Goal: Task Accomplishment & Management: Manage account settings

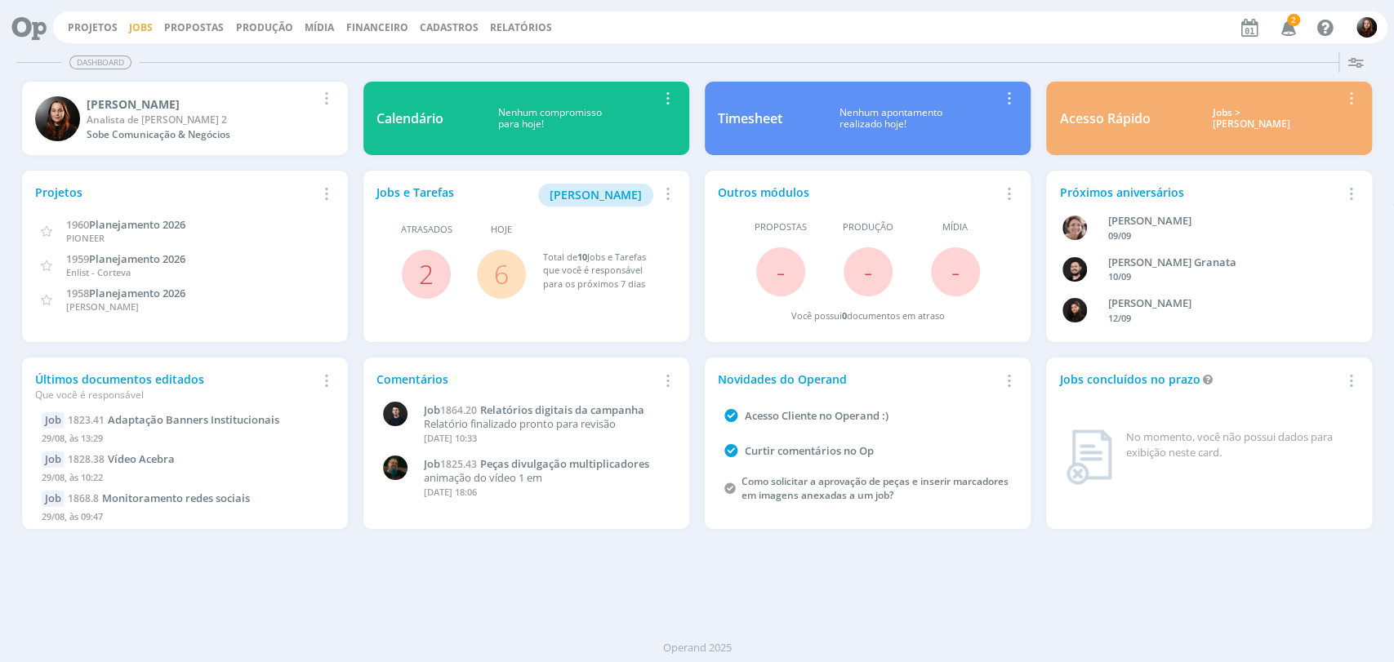
click at [129, 27] on link "Jobs" at bounding box center [141, 27] width 24 height 14
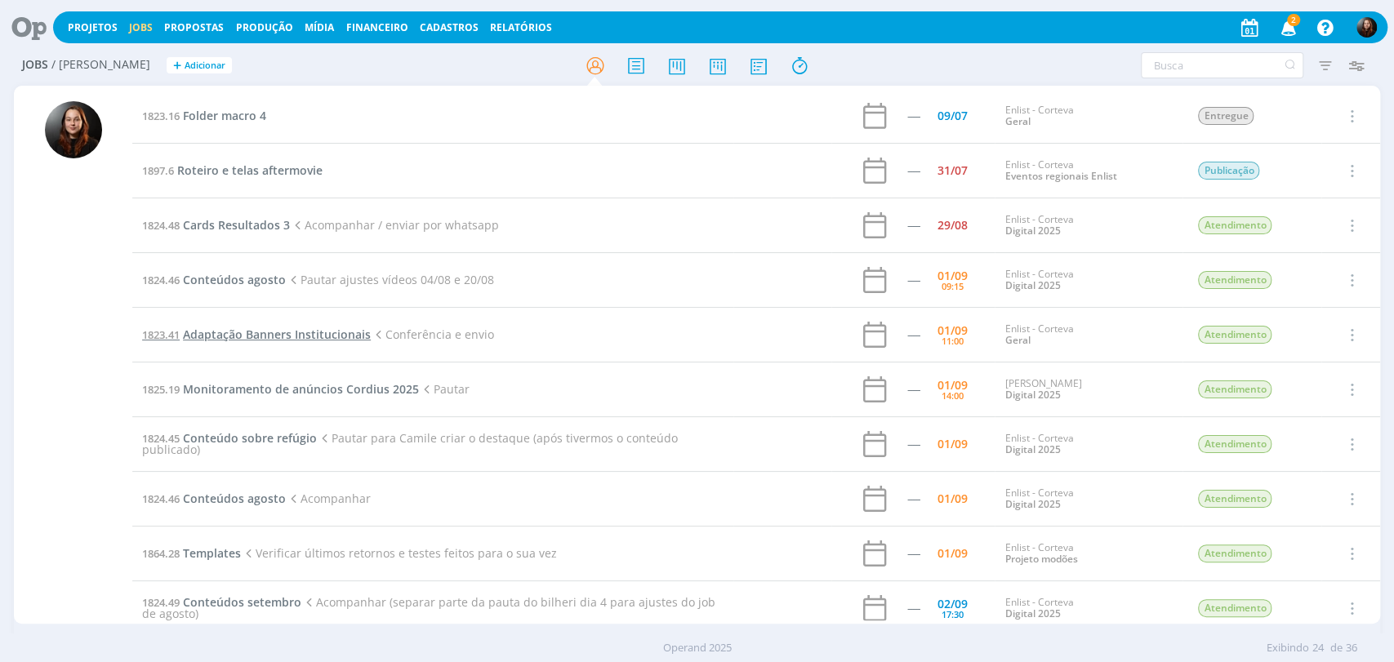
click at [332, 336] on span "Adaptação Banners Institucionais" at bounding box center [277, 335] width 188 height 16
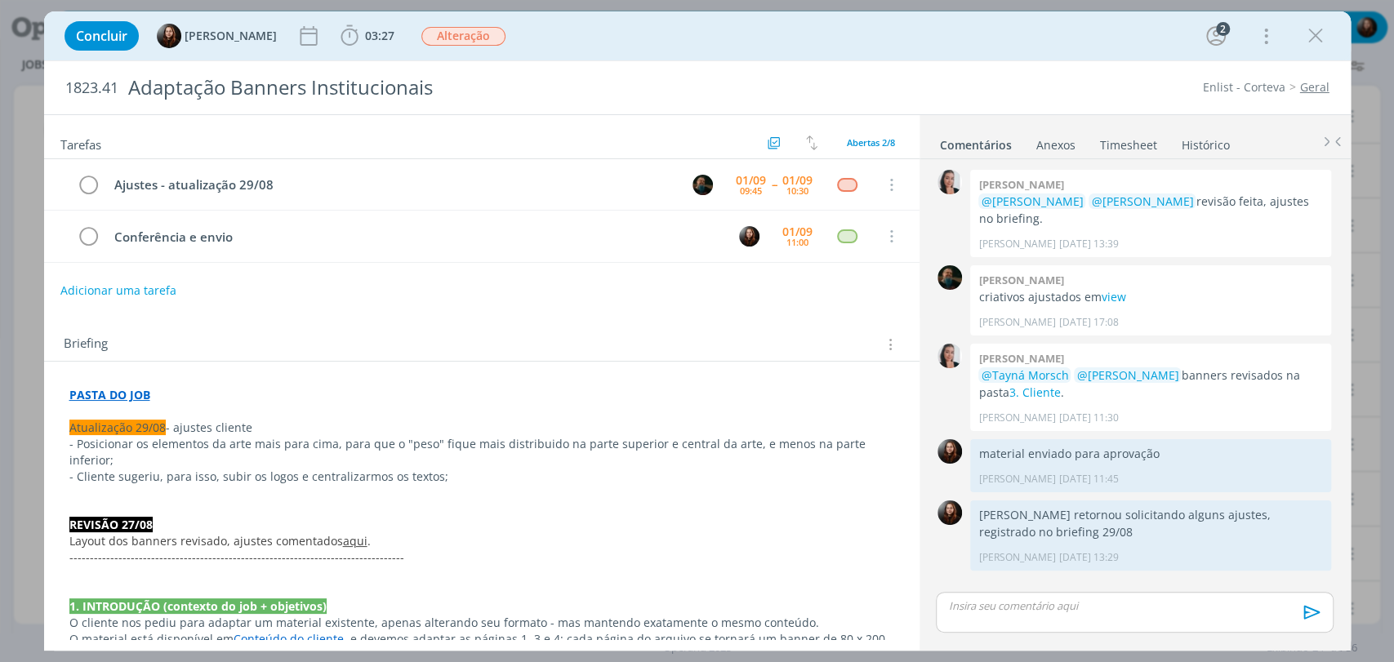
click at [999, 51] on div "Concluir Eduarda Pereira 03:27 Iniciar Apontar Data * 01/09/2025 Horas * 00:00 …" at bounding box center [697, 35] width 1282 height 39
click at [1317, 38] on icon "dialog" at bounding box center [1315, 36] width 24 height 24
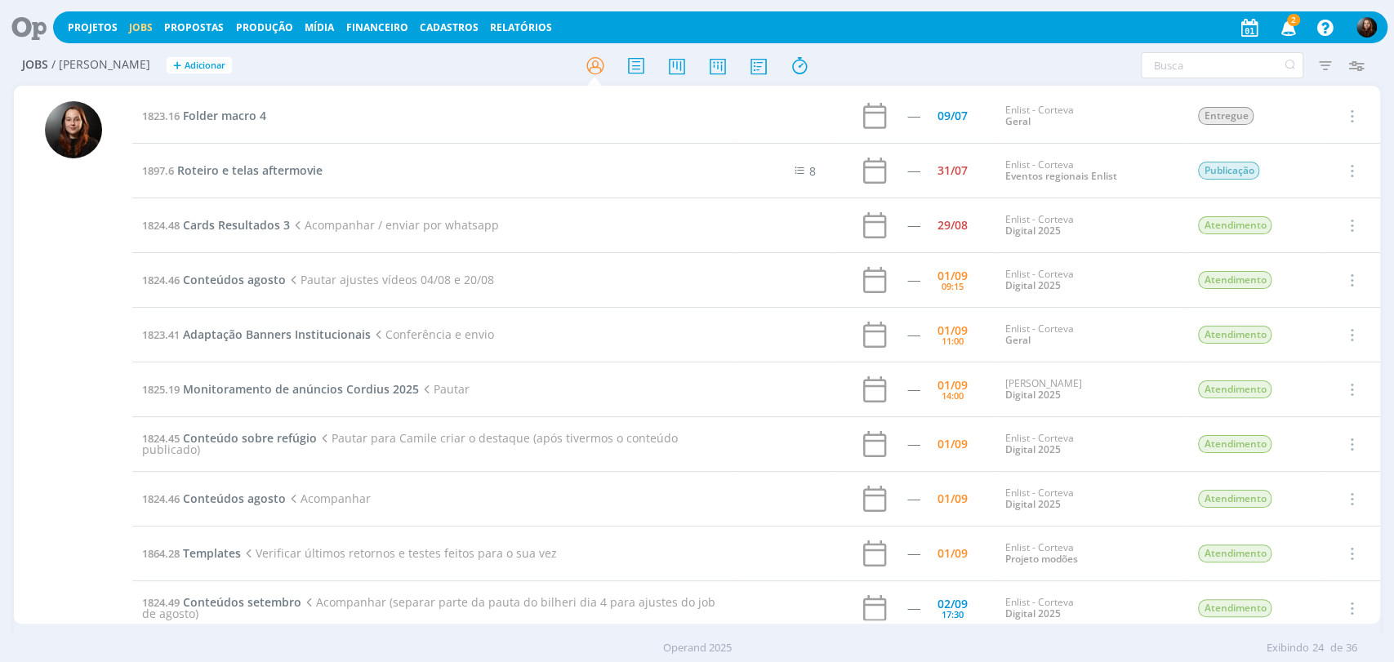
click at [135, 21] on link "Jobs" at bounding box center [141, 27] width 24 height 14
click at [724, 64] on icon at bounding box center [716, 66] width 29 height 32
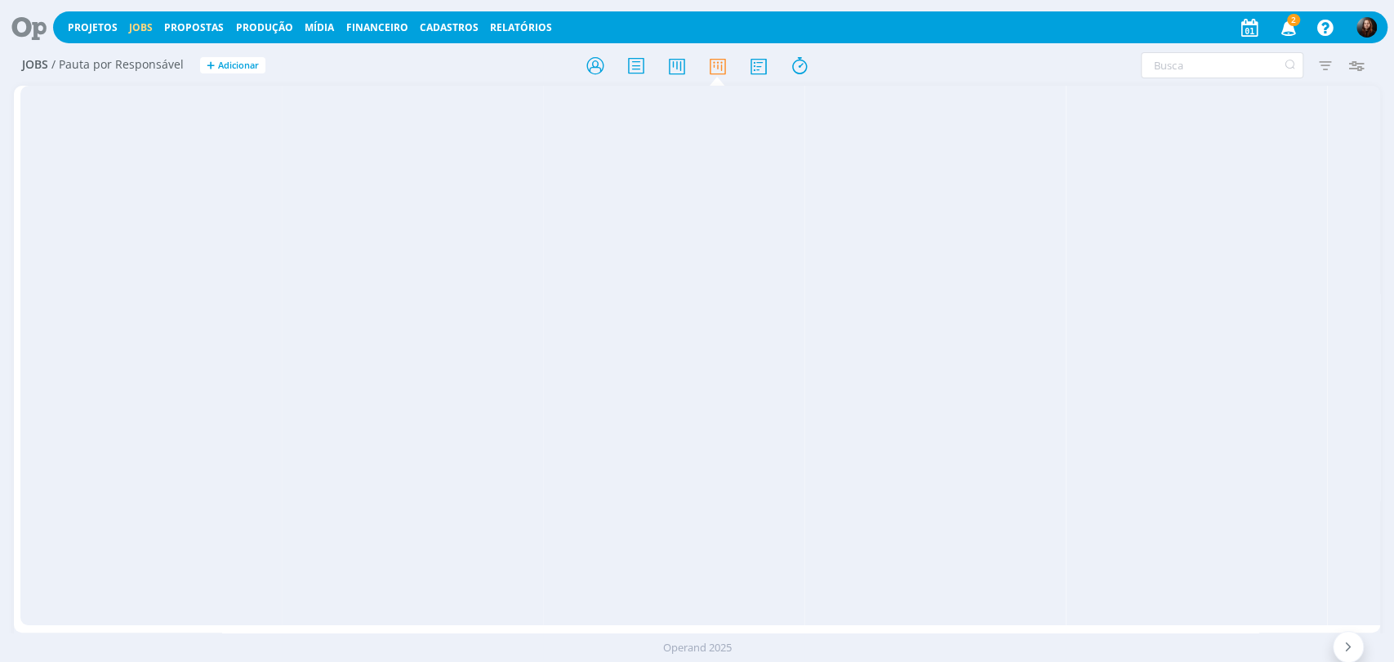
click at [1294, 20] on span "2" at bounding box center [1293, 20] width 13 height 12
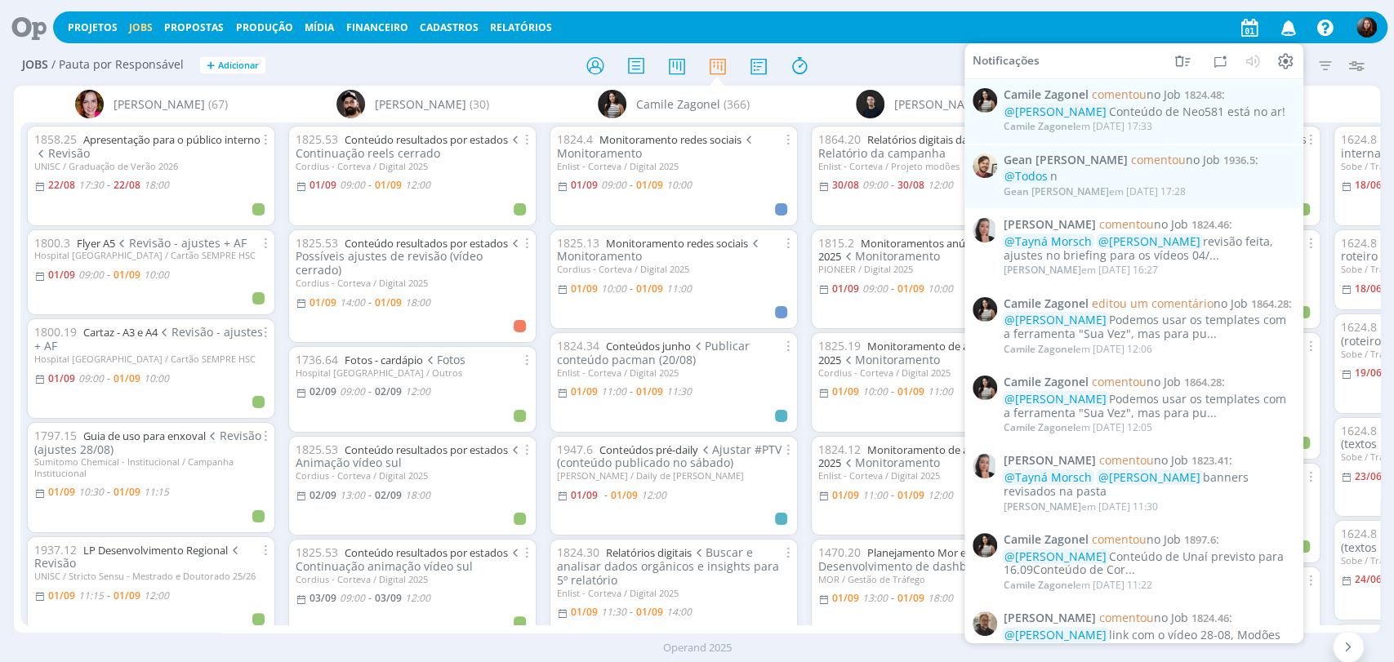
click at [893, 60] on div at bounding box center [698, 65] width 456 height 29
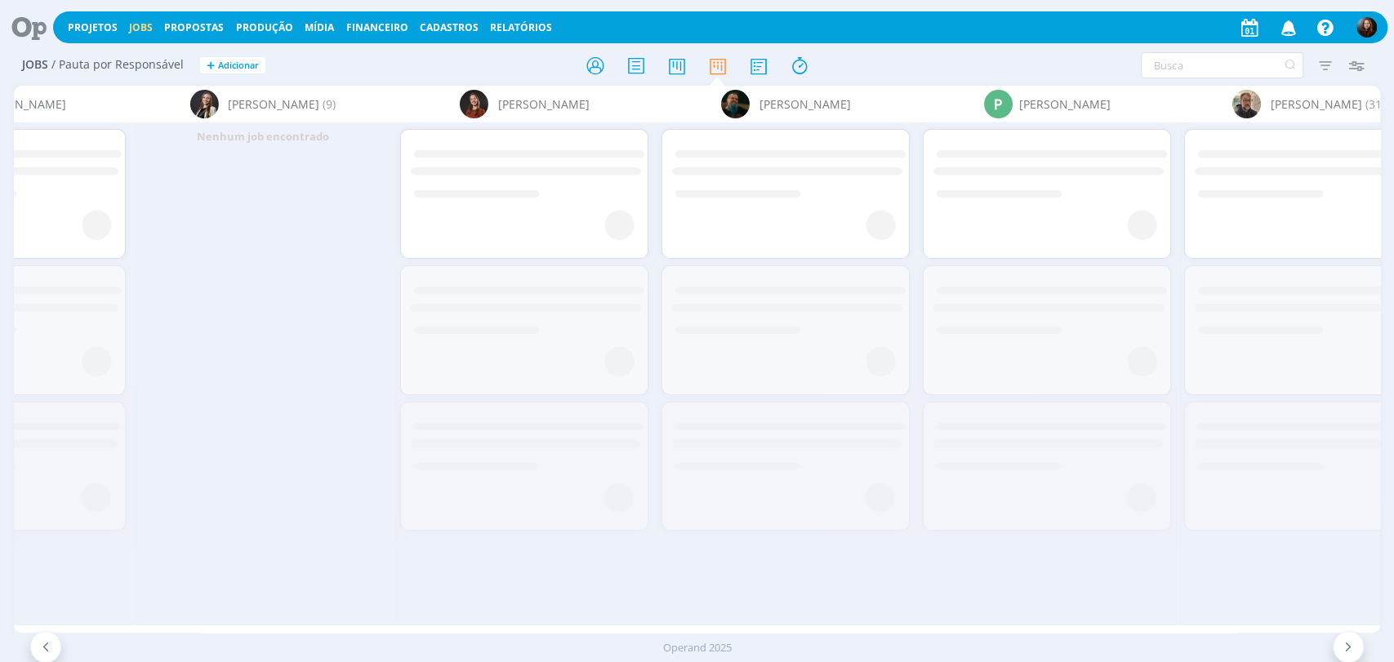
scroll to position [0, 3549]
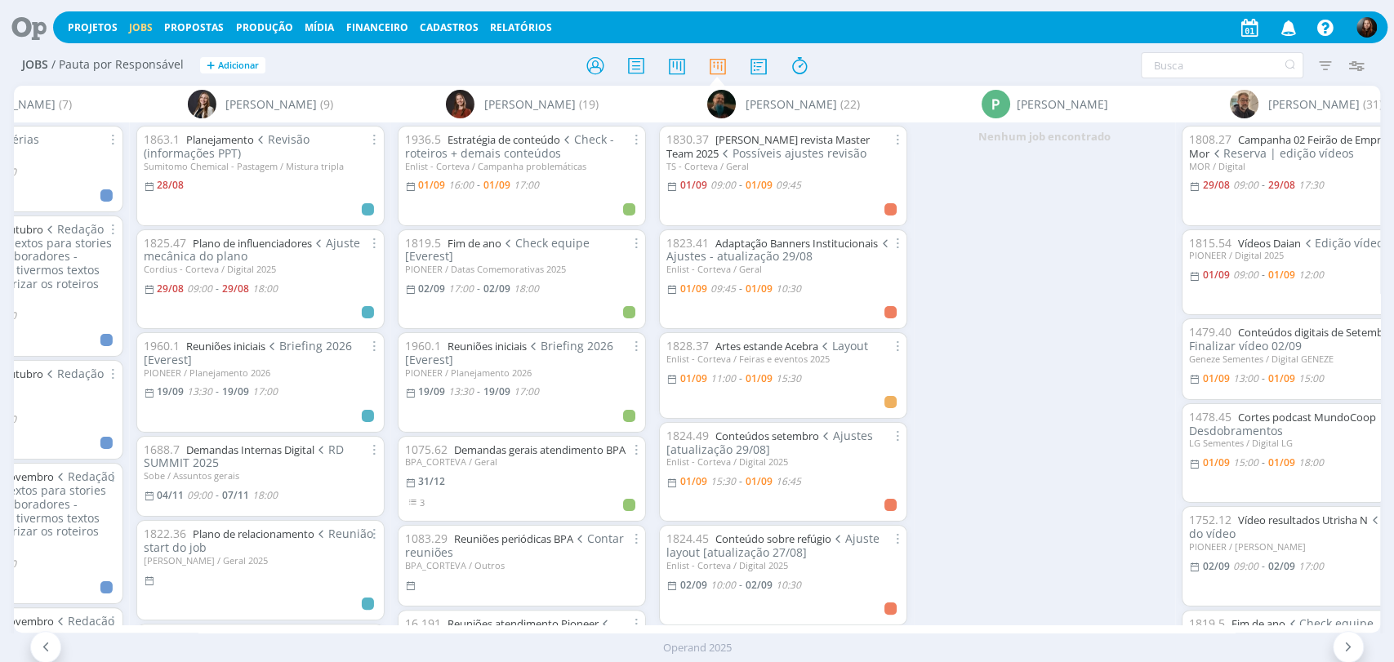
click at [903, 60] on div at bounding box center [698, 65] width 456 height 29
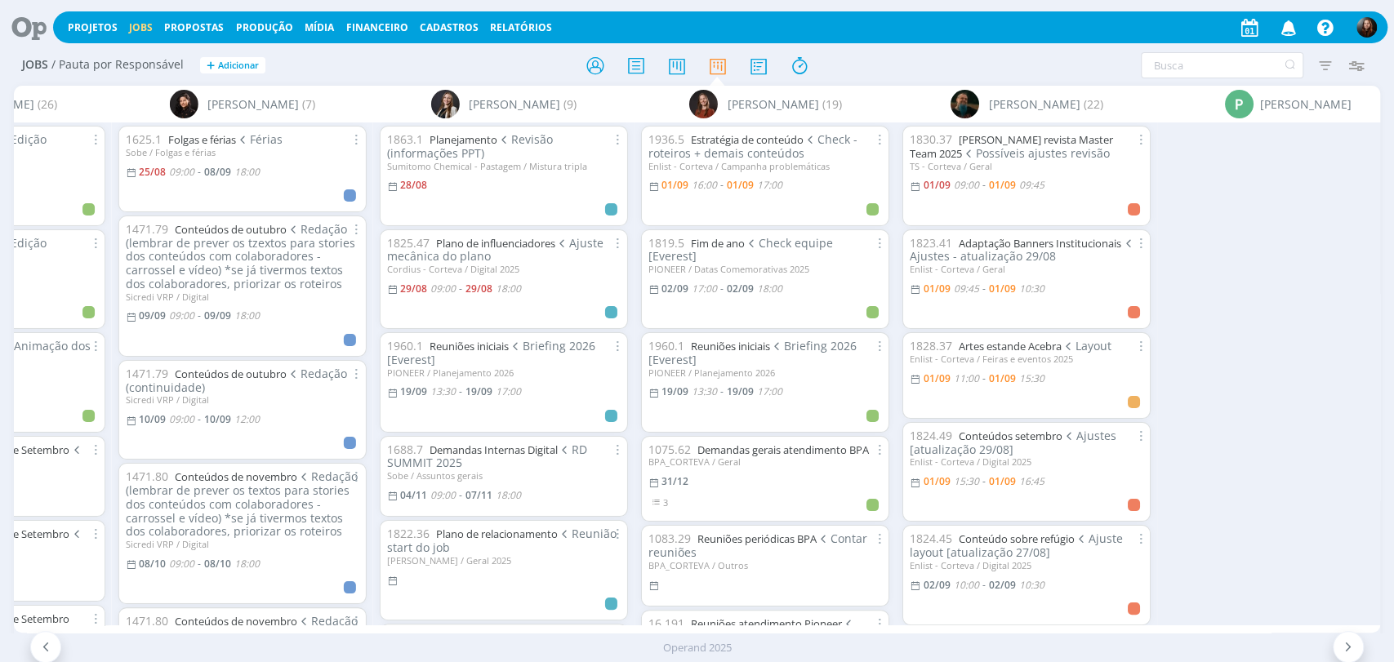
scroll to position [0, 2731]
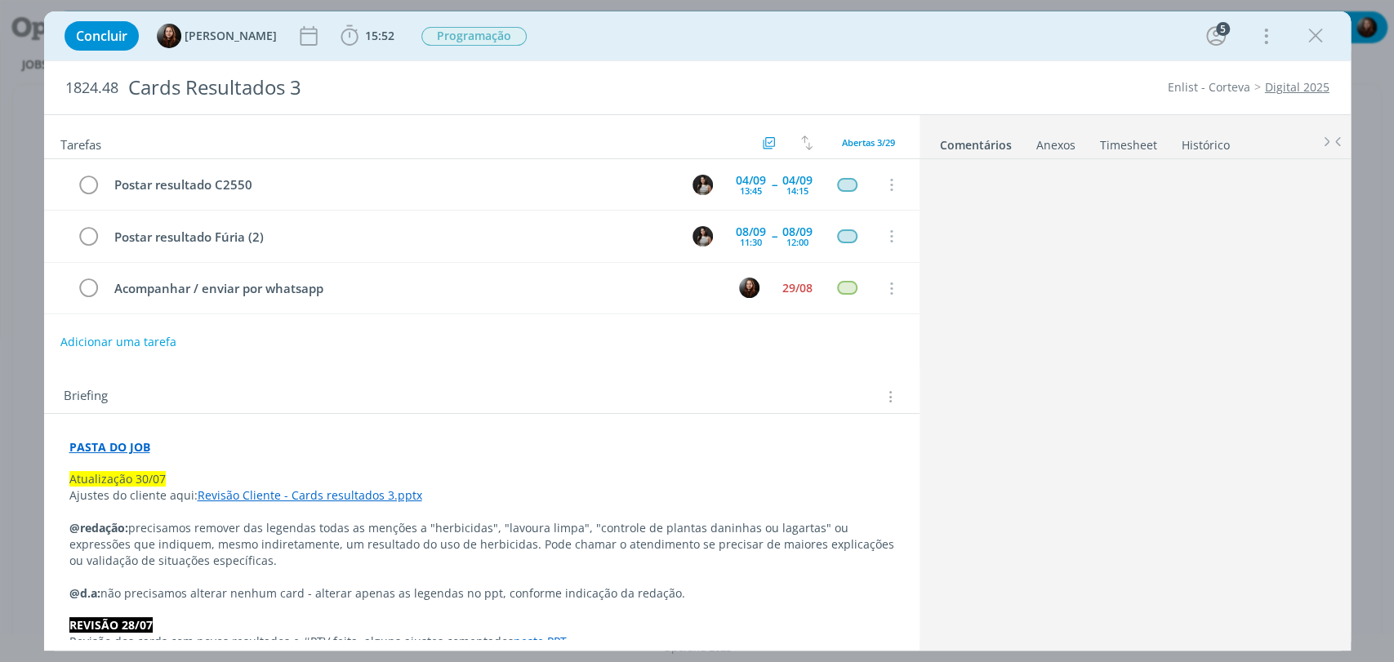
scroll to position [1738, 0]
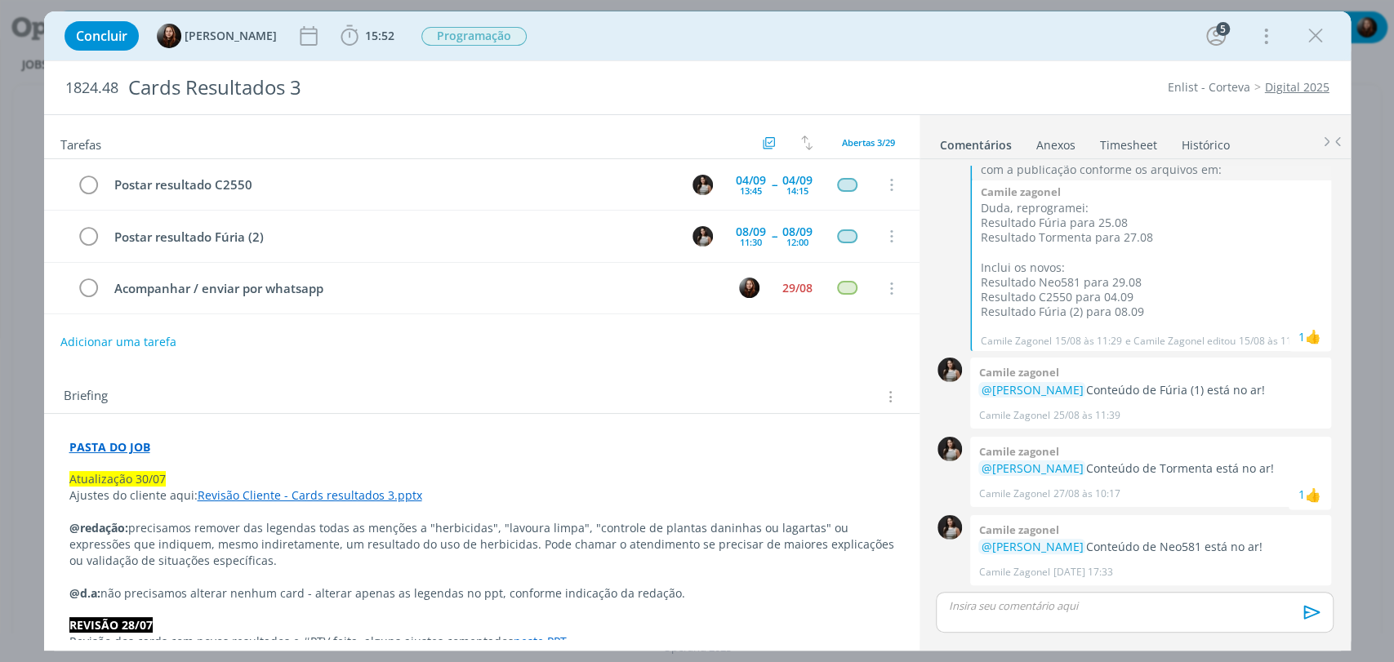
click at [671, 37] on div "Concluir Eduarda Pereira 15:52 Iniciar Apontar Data * 01/09/2025 Horas * 00:00 …" at bounding box center [697, 35] width 1282 height 39
click at [1306, 577] on div "👍" at bounding box center [1313, 573] width 16 height 20
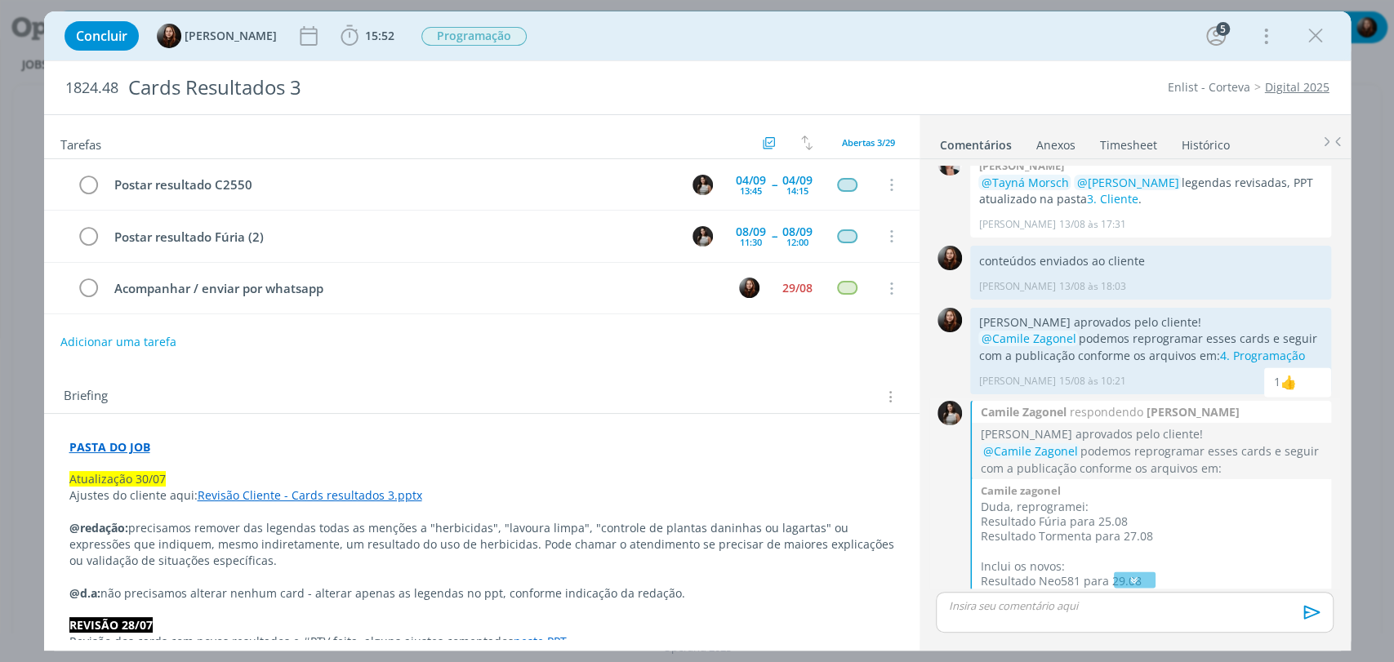
scroll to position [1375, 0]
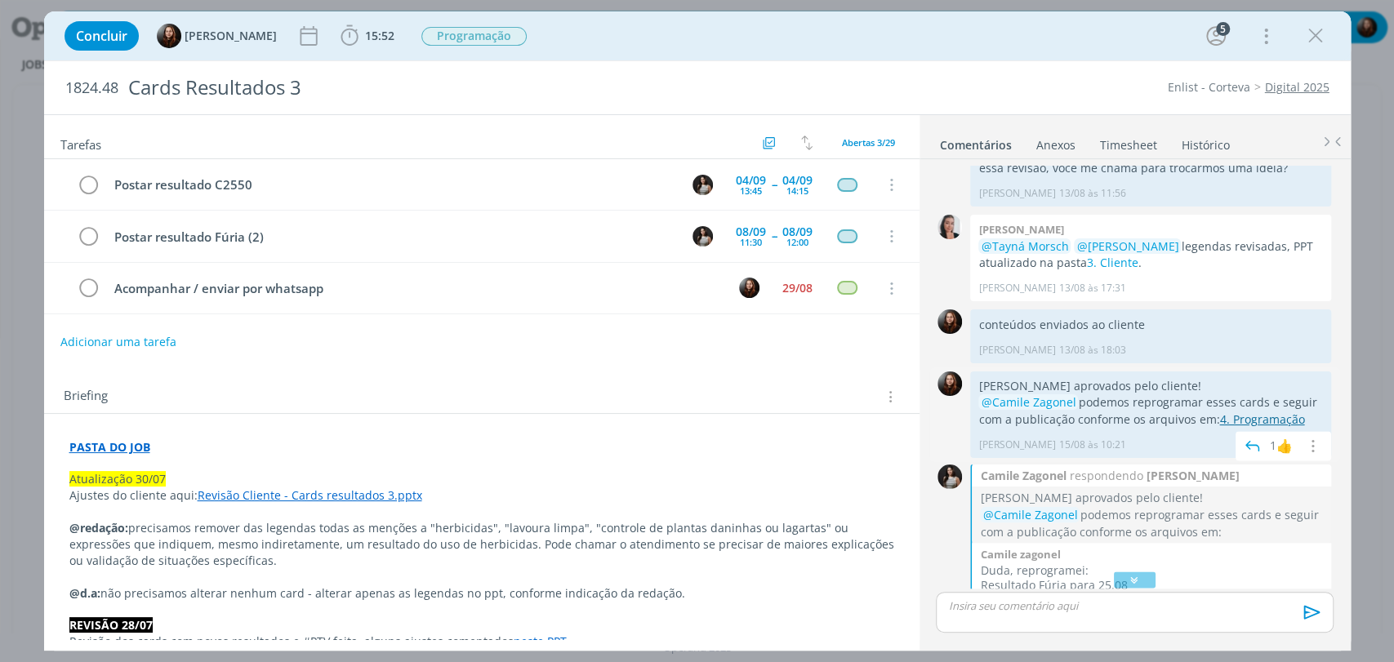
click at [1226, 416] on link "4. Programação" at bounding box center [1261, 420] width 85 height 16
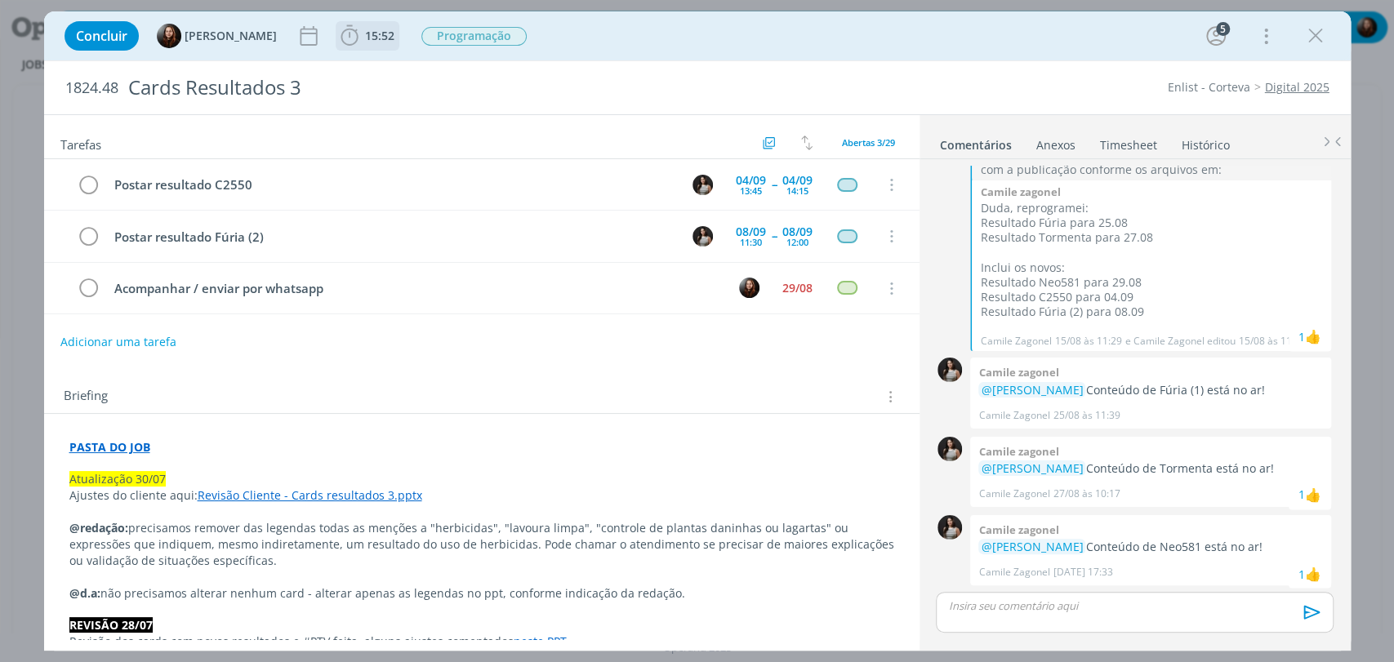
click at [373, 28] on span "15:52" at bounding box center [379, 36] width 29 height 16
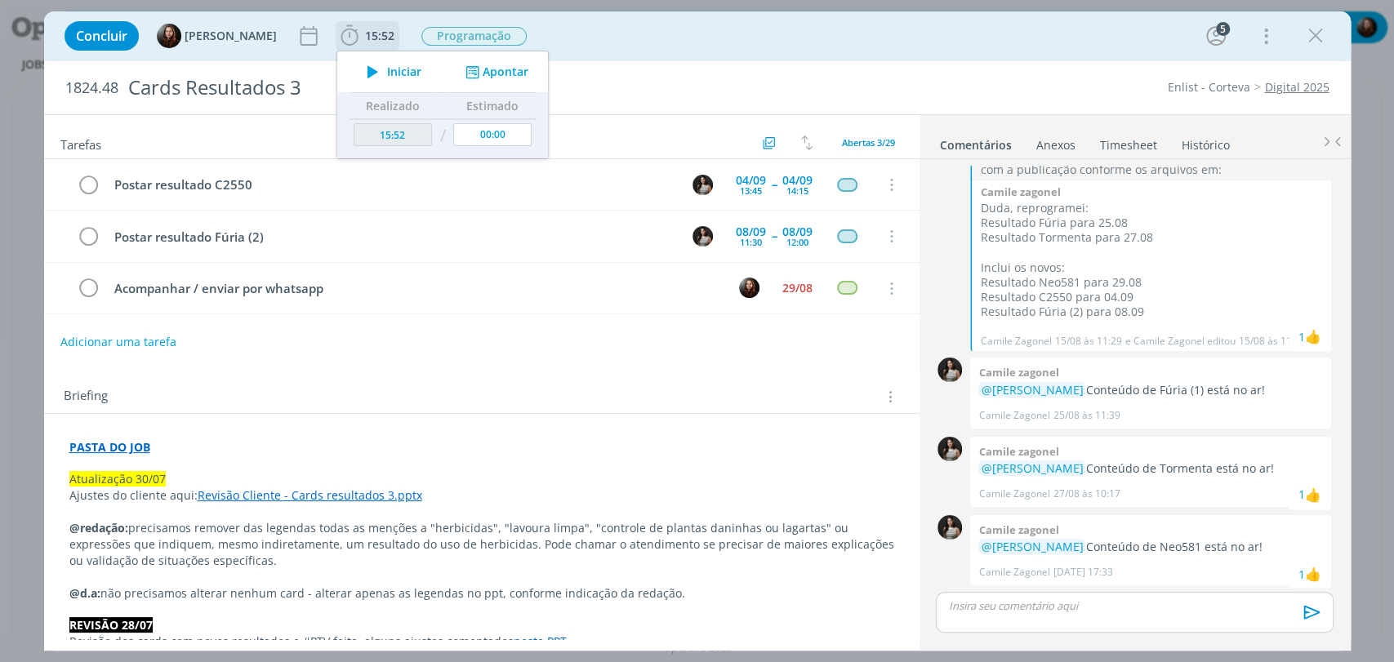
click at [397, 70] on span "Iniciar" at bounding box center [404, 71] width 34 height 11
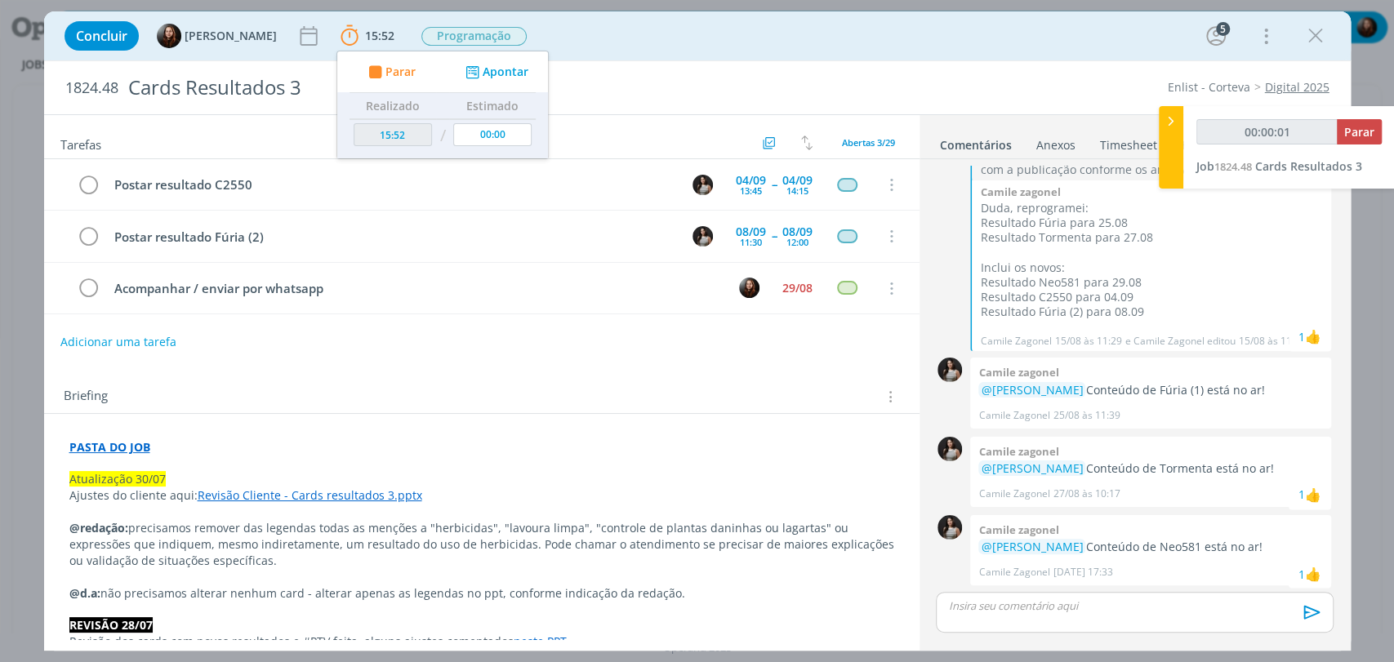
click at [754, 45] on div "Concluir Eduarda Pereira 15:52 Parar Apontar Data * 01/09/2025 Horas * 00:00 Ta…" at bounding box center [697, 35] width 1282 height 39
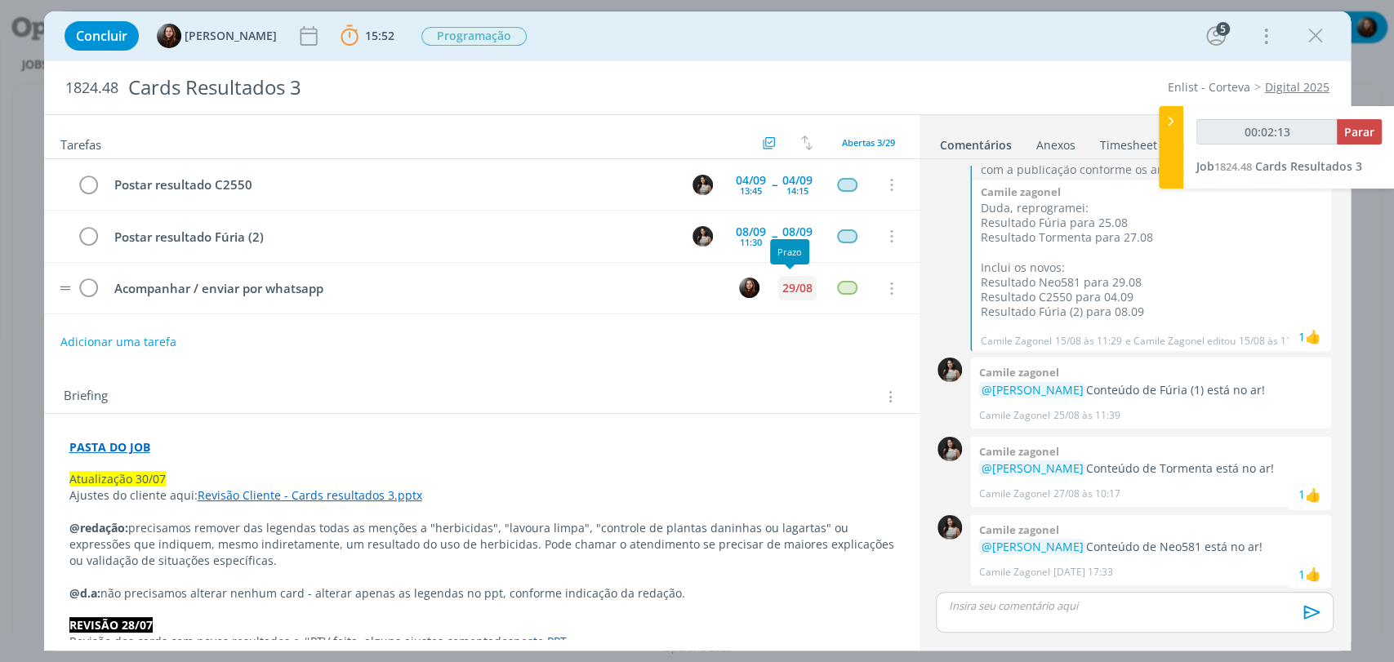
click at [793, 287] on div "29/08" at bounding box center [797, 288] width 30 height 11
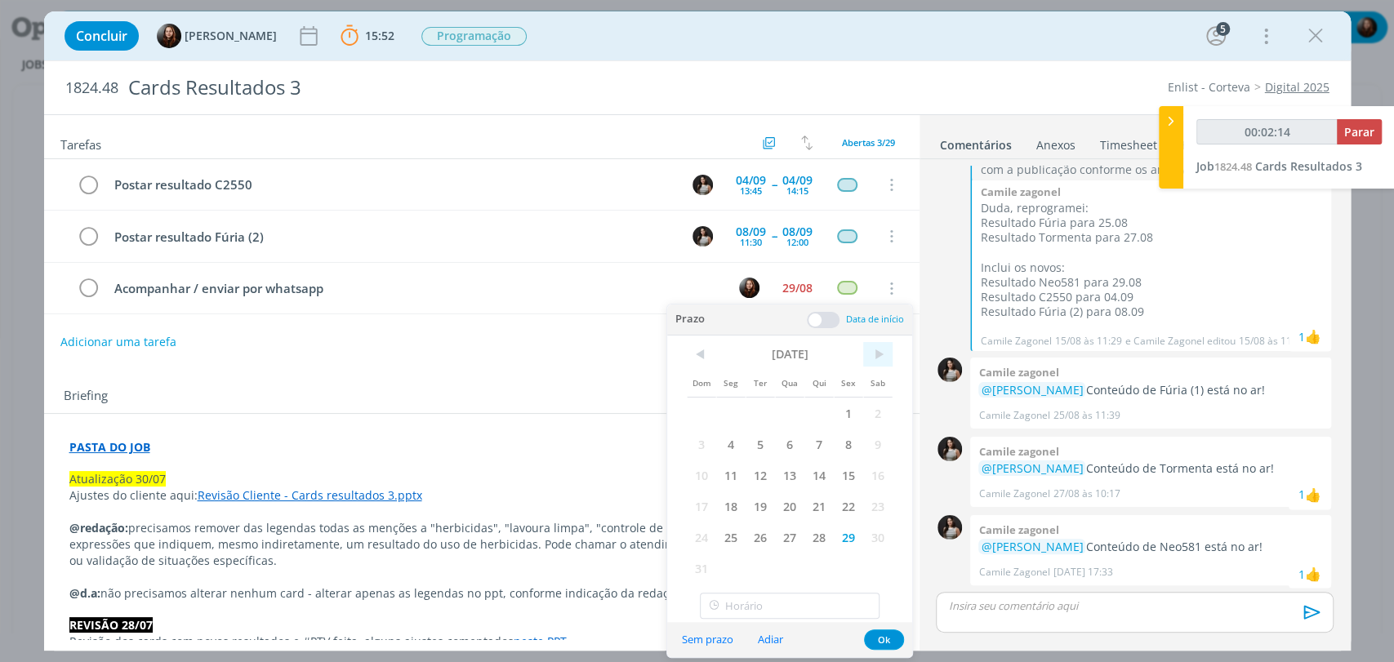
click at [878, 350] on span ">" at bounding box center [877, 354] width 29 height 24
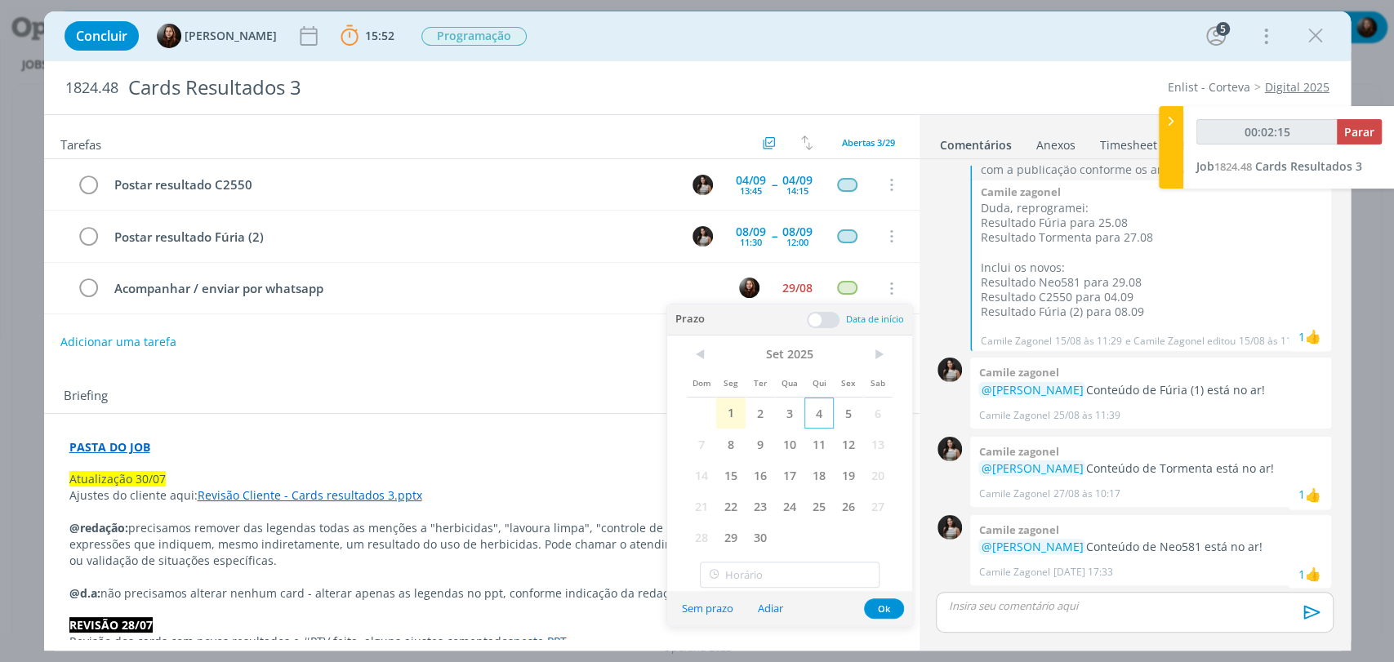
click at [822, 414] on span "4" at bounding box center [818, 413] width 29 height 31
click at [884, 609] on button "Ok" at bounding box center [884, 609] width 40 height 20
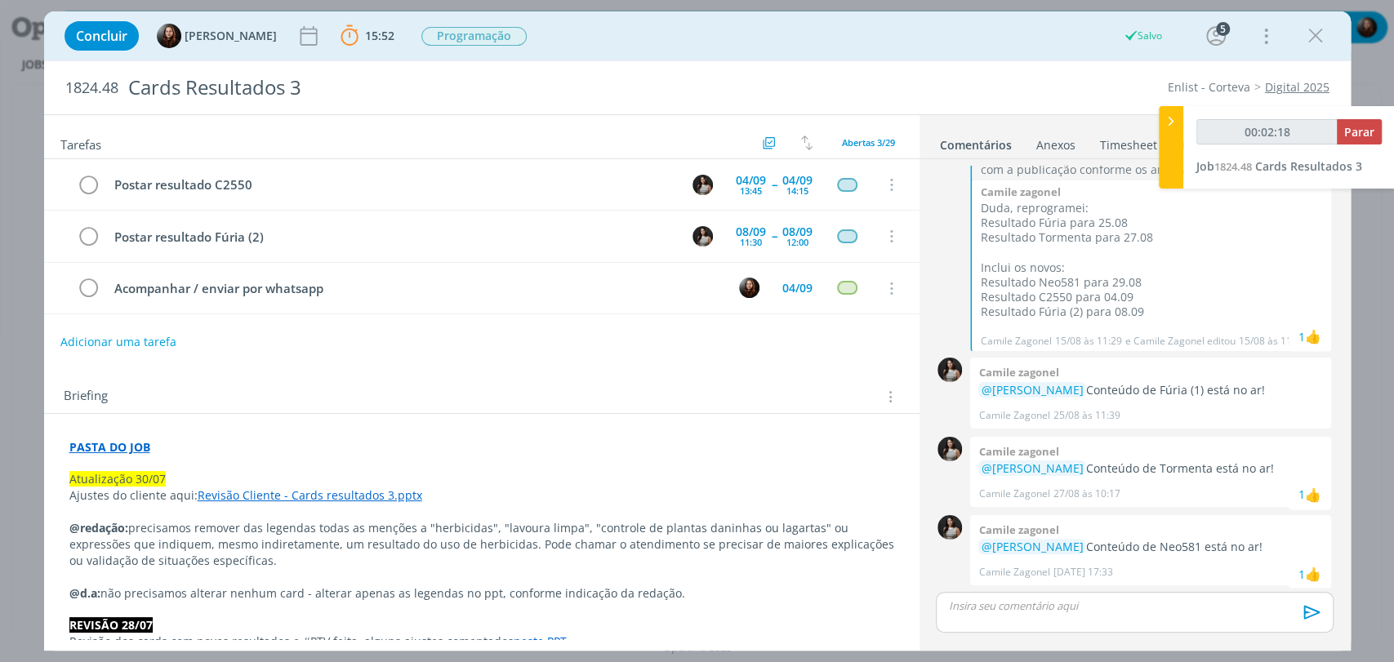
type input "00:02:19"
click at [1369, 134] on span "Parar" at bounding box center [1359, 132] width 30 height 16
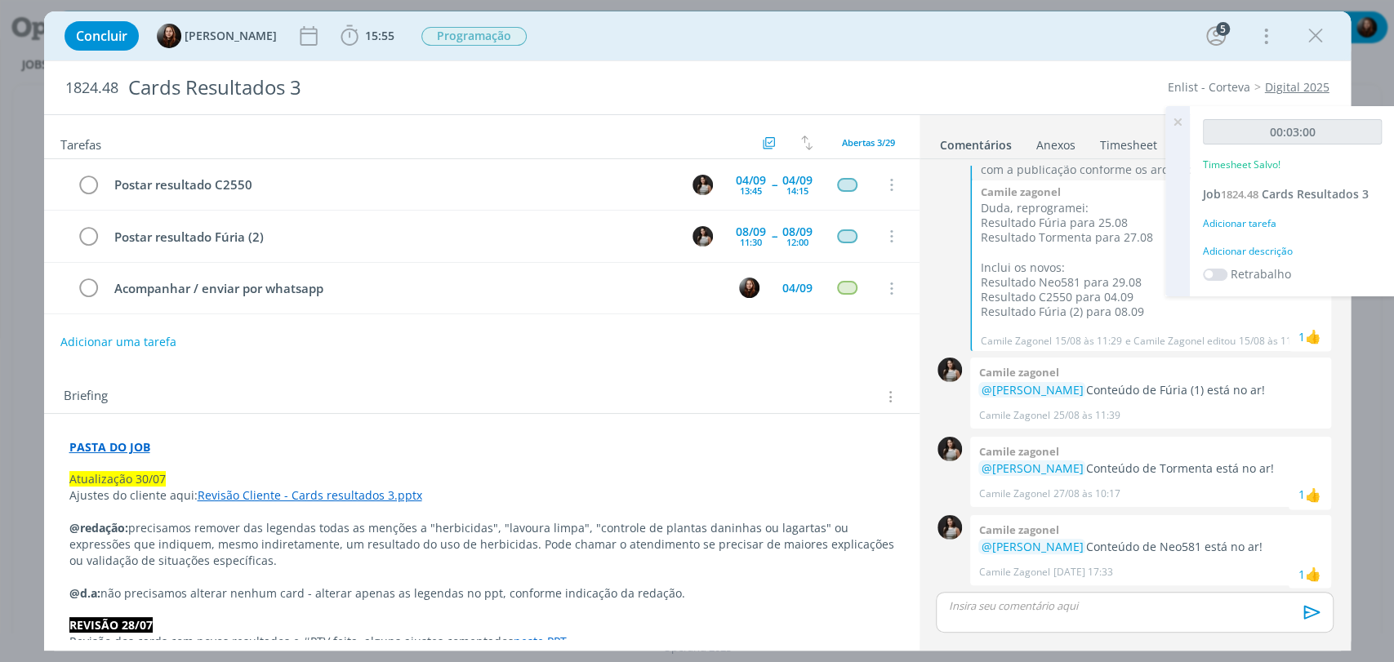
click at [1248, 247] on div "Adicionar descrição" at bounding box center [1292, 251] width 179 height 15
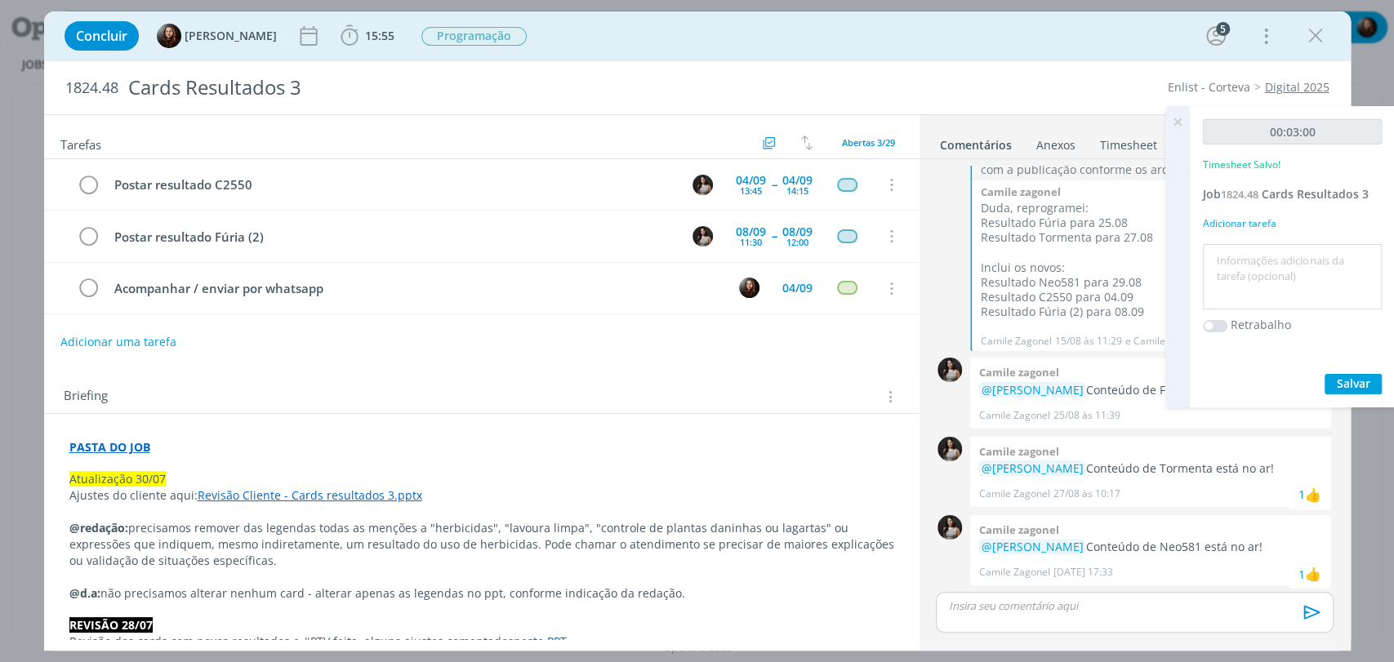
click at [1252, 264] on textarea at bounding box center [1292, 277] width 171 height 58
type textarea "envio de material"
click at [1337, 379] on span "Salvar" at bounding box center [1353, 384] width 33 height 16
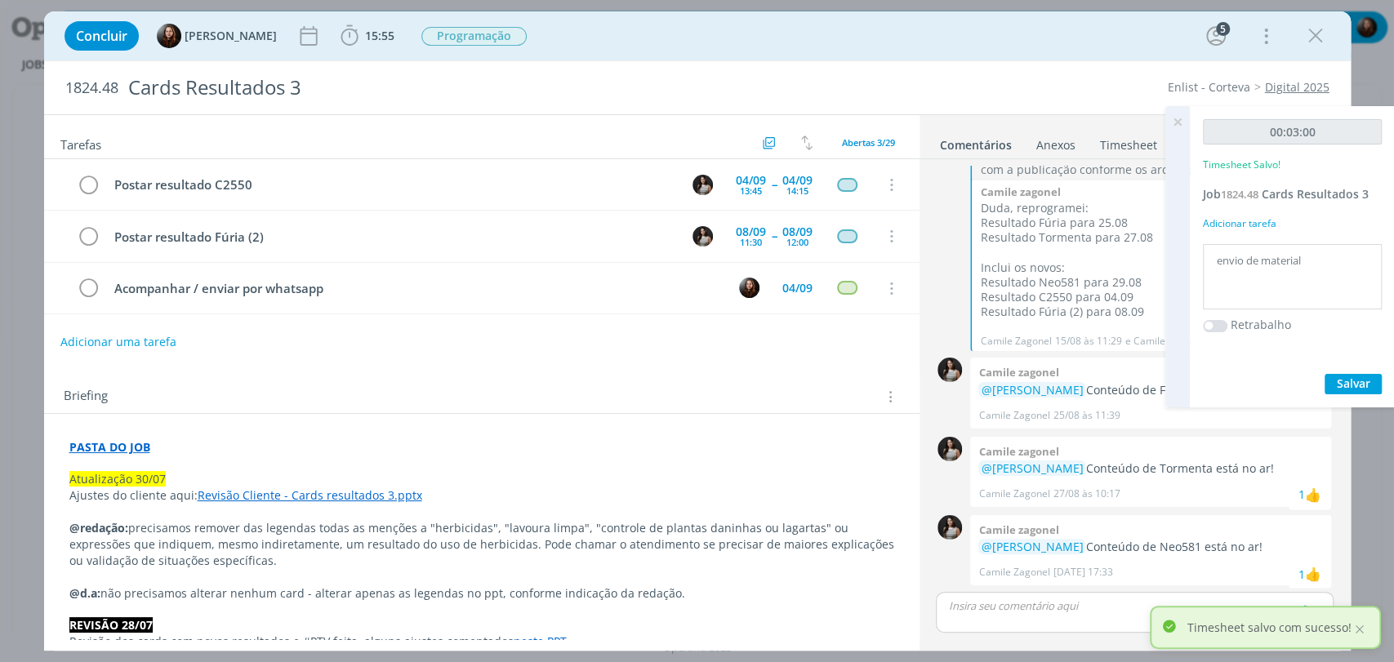
click at [1178, 120] on icon at bounding box center [1177, 122] width 29 height 32
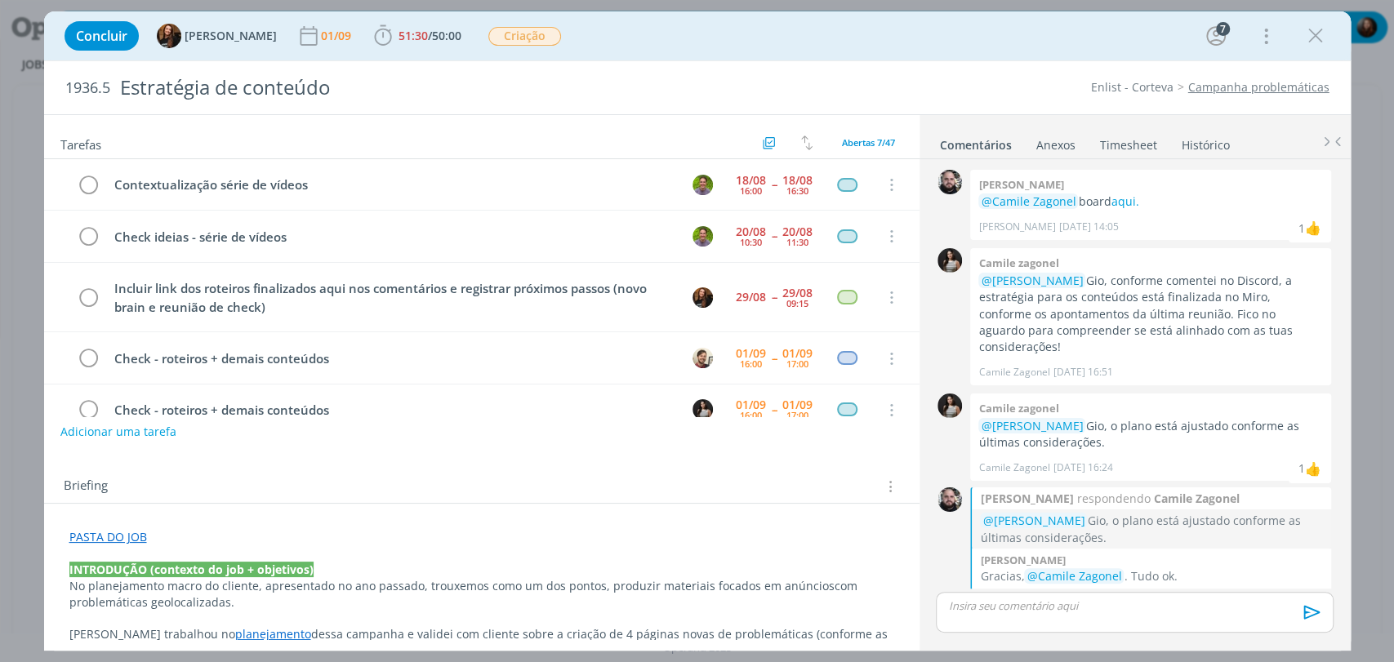
scroll to position [801, 0]
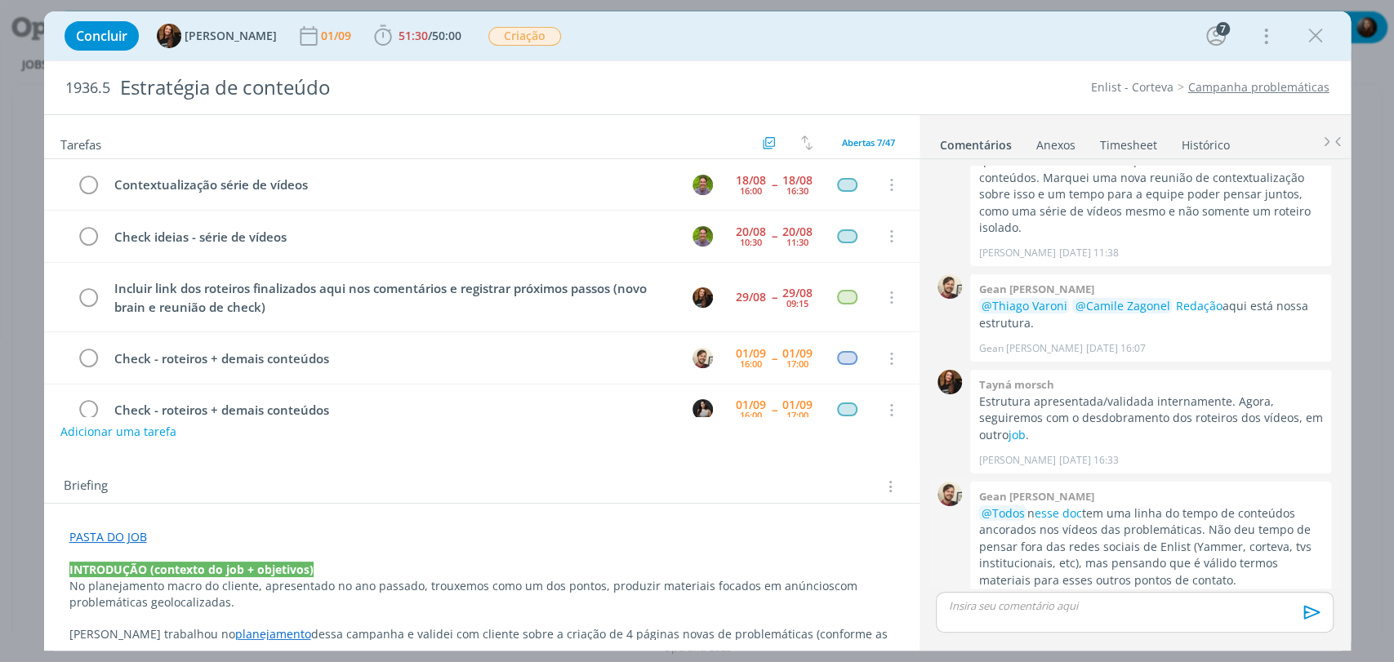
drag, startPoint x: 1039, startPoint y: 495, endPoint x: 1190, endPoint y: 545, distance: 158.5
click at [1190, 545] on p "@Todos n esse doc tem uma linha do tempo de conteúdos ancorados nos vídeos das …" at bounding box center [1150, 546] width 345 height 83
click at [1201, 523] on p "@Todos n esse doc tem uma linha do tempo de conteúdos ancorados nos vídeos das …" at bounding box center [1150, 546] width 345 height 83
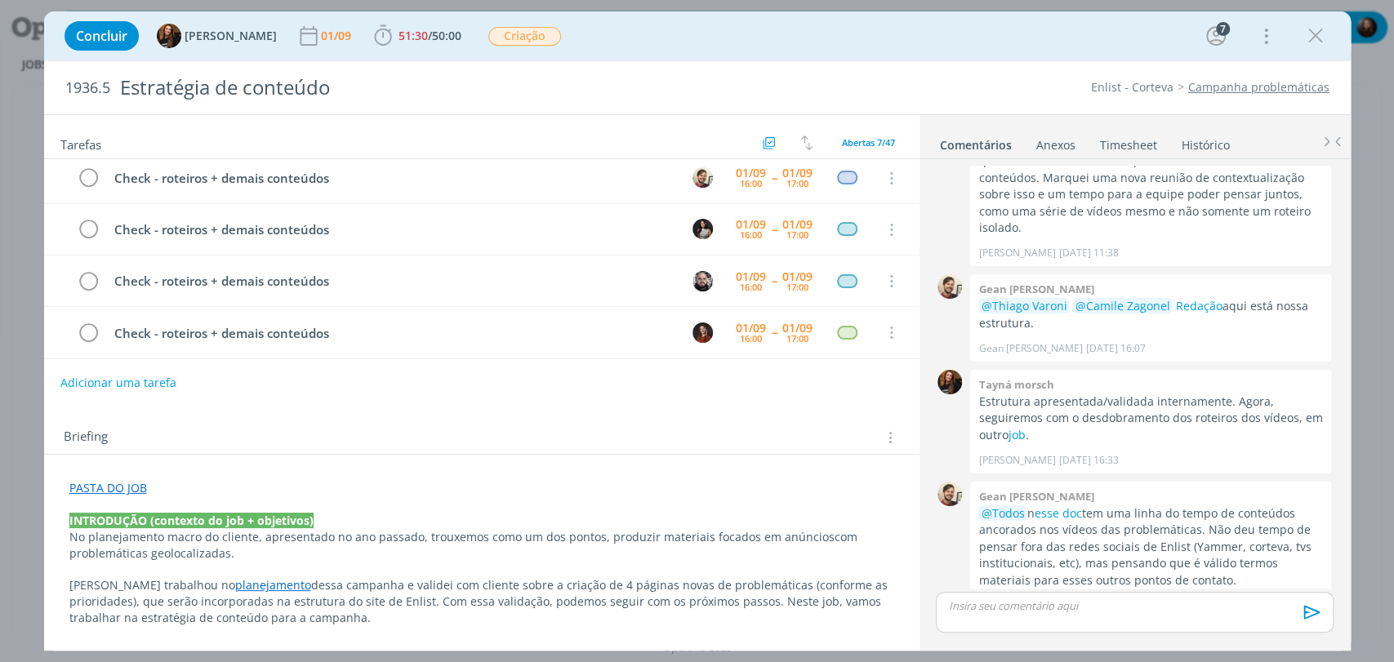
scroll to position [0, 0]
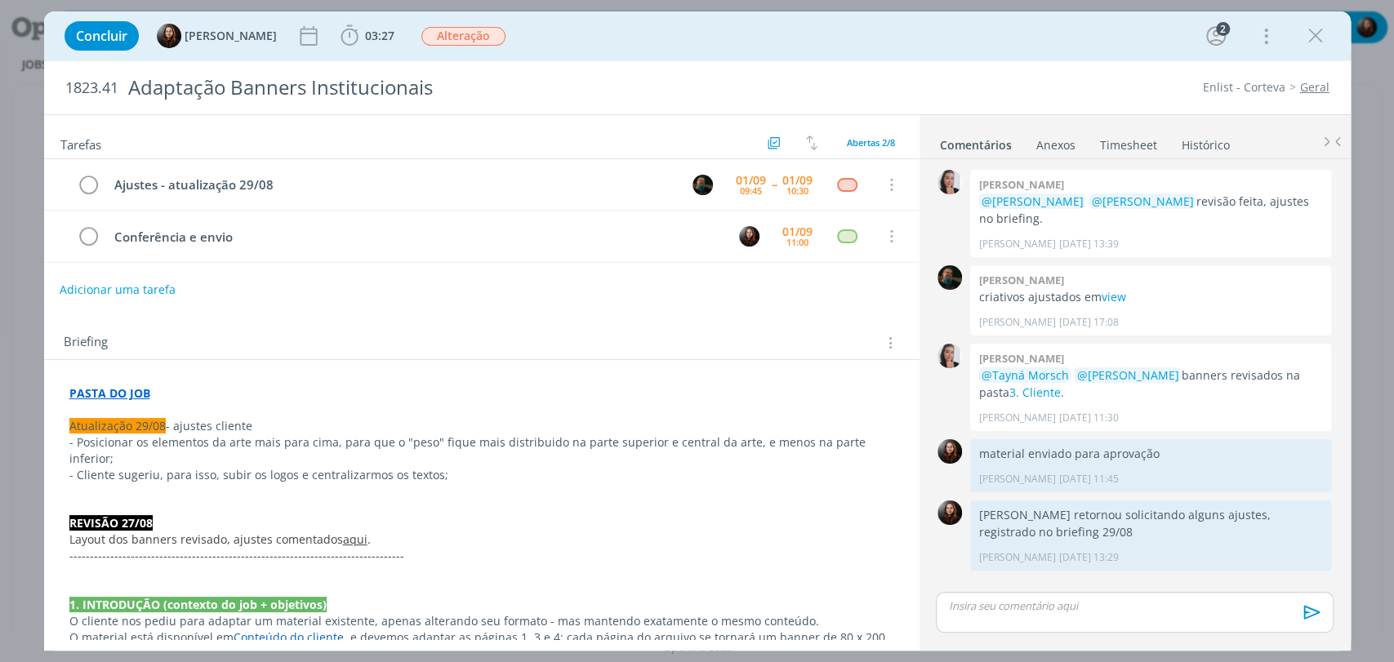
click at [135, 292] on button "Adicionar uma tarefa" at bounding box center [118, 290] width 116 height 28
click at [135, 292] on input "dialog" at bounding box center [373, 288] width 603 height 23
click at [723, 291] on icon "dialog" at bounding box center [722, 289] width 20 height 20
type input "AF"
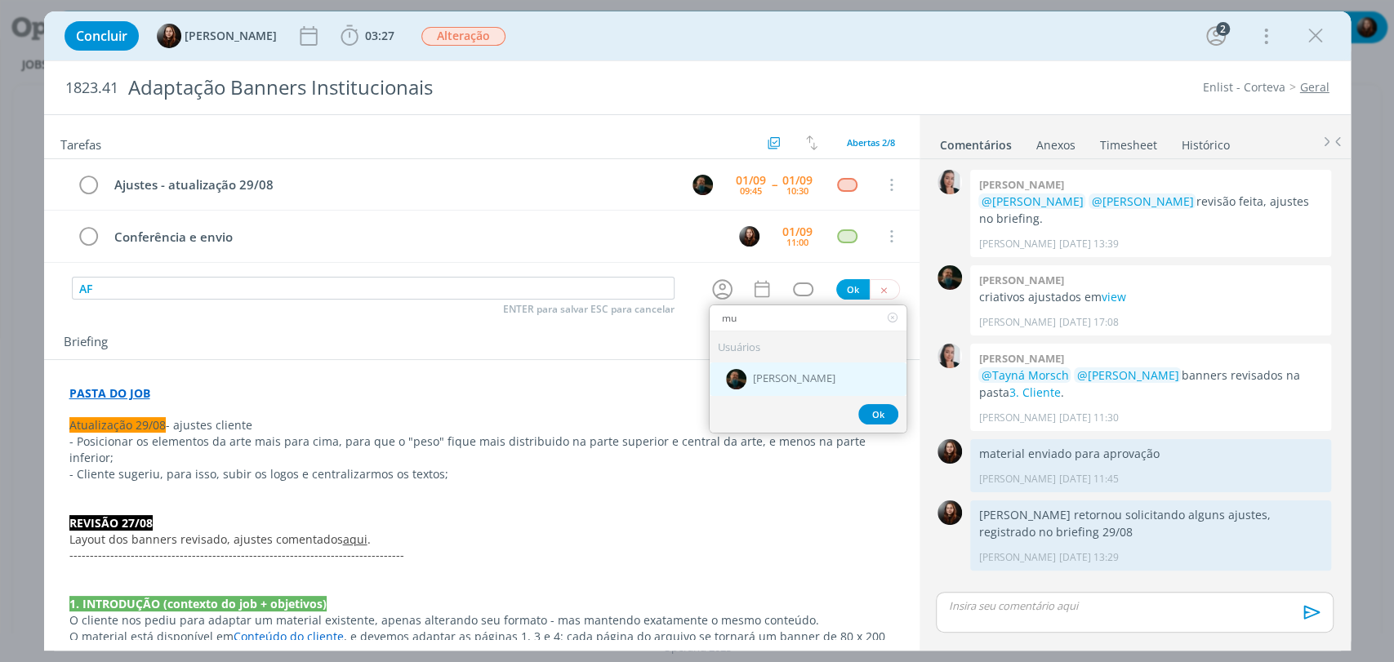
type input "mu"
click at [753, 377] on span "[PERSON_NAME]" at bounding box center [794, 378] width 82 height 13
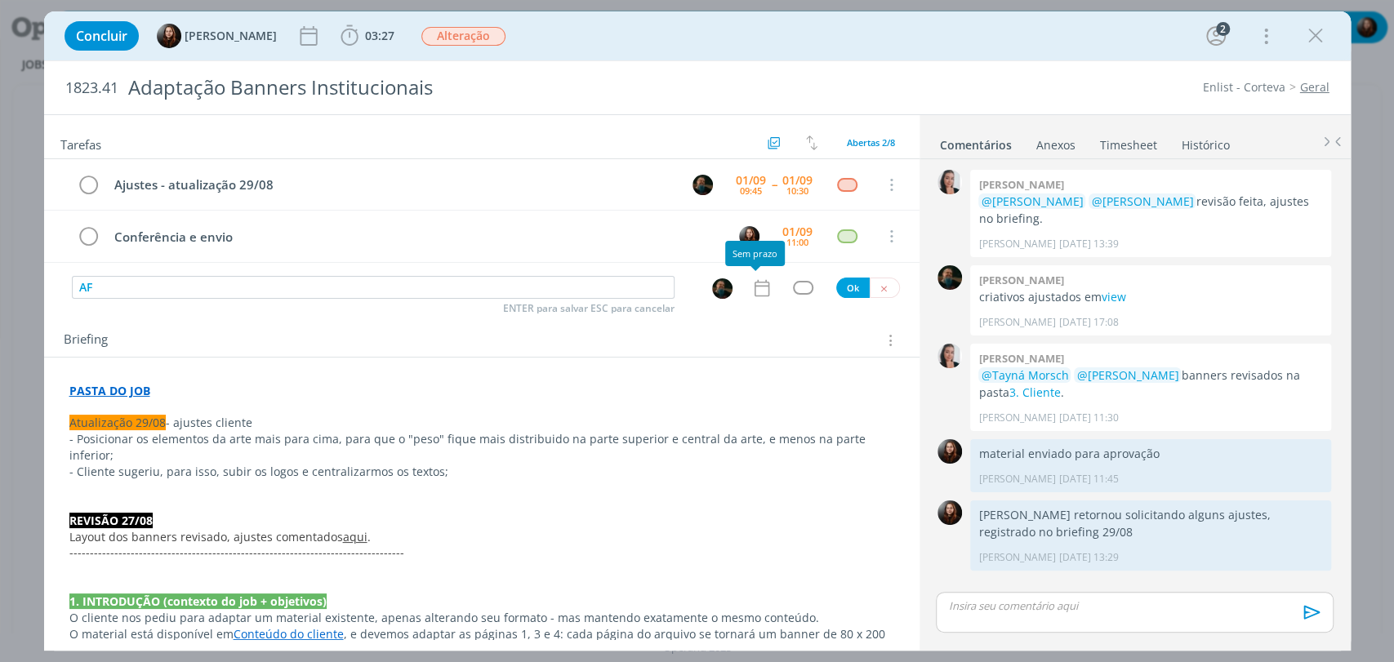
click at [761, 290] on icon "dialog" at bounding box center [761, 287] width 15 height 17
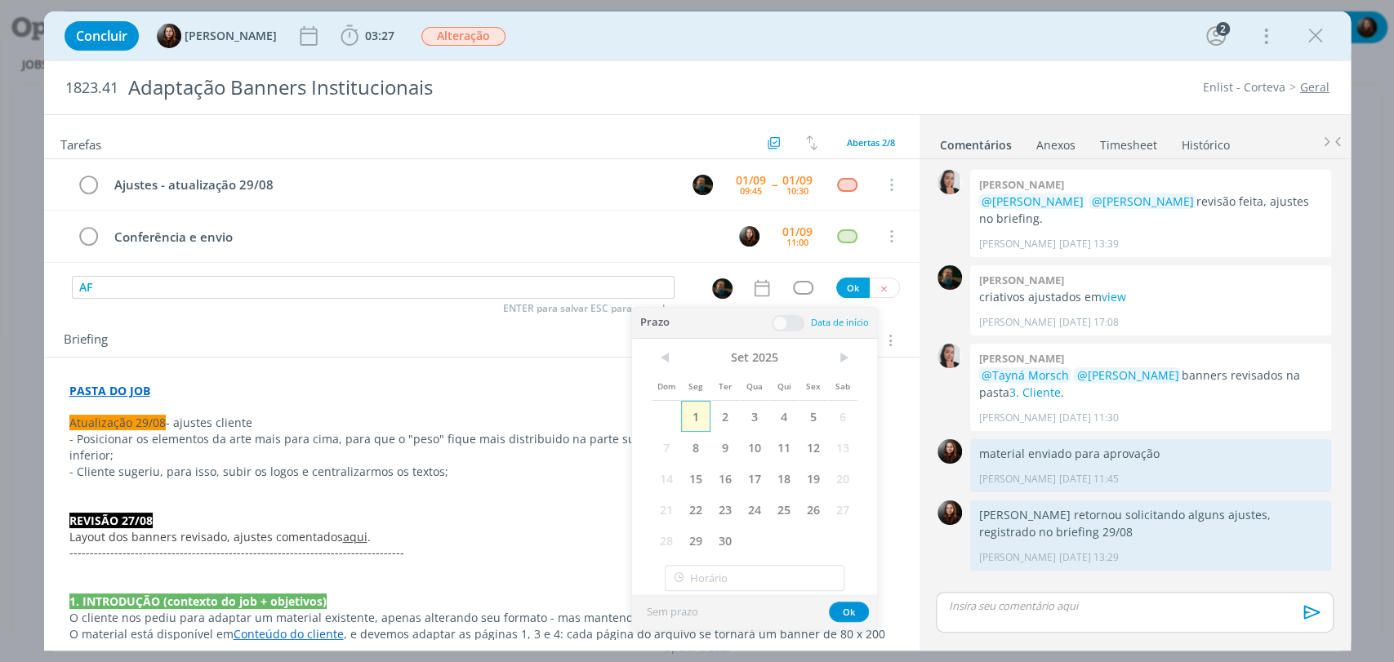
click at [698, 416] on span "1" at bounding box center [695, 416] width 29 height 31
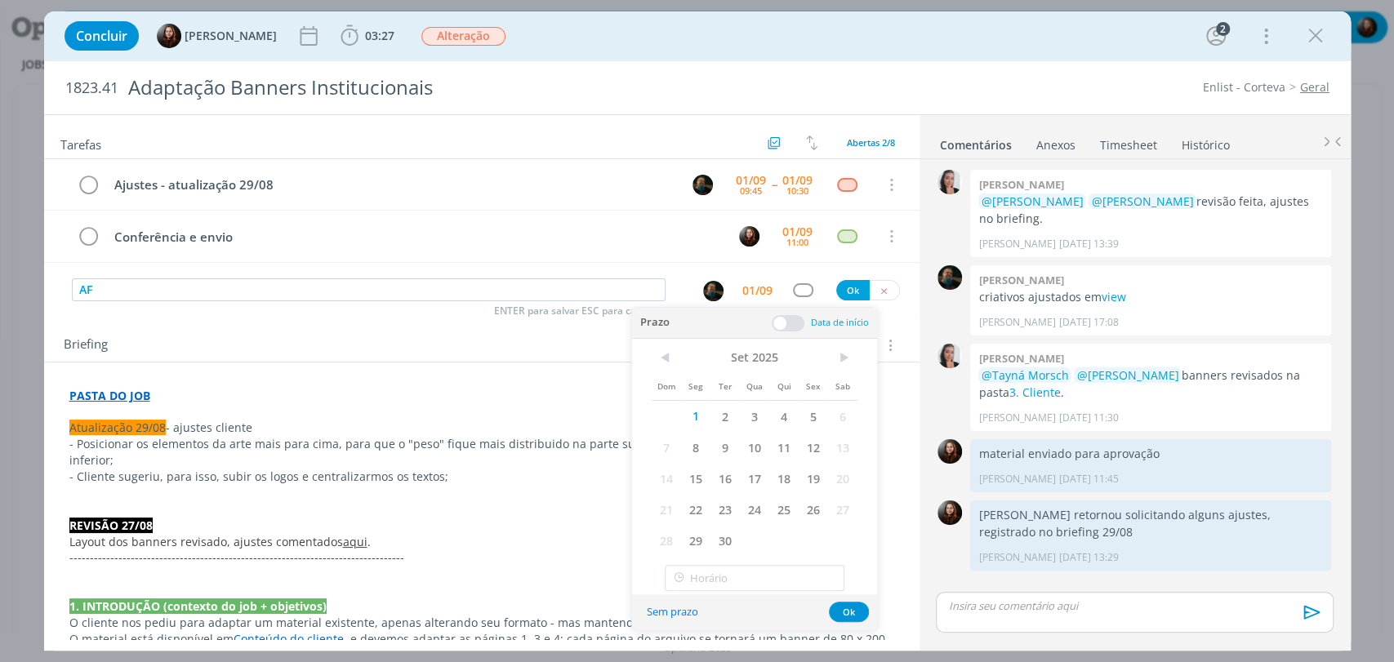
click at [790, 328] on span at bounding box center [788, 323] width 33 height 16
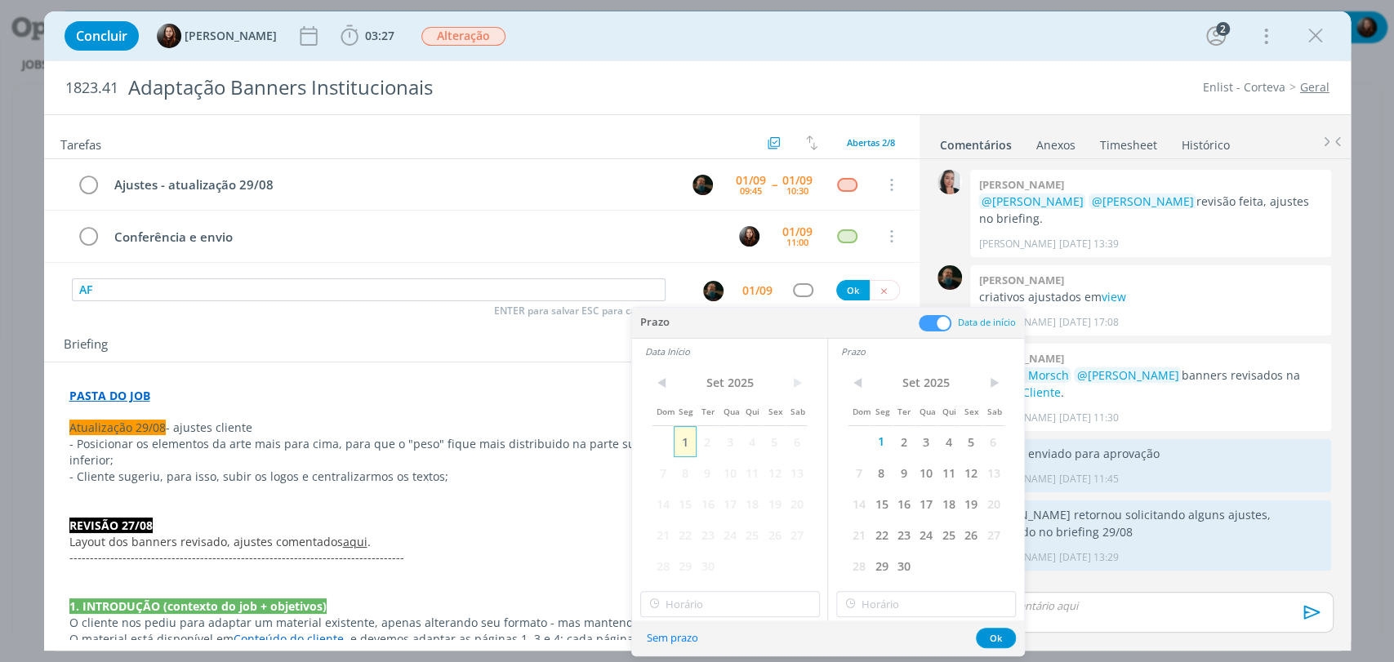
click at [682, 439] on span "1" at bounding box center [685, 441] width 22 height 31
click at [704, 597] on input "10:00" at bounding box center [730, 604] width 180 height 26
click at [678, 545] on div "16:45" at bounding box center [731, 537] width 182 height 29
type input "16:45"
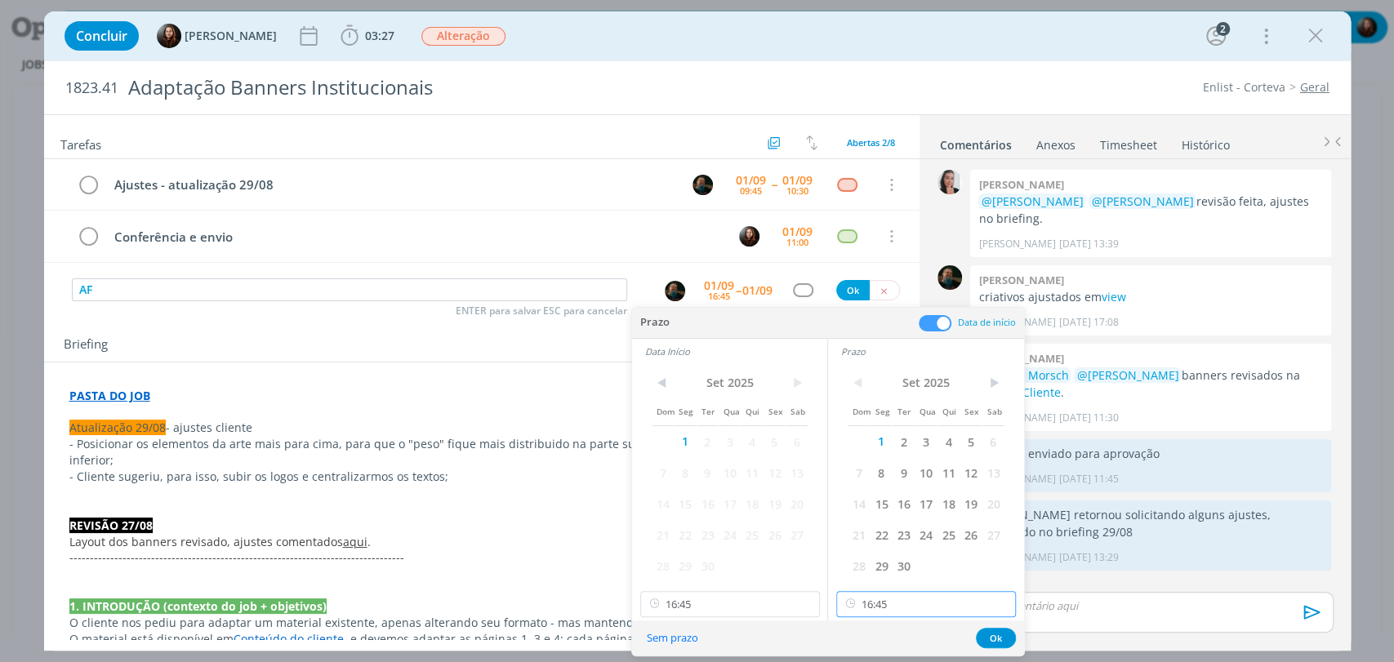
click at [922, 597] on input "16:45" at bounding box center [926, 604] width 180 height 26
click at [874, 554] on div "17:30" at bounding box center [928, 557] width 182 height 29
type input "17:30"
click at [988, 638] on button "Ok" at bounding box center [996, 638] width 40 height 20
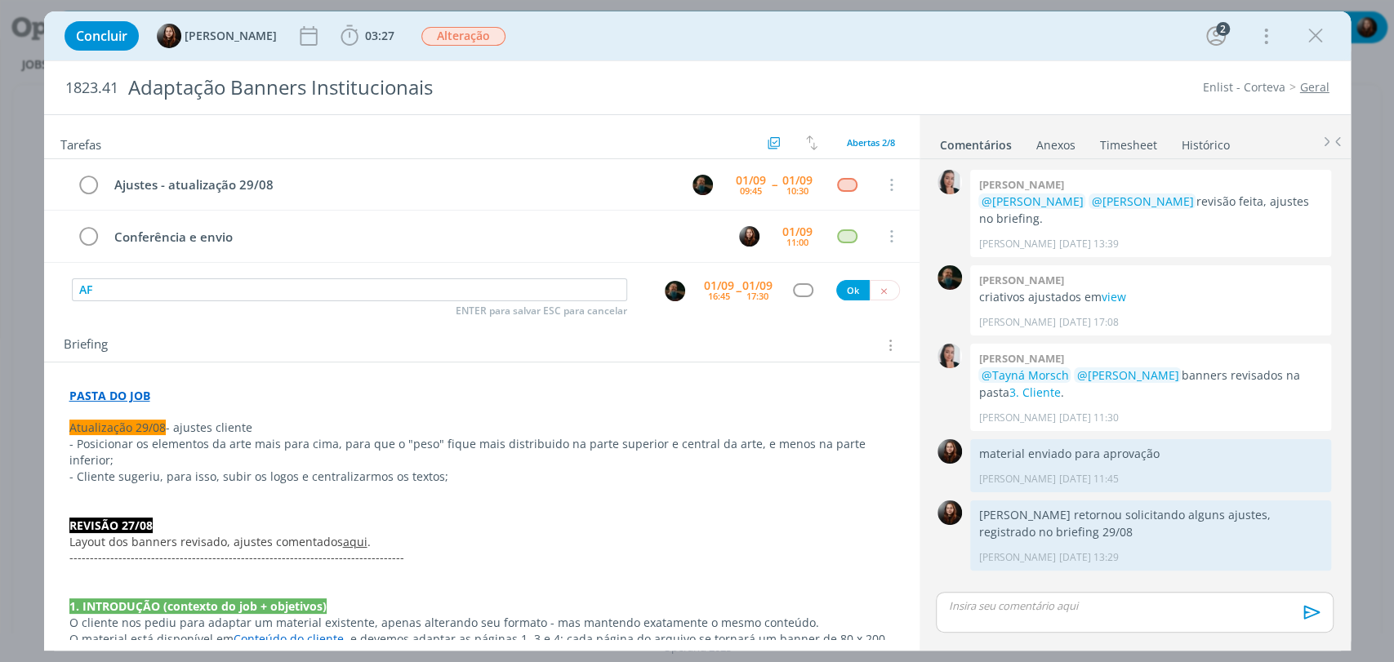
click at [793, 290] on div "dialog" at bounding box center [803, 290] width 20 height 14
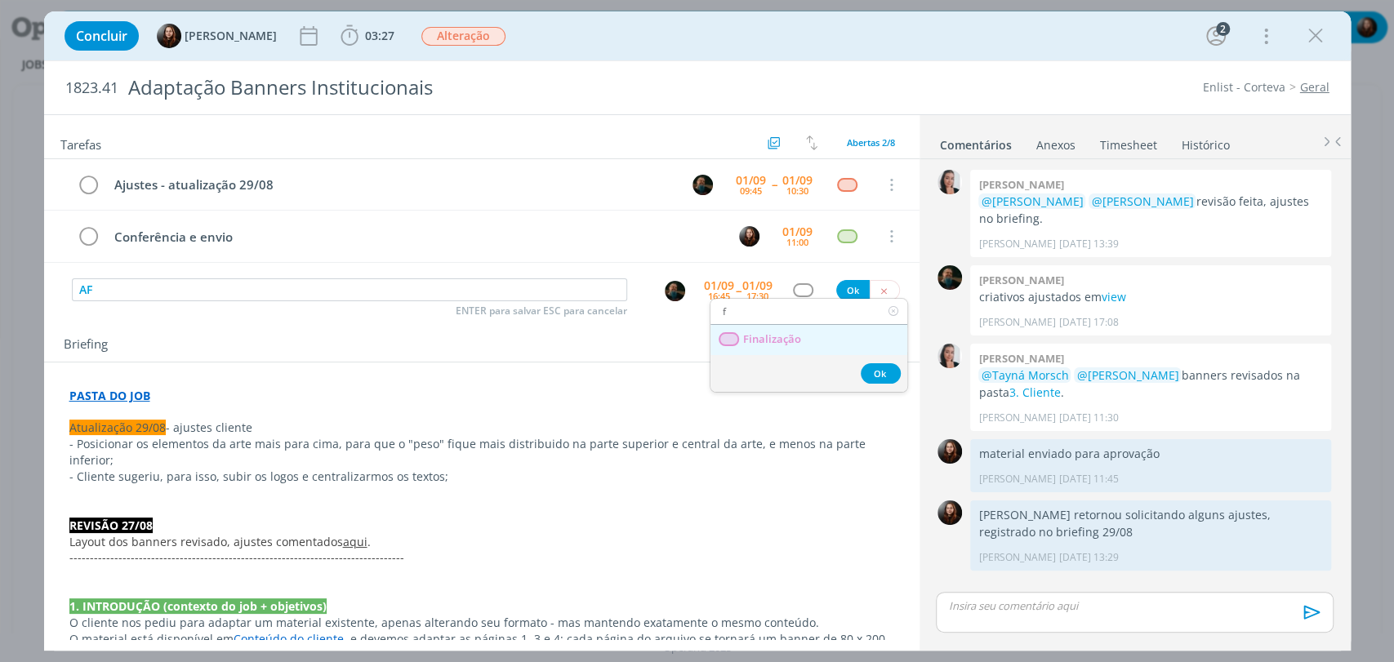
type input "f"
click at [786, 345] on span "Finalização" at bounding box center [771, 339] width 58 height 13
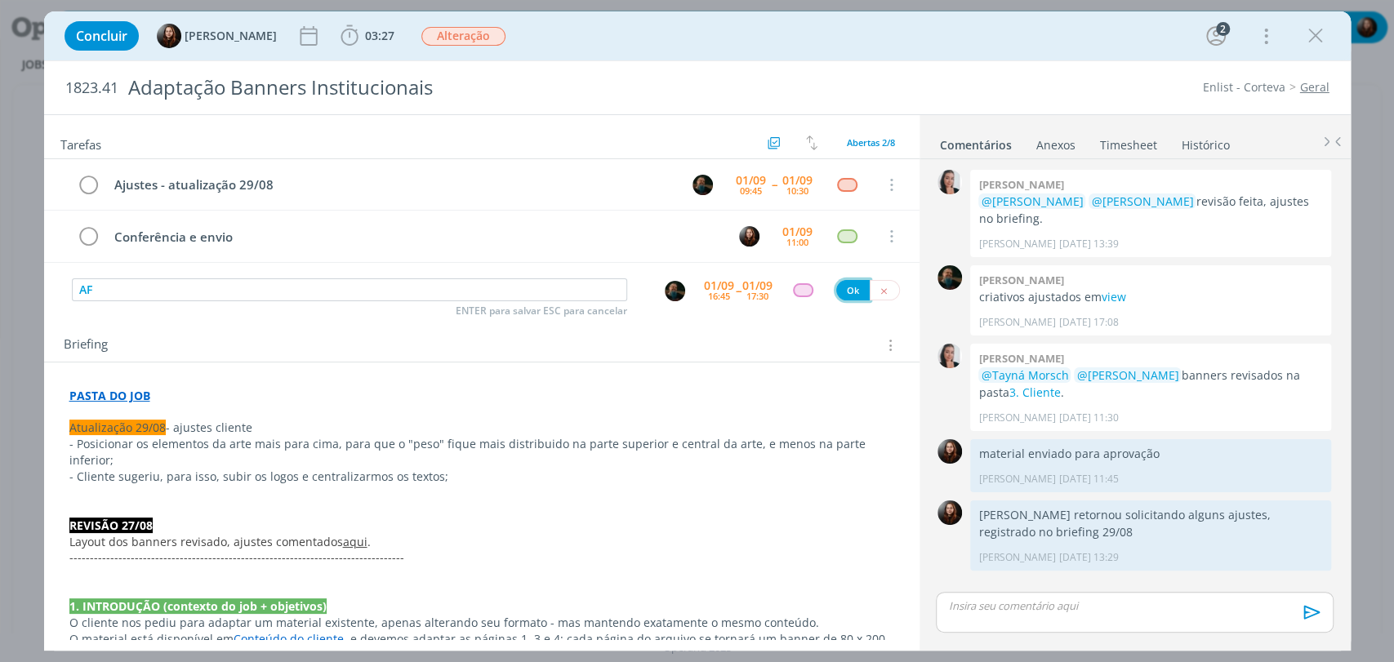
click at [838, 286] on button "Ok" at bounding box center [852, 290] width 33 height 20
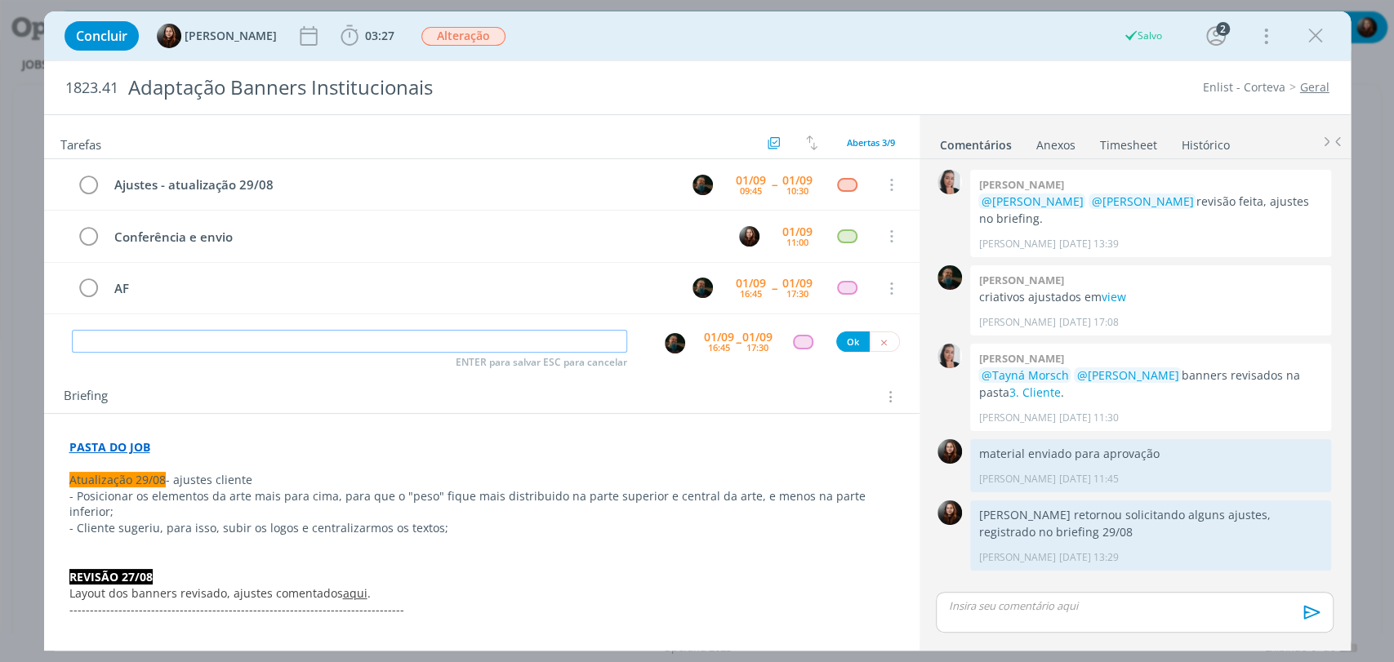
click at [675, 337] on img "dialog" at bounding box center [675, 343] width 20 height 20
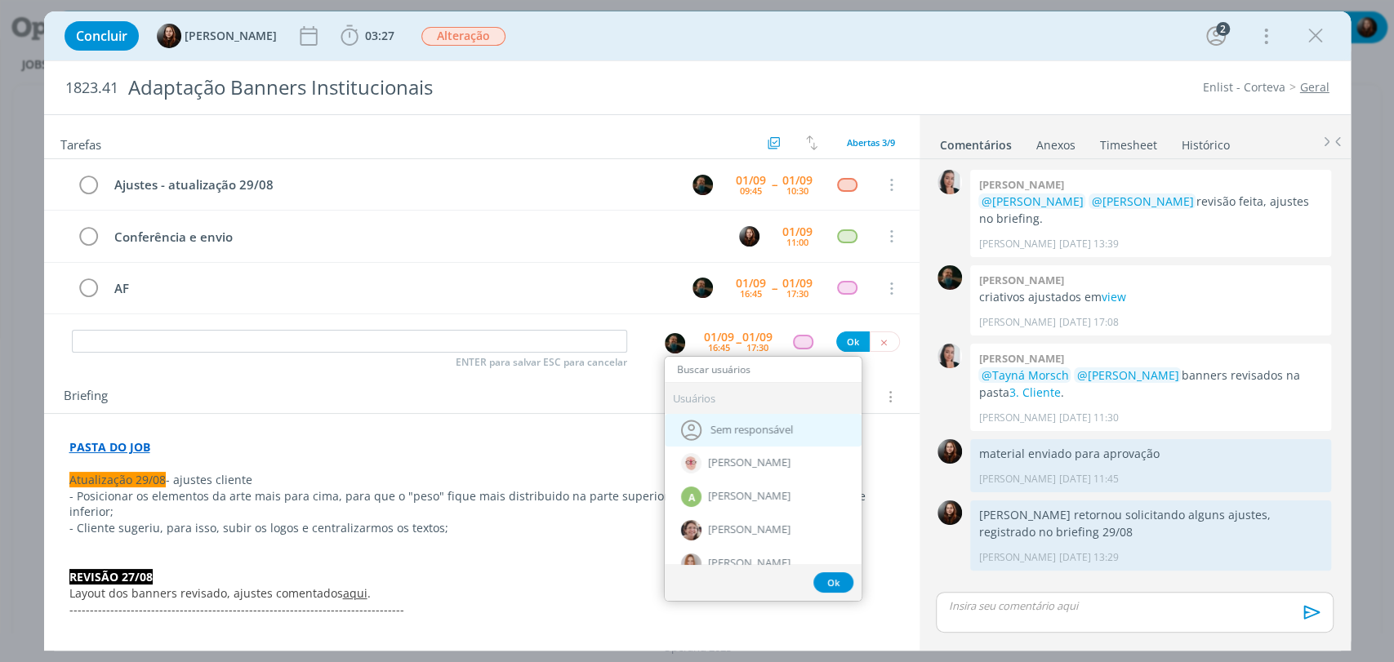
click at [778, 432] on span "Sem responsável" at bounding box center [751, 430] width 82 height 13
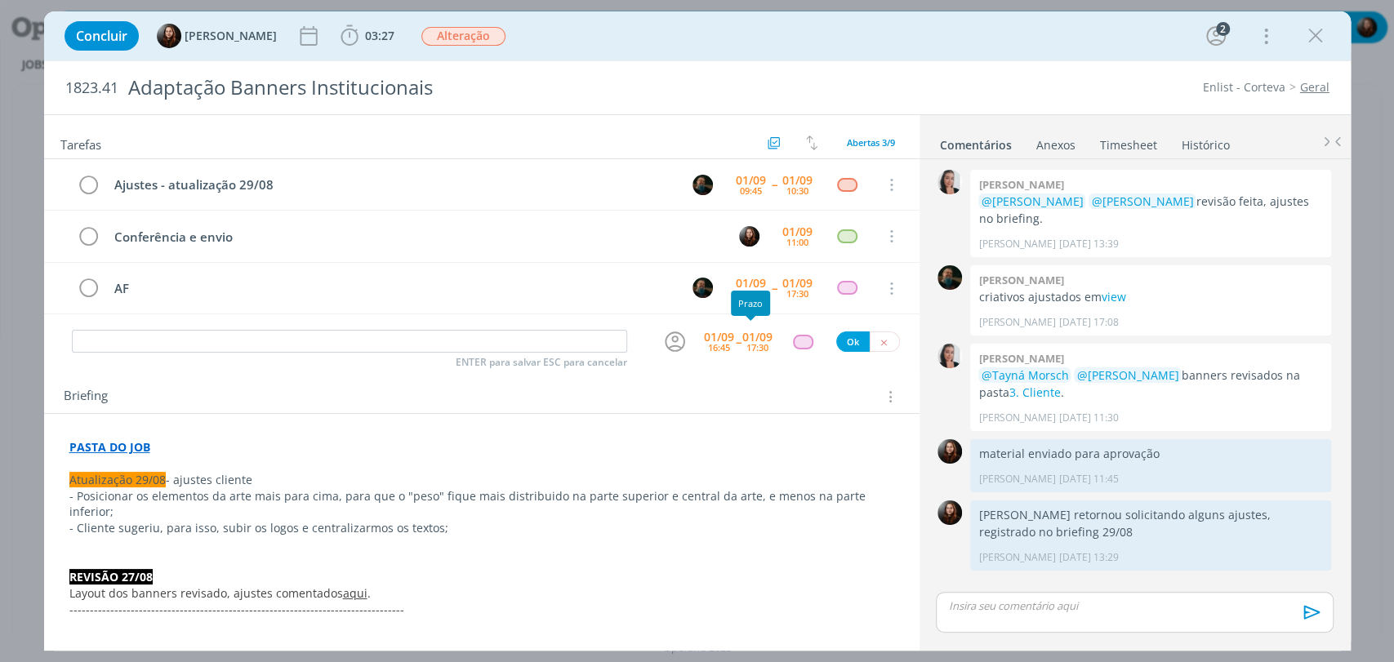
click at [754, 354] on div "01/09 17:30" at bounding box center [757, 341] width 30 height 29
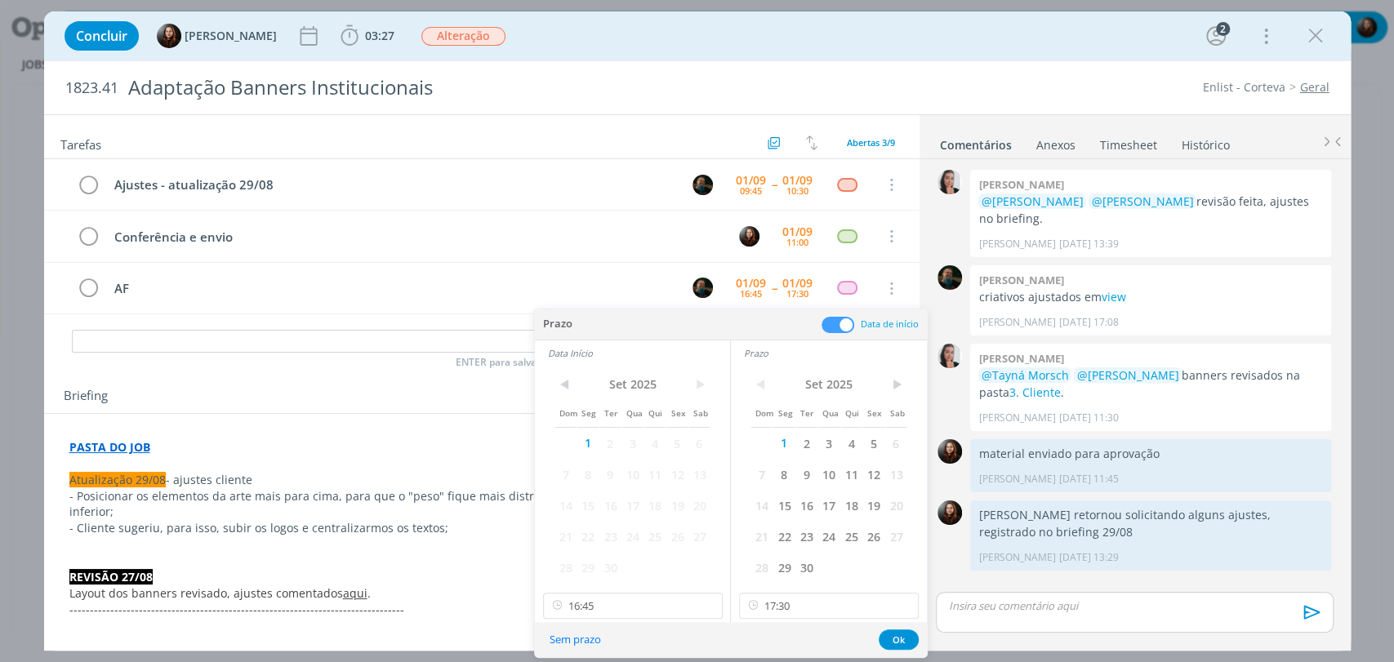
click at [843, 319] on span at bounding box center [837, 325] width 33 height 16
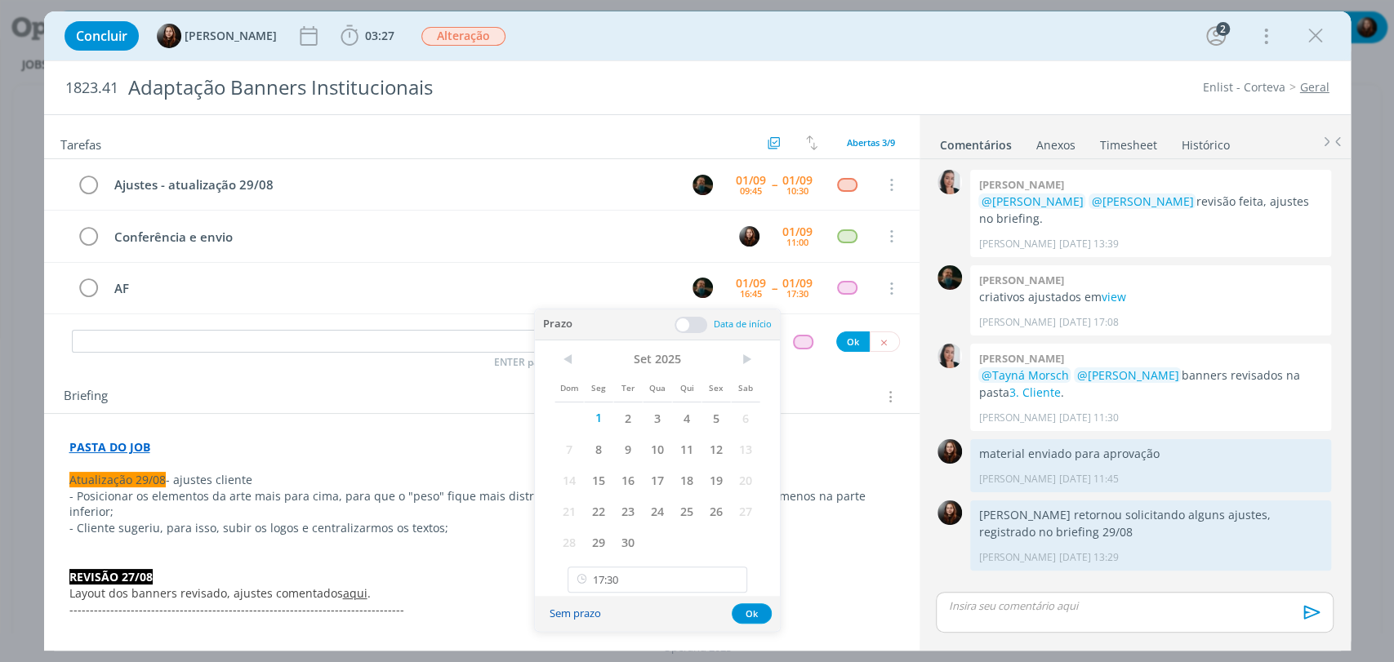
click at [575, 608] on button "Sem prazo" at bounding box center [575, 614] width 73 height 22
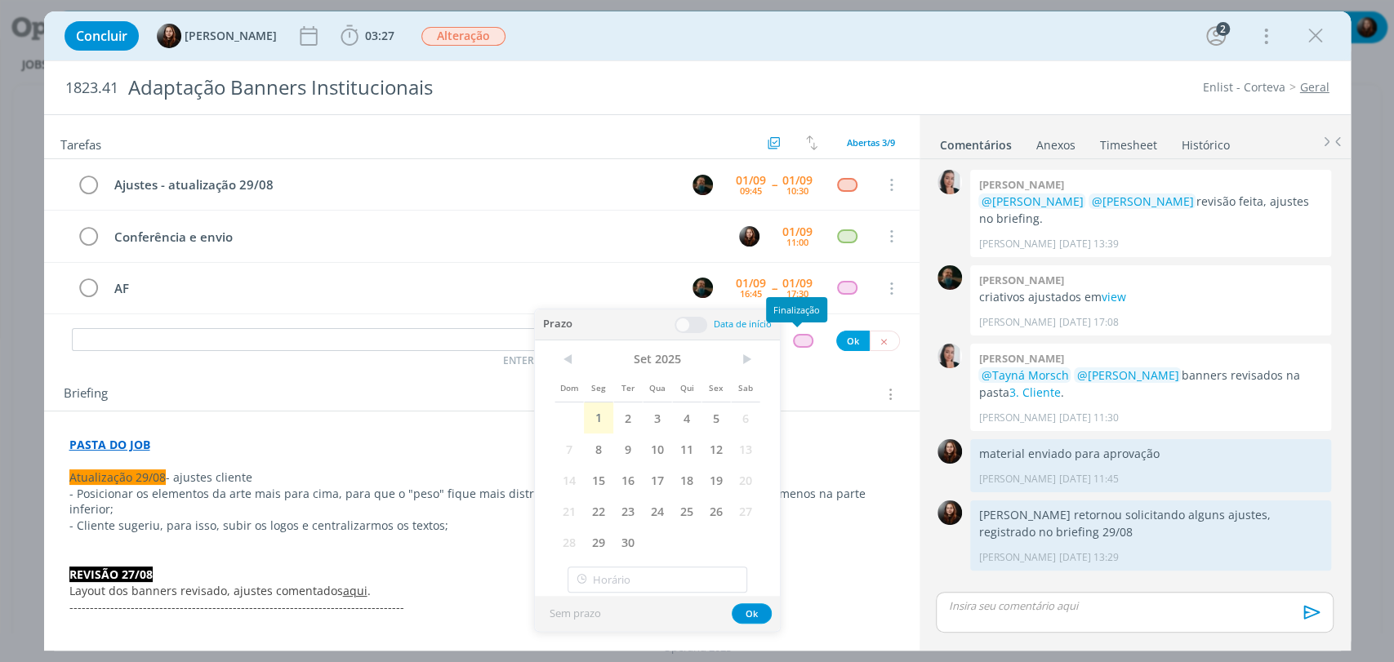
click at [799, 338] on div "dialog" at bounding box center [803, 341] width 20 height 14
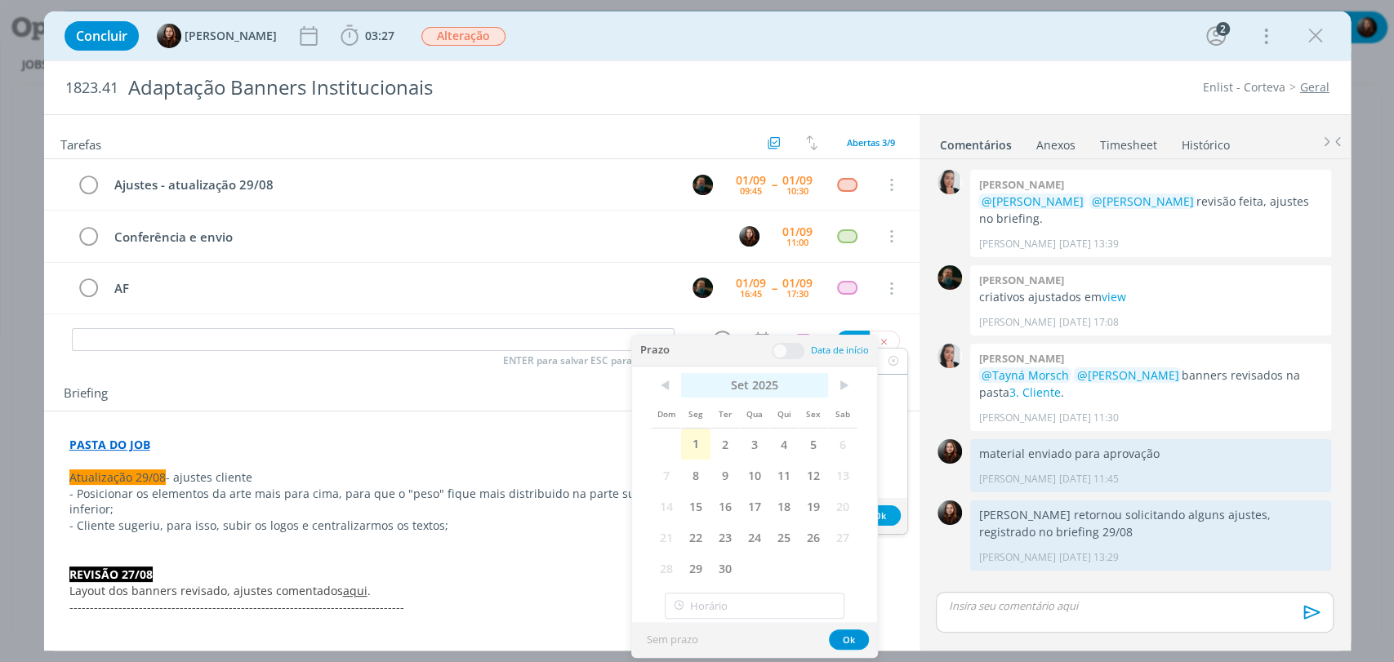
type input "re"
click at [851, 643] on button "Ok" at bounding box center [849, 640] width 40 height 20
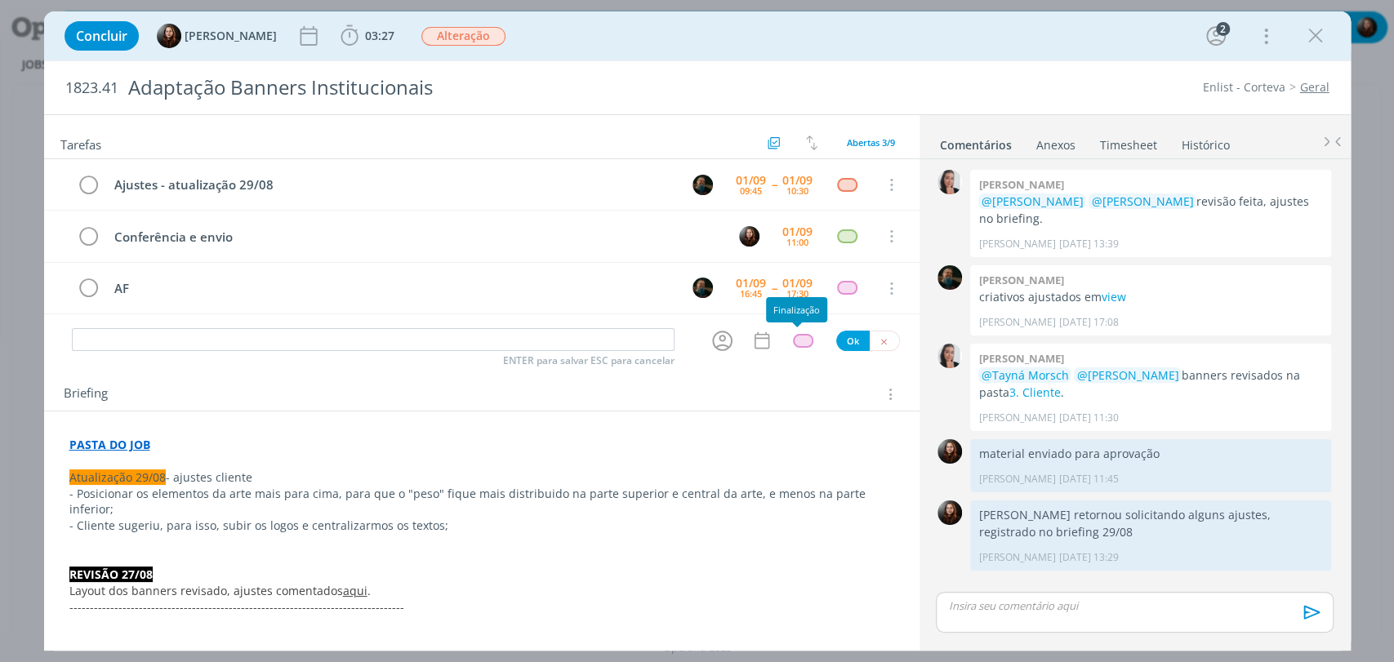
click at [797, 341] on div "dialog" at bounding box center [803, 341] width 20 height 14
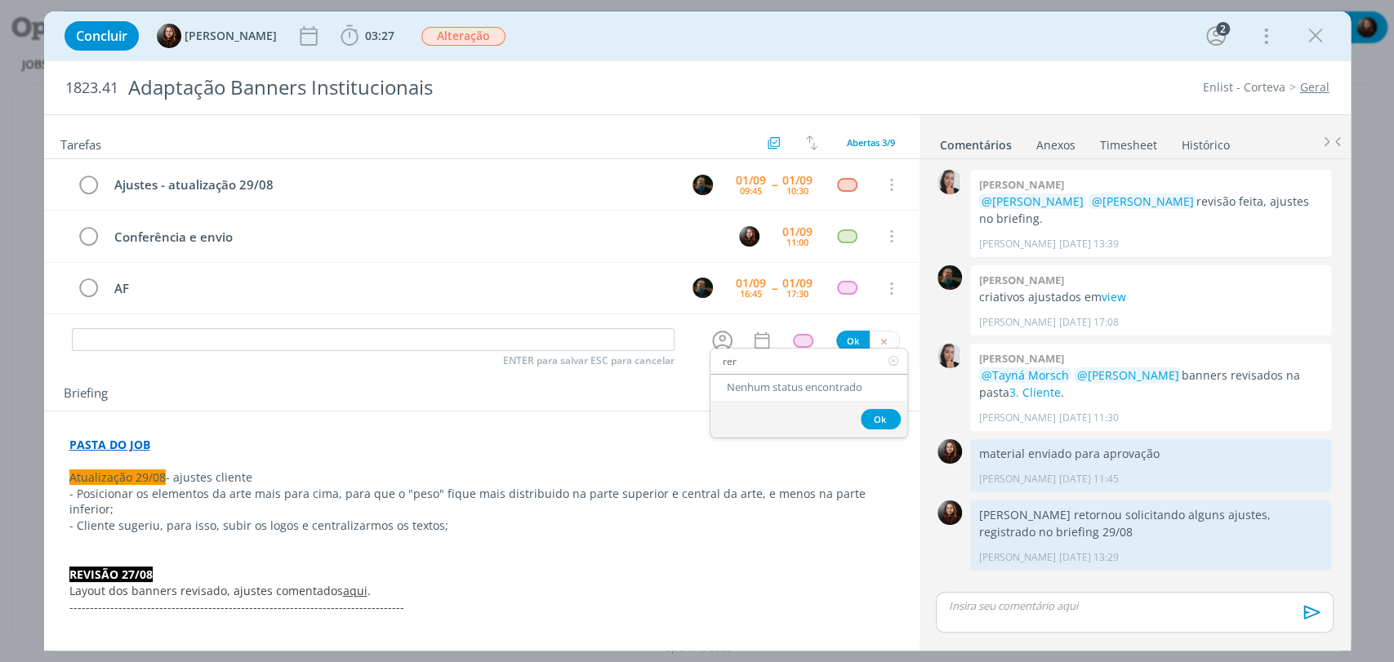
type input "re"
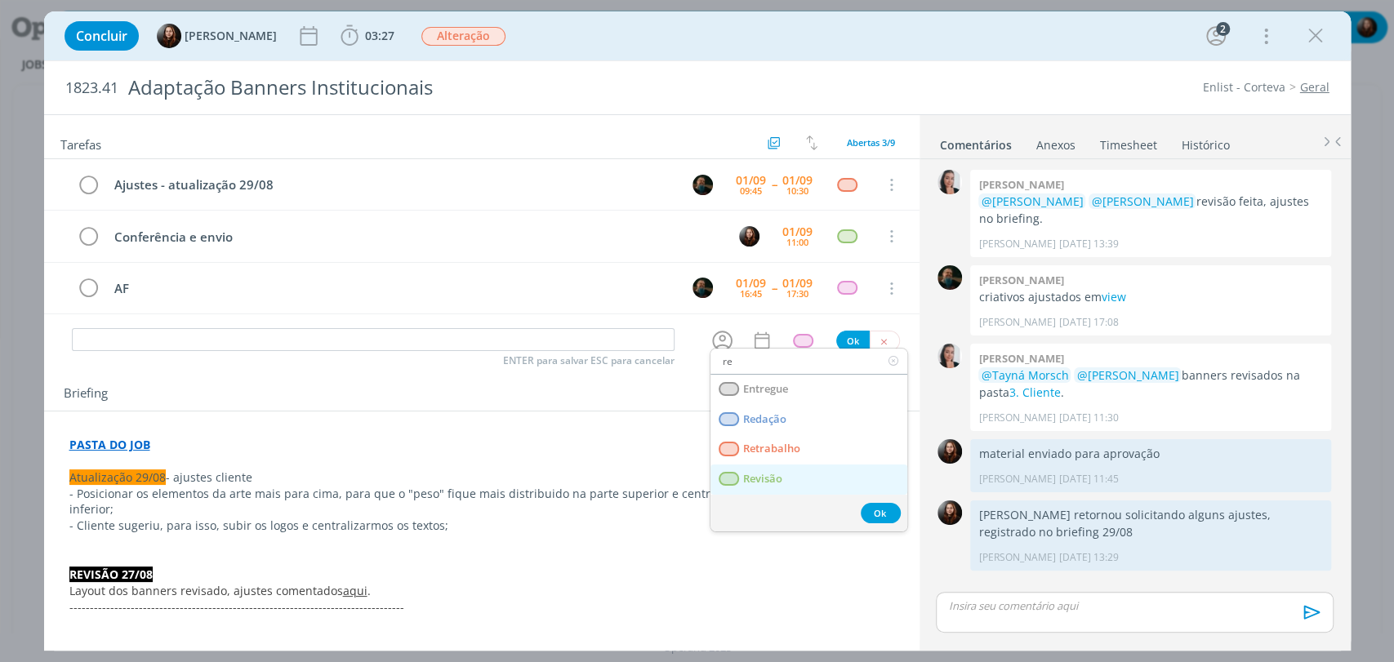
drag, startPoint x: 776, startPoint y: 478, endPoint x: 740, endPoint y: 433, distance: 57.5
click at [776, 478] on span "Revisão" at bounding box center [761, 479] width 39 height 13
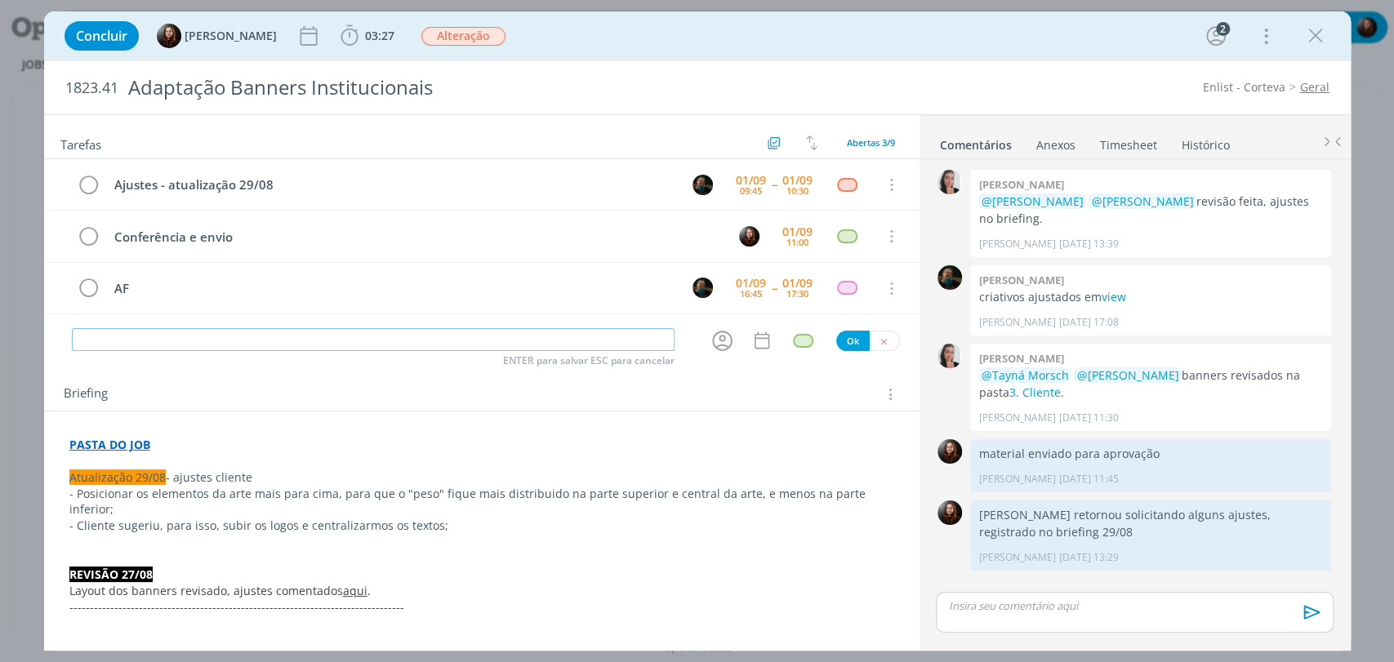
click at [610, 344] on input "dialog" at bounding box center [373, 339] width 603 height 23
type input "Revisão de AF"
click at [843, 337] on button "Ok" at bounding box center [852, 341] width 33 height 20
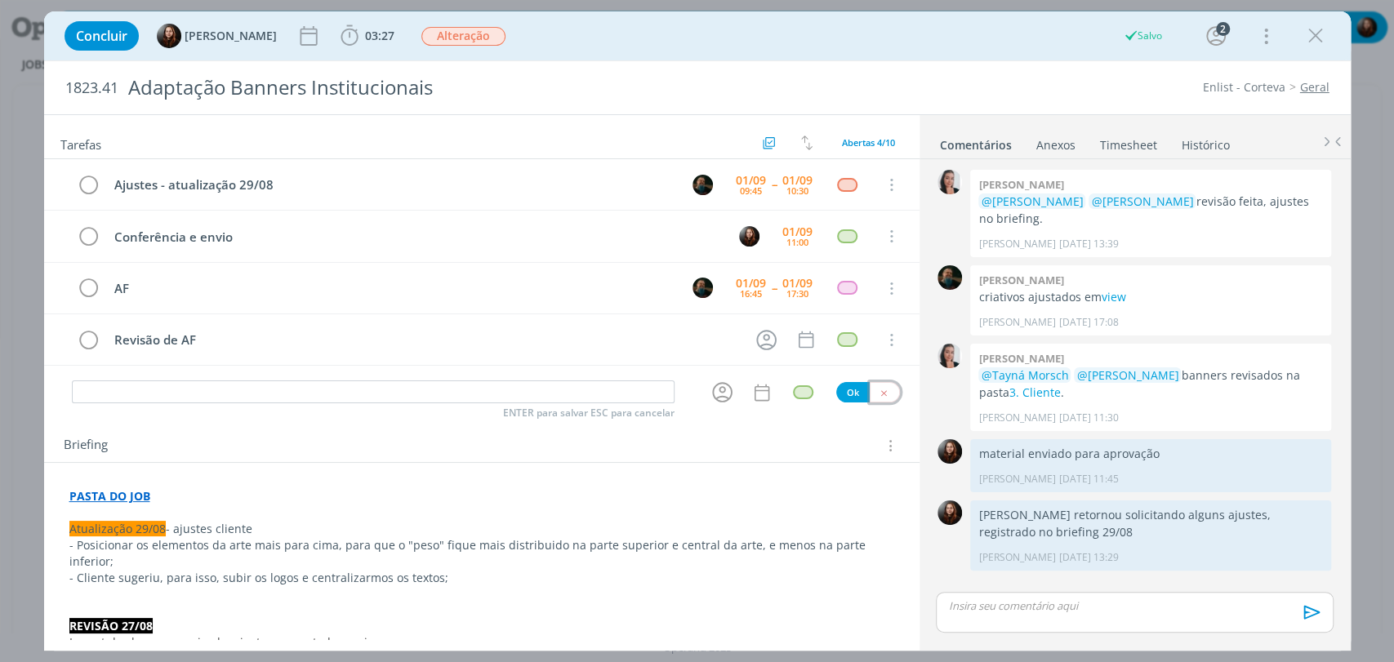
click at [879, 388] on icon "dialog" at bounding box center [884, 393] width 11 height 11
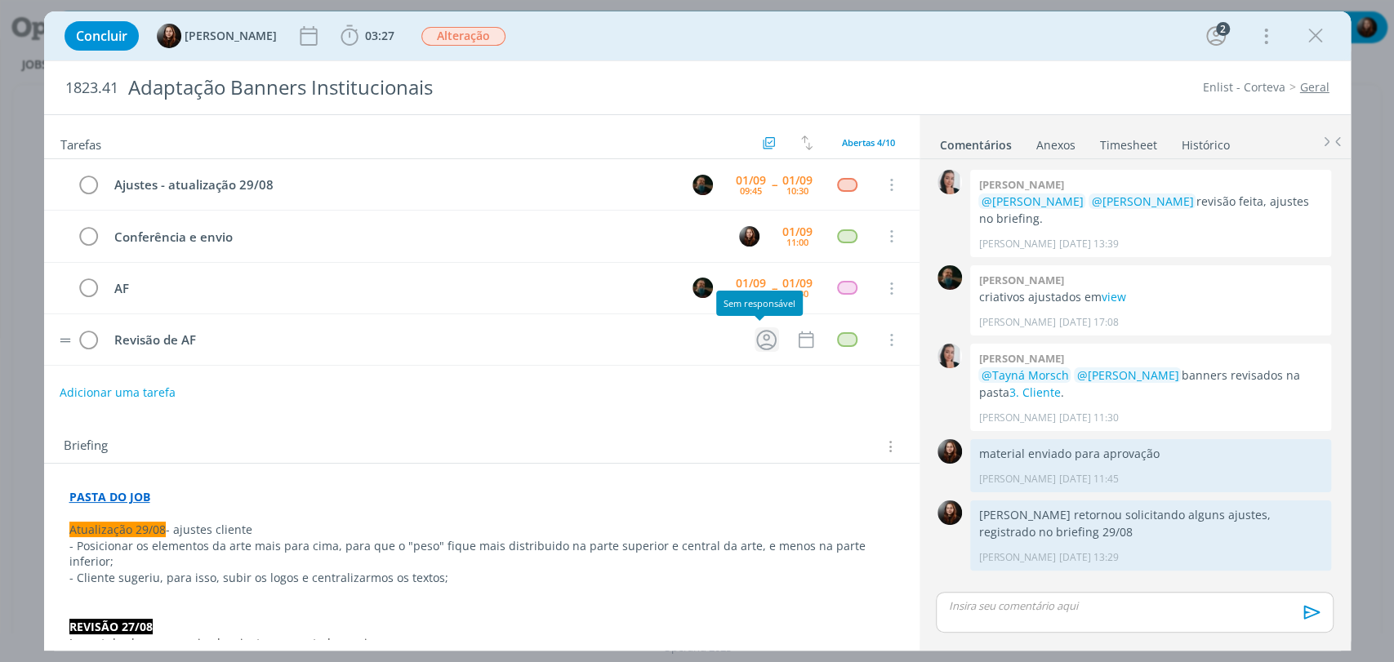
click at [758, 337] on icon "dialog" at bounding box center [766, 340] width 20 height 20
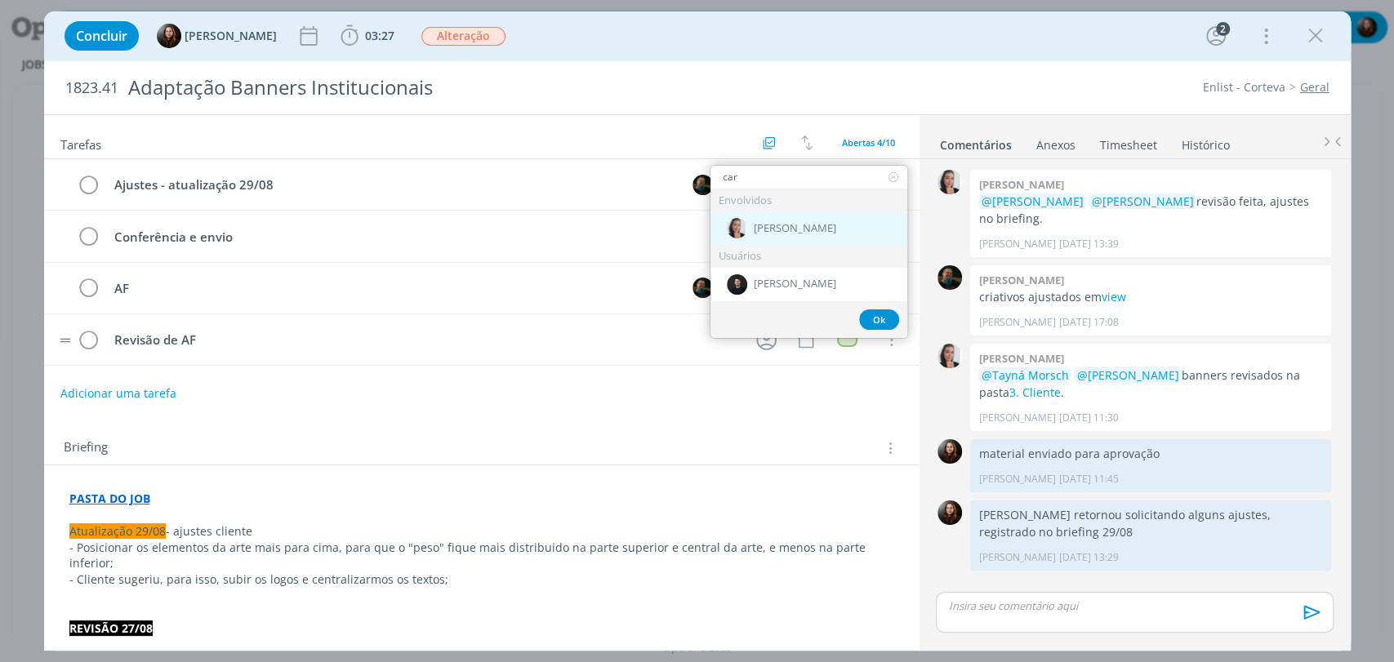
type input "car"
click at [771, 229] on span "[PERSON_NAME]" at bounding box center [795, 228] width 82 height 13
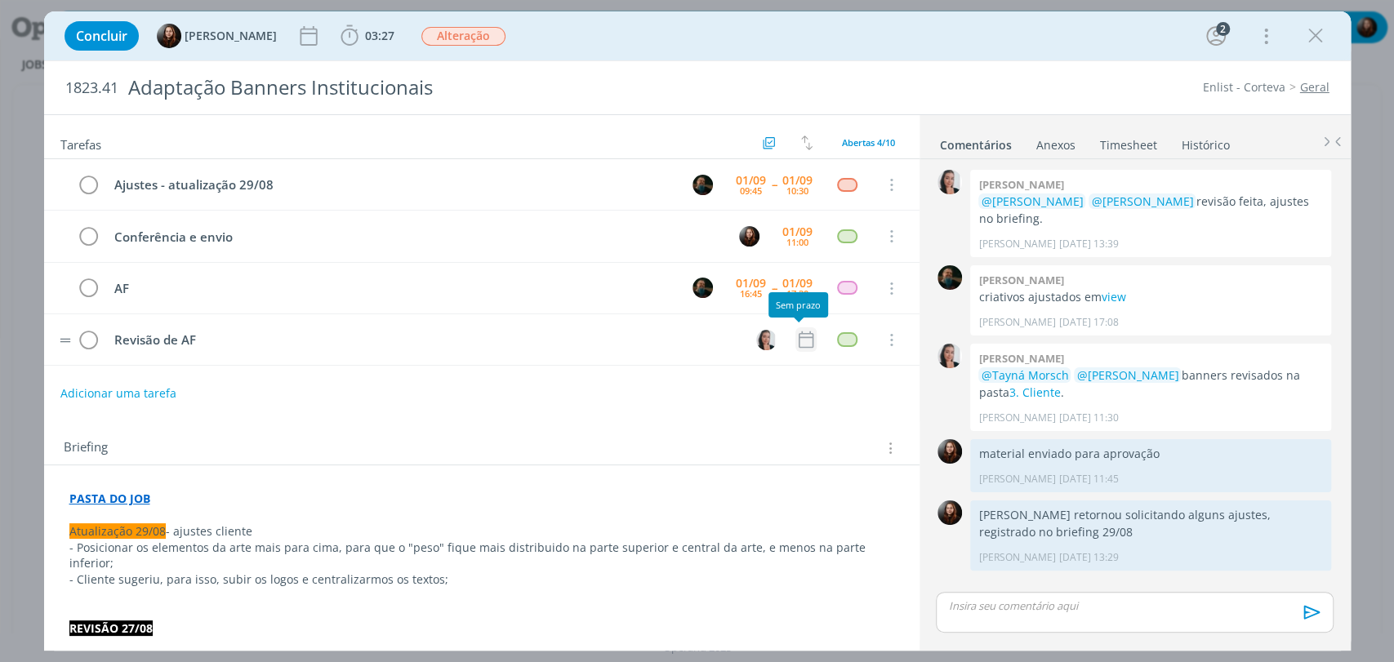
click at [795, 343] on icon "dialog" at bounding box center [805, 339] width 21 height 21
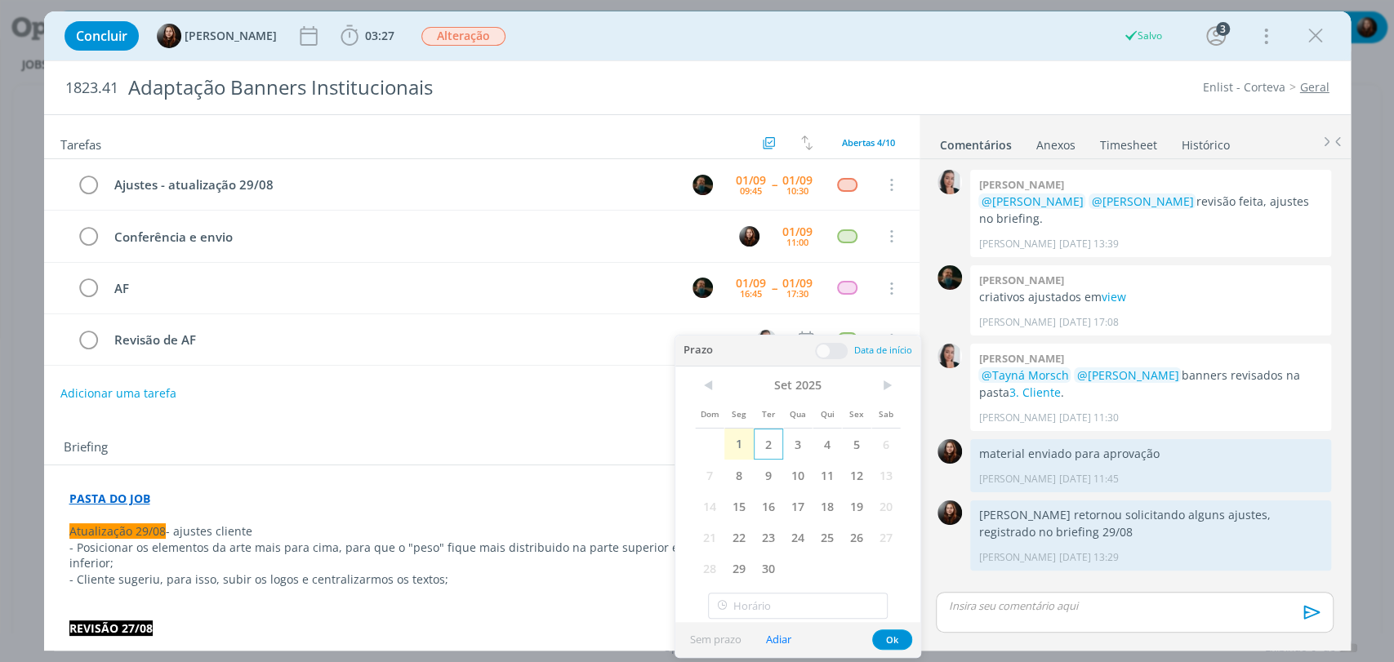
click at [770, 448] on span "2" at bounding box center [768, 444] width 29 height 31
click at [836, 351] on span at bounding box center [831, 351] width 33 height 16
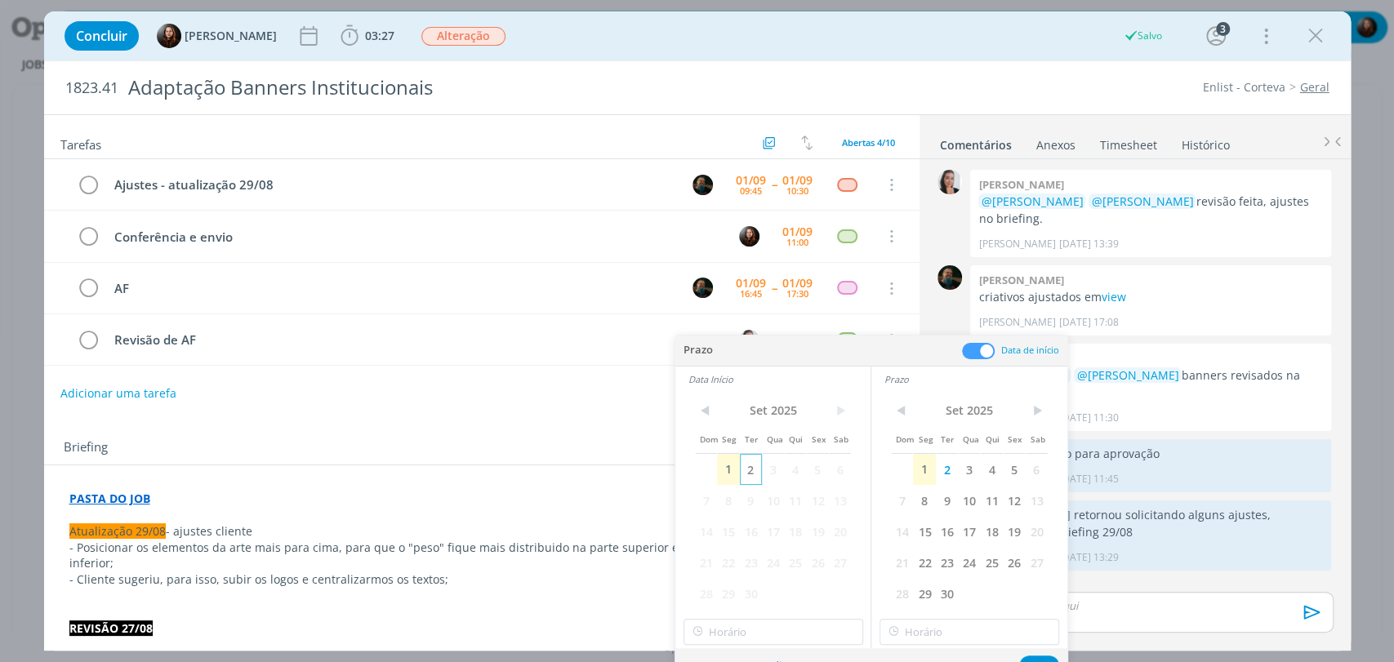
click at [754, 469] on span "2" at bounding box center [751, 469] width 22 height 31
click at [733, 634] on input "10:00" at bounding box center [773, 632] width 180 height 26
click at [712, 470] on div "09:00" at bounding box center [774, 470] width 182 height 29
type input "09:00"
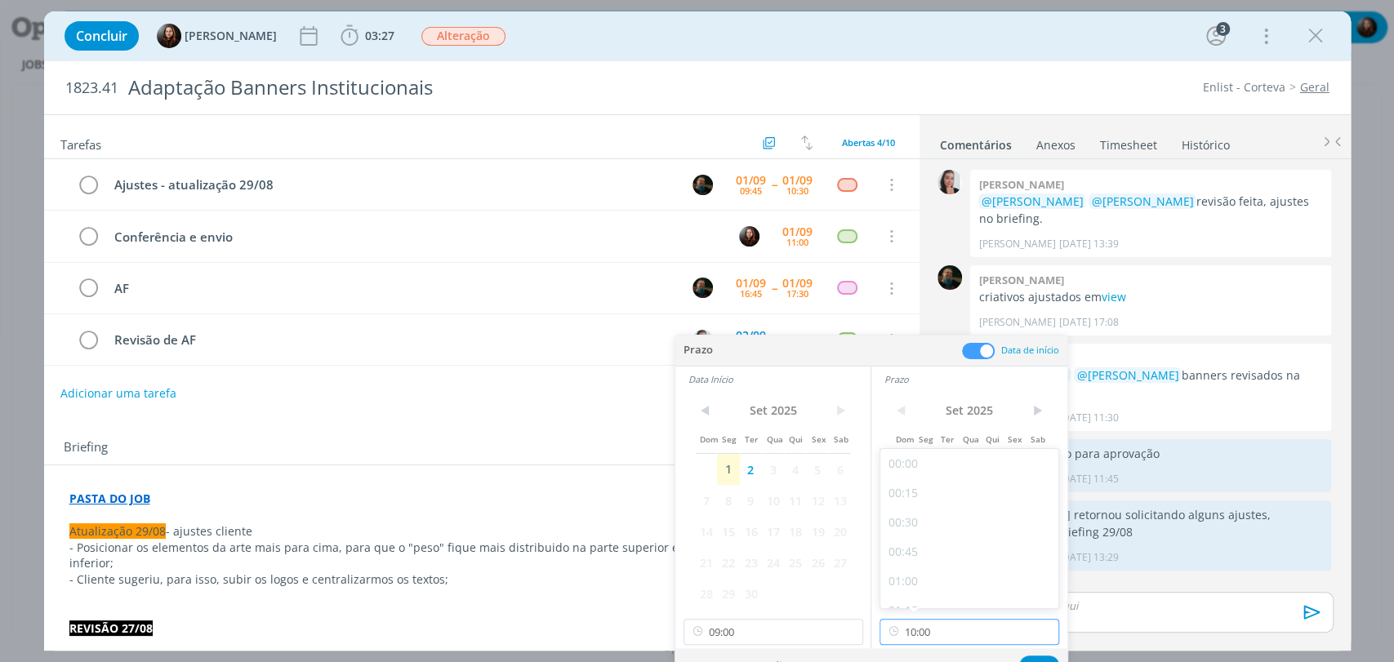
click at [922, 635] on input "10:00" at bounding box center [969, 632] width 180 height 26
click at [908, 529] on div "09:30" at bounding box center [971, 528] width 182 height 29
type input "09:30"
click at [1037, 656] on button "Ok" at bounding box center [1039, 666] width 40 height 20
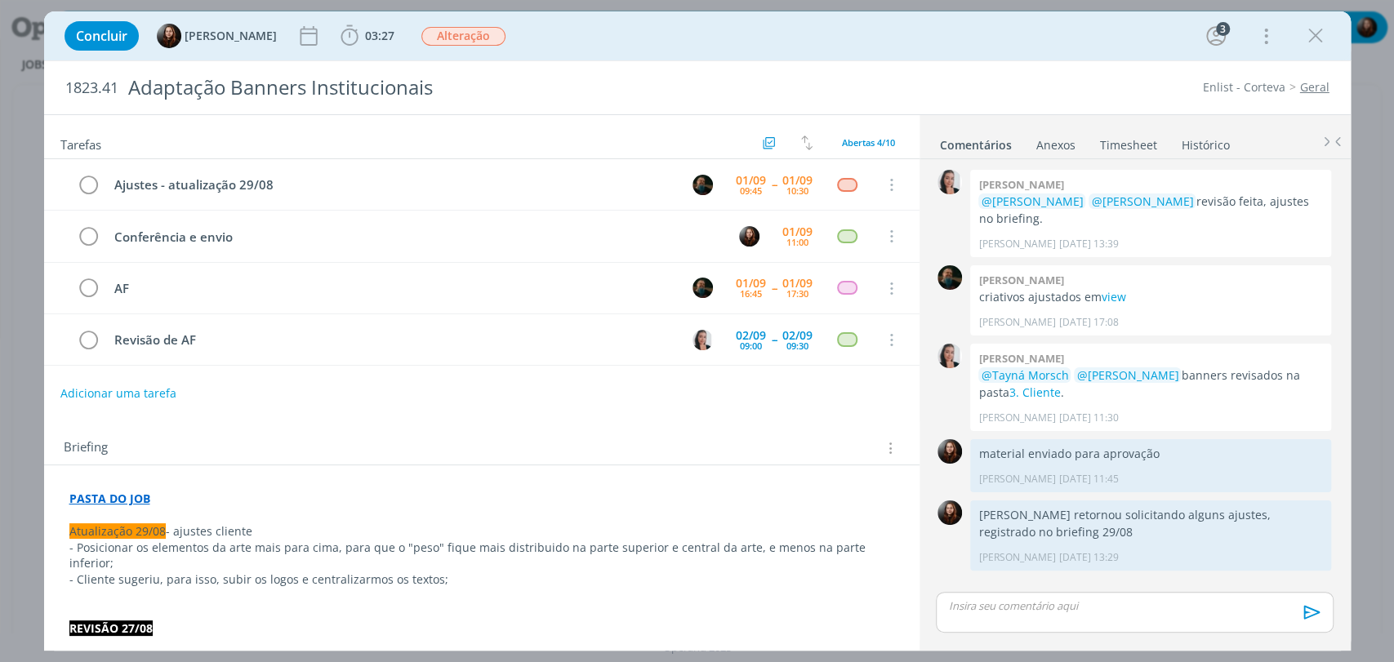
drag, startPoint x: 1131, startPoint y: 136, endPoint x: 1124, endPoint y: 132, distance: 8.4
click at [1131, 136] on link "Timesheet" at bounding box center [1128, 142] width 59 height 24
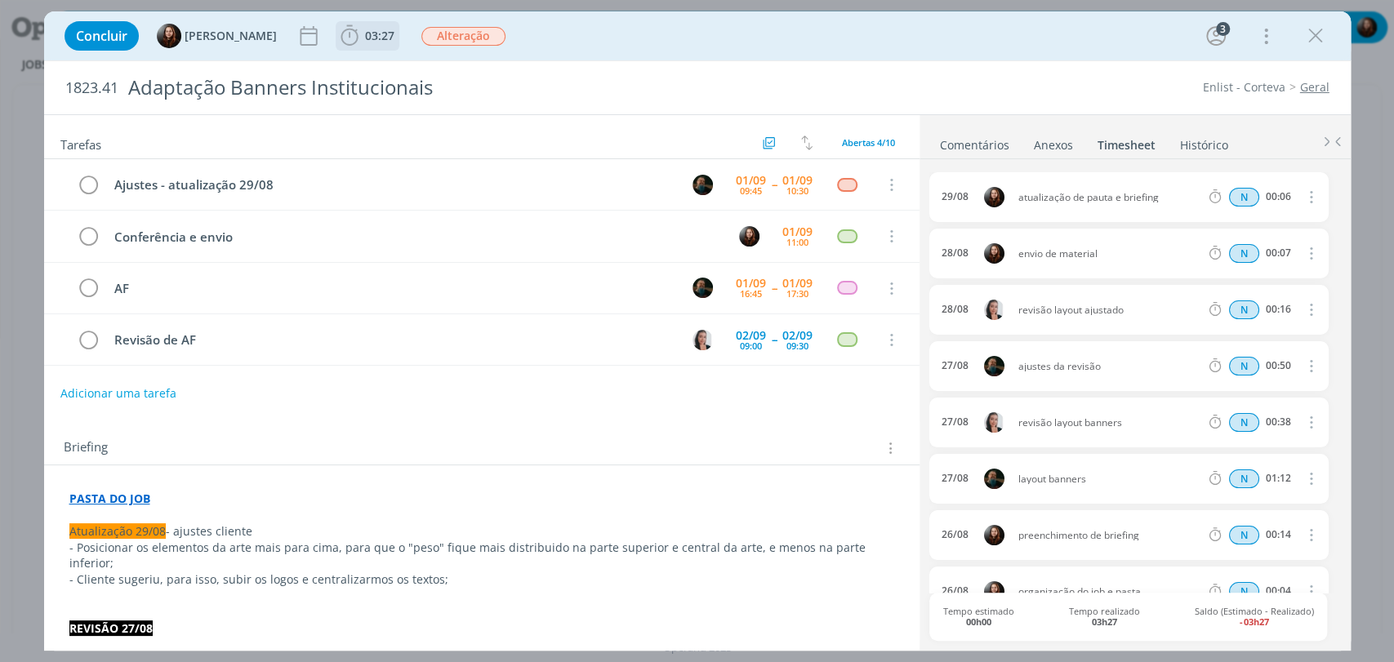
click at [377, 31] on span "03:27" at bounding box center [379, 36] width 29 height 16
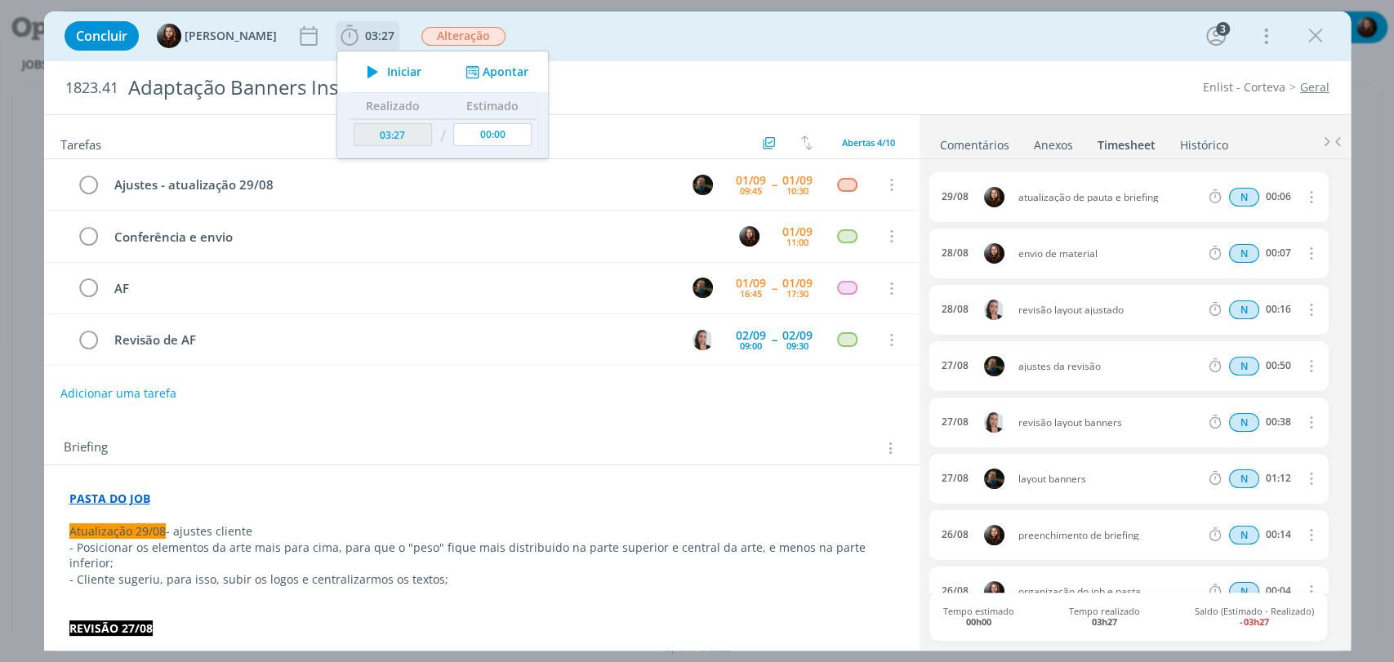
click at [521, 72] on button "Apontar" at bounding box center [495, 72] width 68 height 17
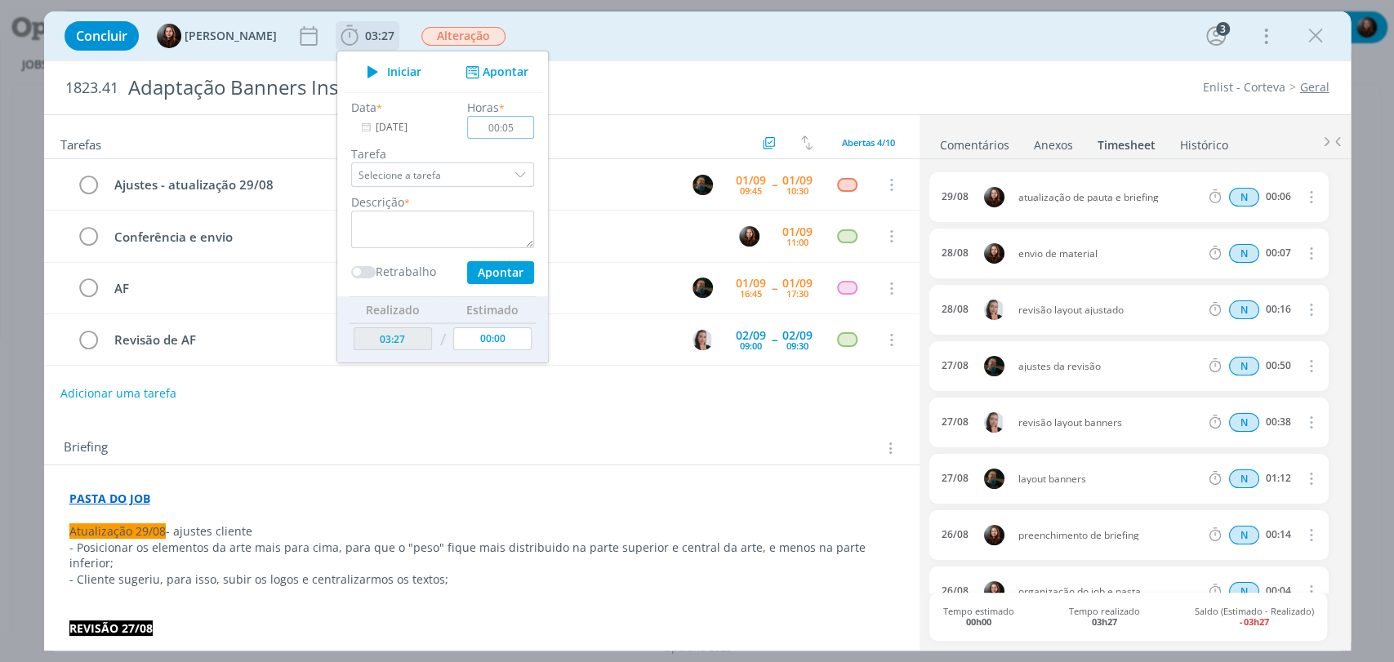
type input "00:05"
click at [492, 220] on textarea "dialog" at bounding box center [442, 230] width 183 height 38
paste textarea "retorno por e-mail"
type textarea "retorno por e-mail"
click at [493, 272] on button "Apontar" at bounding box center [499, 272] width 67 height 23
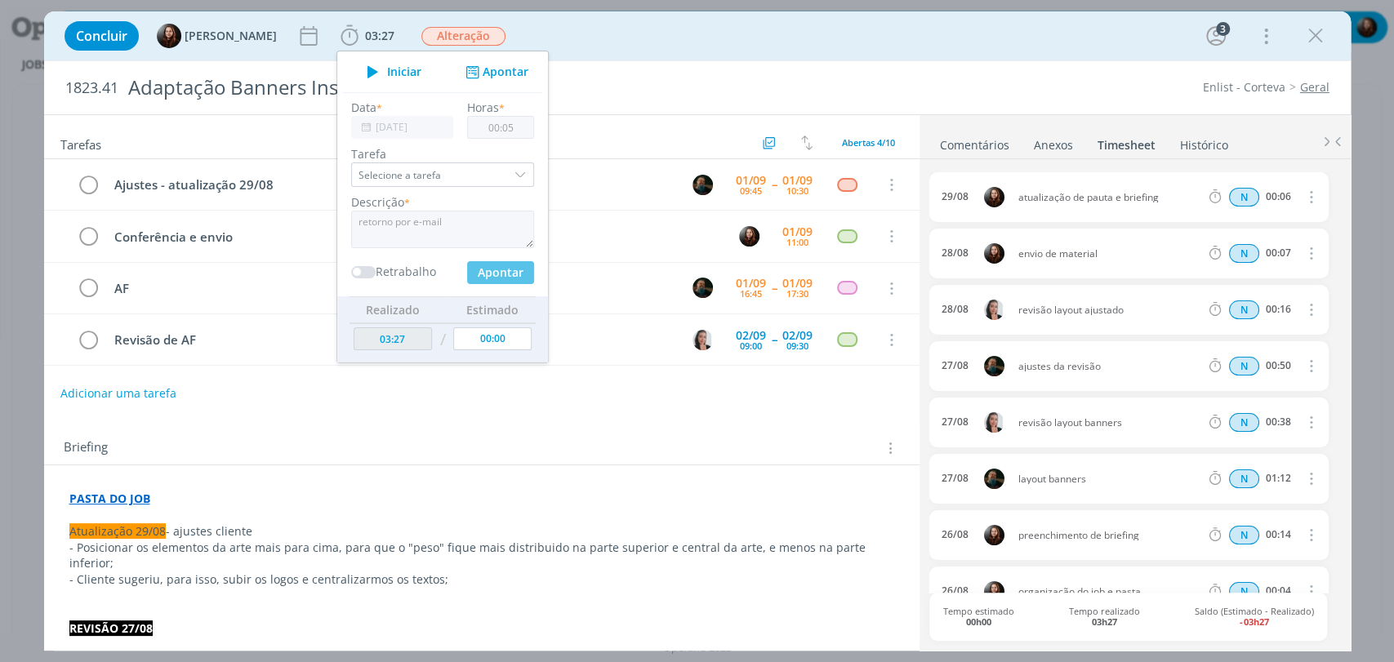
type input "03:32"
type input "00:00"
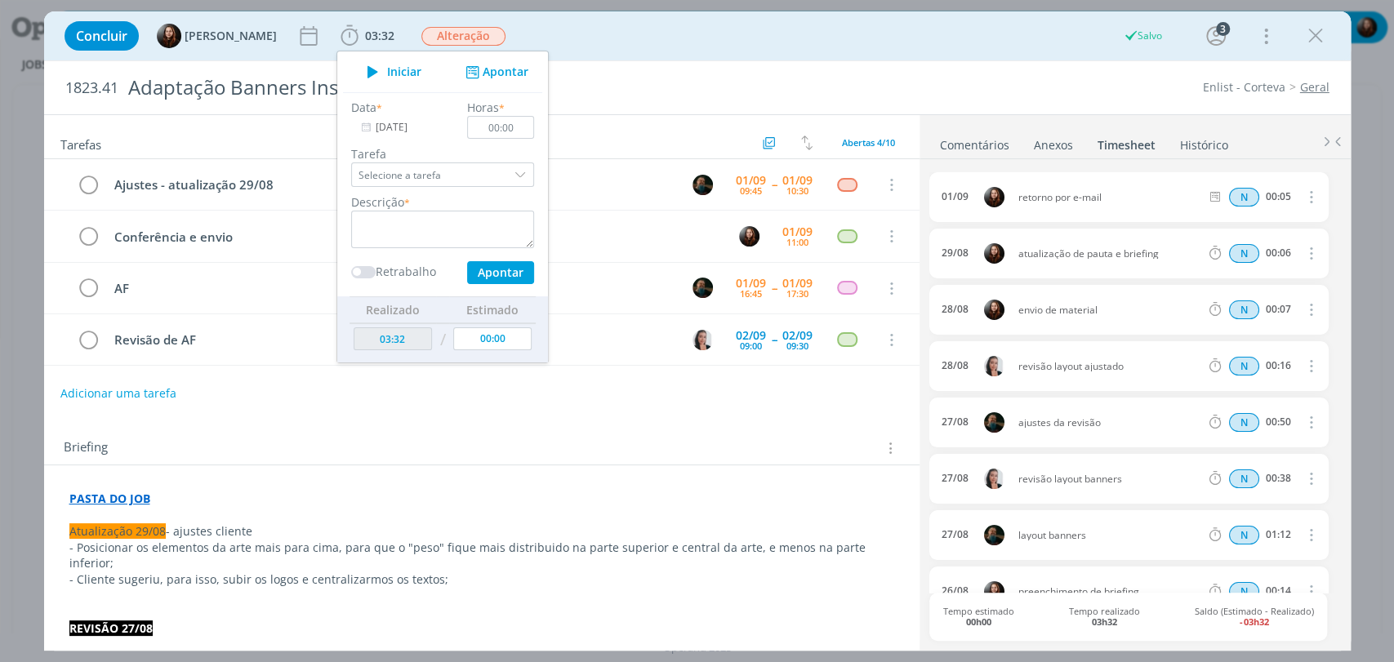
click at [796, 37] on div "Concluir Eduarda Pereira 03:32 Iniciar Apontar Data * 01/09/2025 Horas * 00:00 …" at bounding box center [697, 35] width 1282 height 39
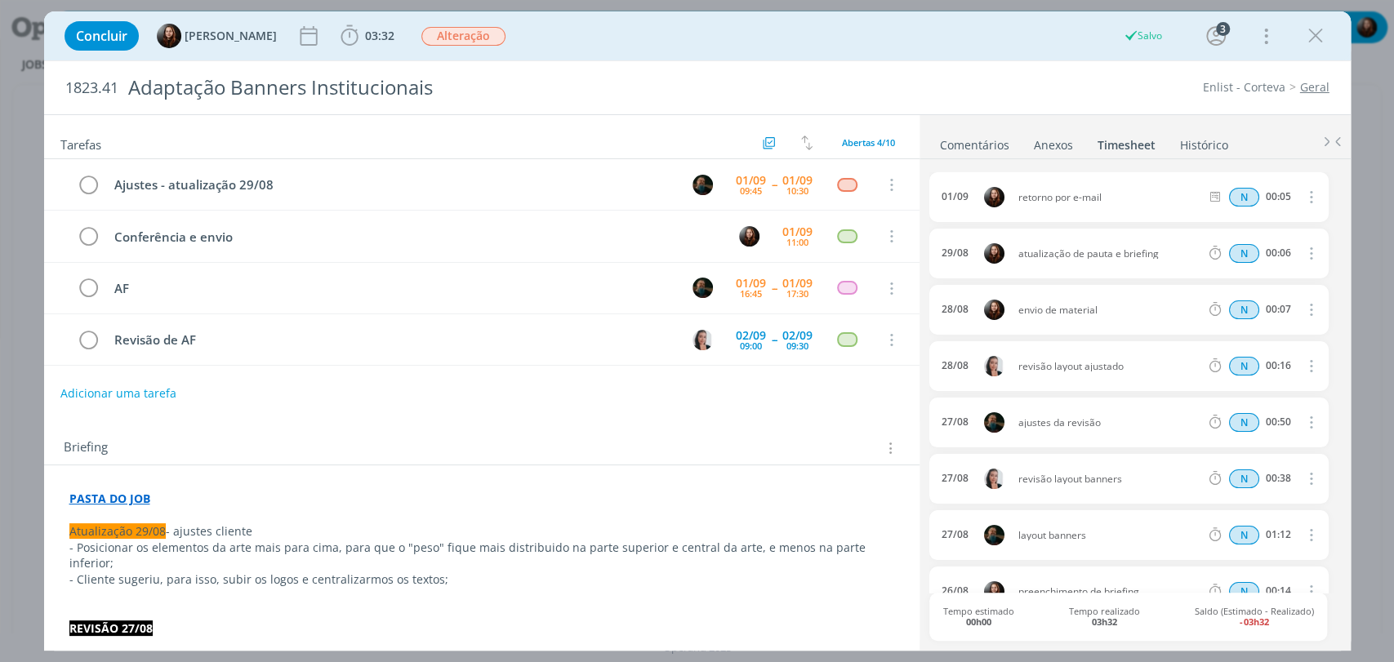
click at [980, 140] on link "Comentários" at bounding box center [974, 142] width 71 height 24
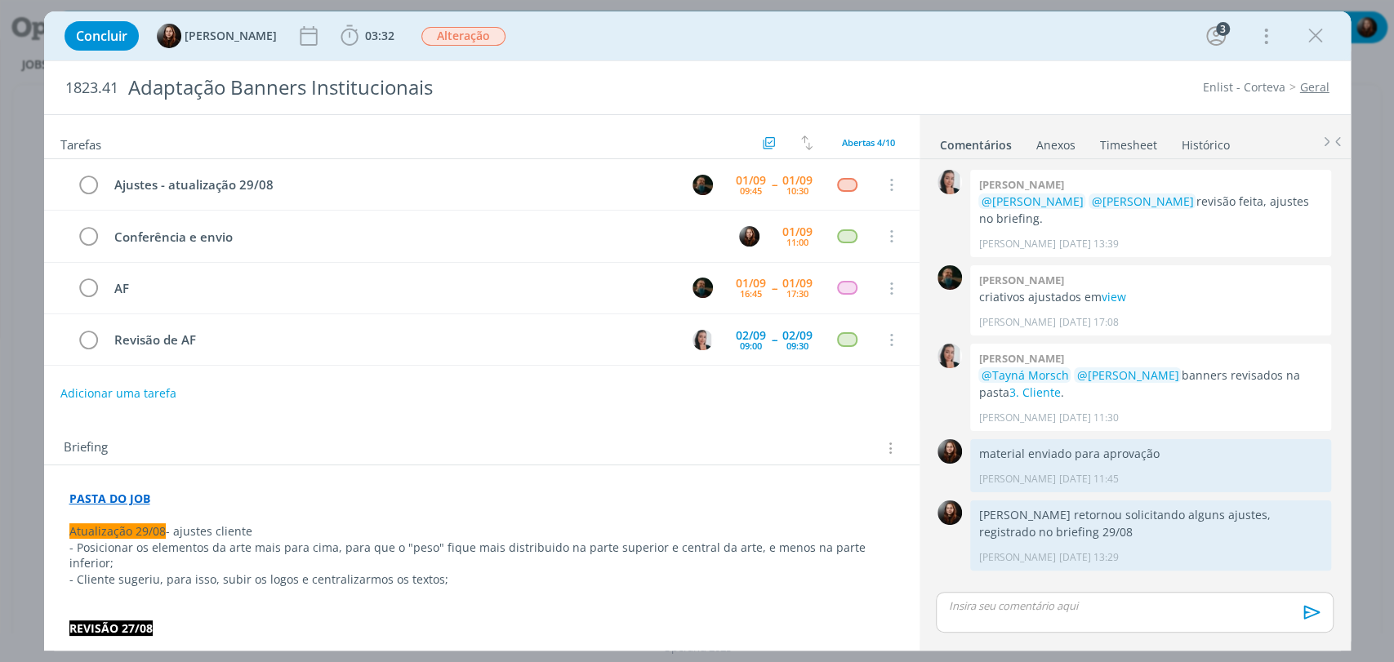
drag, startPoint x: 920, startPoint y: 45, endPoint x: 908, endPoint y: 17, distance: 30.3
click at [921, 46] on div "Concluir Eduarda Pereira 03:32 Iniciar Apontar Data * 01/09/2025 Horas * 00:00 …" at bounding box center [697, 35] width 1282 height 39
click at [812, 33] on div "Concluir Eduarda Pereira 03:32 Iniciar Apontar Data * 01/09/2025 Horas * 00:00 …" at bounding box center [697, 35] width 1282 height 39
click at [575, 34] on div "Concluir Eduarda Pereira 03:32 Iniciar Apontar Data * 01/09/2025 Horas * 00:00 …" at bounding box center [697, 35] width 1282 height 39
click at [936, 51] on div "Concluir Eduarda Pereira 03:32 Iniciar Apontar Data * 01/09/2025 Horas * 00:00 …" at bounding box center [697, 35] width 1282 height 39
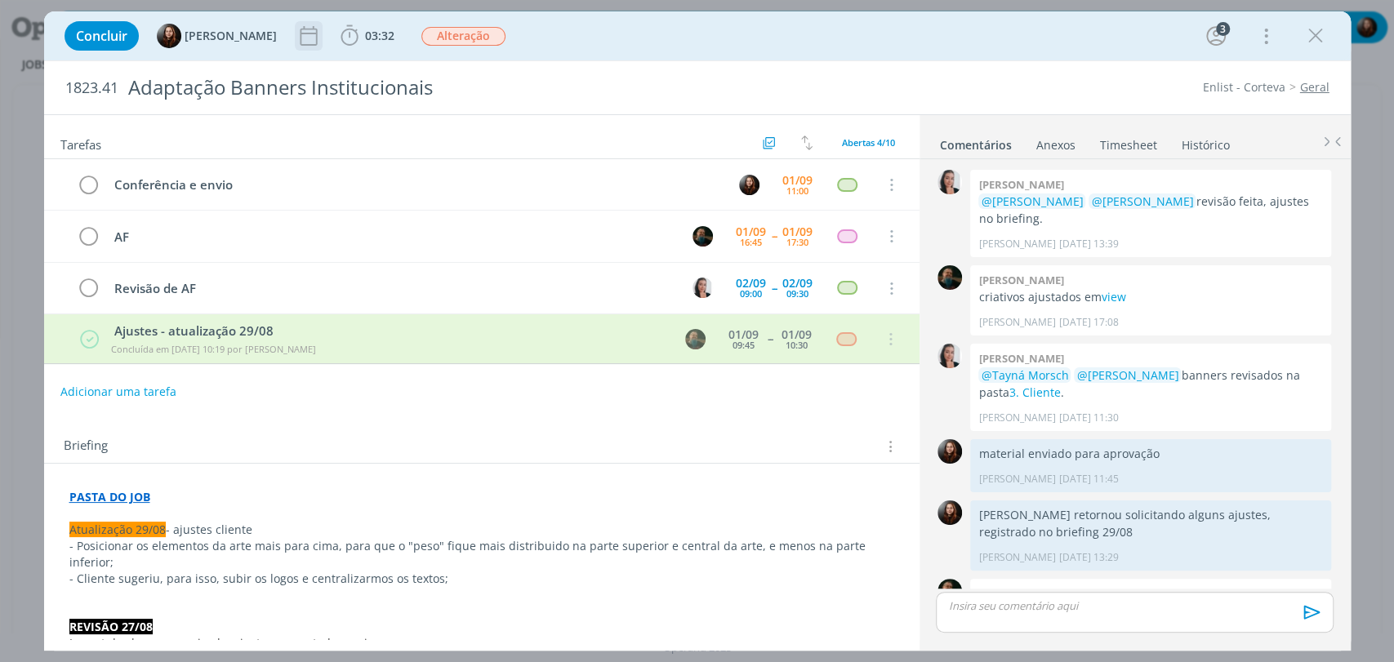
scroll to position [64, 0]
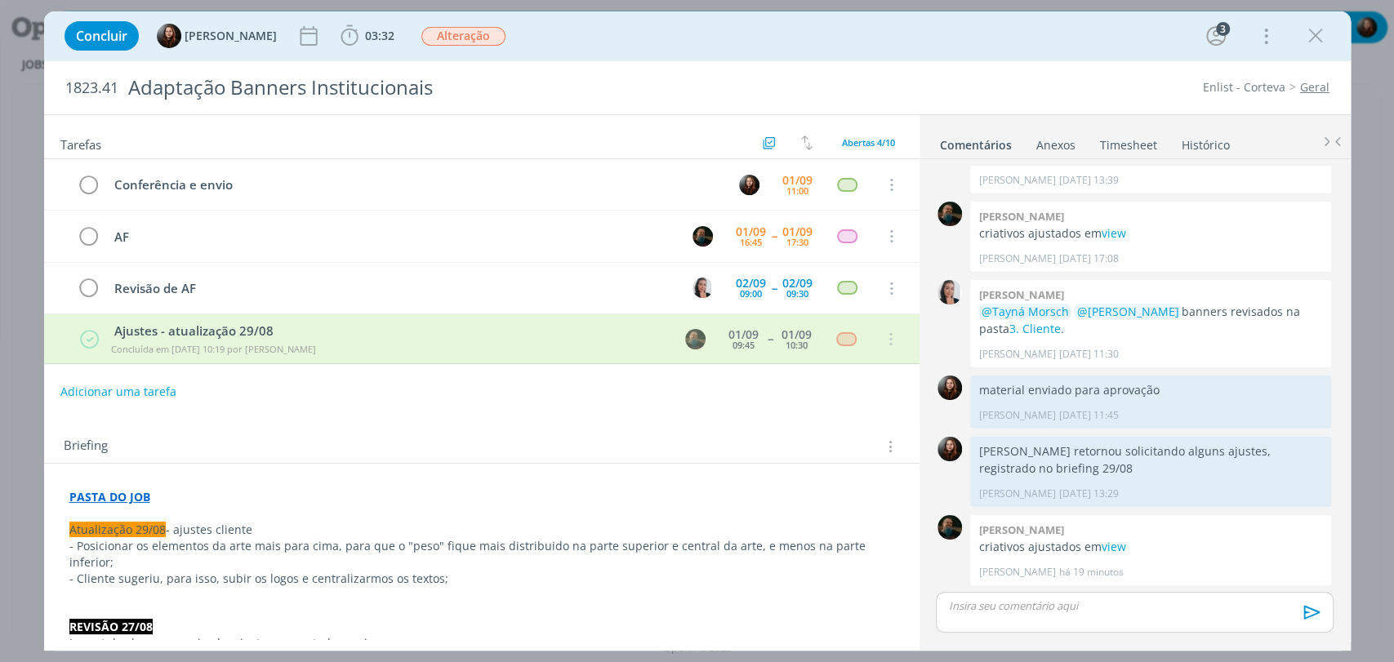
click at [409, 428] on div "Briefing Briefings Predefinidos Versões do Briefing Ver Briefing do Projeto" at bounding box center [481, 442] width 875 height 44
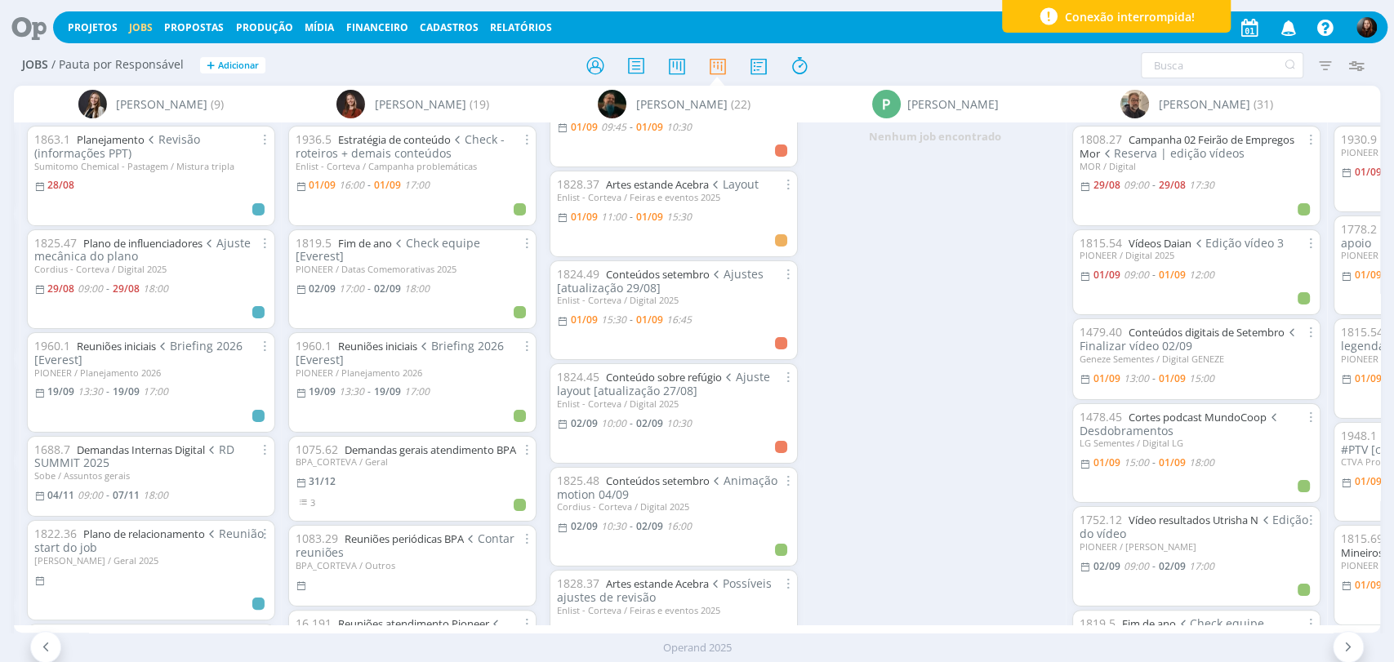
scroll to position [181, 0]
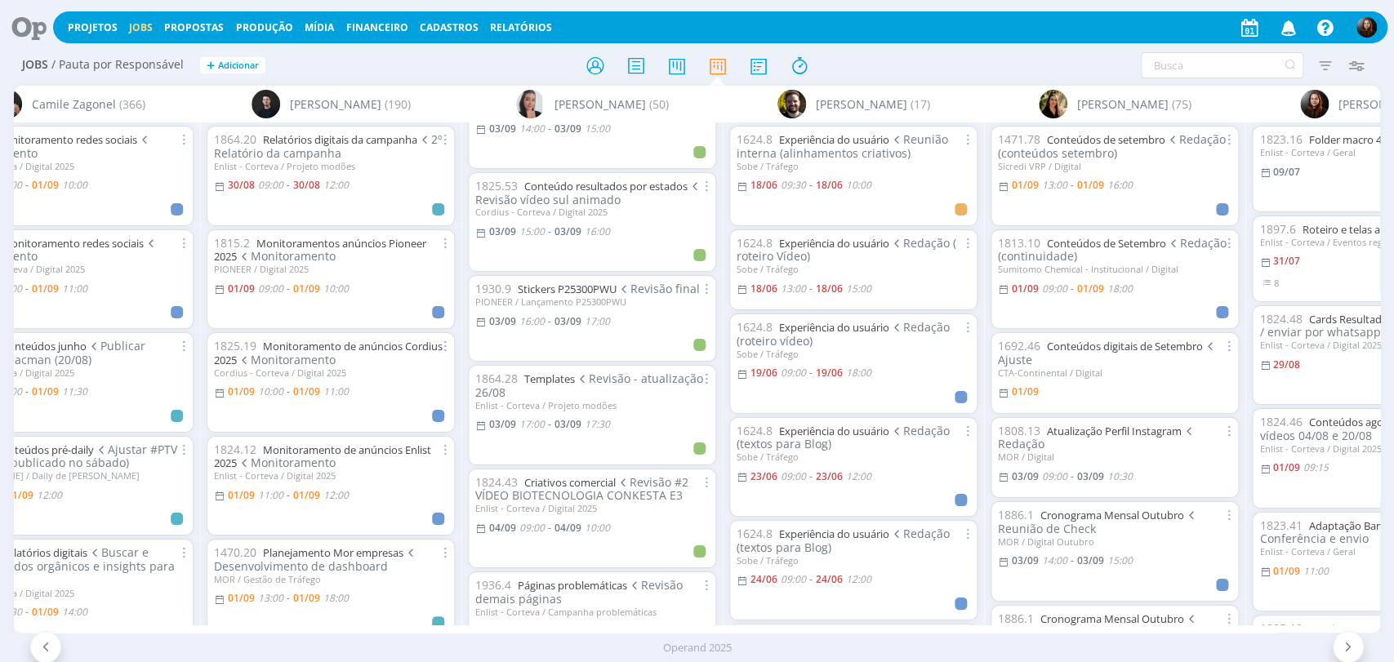
scroll to position [1905, 0]
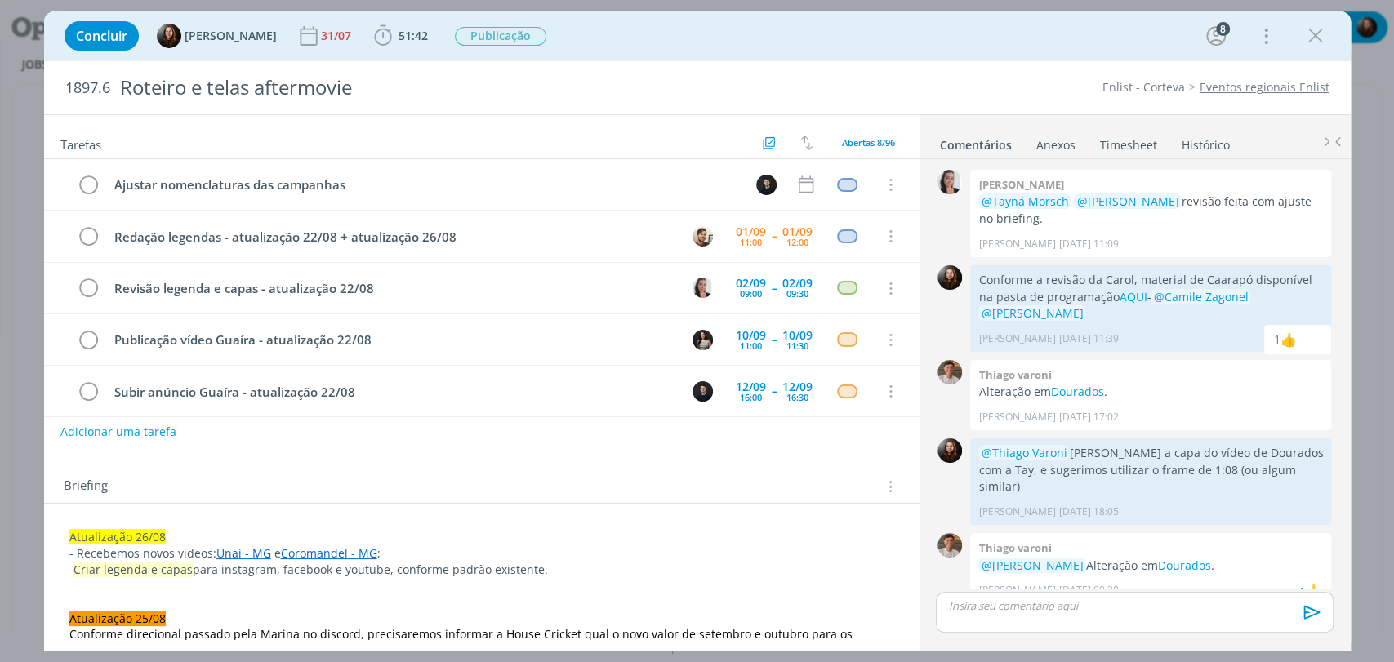
scroll to position [1394, 0]
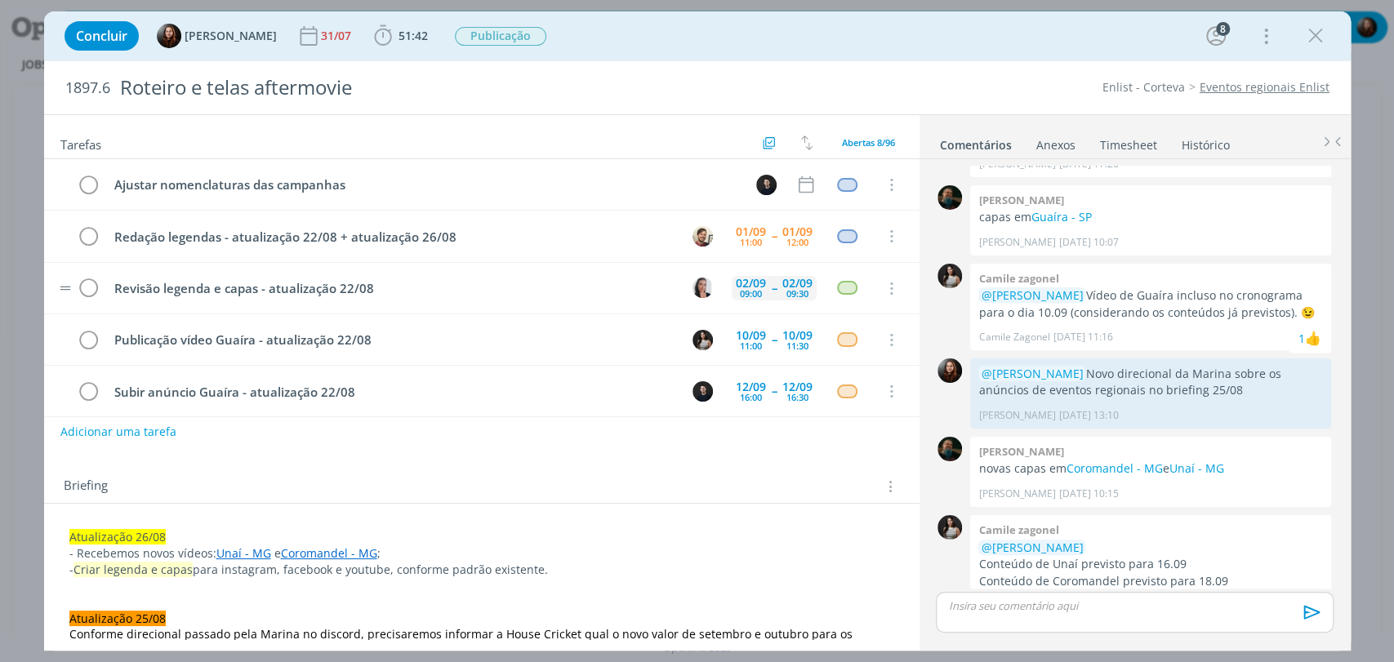
click at [763, 291] on div "[DATE] 09:00 -- [DATE] 09:30" at bounding box center [774, 287] width 85 height 35
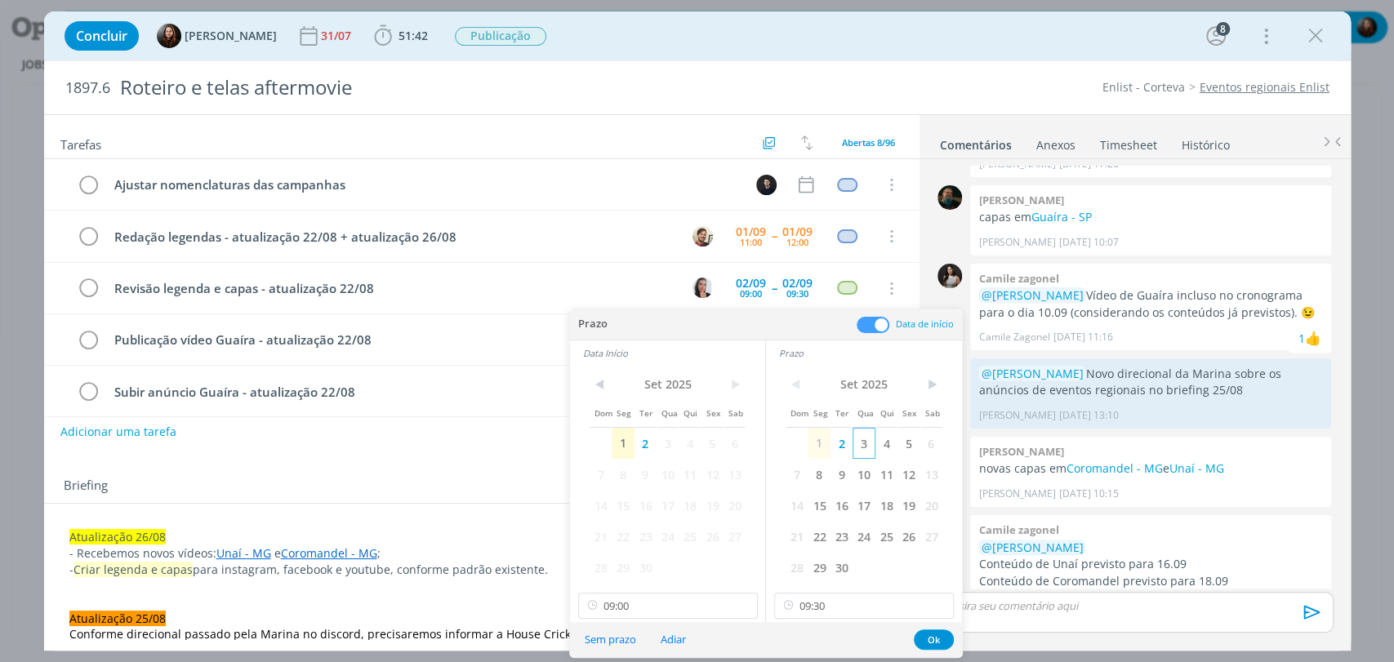
click at [863, 445] on span "3" at bounding box center [863, 443] width 22 height 31
click at [665, 449] on span "3" at bounding box center [667, 443] width 22 height 31
click at [862, 609] on input "09:30" at bounding box center [864, 606] width 180 height 26
click at [803, 565] on div "18:00" at bounding box center [866, 563] width 182 height 29
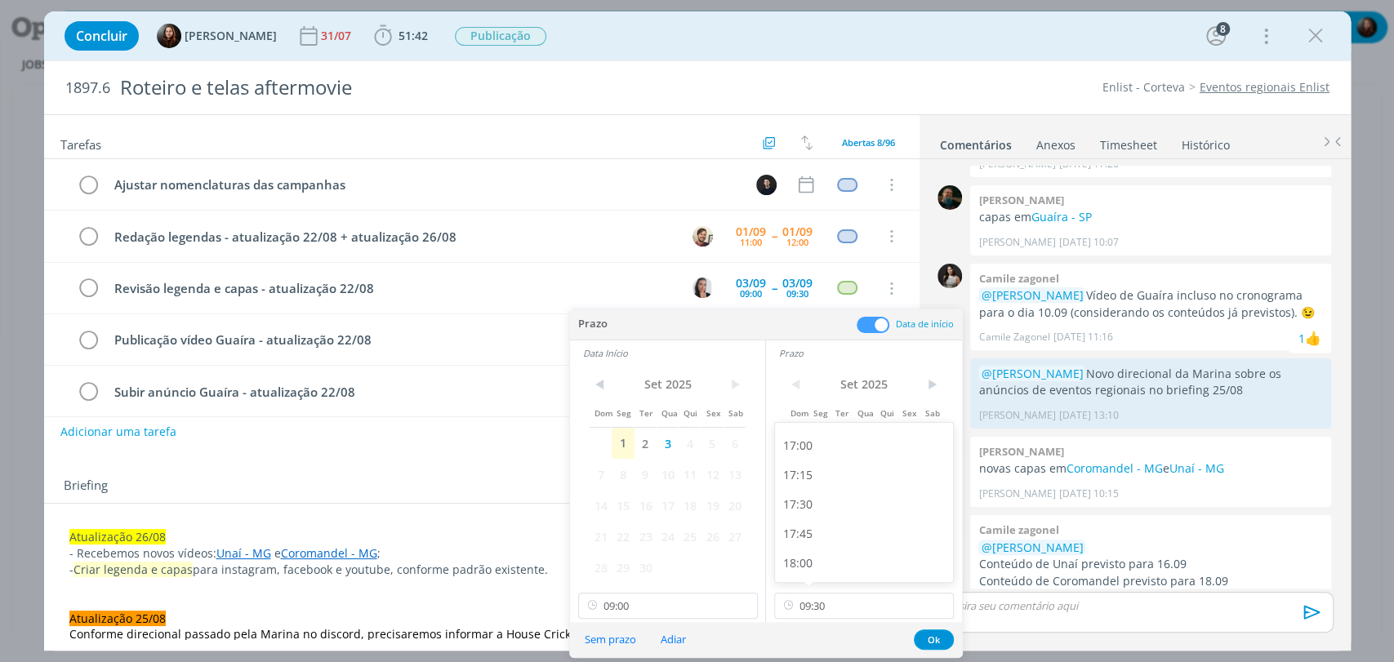
type input "18:00"
click at [661, 608] on input "09:00" at bounding box center [668, 606] width 180 height 26
click at [615, 563] on div "17:30" at bounding box center [669, 563] width 182 height 29
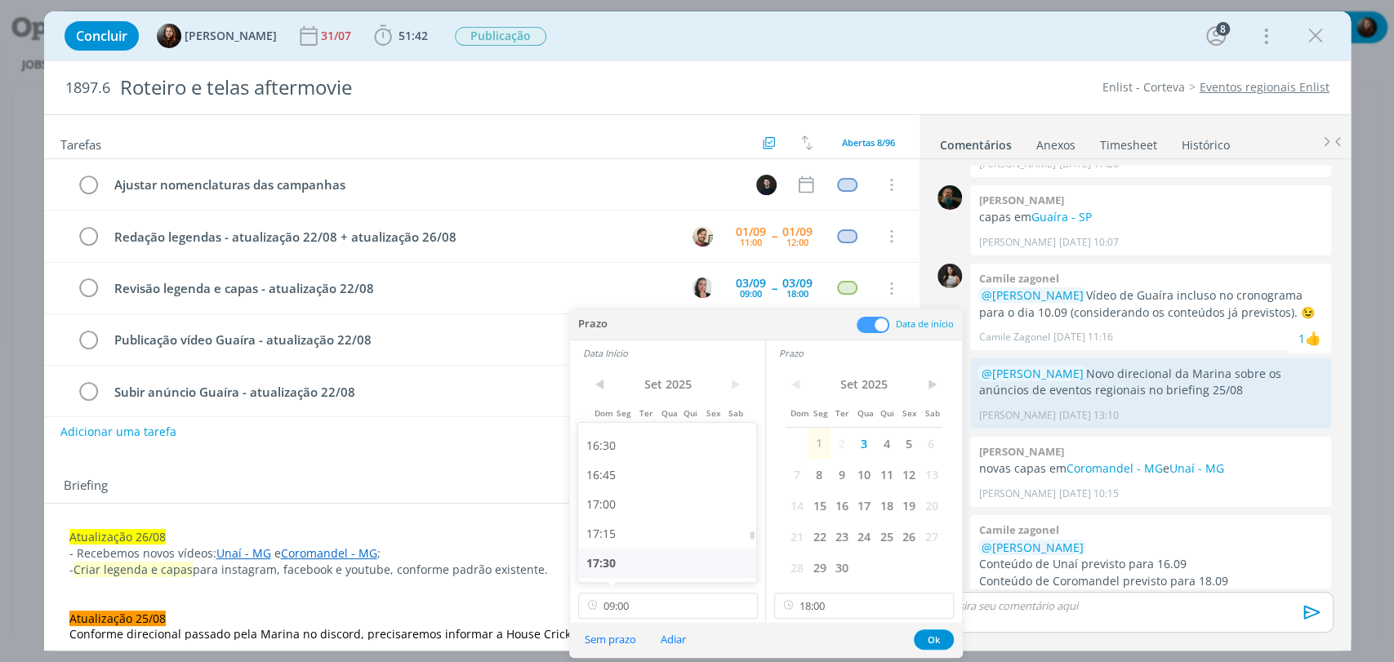
type input "17:30"
click at [929, 642] on button "Ok" at bounding box center [934, 640] width 40 height 20
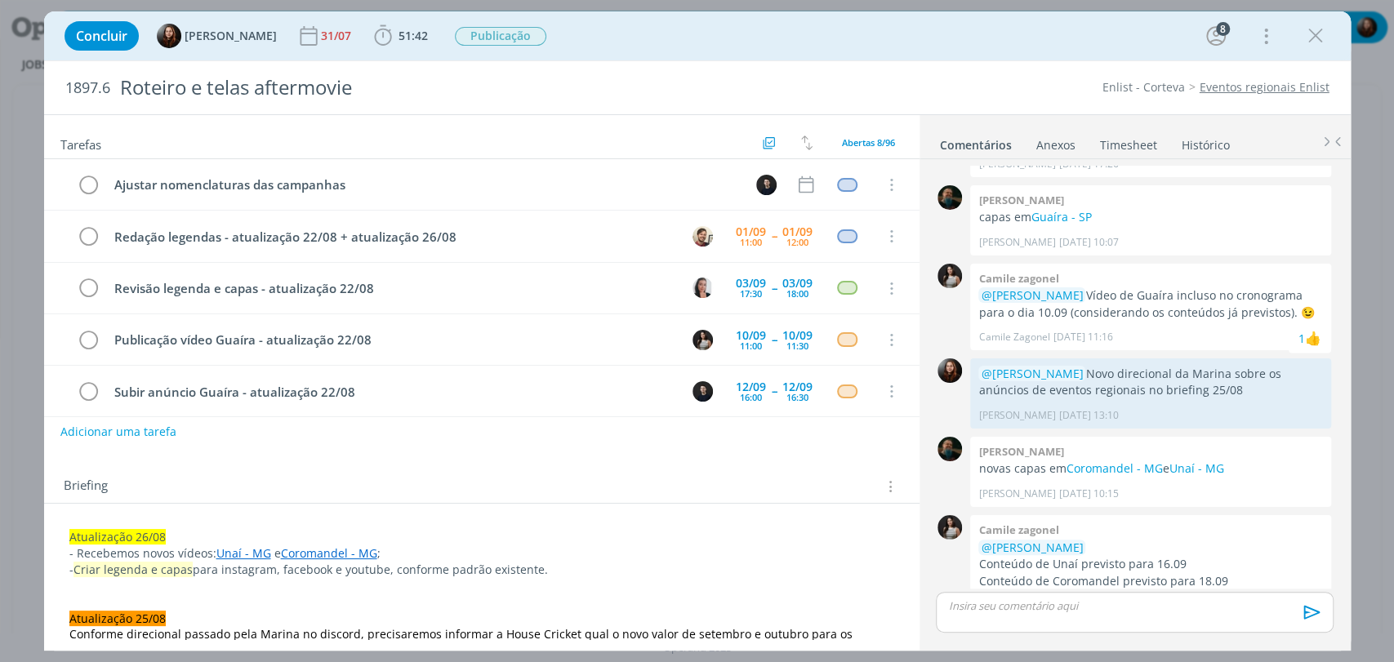
click at [777, 38] on div "Concluir Eduarda Pereira 31/07 51:42 Iniciar Apontar Data * 01/09/2025 Horas * …" at bounding box center [697, 35] width 1282 height 39
click at [748, 231] on div "01/09" at bounding box center [751, 231] width 30 height 11
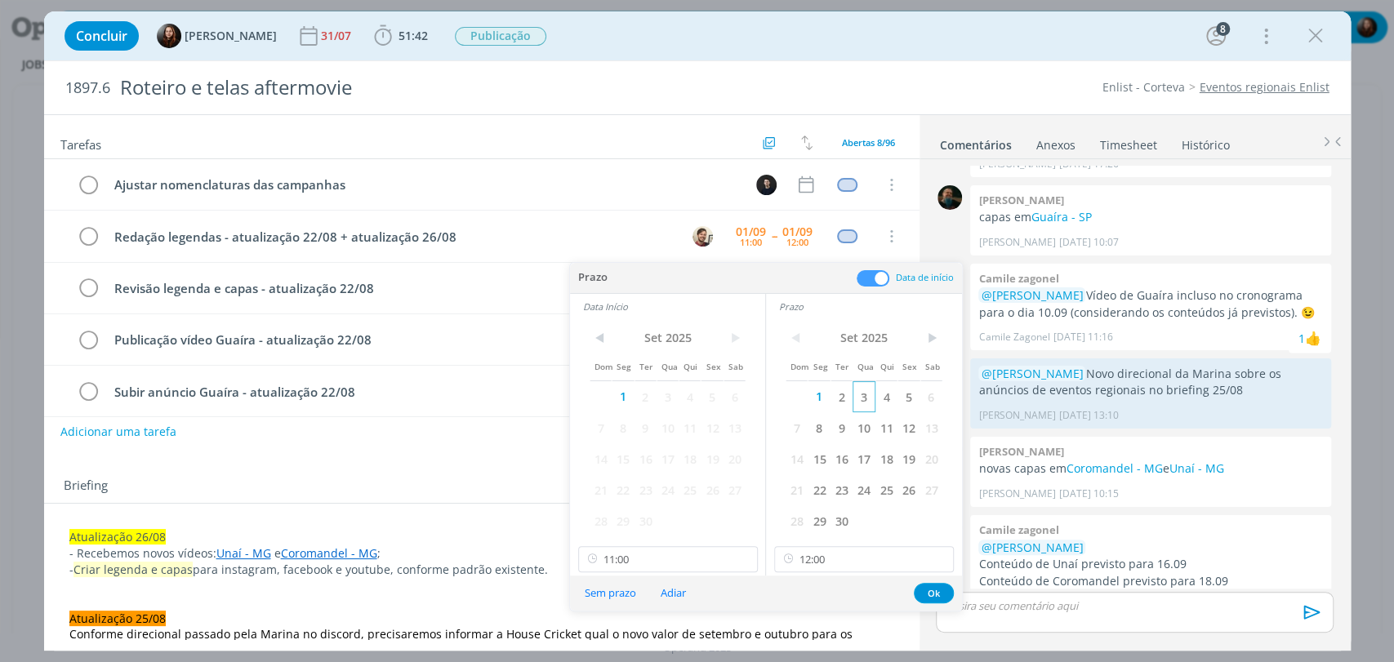
click at [861, 394] on span "3" at bounding box center [863, 396] width 22 height 31
click at [666, 396] on span "3" at bounding box center [667, 396] width 22 height 31
click at [883, 558] on input "12:00" at bounding box center [864, 559] width 180 height 26
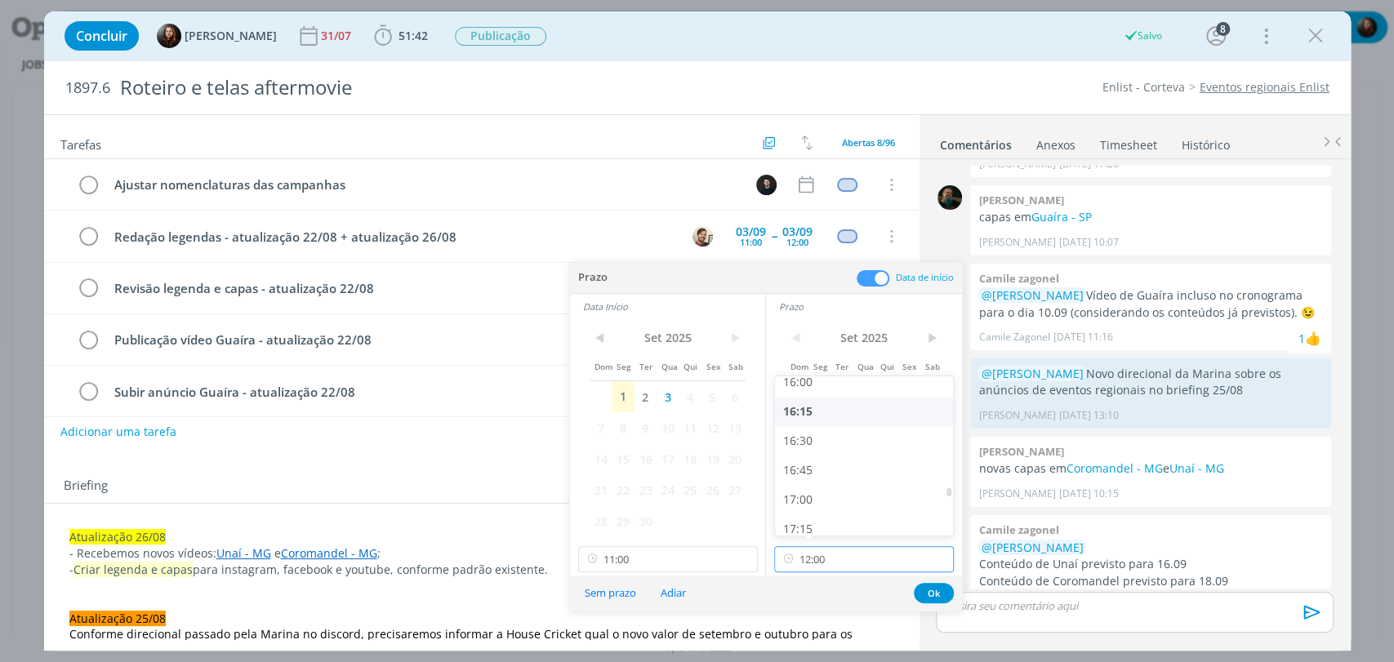
scroll to position [2012, 0]
click at [803, 496] on div "18:00" at bounding box center [866, 495] width 182 height 29
type input "18:00"
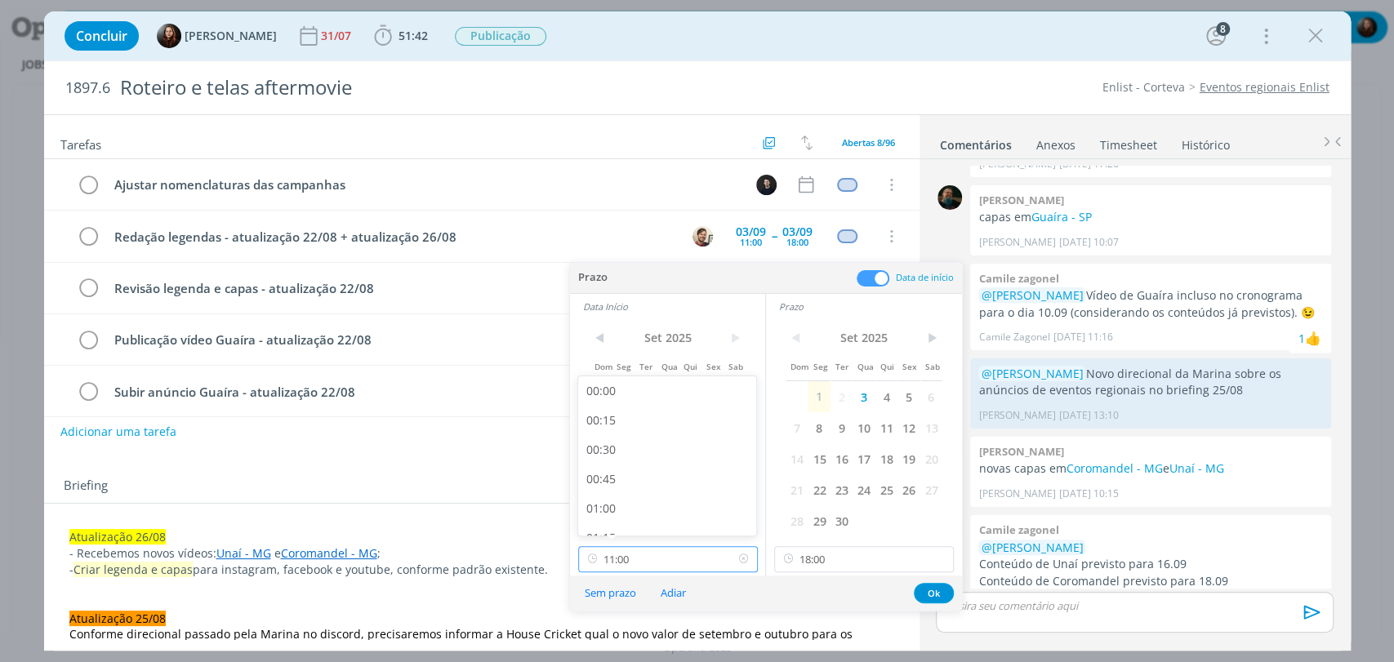
click at [679, 548] on input "11:00" at bounding box center [668, 559] width 180 height 26
click at [621, 492] on div "17:00" at bounding box center [669, 495] width 182 height 29
type input "17:00"
click at [931, 594] on button "Ok" at bounding box center [934, 593] width 40 height 20
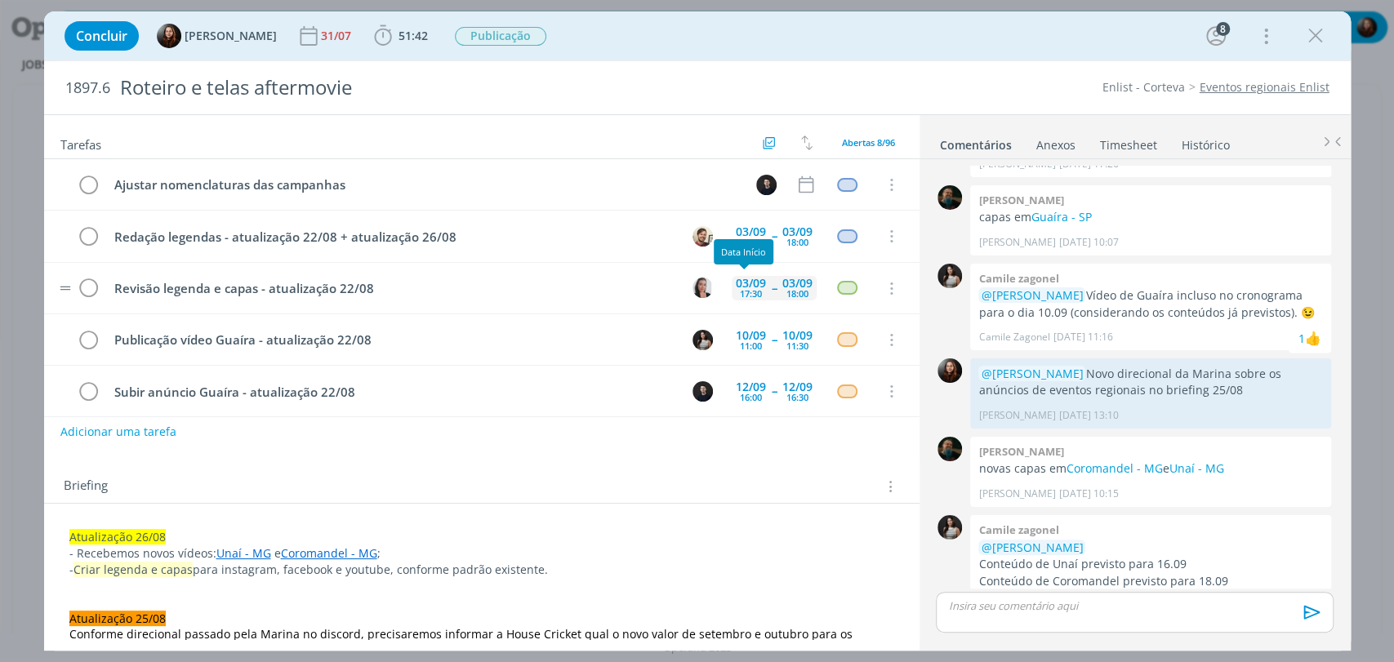
click at [760, 286] on div "03/09 17:30" at bounding box center [751, 288] width 38 height 24
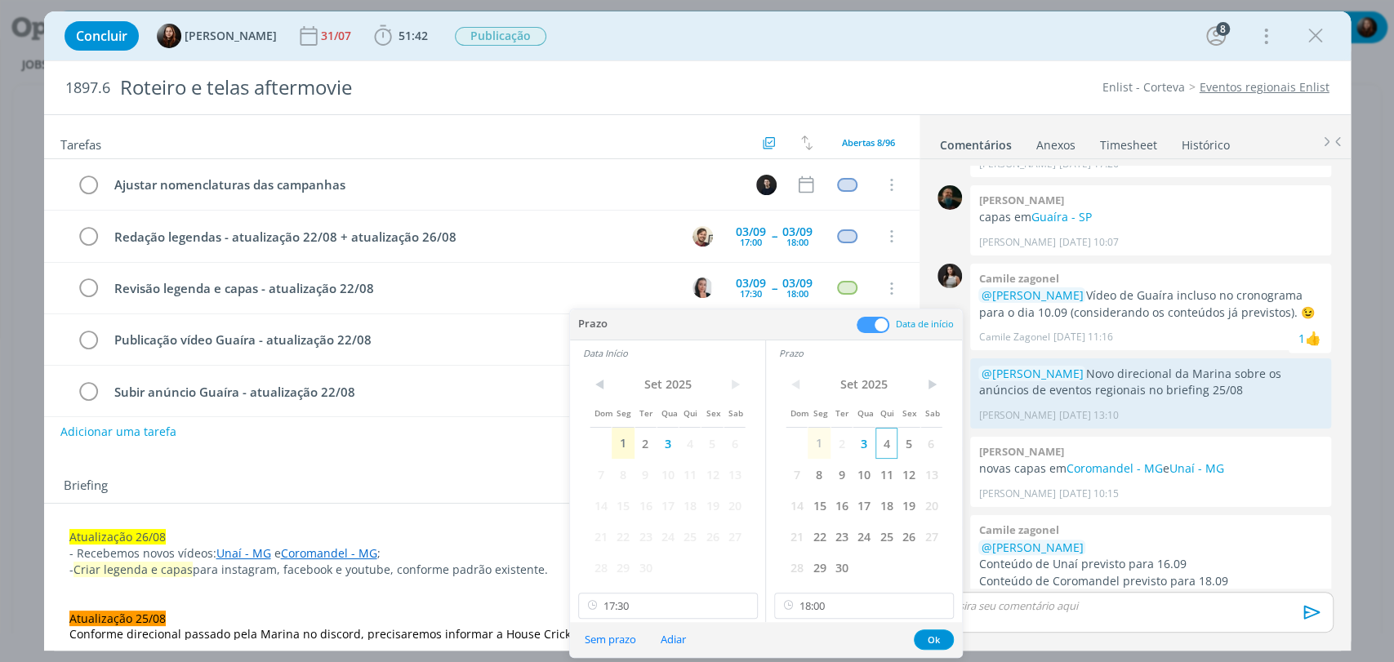
click at [881, 439] on span "4" at bounding box center [886, 443] width 22 height 31
drag, startPoint x: 688, startPoint y: 446, endPoint x: 749, endPoint y: 562, distance: 131.1
click at [688, 446] on span "4" at bounding box center [690, 443] width 22 height 31
click at [667, 599] on input "17:30" at bounding box center [668, 606] width 180 height 26
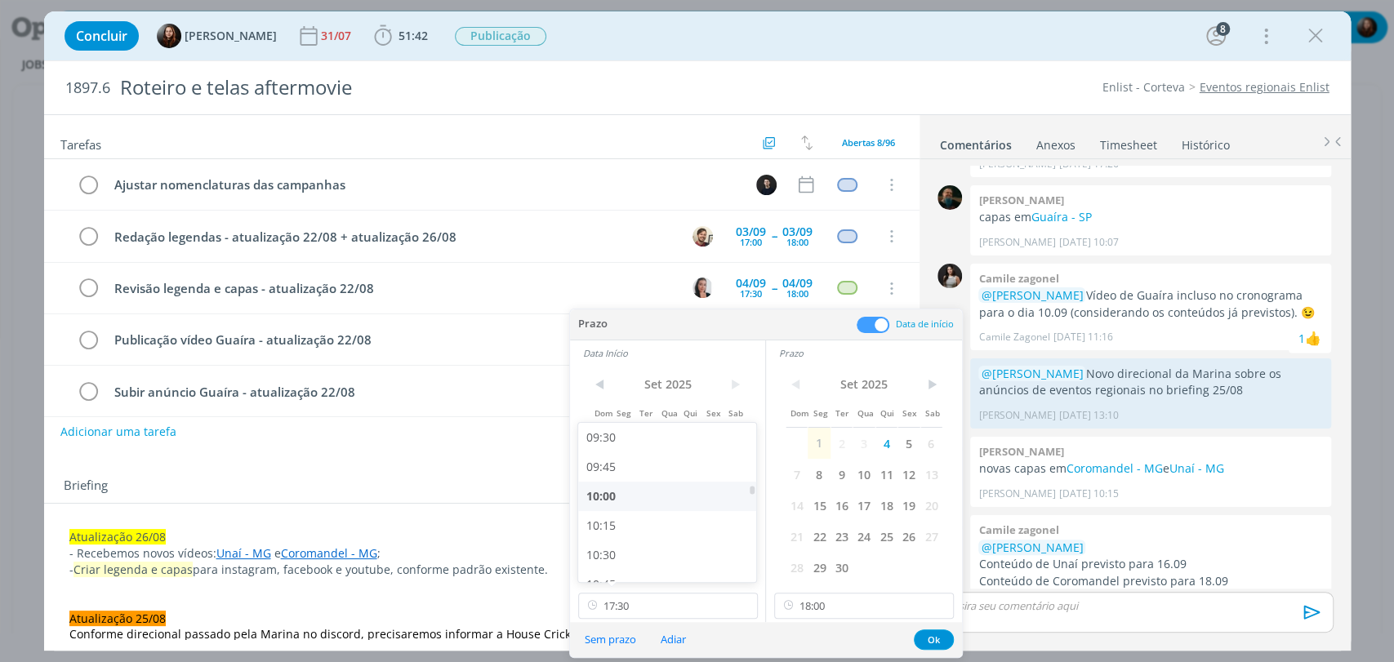
click at [611, 500] on div "10:00" at bounding box center [669, 496] width 182 height 29
type input "10:00"
click at [851, 612] on input "18:00" at bounding box center [864, 606] width 180 height 26
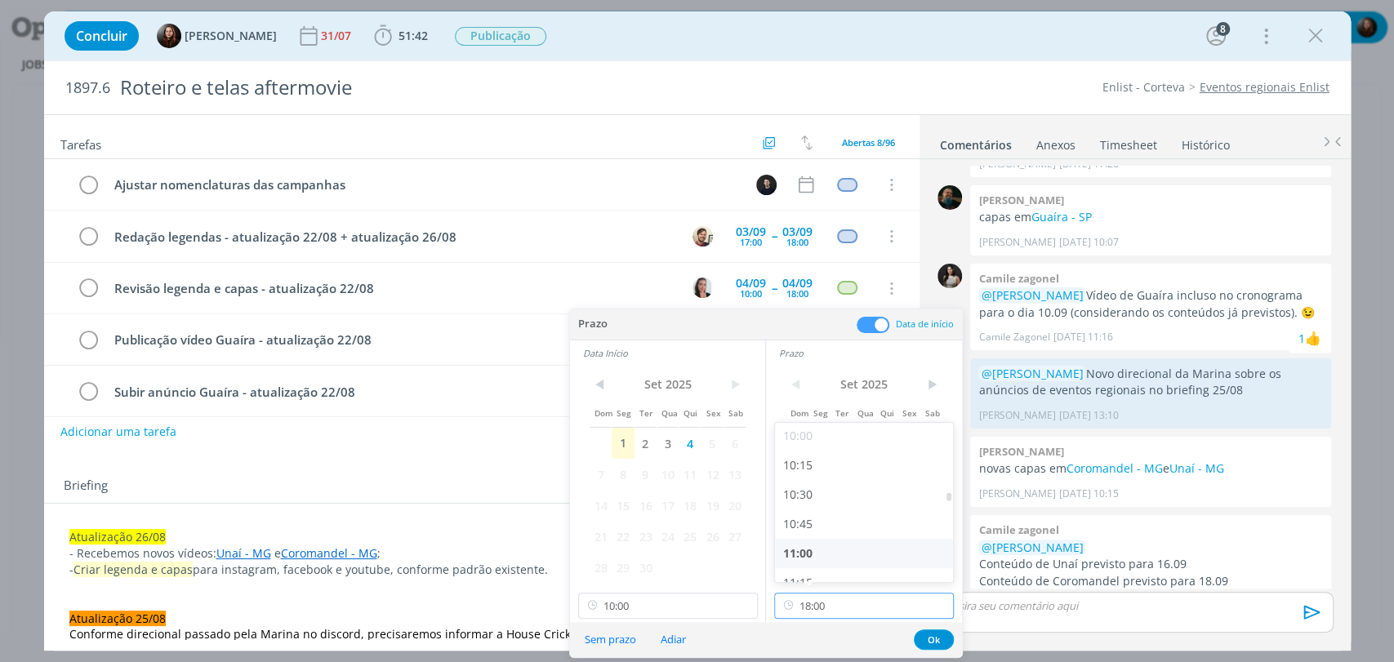
scroll to position [1176, 0]
click at [800, 496] on div "10:30" at bounding box center [866, 496] width 182 height 29
type input "10:30"
click at [928, 636] on button "Ok" at bounding box center [934, 640] width 40 height 20
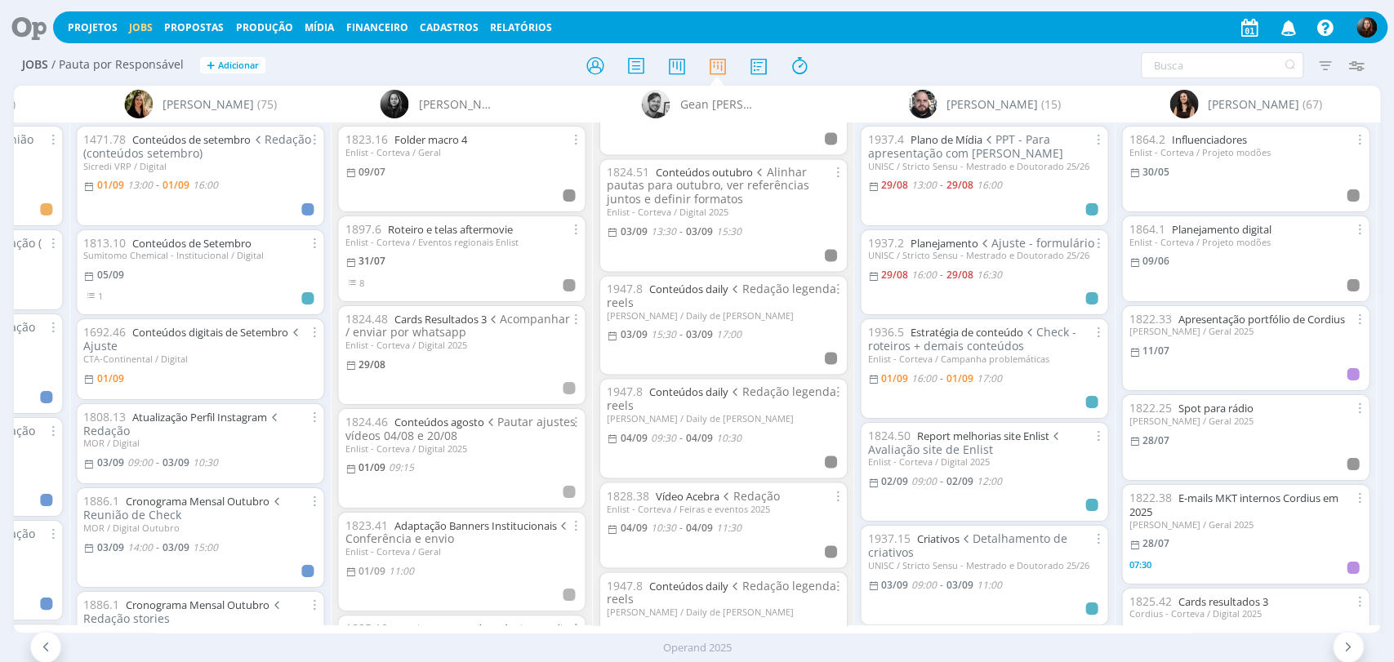
scroll to position [0, 1326]
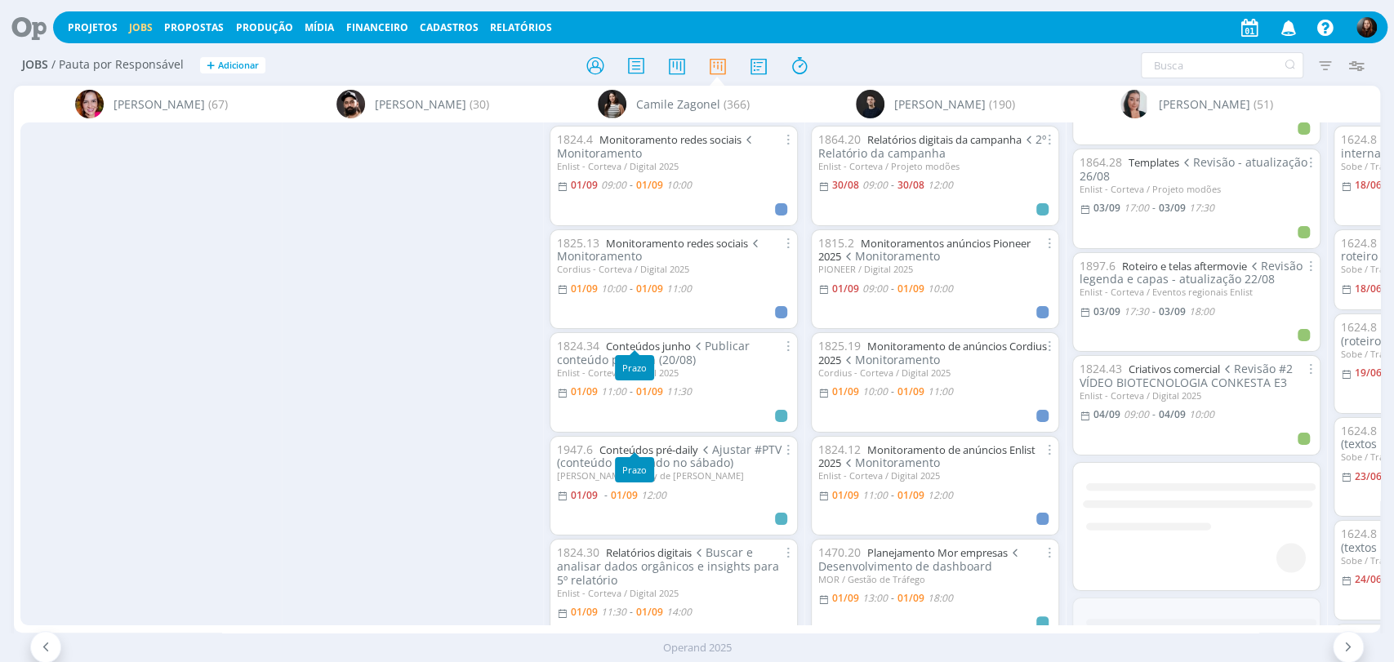
scroll to position [0, 554]
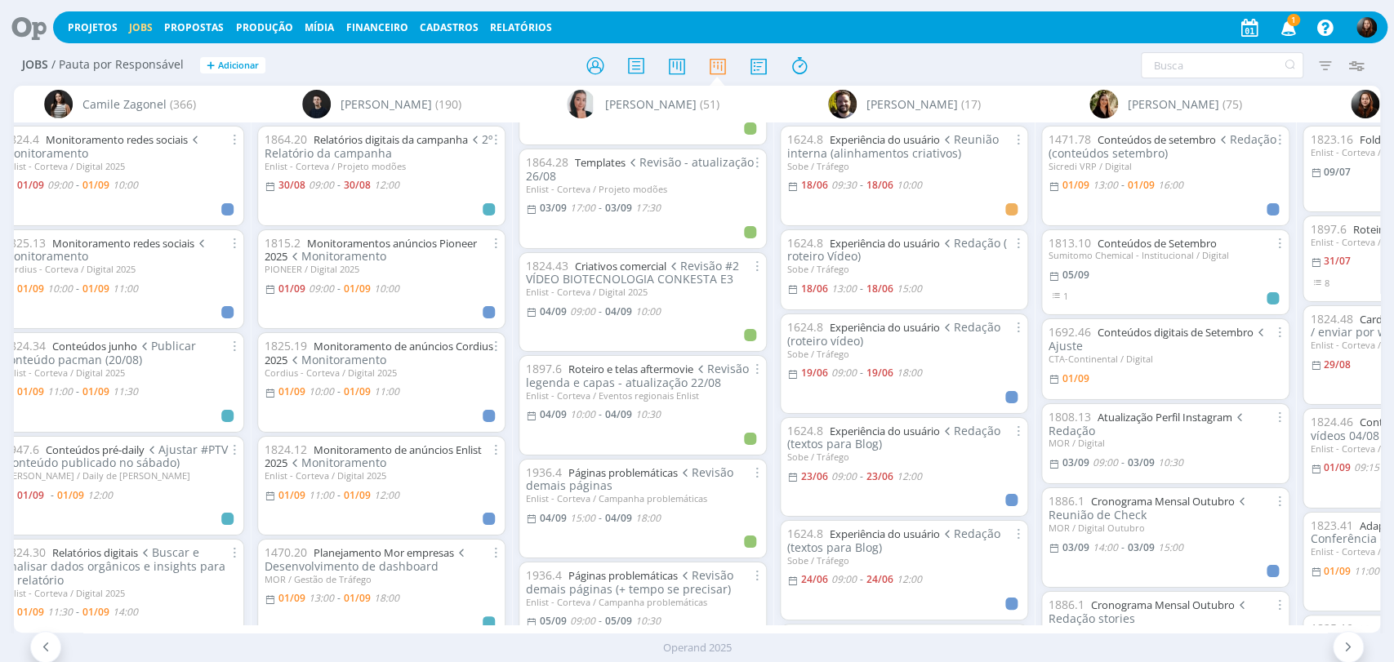
click at [1284, 36] on icon "button" at bounding box center [1288, 27] width 29 height 28
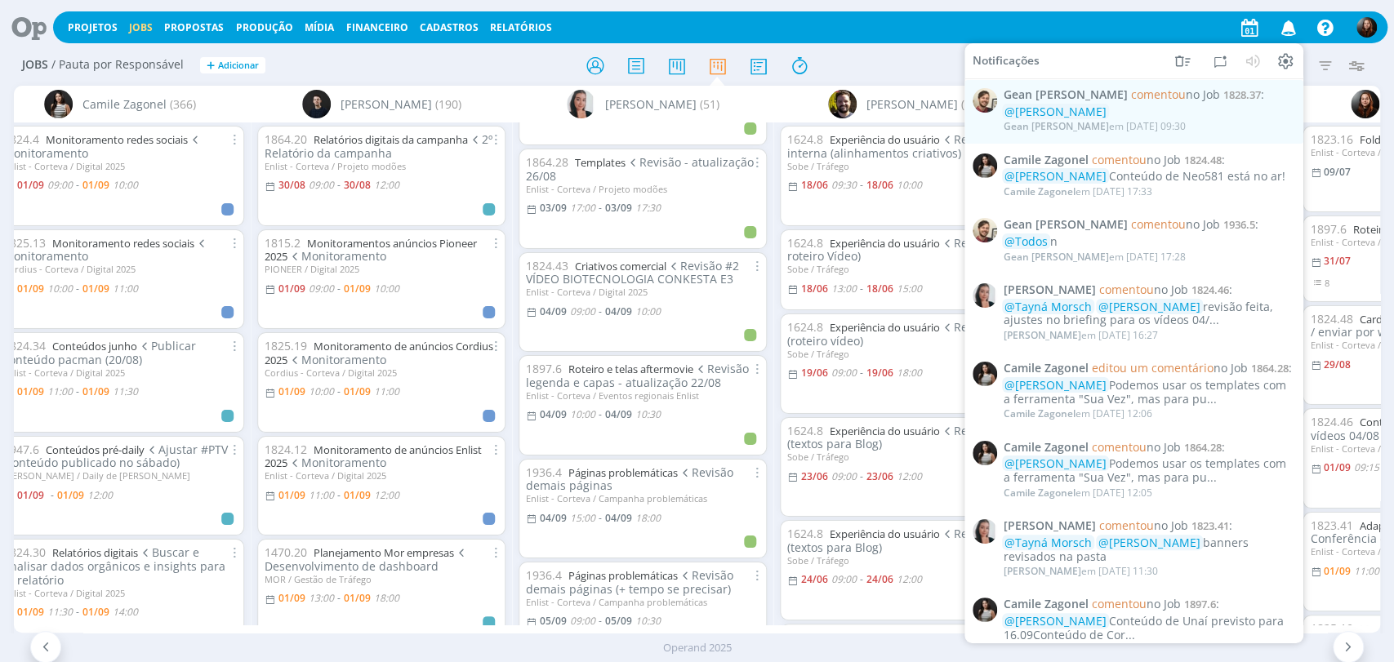
click at [899, 60] on div at bounding box center [698, 65] width 456 height 29
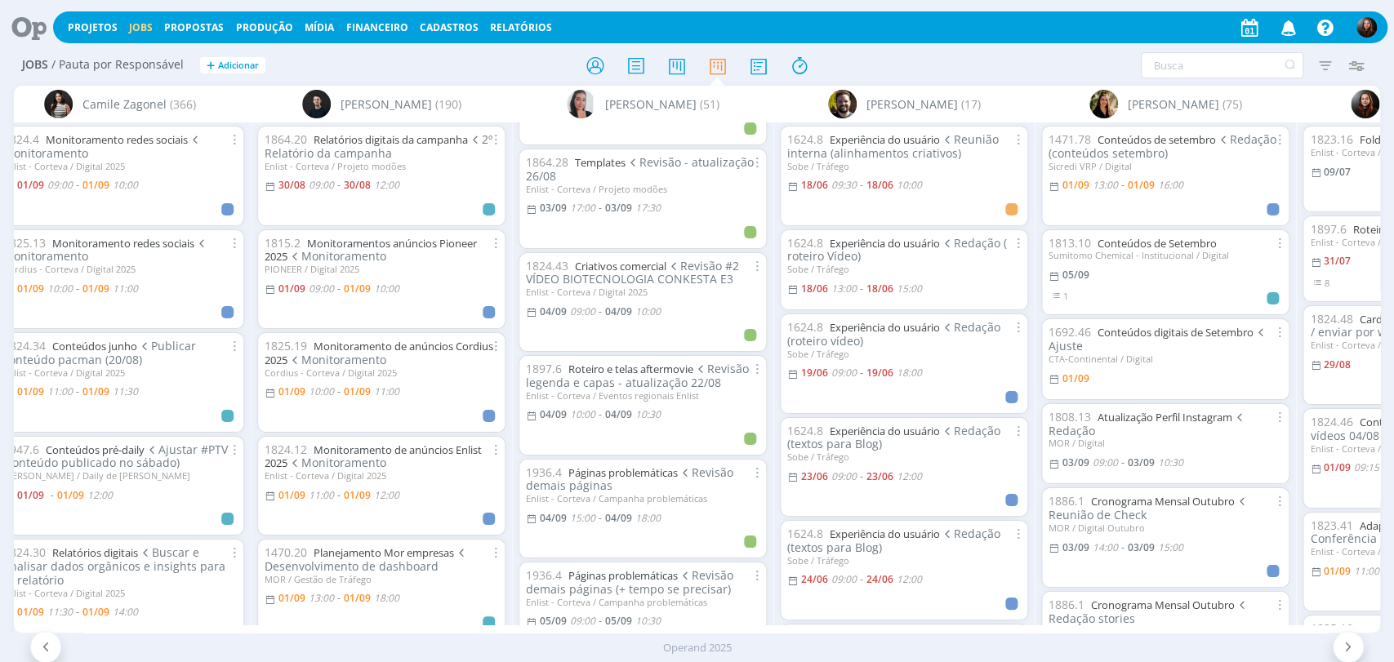
drag, startPoint x: 28, startPoint y: 33, endPoint x: 52, endPoint y: 33, distance: 24.5
click at [28, 33] on icon at bounding box center [23, 27] width 33 height 32
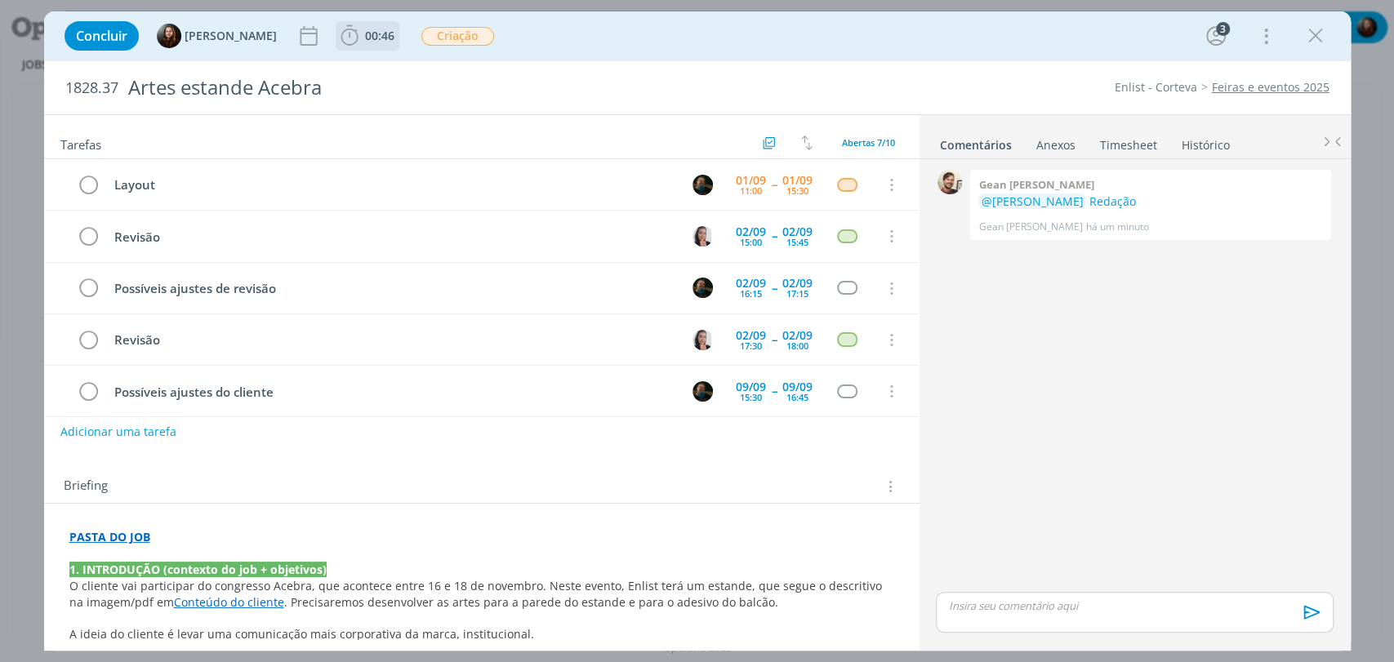
click at [349, 37] on icon "dialog" at bounding box center [349, 36] width 24 height 24
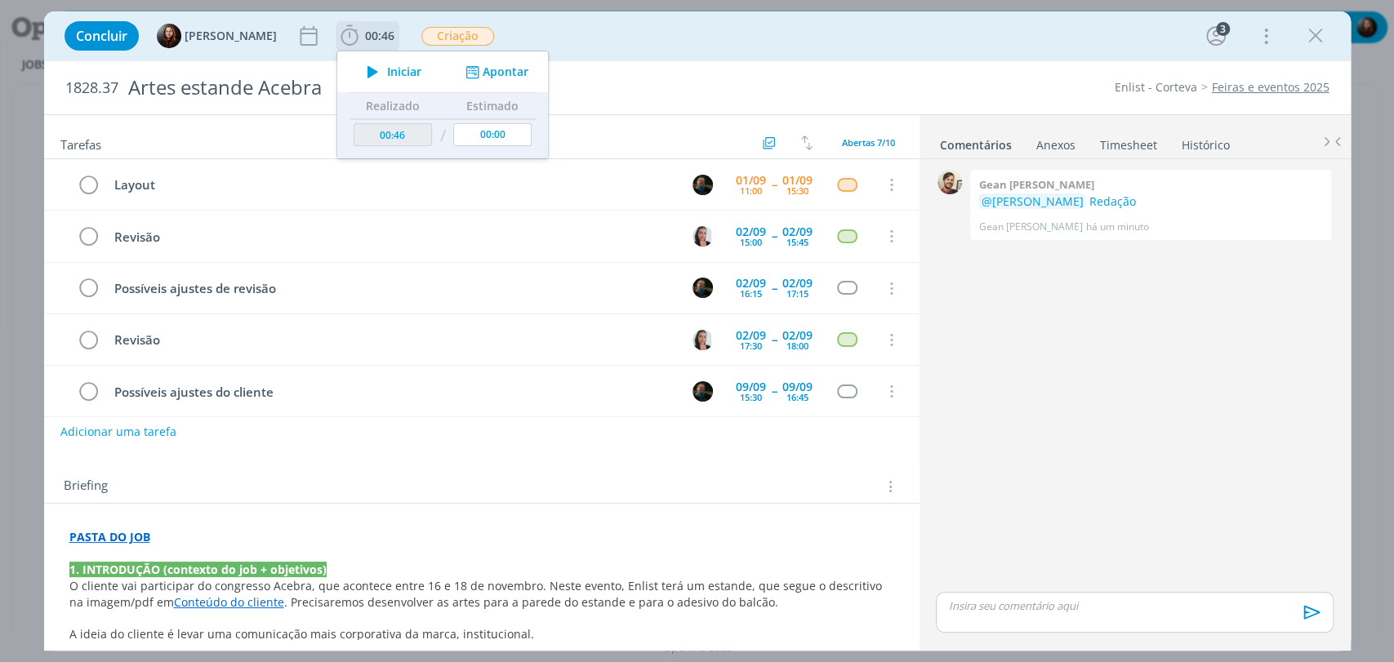
click at [497, 71] on button "Apontar" at bounding box center [495, 72] width 68 height 17
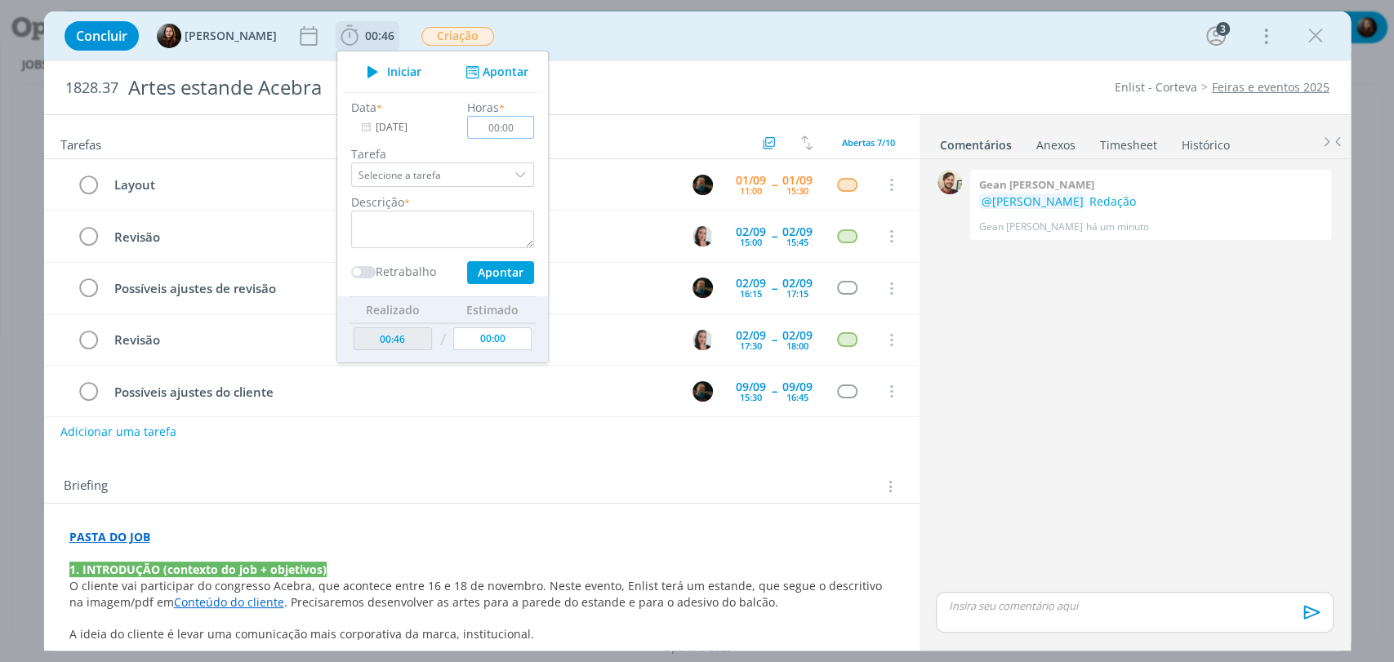
click at [505, 122] on input "00:00" at bounding box center [500, 127] width 67 height 23
type input "00:05"
click at [451, 214] on textarea "dialog" at bounding box center [442, 230] width 183 height 38
type textarea "retorno por e-mail"
click at [490, 265] on button "Apontar" at bounding box center [499, 272] width 67 height 23
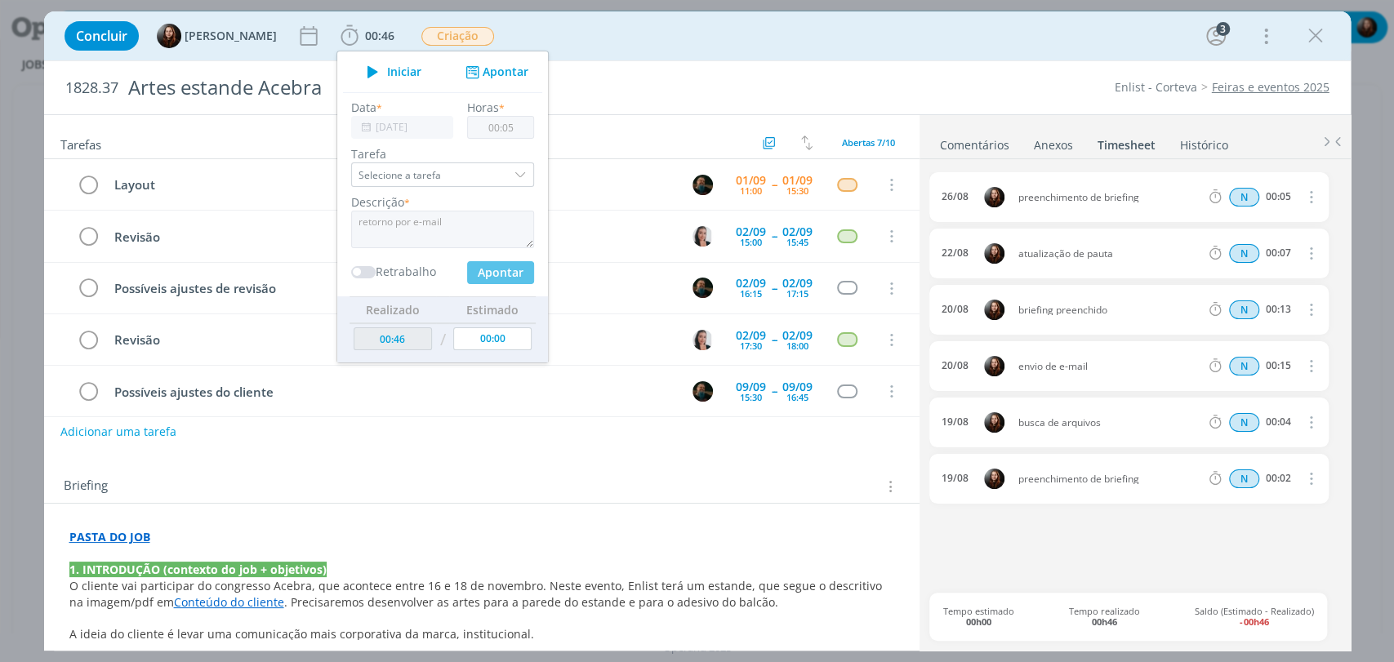
type input "00:51"
type input "00:00"
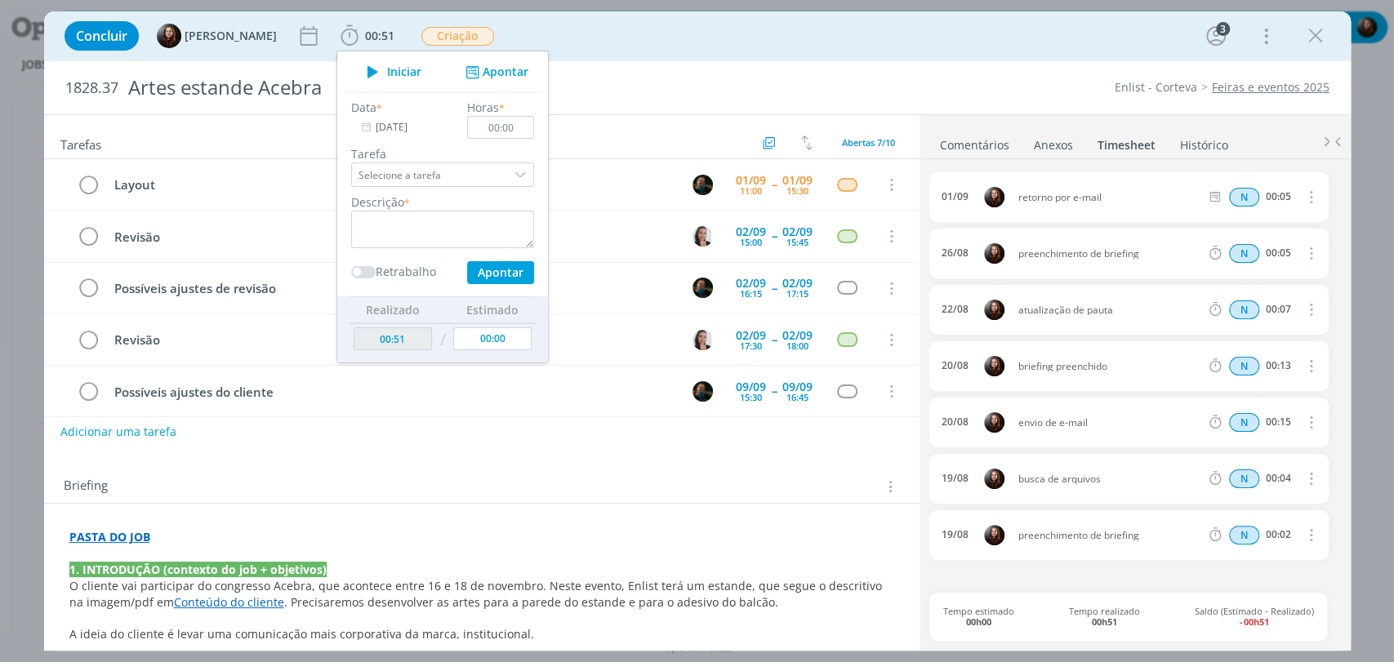
click at [610, 32] on div "Concluir [PERSON_NAME] 00:51 Iniciar Apontar Data * [DATE] Horas * 00:00 Tarefa…" at bounding box center [697, 35] width 1282 height 39
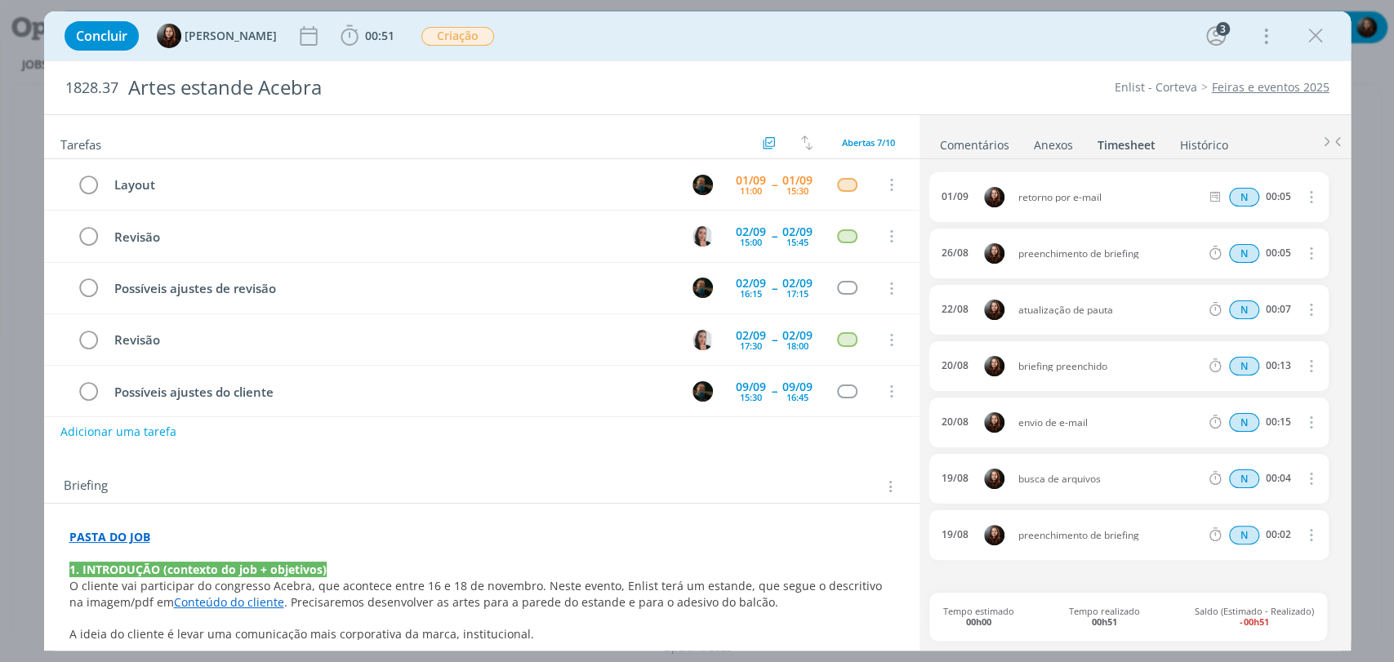
click at [569, 34] on div "Concluir [PERSON_NAME] 00:51 Iniciar Apontar Data * [DATE] Horas * 00:00 Tarefa…" at bounding box center [697, 35] width 1282 height 39
click at [567, 33] on div "Concluir Eduarda Pereira 00:51 Iniciar Apontar Data * 01/09/2025 Horas * 00:00 …" at bounding box center [697, 35] width 1282 height 39
click at [648, 42] on div "Concluir Eduarda Pereira 00:51 Iniciar Apontar Data * 01/09/2025 Horas * 00:00 …" at bounding box center [697, 35] width 1282 height 39
click at [1015, 38] on div "Concluir Eduarda Pereira 00:51 Iniciar Apontar Data * 01/09/2025 Horas * 00:00 …" at bounding box center [697, 35] width 1282 height 39
click at [1037, 47] on div "Concluir Eduarda Pereira 00:51 Iniciar Apontar Data * 01/09/2025 Horas * 00:00 …" at bounding box center [697, 35] width 1282 height 39
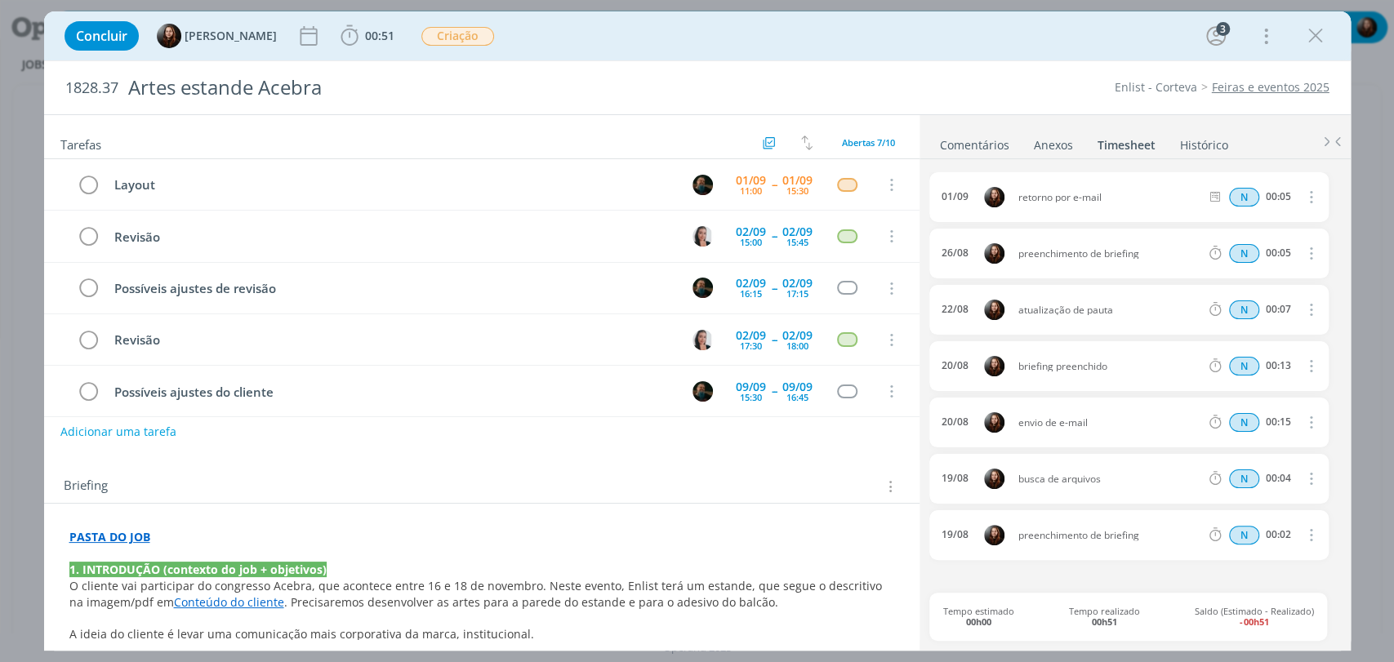
click at [993, 143] on link "Comentários" at bounding box center [974, 142] width 71 height 24
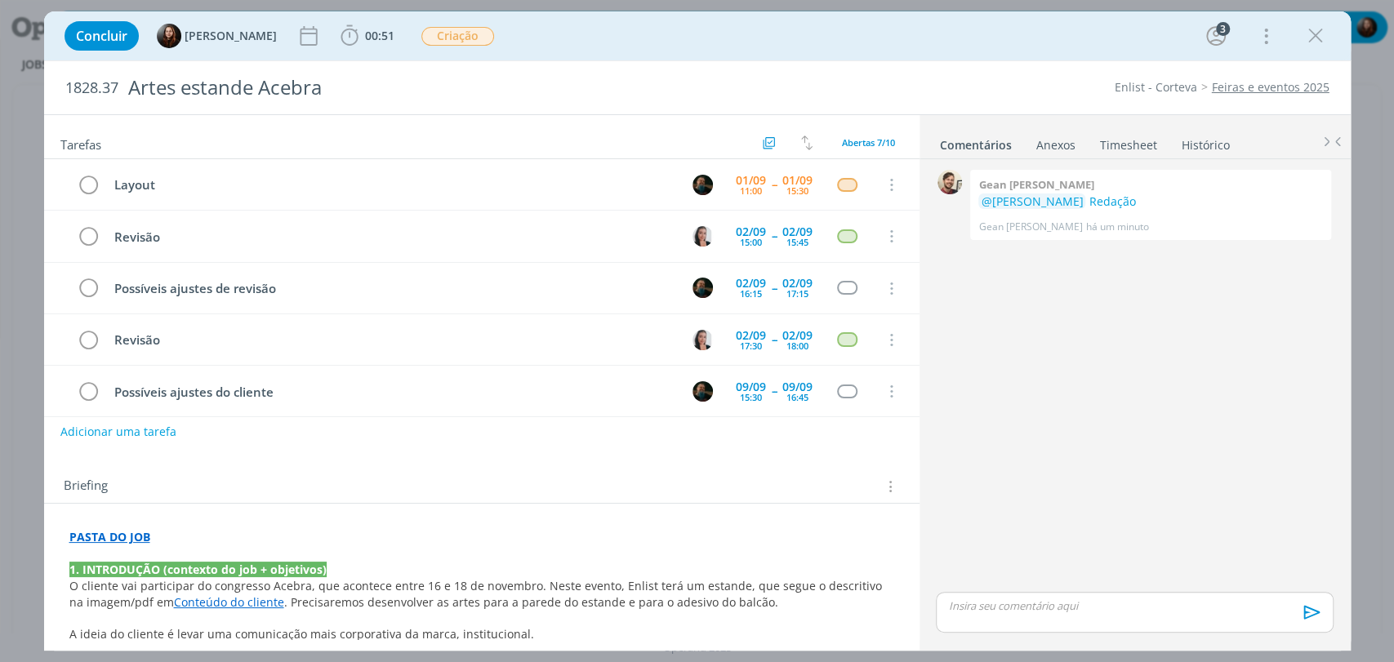
click at [961, 51] on div "Concluir Eduarda Pereira 00:51 Iniciar Apontar Data * 01/09/2025 Horas * 00:00 …" at bounding box center [697, 35] width 1282 height 39
click at [1123, 139] on link "Timesheet" at bounding box center [1128, 142] width 59 height 24
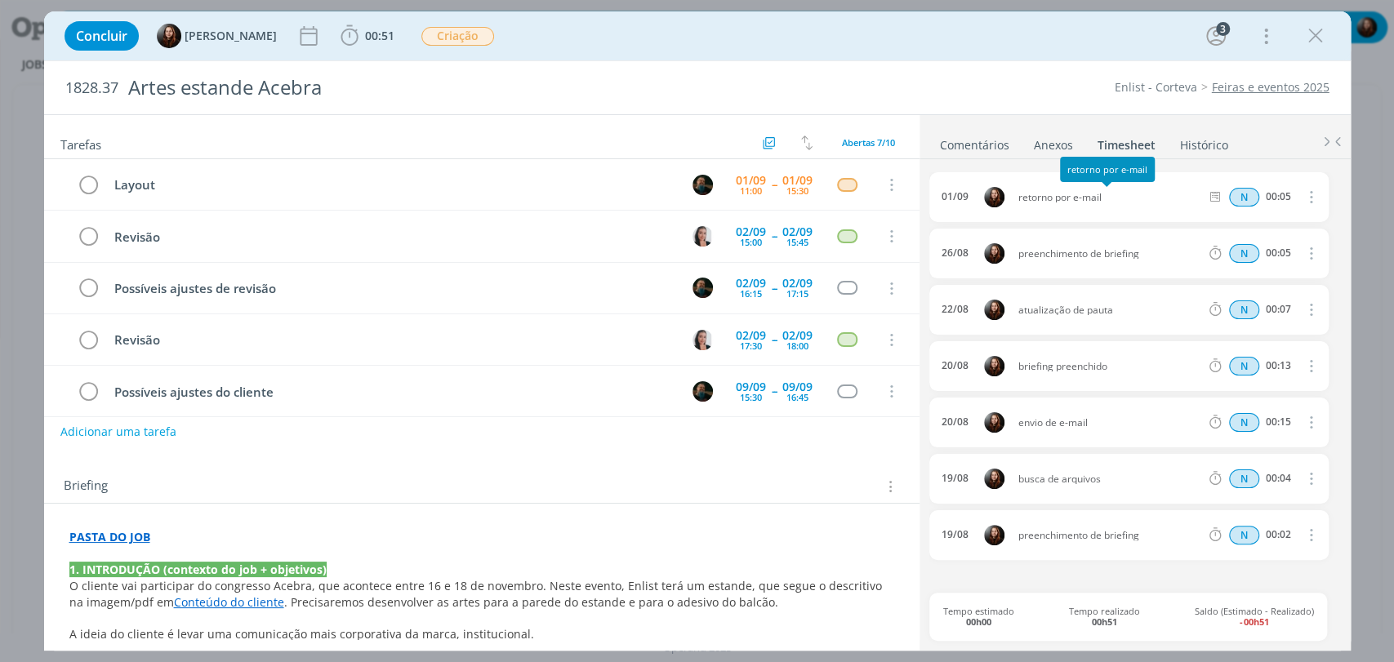
click at [1091, 198] on span "retorno por e-mail" at bounding box center [1109, 198] width 195 height 10
copy div "retorno por e-mail"
click at [1308, 194] on icon "dialog" at bounding box center [1310, 197] width 18 height 20
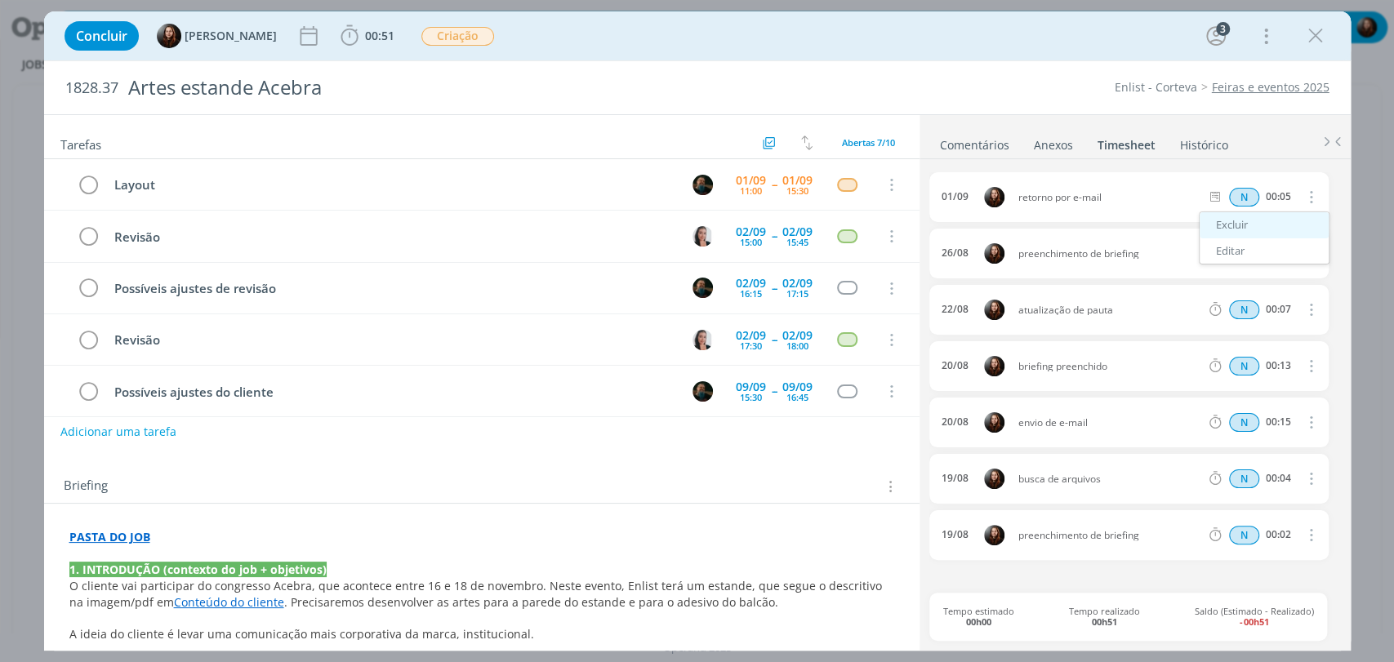
click at [1237, 224] on link "Excluir" at bounding box center [1264, 225] width 129 height 26
click at [1292, 197] on button "Sim" at bounding box center [1296, 198] width 32 height 18
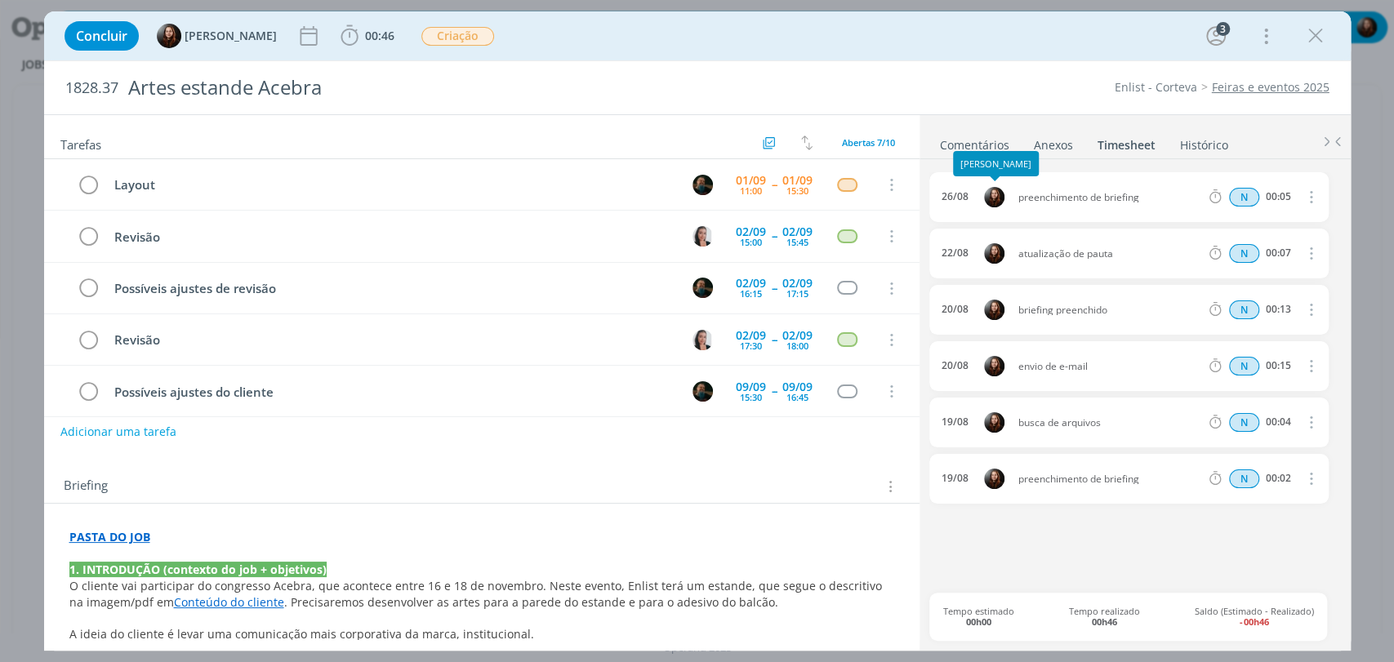
click at [955, 145] on link "Comentários" at bounding box center [974, 142] width 71 height 24
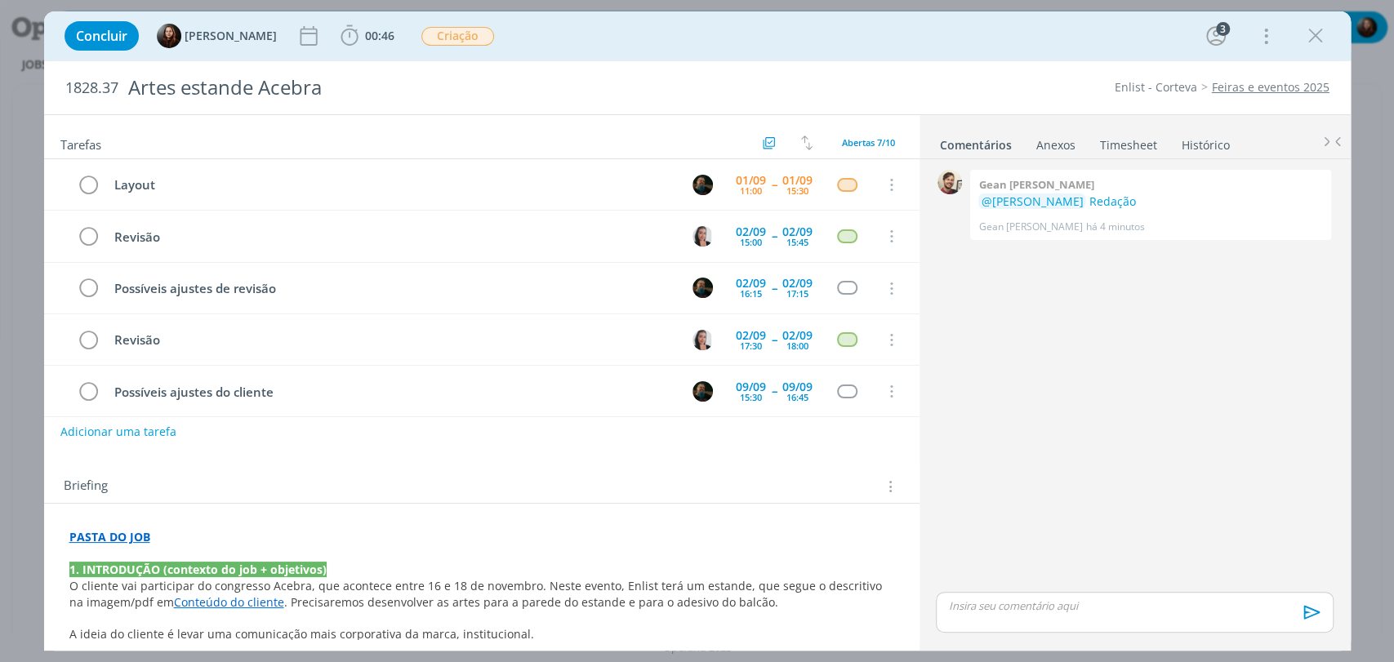
click at [928, 42] on div "Concluir Eduarda Pereira 00:46 Iniciar Apontar Data * 01/09/2025 Horas * 00:00 …" at bounding box center [697, 35] width 1282 height 39
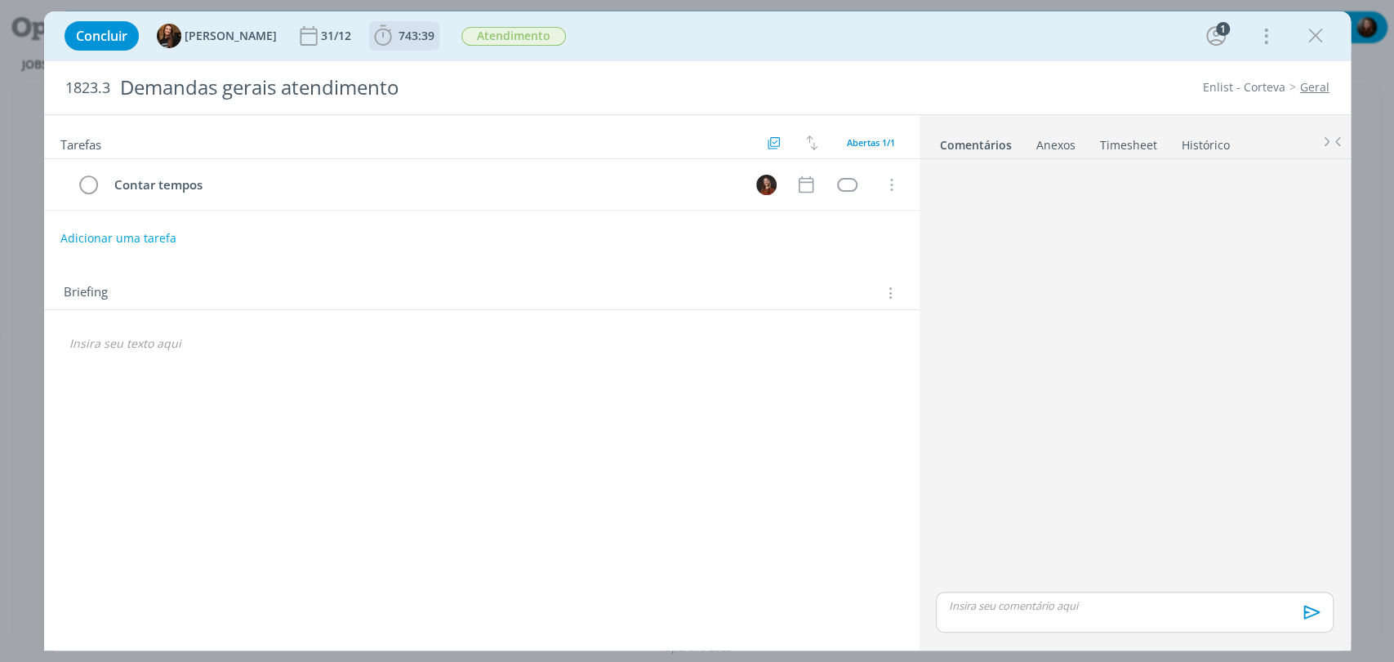
click at [407, 35] on span "743:39" at bounding box center [416, 36] width 36 height 16
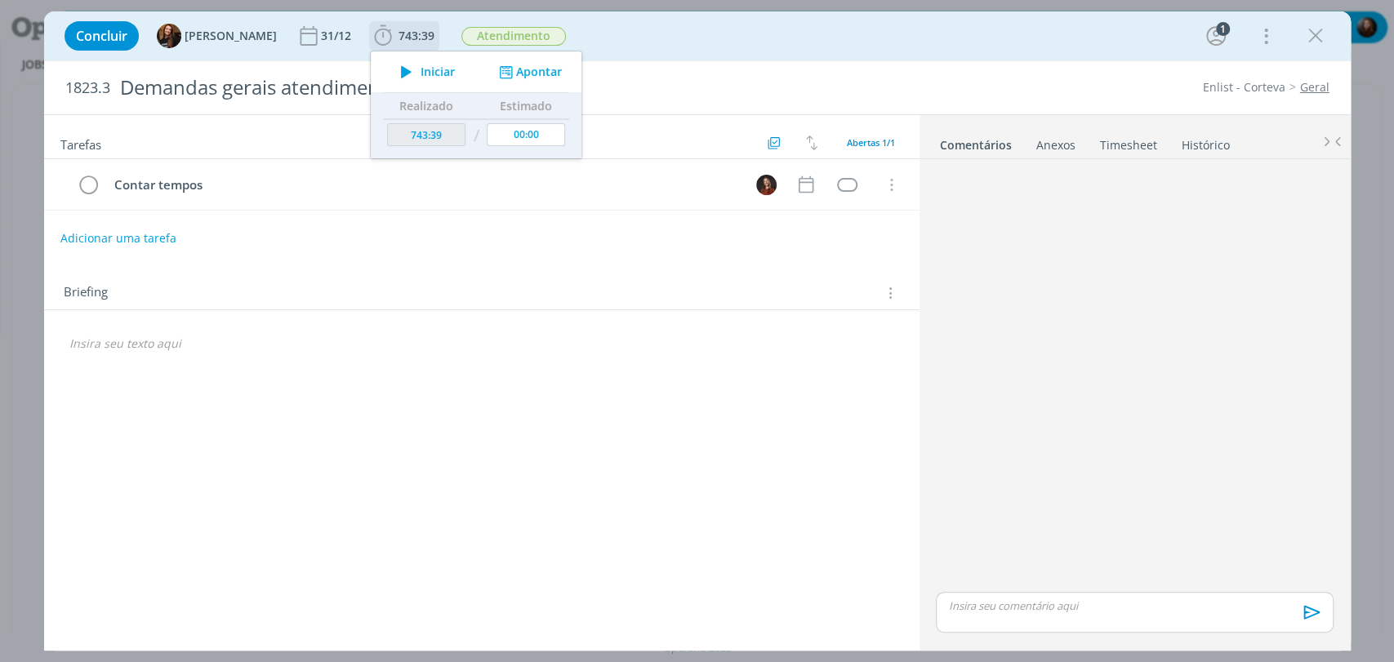
click at [503, 67] on button "Apontar" at bounding box center [528, 72] width 68 height 17
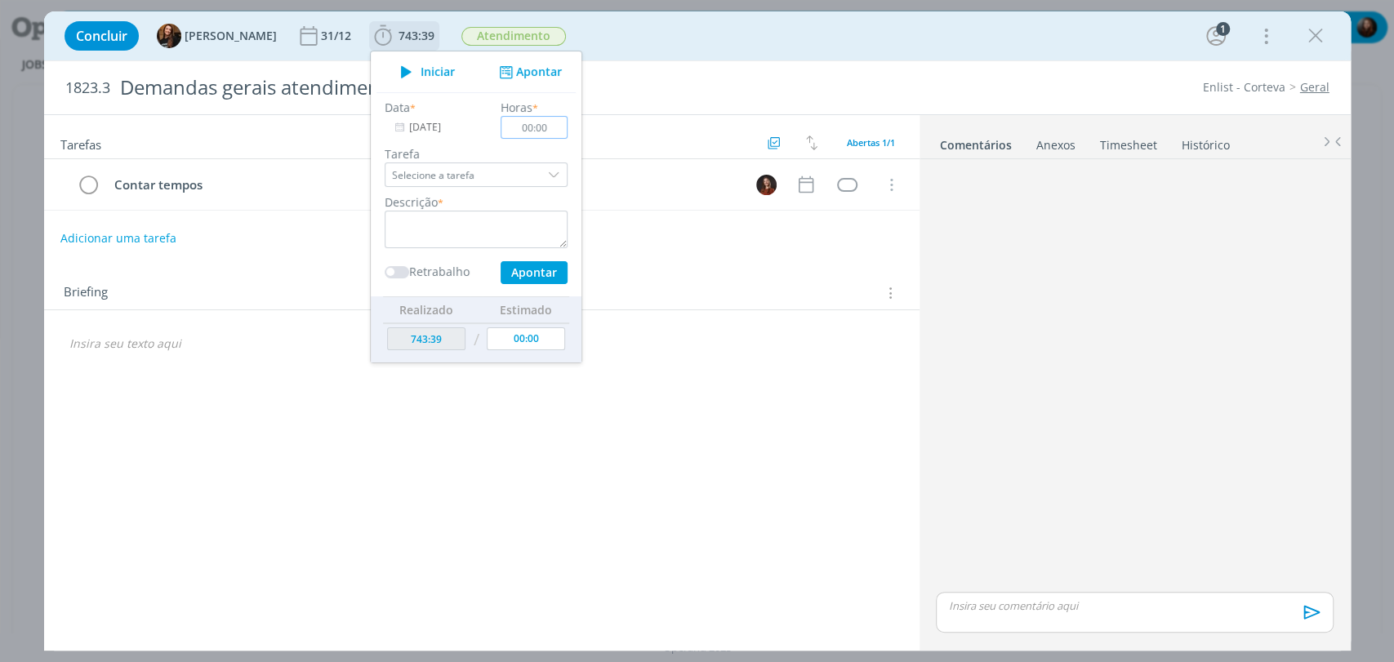
click at [545, 131] on input "00:00" at bounding box center [534, 127] width 67 height 23
type input "00:20"
click at [406, 244] on textarea "dialog" at bounding box center [476, 230] width 183 height 38
type textarea "conferência e reorganização de pautas"
click at [517, 273] on button "Apontar" at bounding box center [533, 272] width 67 height 23
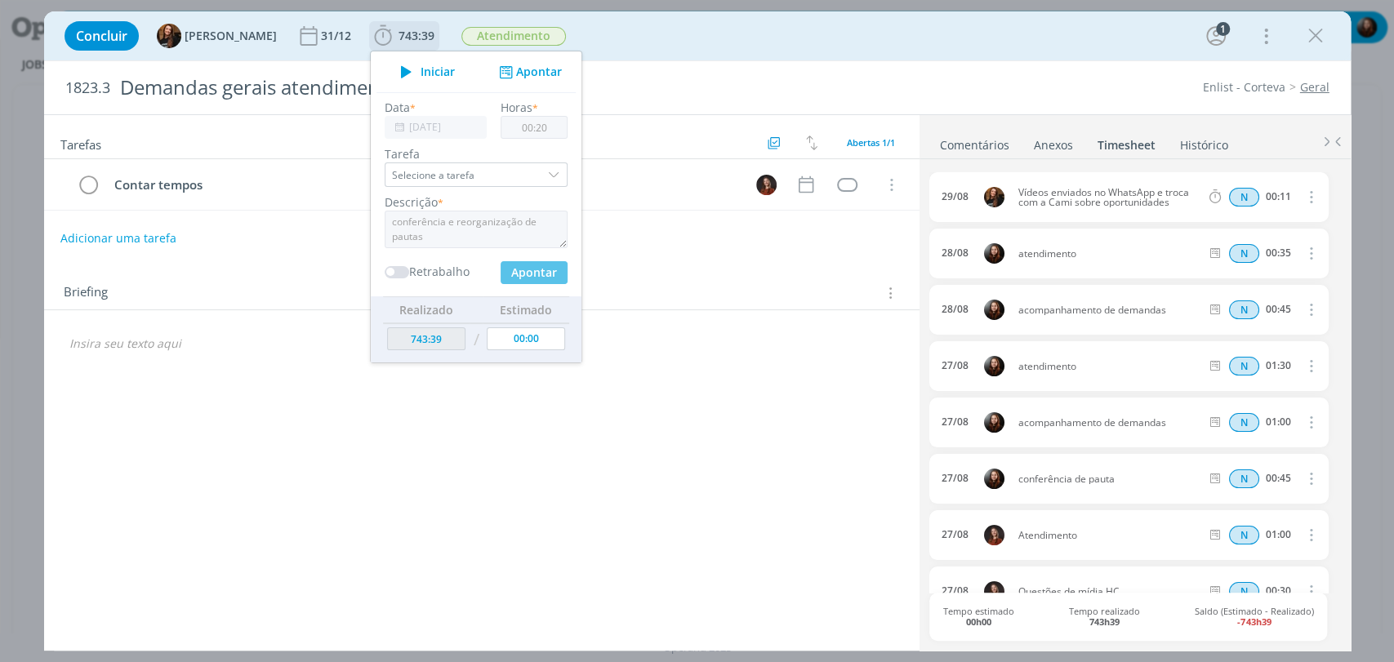
type input "743:59"
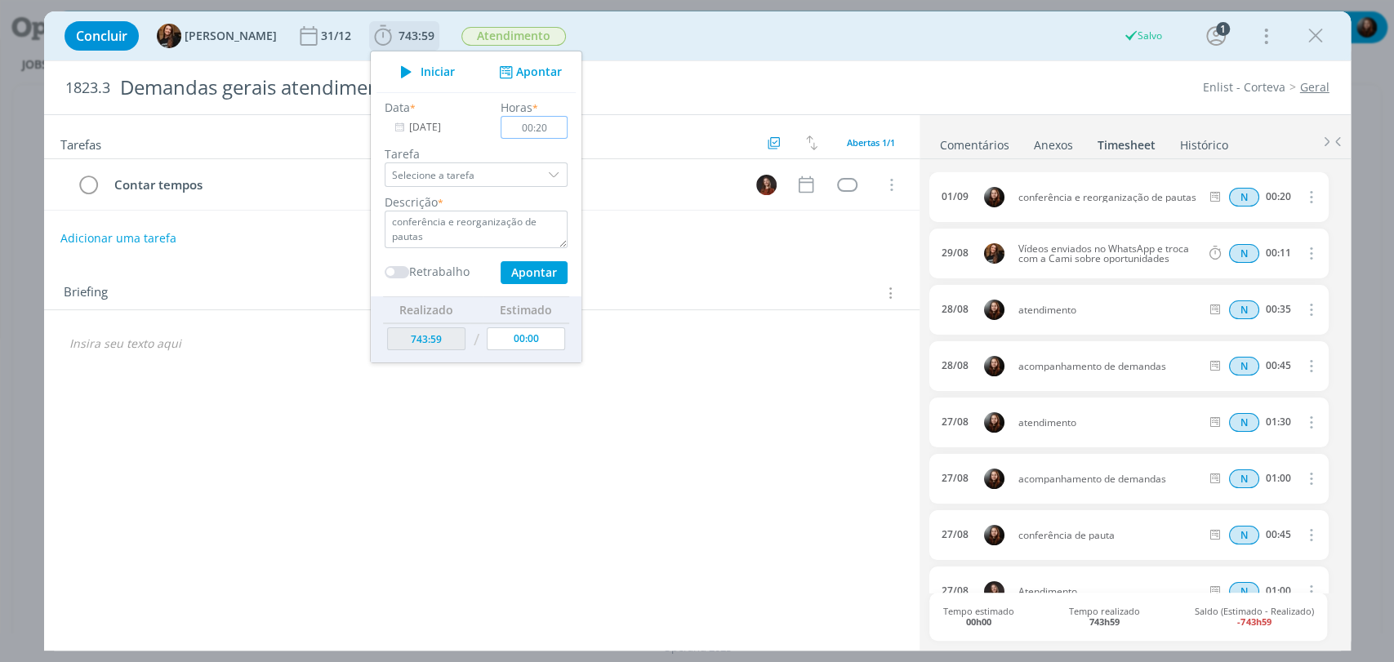
type input "00:00"
click at [613, 39] on div "Concluir Tayná Morsch 31/12 743:59 Iniciar Apontar Data * [DATE] Horas * 00:00 …" at bounding box center [697, 35] width 1282 height 39
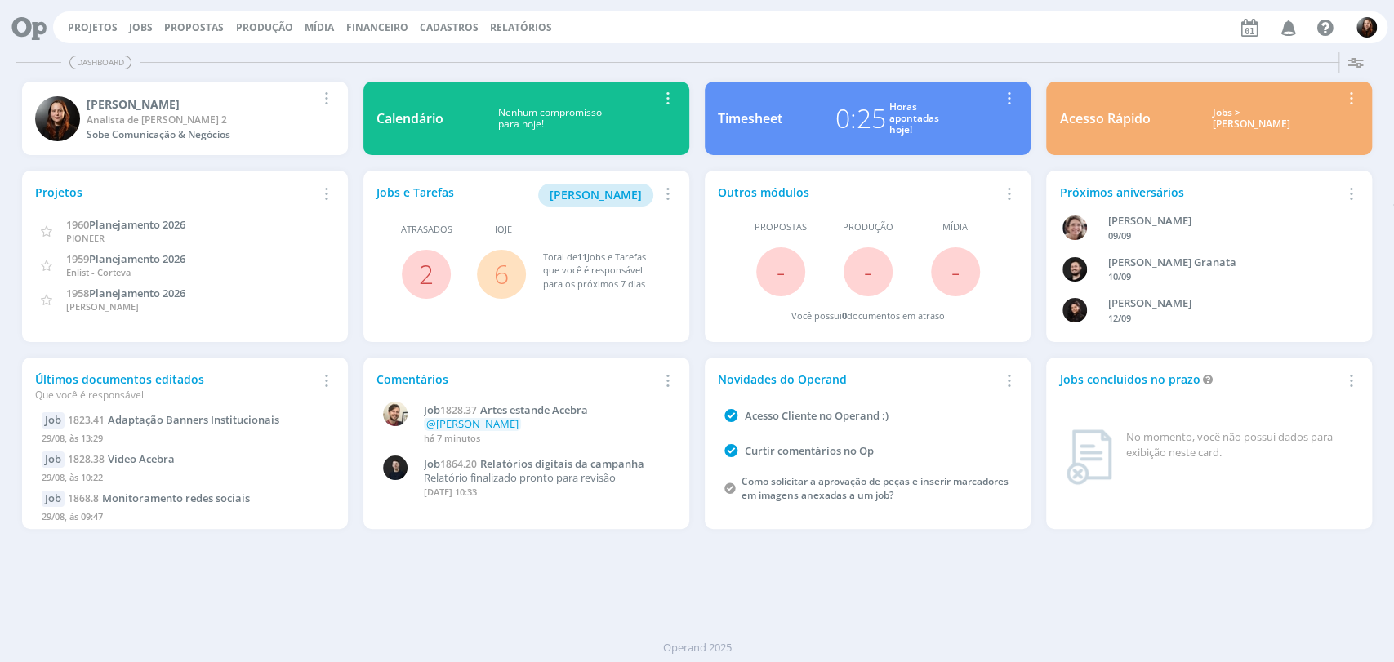
click at [752, 36] on div "Projetos Jobs Propostas Produção [GEOGRAPHIC_DATA] Financeiro Cadastros Relatór…" at bounding box center [720, 27] width 1334 height 32
click at [895, 38] on div "Projetos Jobs Propostas Produção [GEOGRAPHIC_DATA] Financeiro Cadastros Relatór…" at bounding box center [720, 27] width 1334 height 32
click at [683, 44] on div "Projetos Jobs Propostas Produção [GEOGRAPHIC_DATA] Financeiro Cadastros Relatór…" at bounding box center [697, 26] width 1381 height 39
click at [429, 273] on link "2" at bounding box center [426, 273] width 15 height 35
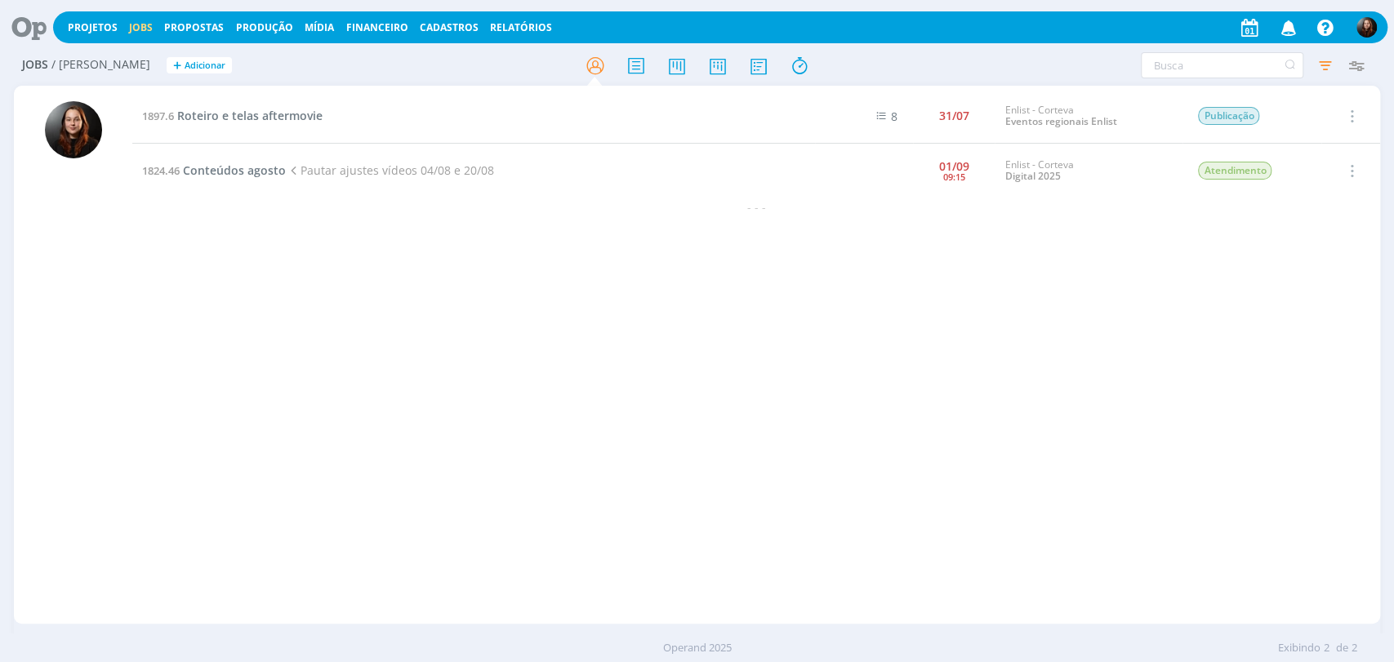
click at [28, 24] on icon at bounding box center [23, 27] width 33 height 32
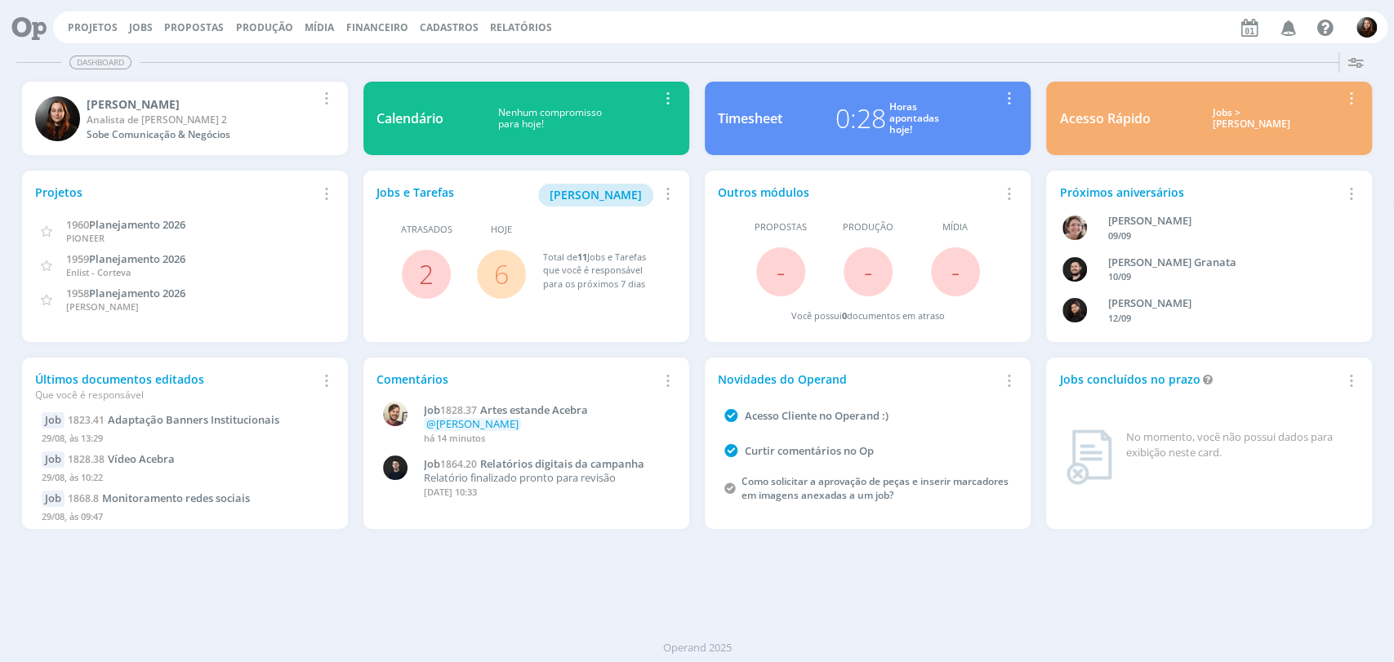
click at [498, 272] on link "6" at bounding box center [501, 273] width 15 height 35
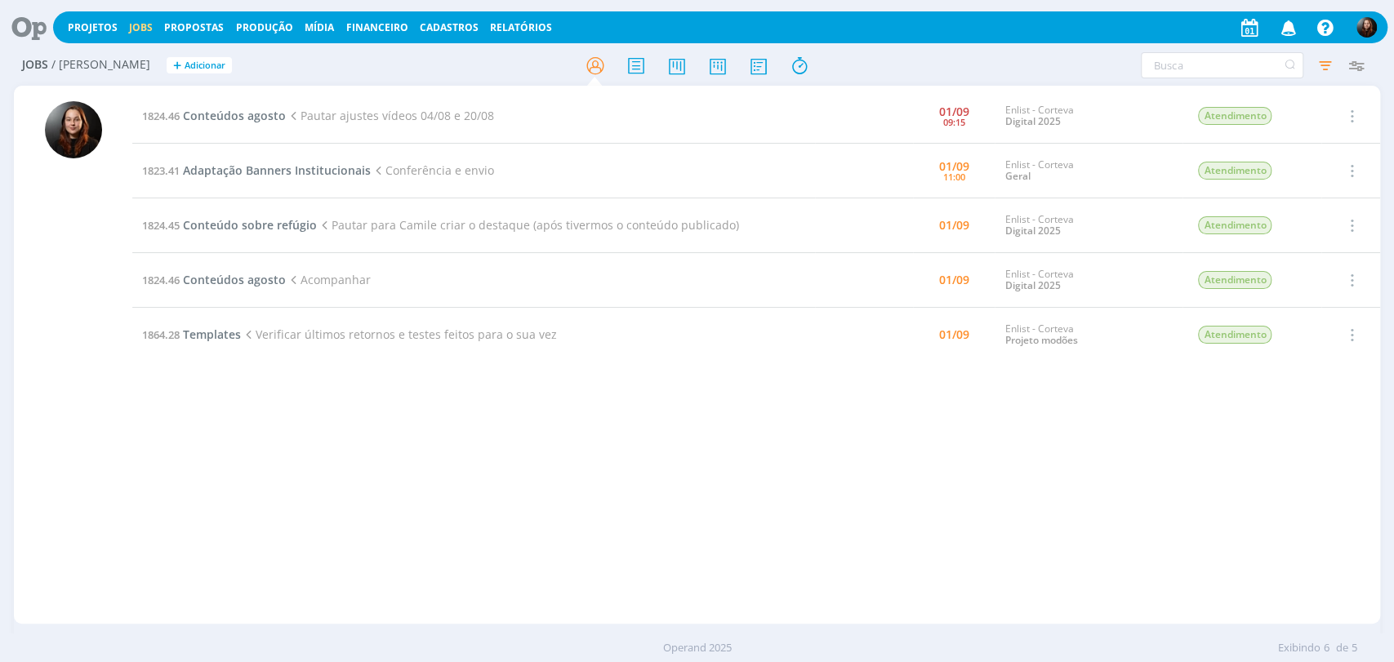
click at [324, 463] on div "1824.46 Conteúdos agosto Pautar ajustes vídeos 04/08 e 20/08 [DATE] 09:15 Enlis…" at bounding box center [756, 355] width 1248 height 532
drag, startPoint x: 35, startPoint y: 30, endPoint x: 36, endPoint y: 20, distance: 9.8
click at [35, 29] on icon at bounding box center [23, 27] width 33 height 32
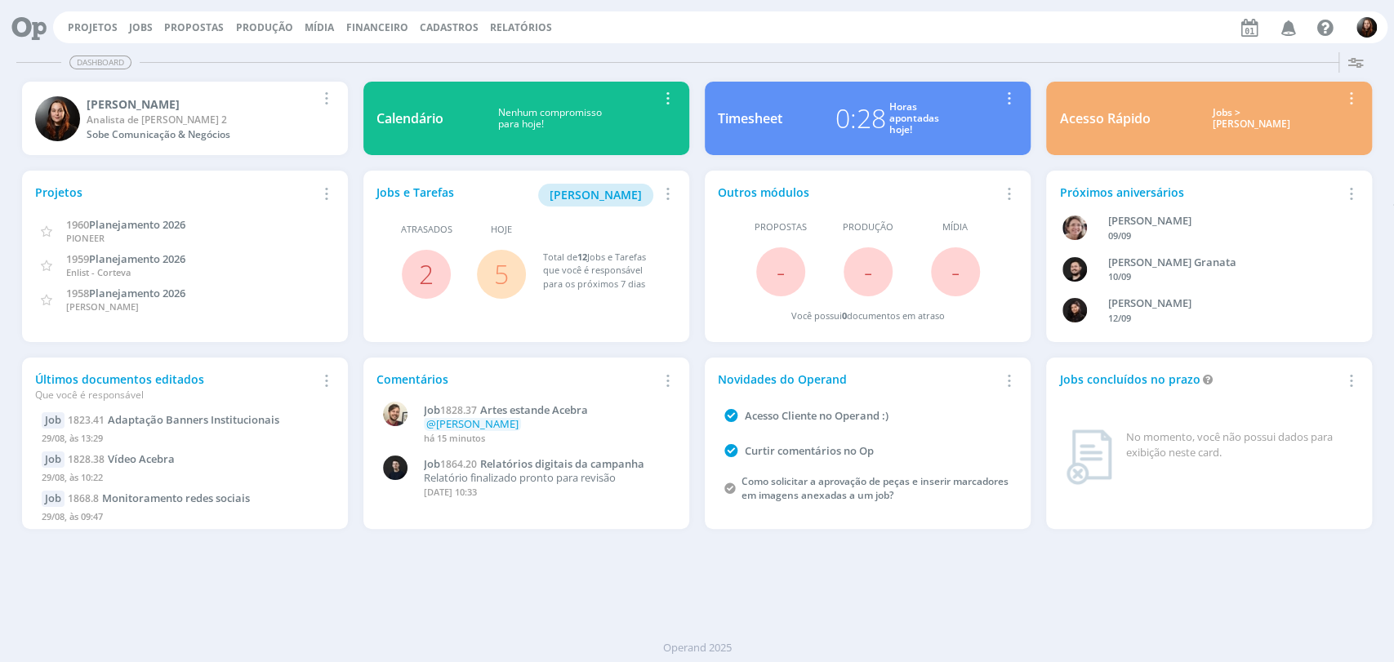
click at [703, 33] on div "Projetos Jobs Propostas Produção [GEOGRAPHIC_DATA] Financeiro Cadastros Relatór…" at bounding box center [720, 27] width 1334 height 32
click at [101, 29] on link "Projetos" at bounding box center [93, 27] width 50 height 14
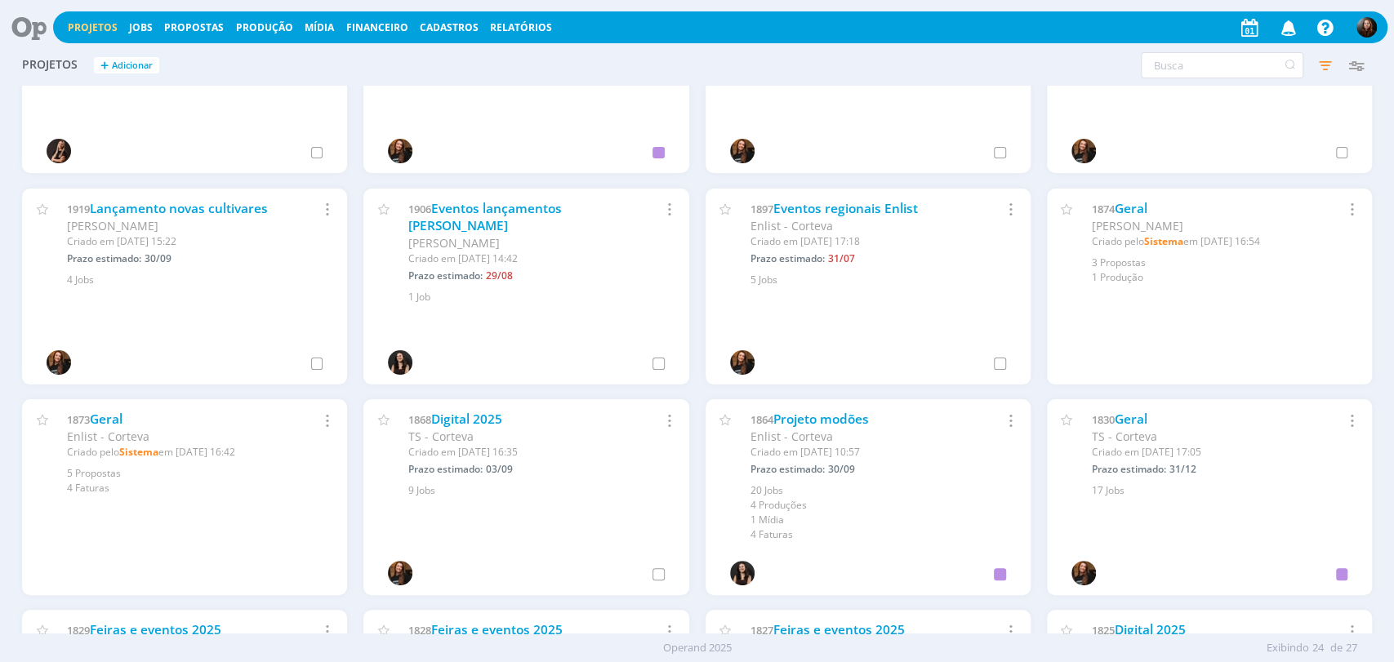
scroll to position [363, 0]
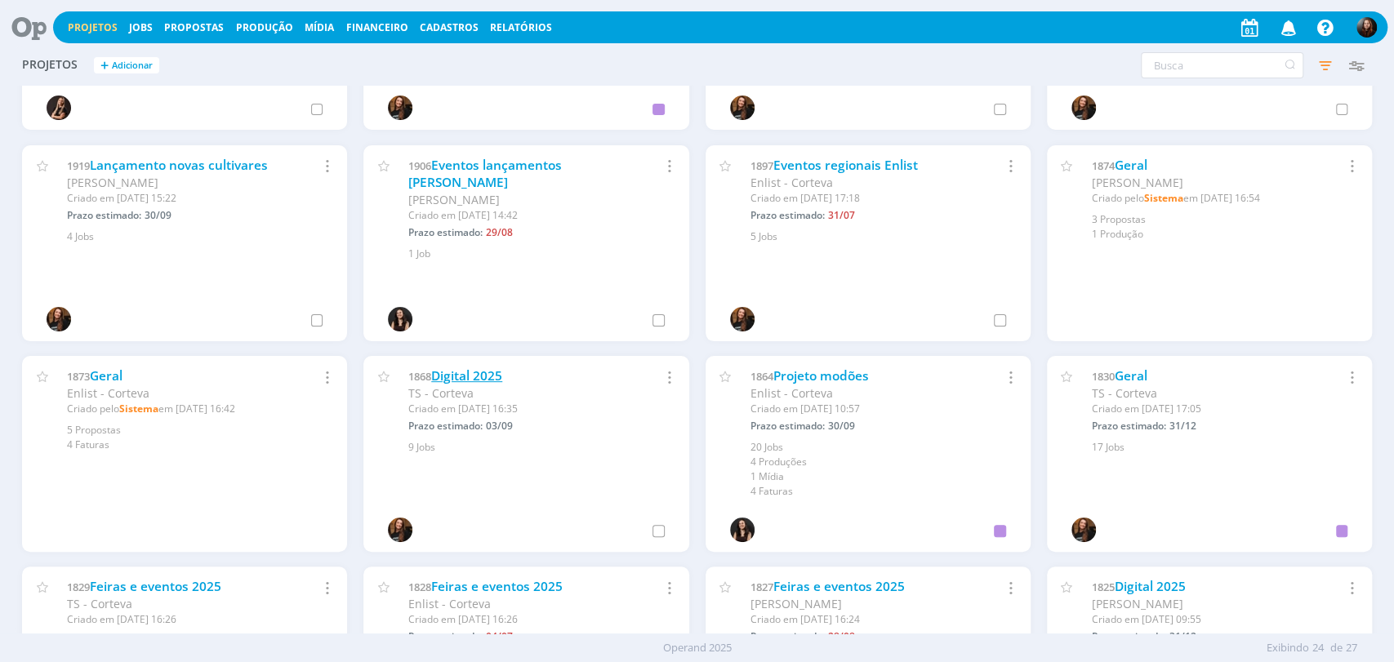
click at [494, 373] on link "Digital 2025" at bounding box center [466, 375] width 71 height 17
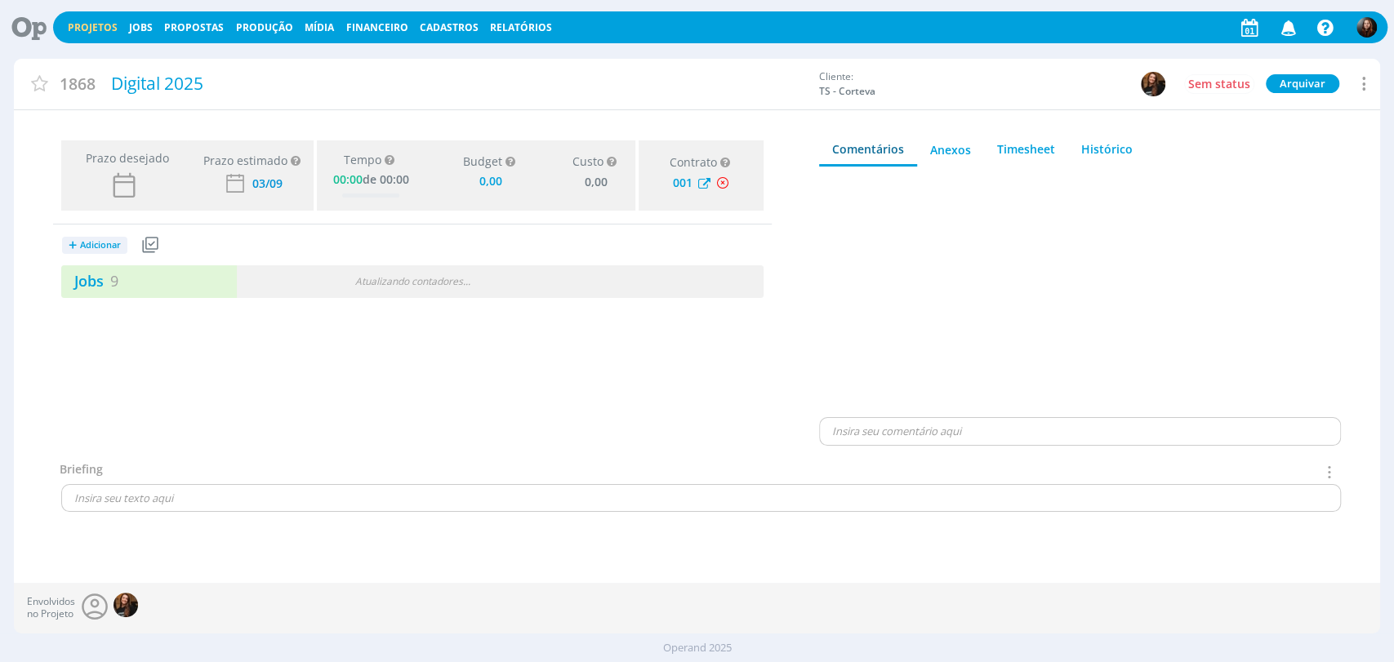
type input "0,00"
click at [96, 283] on link "Jobs 9" at bounding box center [89, 281] width 57 height 20
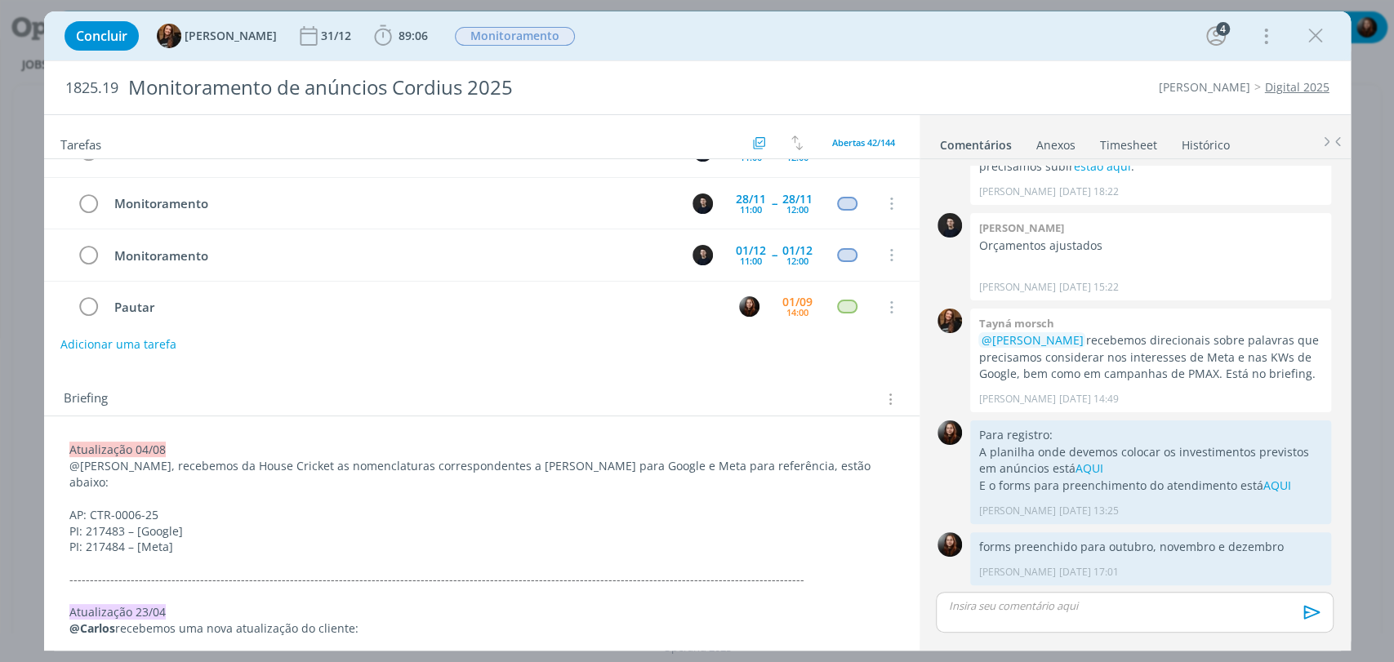
scroll to position [91, 0]
click at [797, 305] on div "14:00" at bounding box center [797, 309] width 22 height 9
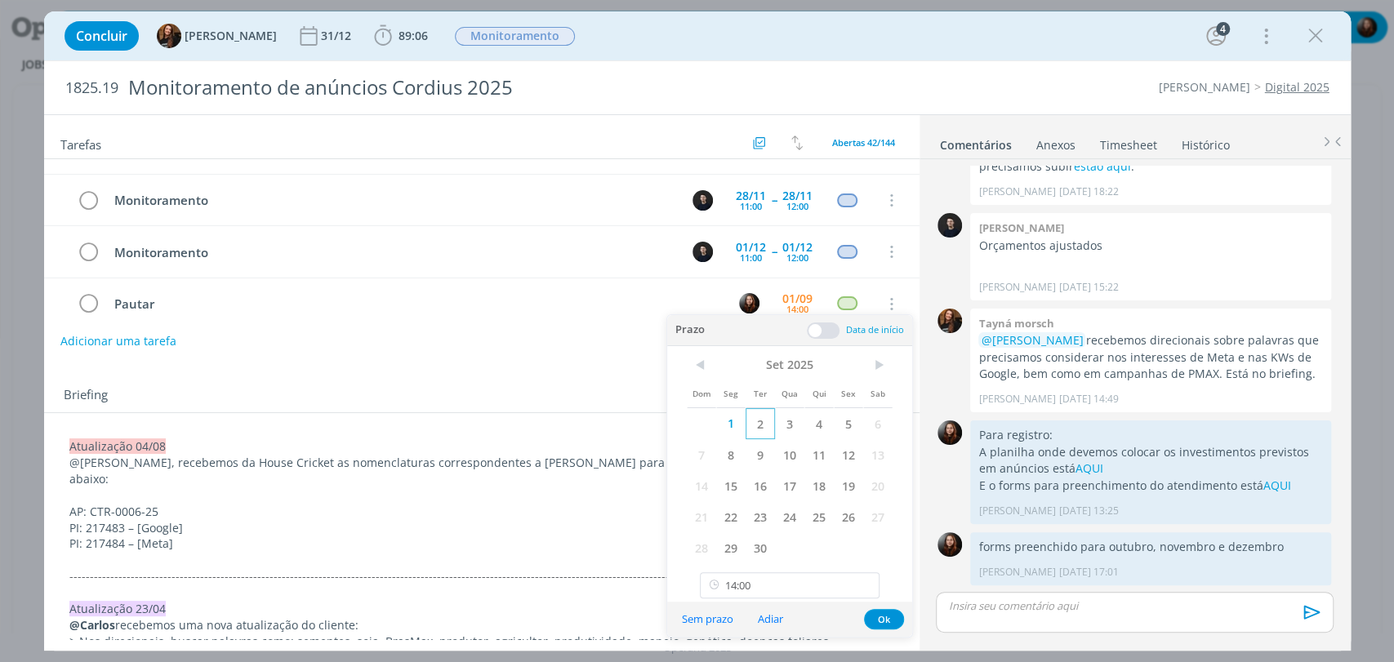
click at [763, 424] on span "2" at bounding box center [760, 423] width 29 height 31
click at [889, 619] on button "Ok" at bounding box center [884, 619] width 40 height 20
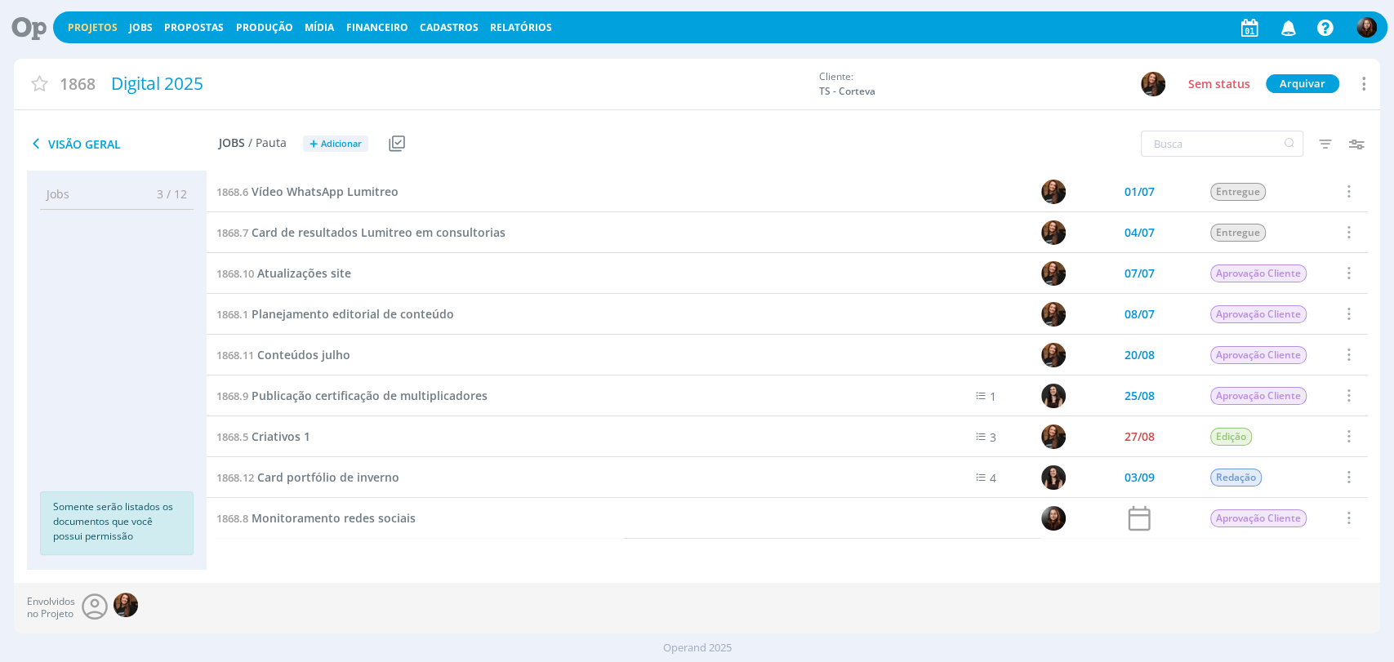
scroll to position [1, 0]
click at [98, 24] on link "Projetos" at bounding box center [93, 27] width 50 height 14
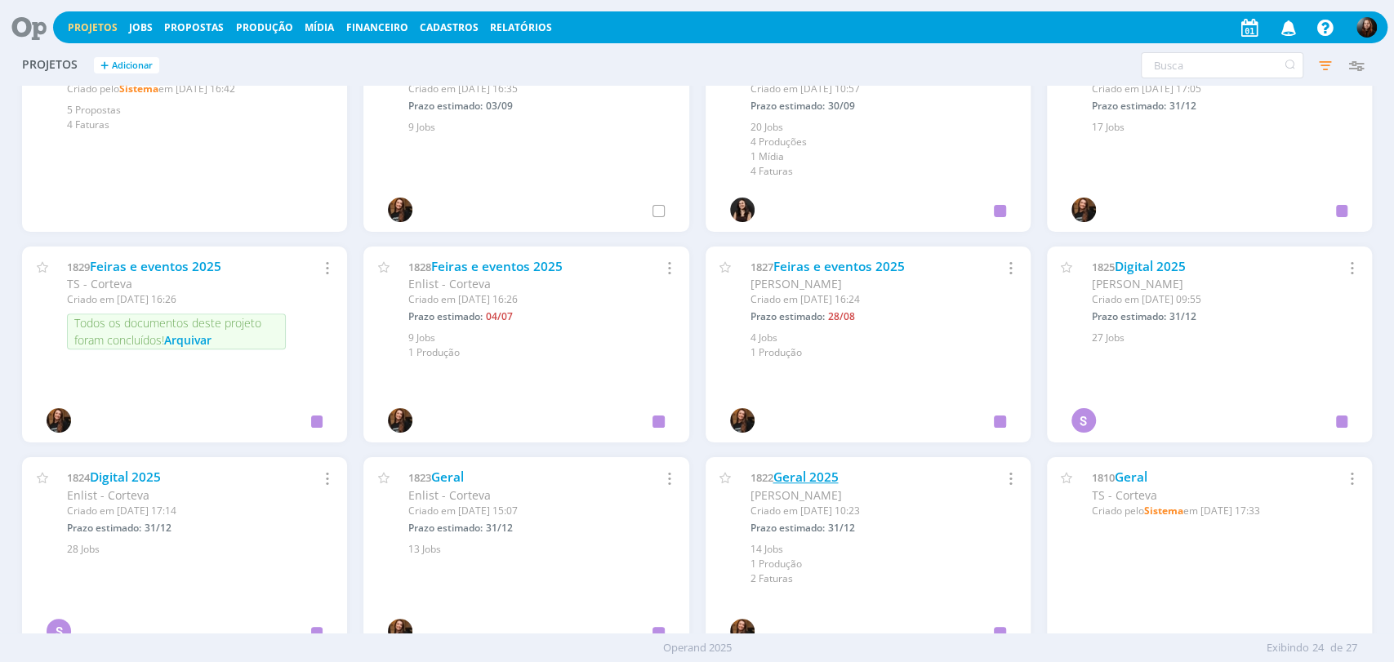
scroll to position [815, 0]
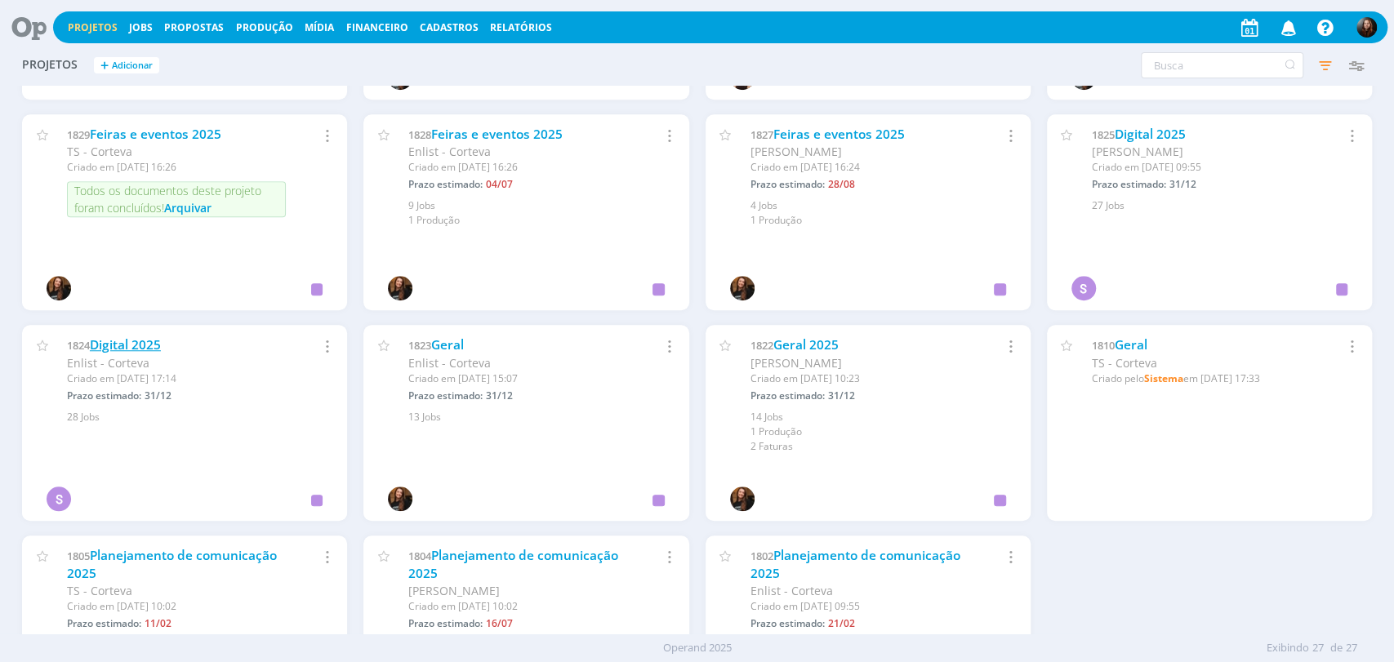
click at [137, 349] on link "Digital 2025" at bounding box center [125, 344] width 71 height 17
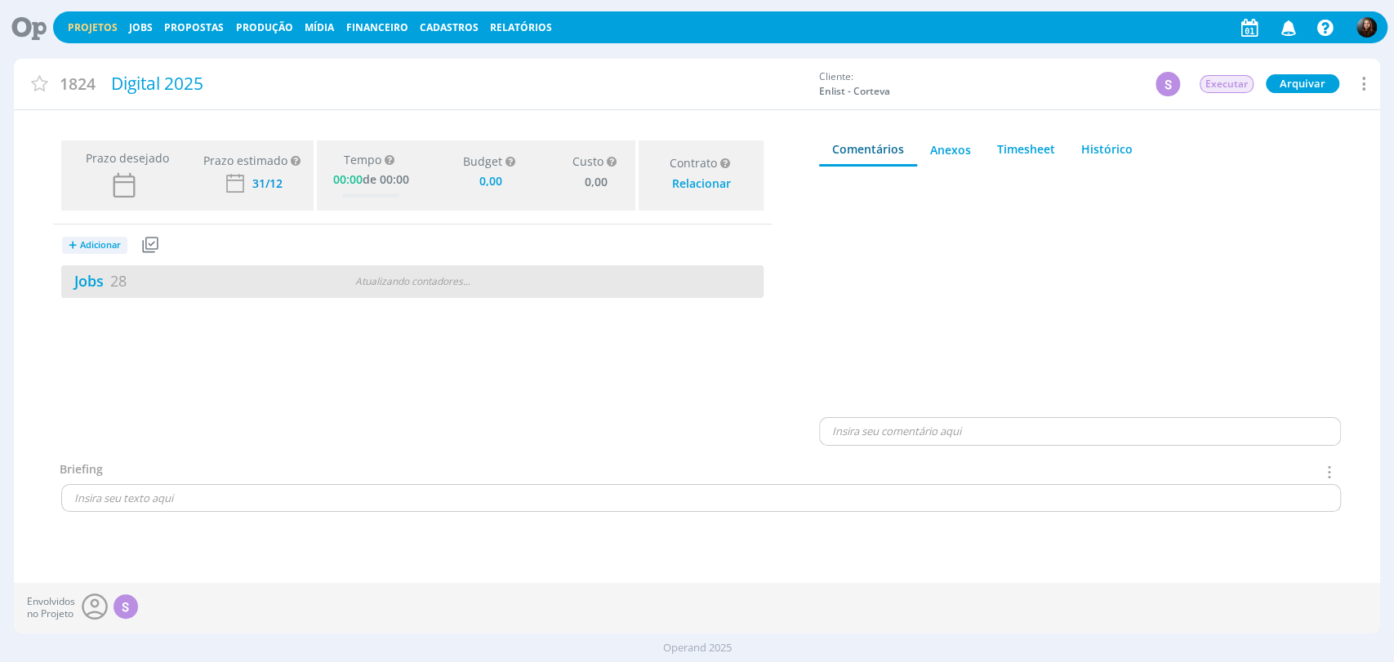
type input "0,00"
click at [78, 276] on link "Jobs 28" at bounding box center [93, 281] width 65 height 20
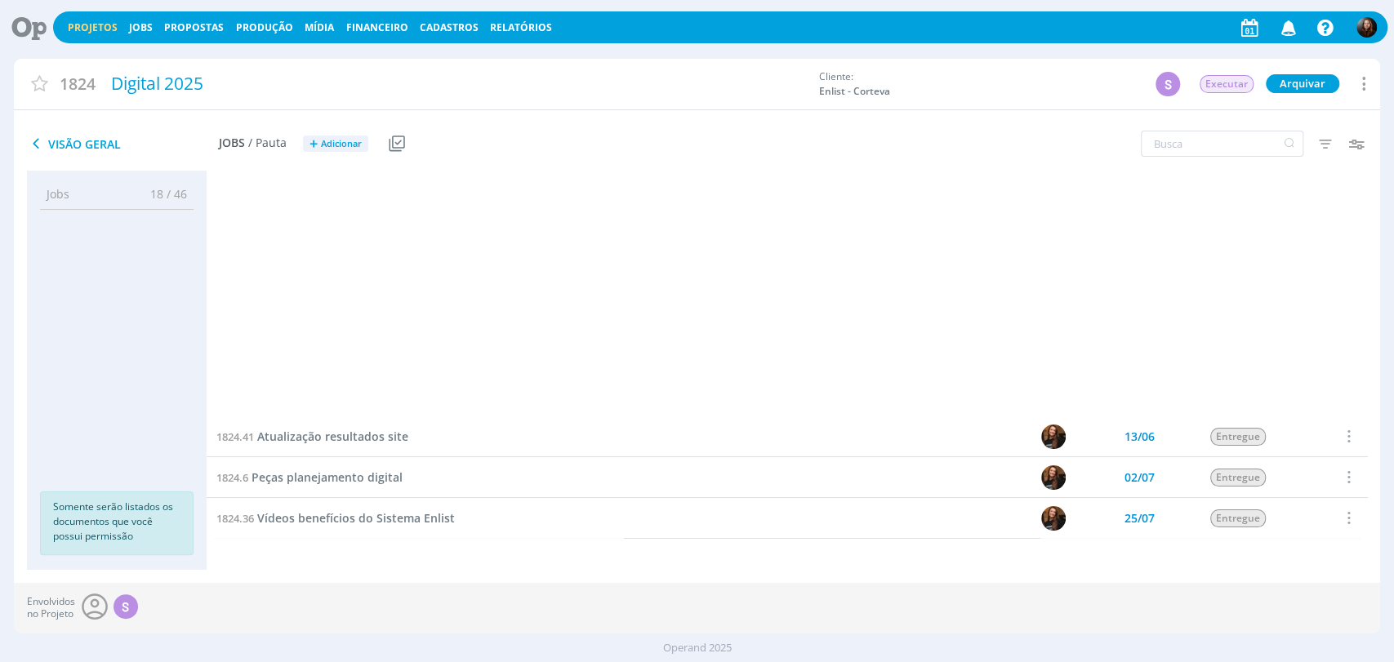
scroll to position [777, 0]
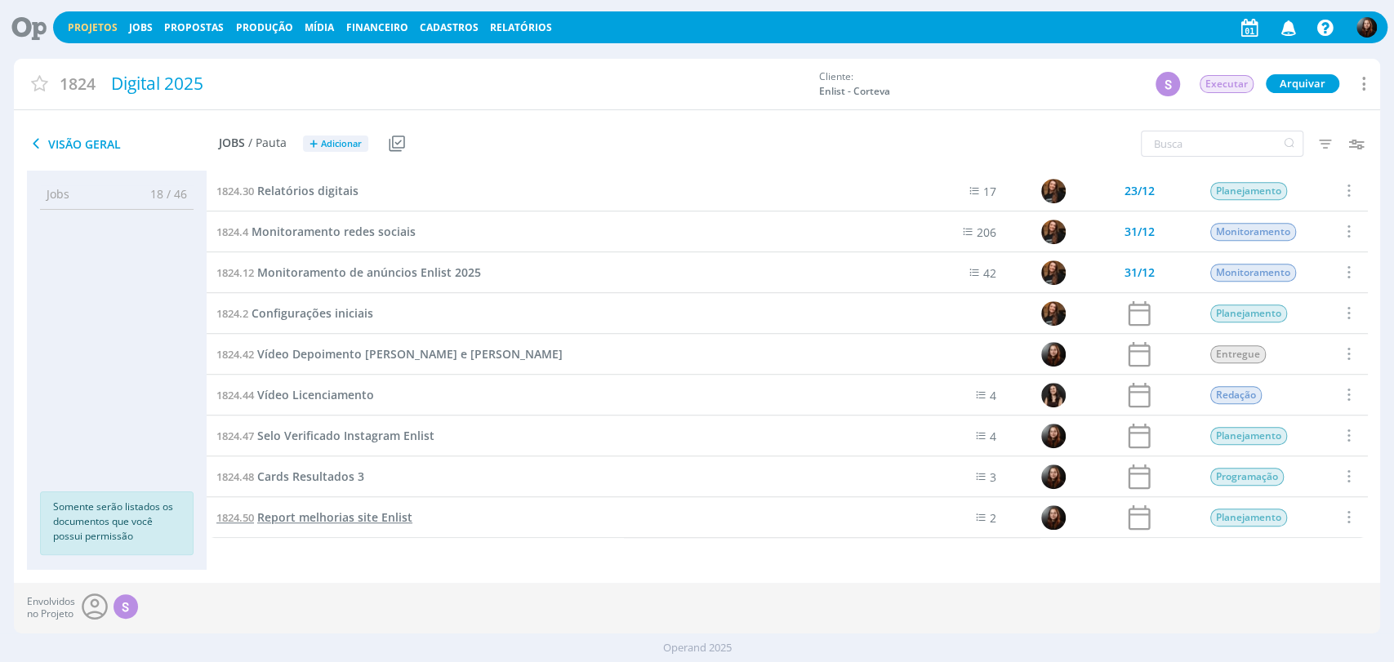
click at [328, 518] on span "Report melhorias site Enlist" at bounding box center [334, 518] width 155 height 16
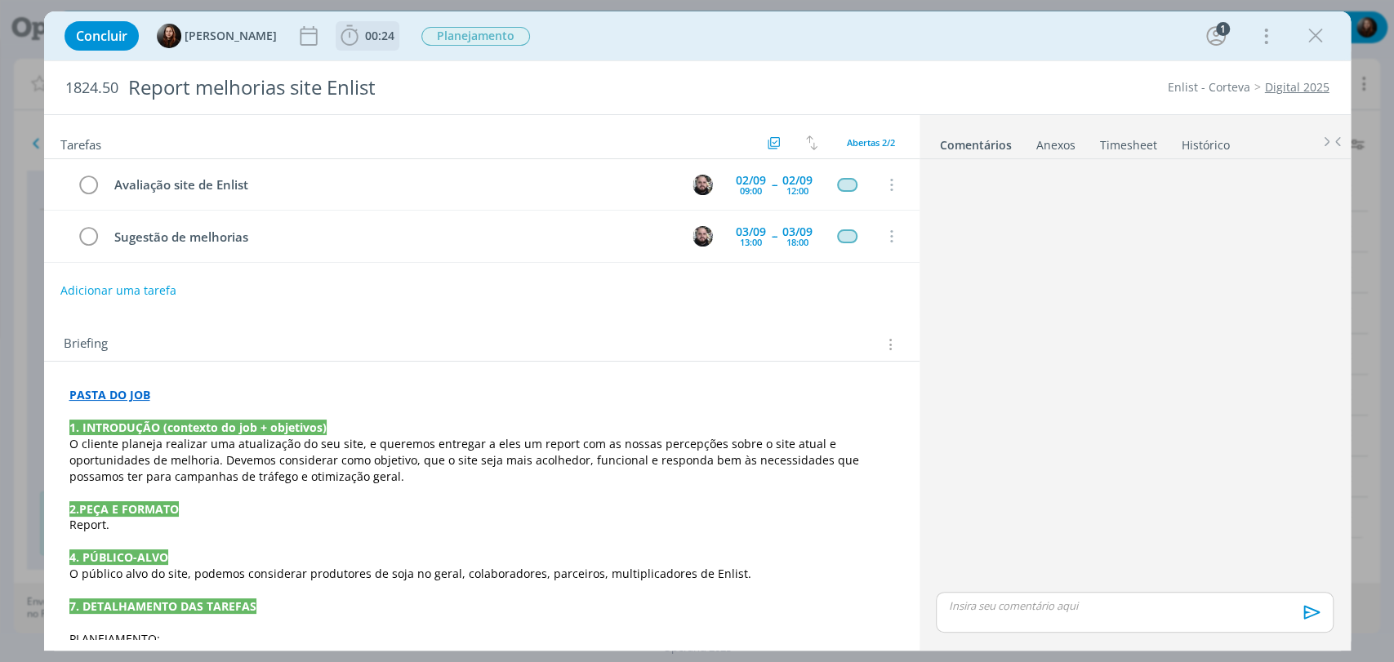
click at [355, 41] on icon "dialog" at bounding box center [349, 36] width 24 height 24
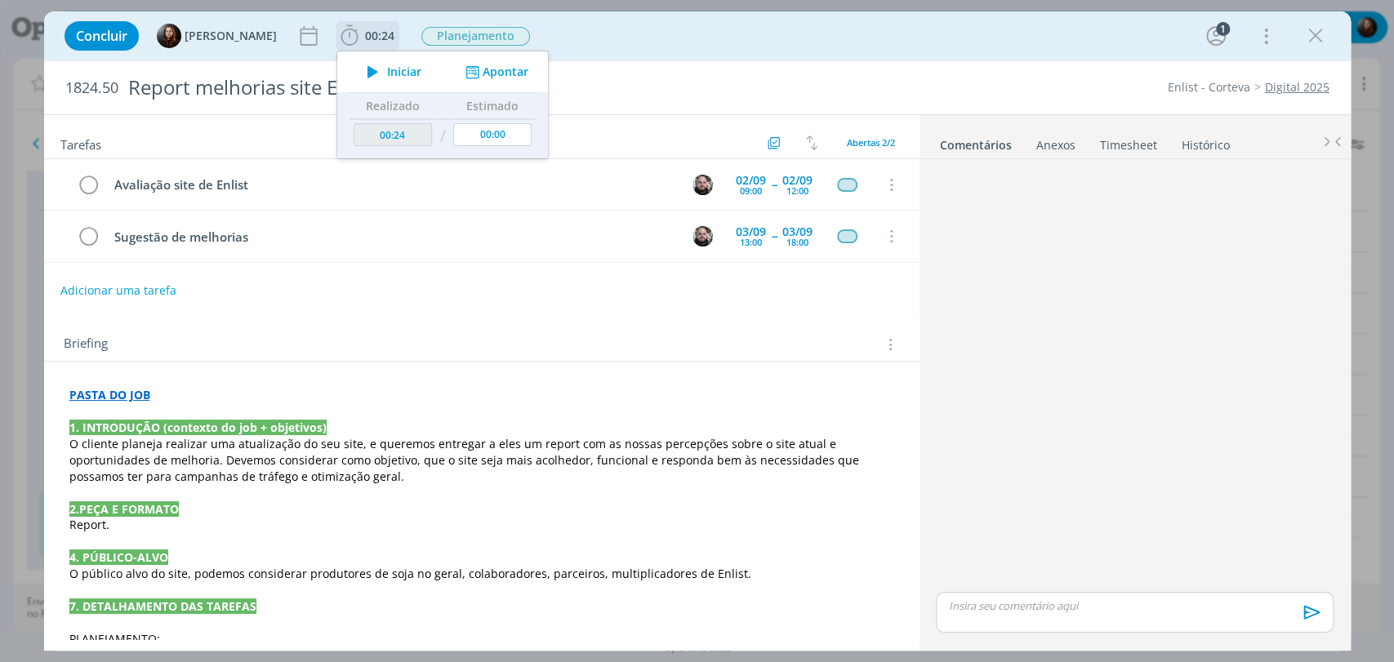
click at [390, 71] on span "Iniciar" at bounding box center [404, 71] width 34 height 11
click at [1121, 271] on div "dialog" at bounding box center [1134, 377] width 410 height 423
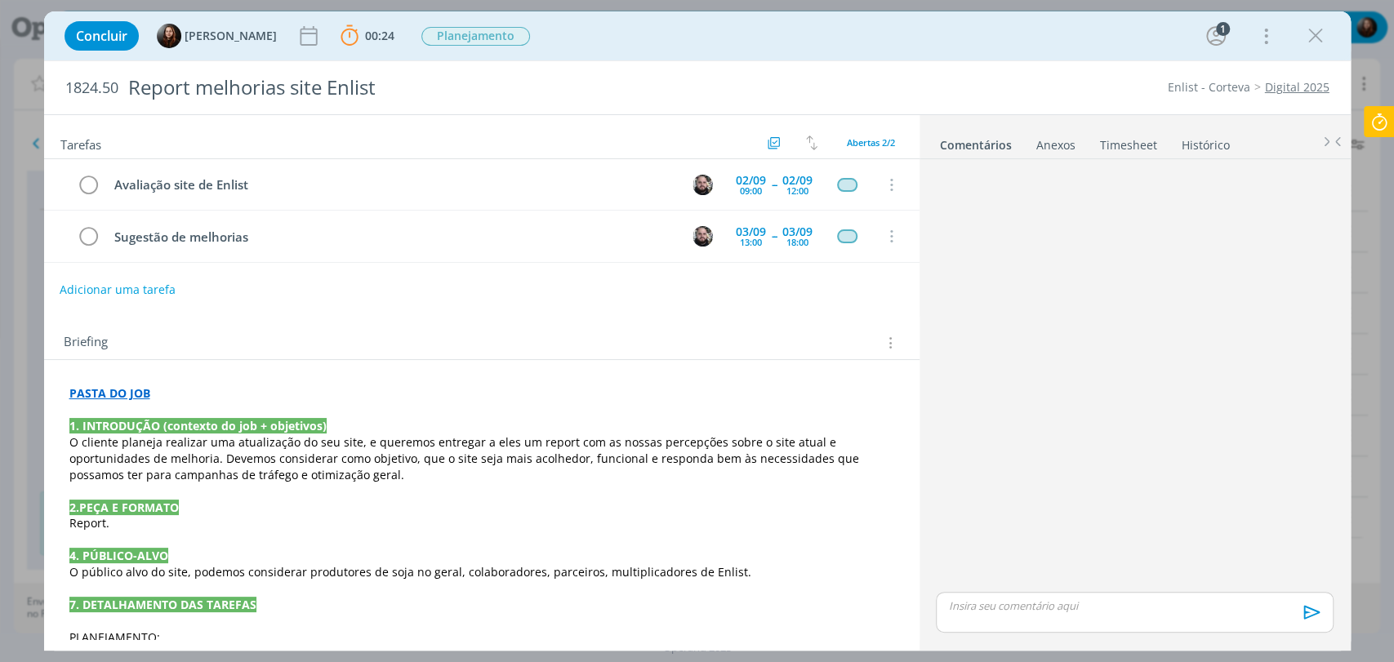
click at [140, 284] on button "Adicionar uma tarefa" at bounding box center [118, 290] width 116 height 28
click at [190, 293] on input "dialog" at bounding box center [373, 288] width 603 height 23
paste input "Avaliação do conteúdo/copy/hierarquia de informação"
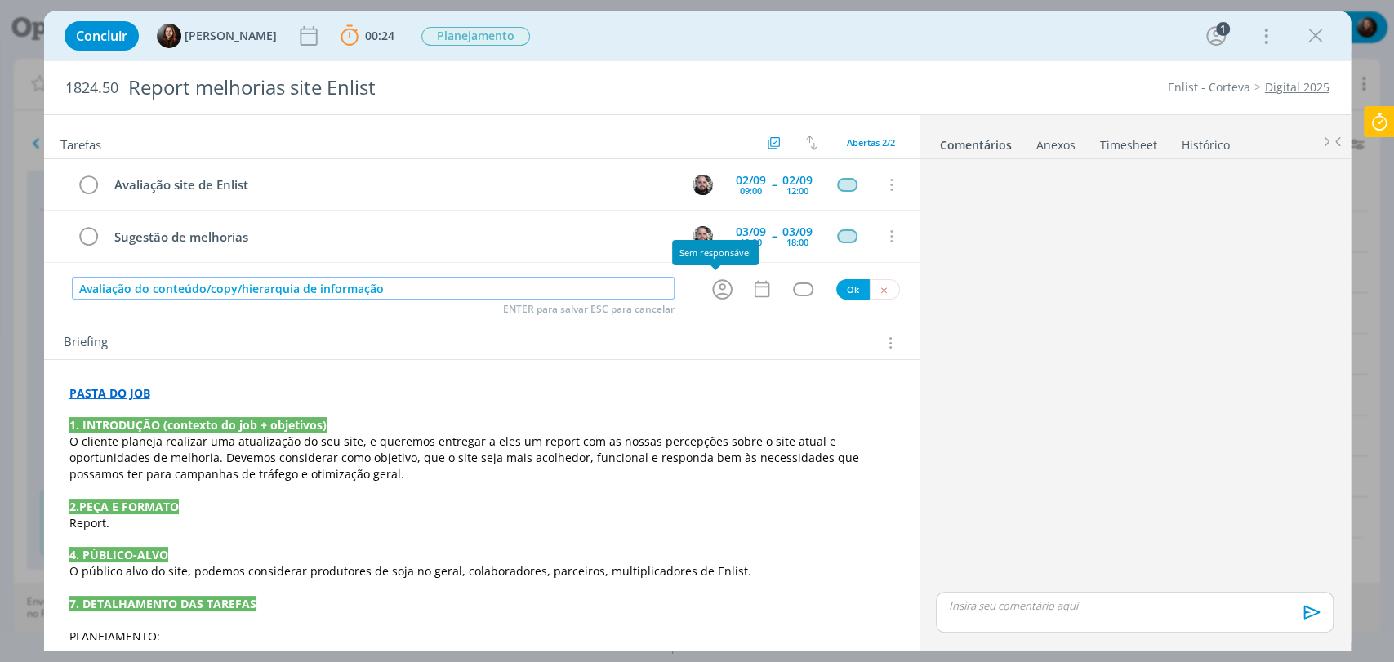
click at [718, 282] on icon "dialog" at bounding box center [722, 289] width 25 height 25
type input "Avaliação do conteúdo/copy/hierarquia de informação"
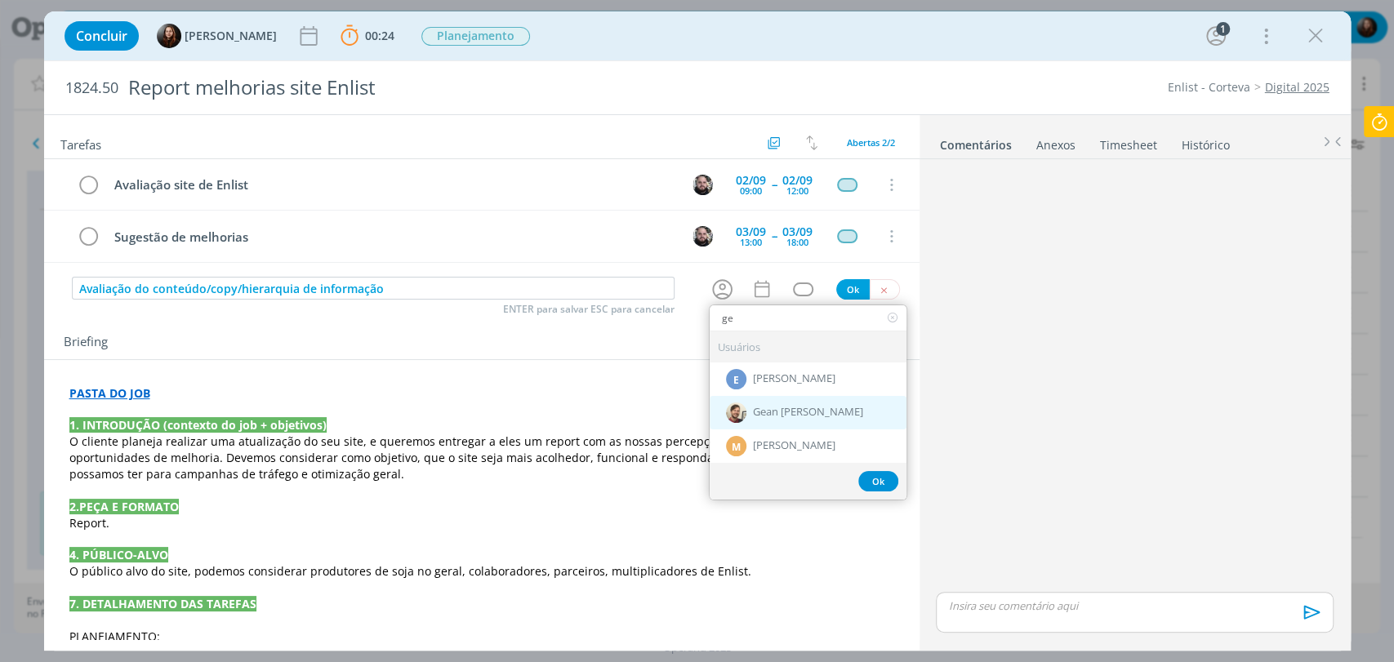
type input "ge"
click at [771, 411] on span "Gean [PERSON_NAME]" at bounding box center [808, 412] width 110 height 13
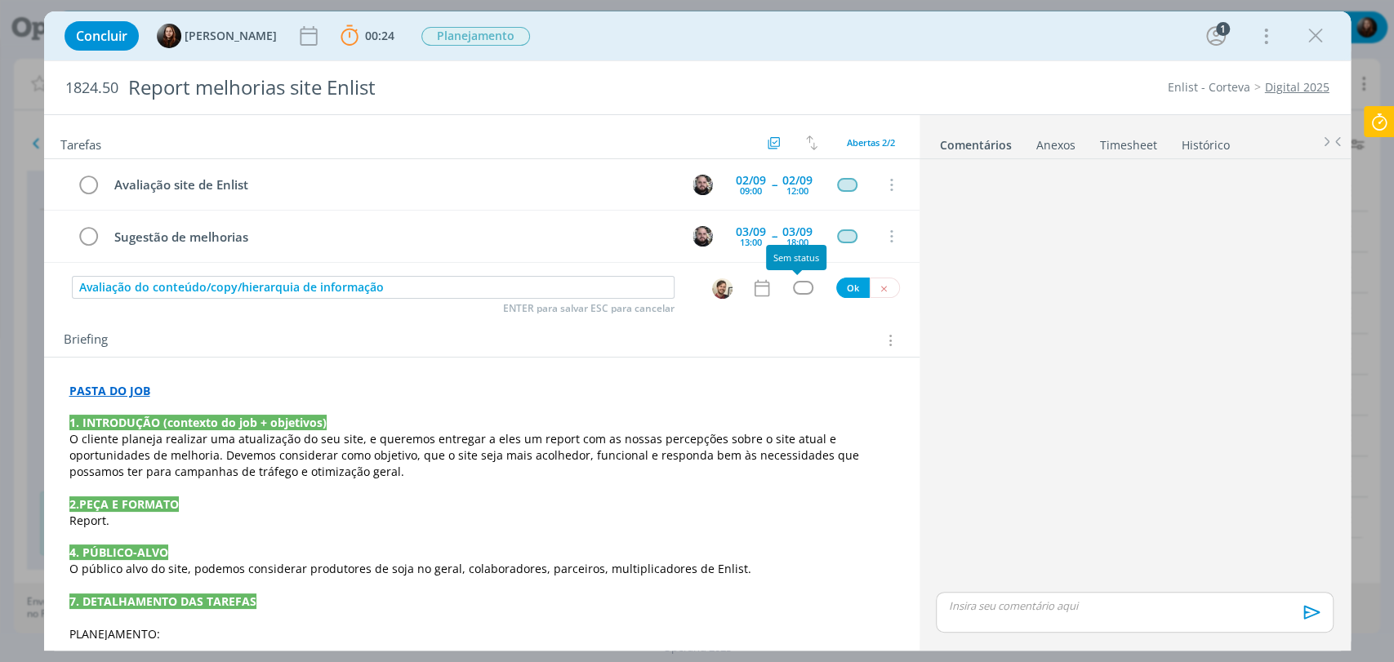
click at [796, 282] on div "dialog" at bounding box center [803, 288] width 20 height 14
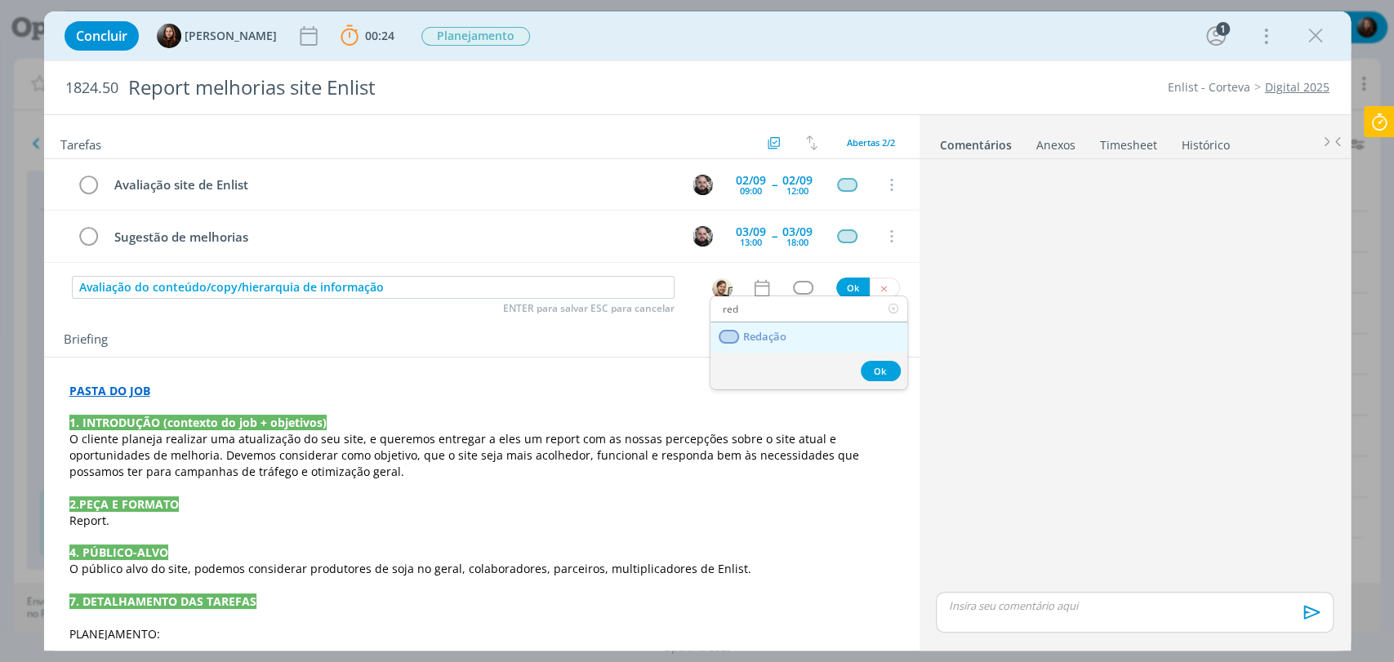
type input "red"
drag, startPoint x: 775, startPoint y: 335, endPoint x: 768, endPoint y: 277, distance: 58.3
click at [775, 335] on span "Redação" at bounding box center [763, 337] width 43 height 13
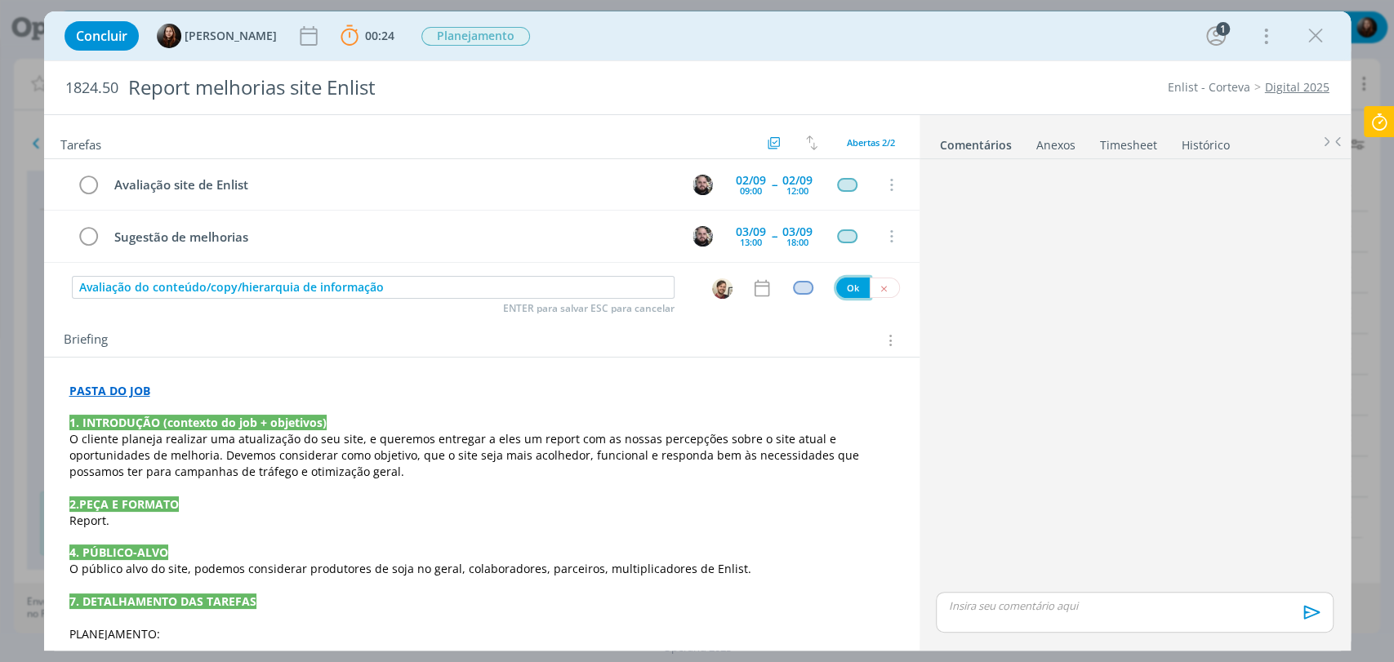
click at [841, 288] on button "Ok" at bounding box center [852, 288] width 33 height 20
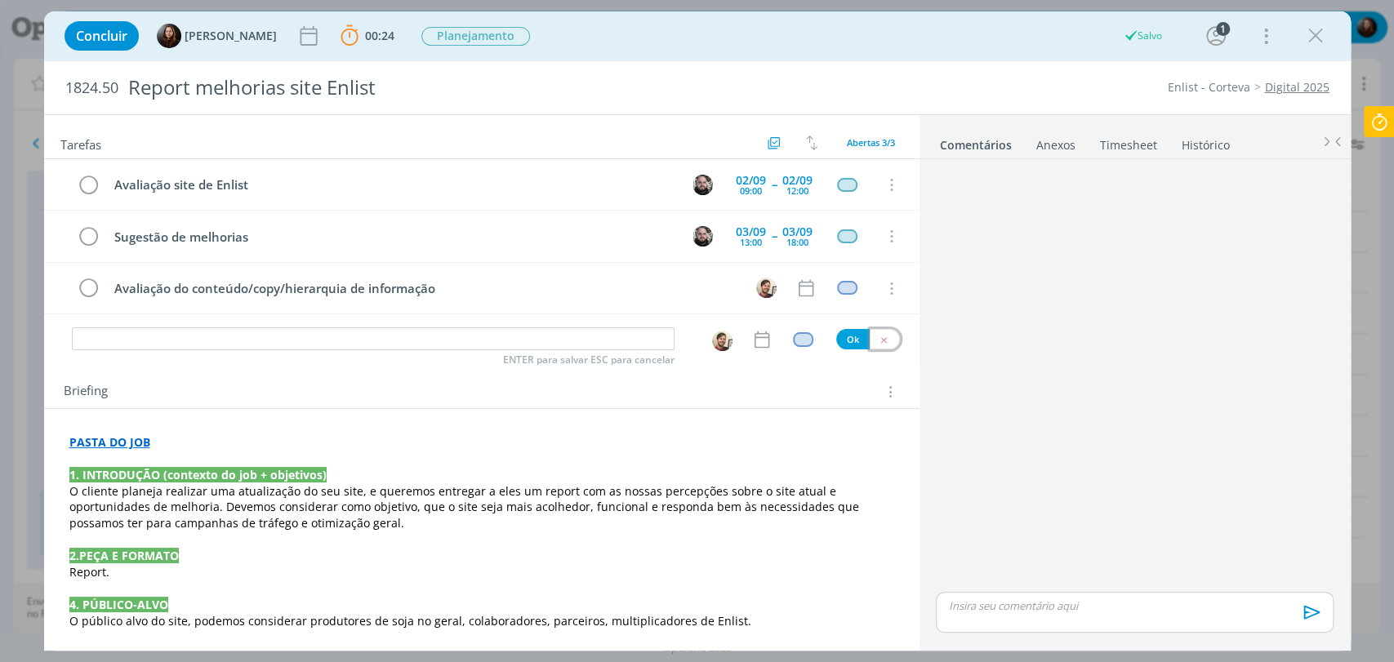
click at [879, 339] on icon "dialog" at bounding box center [884, 340] width 11 height 11
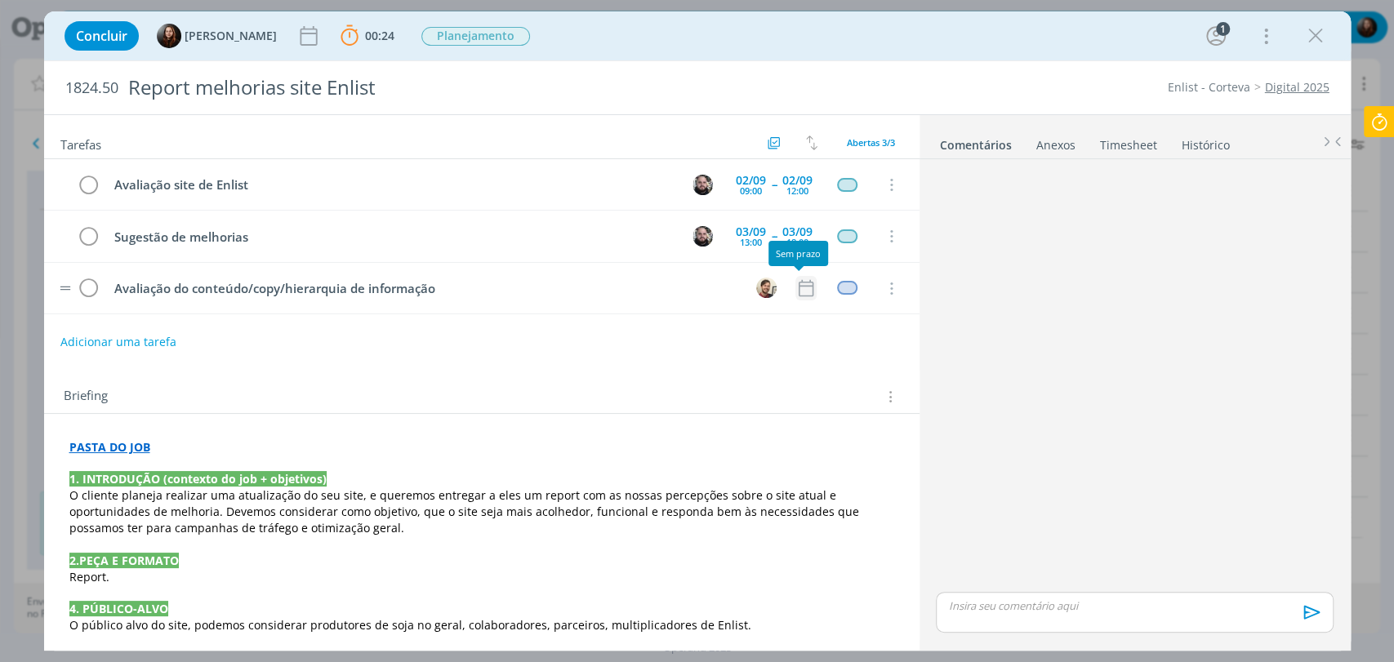
click at [808, 284] on icon "dialog" at bounding box center [805, 288] width 21 height 21
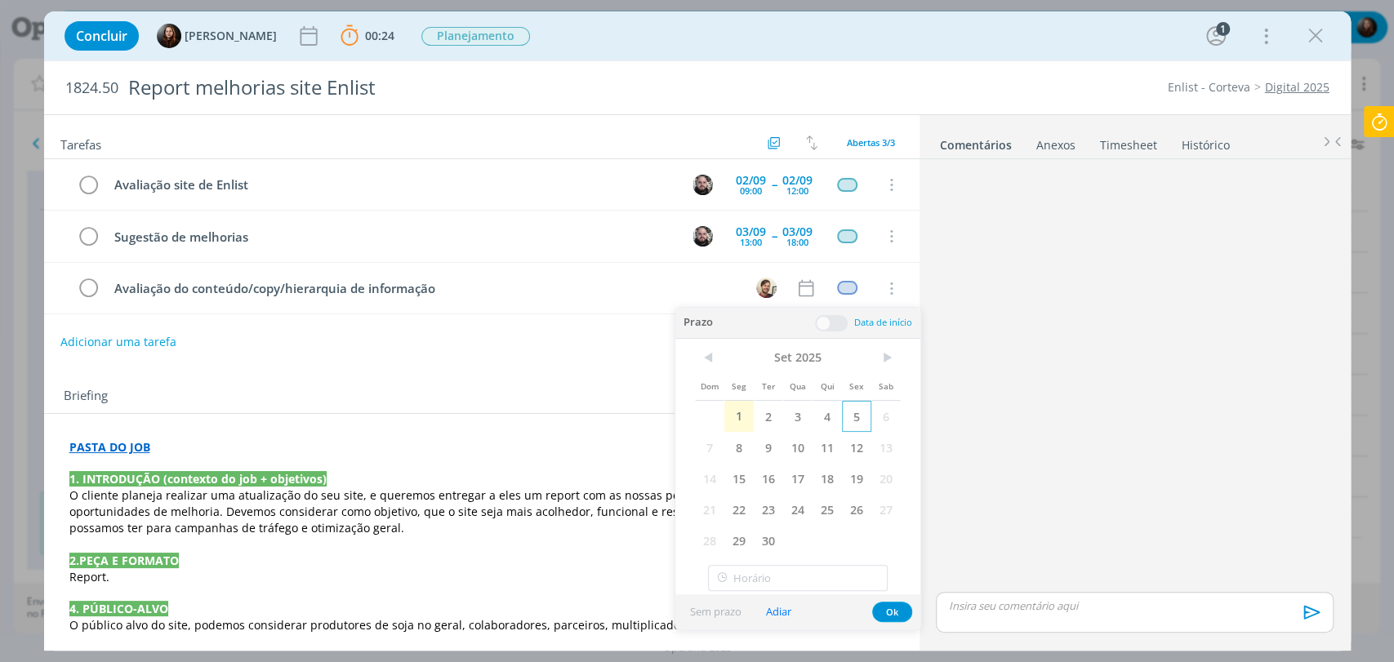
click at [862, 413] on span "5" at bounding box center [856, 416] width 29 height 31
click at [832, 323] on span at bounding box center [831, 323] width 33 height 16
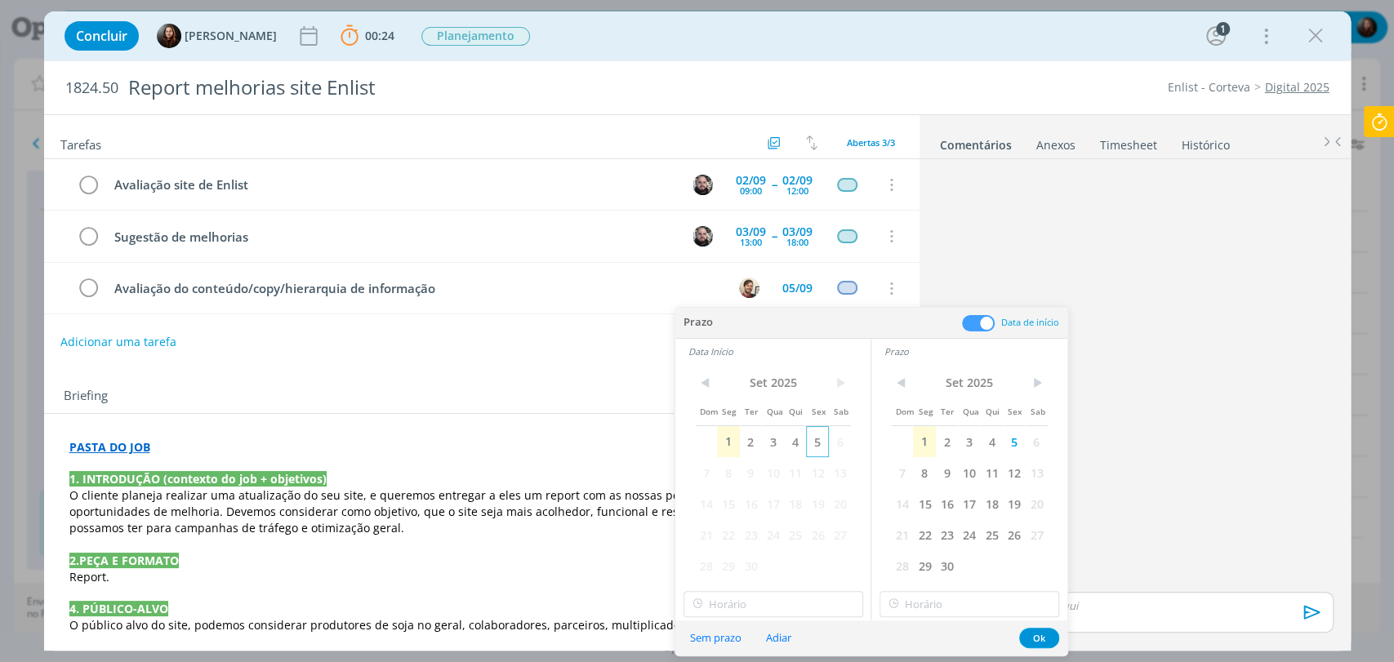
click at [818, 447] on span "5" at bounding box center [817, 441] width 22 height 31
click at [747, 609] on input "text" at bounding box center [773, 604] width 180 height 26
click at [720, 518] on div "15:00" at bounding box center [774, 513] width 182 height 29
type input "15:00"
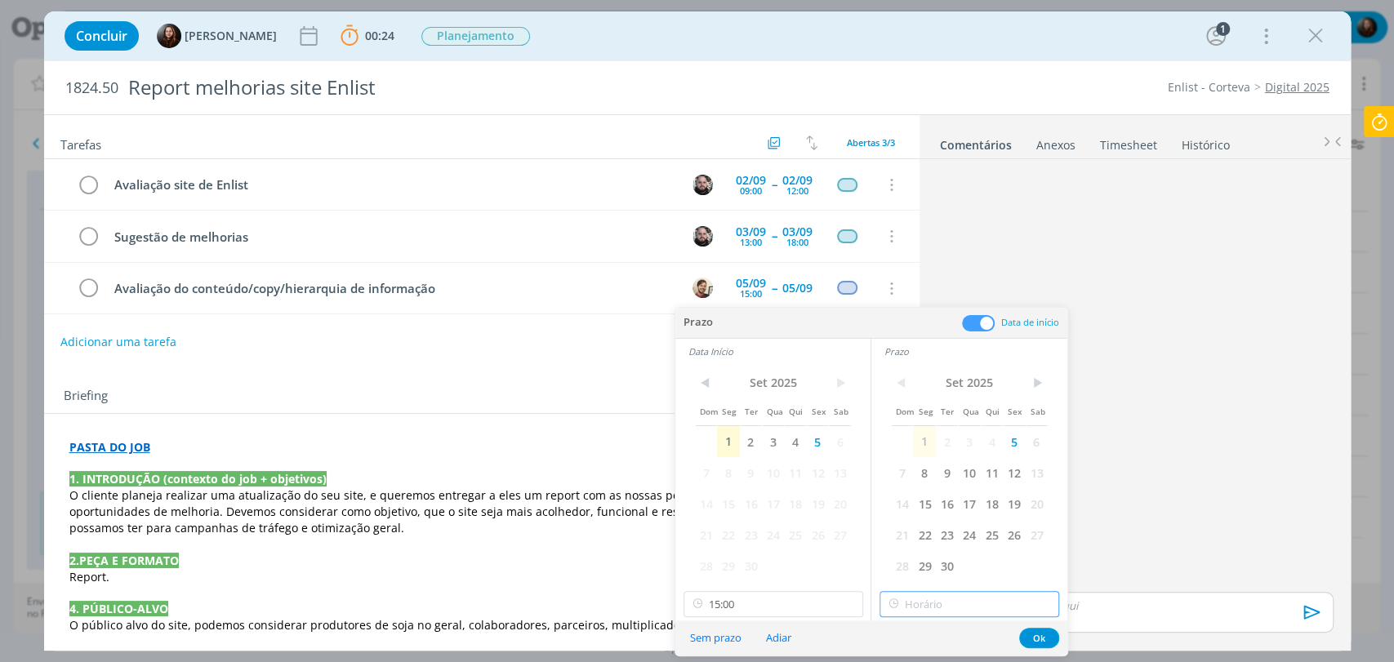
click at [936, 612] on input "text" at bounding box center [969, 604] width 180 height 26
click at [915, 554] on div "18:00" at bounding box center [971, 550] width 182 height 29
type input "18:00"
click at [1044, 640] on button "Ok" at bounding box center [1039, 638] width 40 height 20
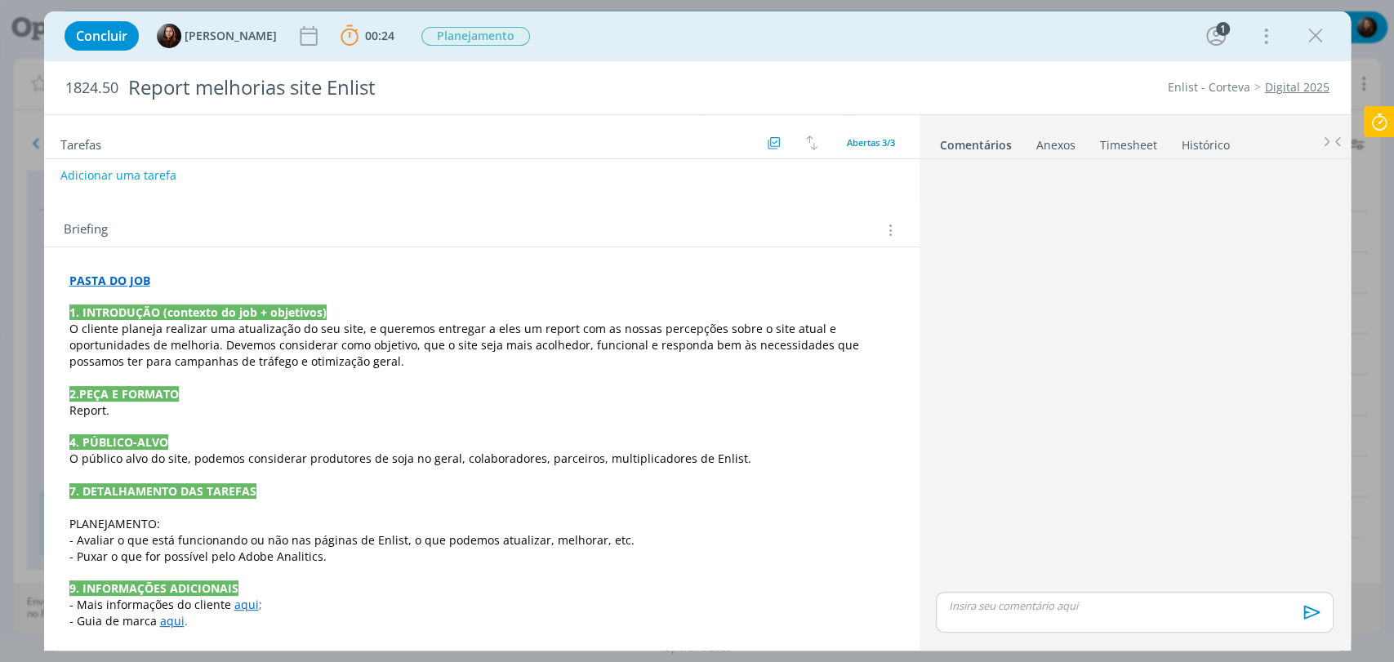
scroll to position [0, 0]
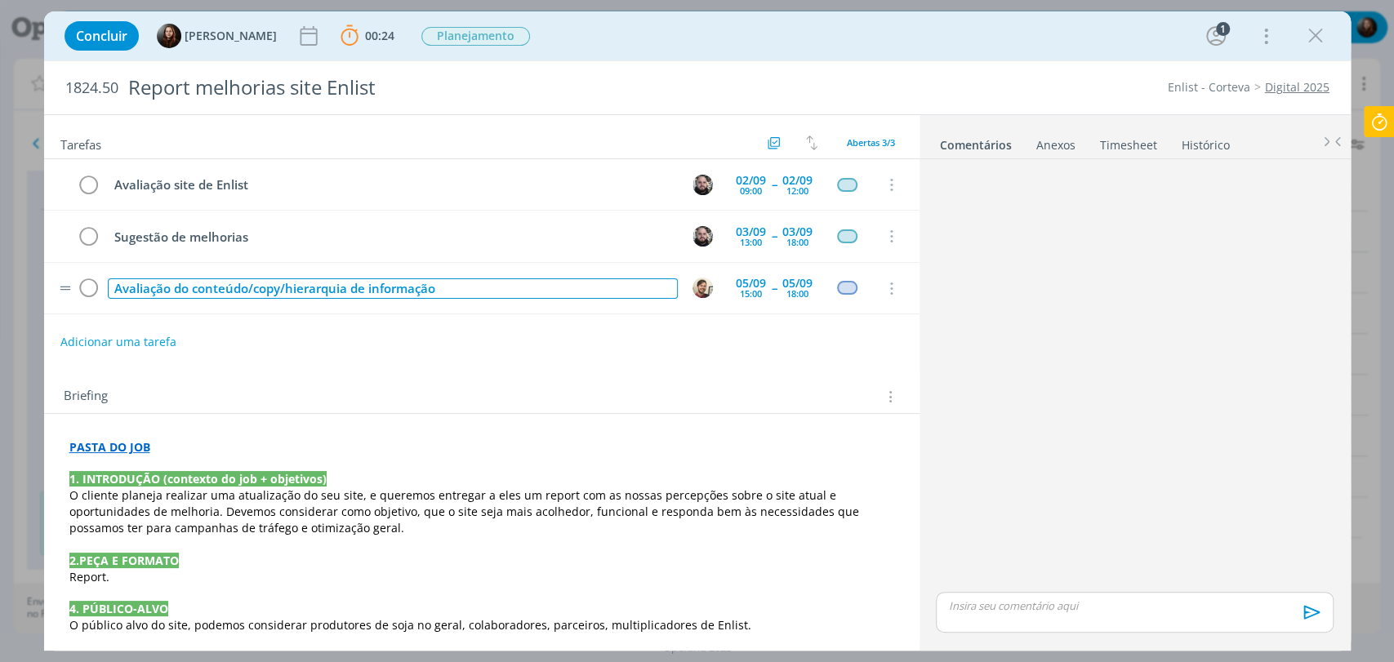
click at [175, 287] on div "Avaliação do conteúdo/copy/hierarquia de informação" at bounding box center [393, 288] width 570 height 20
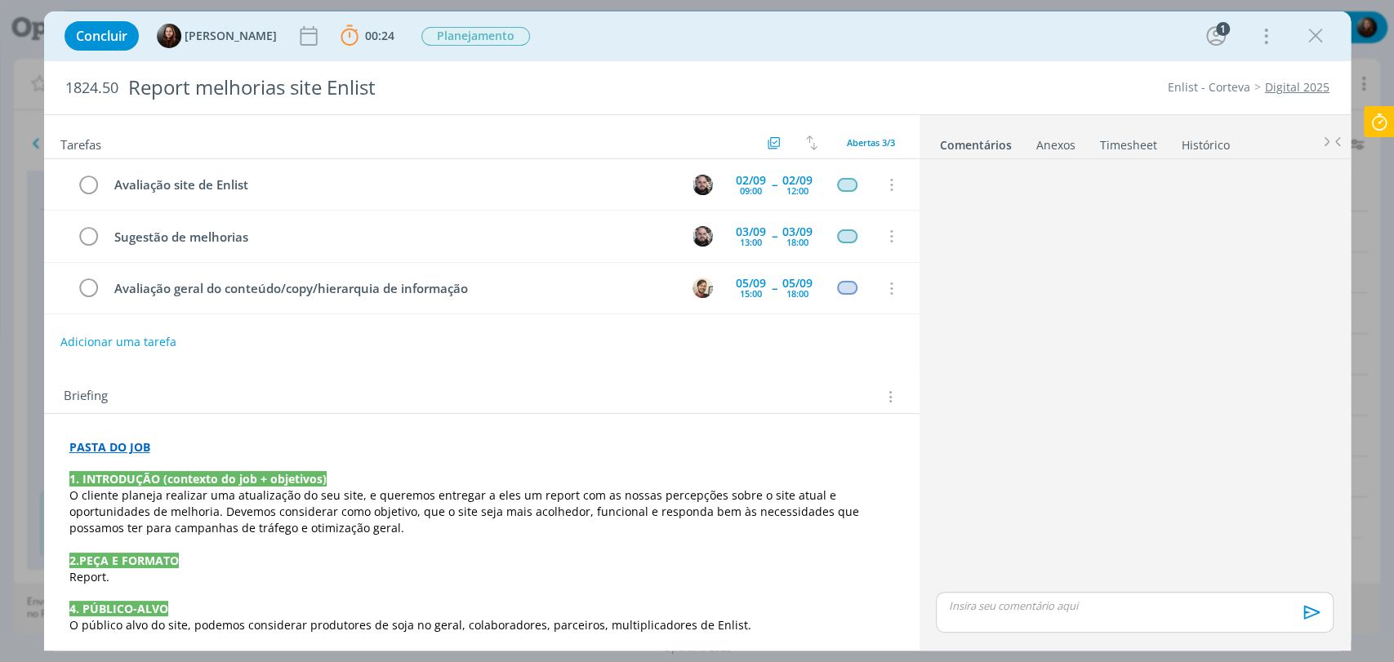
click at [1013, 420] on div "dialog" at bounding box center [1134, 377] width 410 height 423
click at [1313, 35] on icon "dialog" at bounding box center [1315, 36] width 24 height 24
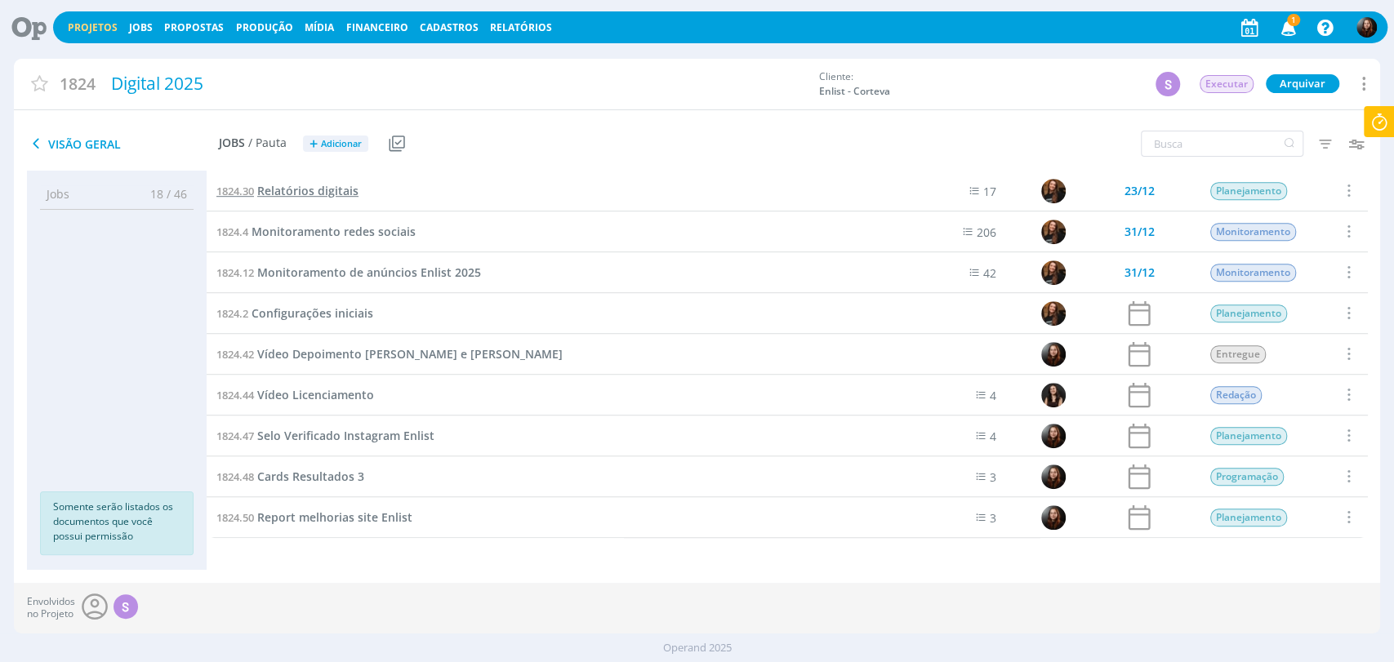
click at [327, 189] on span "Relatórios digitais" at bounding box center [307, 191] width 101 height 16
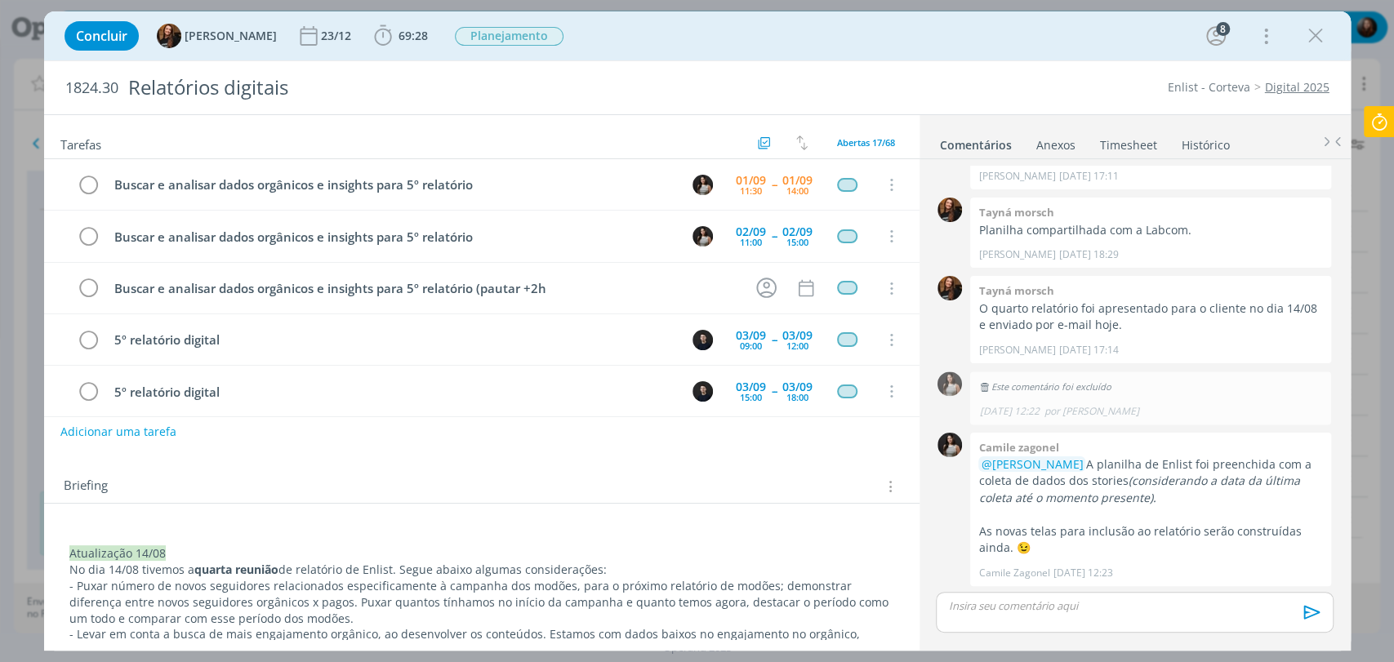
click at [803, 43] on div "Concluir Tayná Morsch 23/12 69:28 Iniciar Apontar Data * 01/09/2025 Horas * 00:…" at bounding box center [697, 35] width 1282 height 39
click at [1312, 45] on icon "dialog" at bounding box center [1315, 36] width 24 height 24
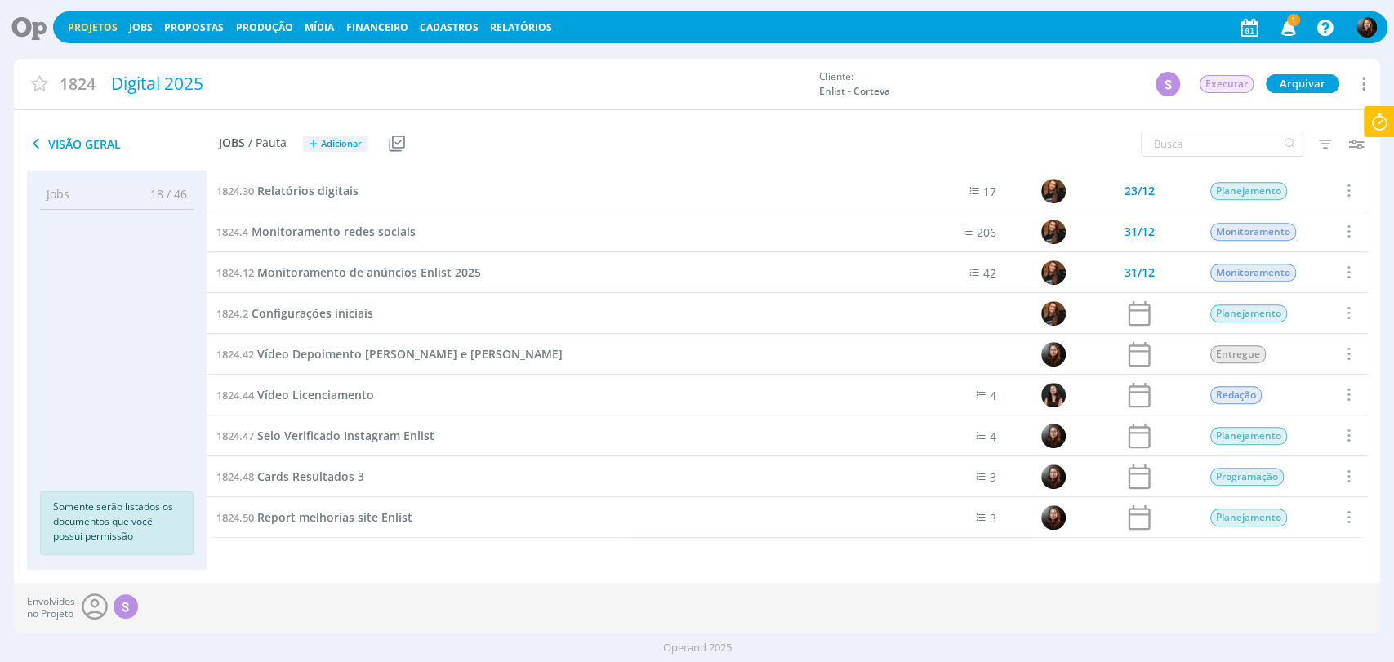
drag, startPoint x: 87, startPoint y: 31, endPoint x: 217, endPoint y: 23, distance: 130.1
click at [87, 31] on link "Projetos" at bounding box center [93, 27] width 50 height 14
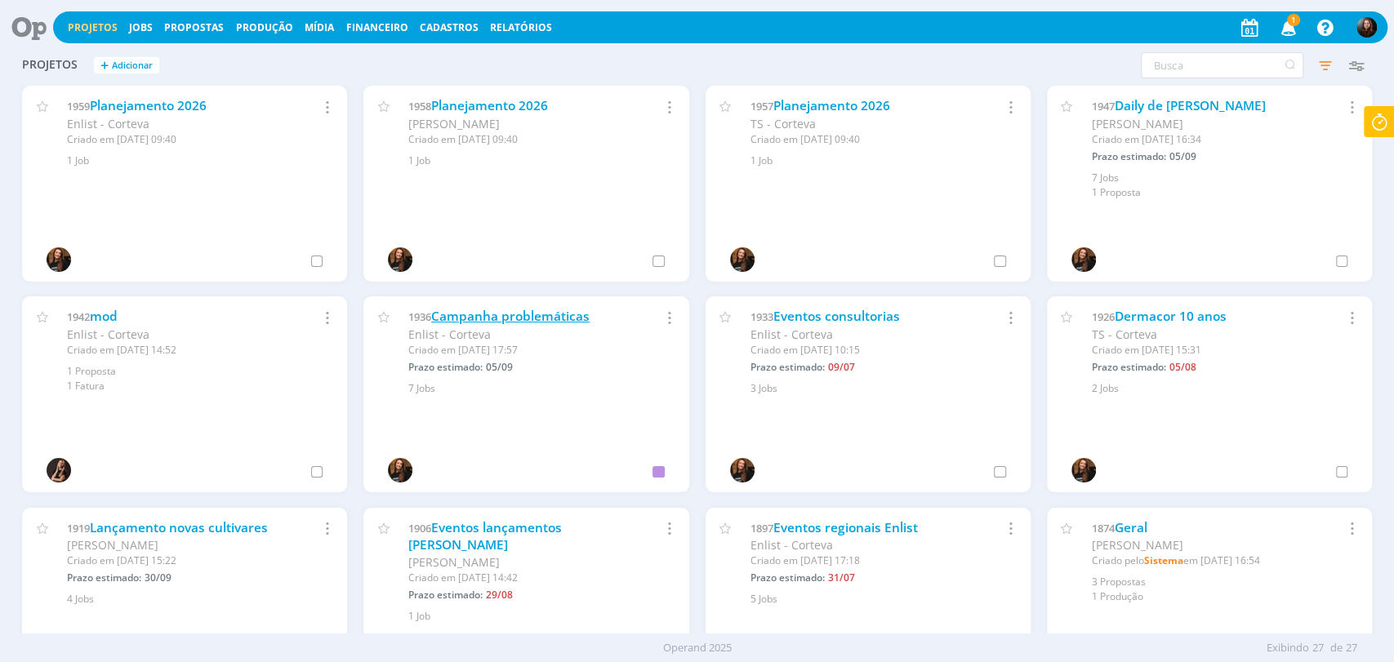
click at [552, 317] on link "Campanha problemáticas" at bounding box center [510, 316] width 158 height 17
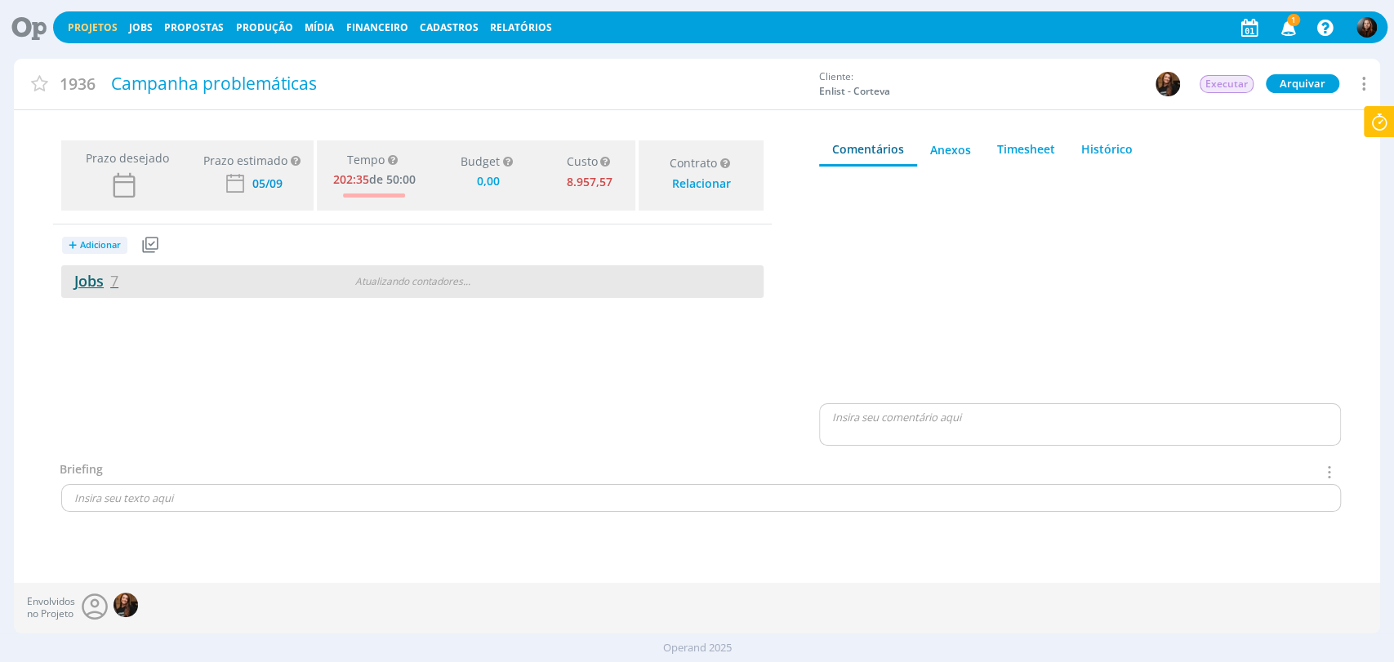
type input "0,00"
click at [103, 286] on link "Jobs 7" at bounding box center [89, 281] width 57 height 20
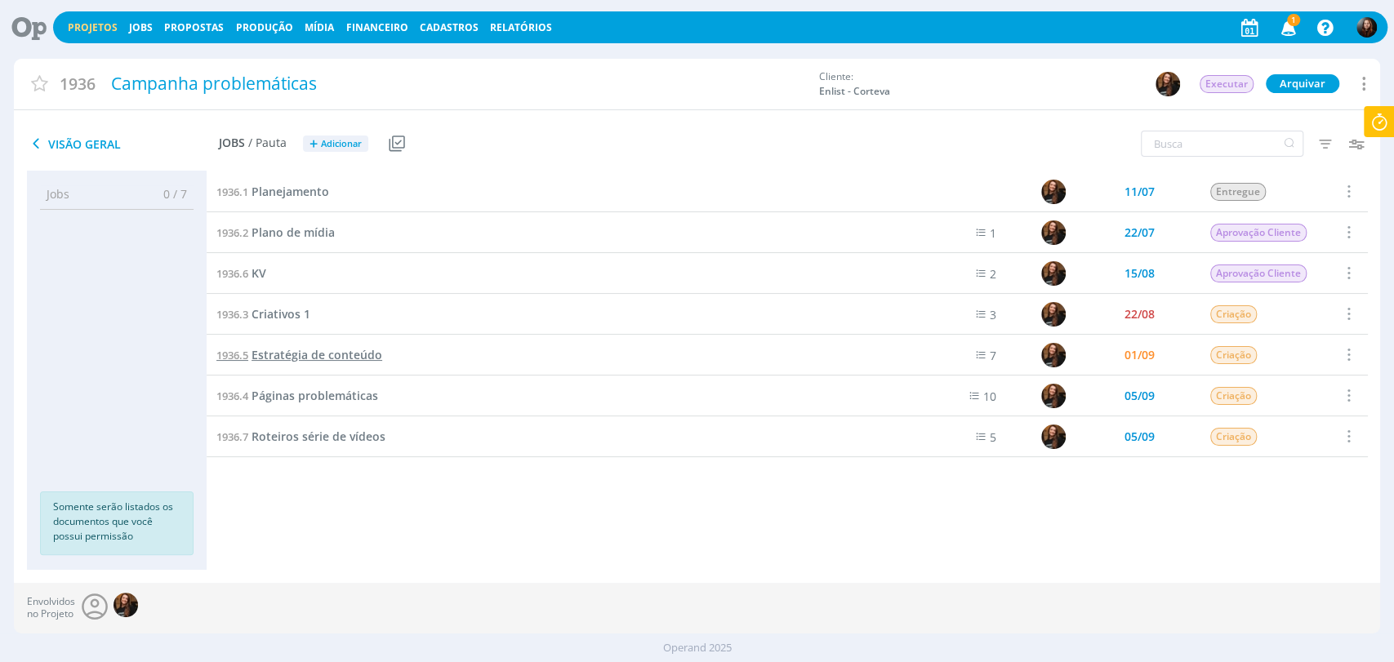
click at [318, 349] on span "Estratégia de conteúdo" at bounding box center [316, 355] width 131 height 16
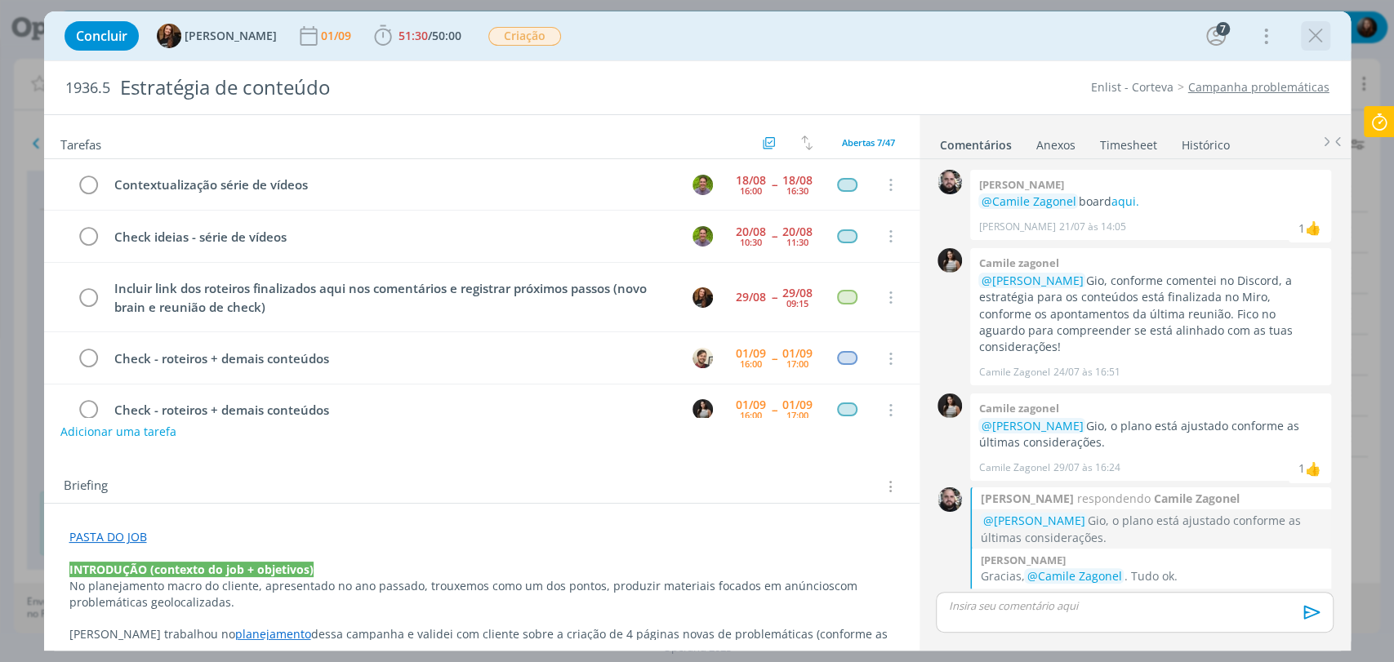
scroll to position [801, 0]
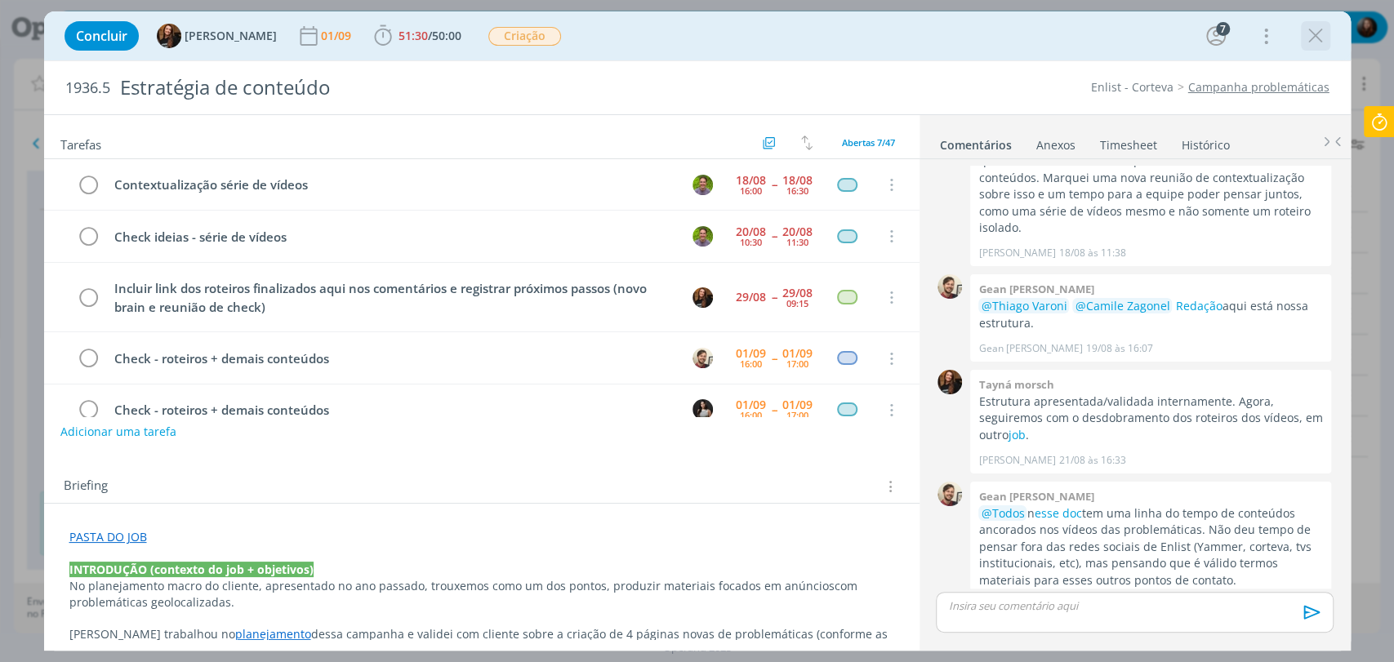
click at [1320, 28] on icon "dialog" at bounding box center [1315, 36] width 24 height 24
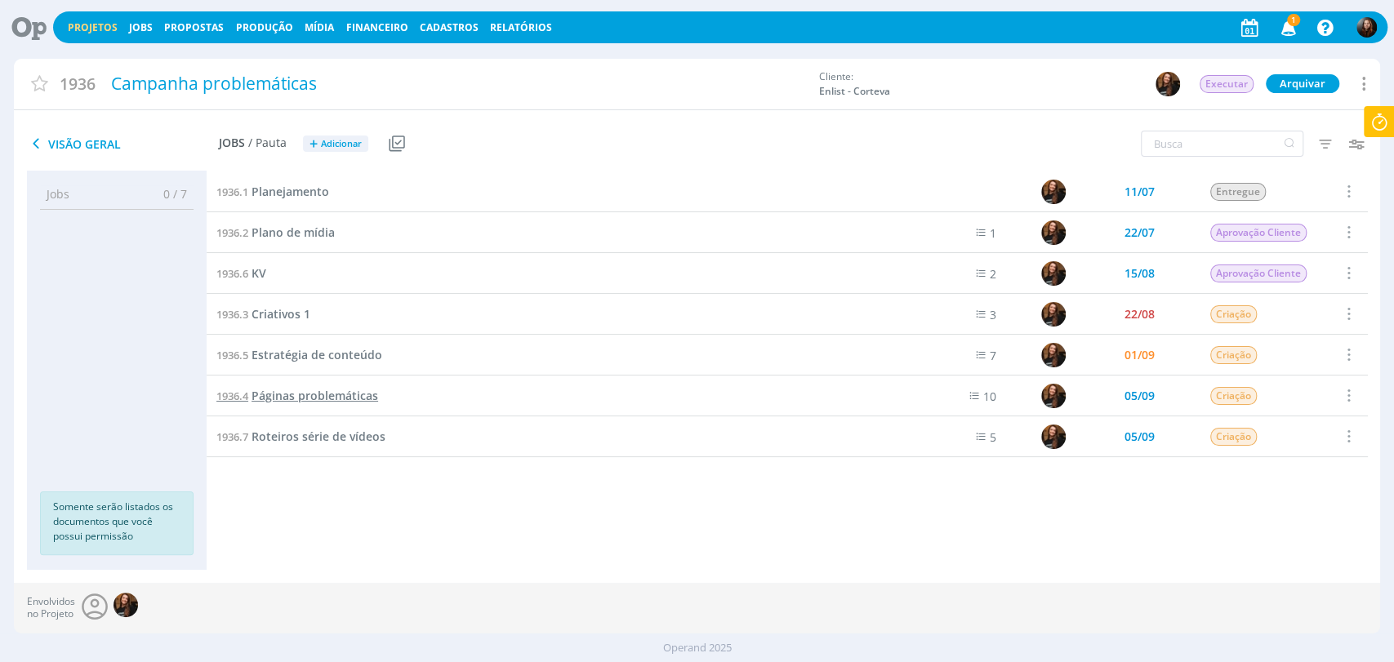
click at [328, 397] on span "Páginas problemáticas" at bounding box center [314, 396] width 127 height 16
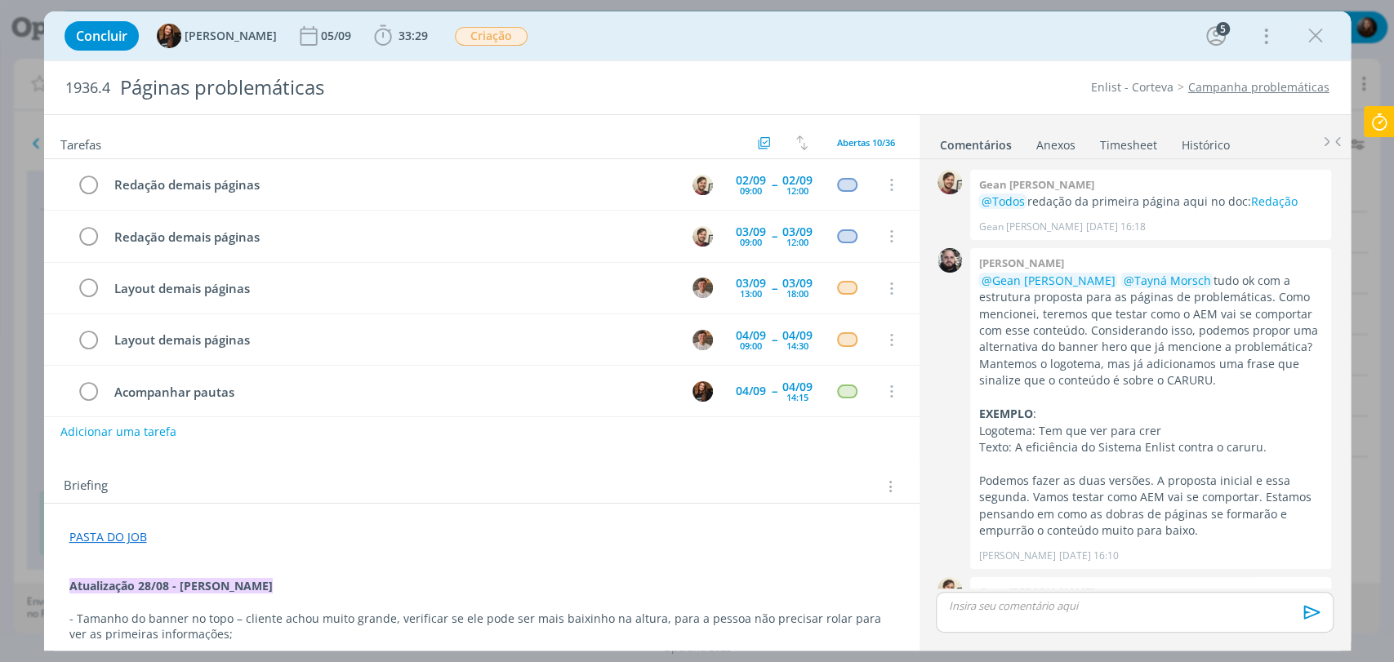
scroll to position [1633, 0]
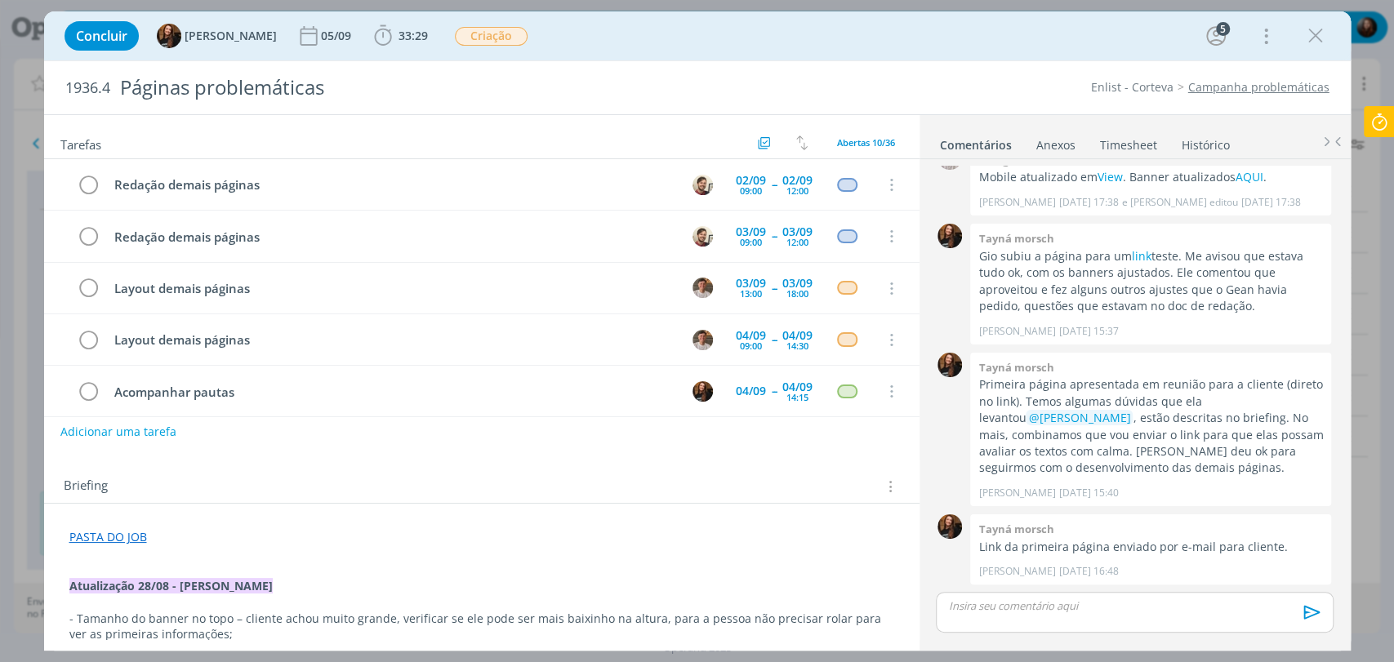
drag, startPoint x: 1313, startPoint y: 38, endPoint x: 287, endPoint y: 335, distance: 1067.6
click at [1313, 38] on icon "dialog" at bounding box center [1315, 36] width 24 height 24
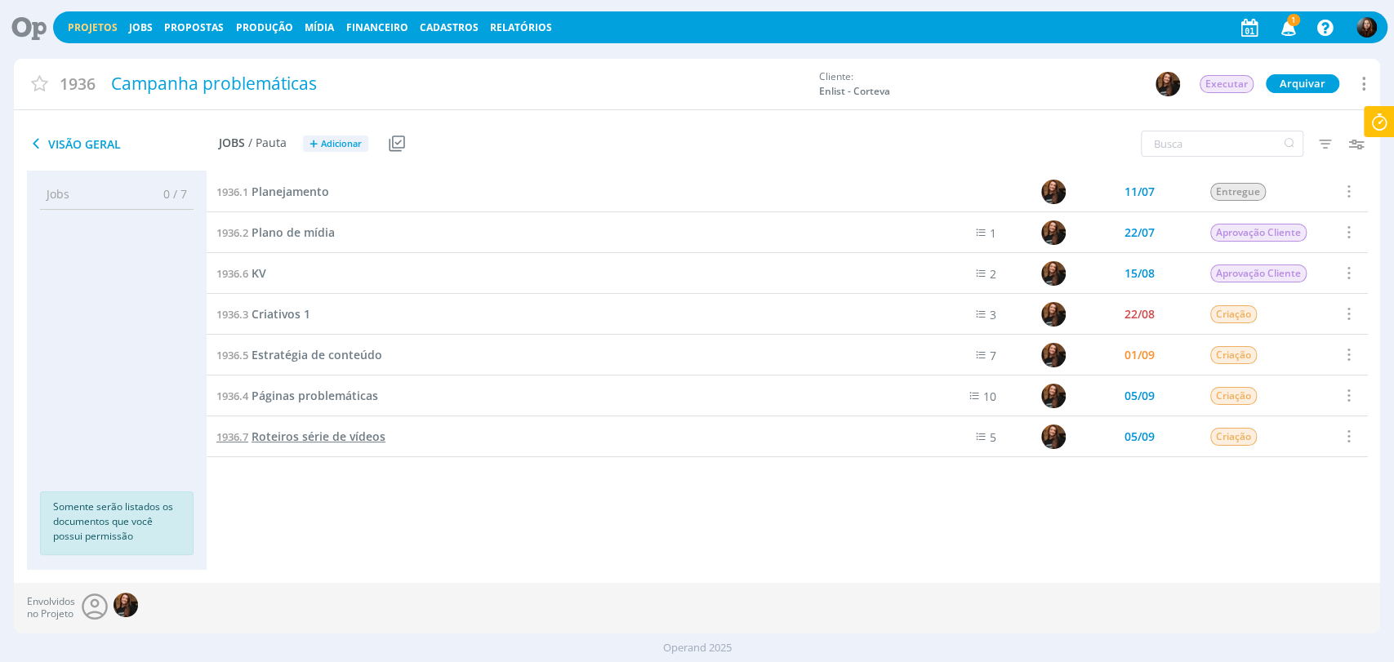
click at [303, 434] on span "Roteiros série de vídeos" at bounding box center [318, 437] width 134 height 16
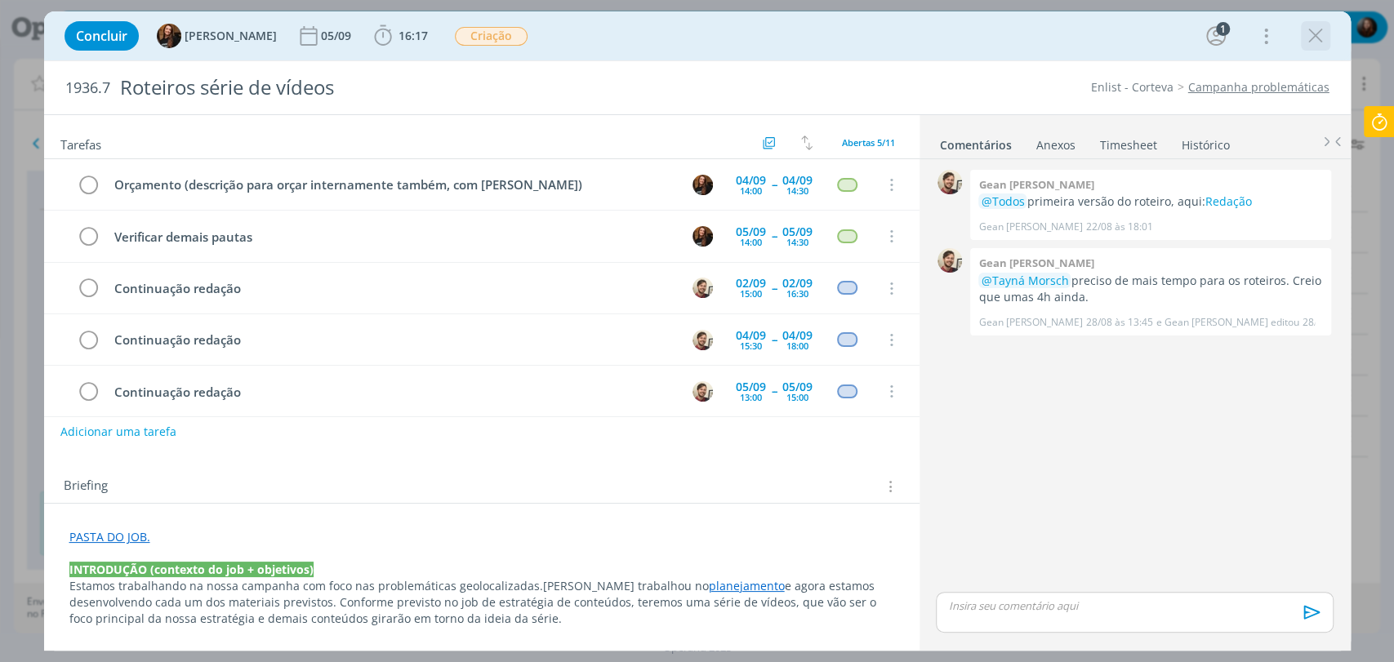
click at [1323, 34] on icon "dialog" at bounding box center [1315, 36] width 24 height 24
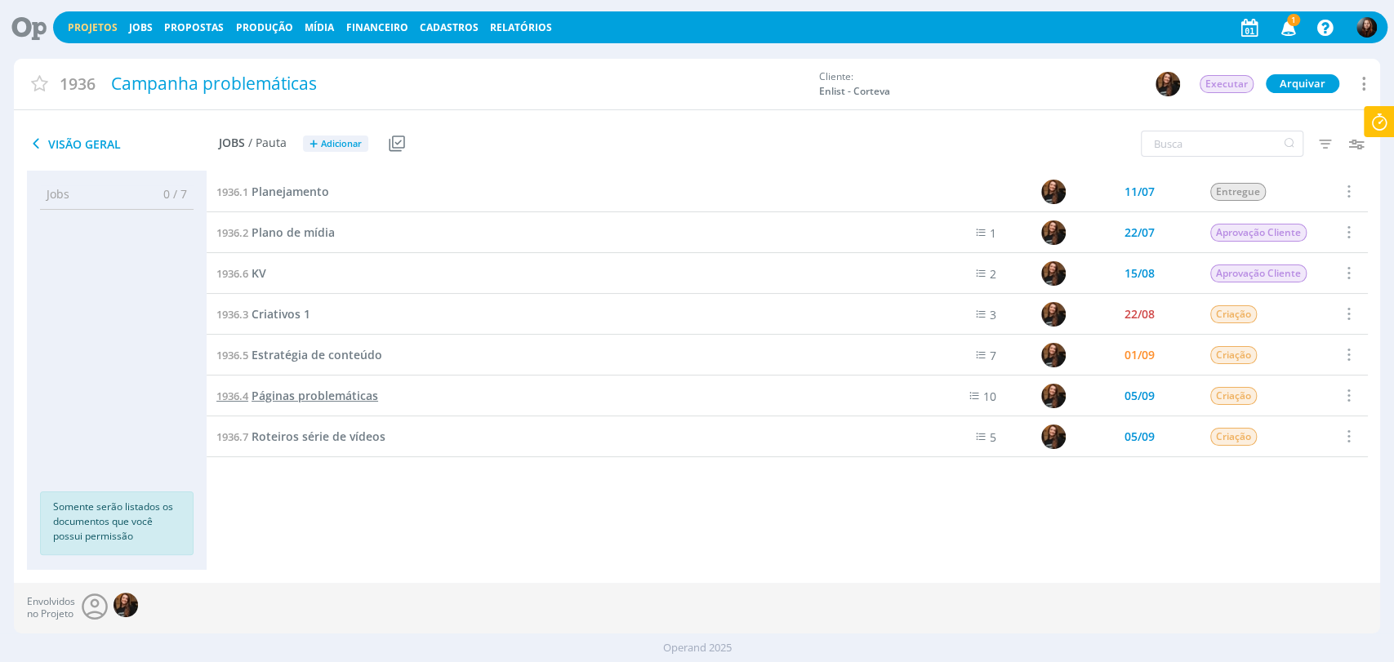
click at [337, 394] on span "Páginas problemáticas" at bounding box center [314, 396] width 127 height 16
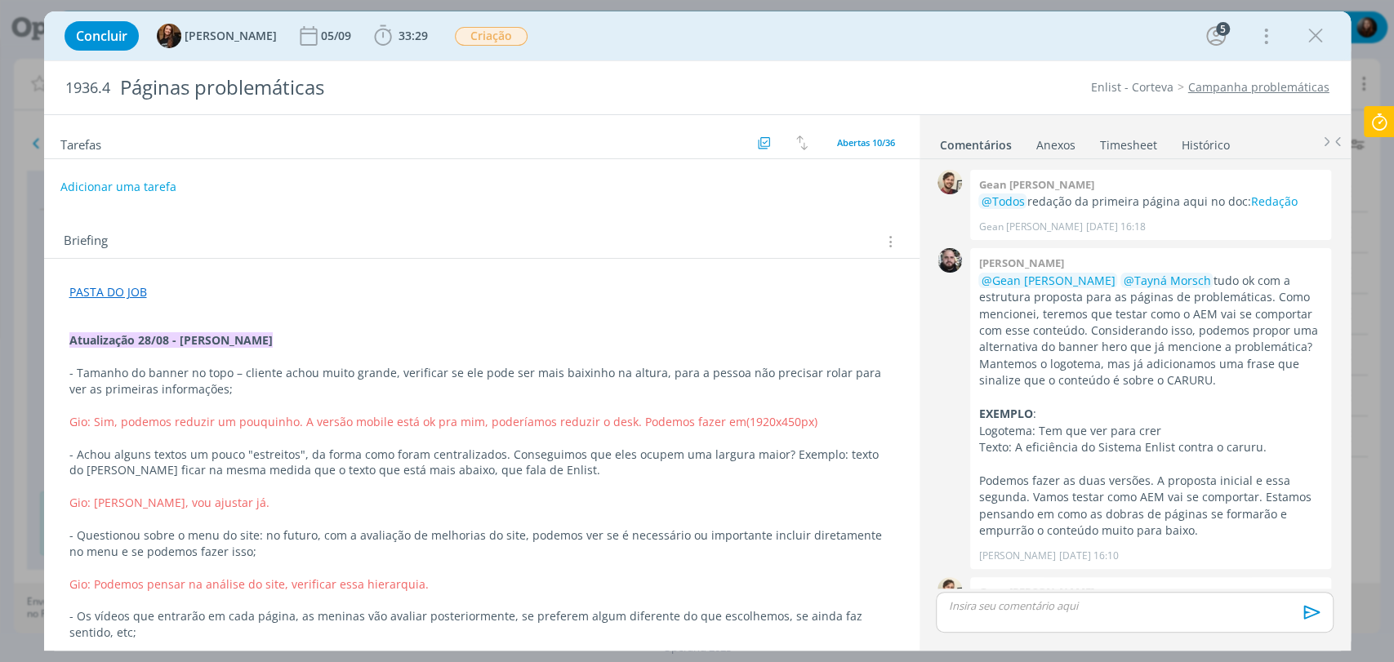
scroll to position [1633, 0]
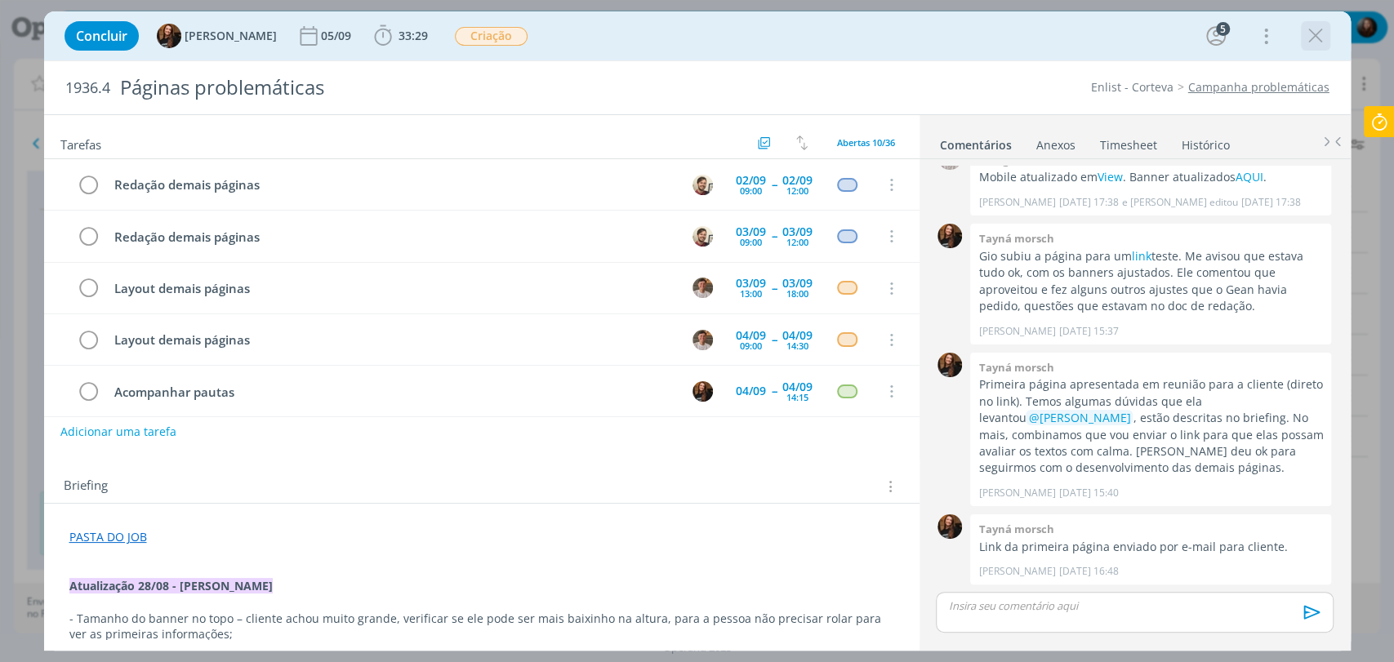
click at [1319, 39] on icon "dialog" at bounding box center [1315, 36] width 24 height 24
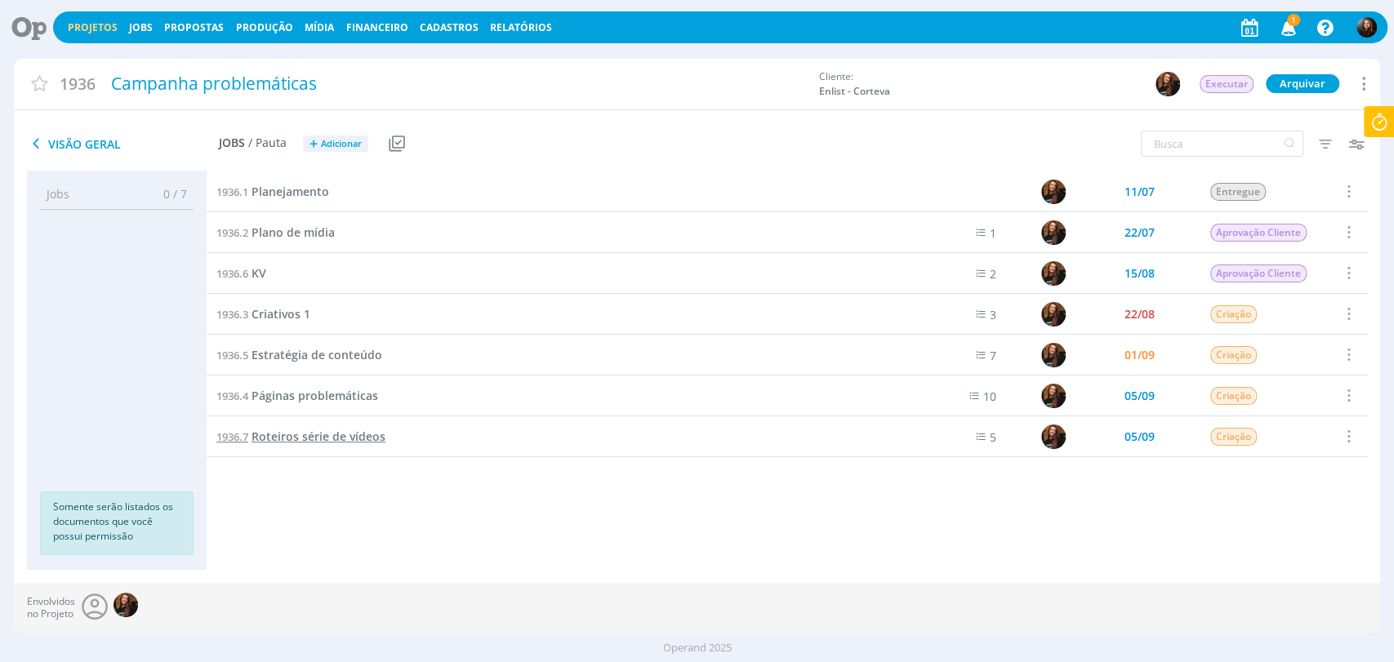
click at [340, 431] on span "Roteiros série de vídeos" at bounding box center [318, 437] width 134 height 16
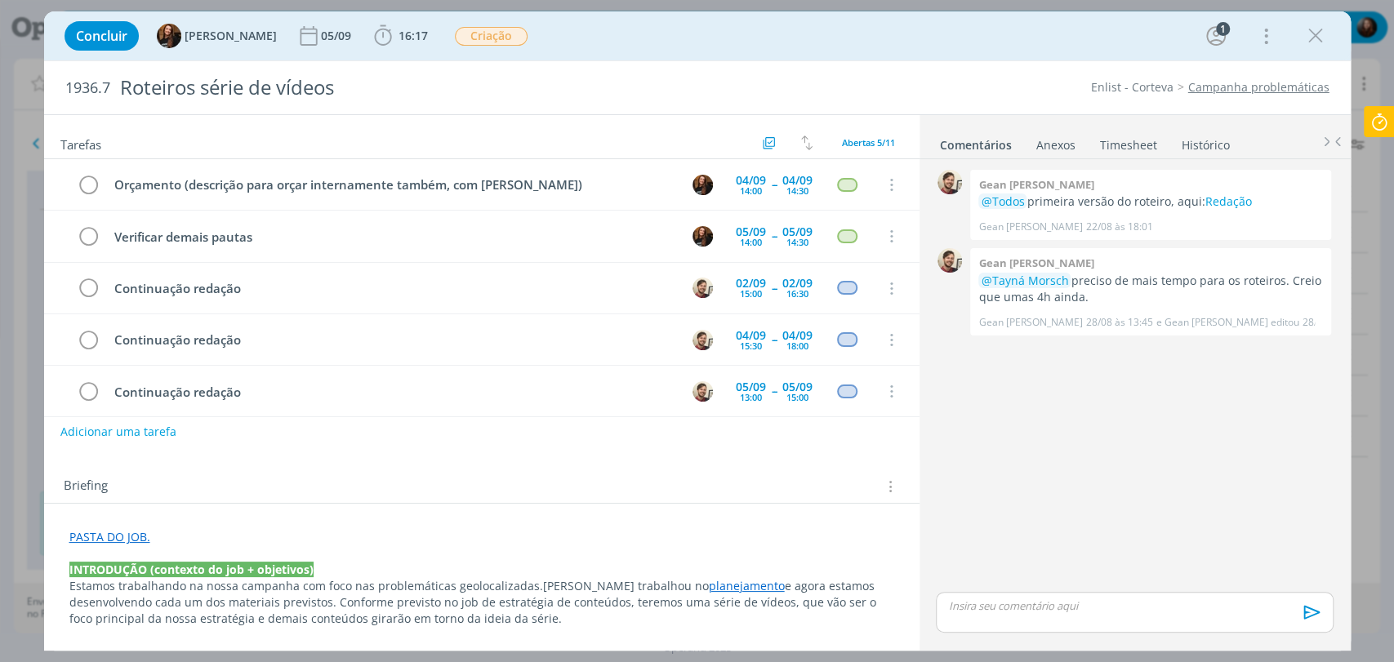
click at [1182, 501] on div "0 Gean paulo naue @Todos primeira versão do roteiro, aqui: Redação Gean Paulo N…" at bounding box center [1134, 377] width 410 height 423
click at [1316, 42] on icon "dialog" at bounding box center [1315, 36] width 24 height 24
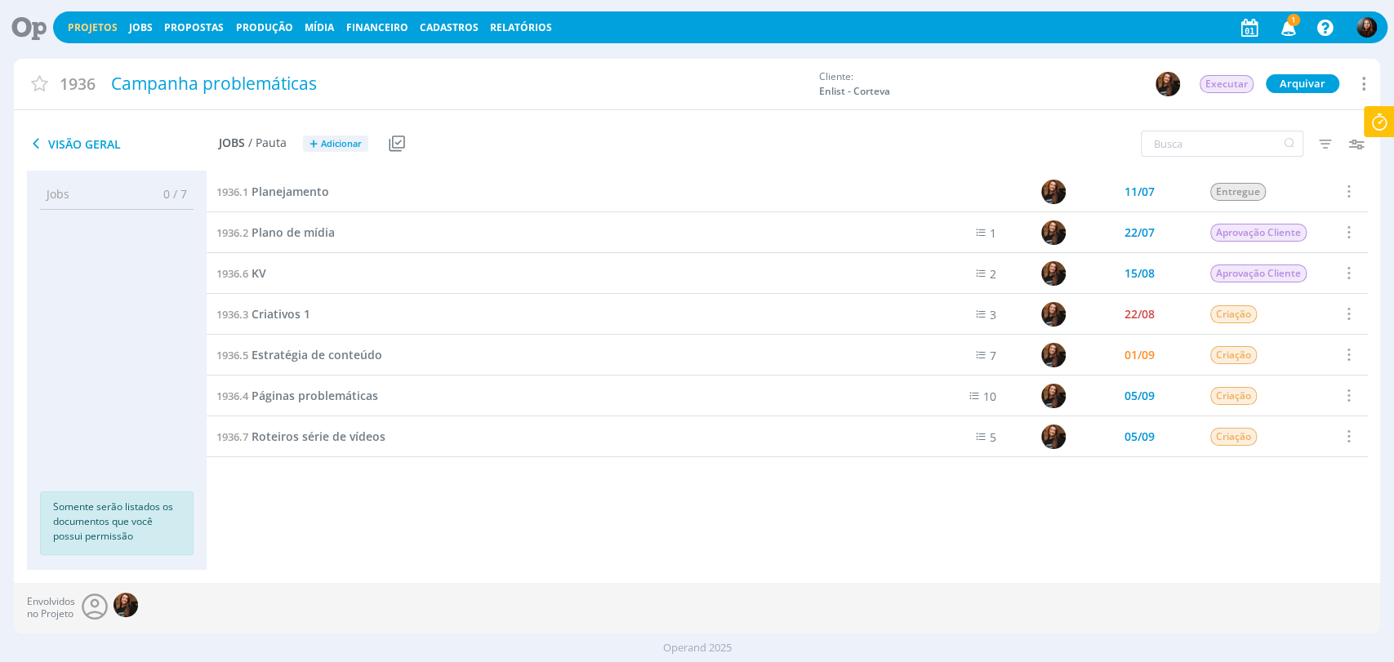
click at [1389, 119] on icon at bounding box center [1378, 122] width 29 height 32
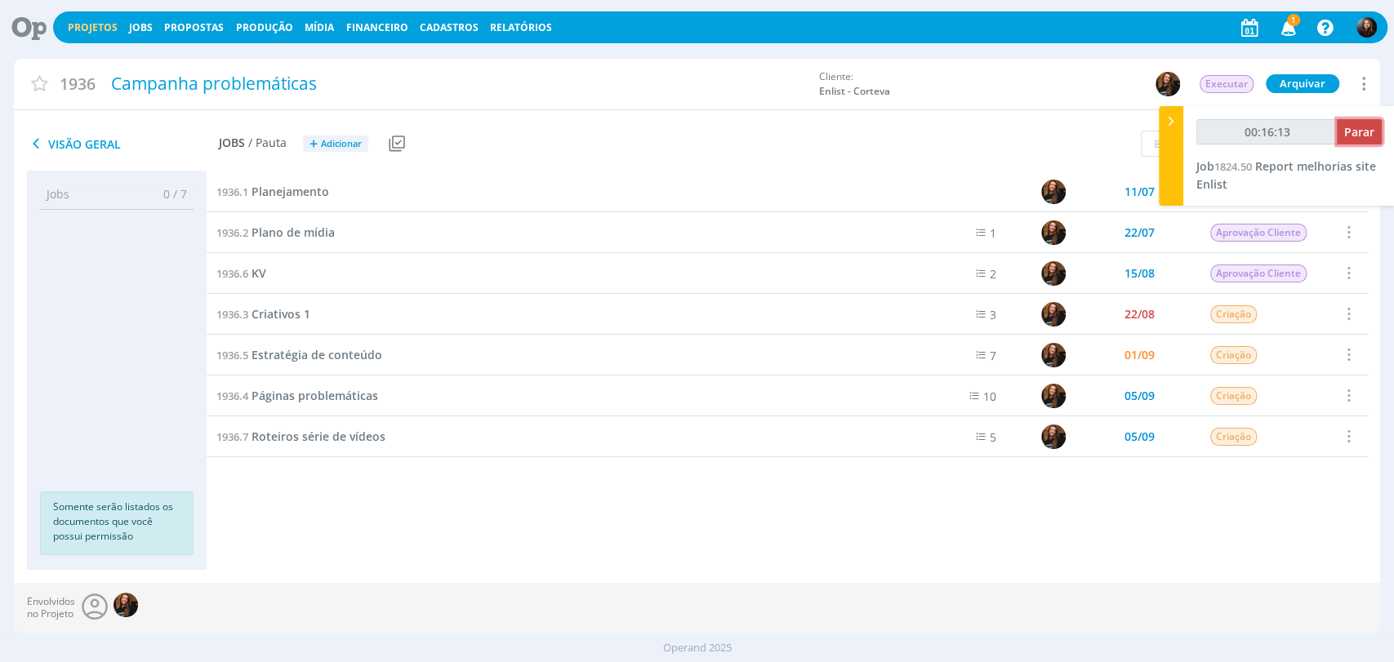
click at [1364, 124] on span "Parar" at bounding box center [1359, 132] width 30 height 16
type input "00:17:00"
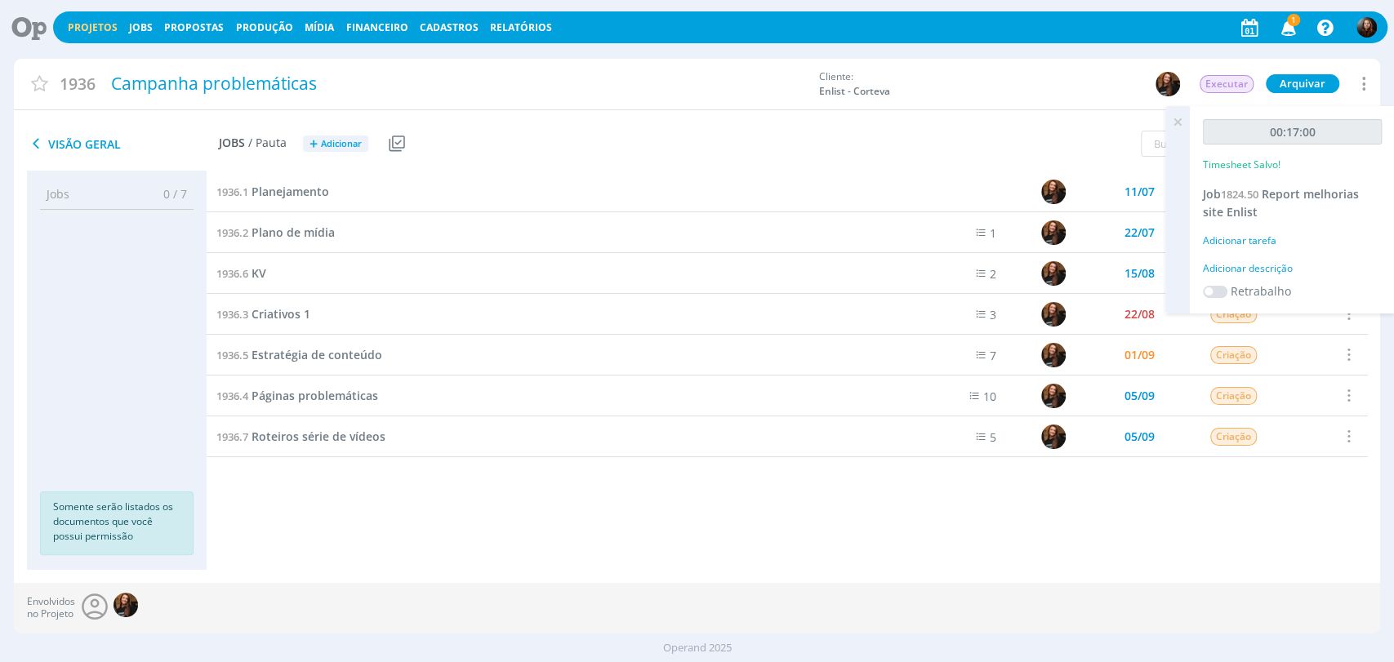
click at [1266, 267] on div "Adicionar descrição" at bounding box center [1292, 268] width 179 height 15
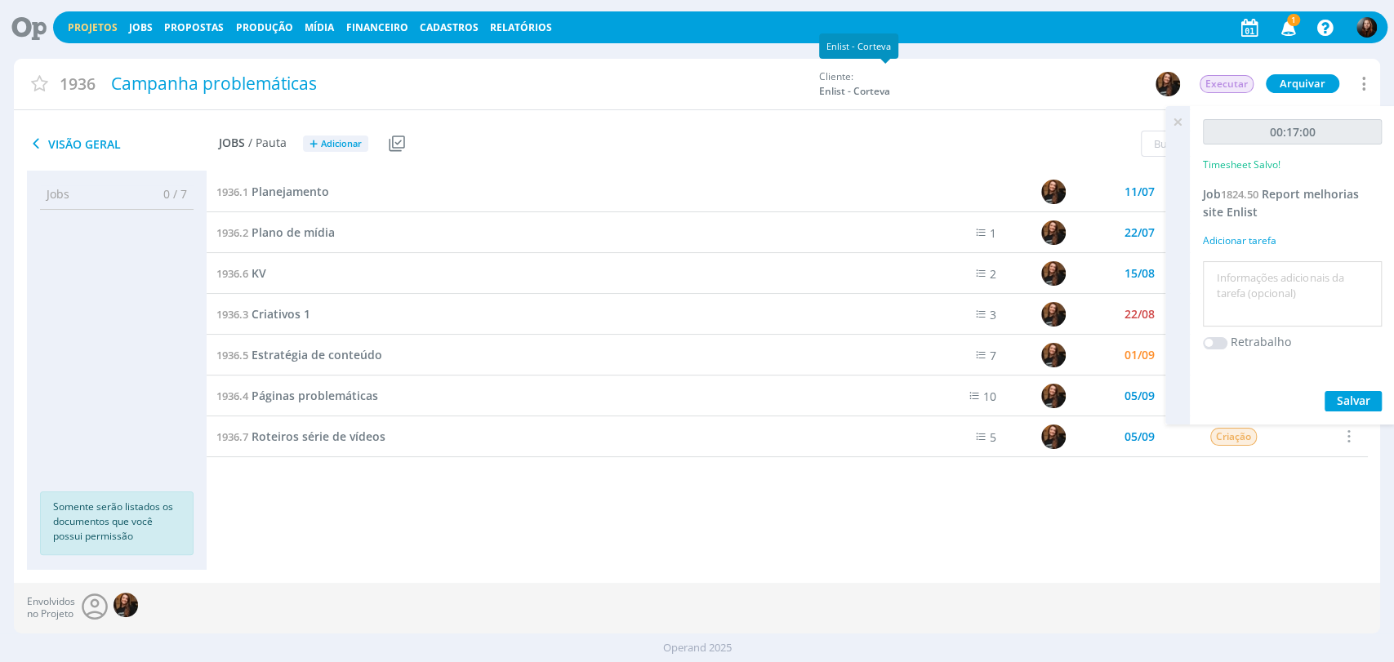
click at [1084, 56] on div "Projetos Jobs Propostas Produção Mídia Financeiro Cadastros Relatórios 1 Notifi…" at bounding box center [697, 337] width 1394 height 675
click at [1175, 122] on icon at bounding box center [1177, 122] width 29 height 32
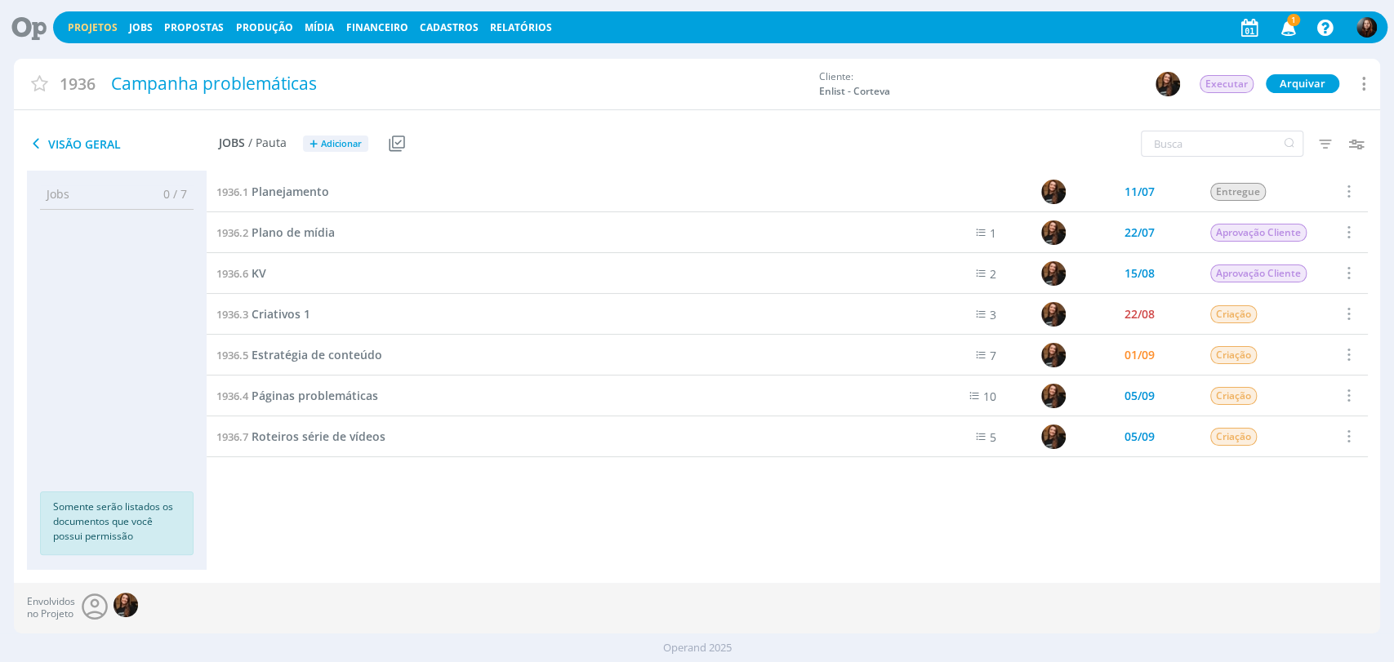
click at [1289, 25] on icon "button" at bounding box center [1288, 27] width 29 height 28
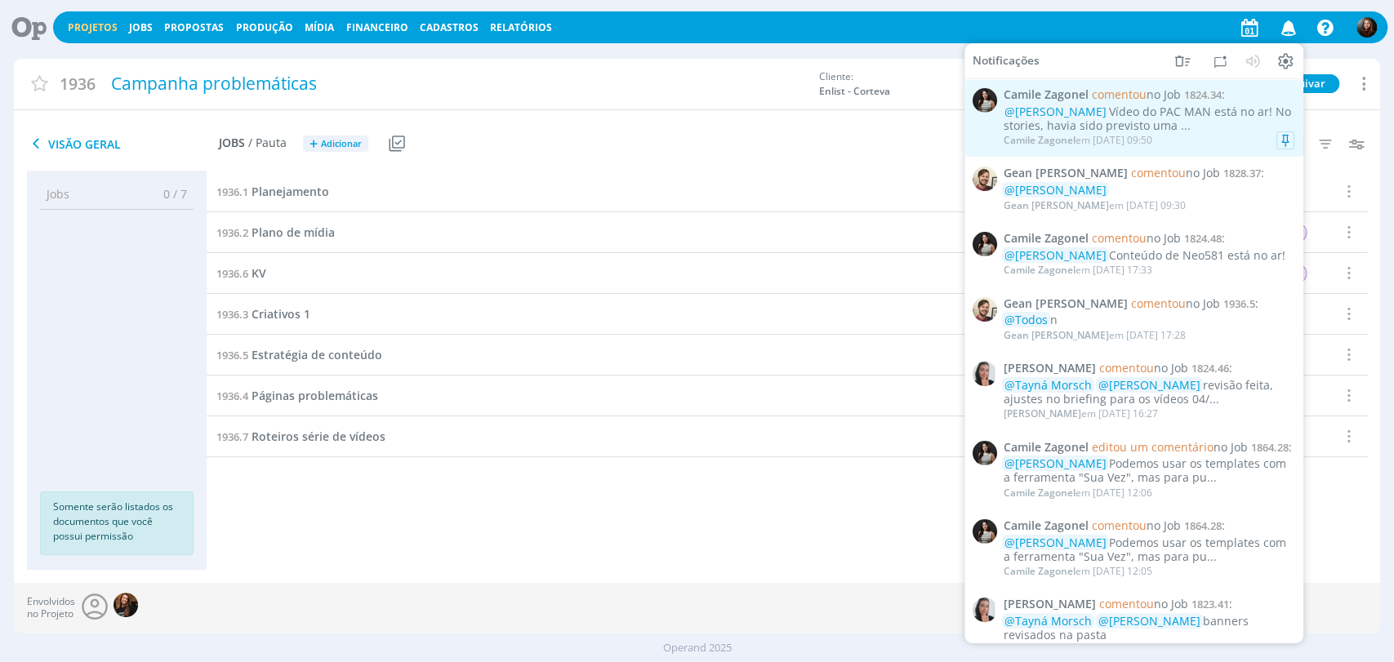
click at [1125, 105] on div "@Eduarda Pereira Vídeo do PAC MAN está no ar! No stories, havia sido previsto u…" at bounding box center [1149, 119] width 291 height 28
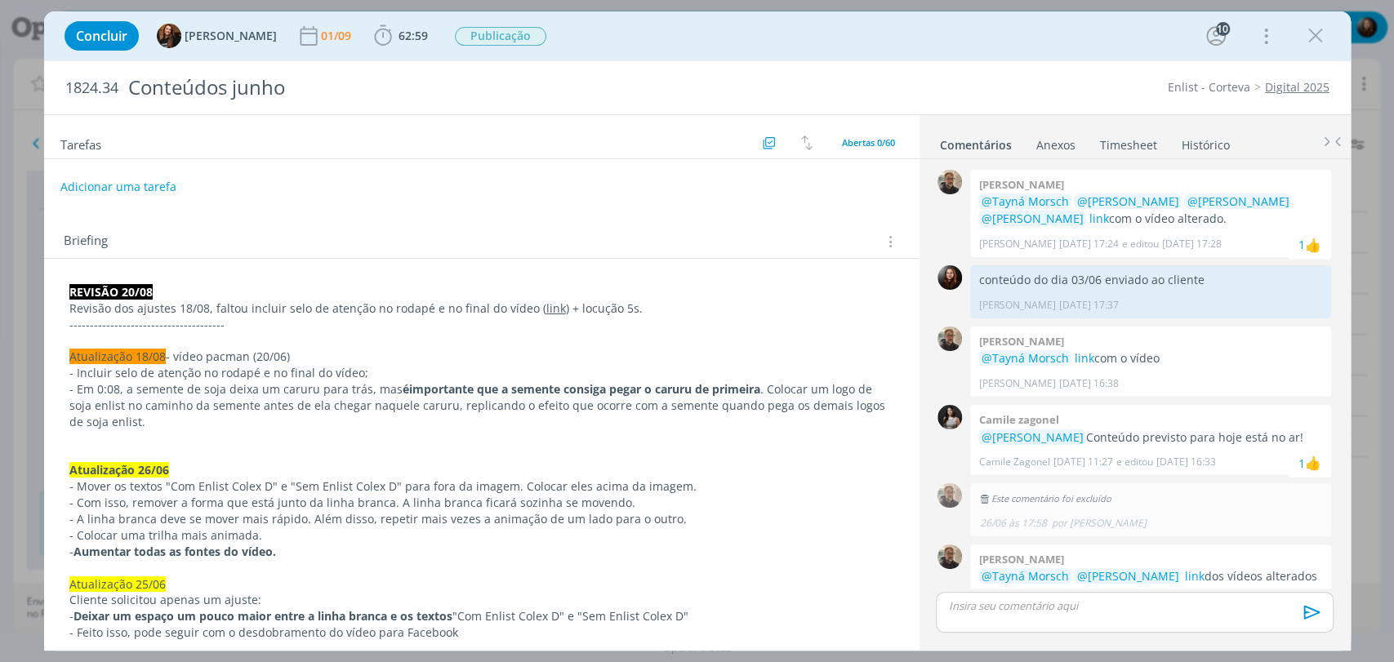
scroll to position [1542, 0]
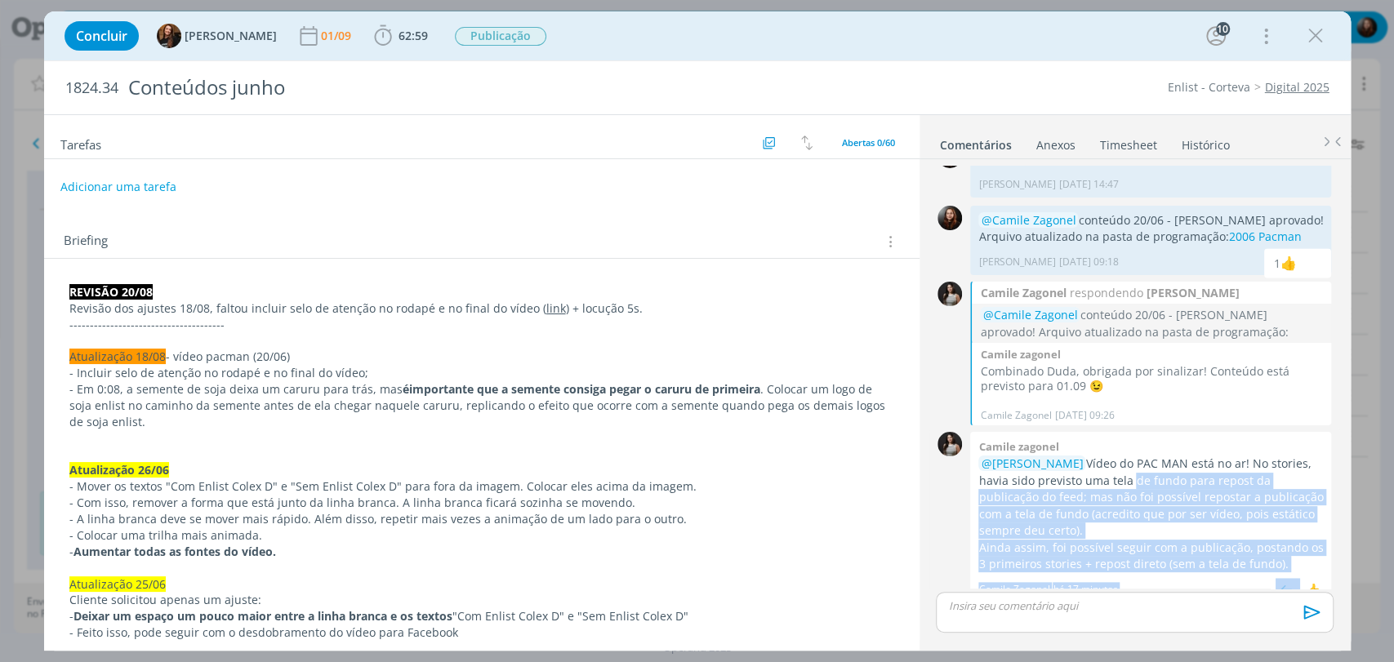
drag, startPoint x: 1128, startPoint y: 464, endPoint x: 1251, endPoint y: 543, distance: 145.9
click at [1296, 557] on div "Camile zagonel @Eduarda Pereira Vídeo do PAC MAN está no ar! No stories, havia …" at bounding box center [1150, 517] width 361 height 171
click at [1166, 541] on p "Ainda assim, foi possível seguir com a publicação, postando os 3 primeiros stor…" at bounding box center [1150, 556] width 345 height 33
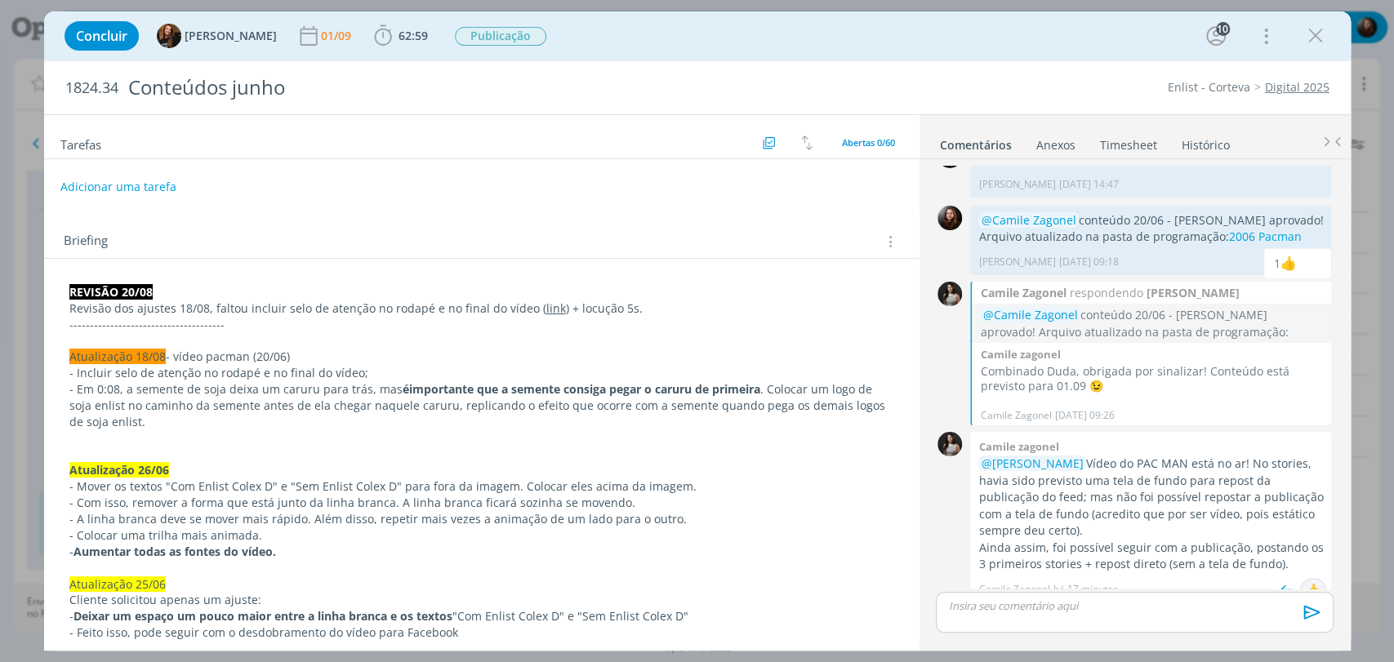
click at [1305, 581] on div "👍" at bounding box center [1313, 591] width 16 height 20
click at [980, 70] on div "1824.34 Conteúdos junho Enlist - Corteva Digital 2025" at bounding box center [697, 87] width 1306 height 53
click at [377, 40] on icon "dialog" at bounding box center [383, 36] width 24 height 24
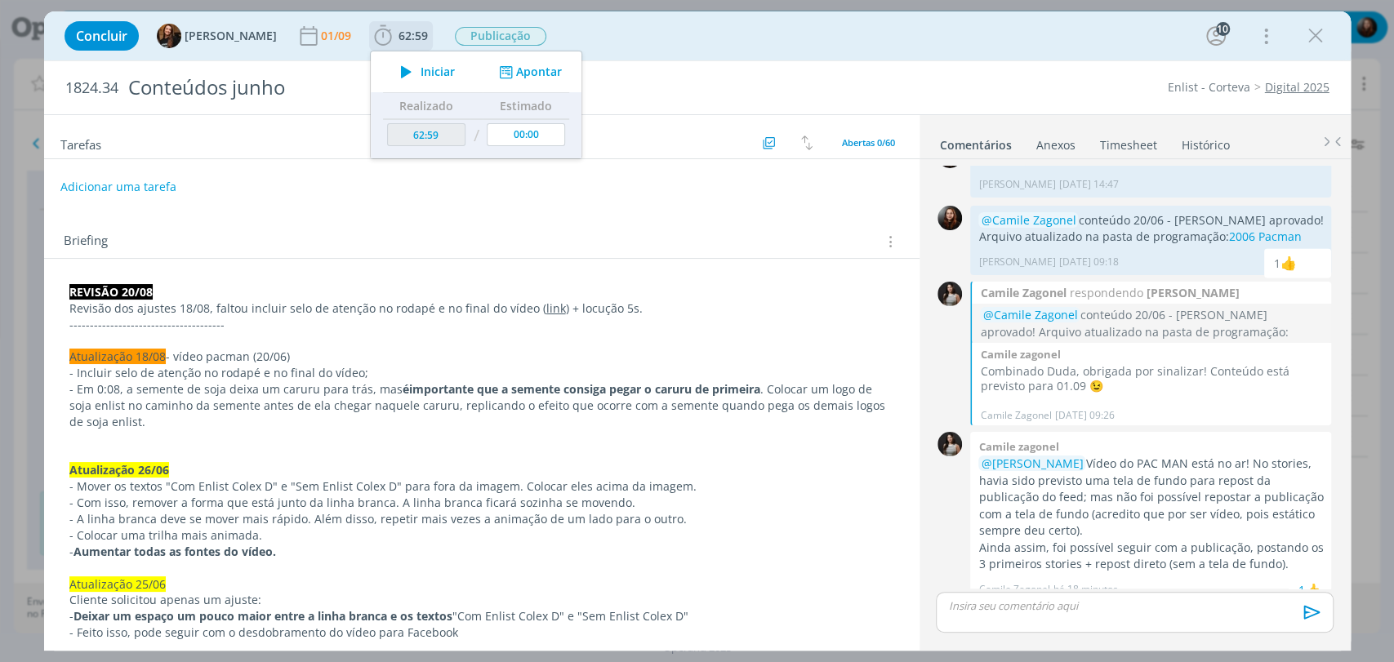
click at [377, 40] on icon "dialog" at bounding box center [383, 36] width 24 height 24
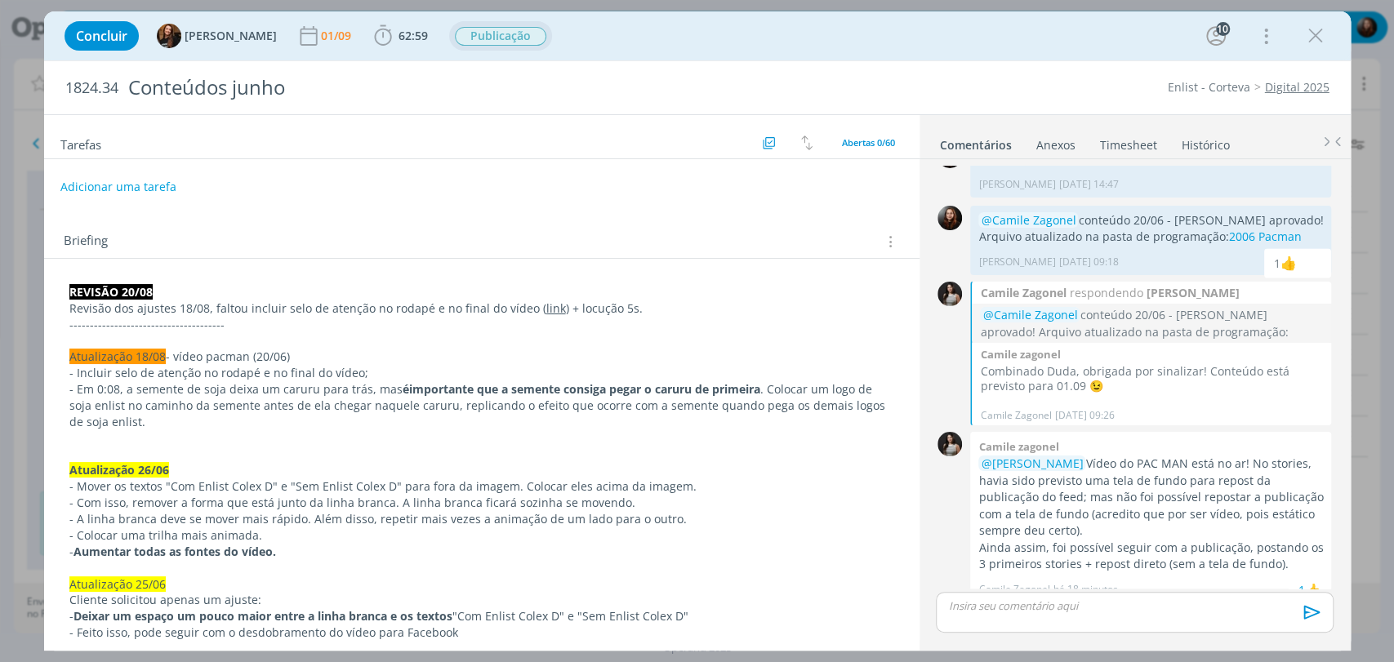
click at [479, 35] on span "Publicação" at bounding box center [500, 36] width 91 height 19
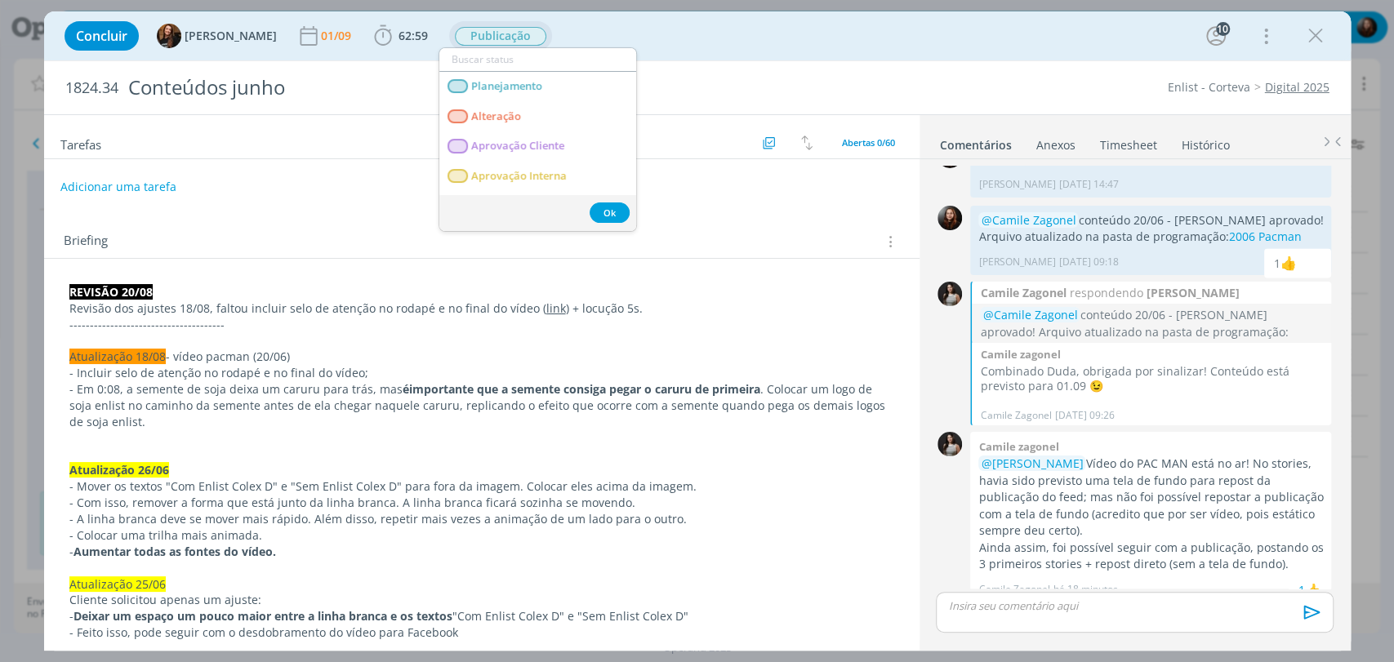
click at [484, 60] on input "dialog" at bounding box center [537, 59] width 197 height 23
type input "en"
click at [490, 180] on span "Entregue" at bounding box center [493, 176] width 45 height 13
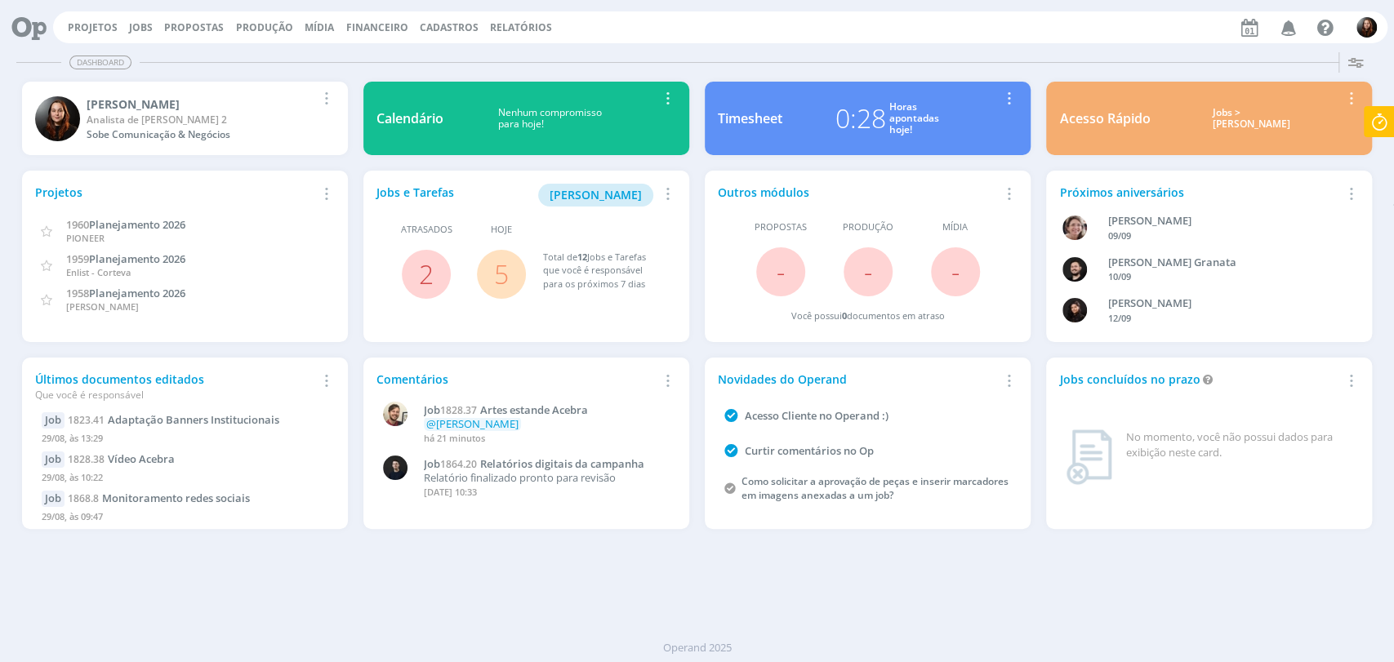
click at [137, 33] on button "Jobs" at bounding box center [140, 27] width 33 height 13
click at [137, 21] on link "Jobs" at bounding box center [141, 27] width 24 height 14
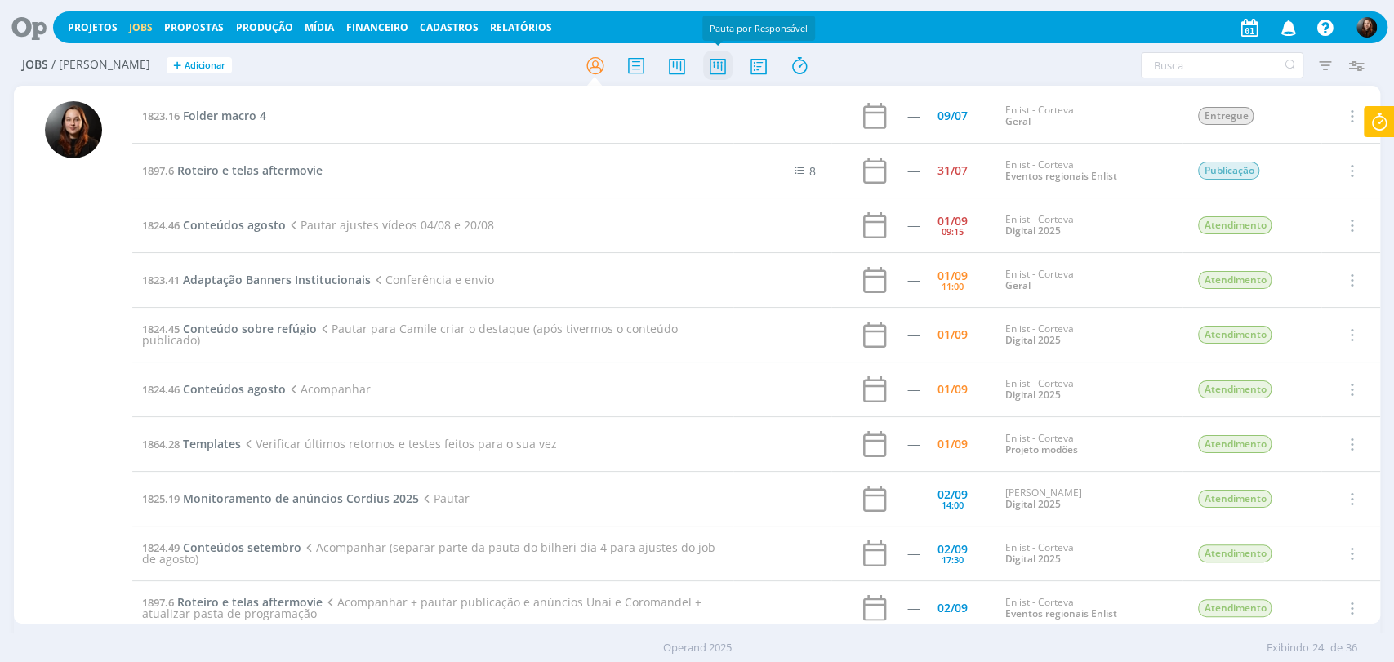
click at [718, 67] on icon at bounding box center [716, 66] width 29 height 32
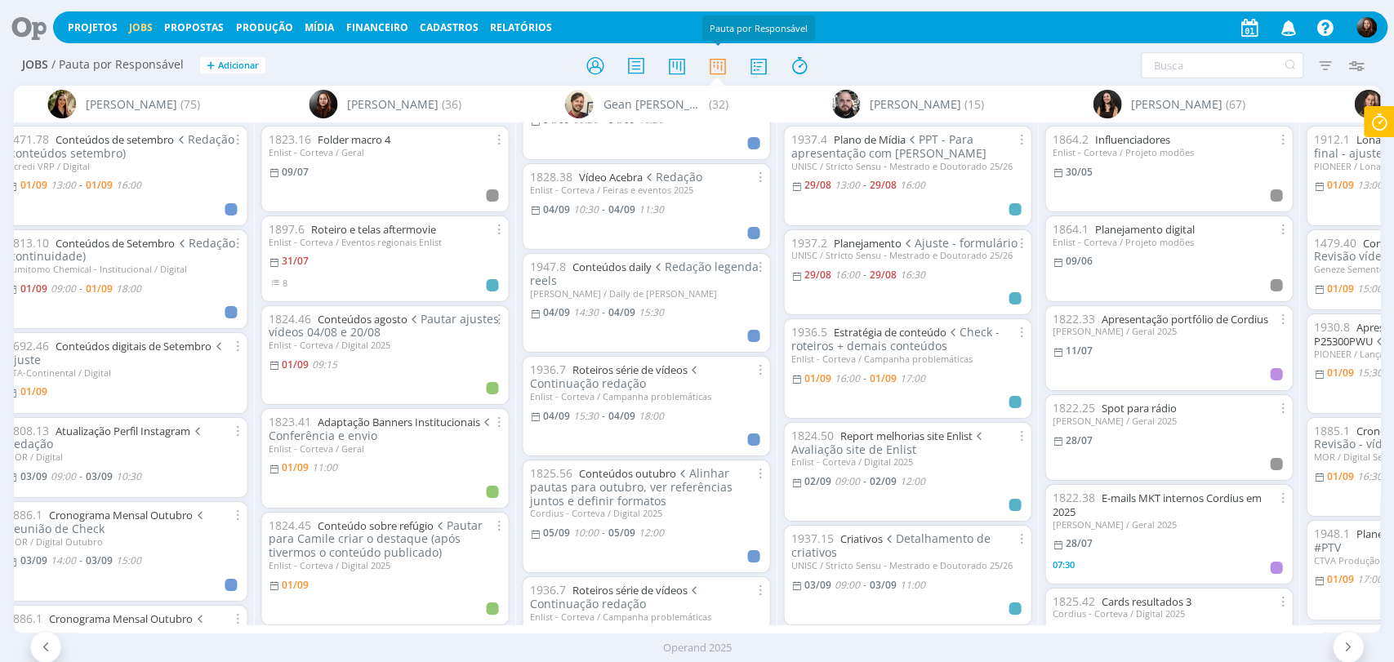
scroll to position [2268, 0]
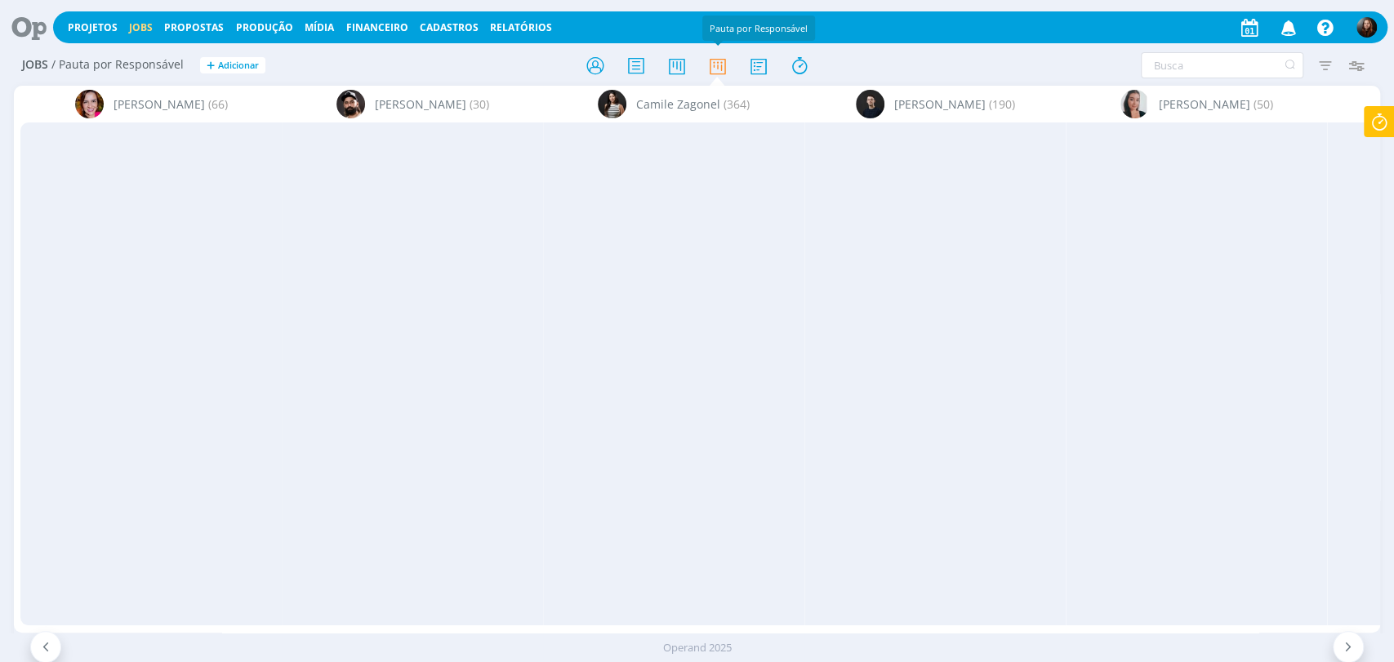
scroll to position [2268, 0]
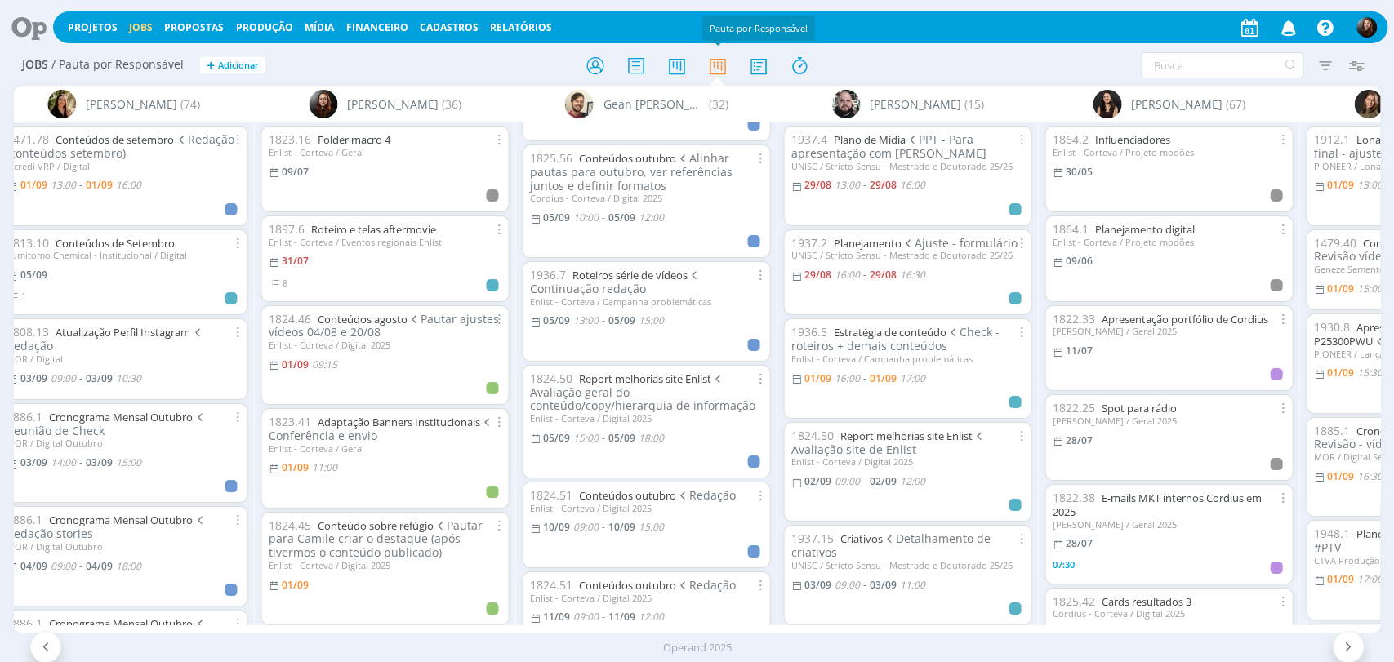
click at [16, 31] on icon at bounding box center [23, 27] width 33 height 32
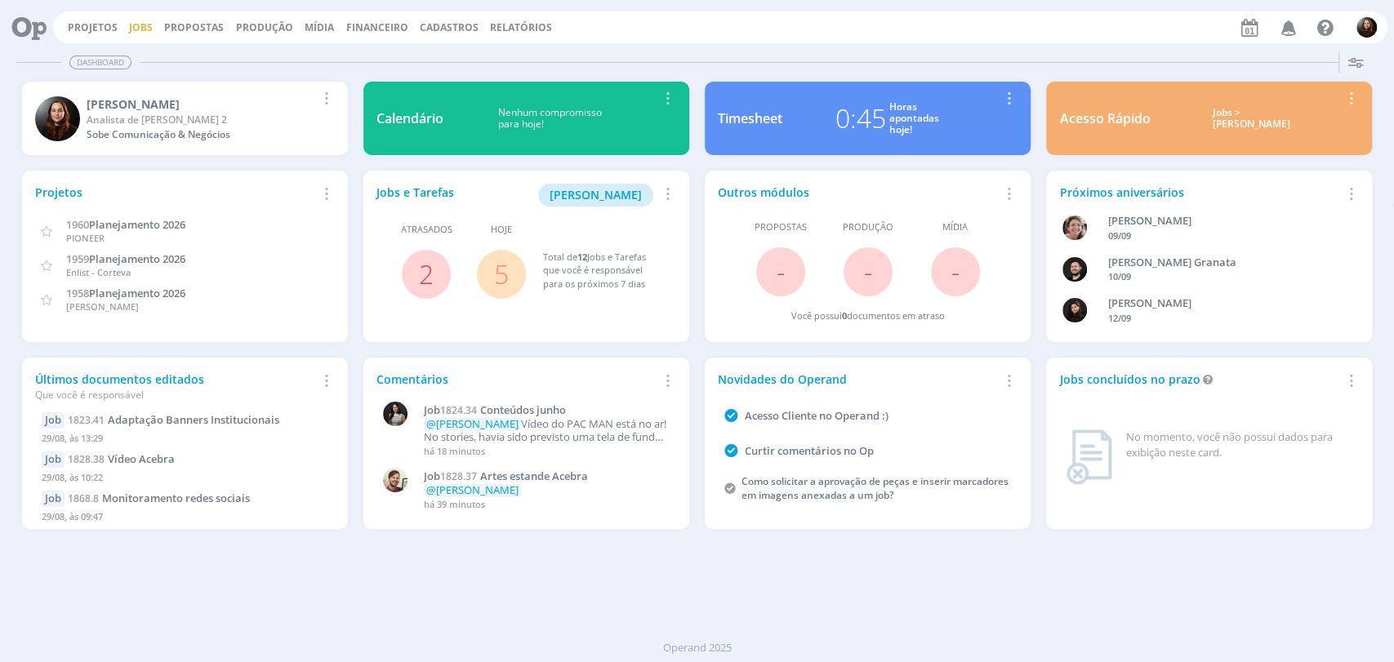
click at [131, 24] on link "Jobs" at bounding box center [141, 27] width 24 height 14
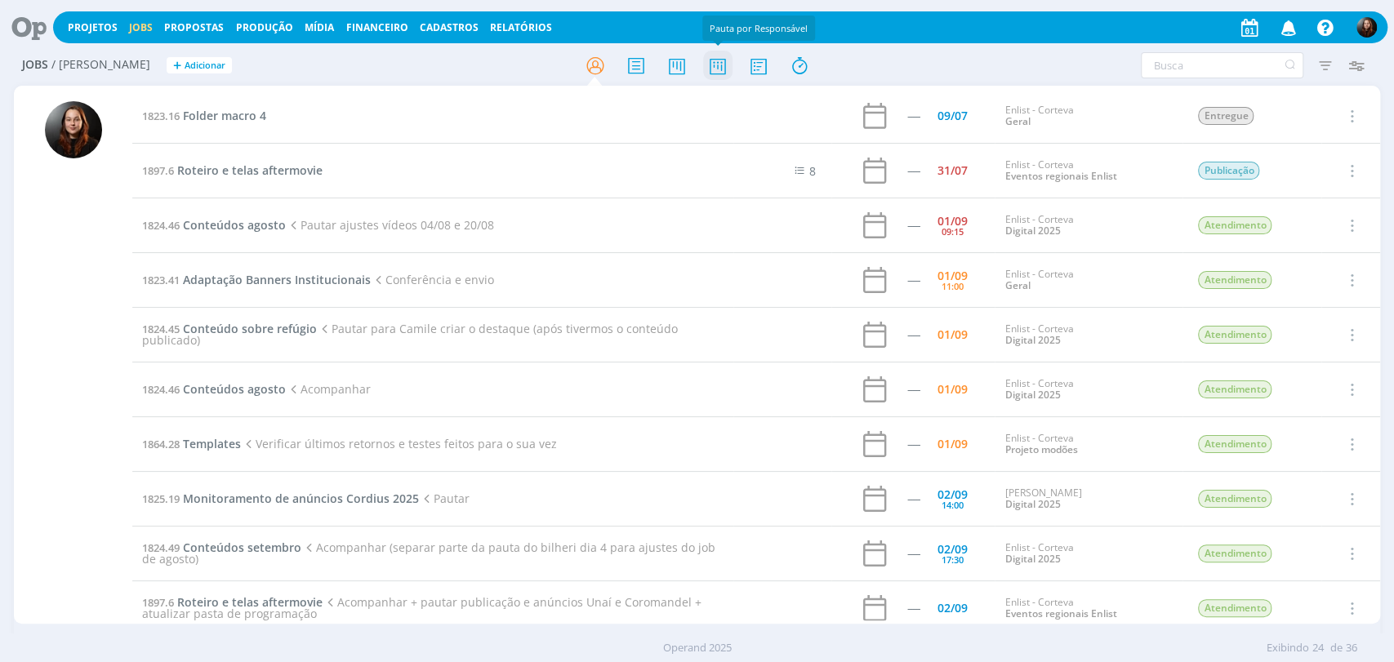
click at [720, 67] on icon at bounding box center [716, 66] width 29 height 32
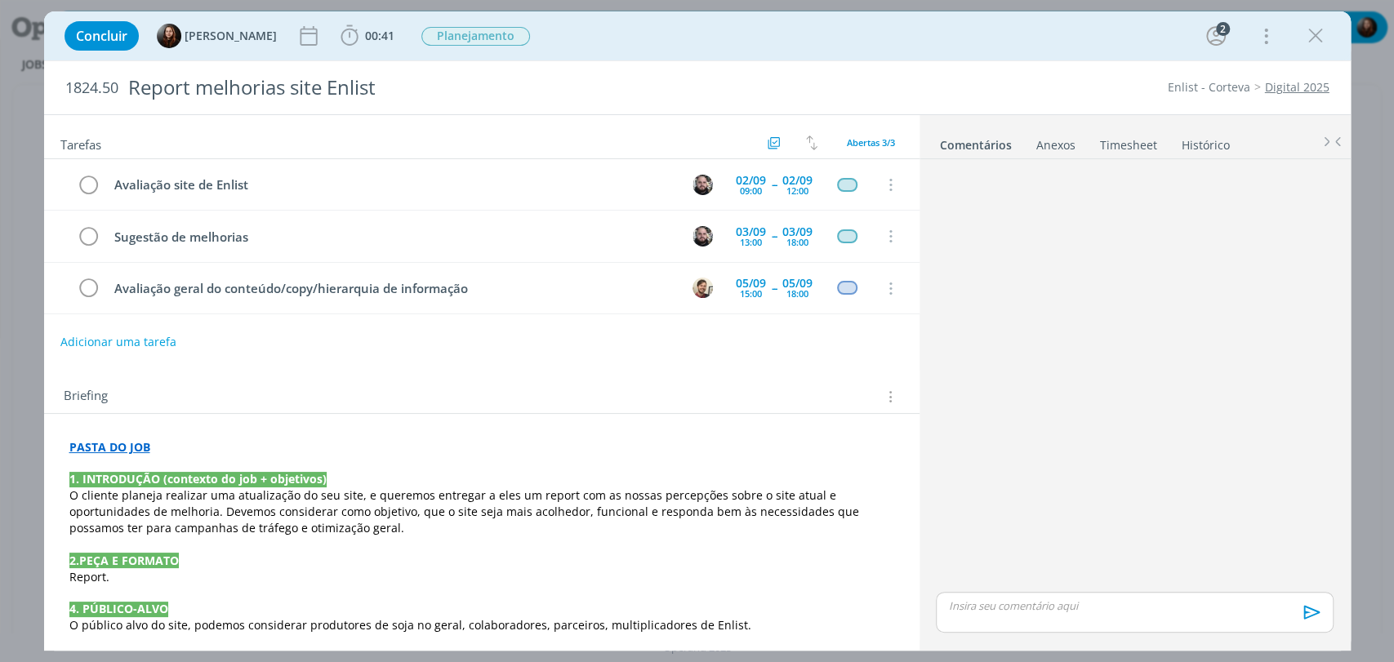
click at [1137, 141] on link "Timesheet" at bounding box center [1128, 142] width 59 height 24
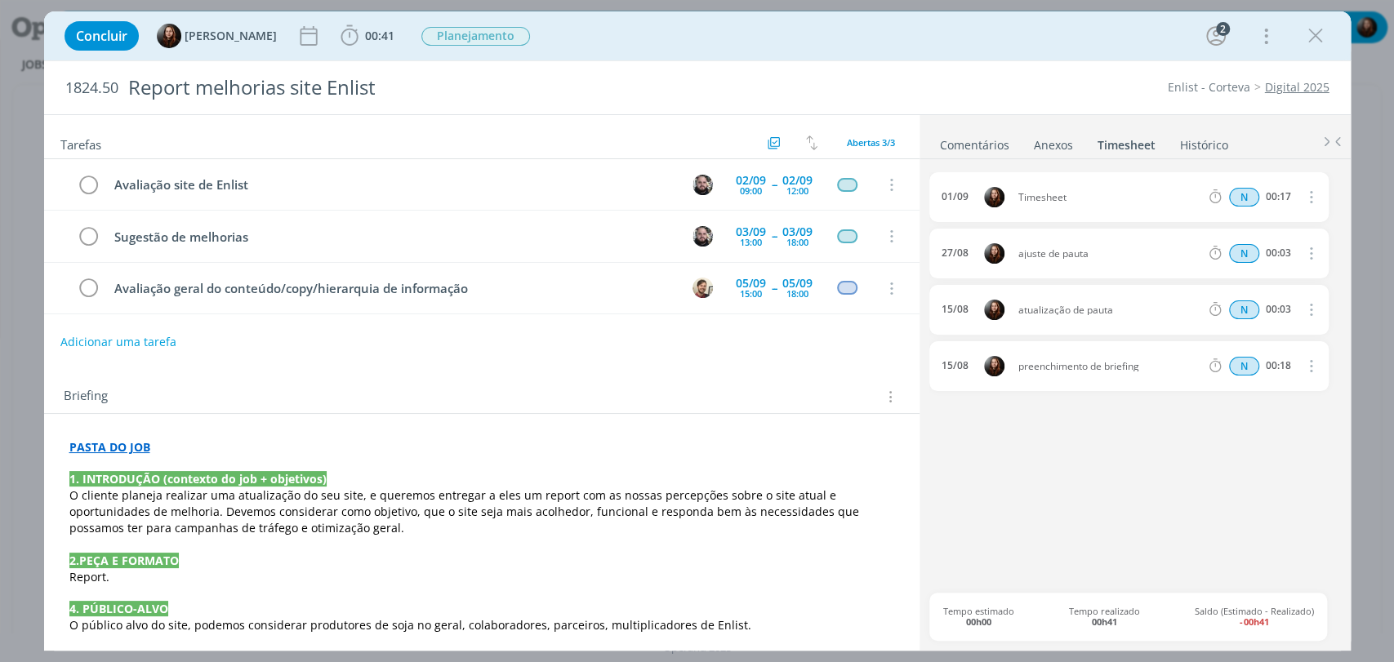
click at [1313, 191] on icon "dialog" at bounding box center [1310, 197] width 18 height 20
click at [1227, 250] on link "Editar" at bounding box center [1264, 251] width 129 height 26
click at [1275, 198] on input "00:17" at bounding box center [1277, 198] width 35 height 18
click at [1285, 193] on input "00:17" at bounding box center [1277, 198] width 35 height 18
drag, startPoint x: 1289, startPoint y: 200, endPoint x: 1280, endPoint y: 193, distance: 11.0
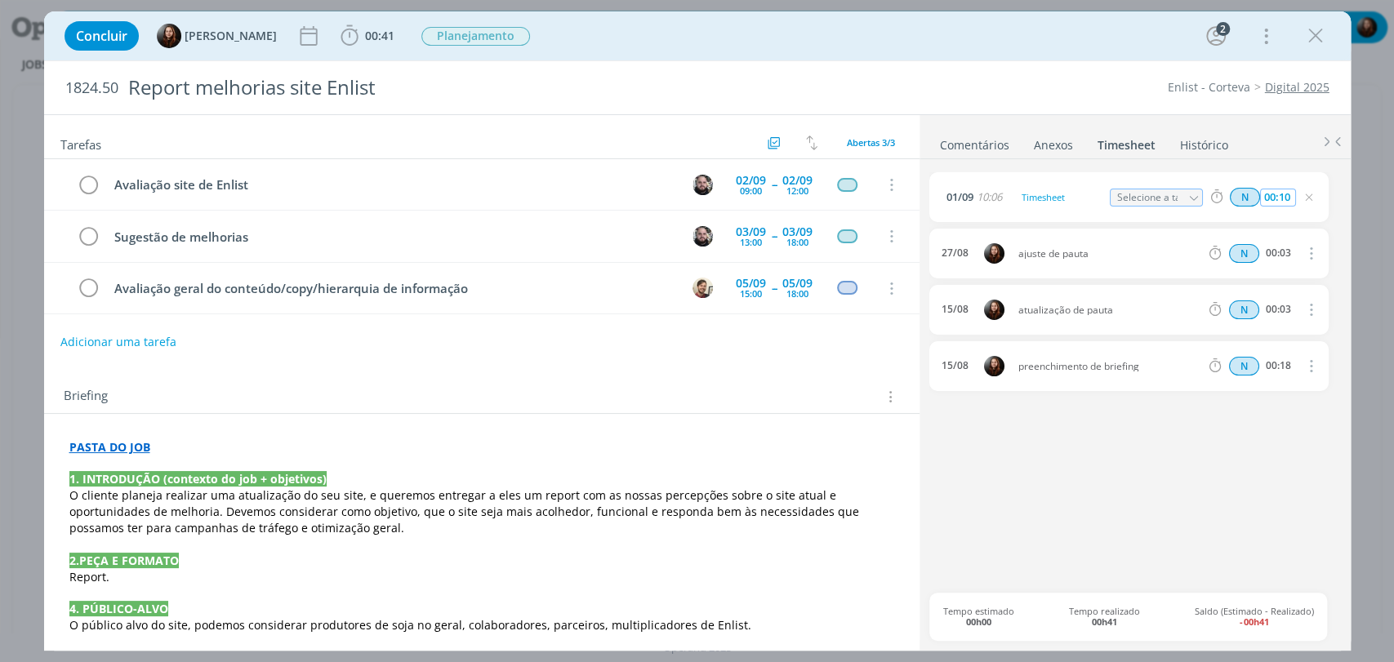
click at [1280, 193] on input "00:10" at bounding box center [1277, 198] width 35 height 18
type input "00:07"
click at [1169, 200] on input "Selecione a tarefa" at bounding box center [1157, 198] width 94 height 18
click at [1032, 203] on div "Timesheet" at bounding box center [1062, 198] width 88 height 18
click at [1038, 198] on div "Timesheet" at bounding box center [1062, 198] width 88 height 18
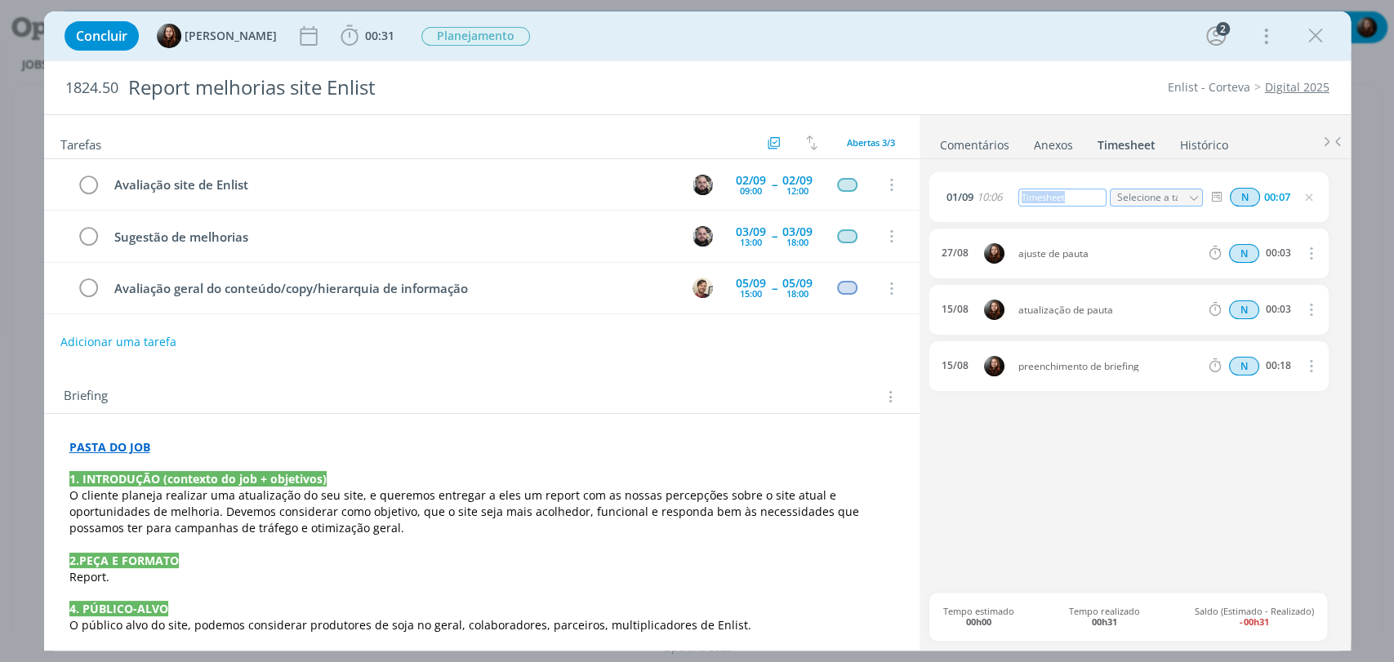
click at [1038, 198] on div "Timesheet" at bounding box center [1062, 198] width 88 height 18
click at [1030, 60] on div "Concluir Eduarda Pereira 00:31 Iniciar Apontar Data * 01/09/2025 Horas * 00:00 …" at bounding box center [697, 35] width 1306 height 49
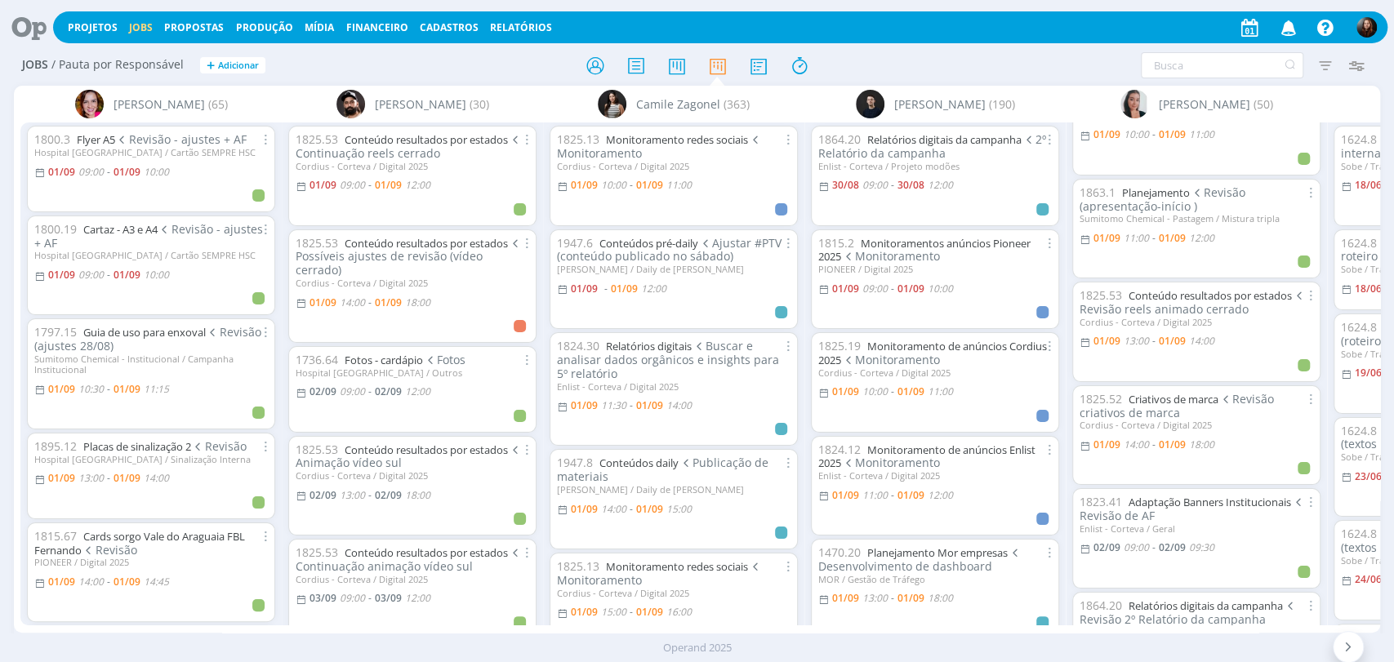
click at [26, 23] on icon at bounding box center [23, 27] width 33 height 32
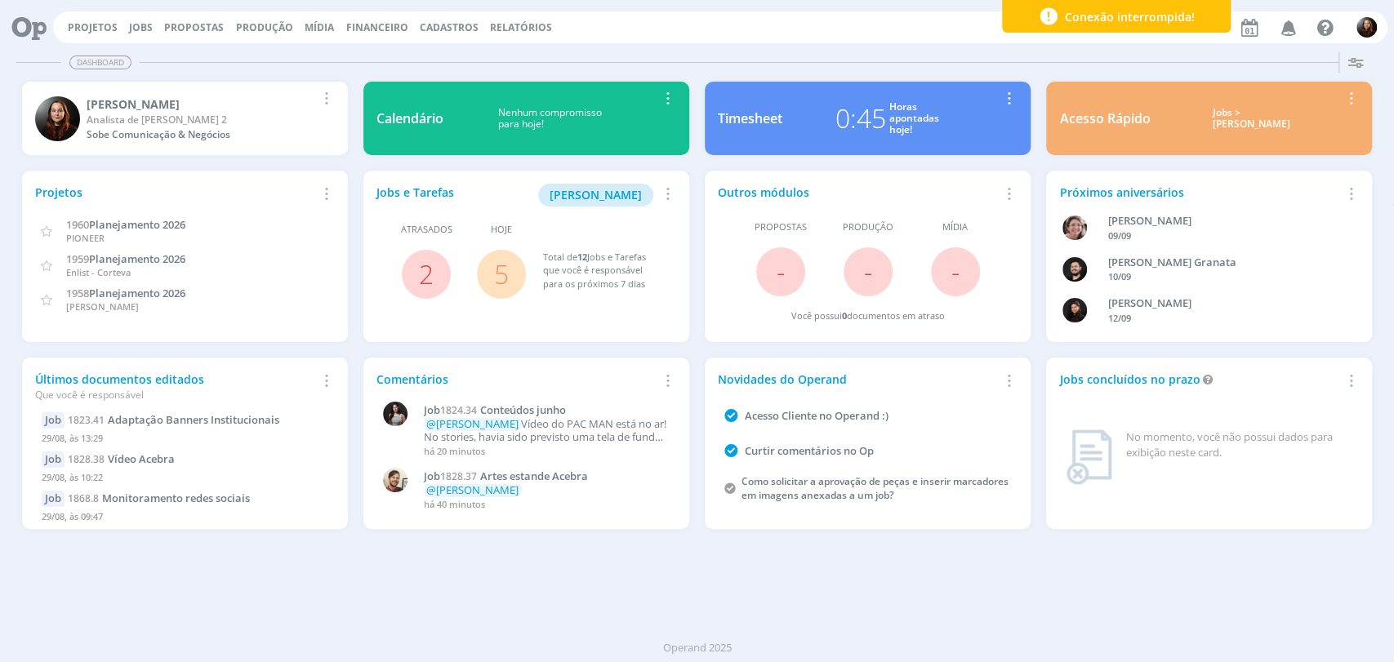
click at [134, 34] on div "Projetos Jobs Propostas Produção Mídia Financeiro Cadastros Relatórios Notifica…" at bounding box center [720, 27] width 1334 height 32
click at [134, 18] on div "Projetos Jobs Propostas Produção Mídia Financeiro Cadastros Relatórios Notifica…" at bounding box center [720, 27] width 1334 height 32
click at [130, 28] on link "Jobs" at bounding box center [141, 27] width 24 height 14
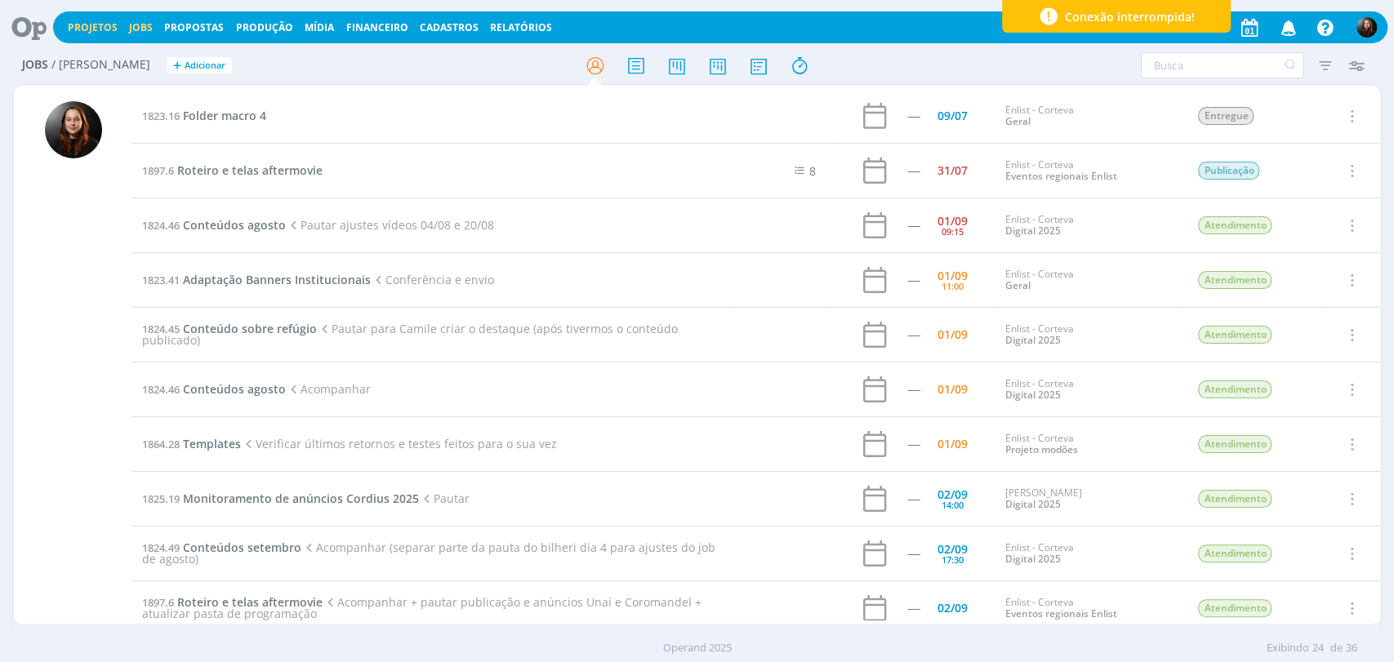
click at [92, 22] on link "Projetos" at bounding box center [93, 27] width 50 height 14
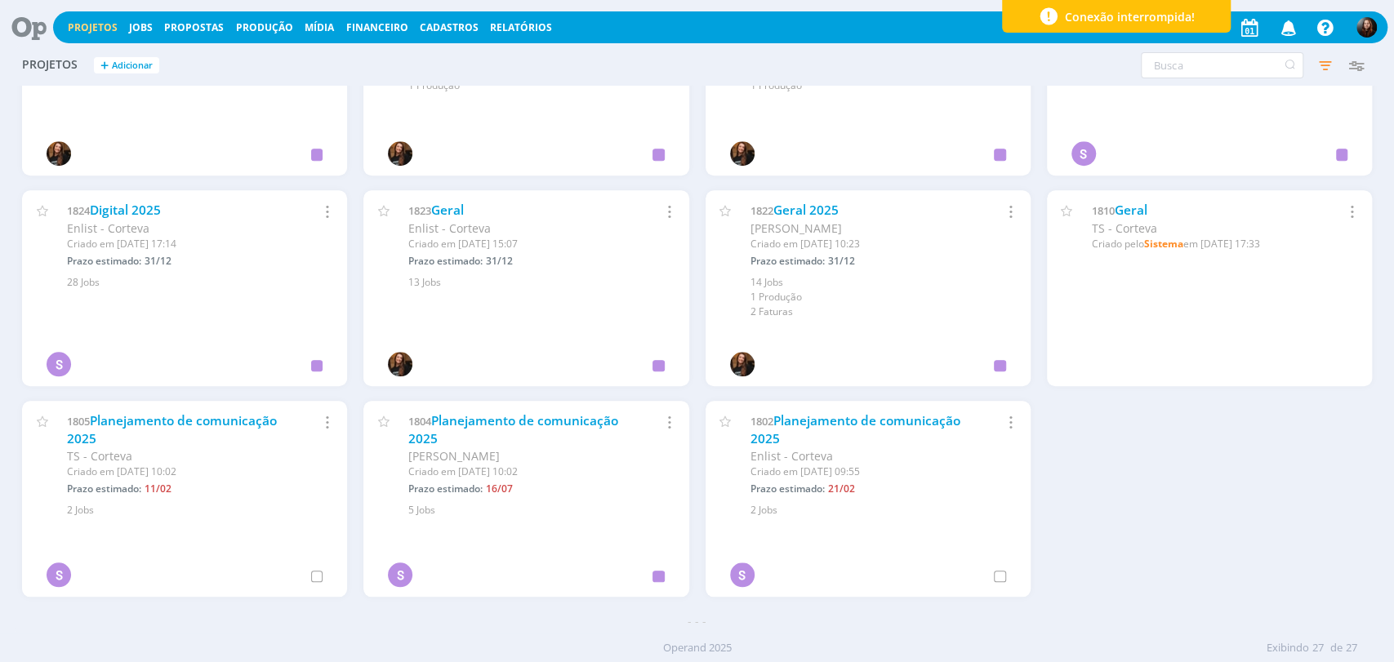
scroll to position [952, 0]
click at [151, 207] on link "Digital 2025" at bounding box center [125, 207] width 71 height 17
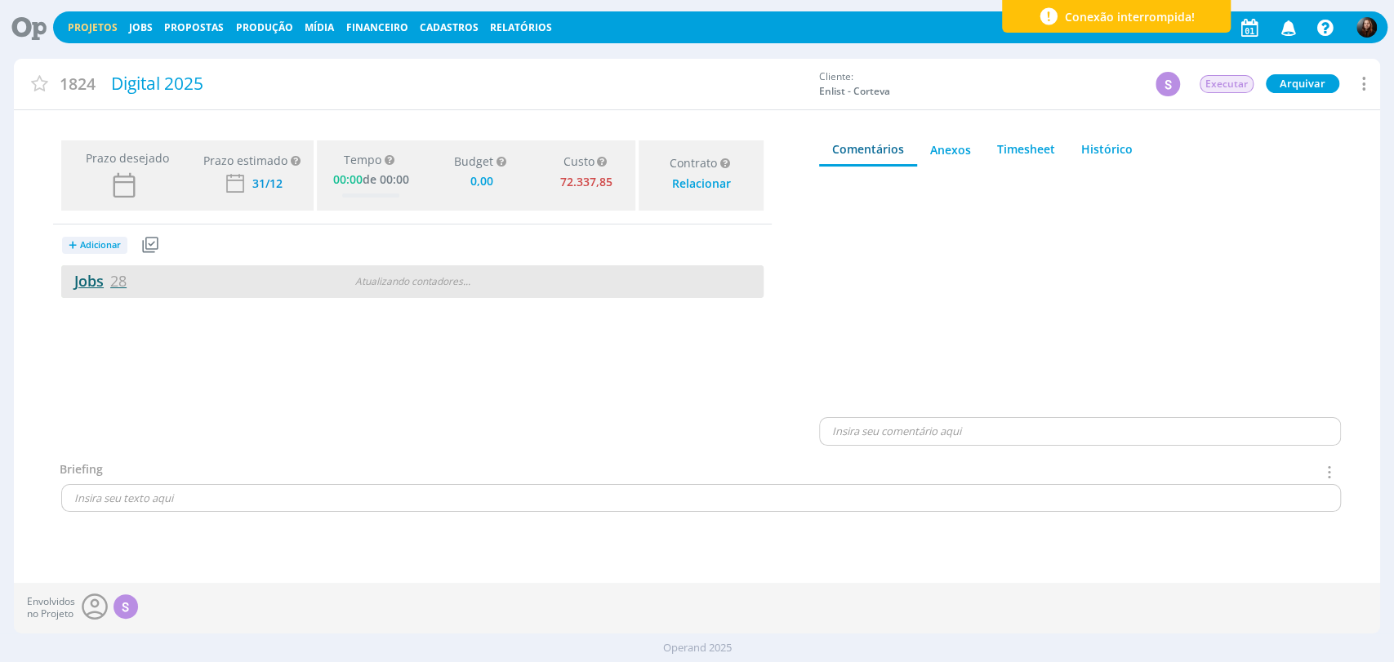
type input "0,00"
click at [101, 282] on link "Jobs 28" at bounding box center [93, 281] width 65 height 20
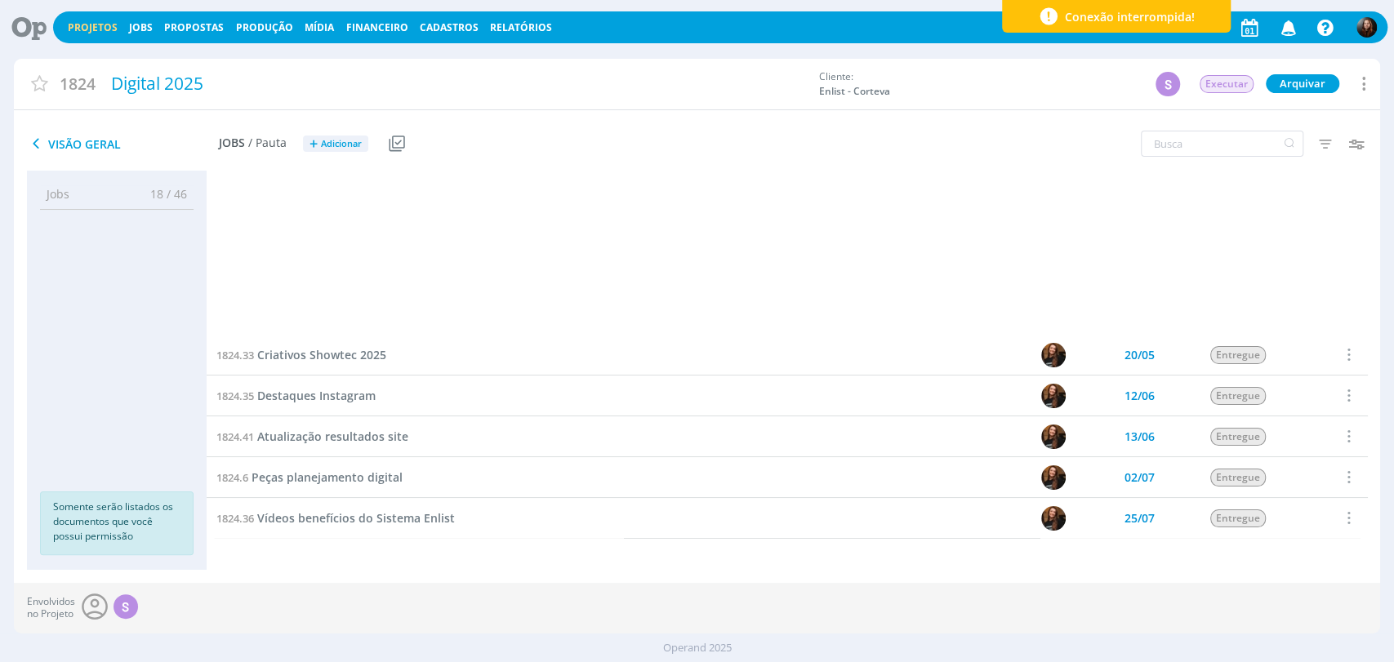
scroll to position [544, 0]
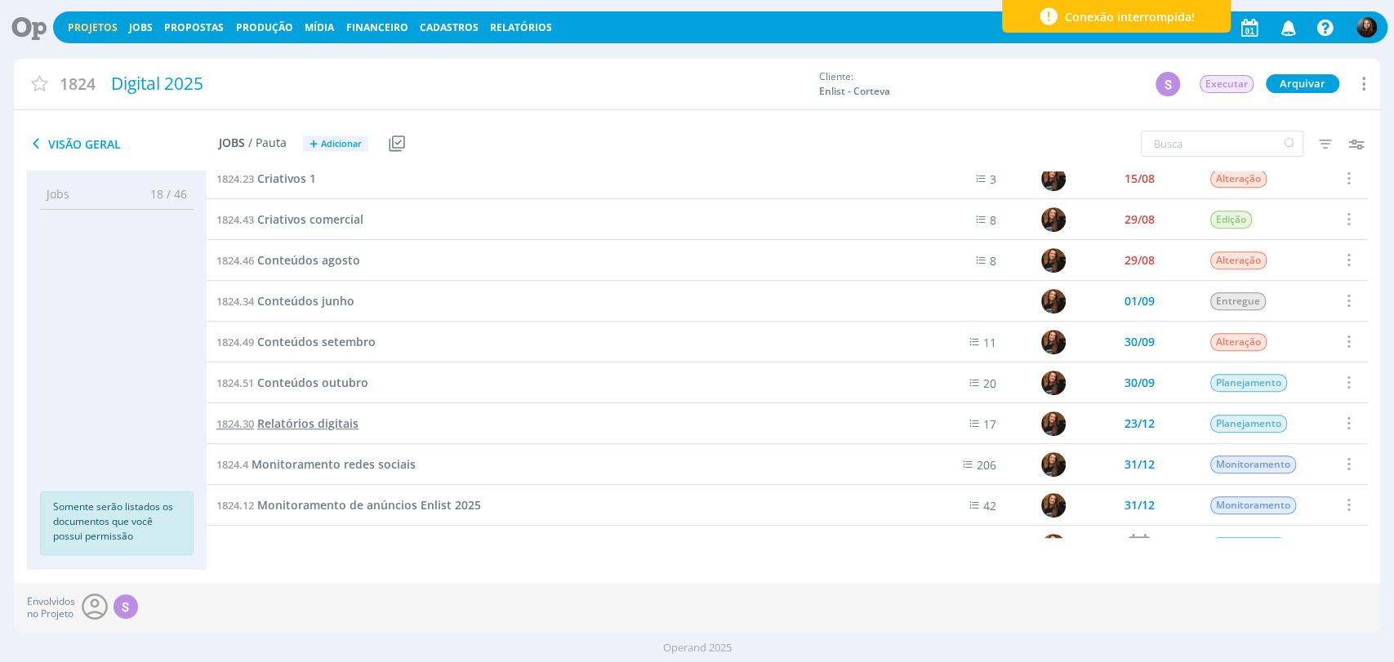
click at [348, 425] on span "Relatórios digitais" at bounding box center [307, 424] width 101 height 16
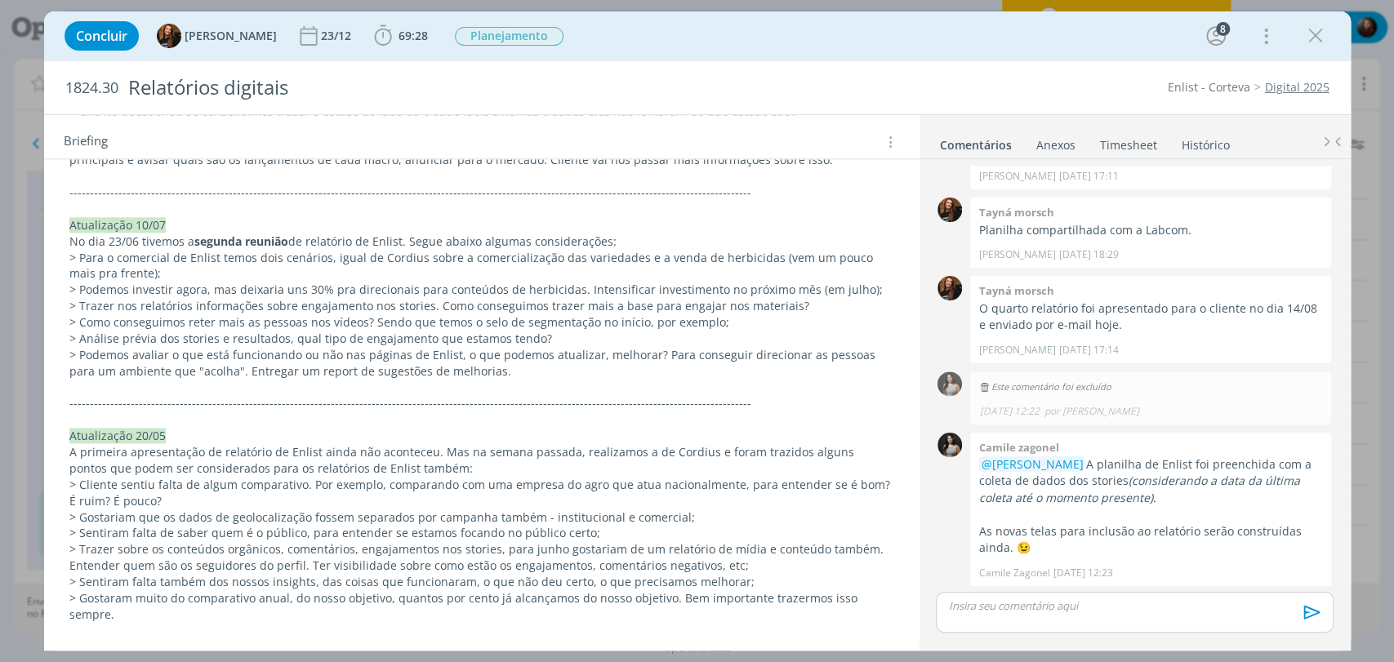
scroll to position [1751, 0]
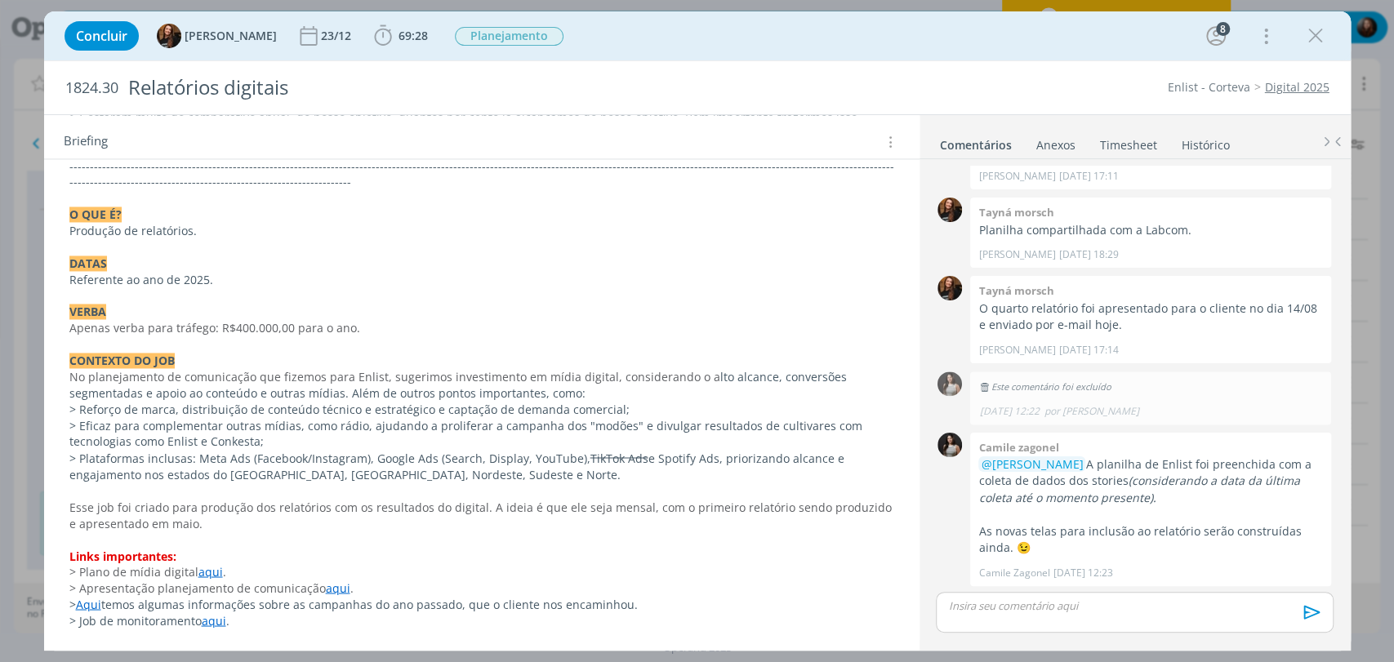
click at [109, 645] on link "PASTA DO JOB." at bounding box center [109, 653] width 81 height 16
click at [149, 585] on link "https://sobeae.sharepoint.com/:f:/s/SOBEAE/Ev5VYboFT89KuIocwrcDKWUBIR_Z4iTDS50P…" at bounding box center [175, 588] width 123 height 21
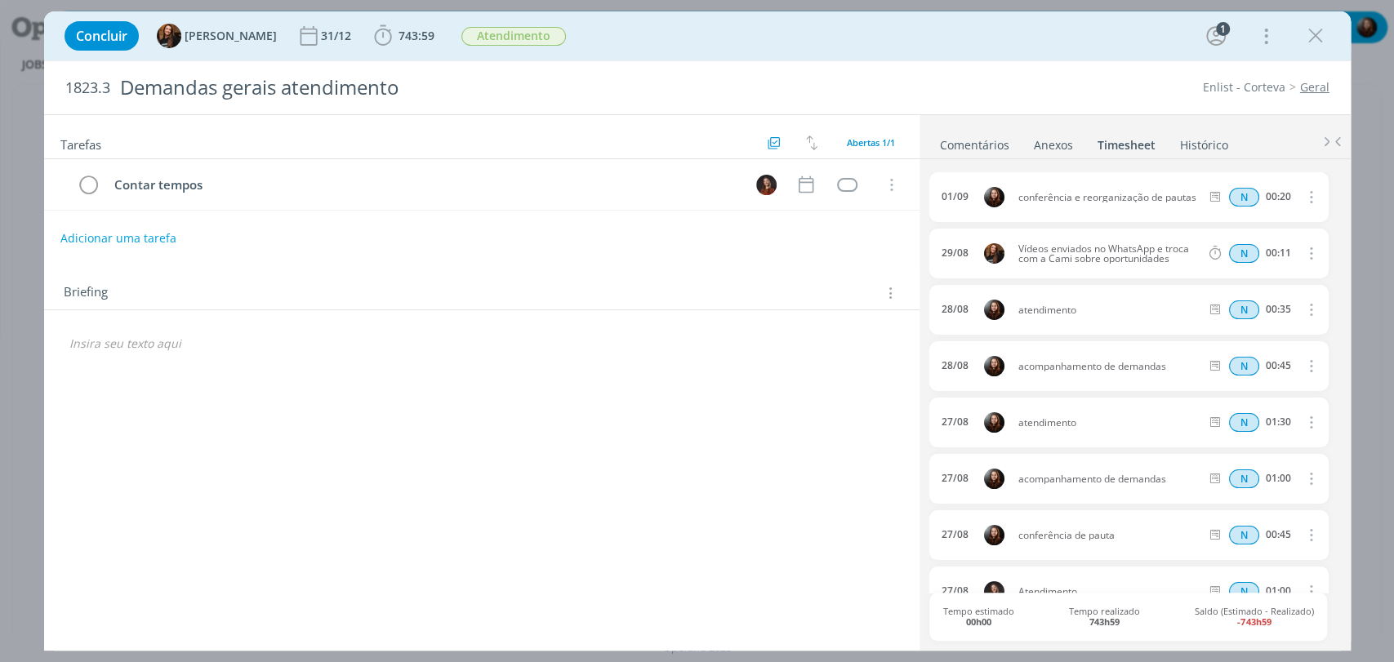
click at [966, 140] on link "Comentários" at bounding box center [974, 142] width 71 height 24
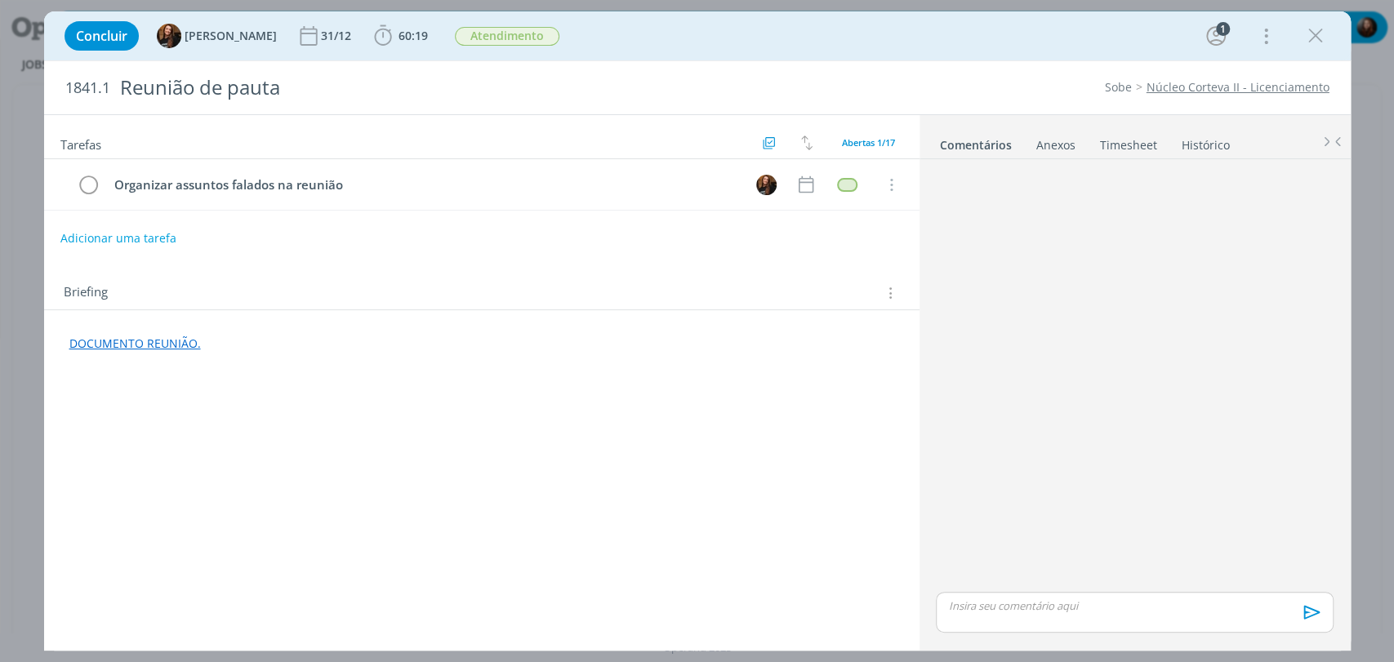
click at [367, 17] on div "Concluir Tayná Morsch 31/12 60:19 Apontar Data * [DATE] Horas * 00:00 Tarefa Se…" at bounding box center [697, 35] width 1282 height 39
click at [378, 29] on icon "dialog" at bounding box center [383, 36] width 24 height 24
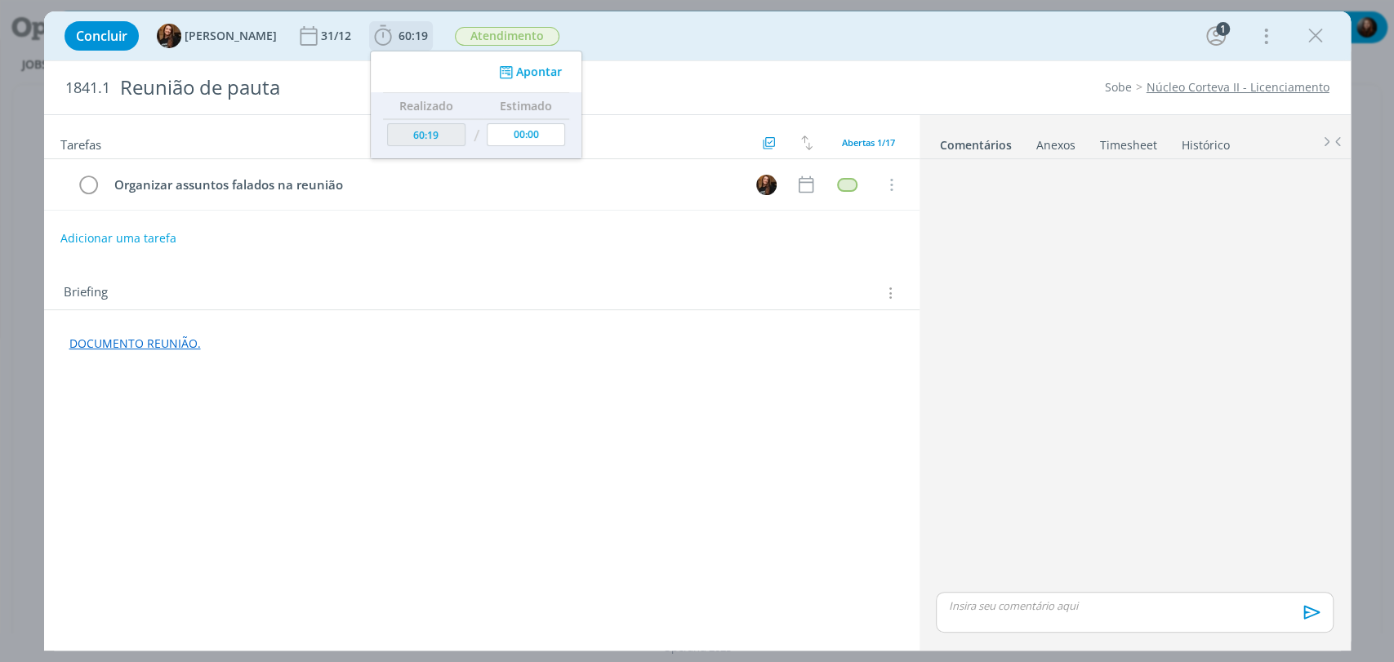
click at [514, 69] on button "Apontar" at bounding box center [528, 72] width 68 height 17
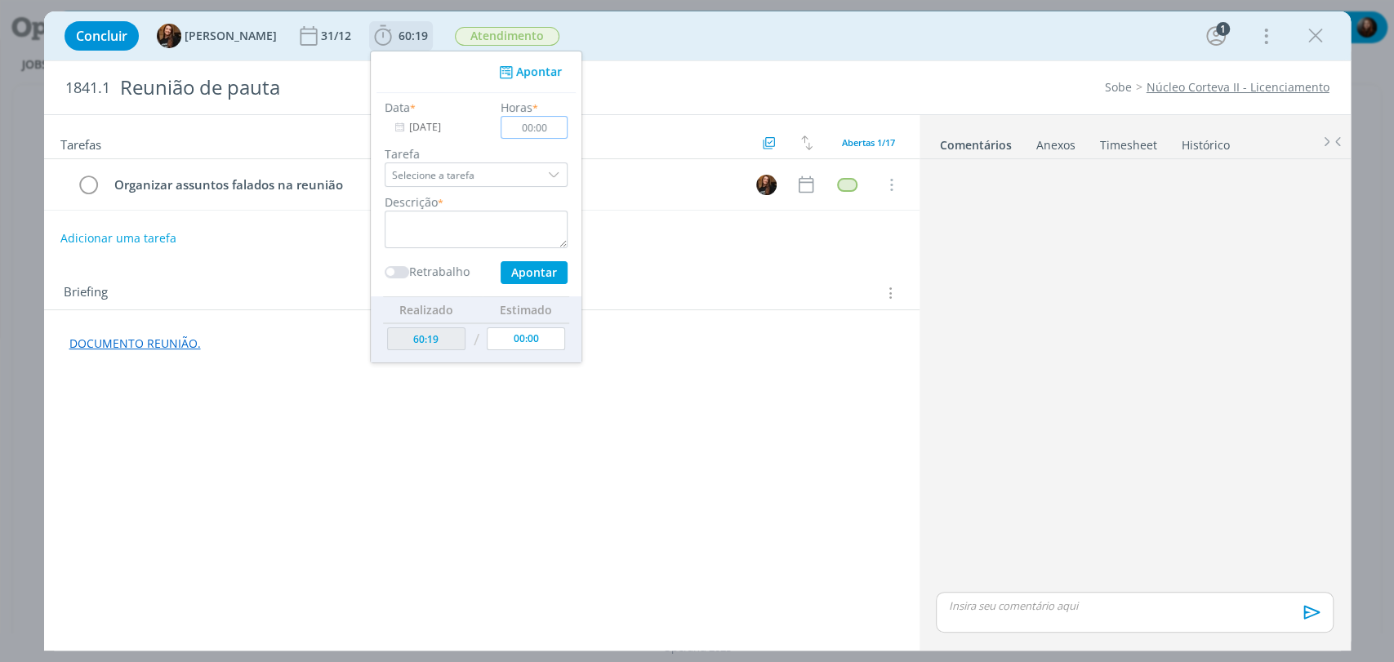
click at [536, 124] on input "00:00" at bounding box center [534, 127] width 67 height 23
type input "00:20"
click at [487, 232] on textarea "dialog" at bounding box center [476, 230] width 183 height 38
click at [510, 225] on textarea "preenchimento planilha de pauta" at bounding box center [476, 230] width 183 height 38
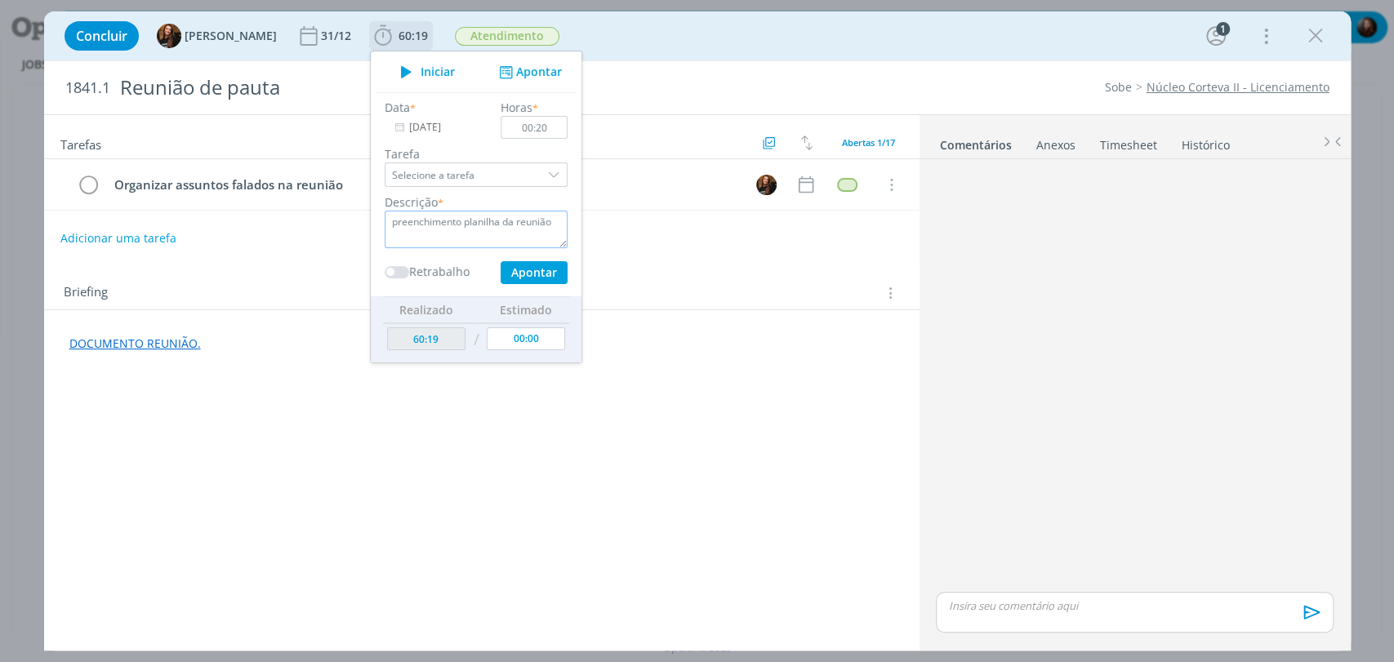
type textarea "preenchimento planilha da reunião"
click at [503, 276] on button "Apontar" at bounding box center [533, 272] width 67 height 23
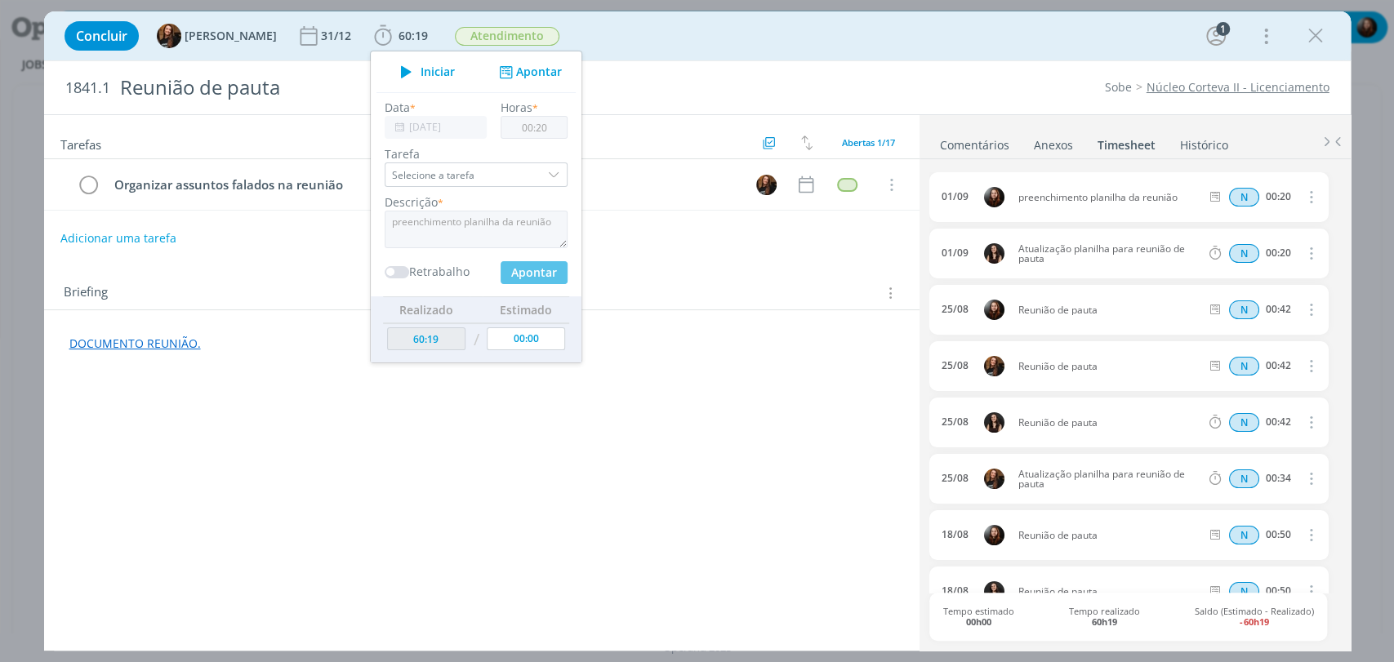
type input "60:39"
type input "00:00"
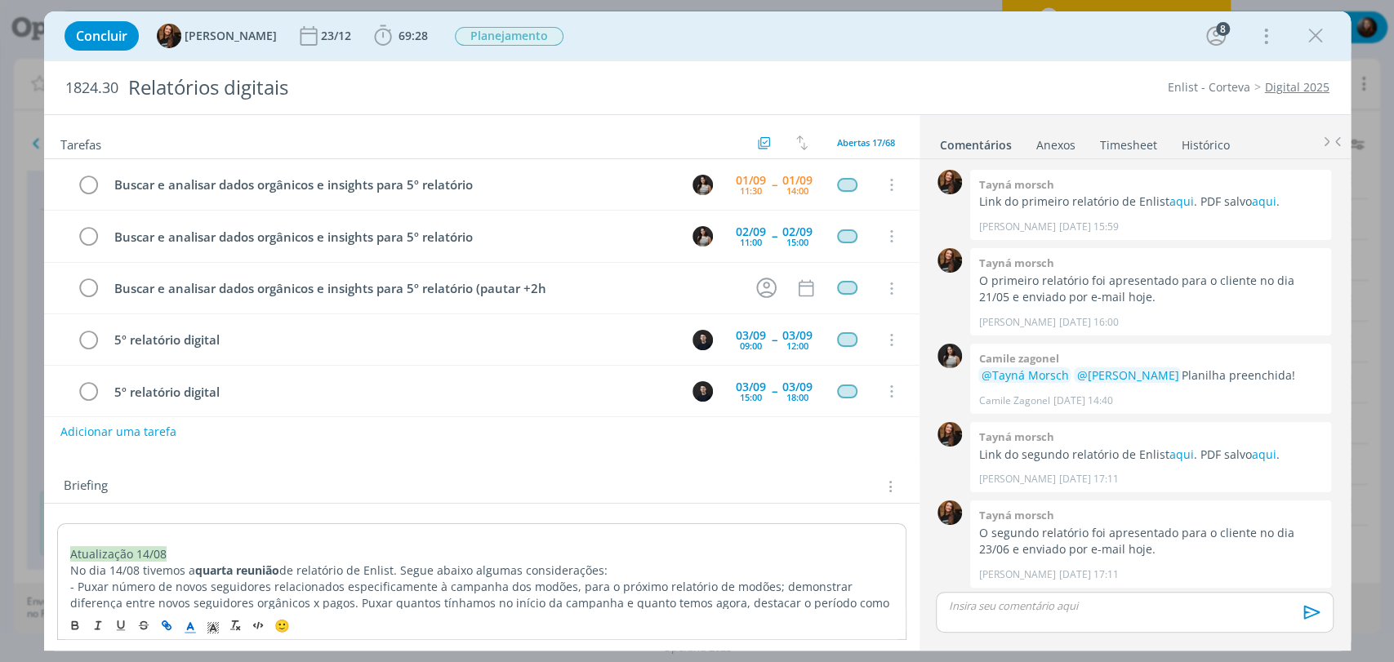
scroll to position [1451, 0]
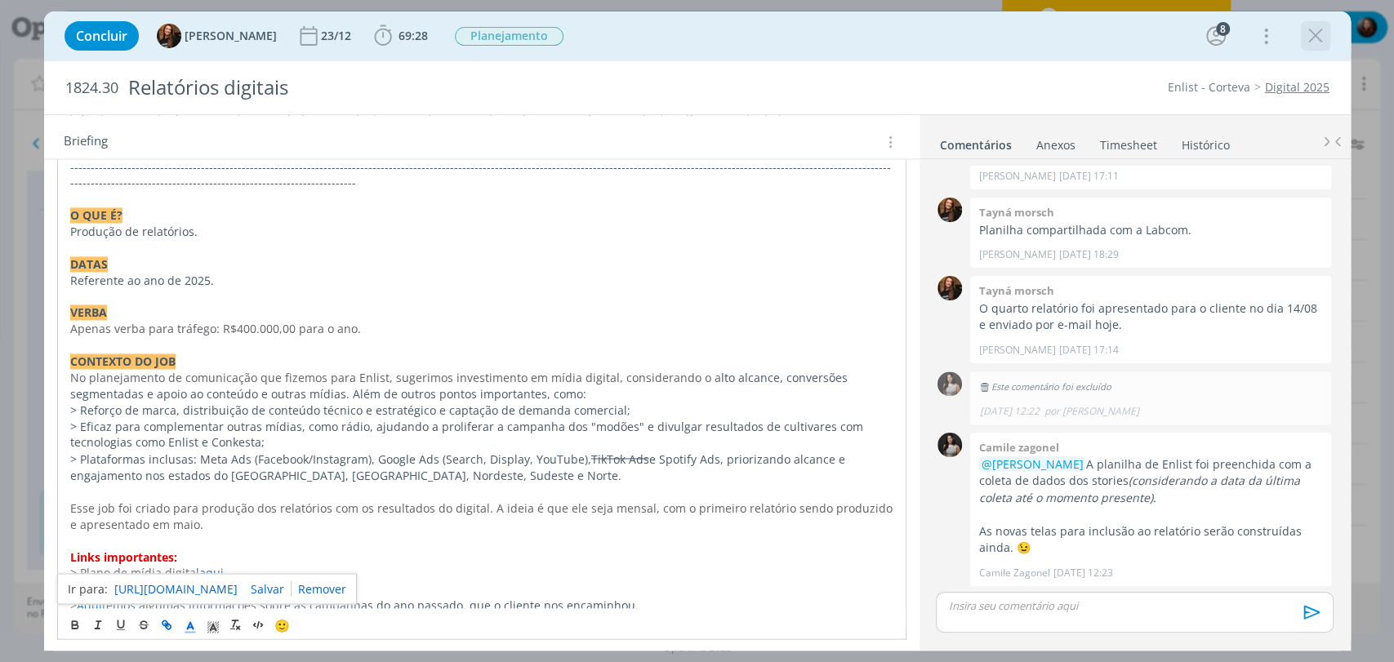
click at [1317, 28] on icon "dialog" at bounding box center [1315, 36] width 24 height 24
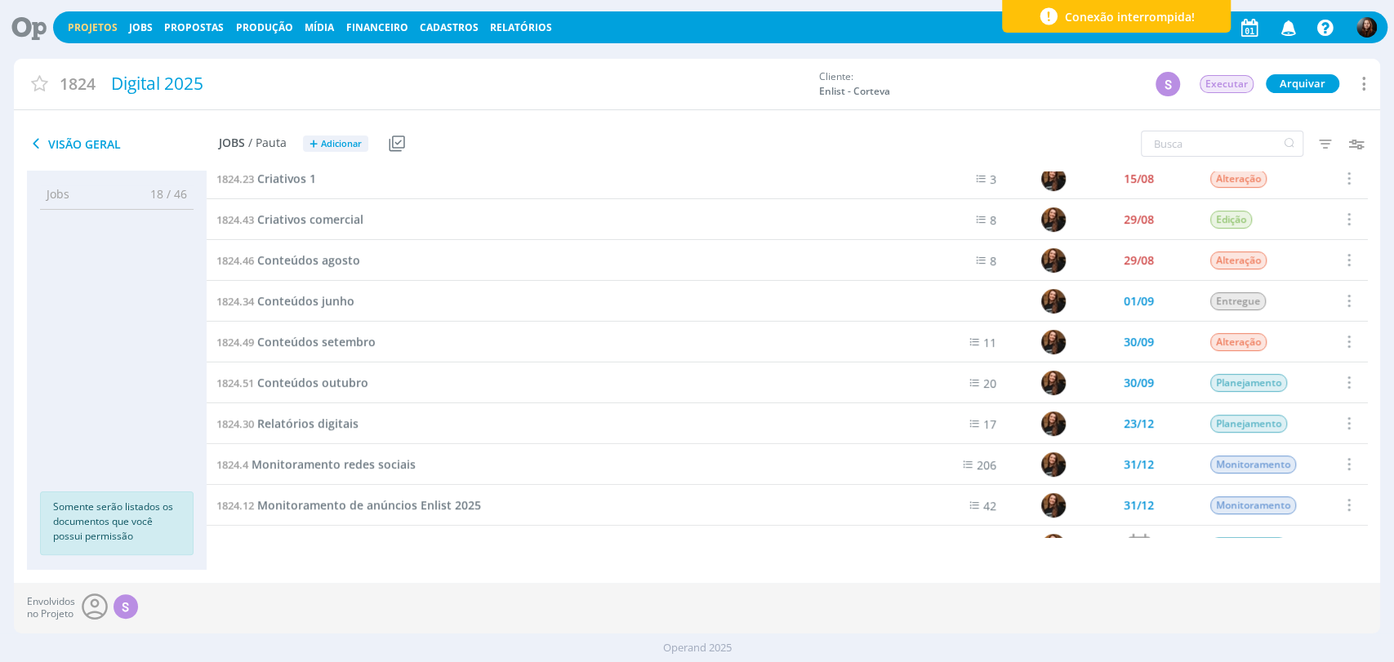
click at [25, 26] on icon at bounding box center [23, 27] width 33 height 32
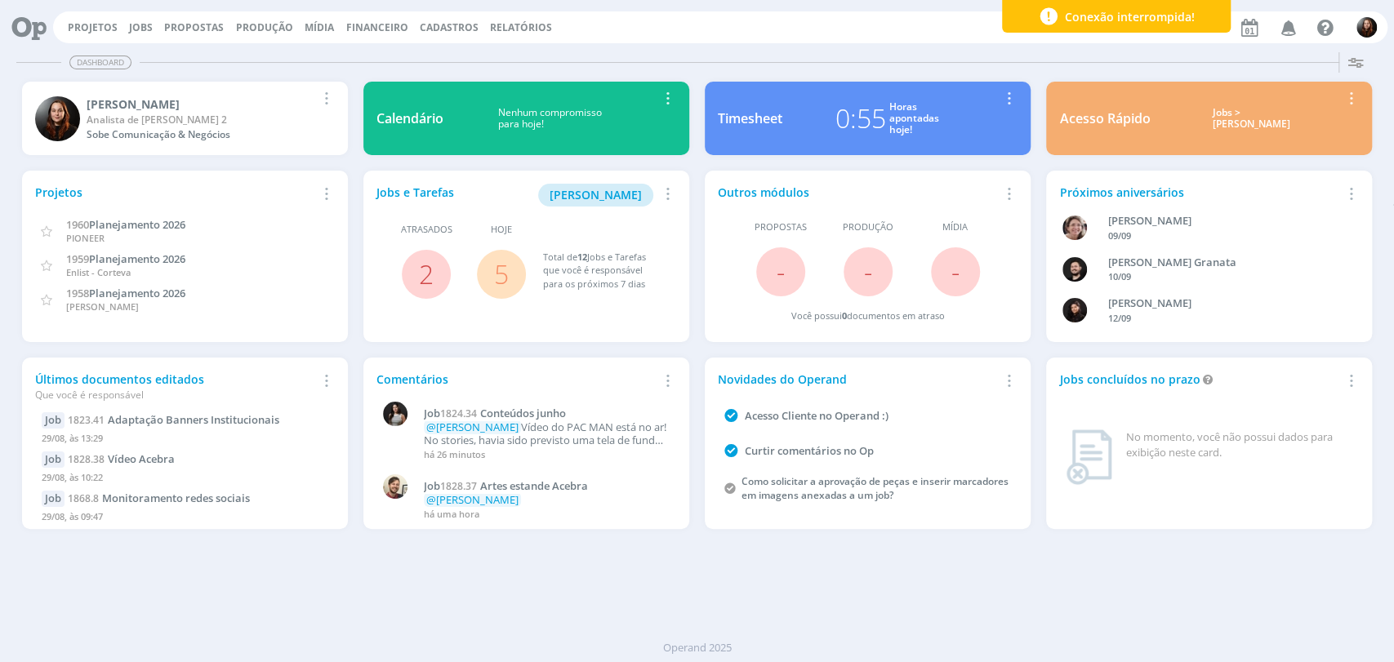
click at [23, 21] on icon at bounding box center [23, 27] width 33 height 32
click at [948, 19] on div "Projetos Jobs Propostas Produção Mídia Financeiro Cadastros Relatórios Notifica…" at bounding box center [720, 27] width 1334 height 32
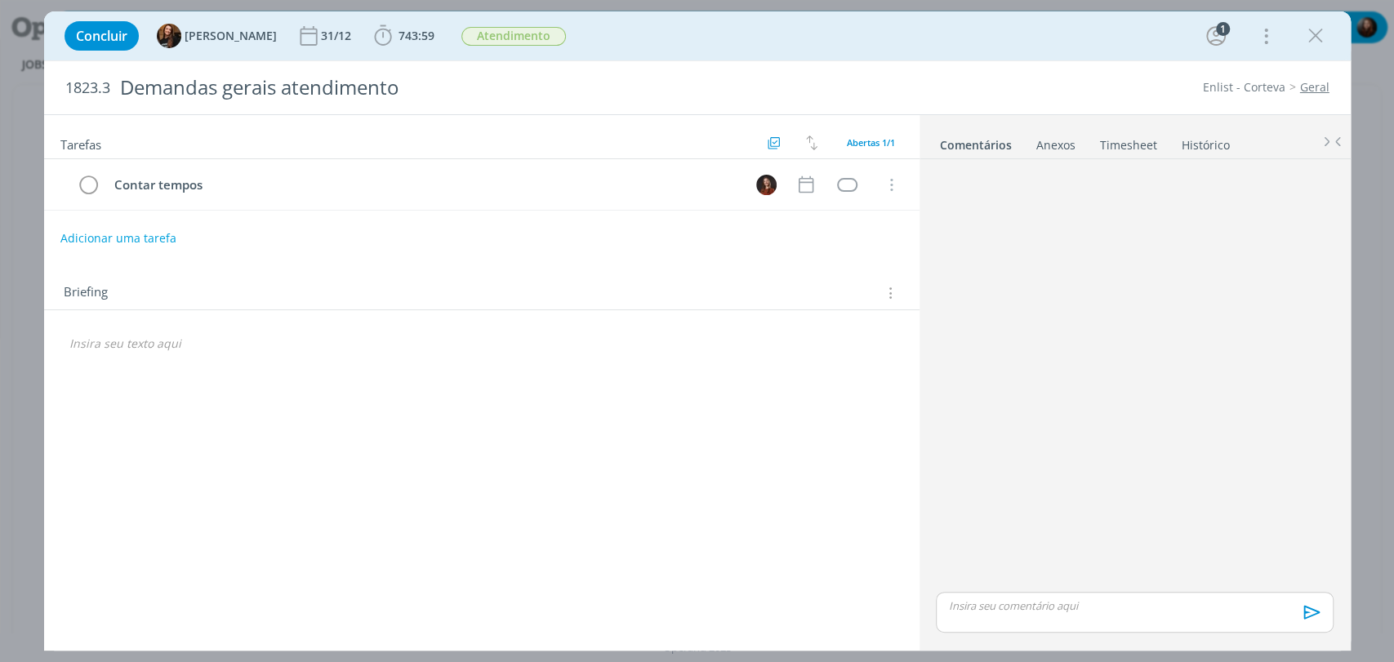
click at [855, 43] on div "Concluir Tayná Morsch 31/12 743:59 Iniciar Apontar Data * [DATE] Horas * 00:00 …" at bounding box center [697, 35] width 1282 height 39
click at [984, 50] on div "Concluir Tayná Morsch 31/12 743:59 Iniciar Apontar Data * [DATE] Horas * 00:00 …" at bounding box center [697, 35] width 1282 height 39
click at [371, 33] on icon "dialog" at bounding box center [383, 36] width 24 height 24
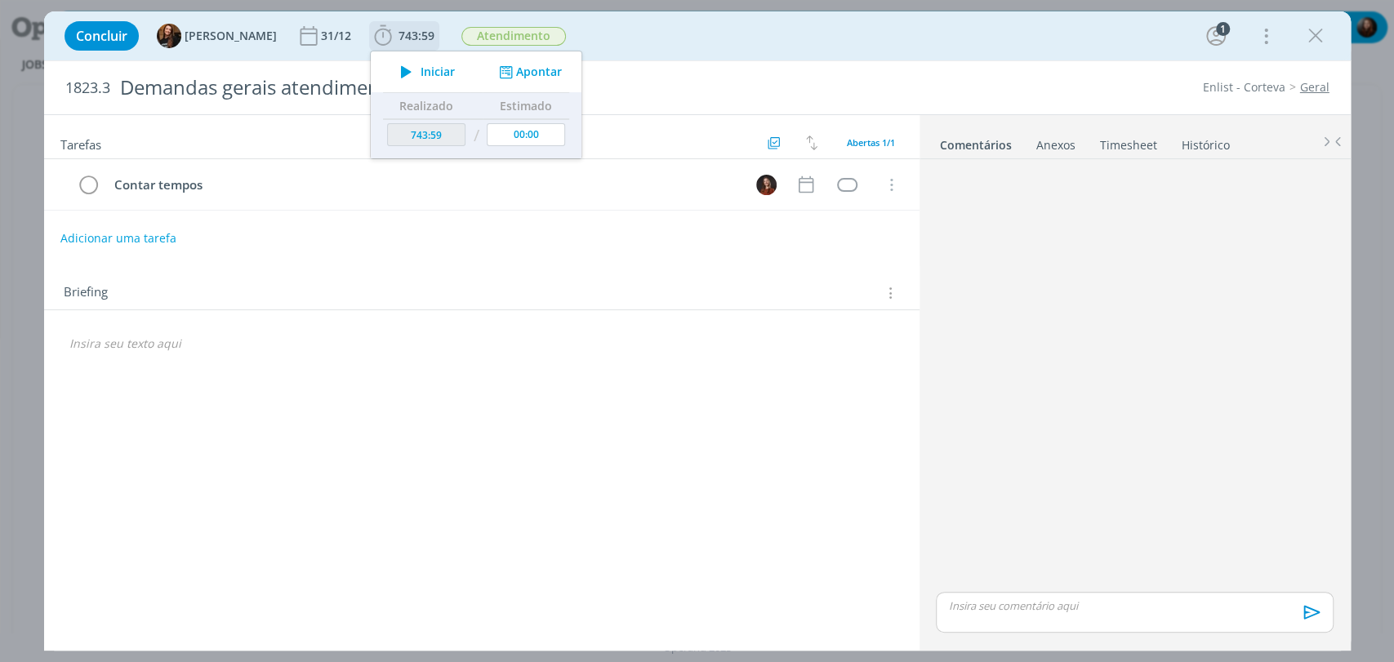
click at [392, 72] on icon "dialog" at bounding box center [406, 71] width 29 height 21
click at [1048, 56] on div "Concluir Tayná Morsch 31/12 743:59 Iniciar Apontar Data * [DATE] Horas * 00:00 …" at bounding box center [697, 35] width 1306 height 49
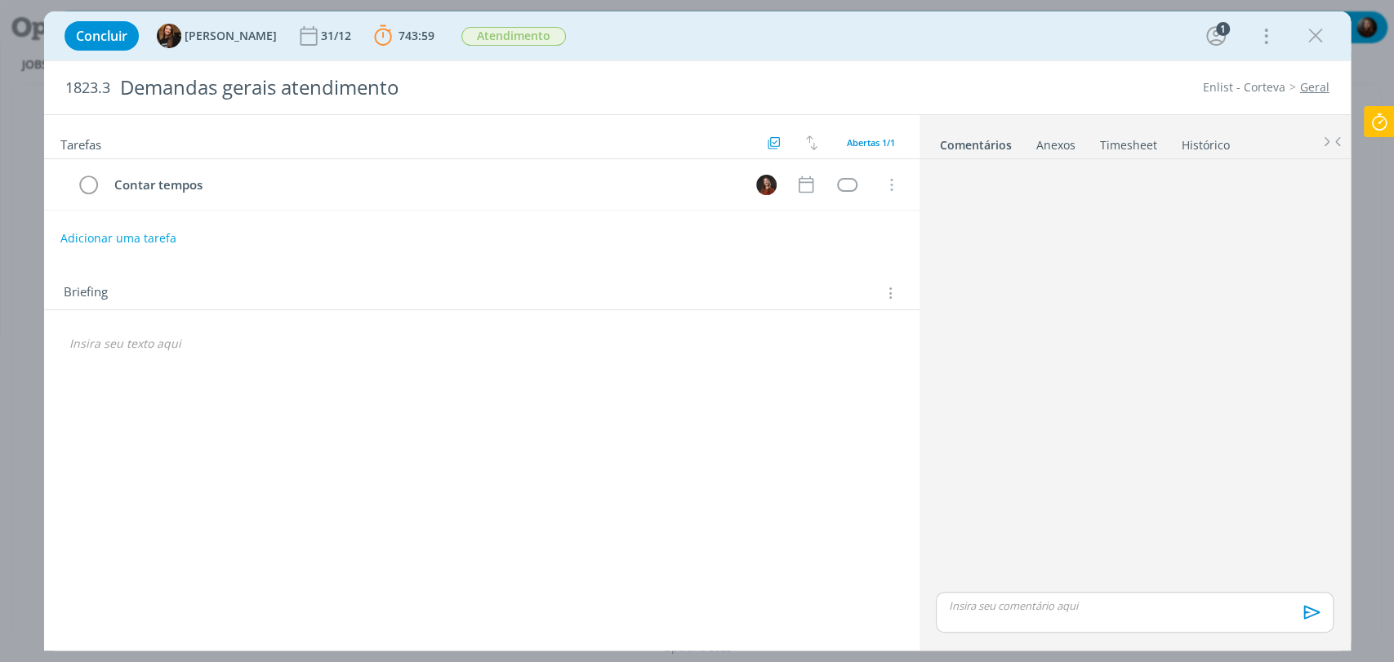
click at [1379, 122] on icon at bounding box center [1378, 122] width 29 height 32
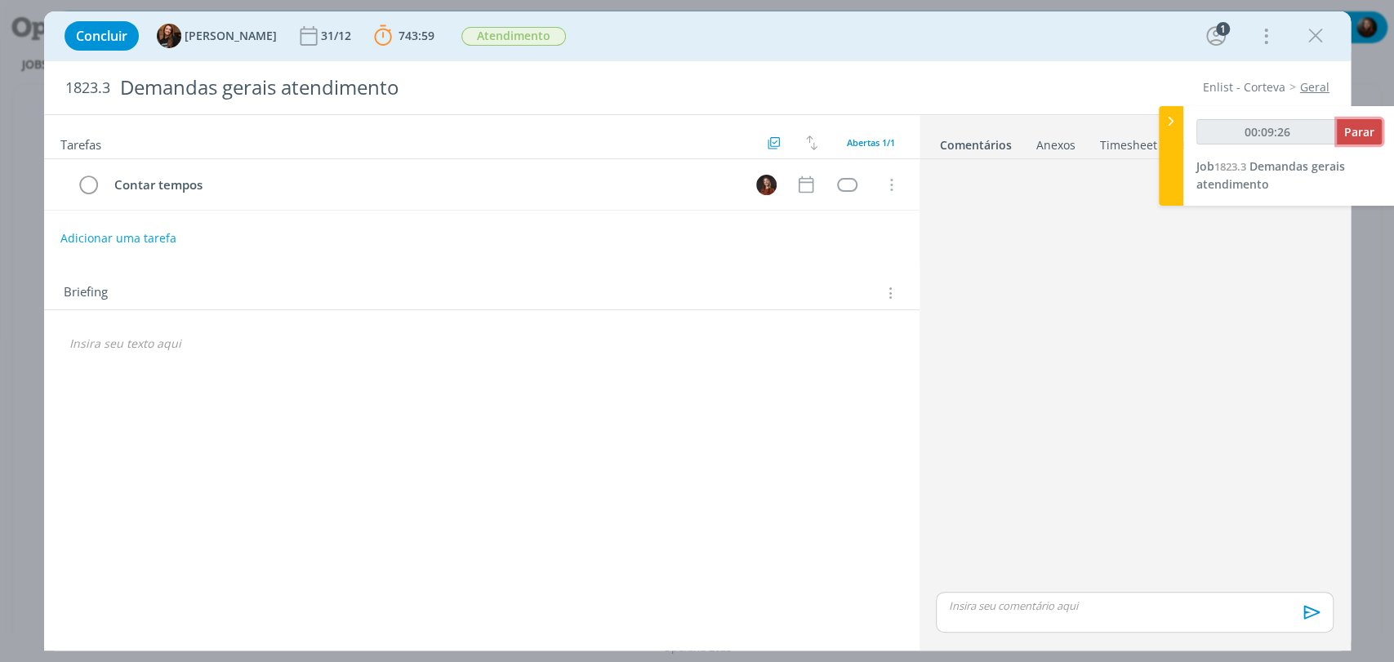
click at [1359, 132] on span "Parar" at bounding box center [1359, 132] width 30 height 16
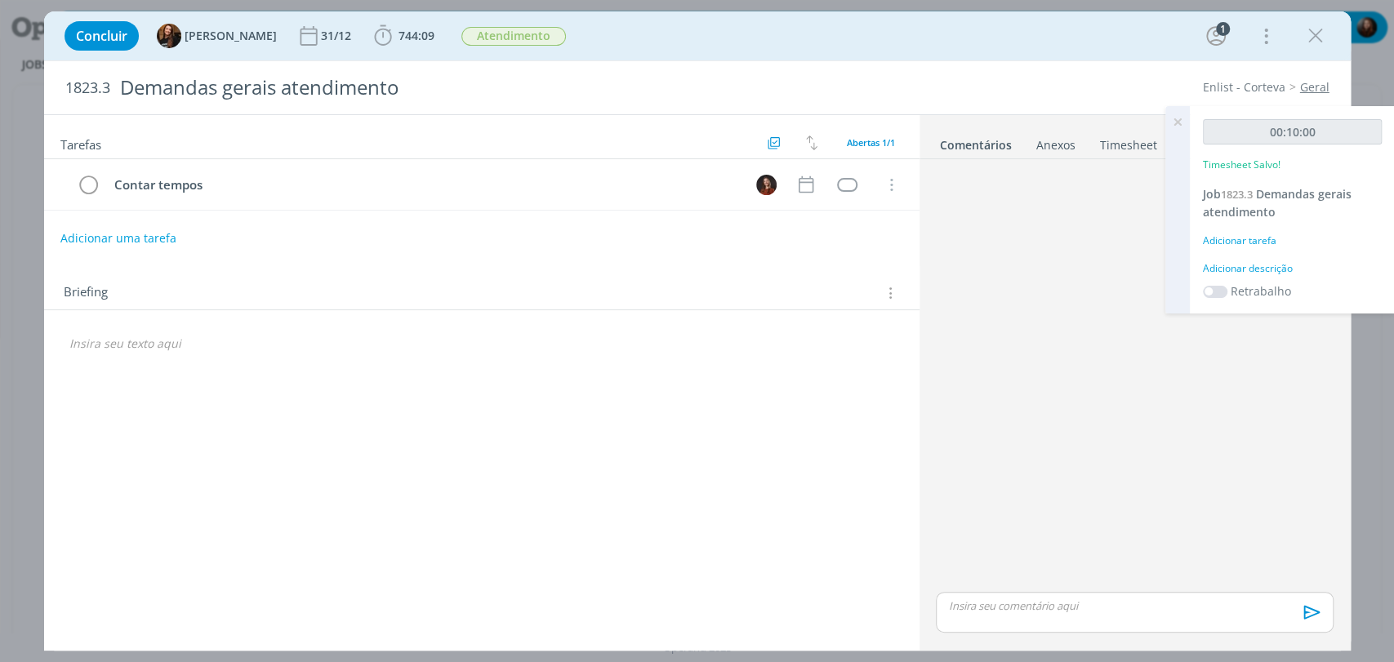
click at [1261, 272] on div "Adicionar descrição" at bounding box center [1292, 268] width 179 height 15
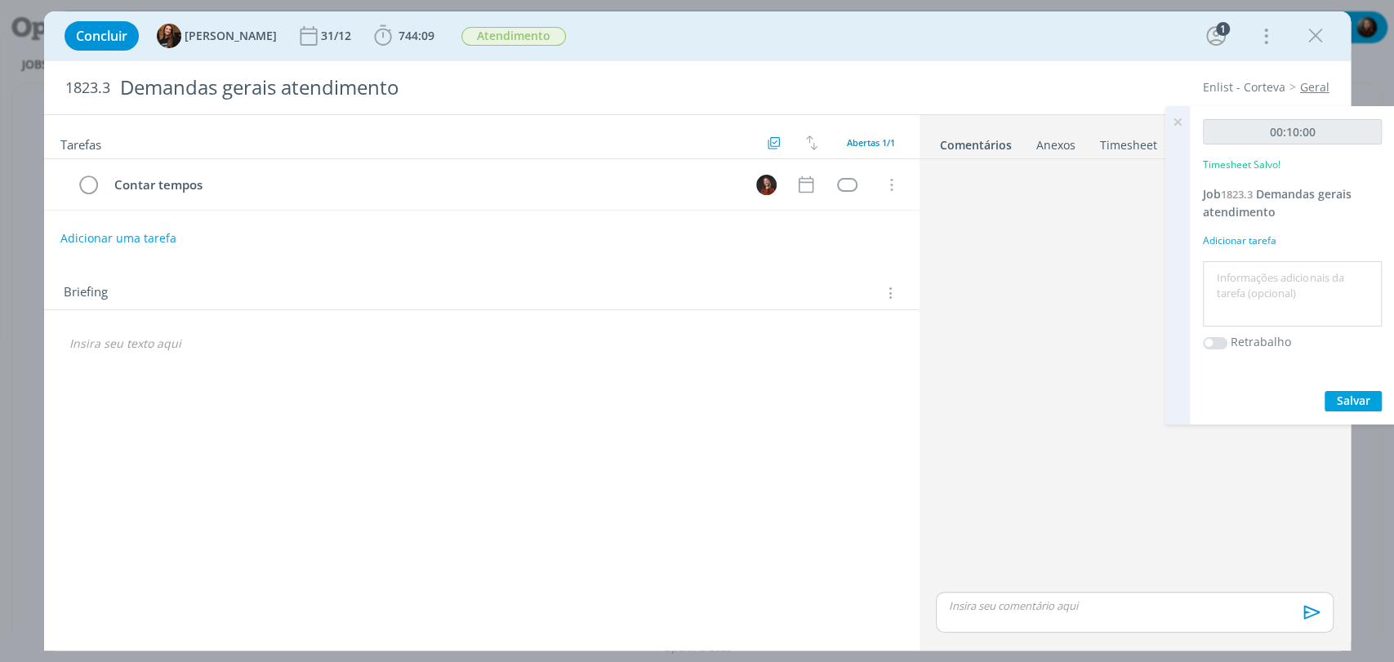
click at [1257, 301] on textarea at bounding box center [1292, 294] width 171 height 58
type textarea "atualização planilha de follow"
click at [1359, 407] on span "Salvar" at bounding box center [1353, 401] width 33 height 16
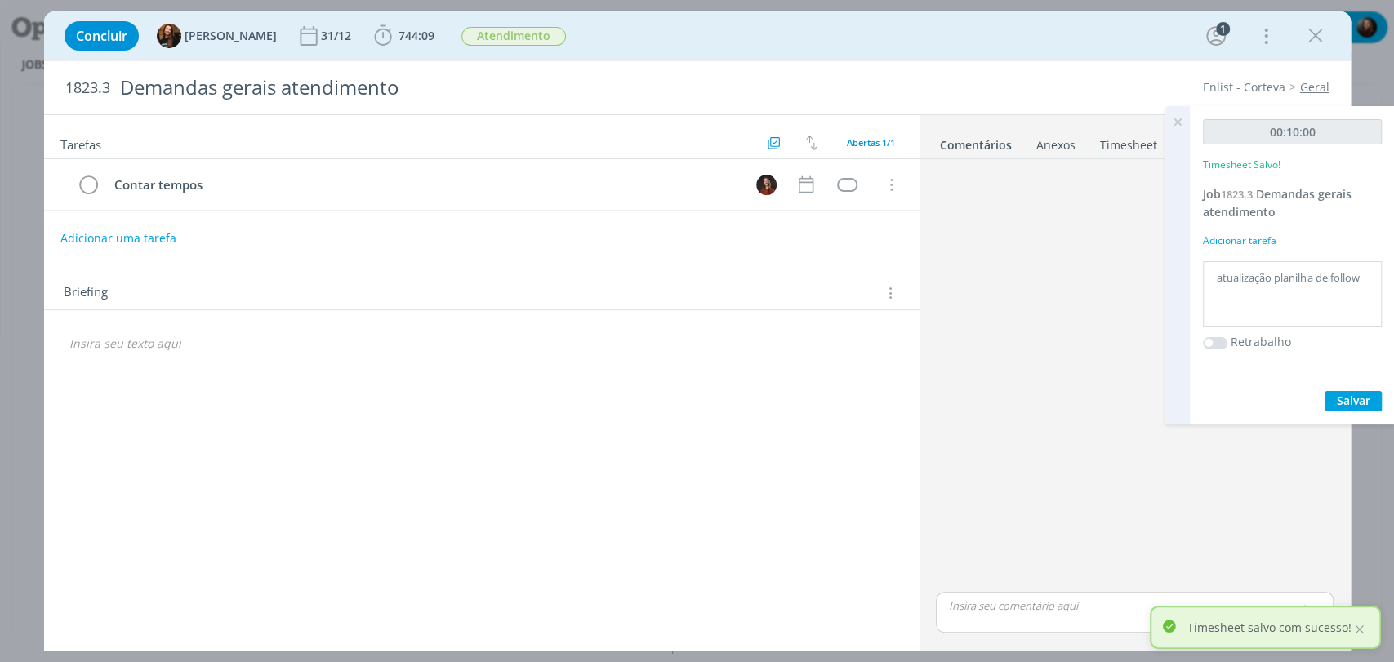
drag, startPoint x: 1176, startPoint y: 118, endPoint x: 1163, endPoint y: 113, distance: 14.3
click at [1176, 118] on icon at bounding box center [1177, 122] width 29 height 32
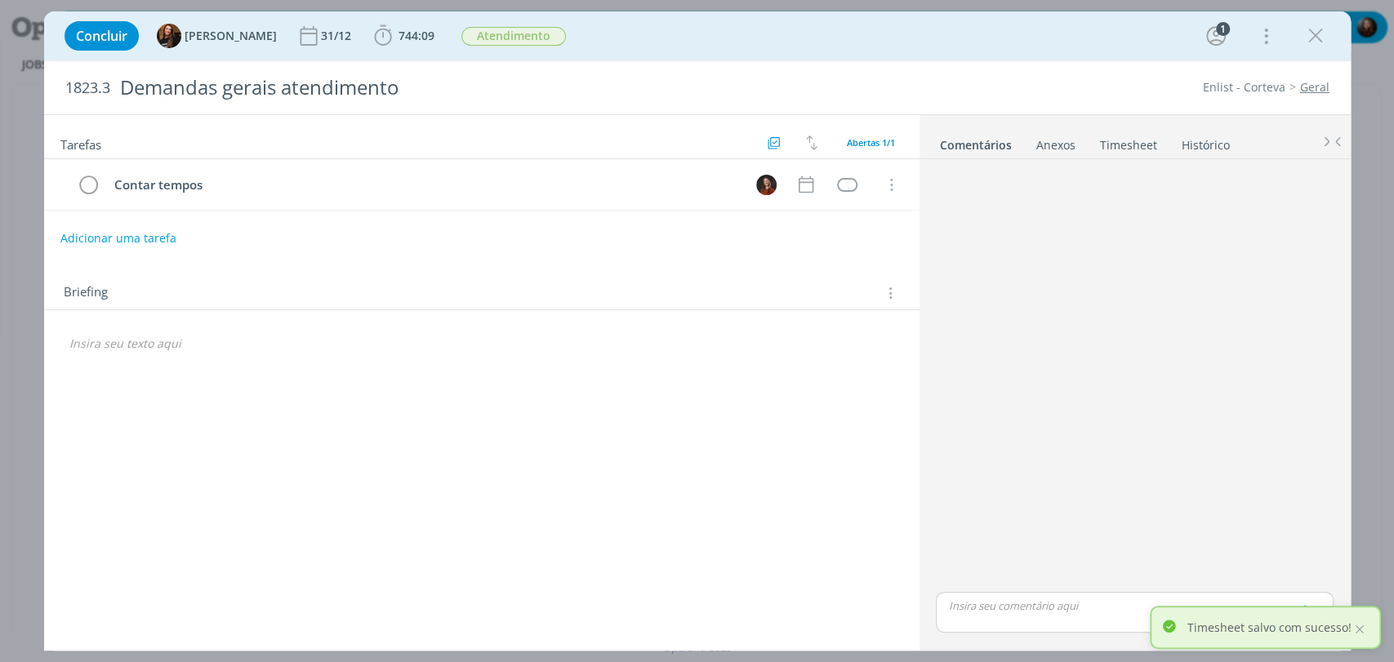
click at [1105, 87] on div "Enlist - Corteva Geral" at bounding box center [1069, 87] width 533 height 16
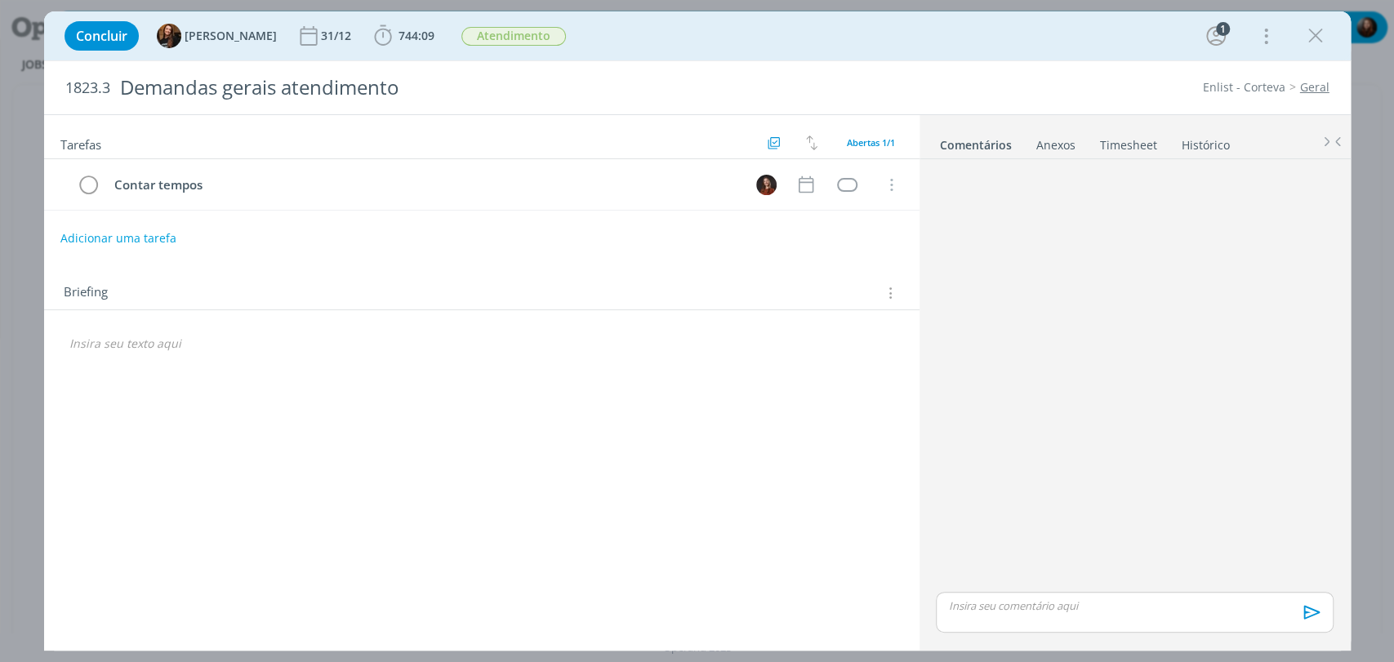
click at [1123, 335] on div "dialog" at bounding box center [1134, 377] width 410 height 423
click at [894, 51] on div "Concluir Tayná Morsch 31/12 744:09 Iniciar Apontar Data * [DATE] Horas * 00:00 …" at bounding box center [697, 35] width 1282 height 39
click at [892, 53] on div "Concluir Tayná Morsch 31/12 744:09 Iniciar Apontar Data * [DATE] Horas * 00:00 …" at bounding box center [697, 35] width 1282 height 39
click at [906, 38] on div "Concluir Tayná Morsch 31/12 744:09 Iniciar Apontar Data * [DATE] Horas * 00:00 …" at bounding box center [697, 35] width 1282 height 39
click at [1147, 343] on div "dialog" at bounding box center [1134, 377] width 410 height 423
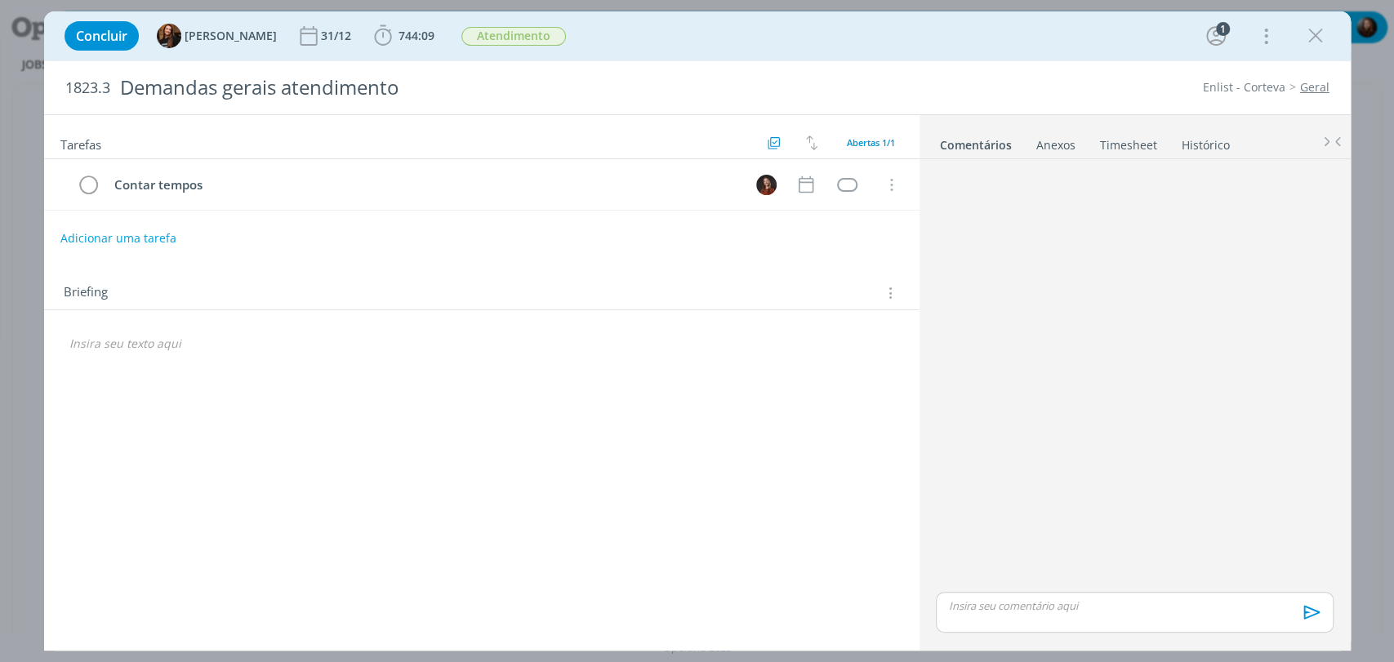
click at [1156, 358] on div "dialog" at bounding box center [1134, 377] width 410 height 423
click at [928, 47] on div "Concluir Tayná Morsch 31/12 744:09 Iniciar Apontar Data * [DATE] Horas * 00:00 …" at bounding box center [697, 35] width 1282 height 39
drag, startPoint x: 1092, startPoint y: 374, endPoint x: 1102, endPoint y: 367, distance: 12.9
click at [1092, 374] on div "dialog" at bounding box center [1134, 377] width 410 height 423
click at [1213, 488] on div "dialog" at bounding box center [1134, 377] width 410 height 423
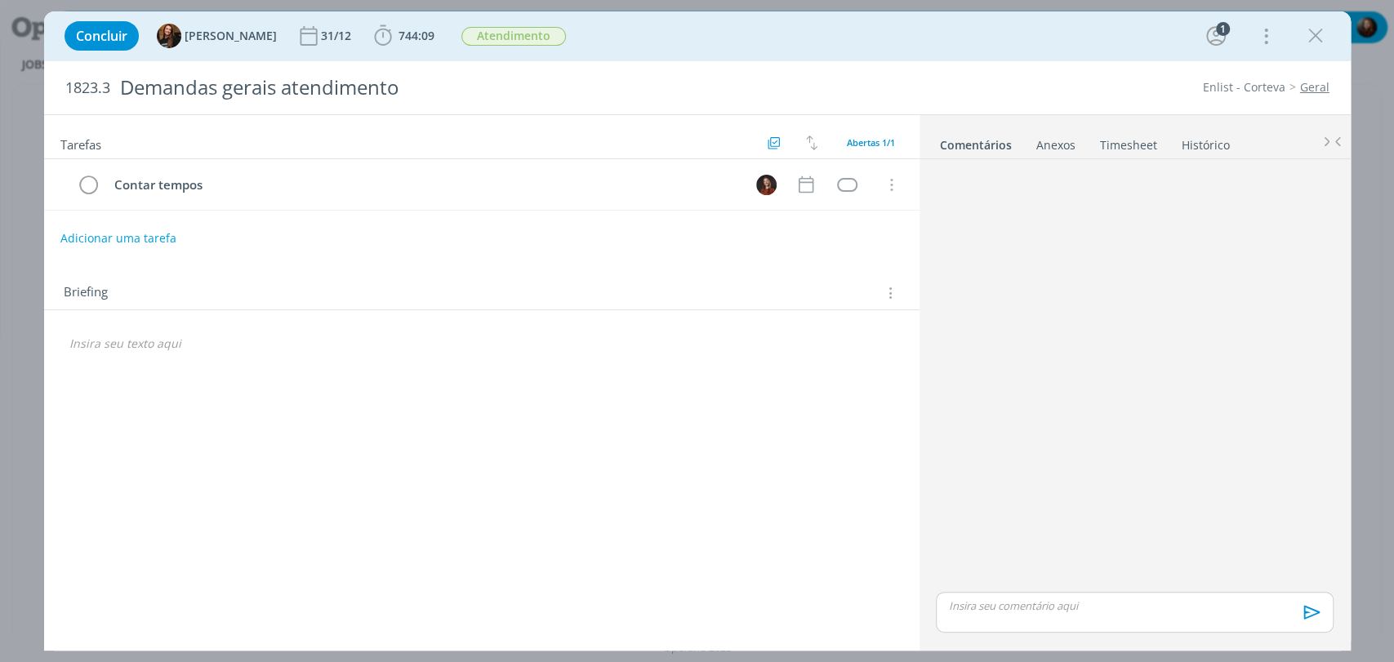
click at [1192, 368] on div "dialog" at bounding box center [1134, 377] width 410 height 423
click at [874, 47] on div "Concluir Tayná Morsch 31/12 744:09 Iniciar Apontar Data * [DATE] Horas * 00:00 …" at bounding box center [697, 35] width 1282 height 39
click at [1071, 52] on div "Concluir Tayná Morsch 31/12 744:09 Iniciar Apontar Data * [DATE] Horas * 00:00 …" at bounding box center [697, 35] width 1282 height 39
click at [404, 25] on span "744:09" at bounding box center [404, 36] width 67 height 24
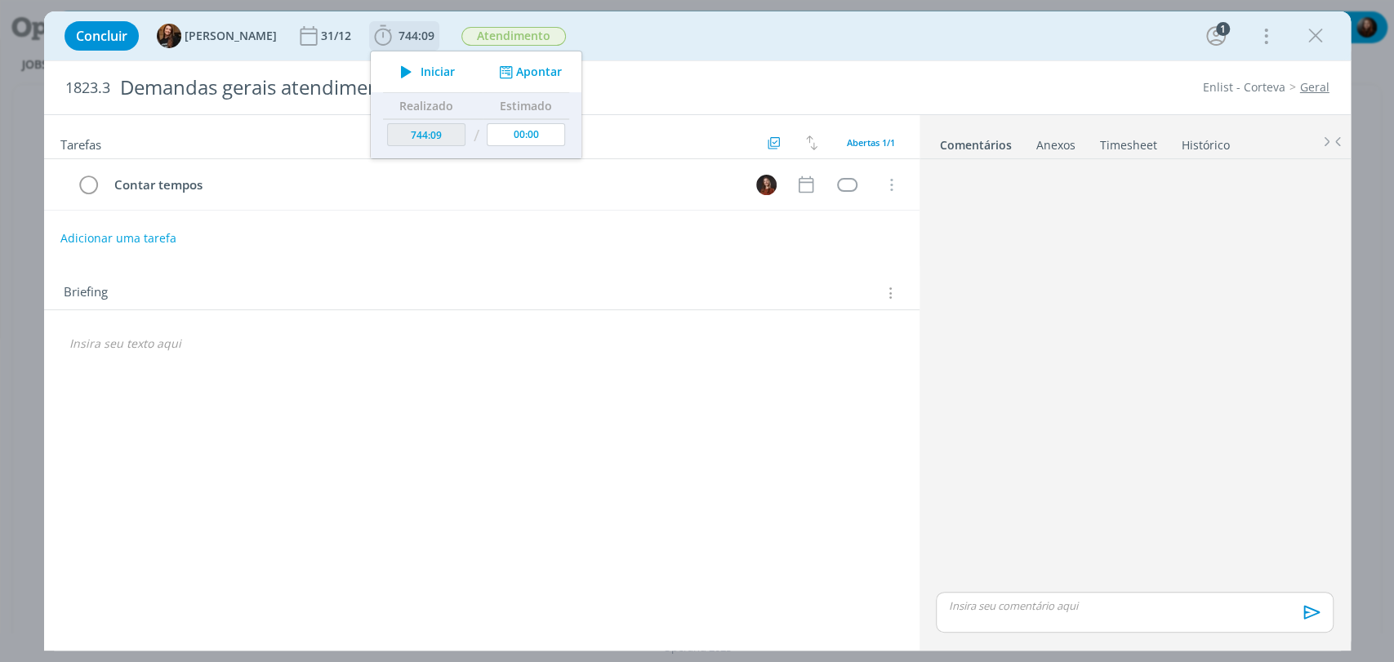
click at [423, 73] on span "Iniciar" at bounding box center [438, 71] width 34 height 11
click at [769, 40] on div "Concluir Tayná Morsch 31/12 744:09 Iniciar Apontar Data * 01/09/2025 Horas * 00…" at bounding box center [697, 35] width 1282 height 39
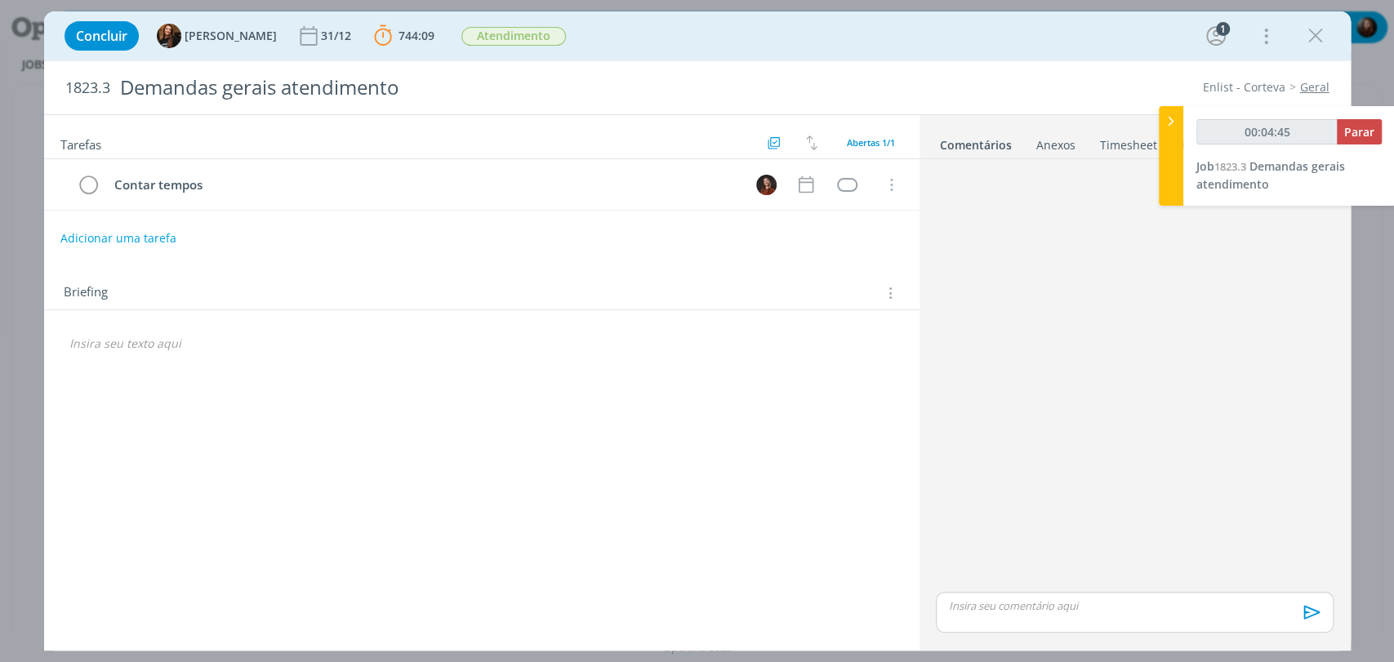
type input "00:04:46"
click at [1363, 136] on span "Parar" at bounding box center [1359, 132] width 30 height 16
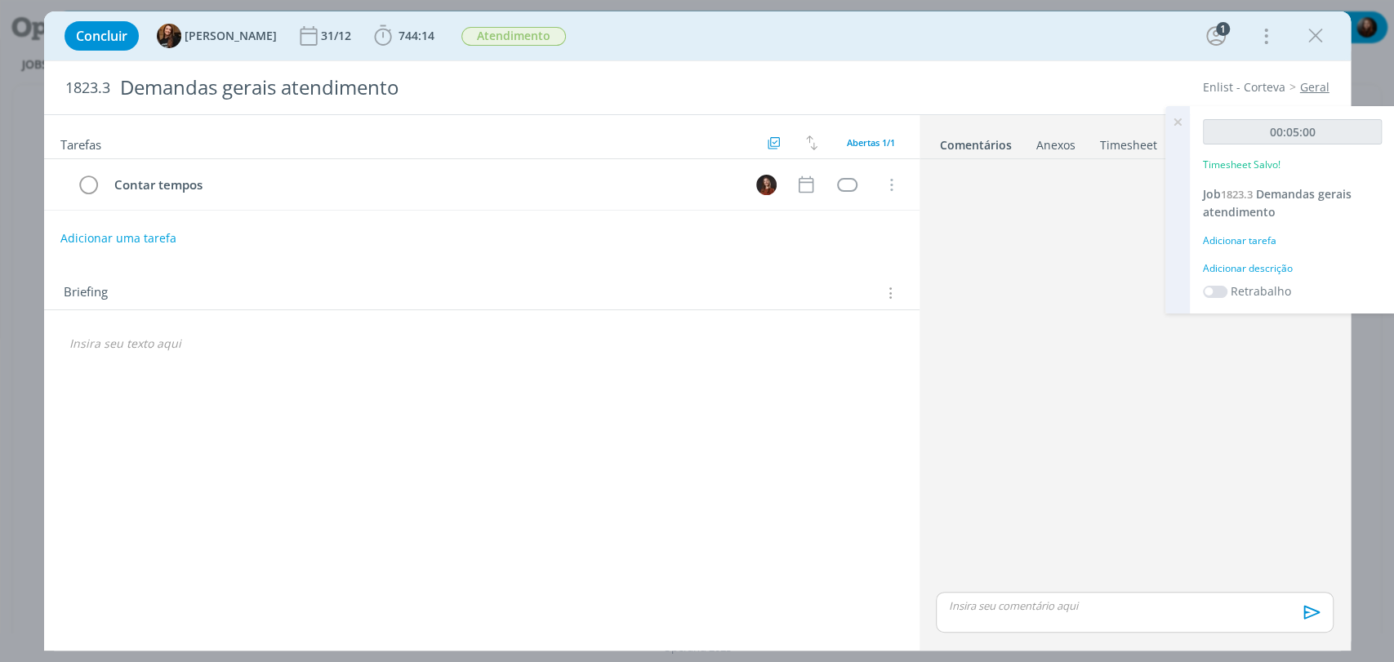
click at [1244, 268] on div "Adicionar descrição" at bounding box center [1292, 268] width 179 height 15
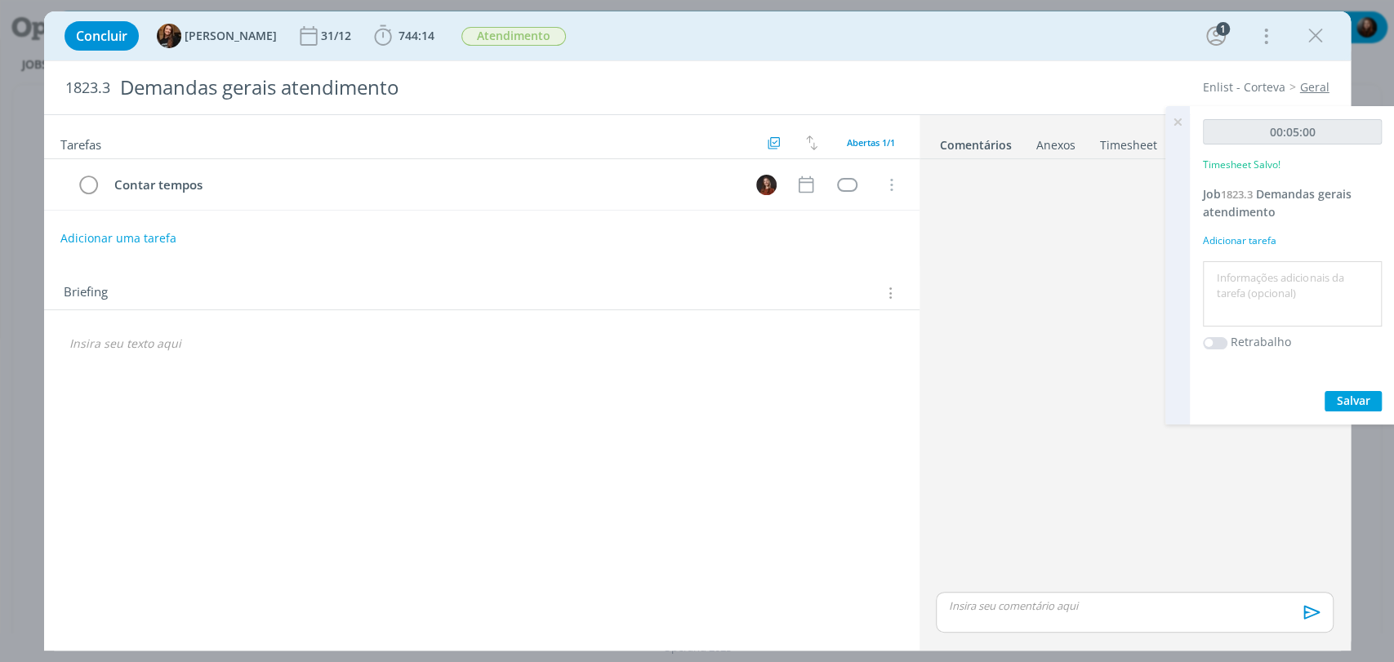
click at [1276, 293] on textarea at bounding box center [1292, 294] width 171 height 58
type textarea "atualização planilha de follow"
click at [1342, 399] on span "Salvar" at bounding box center [1353, 401] width 33 height 16
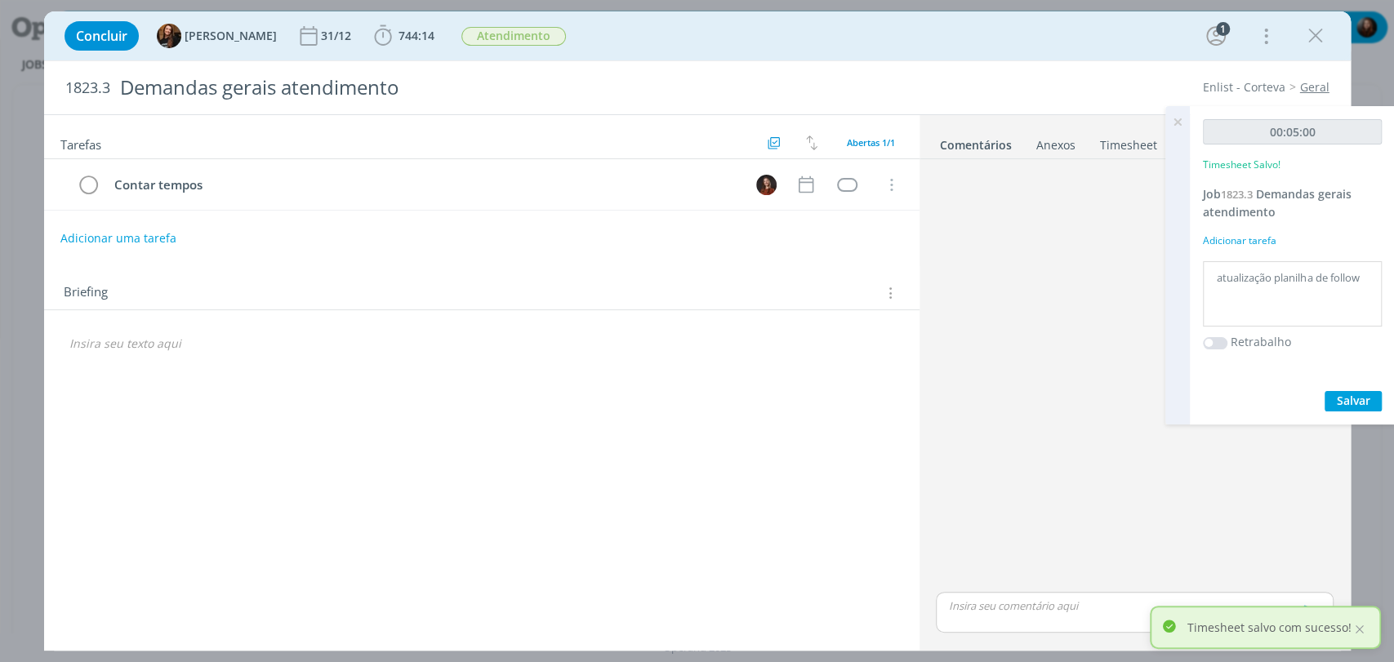
click at [1179, 120] on icon at bounding box center [1177, 122] width 29 height 32
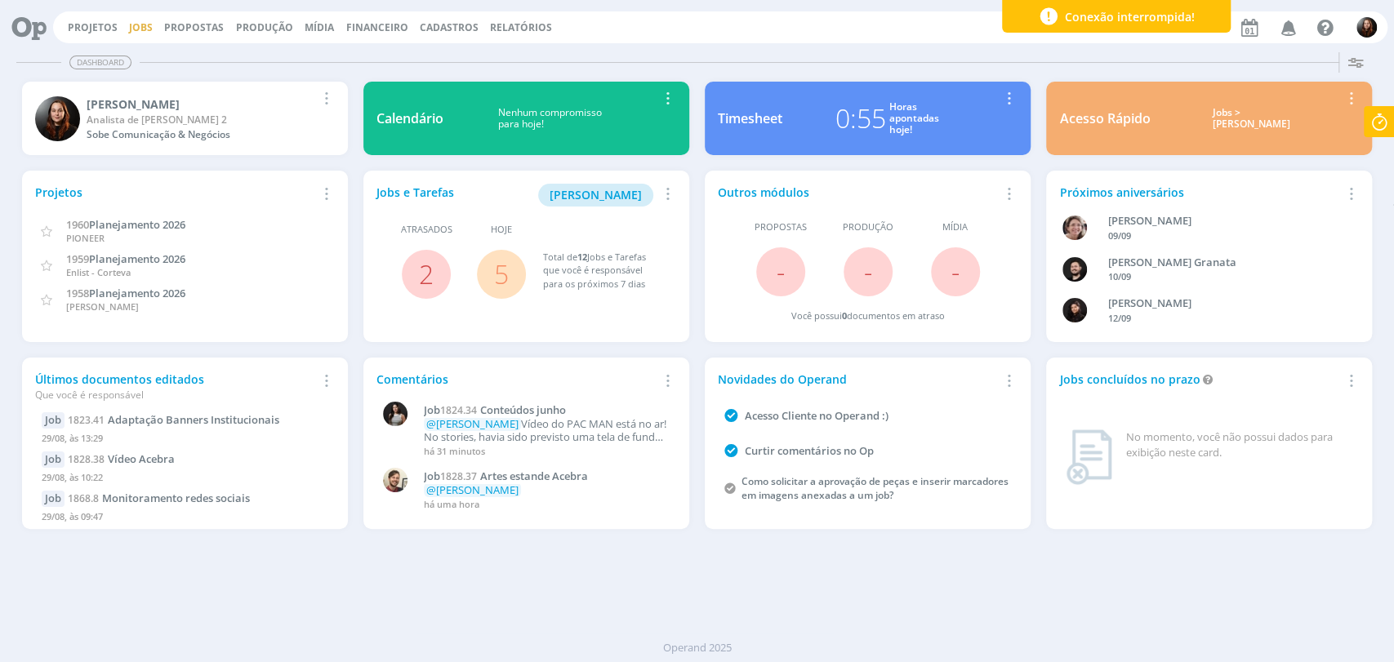
click at [138, 23] on link "Jobs" at bounding box center [141, 27] width 24 height 14
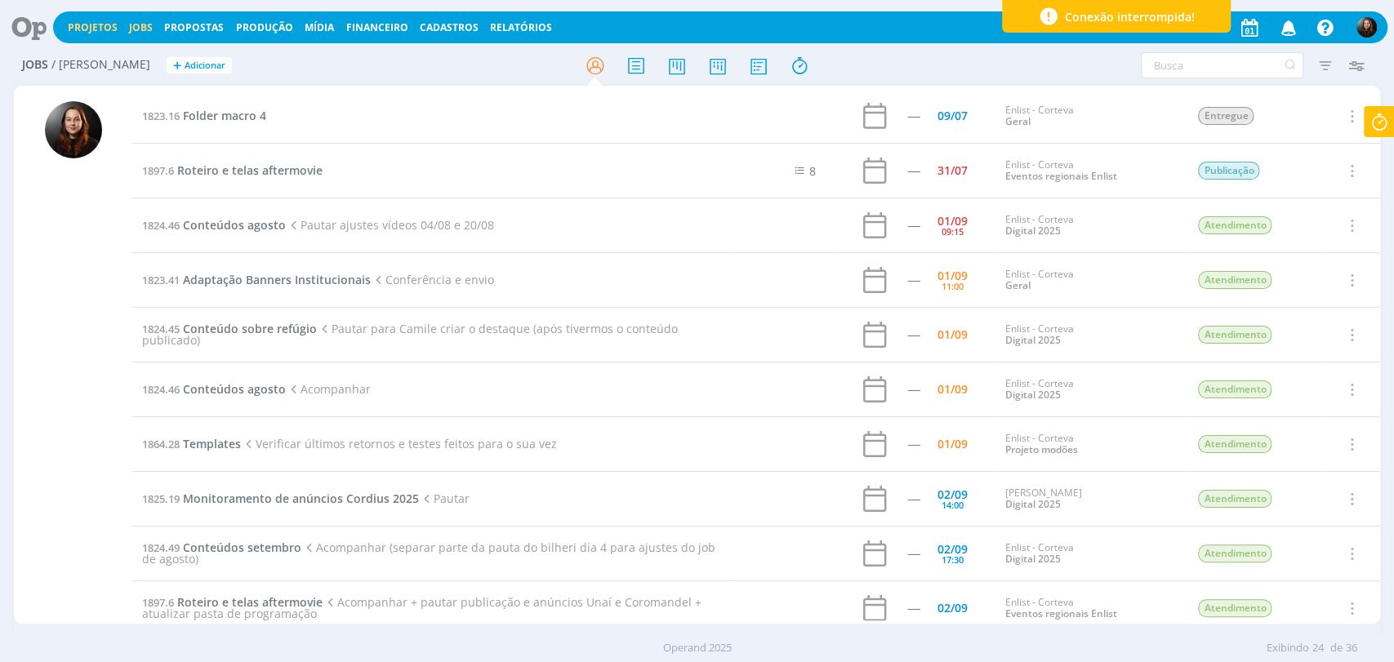
click at [69, 27] on link "Projetos" at bounding box center [93, 27] width 50 height 14
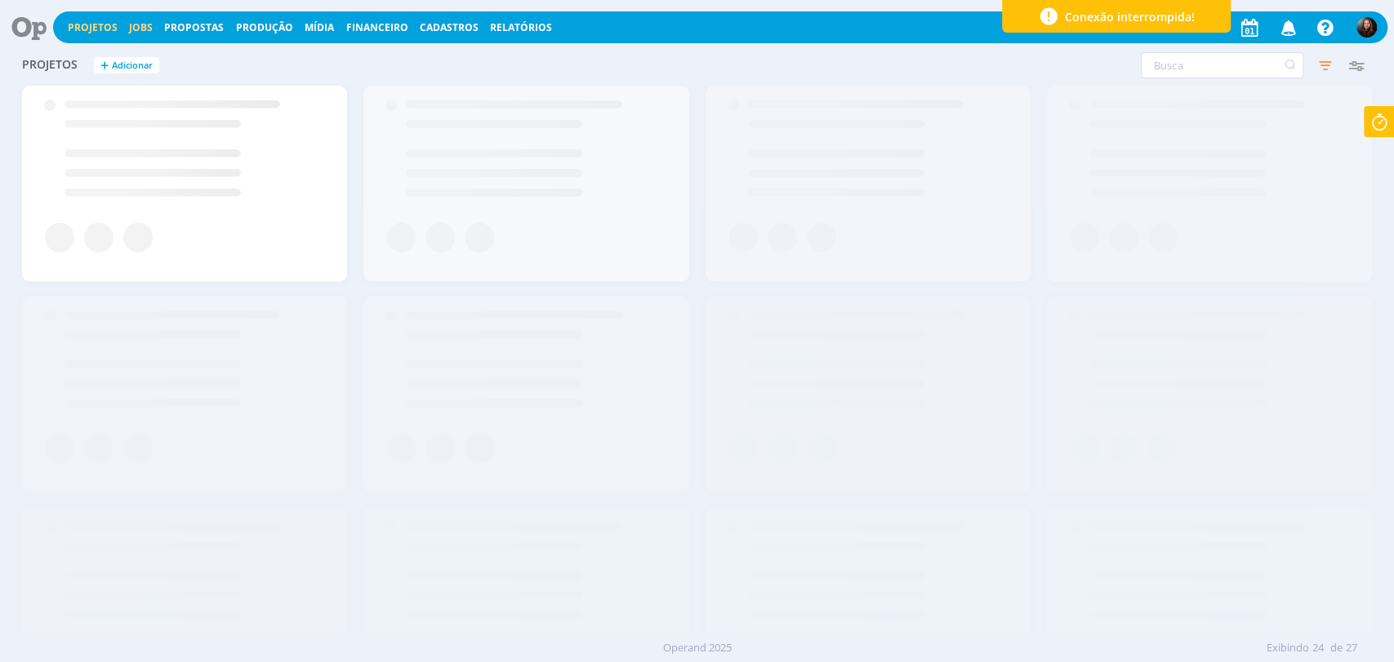
click at [146, 27] on link "Jobs" at bounding box center [141, 27] width 24 height 14
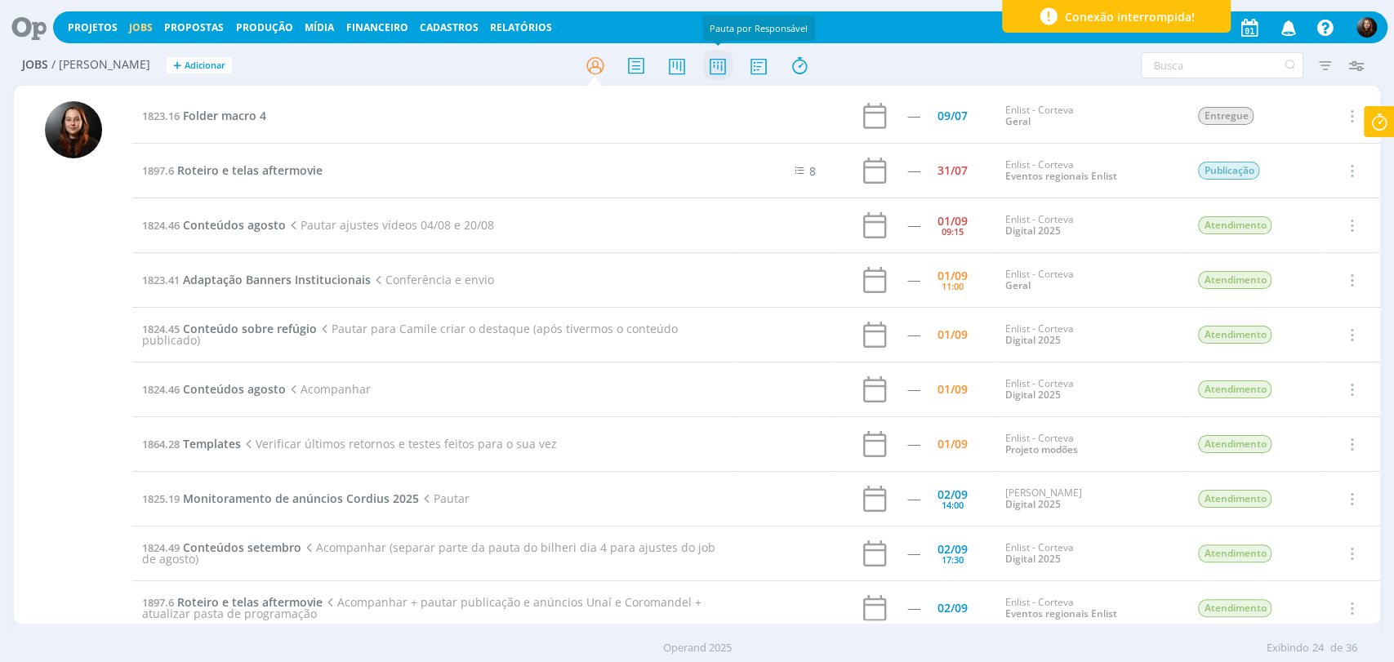
click at [716, 56] on icon at bounding box center [716, 66] width 29 height 32
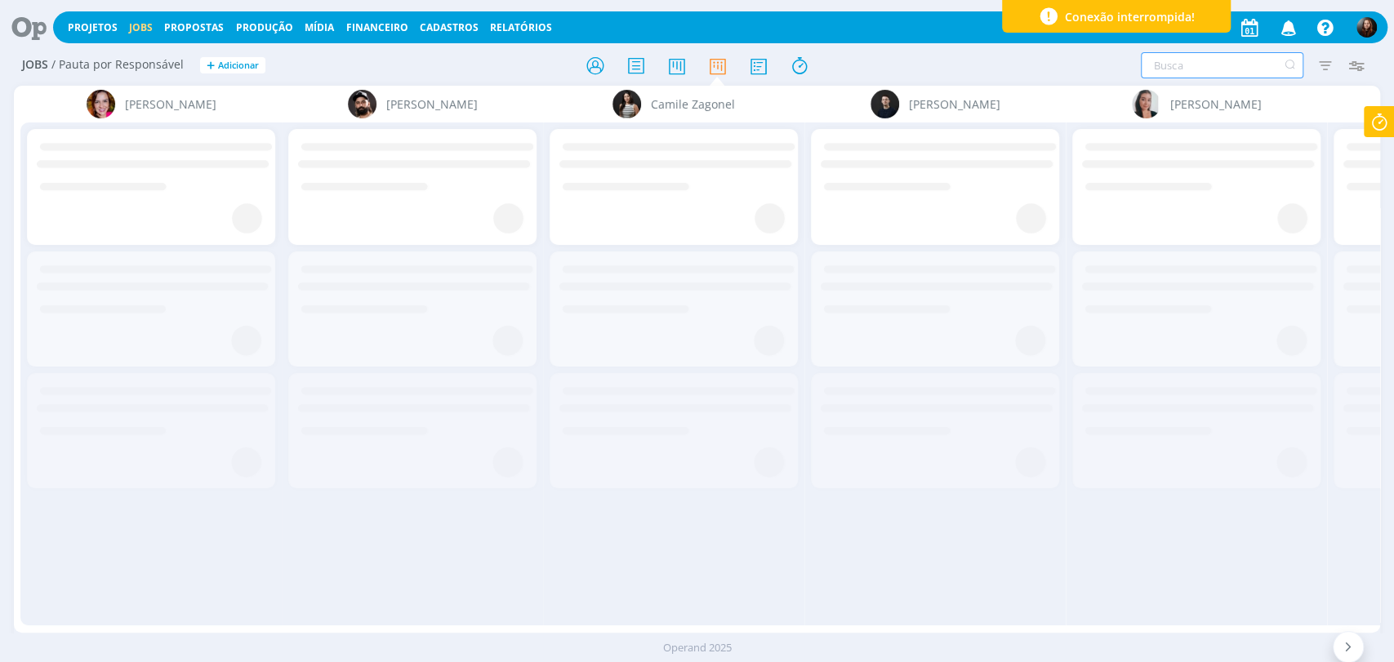
click at [1182, 65] on input "text" at bounding box center [1222, 65] width 162 height 26
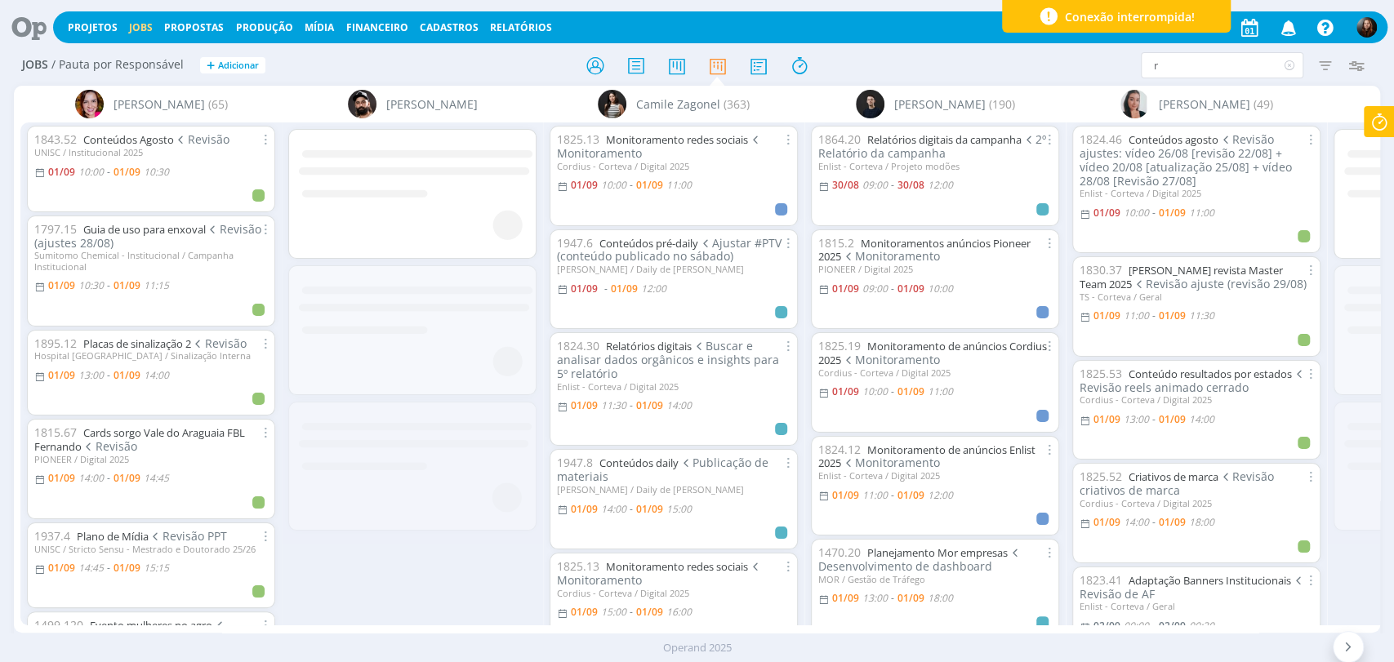
click at [588, 67] on icon at bounding box center [594, 66] width 29 height 32
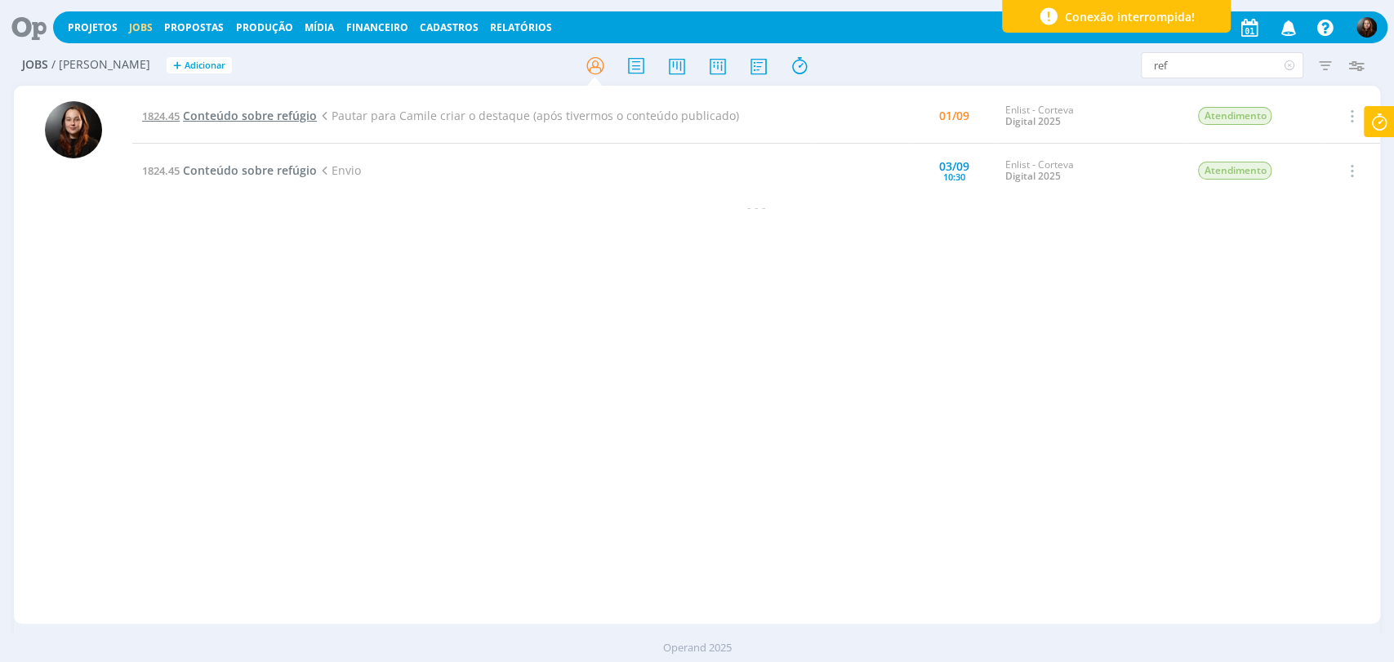
type input "ref"
click at [301, 115] on span "Conteúdo sobre refúgio" at bounding box center [250, 116] width 134 height 16
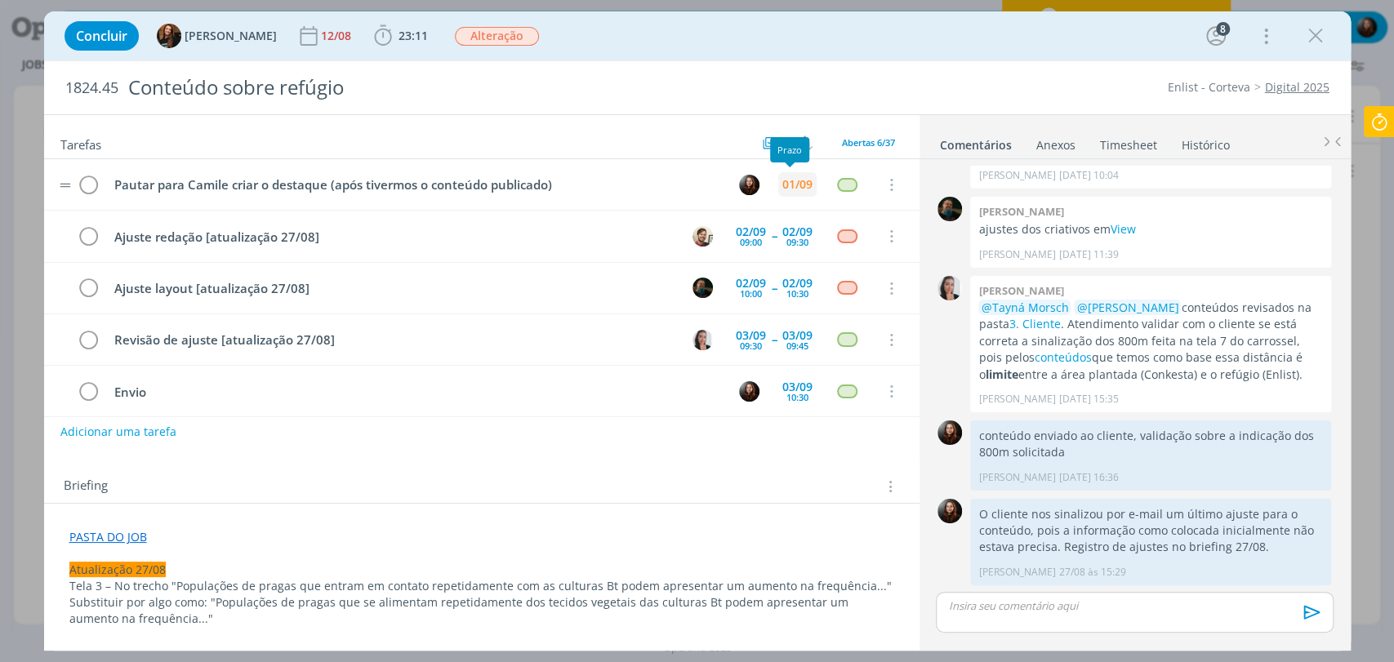
click at [788, 187] on div "01/09" at bounding box center [797, 184] width 30 height 11
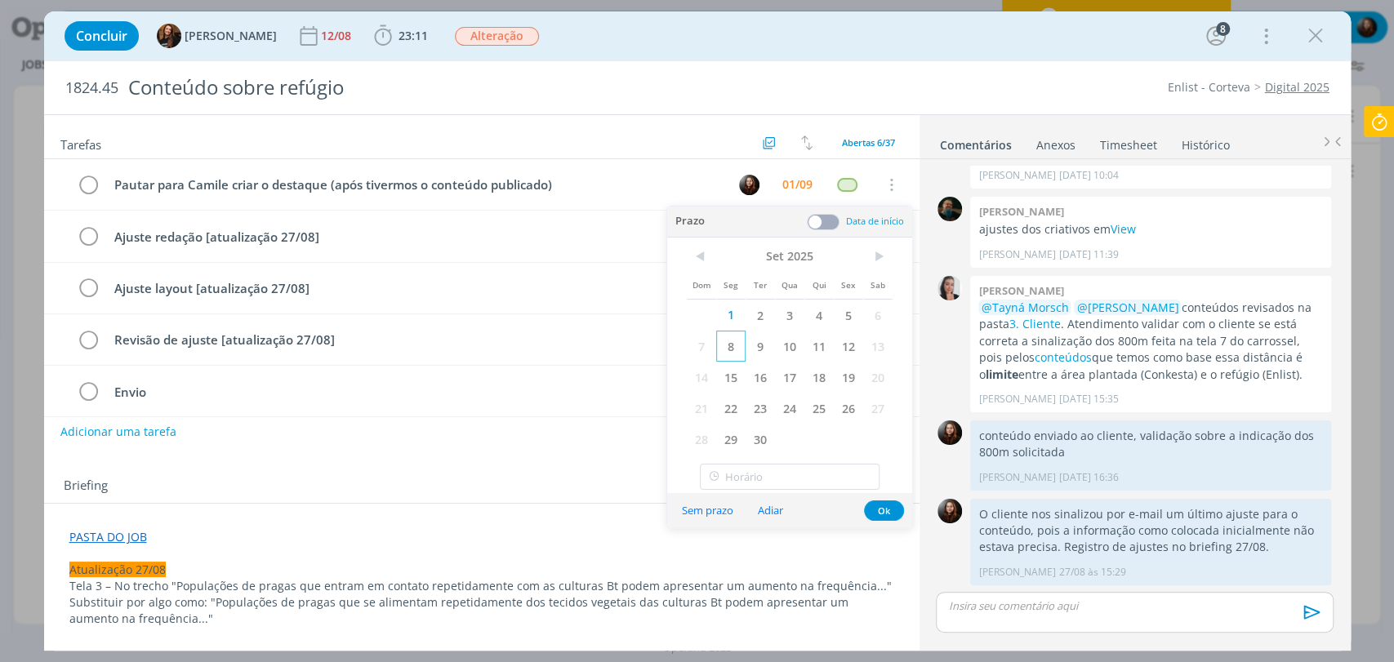
click at [735, 339] on span "8" at bounding box center [730, 346] width 29 height 31
click at [875, 511] on button "Ok" at bounding box center [884, 511] width 40 height 20
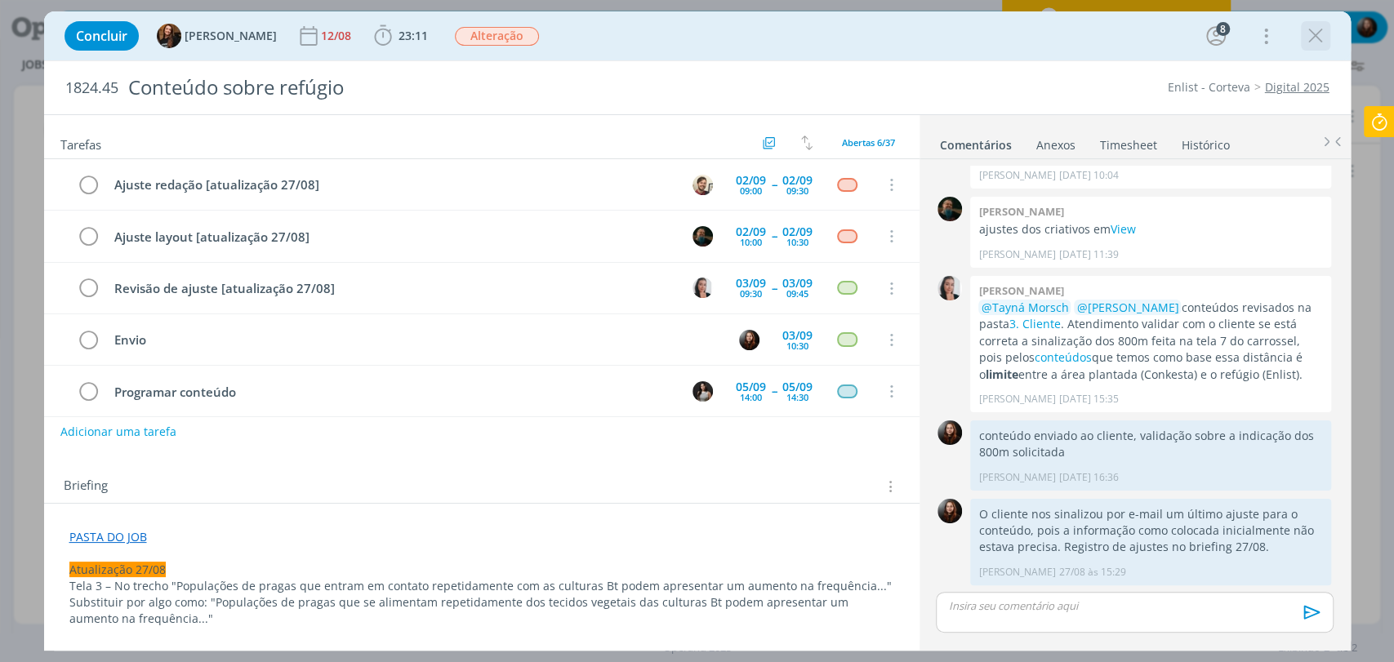
click at [1328, 36] on div "dialog" at bounding box center [1315, 35] width 29 height 29
click at [1324, 37] on icon "dialog" at bounding box center [1315, 36] width 24 height 24
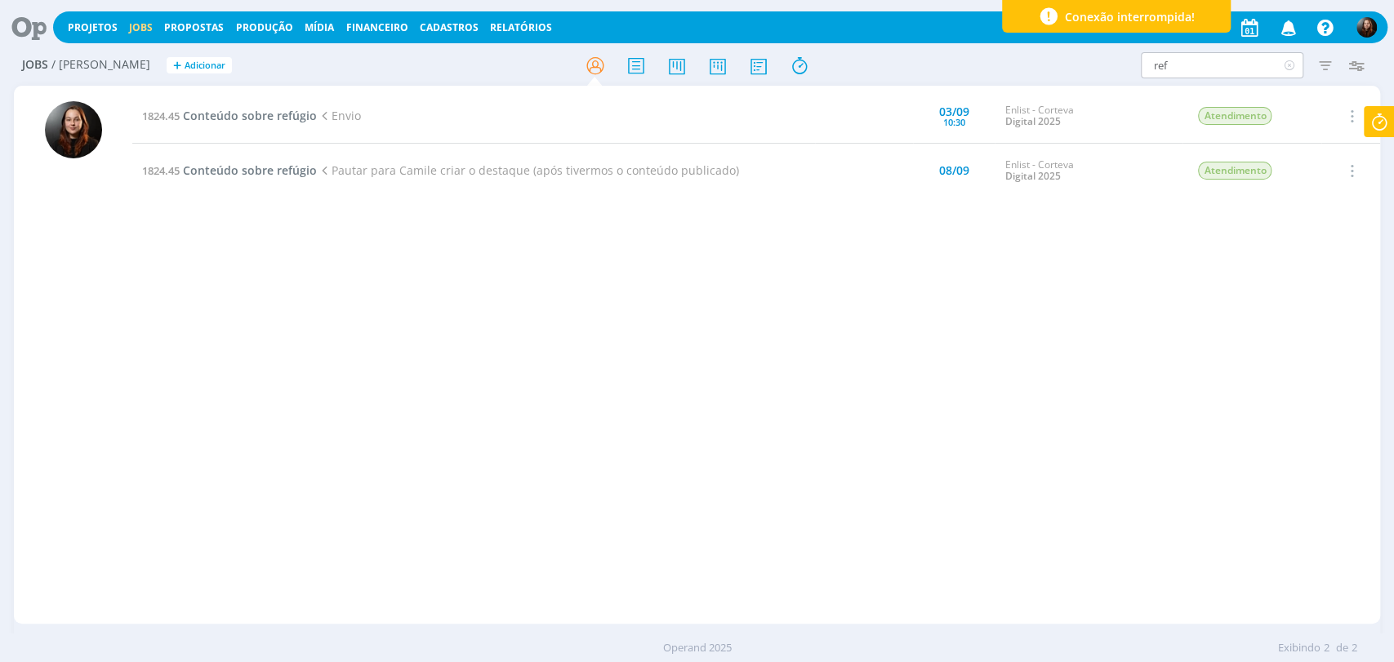
drag, startPoint x: 1291, startPoint y: 60, endPoint x: 1267, endPoint y: 63, distance: 23.8
click at [1291, 60] on icon at bounding box center [1289, 65] width 20 height 26
click at [1203, 65] on input "text" at bounding box center [1222, 65] width 162 height 26
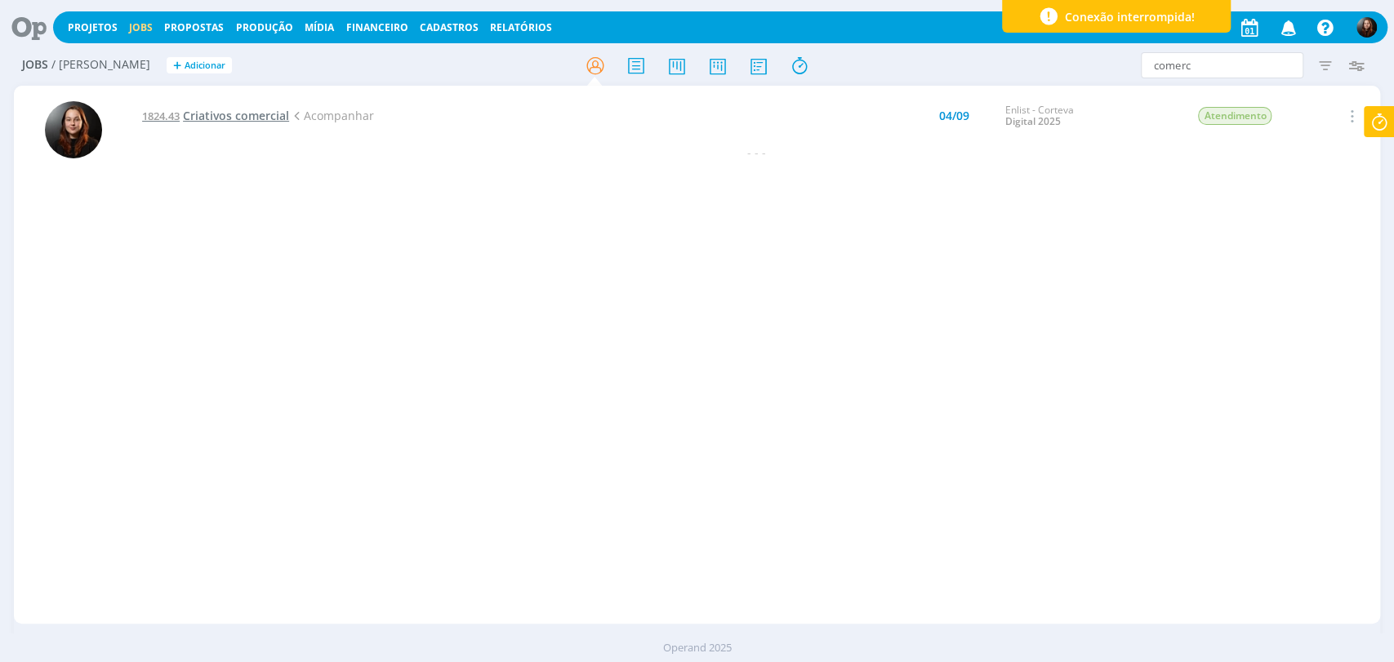
click at [269, 121] on span "Criativos comercial" at bounding box center [236, 116] width 106 height 16
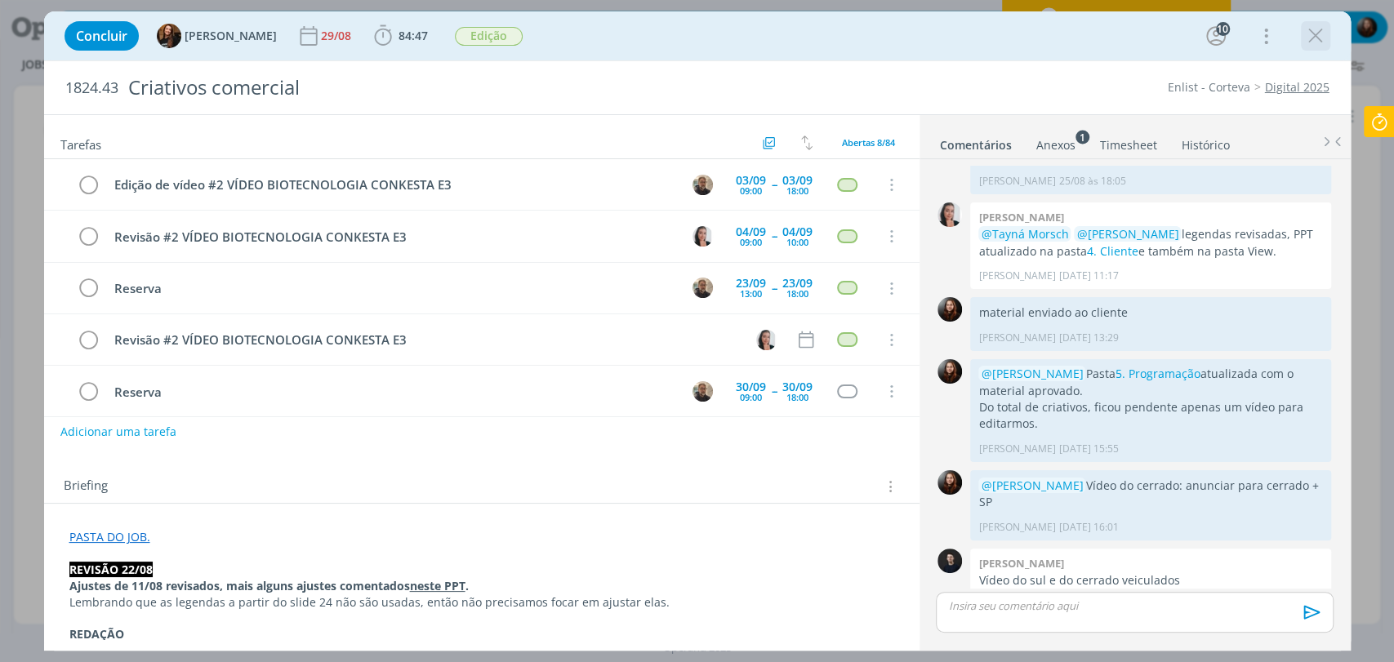
click at [1309, 34] on icon "dialog" at bounding box center [1315, 36] width 24 height 24
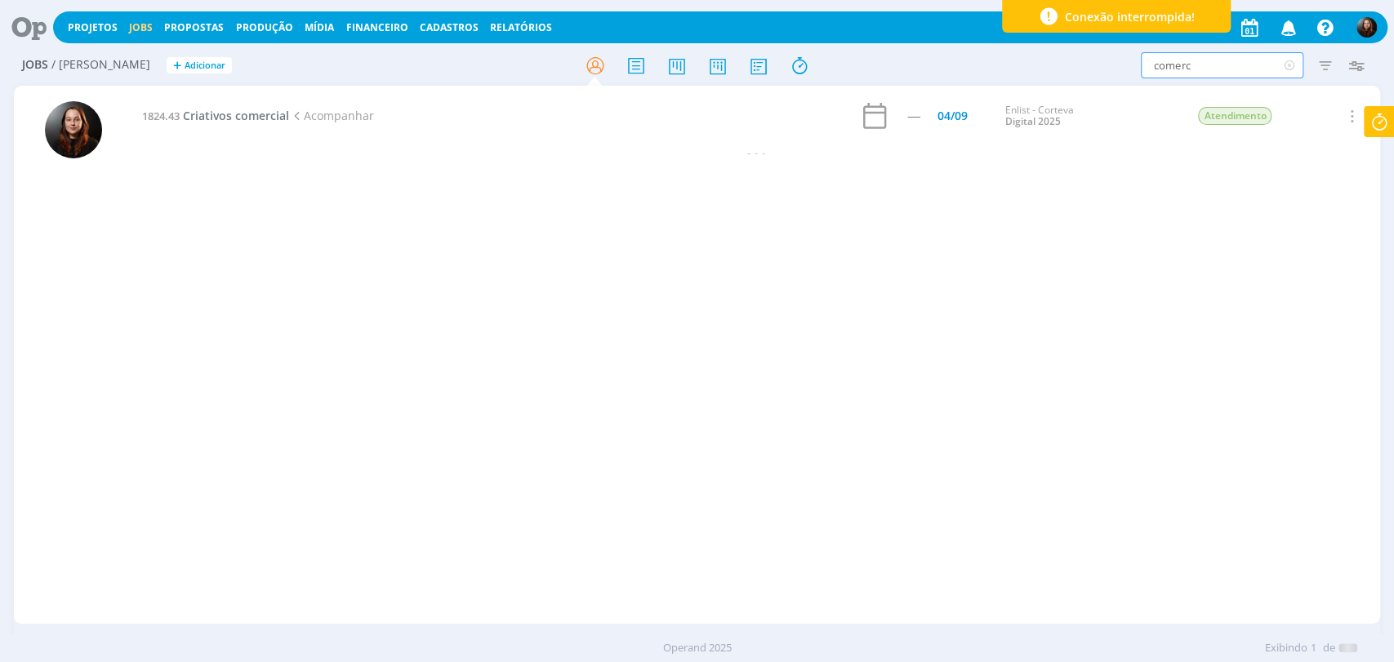
click at [1186, 71] on input "comerc" at bounding box center [1222, 65] width 162 height 26
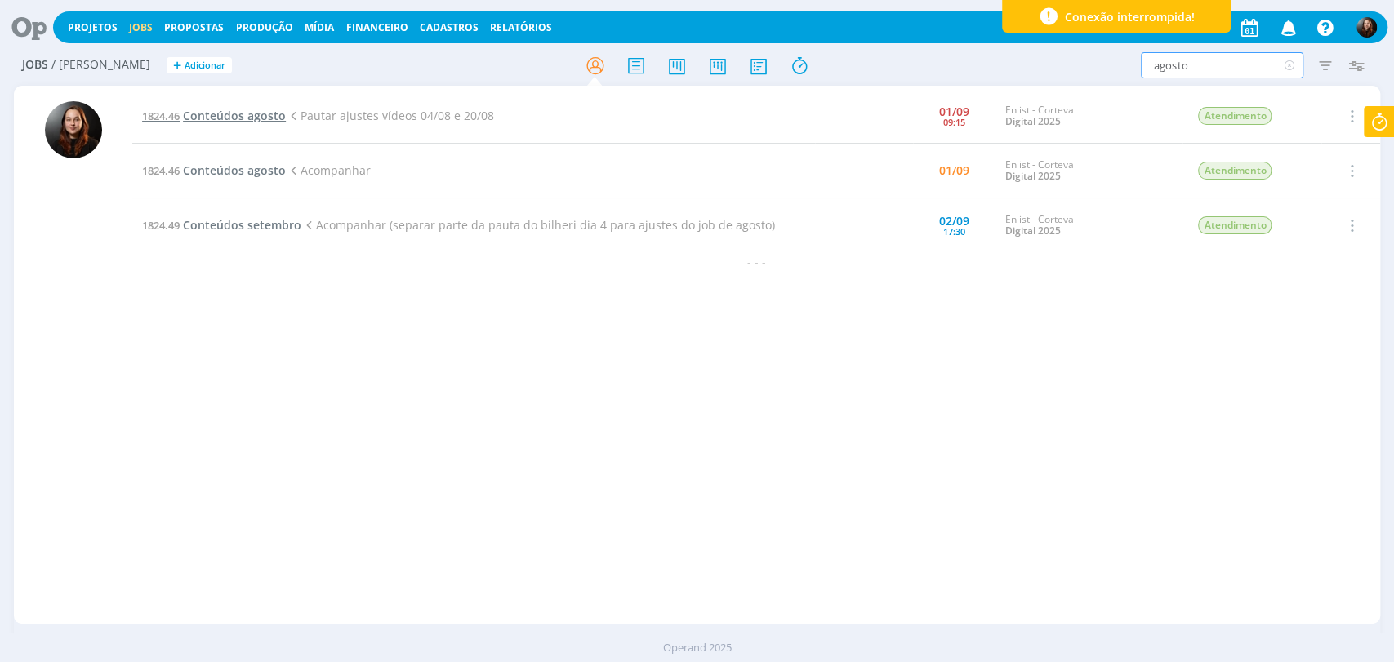
type input "agosto"
click at [251, 114] on span "Conteúdos agosto" at bounding box center [234, 116] width 103 height 16
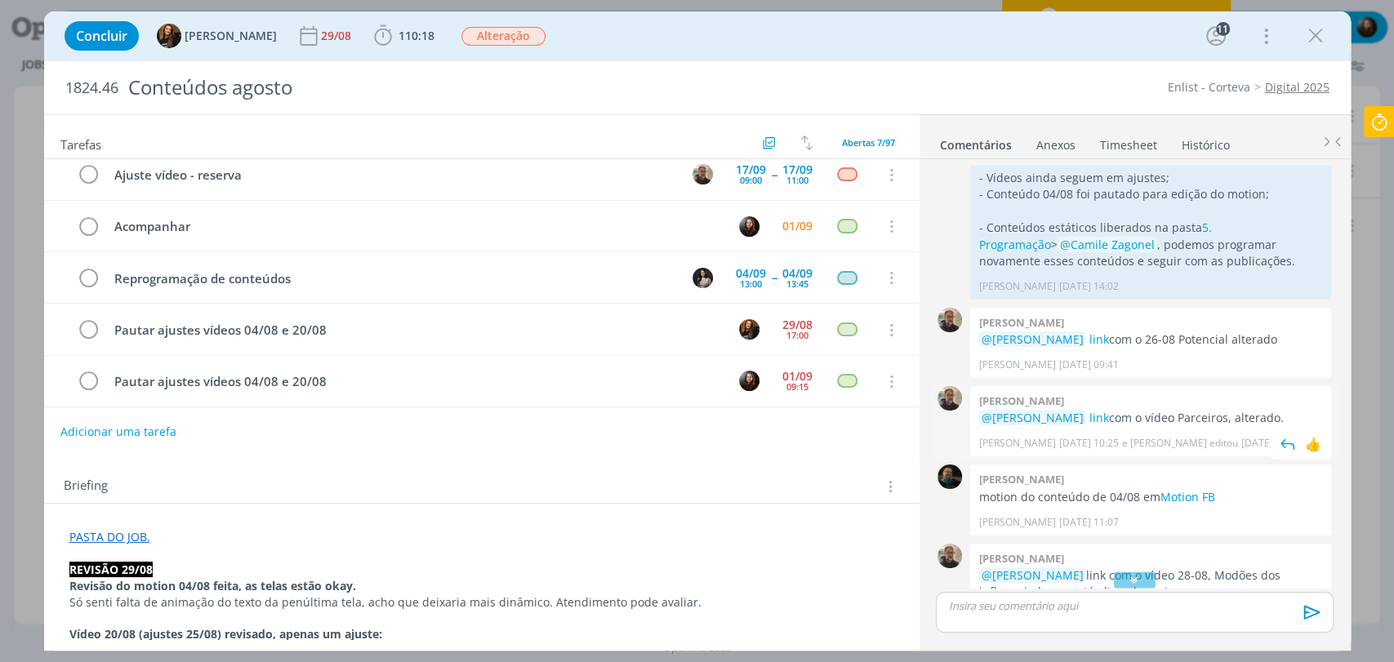
scroll to position [1548, 0]
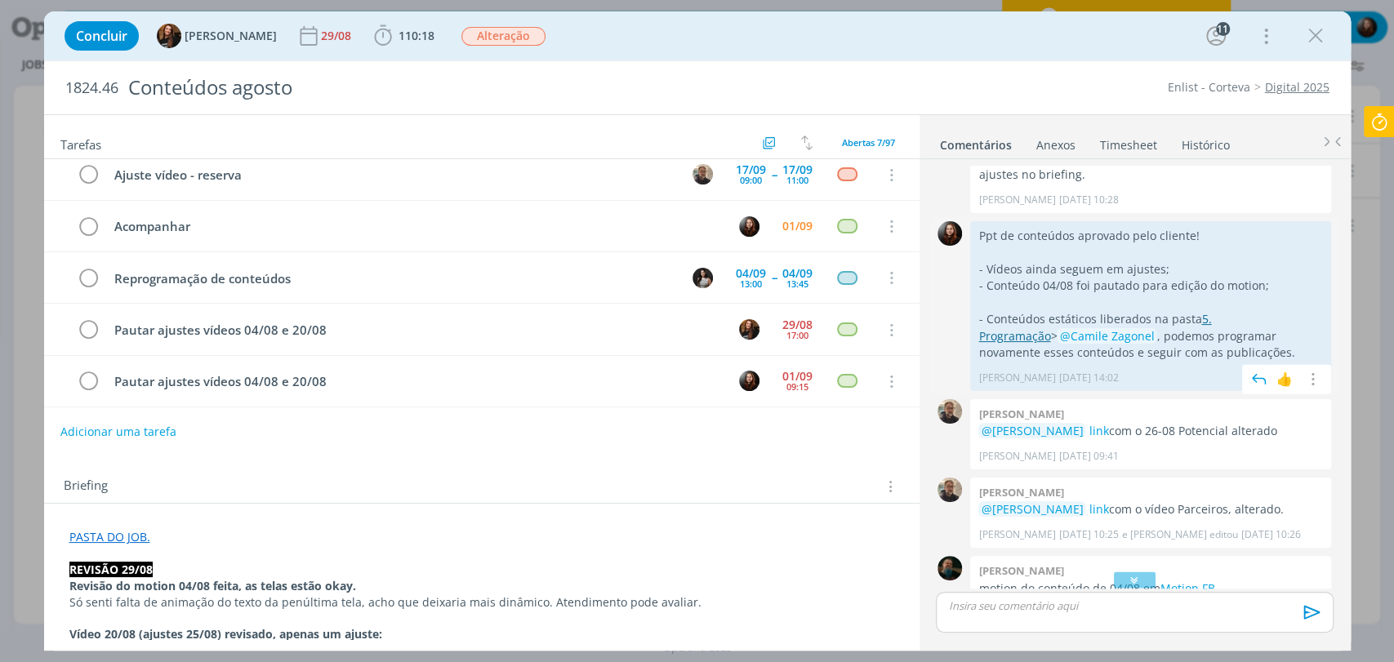
click at [1211, 311] on link "5. Programação" at bounding box center [1094, 327] width 233 height 32
drag, startPoint x: 1013, startPoint y: 216, endPoint x: 1289, endPoint y: 232, distance: 276.4
click at [1289, 232] on div "Ppt de conteúdos aprovado pelo cliente! - Vídeos ainda seguem em ajustes; - Con…" at bounding box center [1150, 295] width 345 height 134
click at [1085, 311] on p "- Conteúdos estáticos liberados na pasta 5. Programação > @Camile Zagonel , pod…" at bounding box center [1150, 336] width 345 height 50
click at [1346, 277] on div "0 conteúdo de 28/08 enviado para aprovação do cliente Eduarda Pereira 19/08 às …" at bounding box center [1134, 403] width 431 height 488
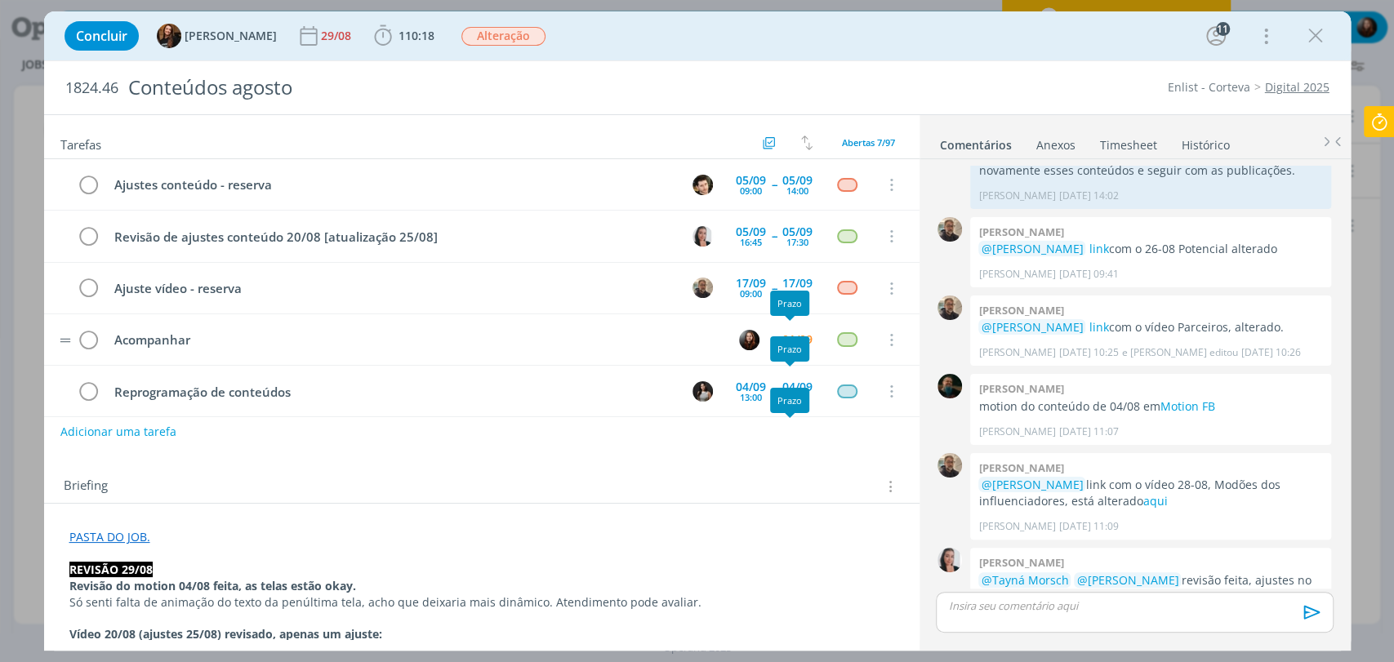
scroll to position [0, 0]
drag, startPoint x: 1313, startPoint y: 33, endPoint x: 7, endPoint y: 145, distance: 1311.2
click at [1313, 33] on icon "dialog" at bounding box center [1315, 36] width 24 height 24
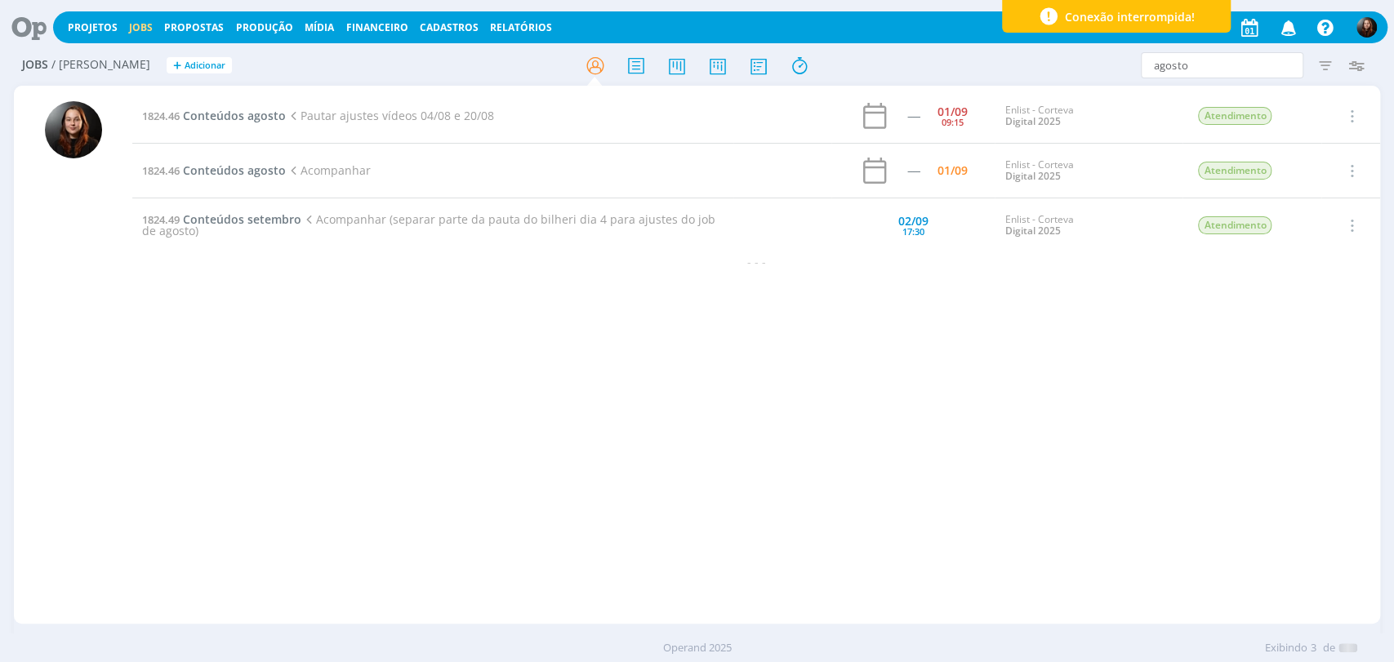
click at [19, 28] on icon at bounding box center [23, 27] width 33 height 32
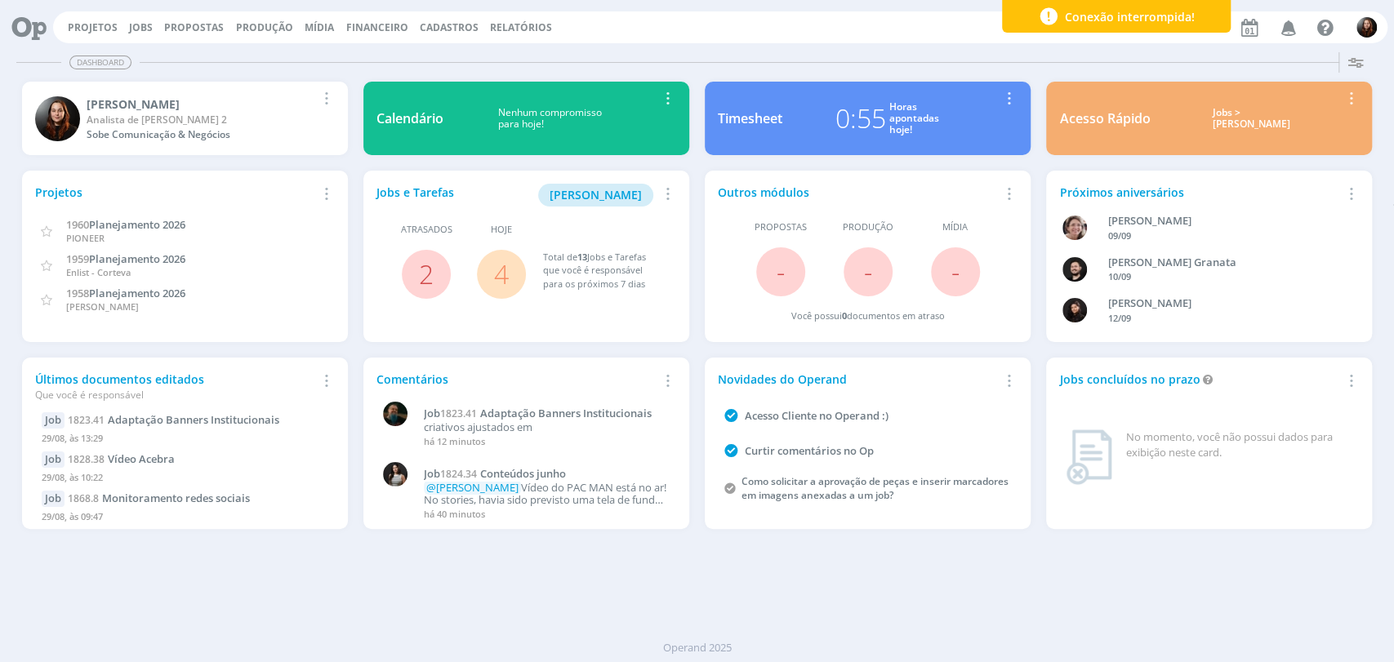
click at [754, 37] on div "Projetos Jobs Propostas Produção Mídia Financeiro Cadastros Relatórios Notifica…" at bounding box center [720, 27] width 1334 height 32
click at [875, 51] on div "Dashboard" at bounding box center [696, 63] width 1361 height 24
click at [743, 40] on div "Projetos Jobs Propostas Produção Mídia Financeiro Cadastros Relatórios Notifica…" at bounding box center [720, 27] width 1334 height 32
click at [696, 47] on div "Dashboard Salvar Selecione abaixo os cards desejados: Meus Meu Perfil Agenda Ti…" at bounding box center [697, 354] width 1394 height 616
click at [714, 37] on div "Projetos Jobs Propostas Produção Mídia Financeiro Cadastros Relatórios Notifica…" at bounding box center [720, 27] width 1334 height 32
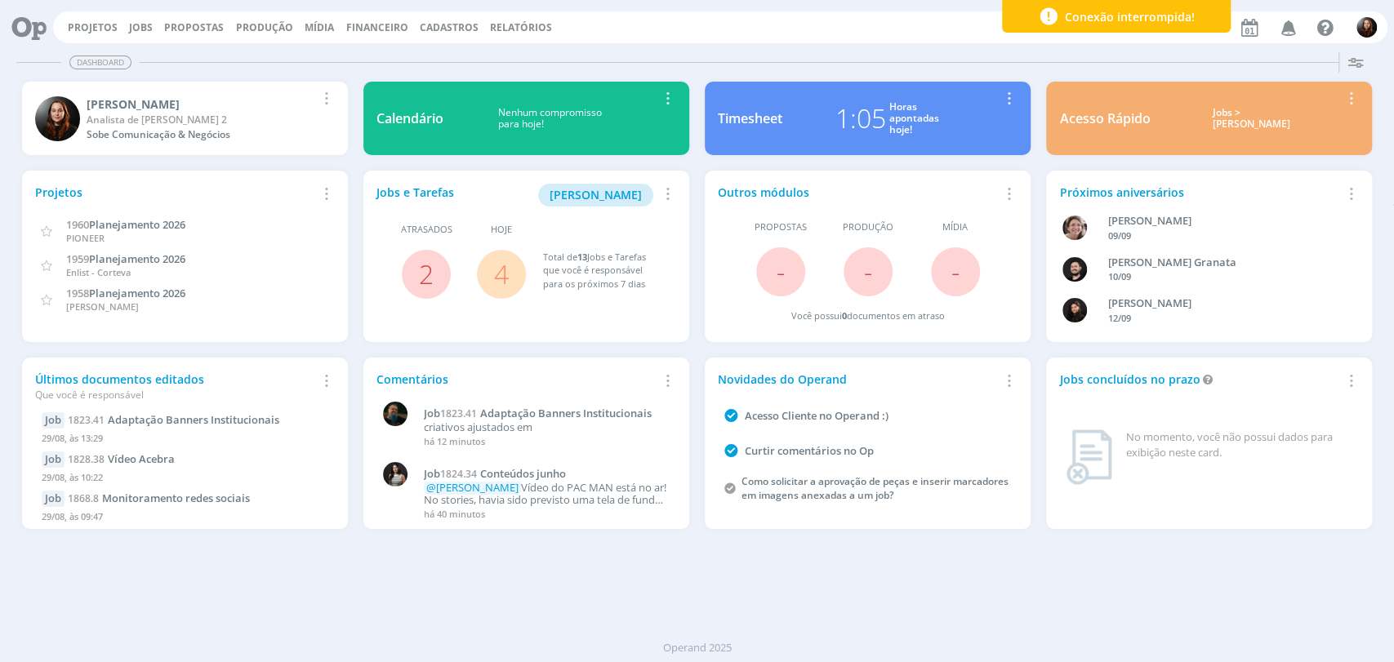
click at [794, 34] on div "Projetos Jobs Propostas Produção [GEOGRAPHIC_DATA] Financeiro Cadastros Relatór…" at bounding box center [720, 27] width 1334 height 32
click at [780, 36] on div "Projetos Jobs Propostas Produção [GEOGRAPHIC_DATA] Financeiro Cadastros Relatór…" at bounding box center [720, 27] width 1334 height 32
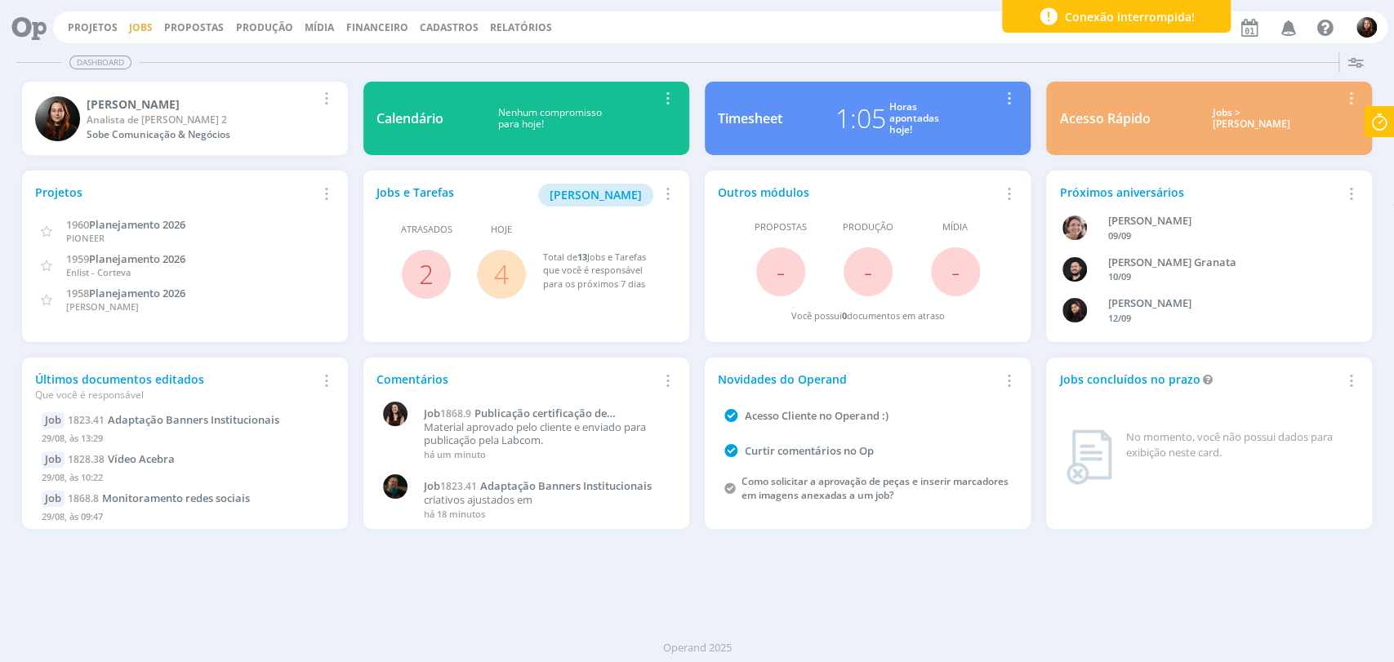
click at [130, 31] on link "Jobs" at bounding box center [141, 27] width 24 height 14
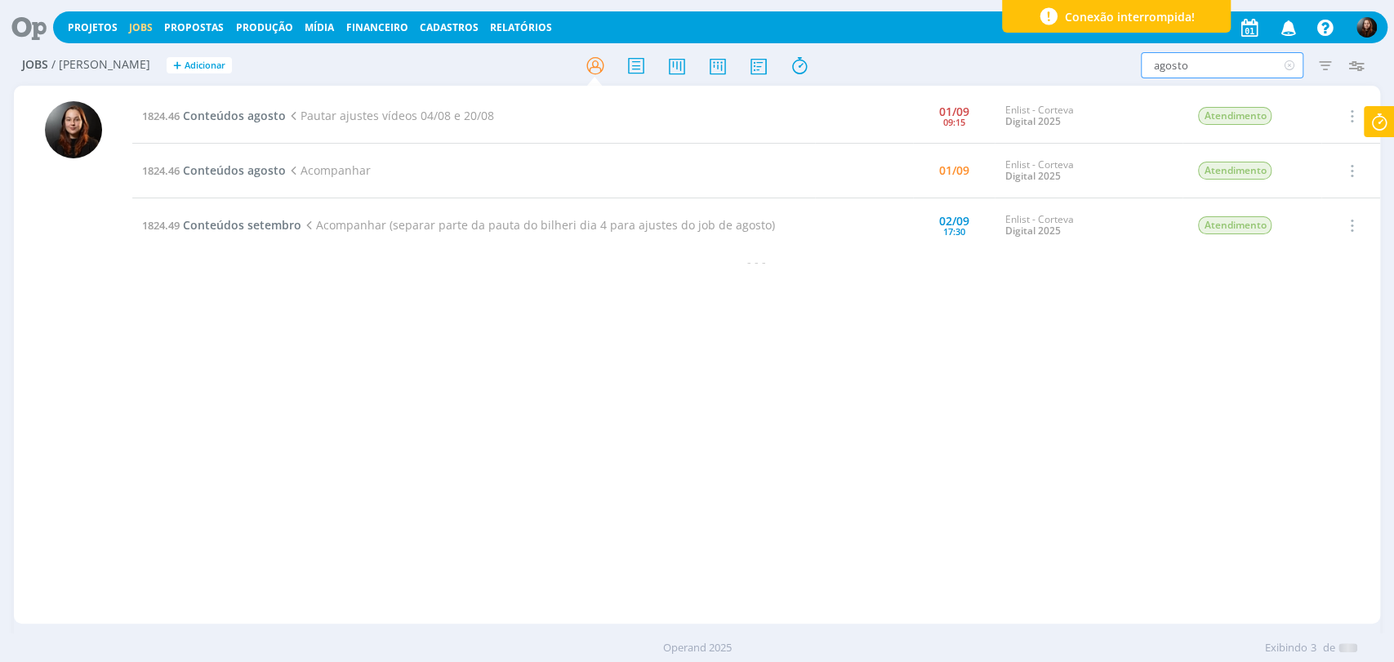
click at [1156, 68] on input "agosto" at bounding box center [1222, 65] width 162 height 26
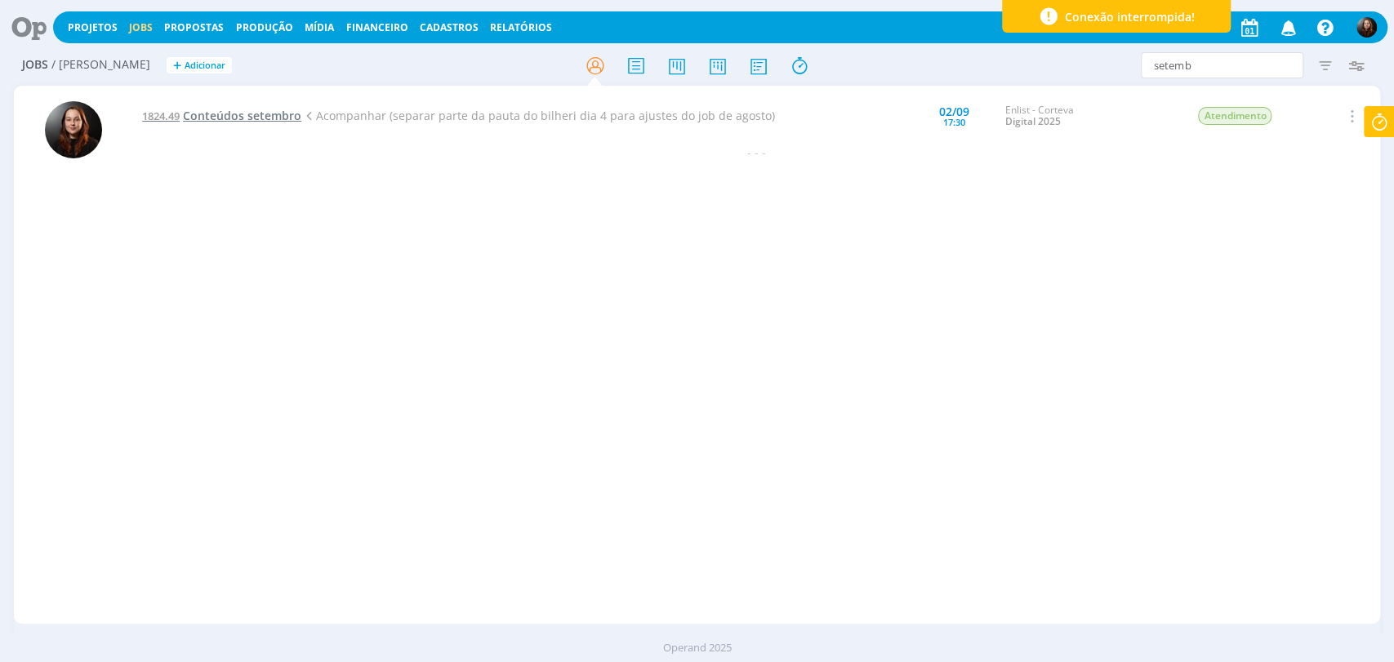
click at [190, 114] on span "Conteúdos setembro" at bounding box center [242, 116] width 118 height 16
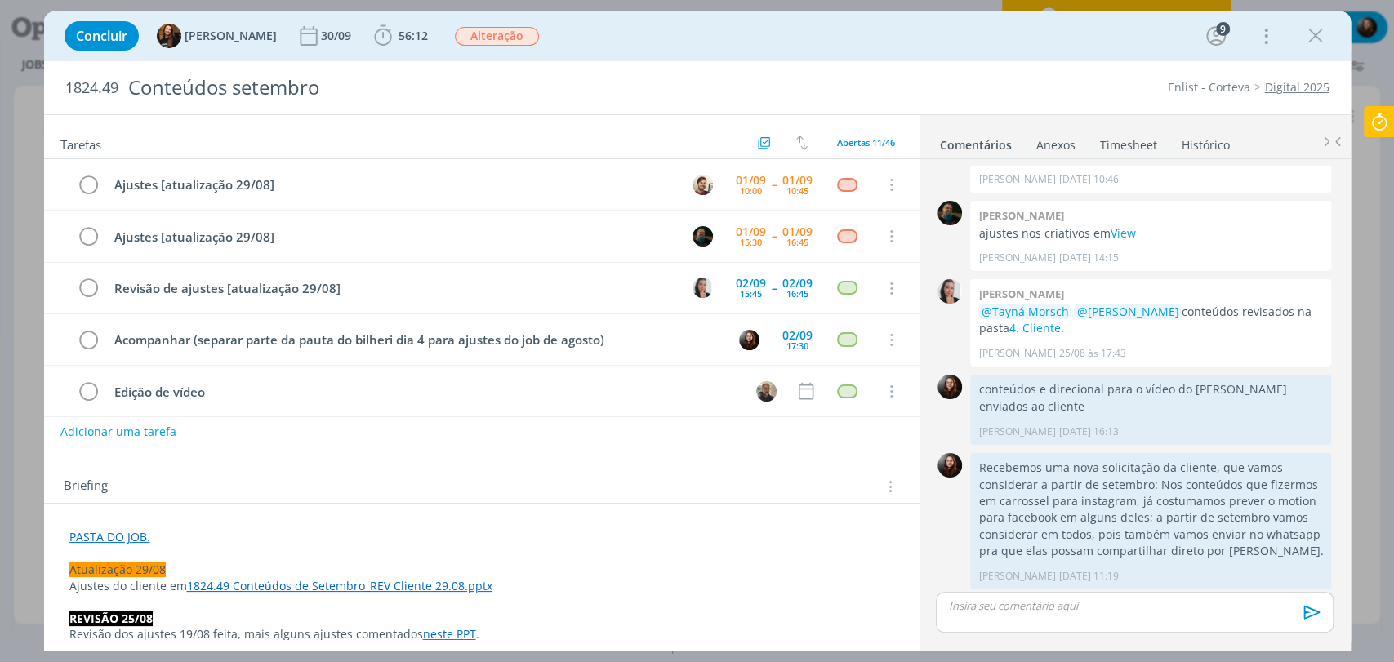
scroll to position [2691, 0]
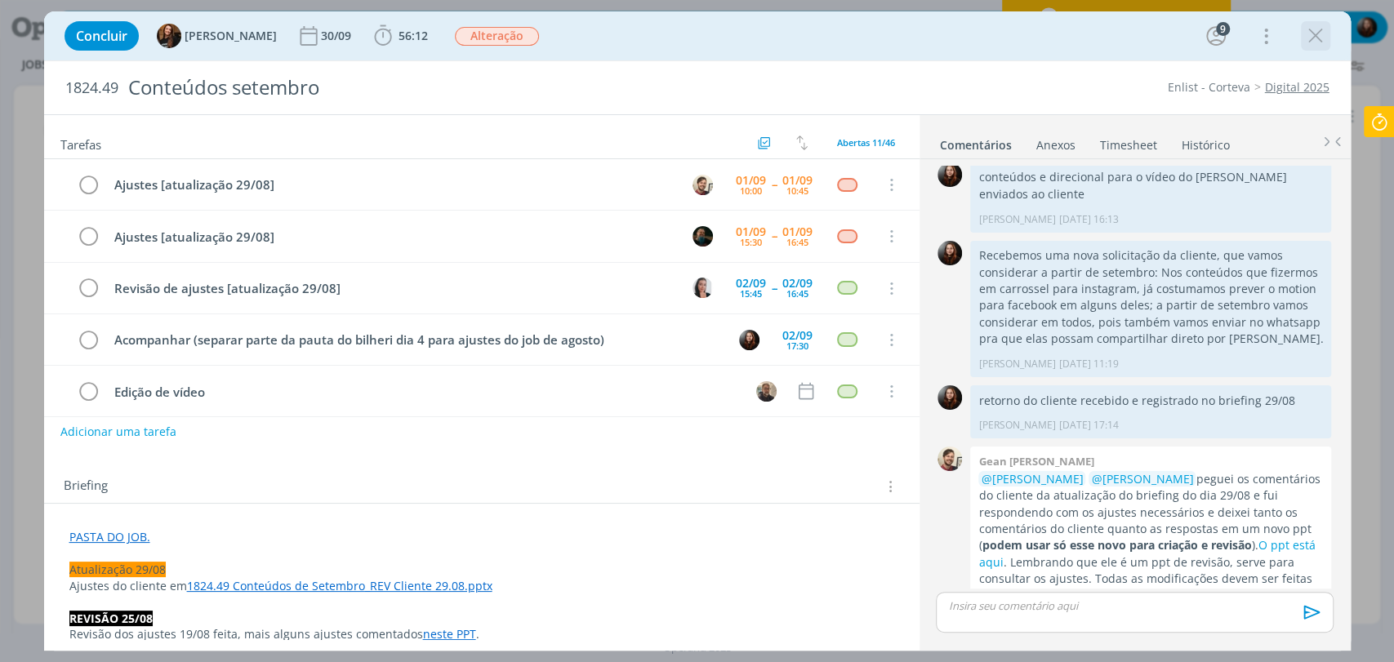
click at [1313, 38] on icon "dialog" at bounding box center [1315, 36] width 24 height 24
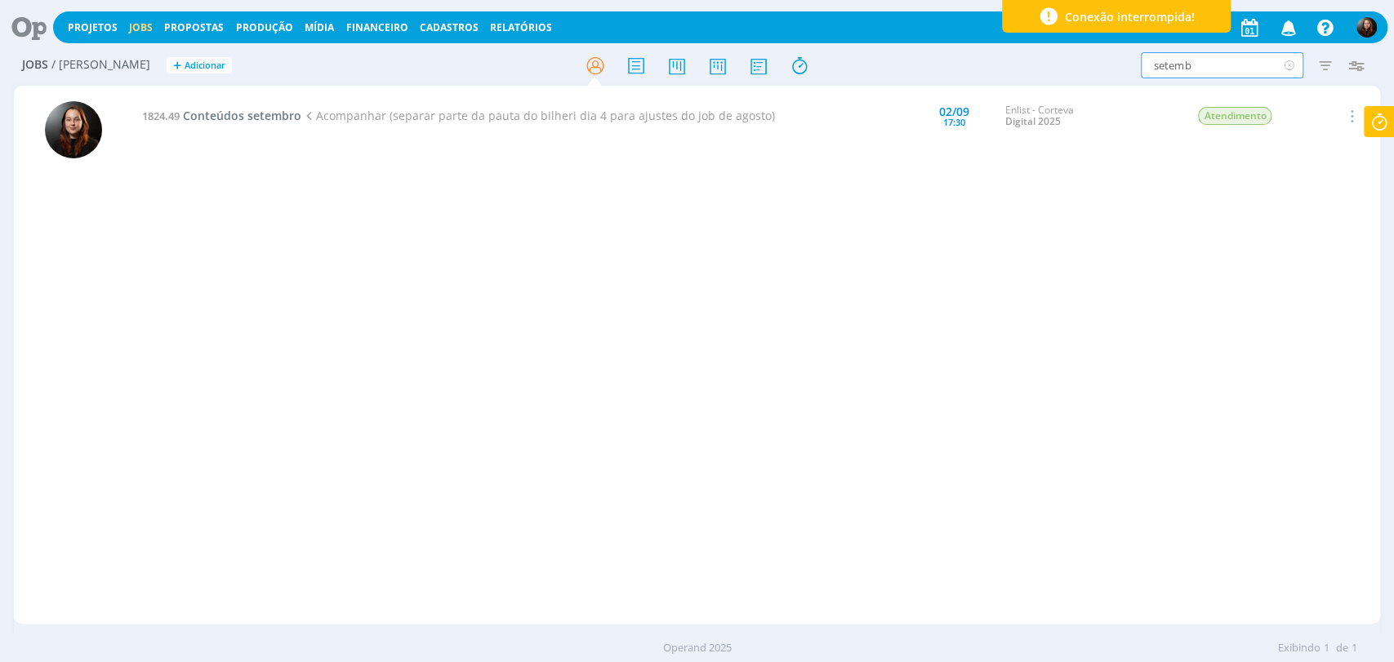
click at [1186, 67] on input "setemb" at bounding box center [1222, 65] width 162 height 26
type input "estand"
click at [229, 117] on span "Artes estande Acebra" at bounding box center [242, 116] width 119 height 16
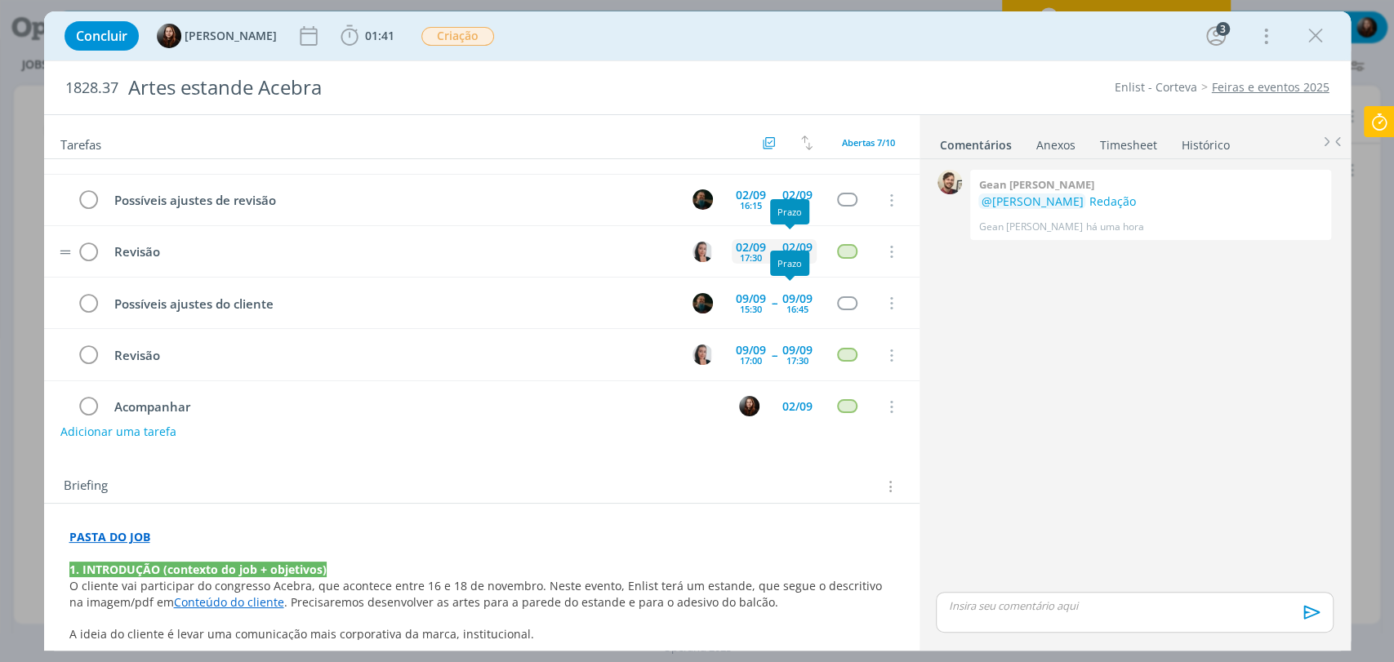
scroll to position [91, 0]
click at [1311, 33] on icon "dialog" at bounding box center [1315, 36] width 24 height 24
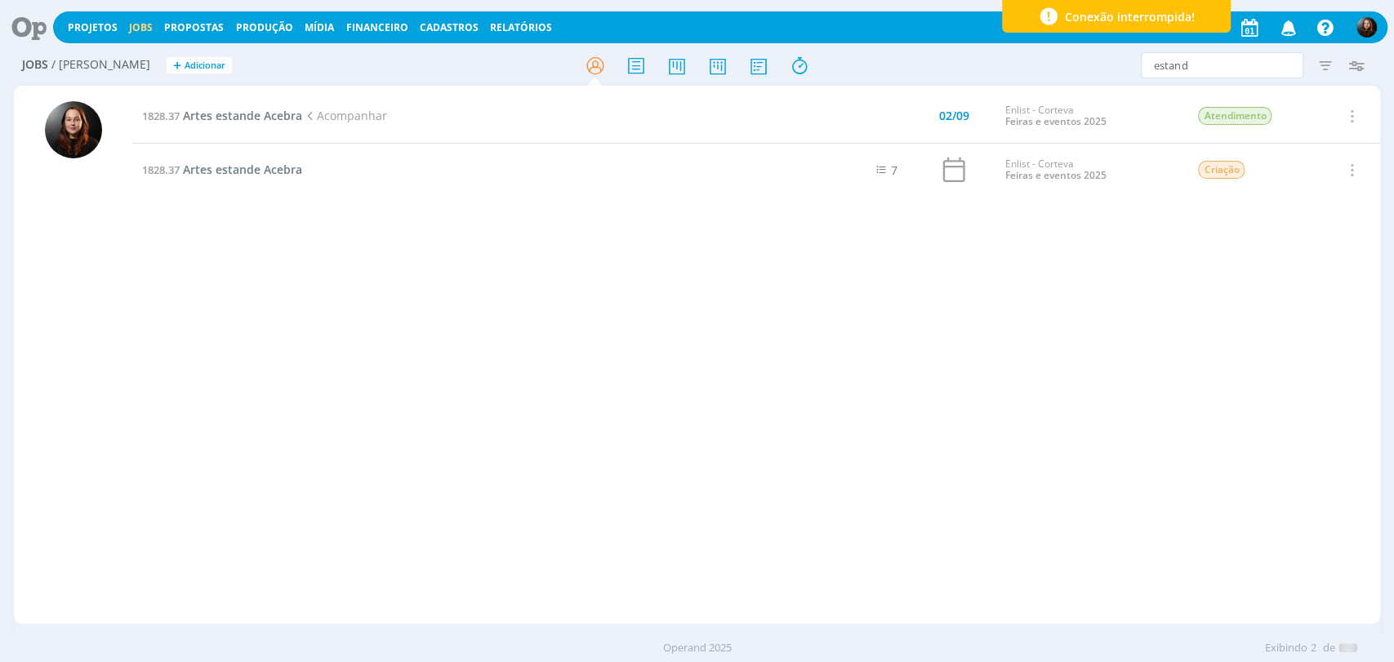
click at [42, 10] on div at bounding box center [30, 28] width 47 height 36
click at [17, 31] on icon at bounding box center [23, 27] width 33 height 32
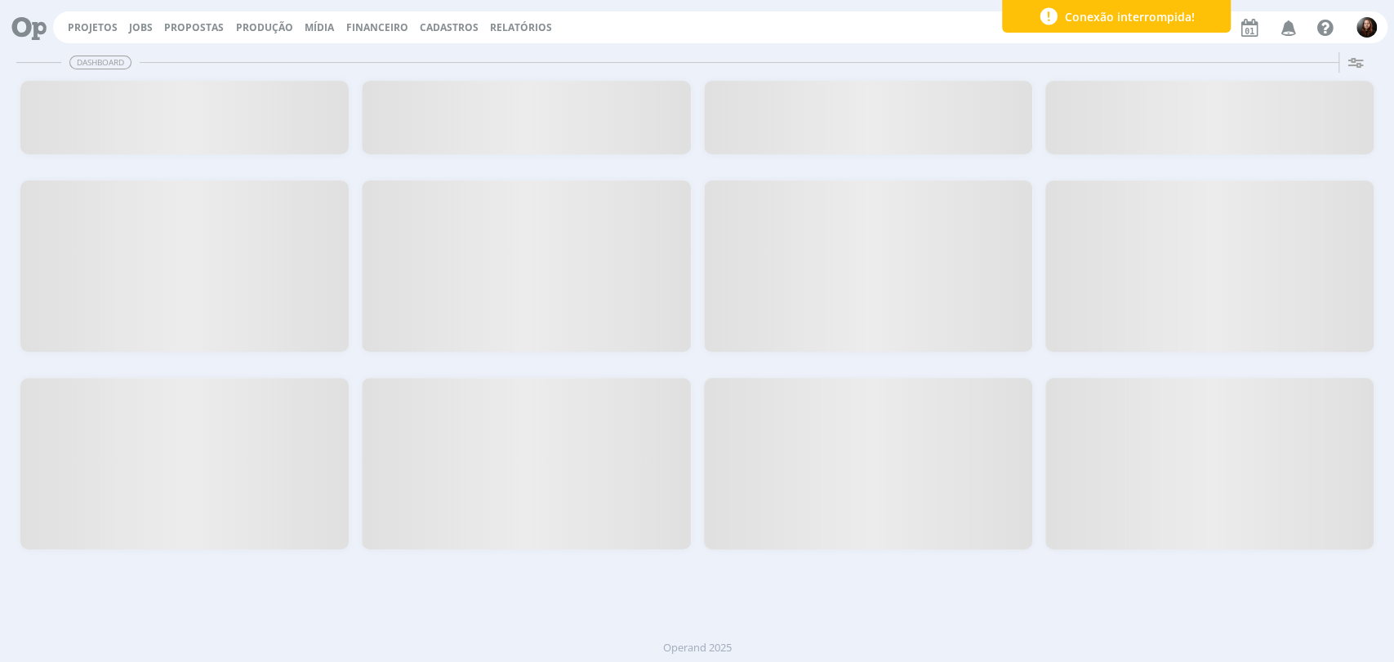
click at [16, 30] on icon at bounding box center [23, 27] width 33 height 32
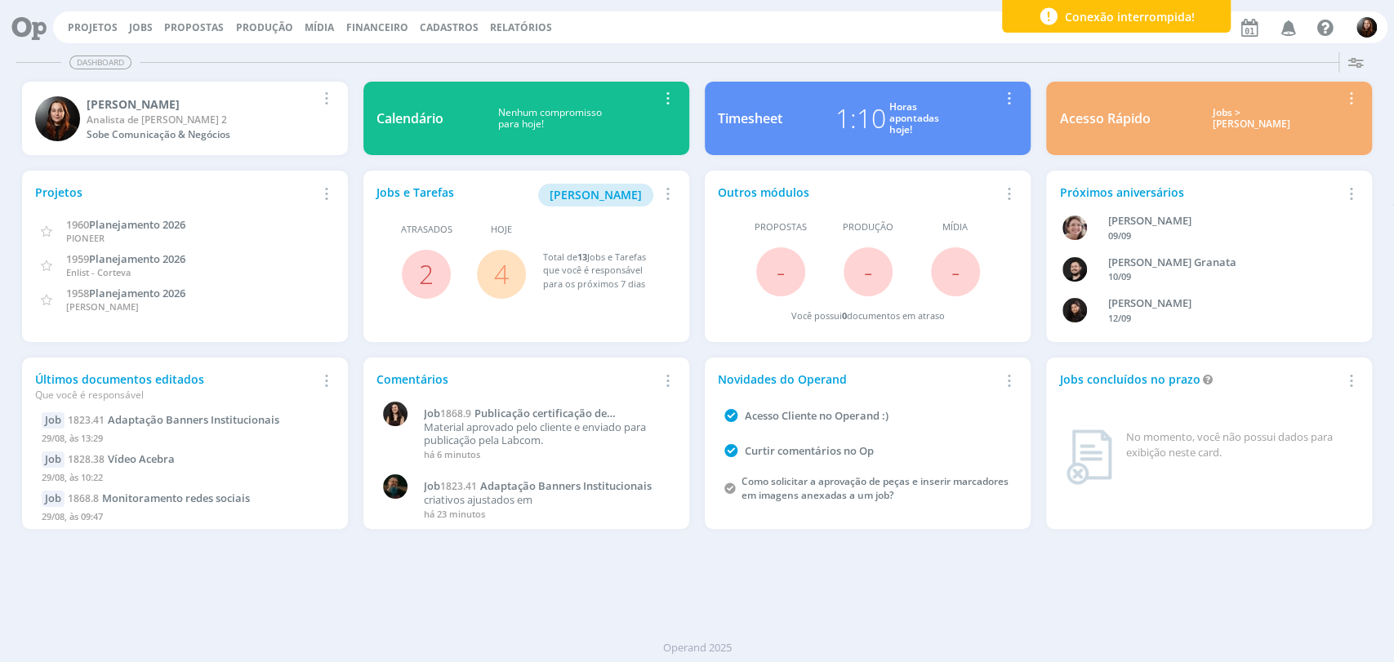
click at [928, 42] on div "Projetos Jobs Propostas Produção Mídia Financeiro Cadastros Relatórios Notifica…" at bounding box center [720, 27] width 1334 height 32
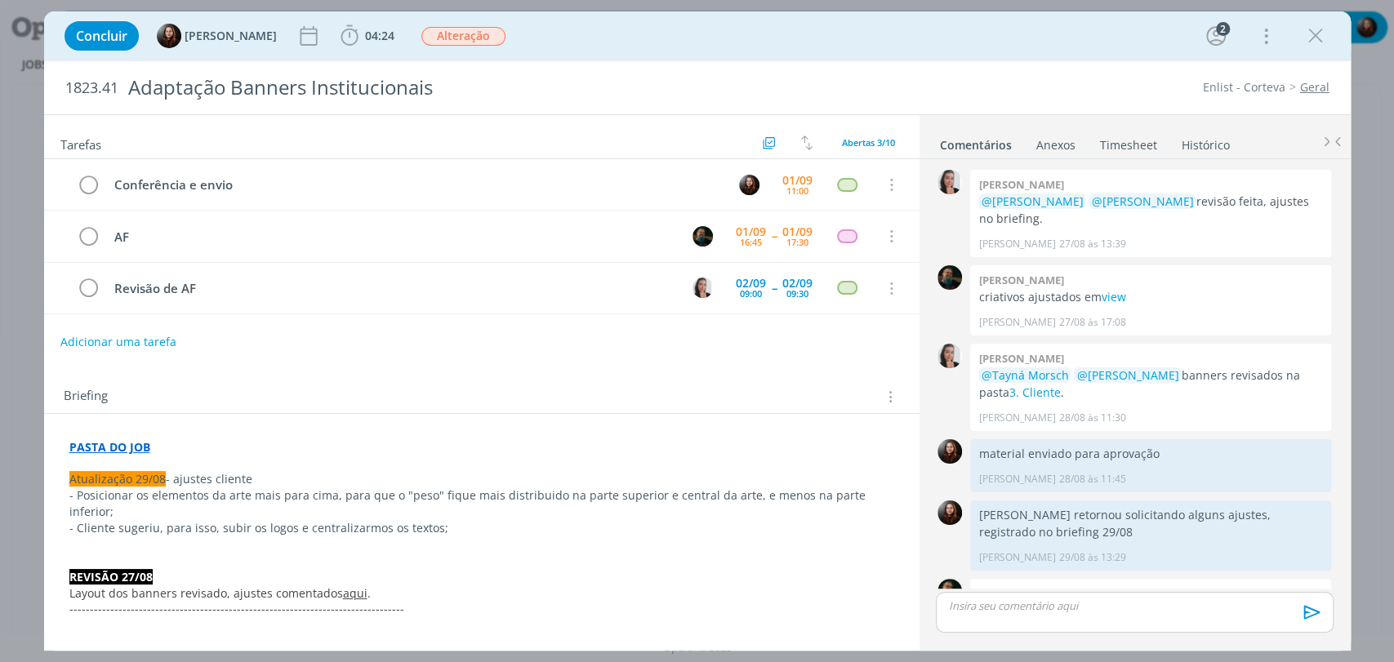
scroll to position [64, 0]
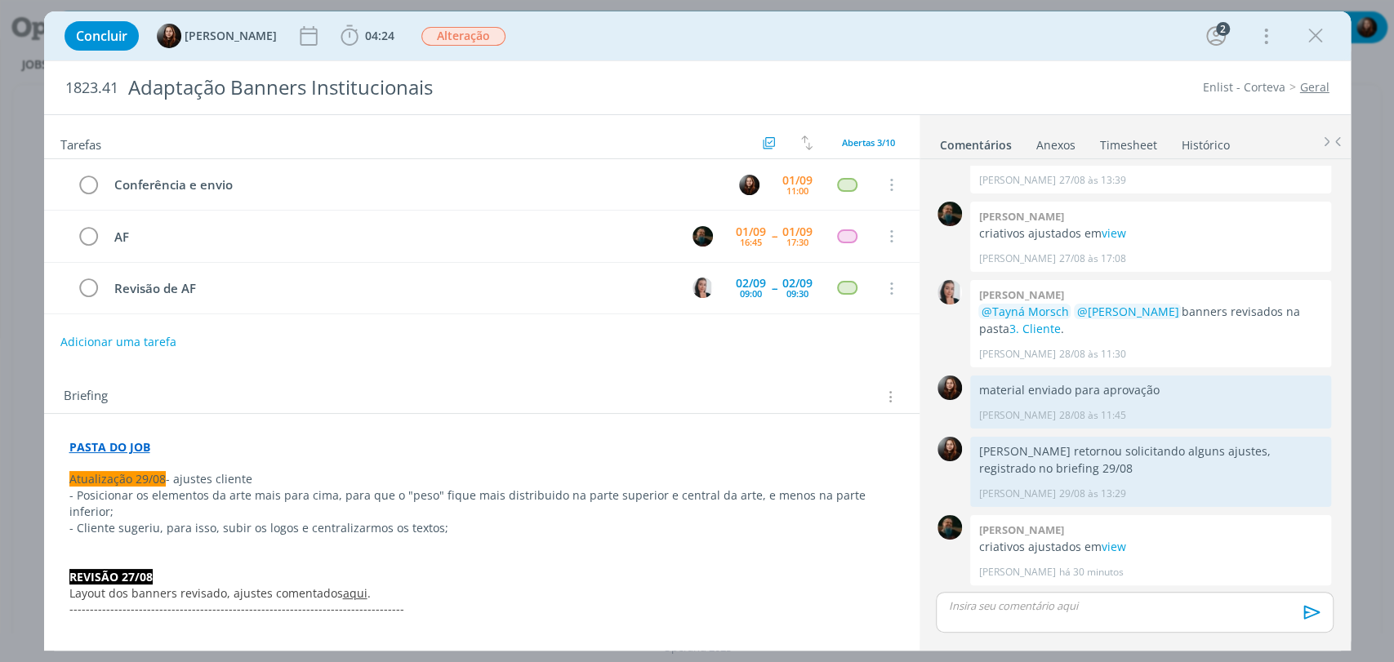
click at [746, 42] on div "Concluir [PERSON_NAME] 04:24 Iniciar Apontar Data * [DATE] Horas * 00:00 Tarefa…" at bounding box center [697, 35] width 1282 height 39
click at [1109, 548] on link "view" at bounding box center [1113, 547] width 24 height 16
click at [599, 36] on div "Concluir Eduarda Pereira 04:24 Iniciar Apontar Data * 01/09/2025 Horas * 00:00 …" at bounding box center [697, 35] width 1282 height 39
click at [1103, 605] on p "dialog" at bounding box center [1134, 606] width 371 height 15
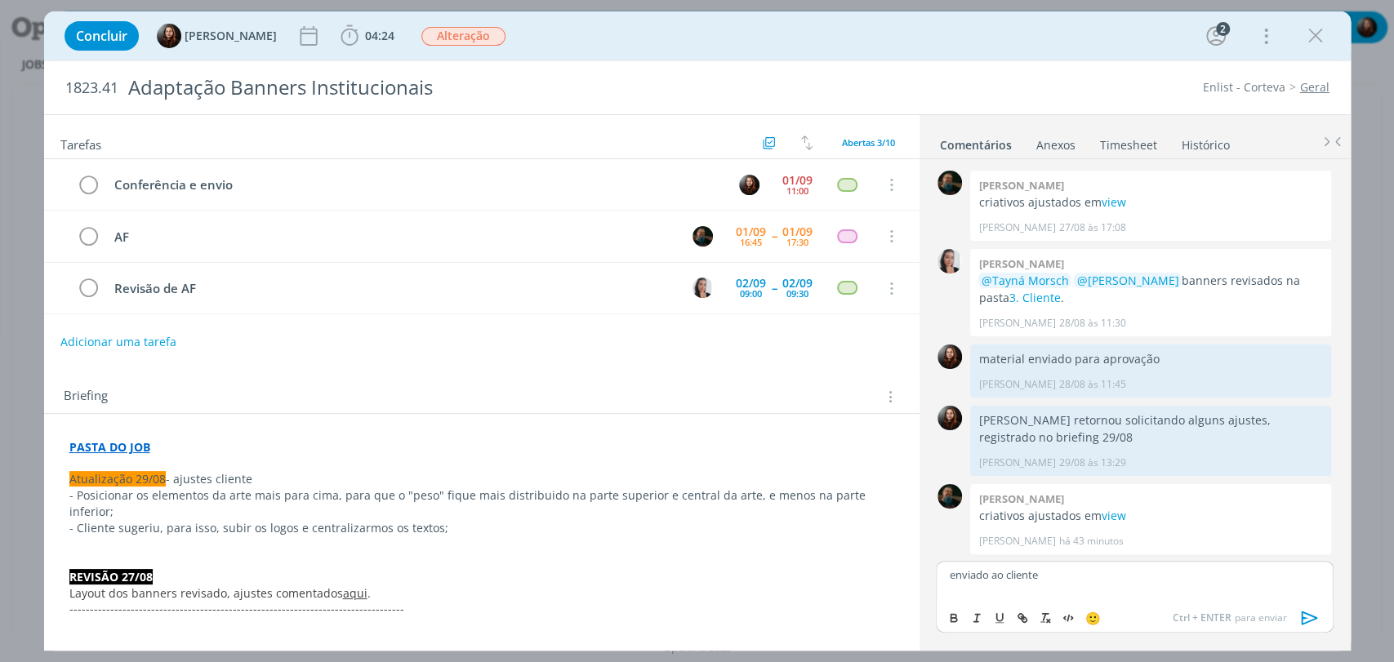
click at [1306, 611] on icon "dialog" at bounding box center [1309, 618] width 24 height 24
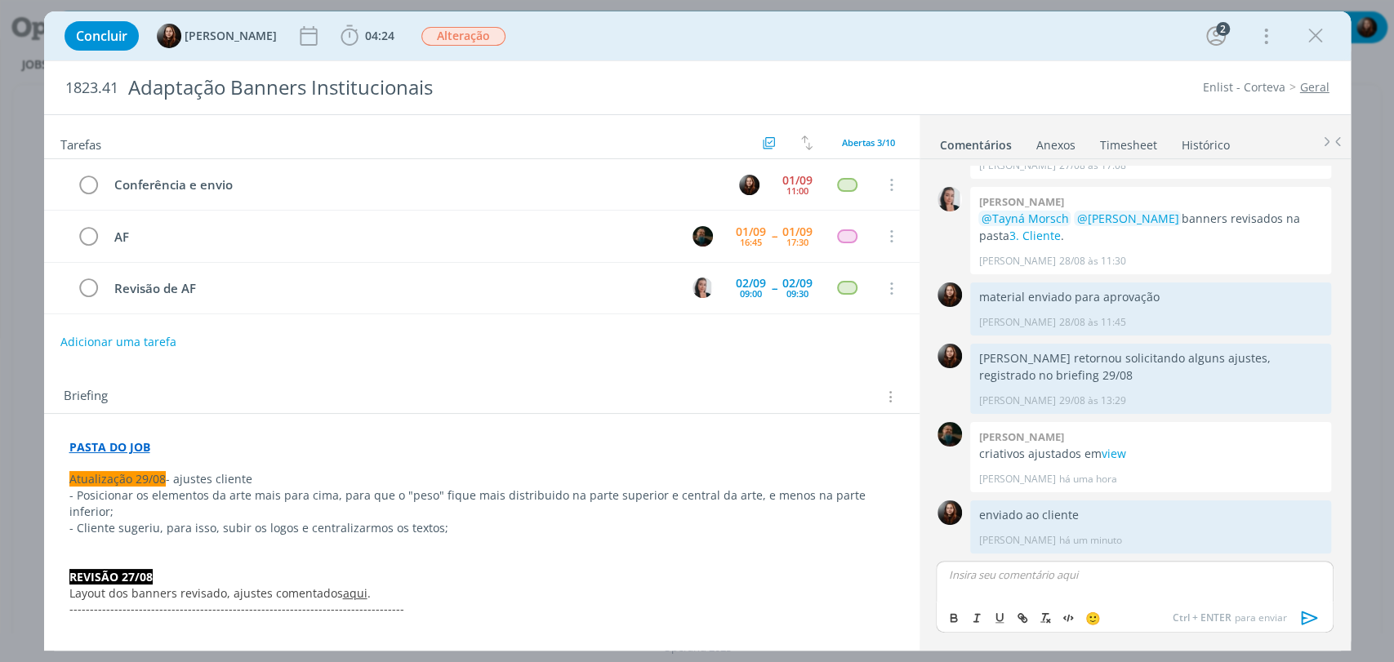
click at [934, 73] on div "1823.41 Adaptação Banners Institucionais Enlist - Corteva Geral" at bounding box center [697, 87] width 1306 height 53
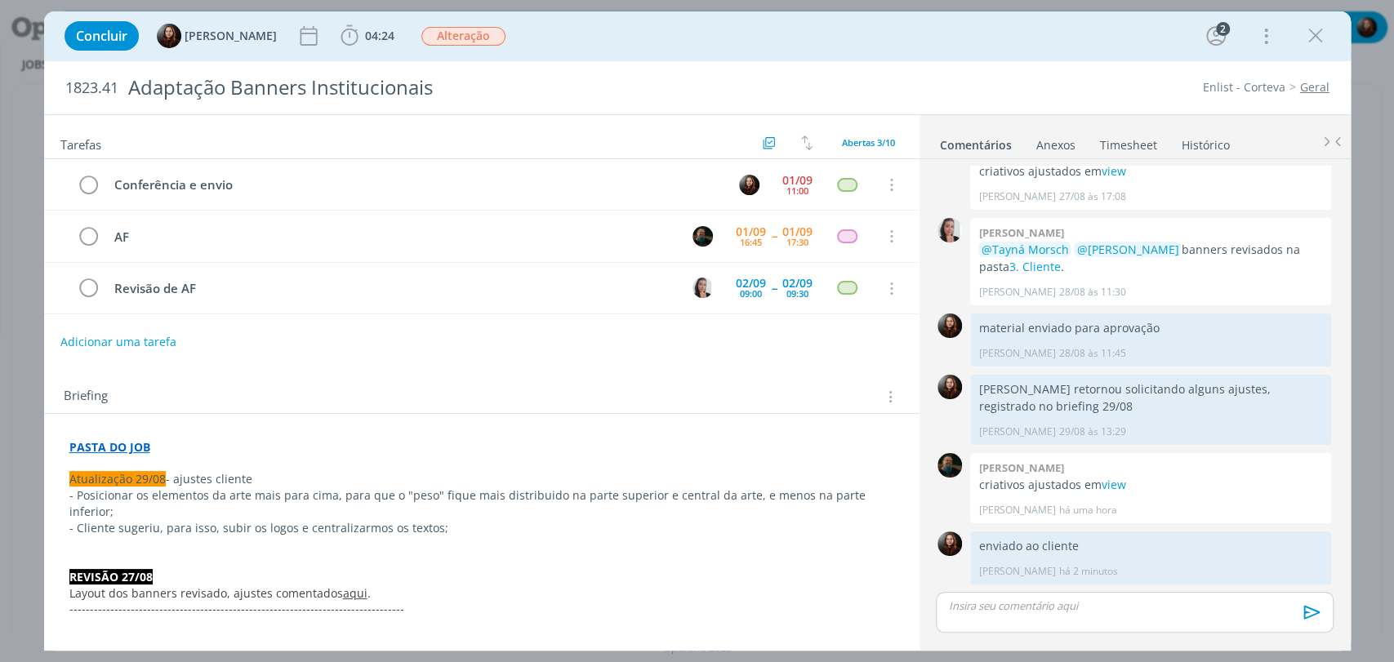
scroll to position [125, 0]
drag, startPoint x: 454, startPoint y: 34, endPoint x: 460, endPoint y: 41, distance: 8.7
click at [454, 34] on span "Alteração" at bounding box center [463, 36] width 84 height 19
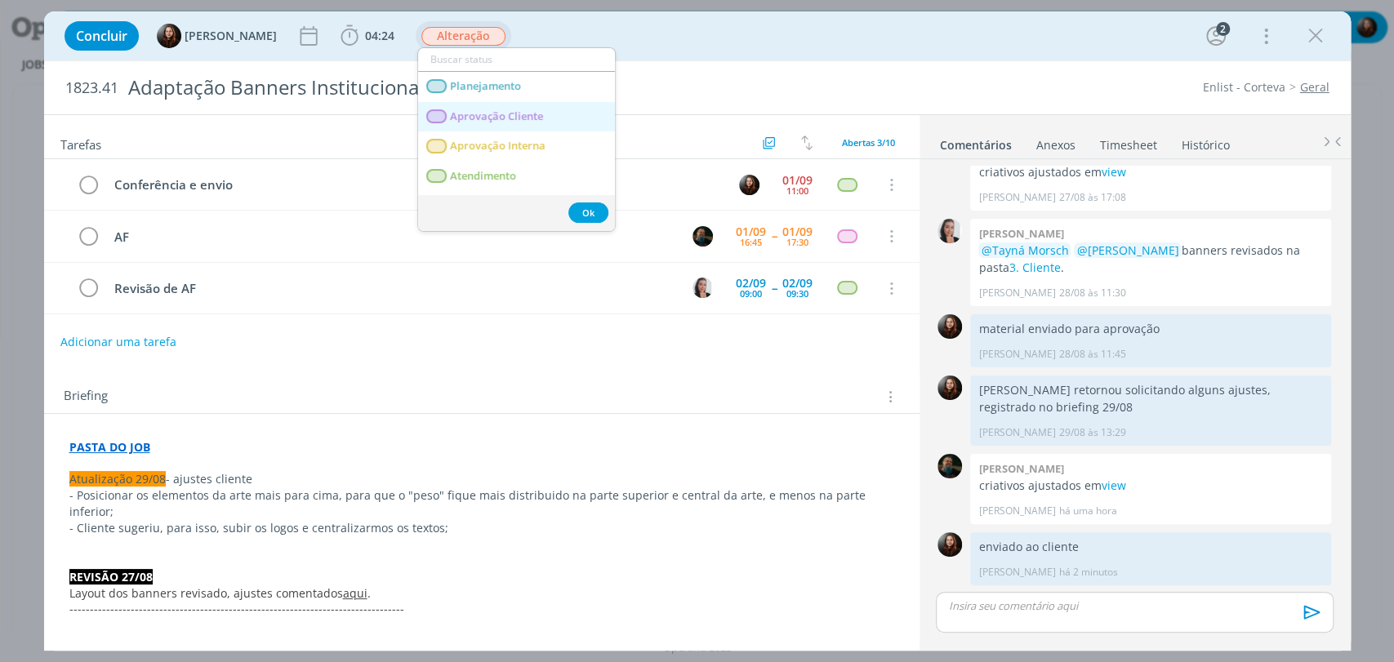
click at [483, 126] on Cliente "Aprovação Cliente" at bounding box center [516, 117] width 197 height 30
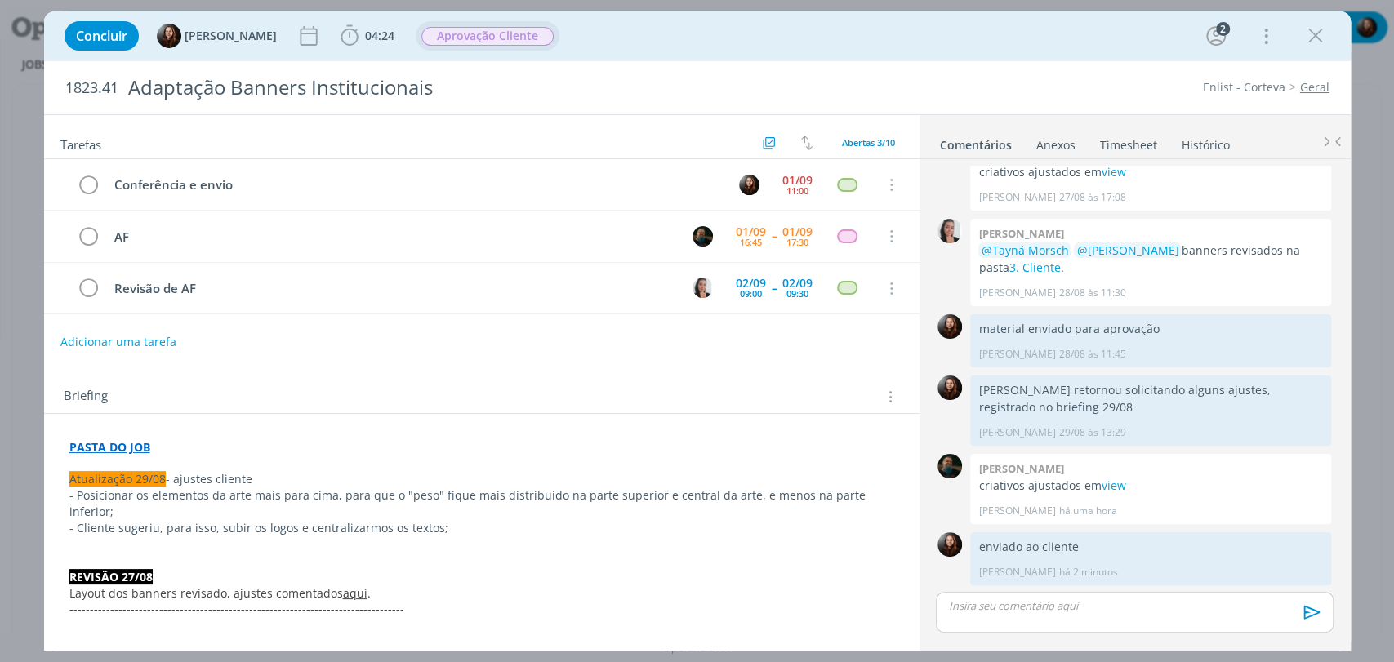
click at [602, 373] on div "Briefing Briefings Predefinidos Versões do Briefing Ver Briefing do Projeto" at bounding box center [481, 392] width 875 height 44
click at [782, 181] on div "01/09" at bounding box center [797, 180] width 30 height 11
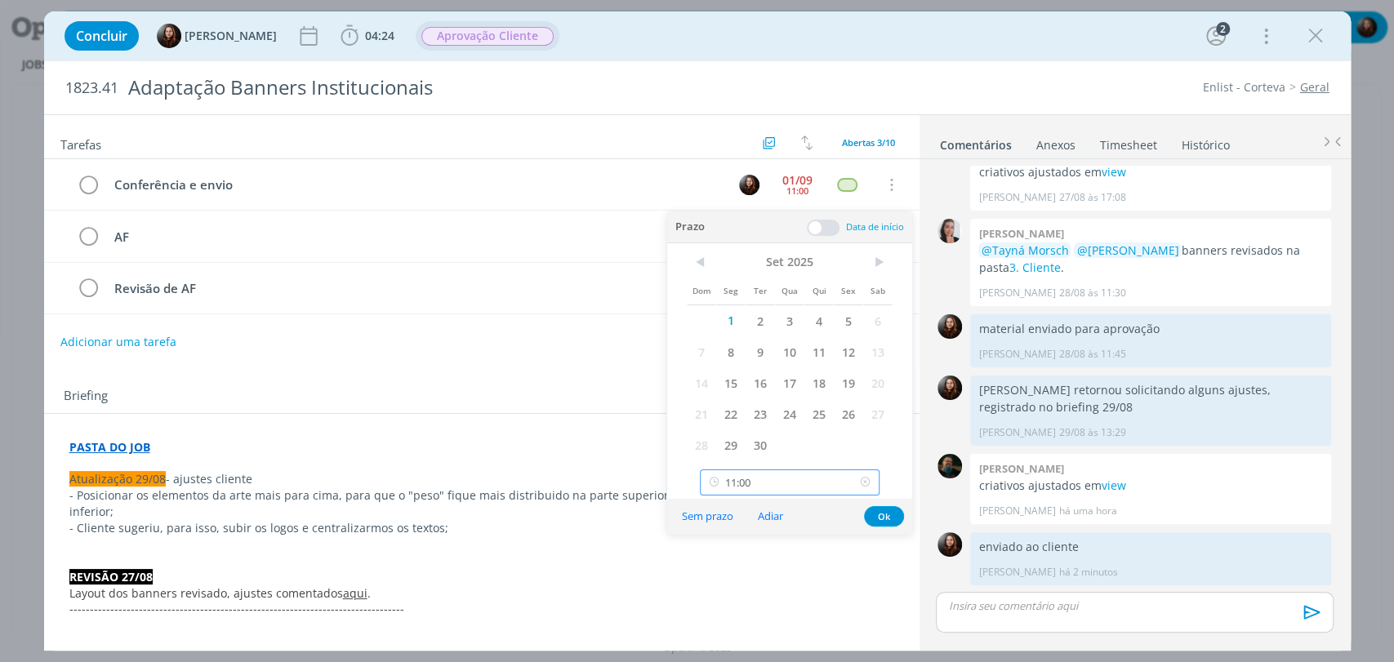
click at [779, 484] on input "11:00" at bounding box center [790, 483] width 180 height 26
click at [727, 336] on div "13:15" at bounding box center [792, 340] width 182 height 29
type input "13:15"
click at [889, 511] on button "Ok" at bounding box center [884, 516] width 40 height 20
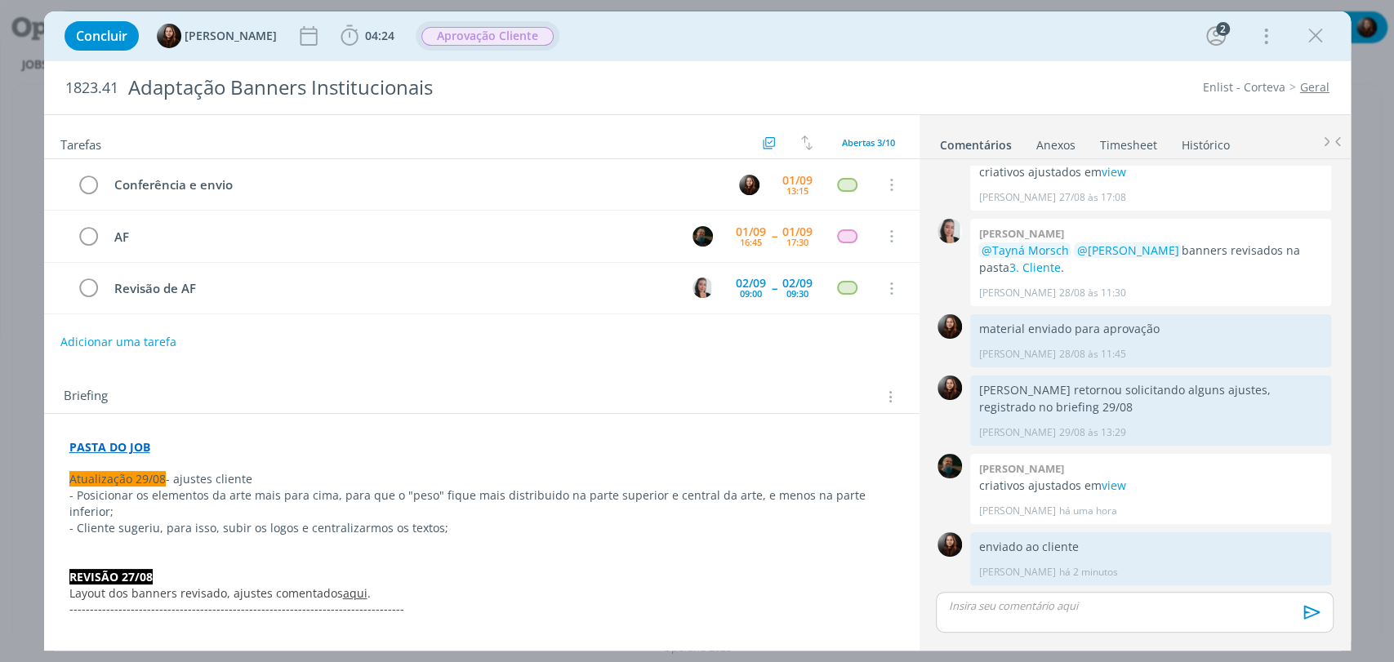
click at [440, 372] on div "Briefing Briefings Predefinidos Versões do Briefing Ver Briefing do Projeto" at bounding box center [481, 392] width 875 height 44
drag, startPoint x: 1313, startPoint y: 47, endPoint x: 355, endPoint y: 211, distance: 971.6
click at [1313, 47] on icon "dialog" at bounding box center [1315, 36] width 24 height 24
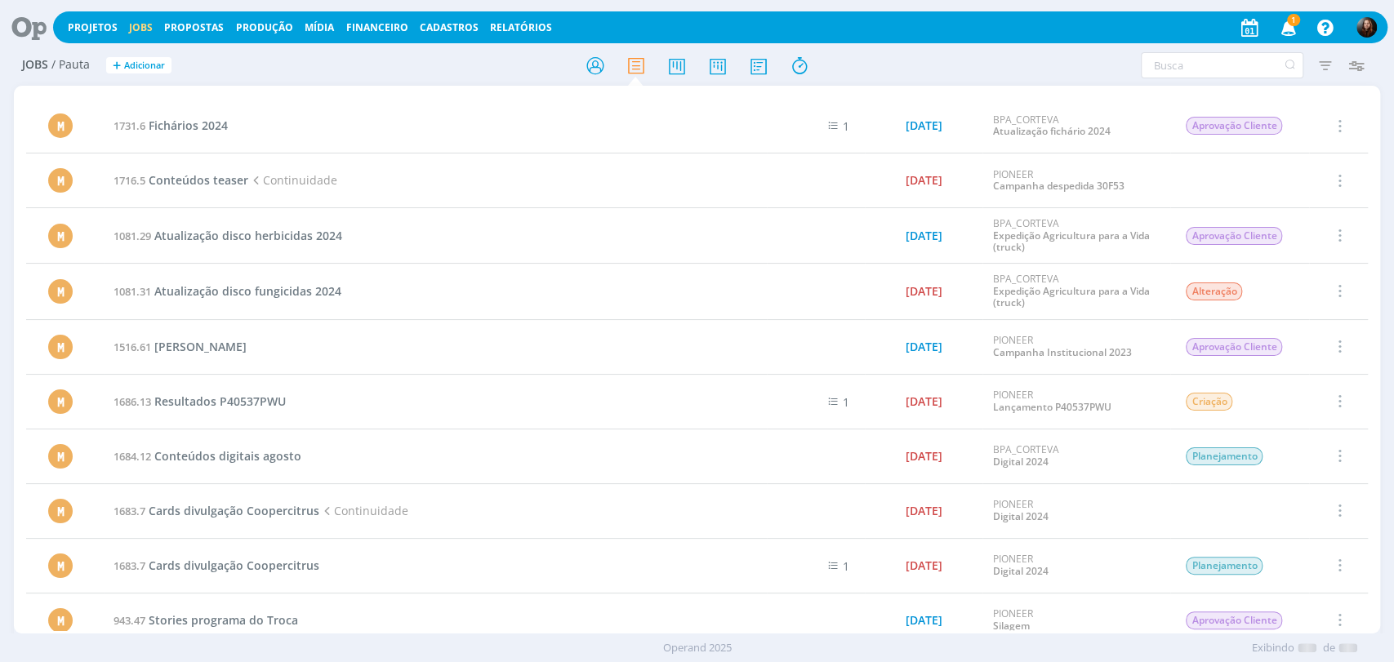
click at [34, 24] on icon at bounding box center [23, 27] width 33 height 32
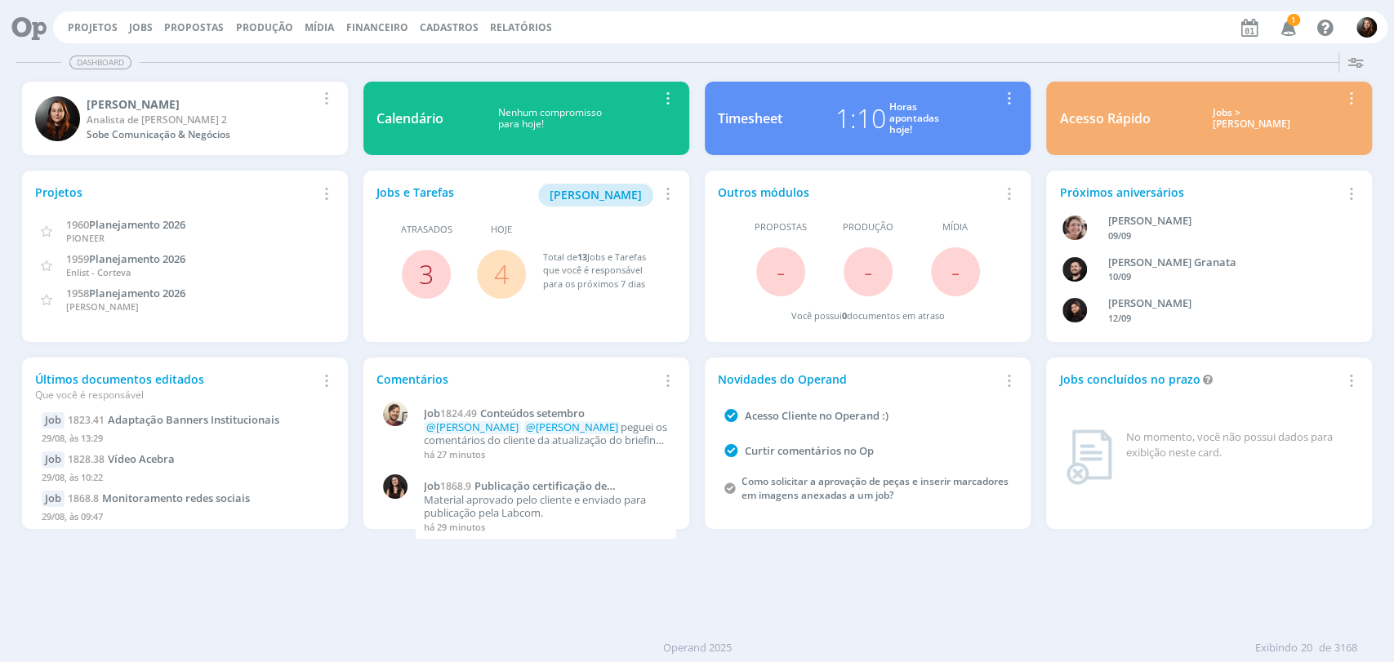
click at [423, 276] on link "3" at bounding box center [426, 273] width 15 height 35
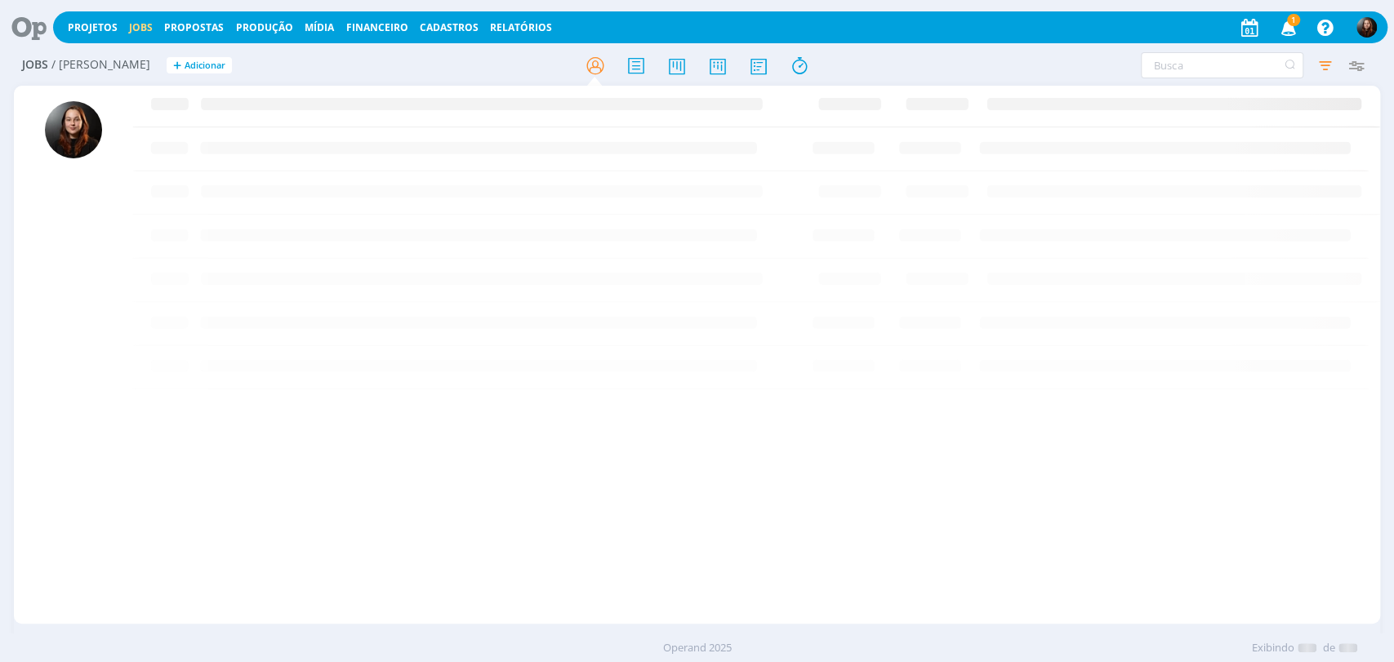
click at [1009, 65] on div "Filtros Filtrar Limpar Tipo Jobs e Tarefas Data Atrasados Situação dos jobs Abe…" at bounding box center [1151, 65] width 439 height 26
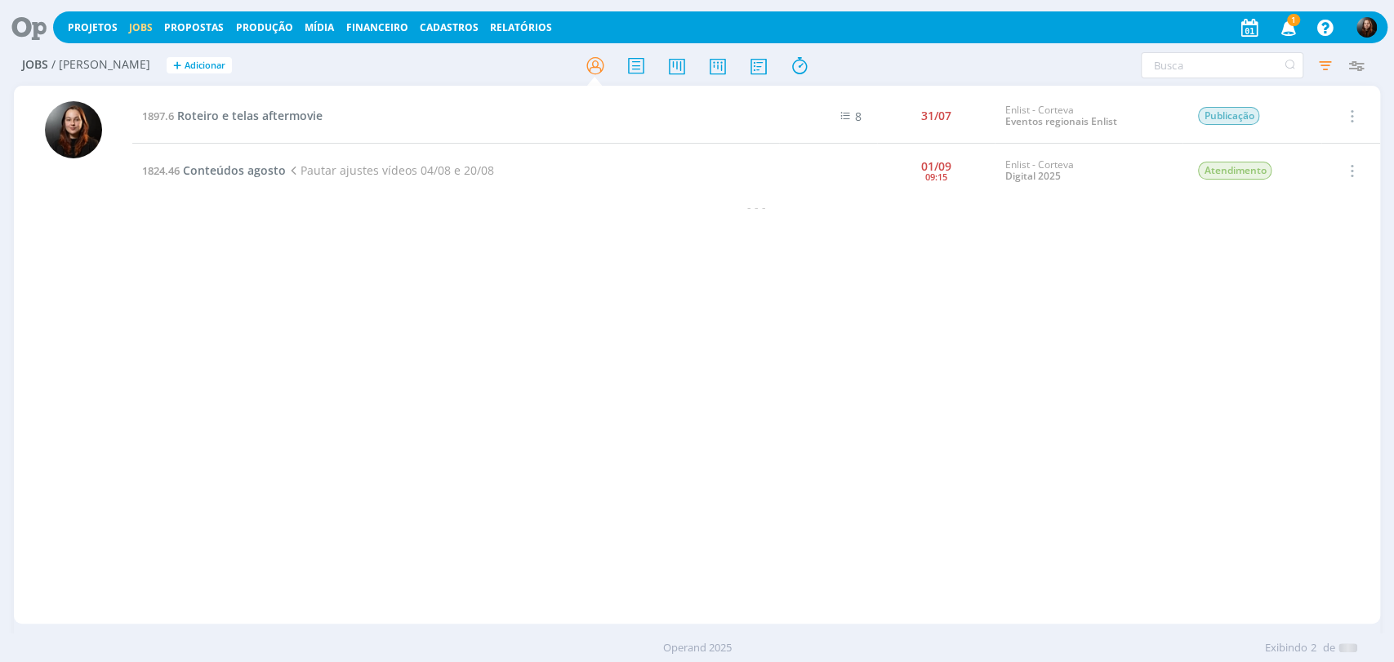
click at [1289, 23] on span "1" at bounding box center [1293, 20] width 13 height 12
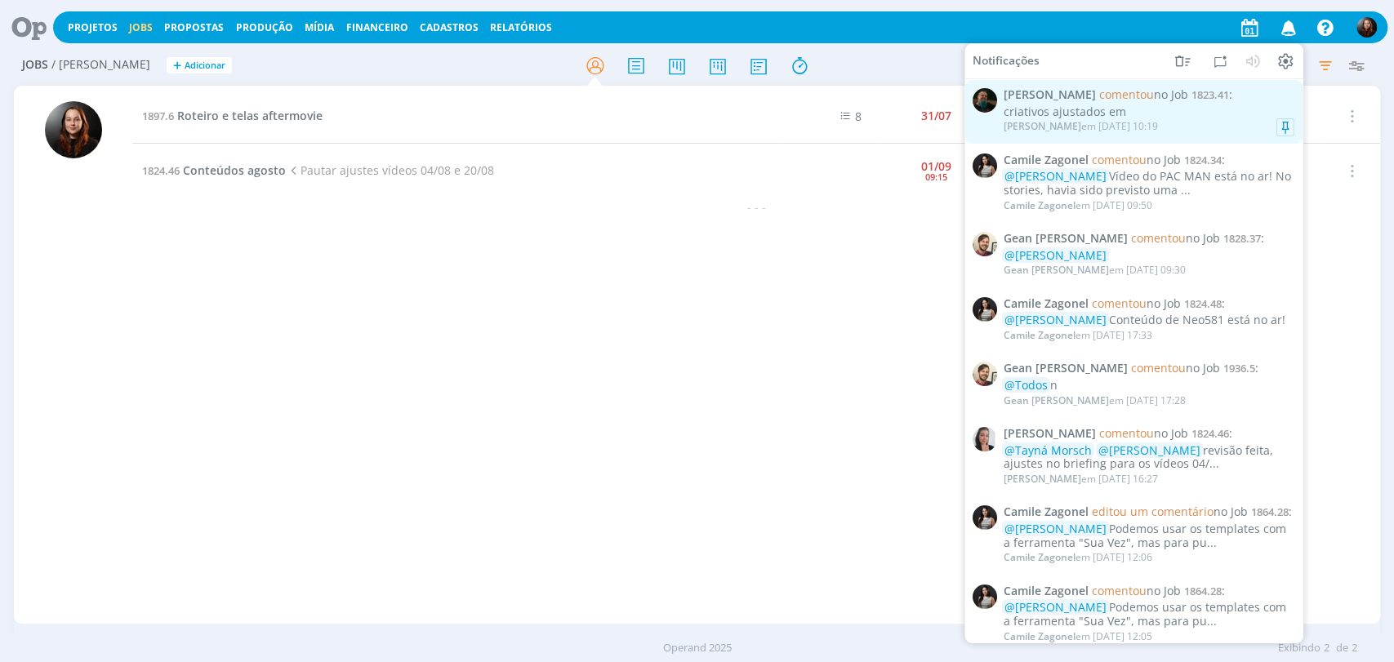
click at [1124, 116] on div "criativos ajustados em" at bounding box center [1149, 112] width 291 height 14
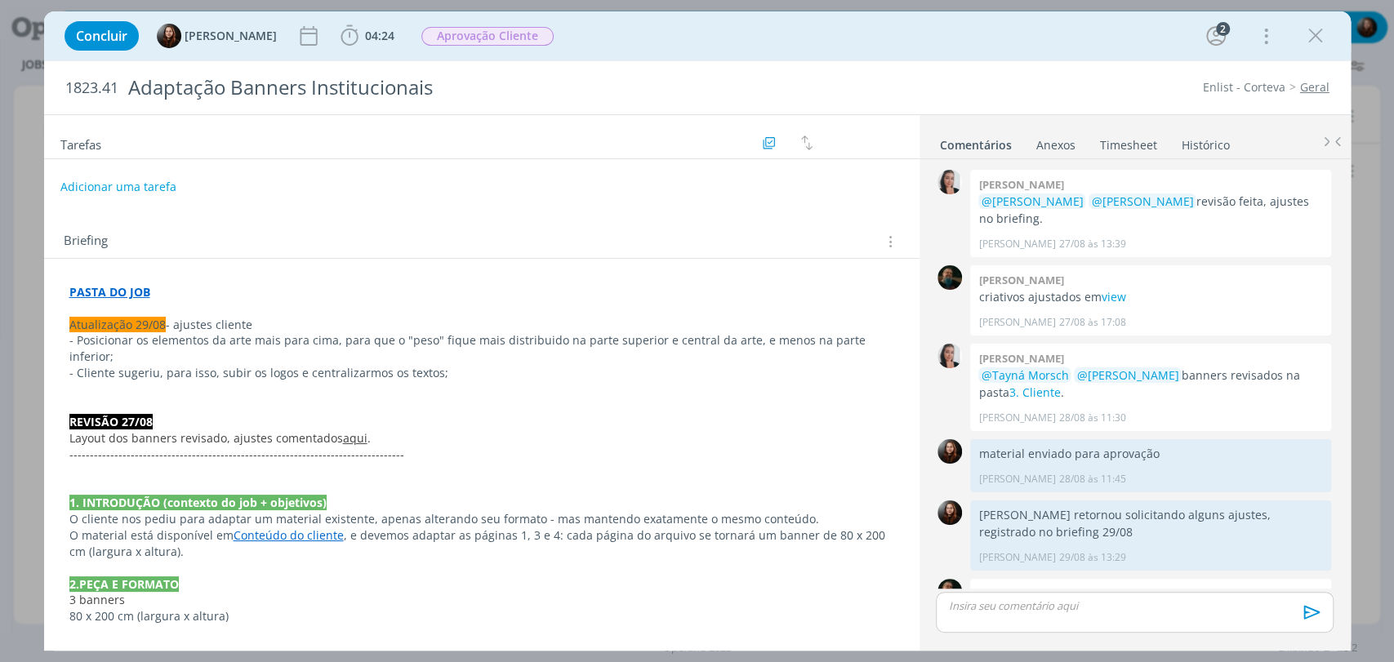
scroll to position [125, 0]
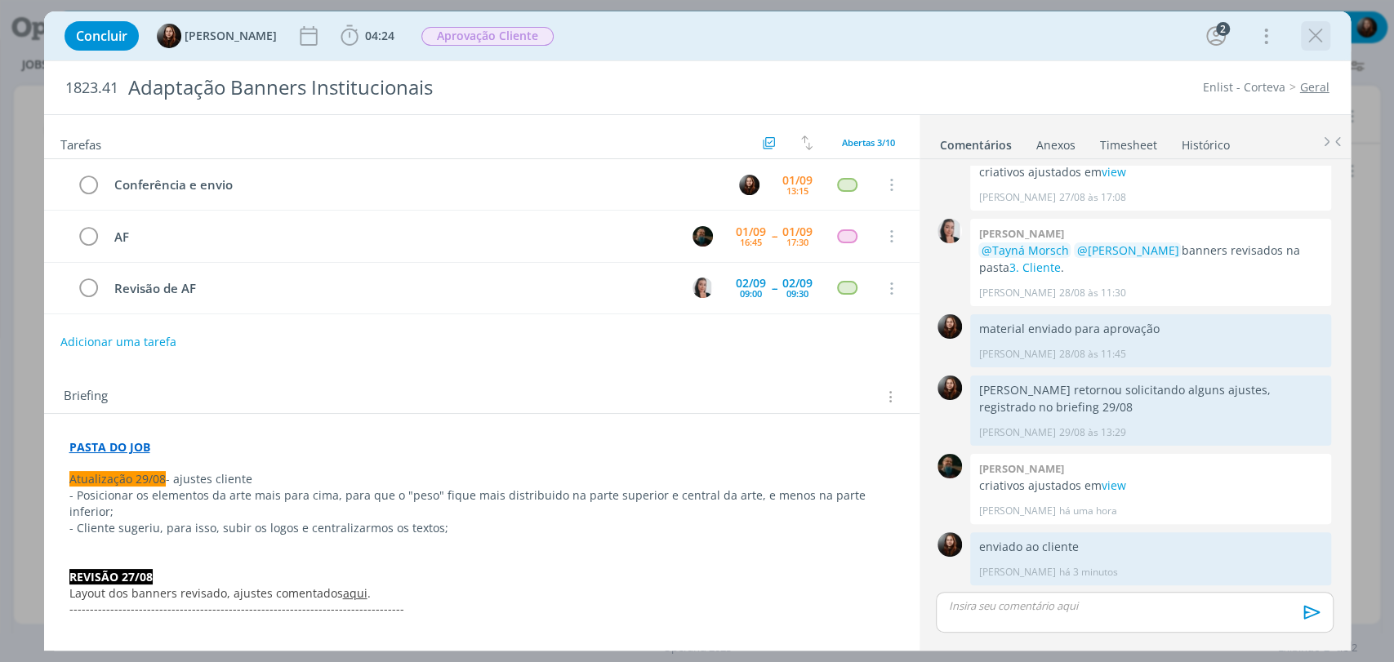
click at [1315, 26] on icon "dialog" at bounding box center [1315, 36] width 24 height 24
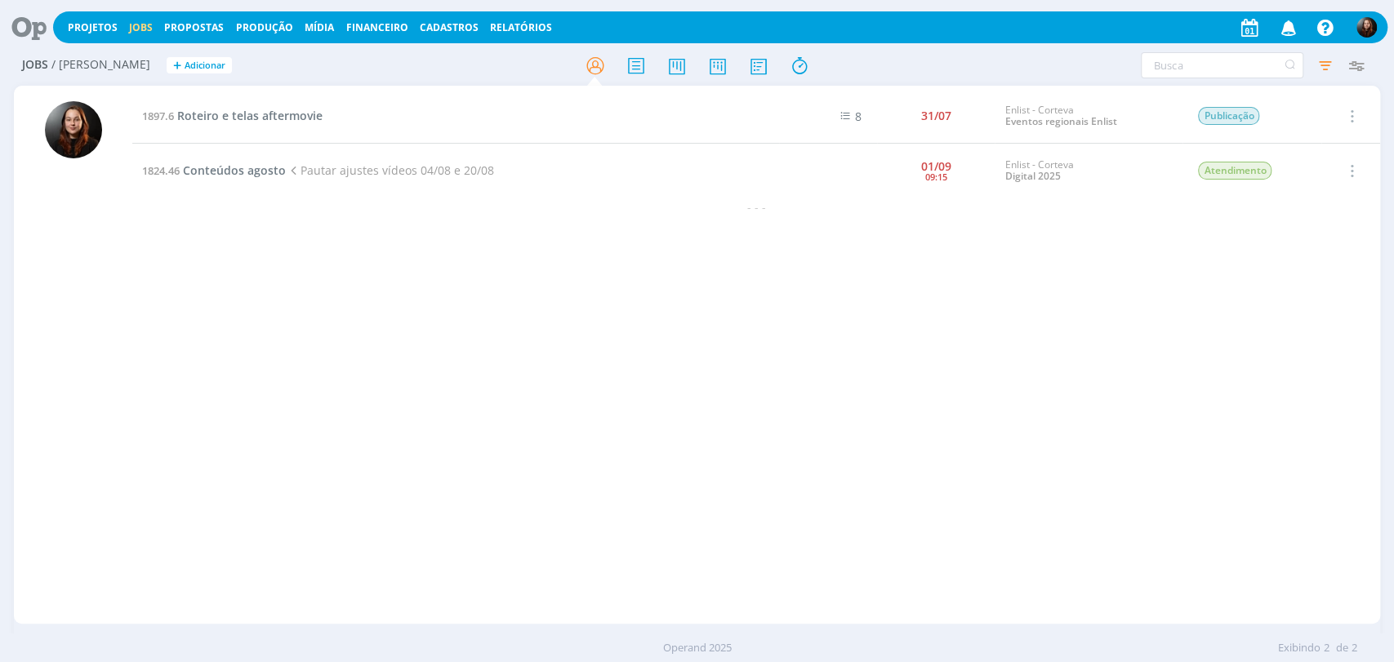
click at [20, 28] on icon at bounding box center [23, 27] width 33 height 32
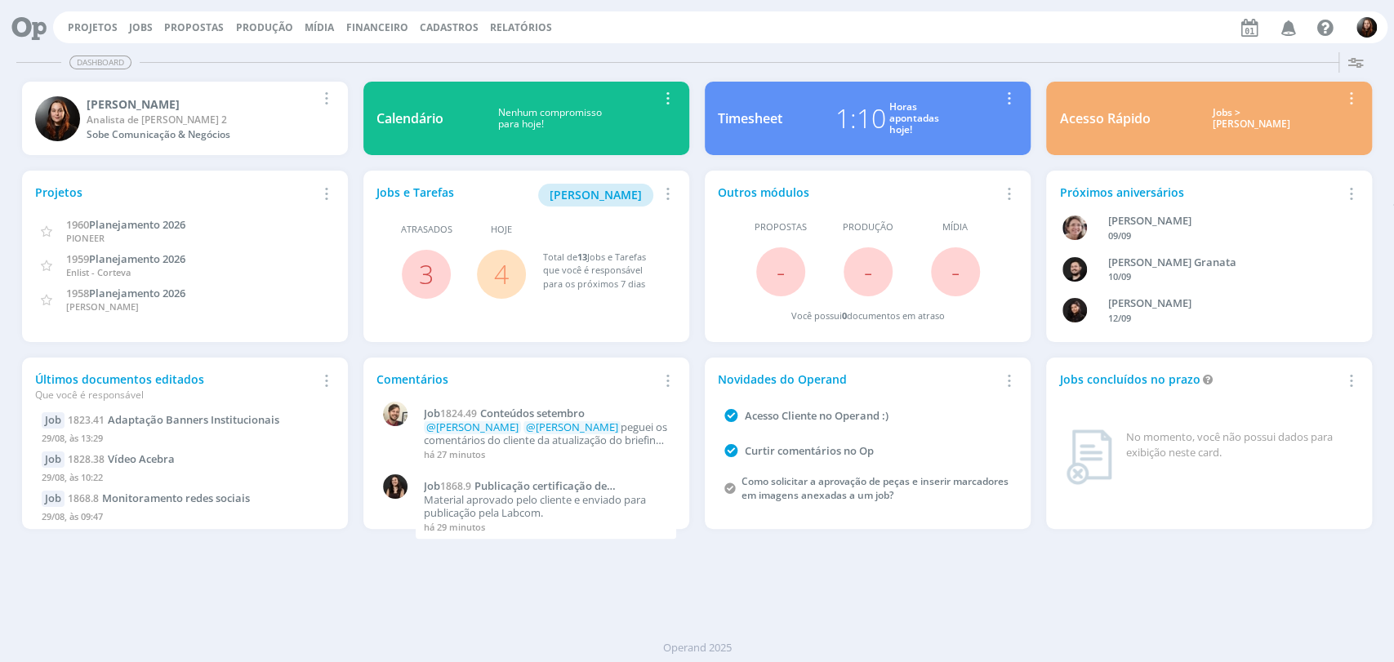
click at [499, 265] on link "4" at bounding box center [501, 273] width 15 height 35
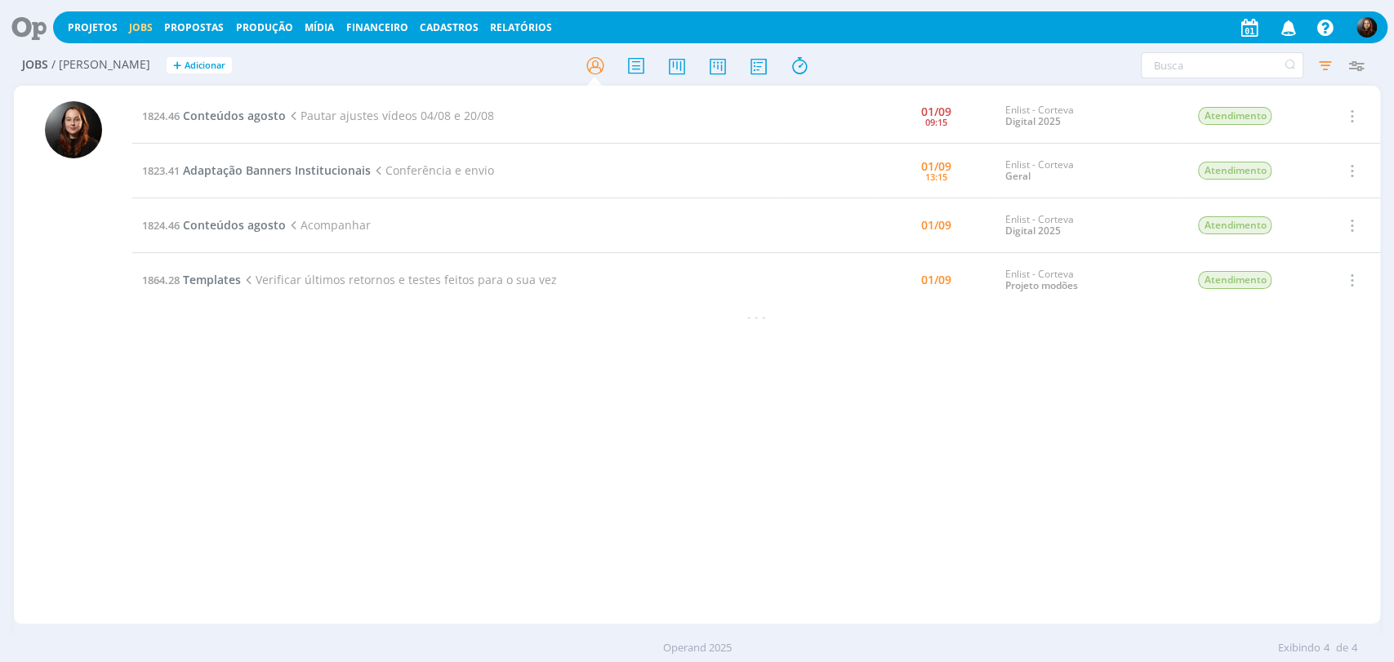
click at [398, 417] on div "1824.46 Conteúdos agosto Pautar ajustes vídeos 04/08 e 20/08 01/09 09:15 Enlist…" at bounding box center [756, 355] width 1248 height 532
click at [473, 461] on div "1824.46 Conteúdos agosto Pautar ajustes vídeos 04/08 e 20/08 01/09 09:15 Enlist…" at bounding box center [756, 355] width 1248 height 532
click at [999, 524] on div "1824.46 Conteúdos agosto Pautar ajustes vídeos 04/08 e 20/08 01/09 09:15 Enlist…" at bounding box center [756, 355] width 1248 height 532
click at [757, 513] on div "1824.46 Conteúdos agosto Pautar ajustes vídeos 04/08 e 20/08 01/09 09:15 Enlist…" at bounding box center [756, 355] width 1248 height 532
click at [880, 453] on div "1824.46 Conteúdos agosto Pautar ajustes vídeos 04/08 e 20/08 01/09 09:15 Enlist…" at bounding box center [756, 355] width 1248 height 532
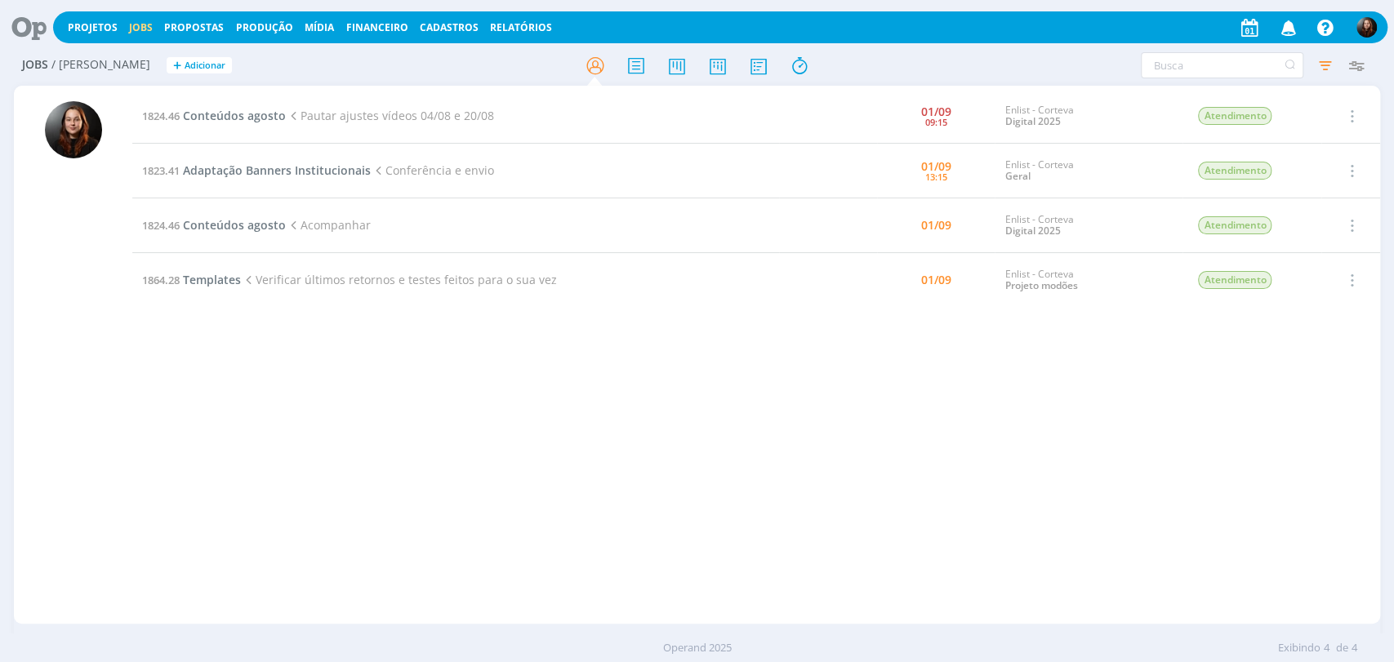
click at [800, 424] on div "1824.46 Conteúdos agosto Pautar ajustes vídeos 04/08 e 20/08 01/09 09:15 Enlist…" at bounding box center [756, 355] width 1248 height 532
click at [732, 64] on icon at bounding box center [716, 66] width 29 height 32
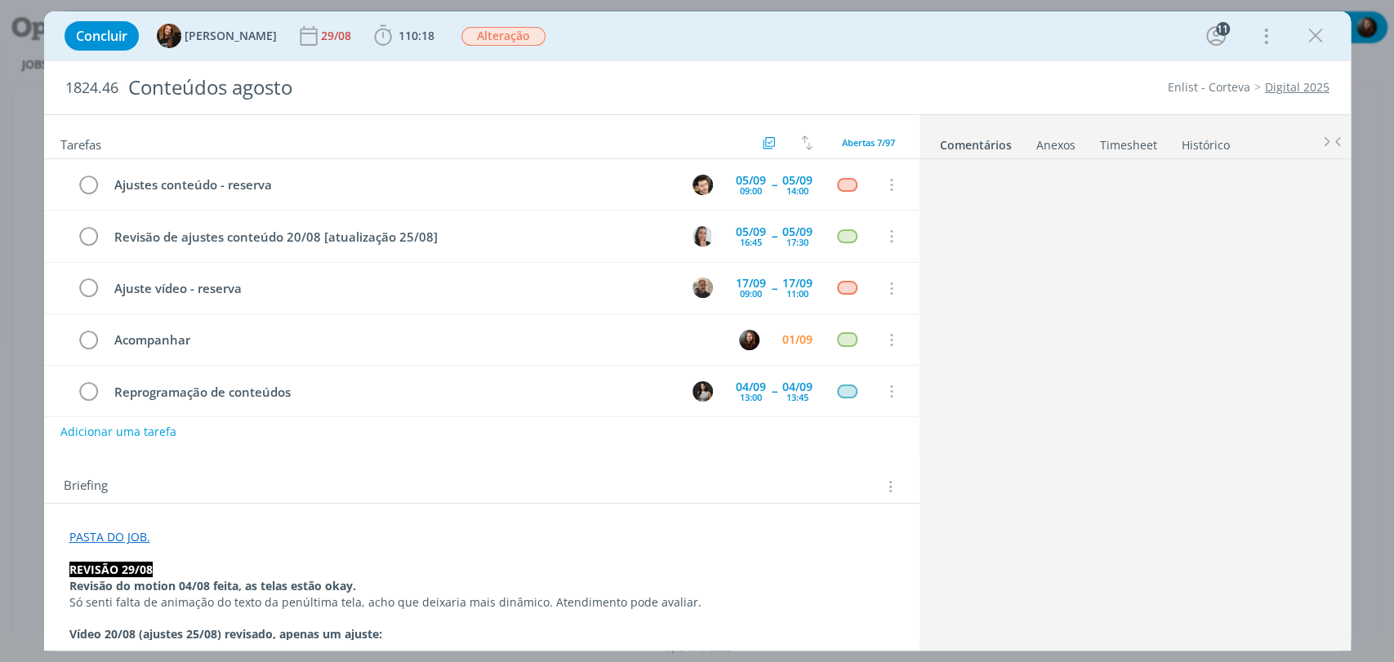
scroll to position [1730, 0]
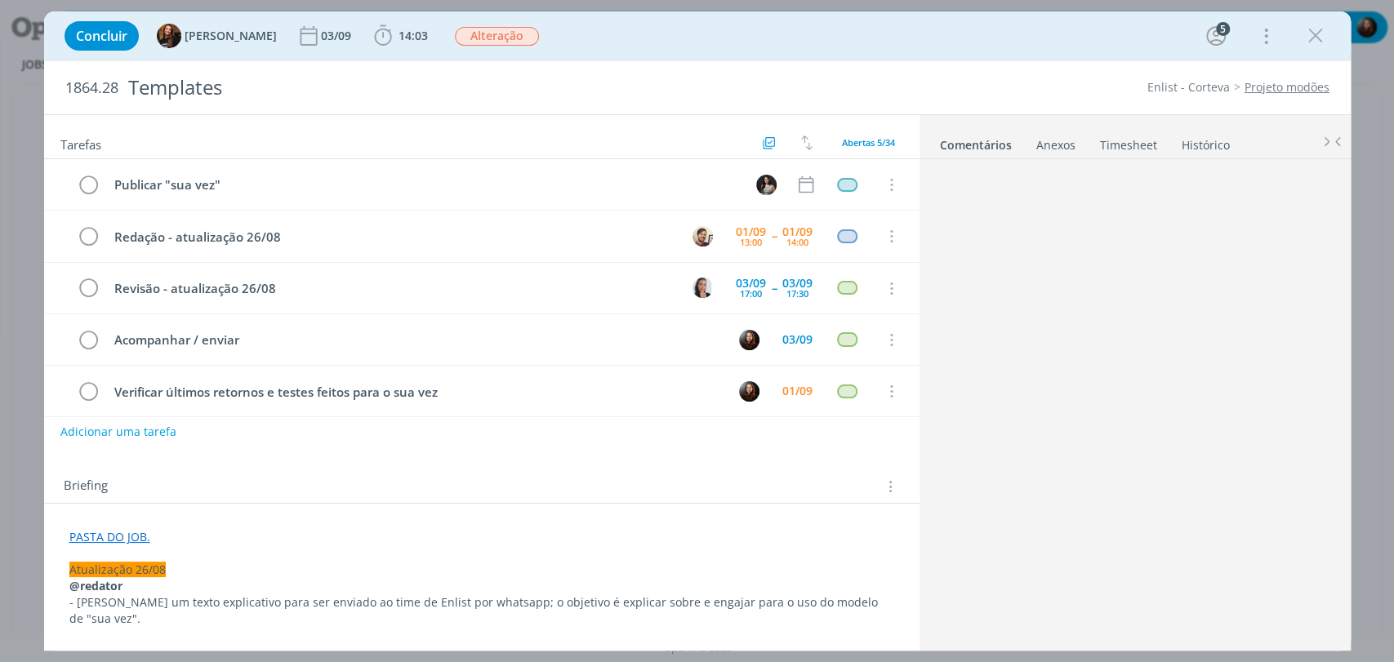
scroll to position [1876, 0]
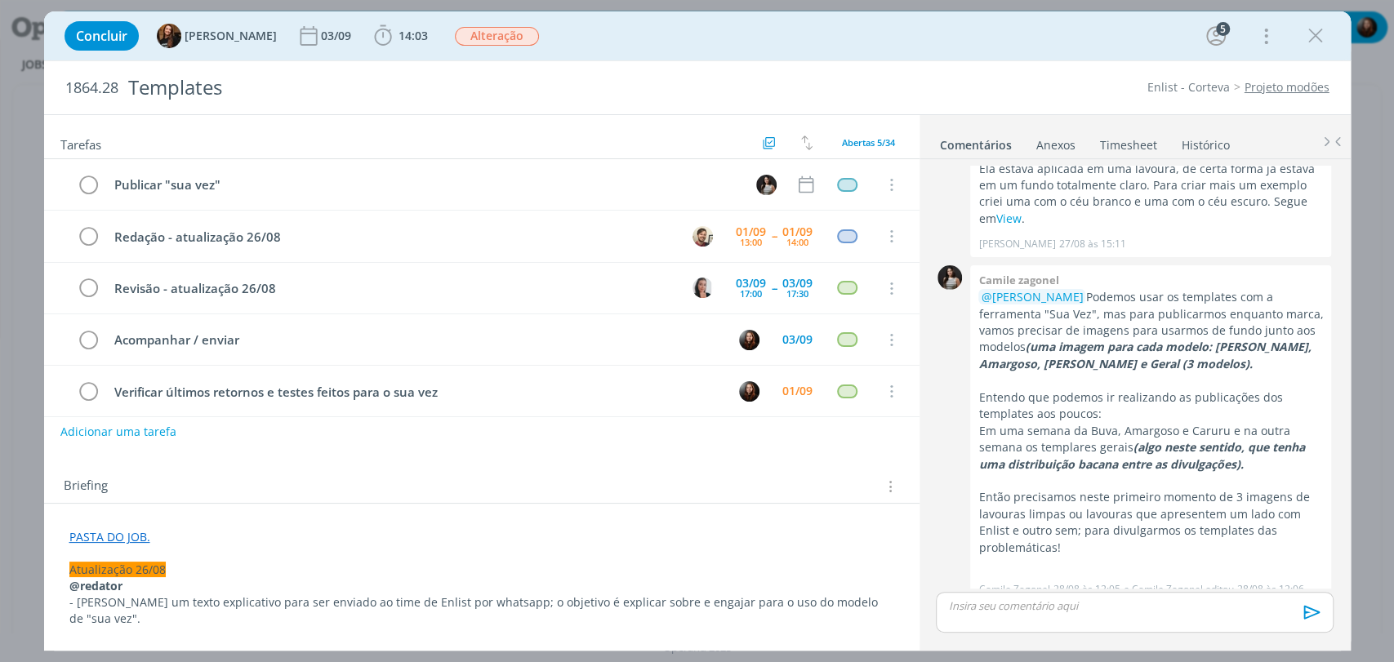
drag, startPoint x: 596, startPoint y: 52, endPoint x: 611, endPoint y: 47, distance: 15.5
click at [596, 51] on div "Concluir Tayná Morsch [DATE] 14:03 Iniciar Apontar Data * [DATE] Horas * 00:00 …" at bounding box center [697, 35] width 1282 height 39
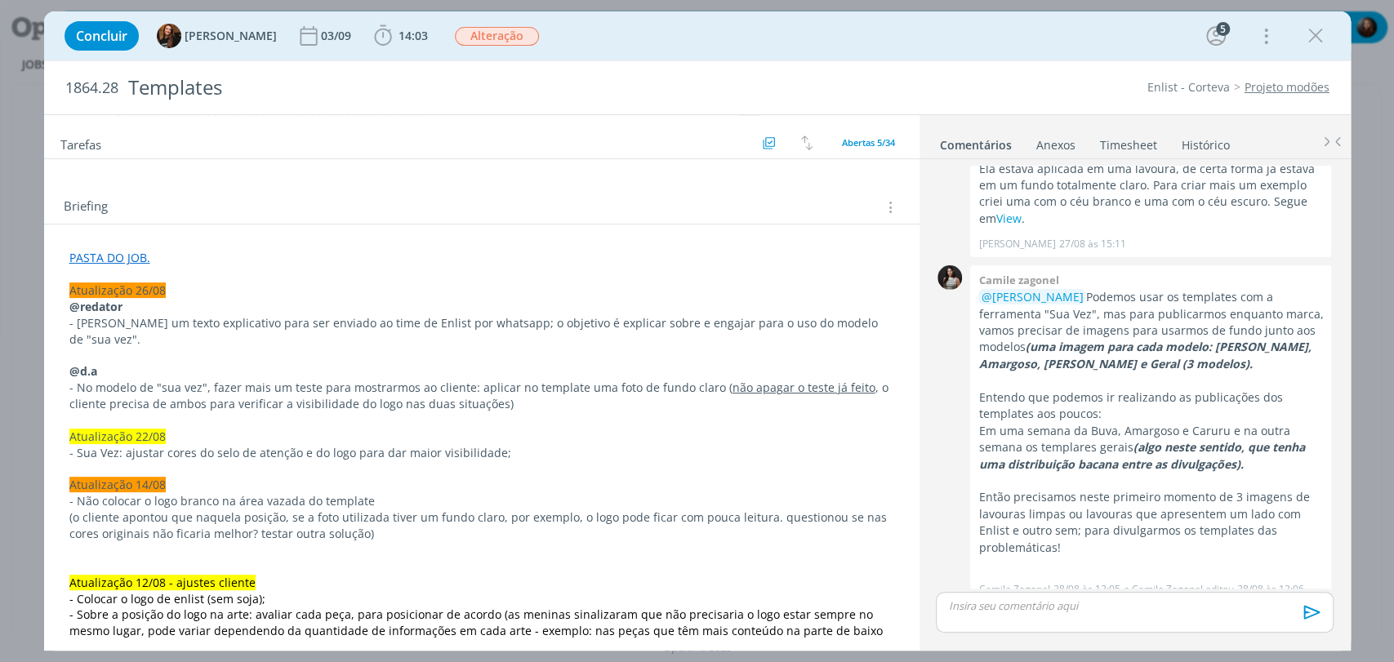
scroll to position [272, 0]
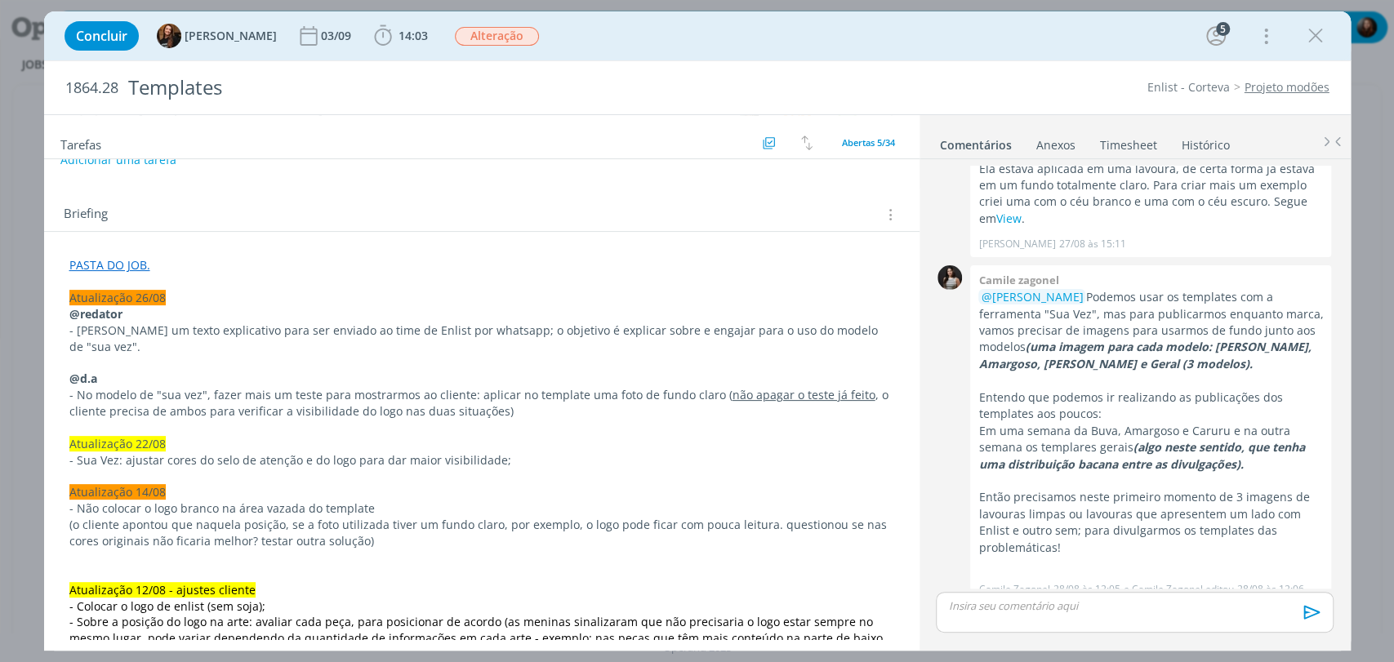
click at [652, 199] on div "Briefing Briefings Predefinidos Versões do Briefing Ver Briefing do Projeto" at bounding box center [481, 210] width 875 height 44
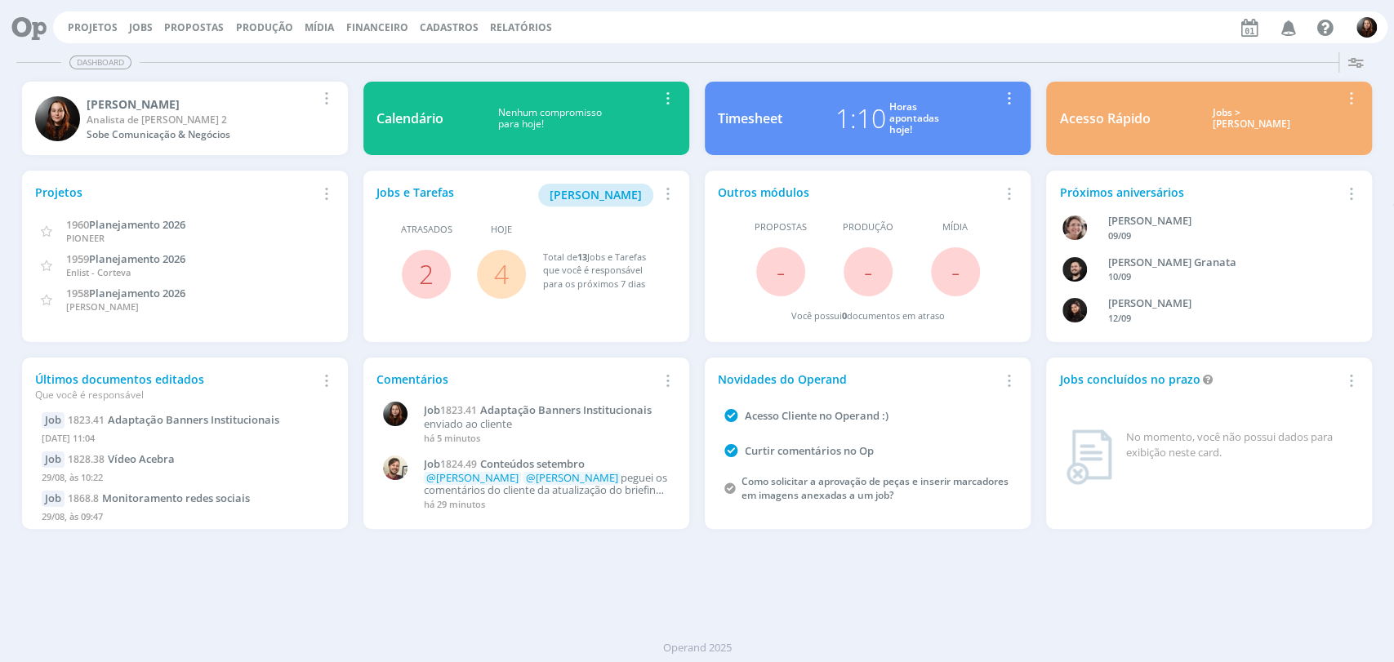
click at [671, 46] on div "Dashboard Salvar Selecione abaixo os cards desejados: Meus Meu Perfil [GEOGRAPH…" at bounding box center [697, 354] width 1394 height 616
click at [900, 52] on div "Dashboard" at bounding box center [696, 63] width 1361 height 24
click at [960, 38] on div "Projetos Jobs Propostas Produção [GEOGRAPHIC_DATA] Financeiro Cadastros Relatór…" at bounding box center [720, 27] width 1334 height 32
click at [969, 51] on div "Dashboard" at bounding box center [696, 63] width 1361 height 24
click at [986, 56] on div "Dashboard" at bounding box center [696, 63] width 1361 height 24
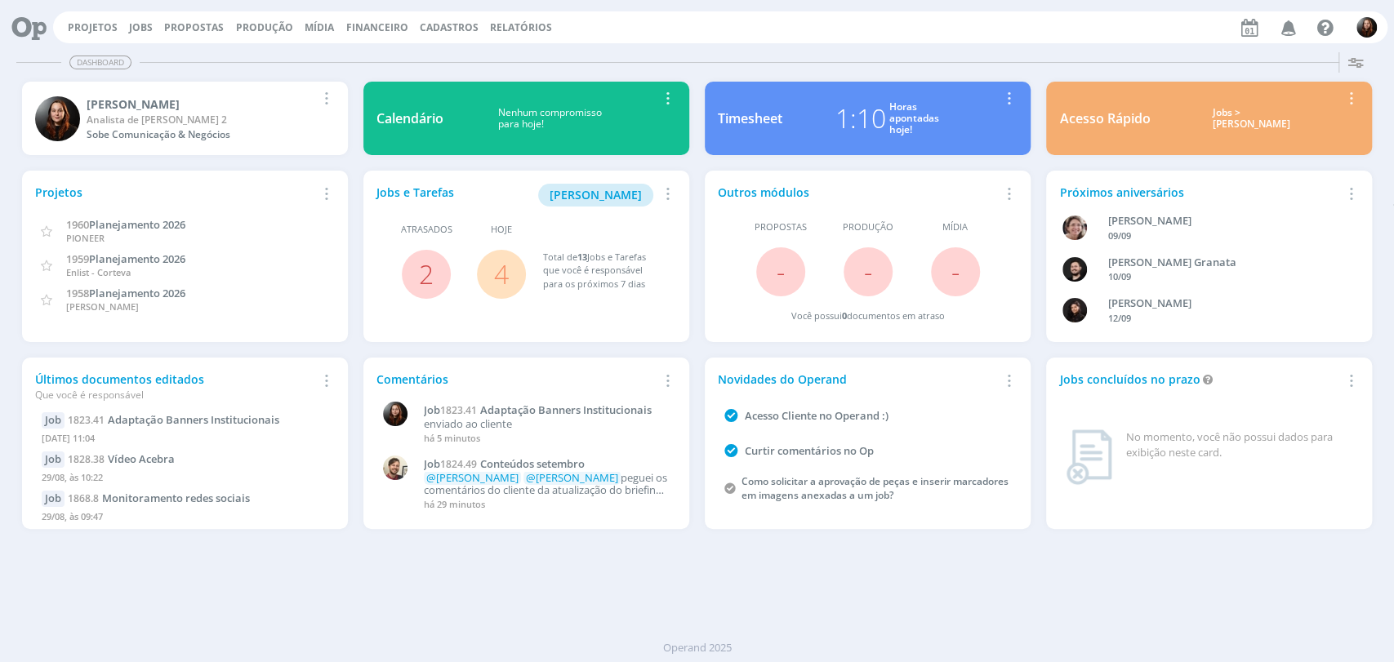
click at [914, 51] on div "Dashboard" at bounding box center [696, 63] width 1361 height 24
click at [914, 38] on div "Projetos Jobs Propostas Produção [GEOGRAPHIC_DATA] Financeiro Cadastros Relatór…" at bounding box center [720, 27] width 1334 height 32
click at [1017, 27] on div "Projetos Jobs Propostas Produção [GEOGRAPHIC_DATA] Financeiro Cadastros Relatór…" at bounding box center [720, 27] width 1334 height 32
click at [957, 21] on div "Projetos Jobs Propostas Produção [GEOGRAPHIC_DATA] Financeiro Cadastros Relatór…" at bounding box center [720, 27] width 1334 height 32
click at [501, 276] on link "4" at bounding box center [501, 273] width 15 height 35
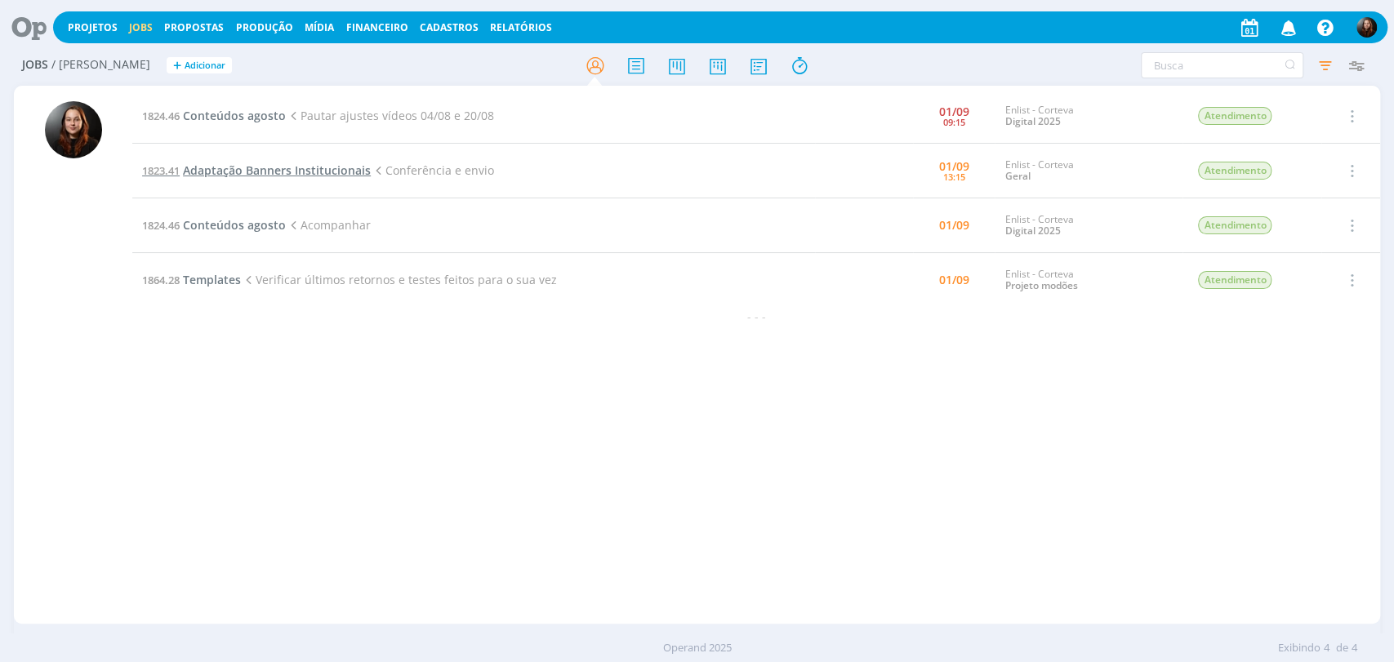
click at [259, 169] on span "Adaptação Banners Institucionais" at bounding box center [277, 170] width 188 height 16
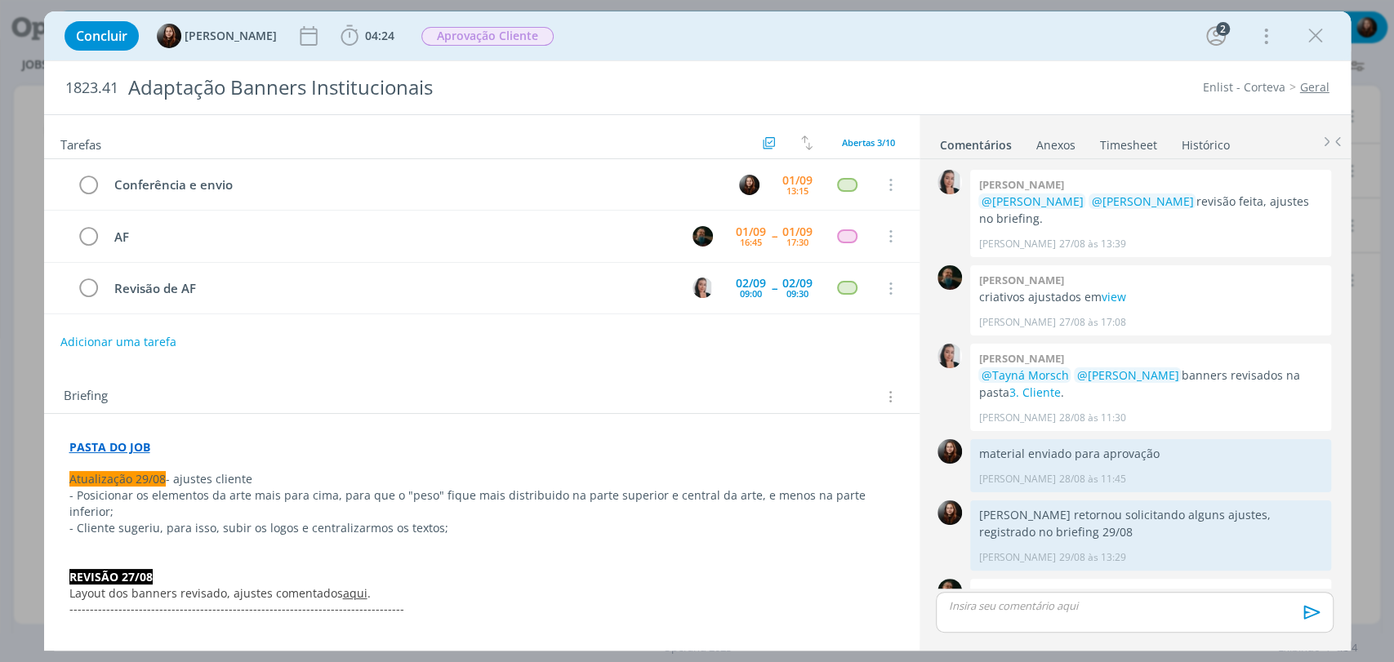
scroll to position [125, 0]
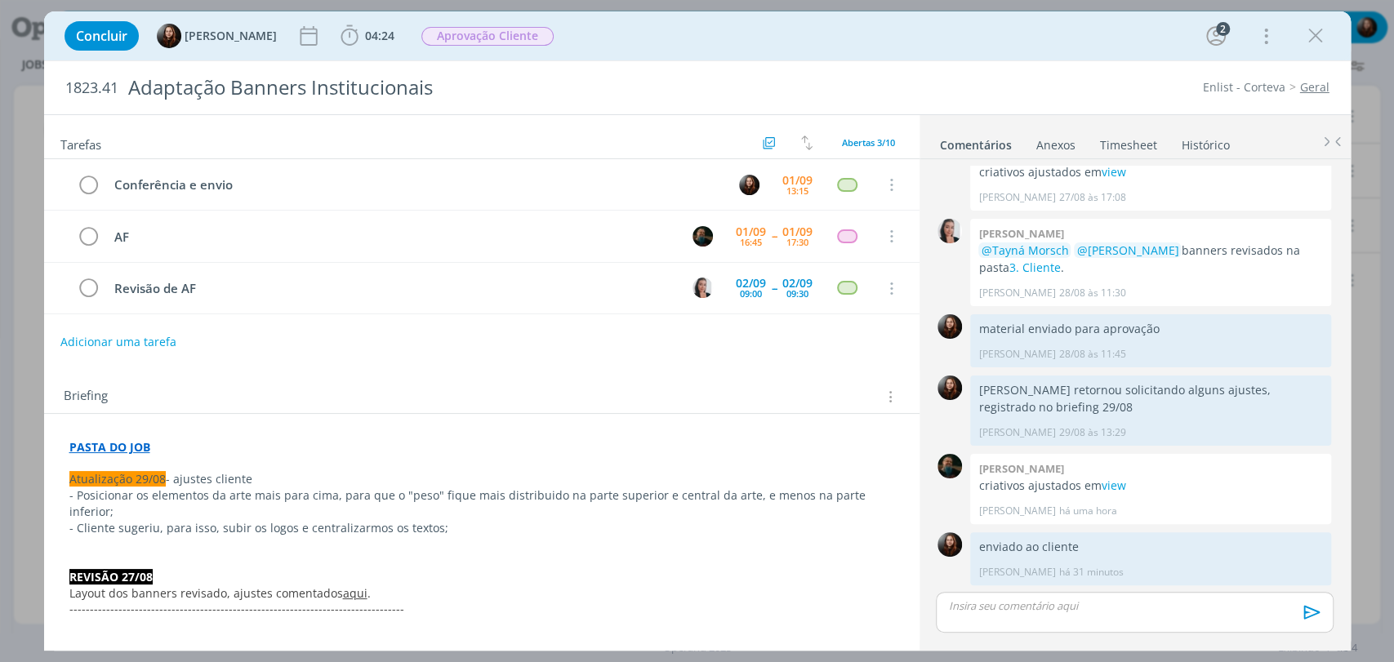
click at [1007, 42] on div "Concluir [PERSON_NAME] 04:24 Iniciar Apontar Data * [DATE] Horas * 00:00 Tarefa…" at bounding box center [697, 35] width 1282 height 39
click at [1045, 604] on p "dialog" at bounding box center [1134, 606] width 371 height 15
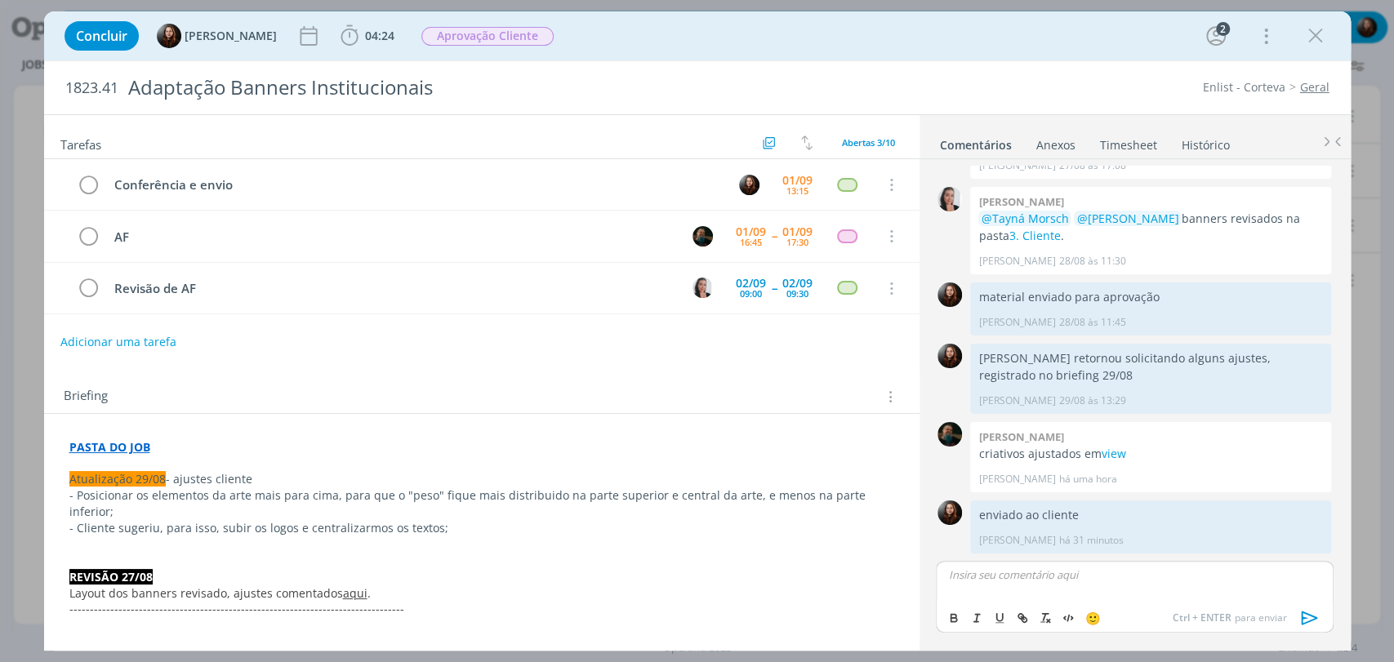
click at [1032, 577] on p "dialog" at bounding box center [1134, 574] width 371 height 15
drag, startPoint x: 1309, startPoint y: 615, endPoint x: 1300, endPoint y: 603, distance: 15.2
click at [1311, 614] on icon "dialog" at bounding box center [1309, 618] width 24 height 24
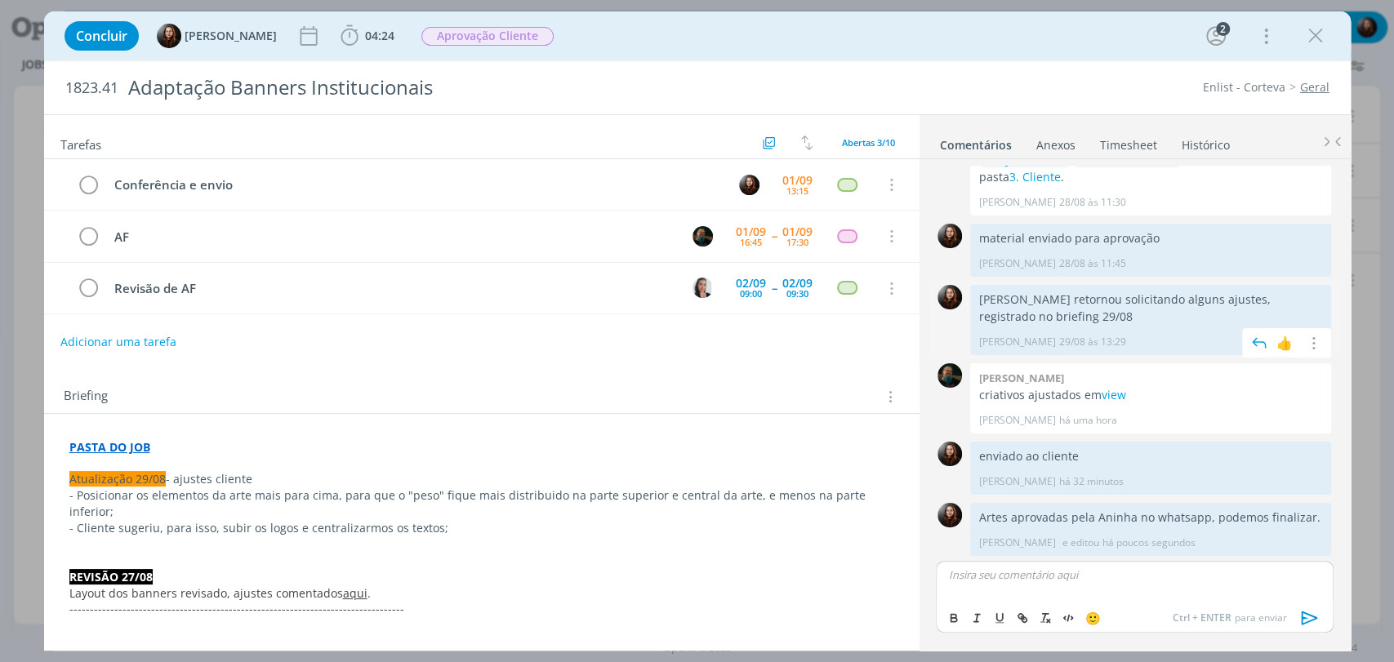
scroll to position [217, 0]
click at [467, 41] on span "Aprovação Cliente" at bounding box center [487, 36] width 132 height 19
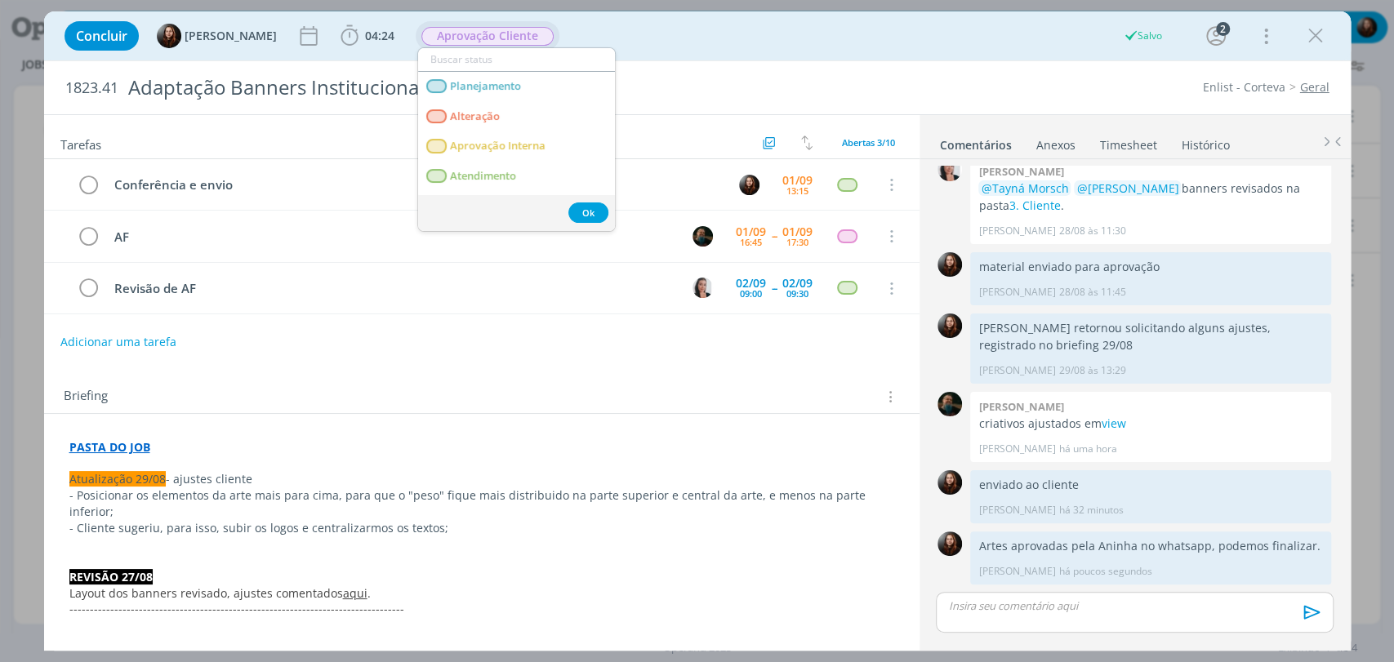
scroll to position [186, 0]
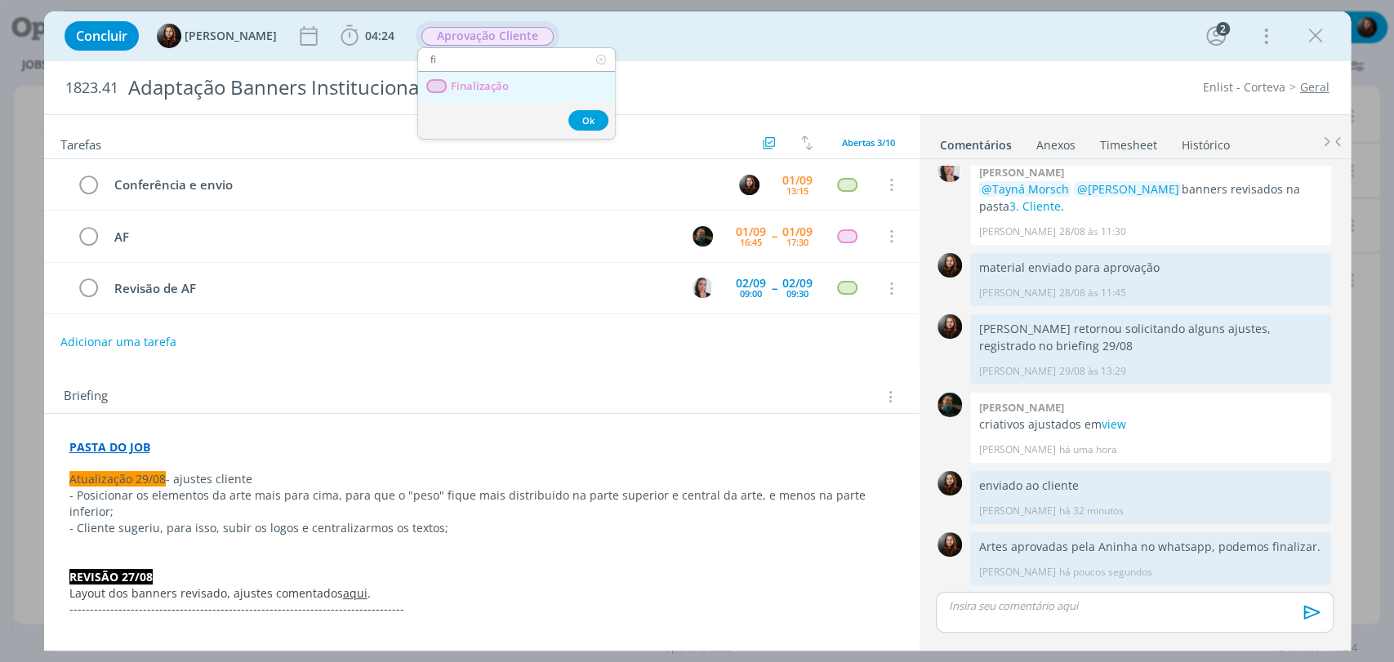
type input "fi"
click at [475, 87] on span "Finalização" at bounding box center [479, 86] width 58 height 13
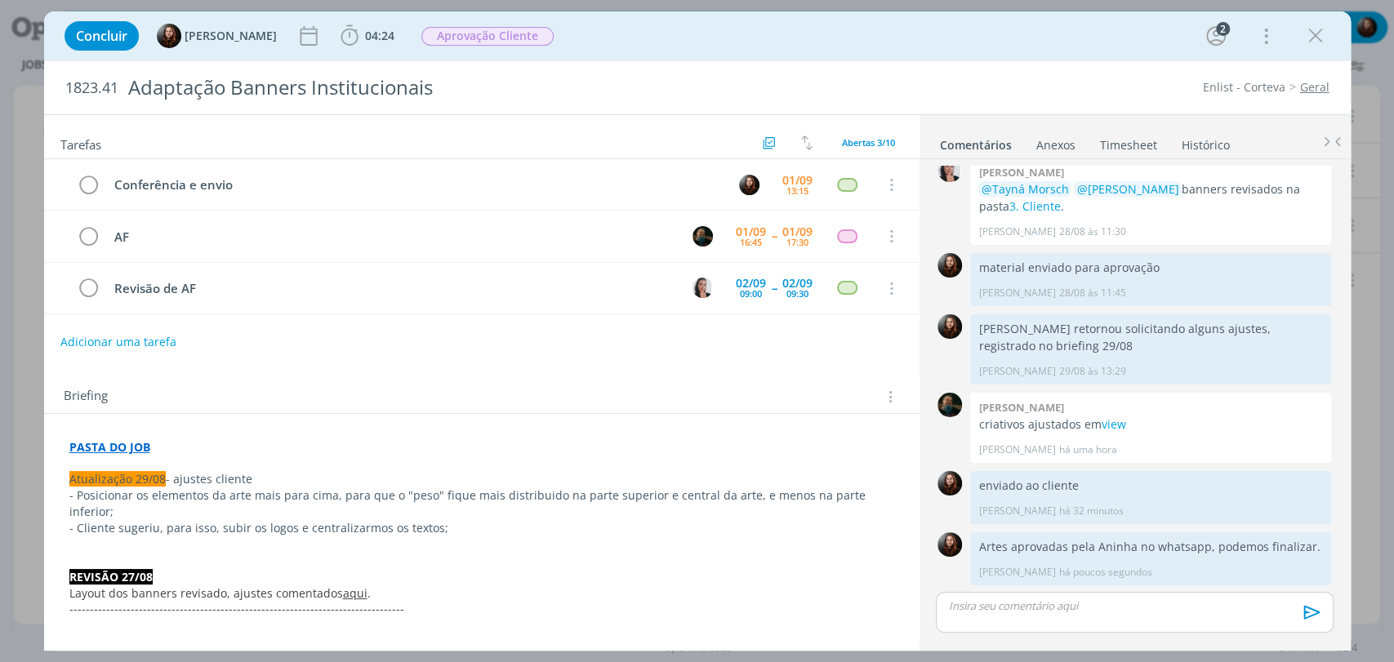
click at [772, 39] on div "Concluir [PERSON_NAME] 04:24 Iniciar Apontar Data * [DATE] Horas * 00:00 Tarefa…" at bounding box center [697, 35] width 1282 height 39
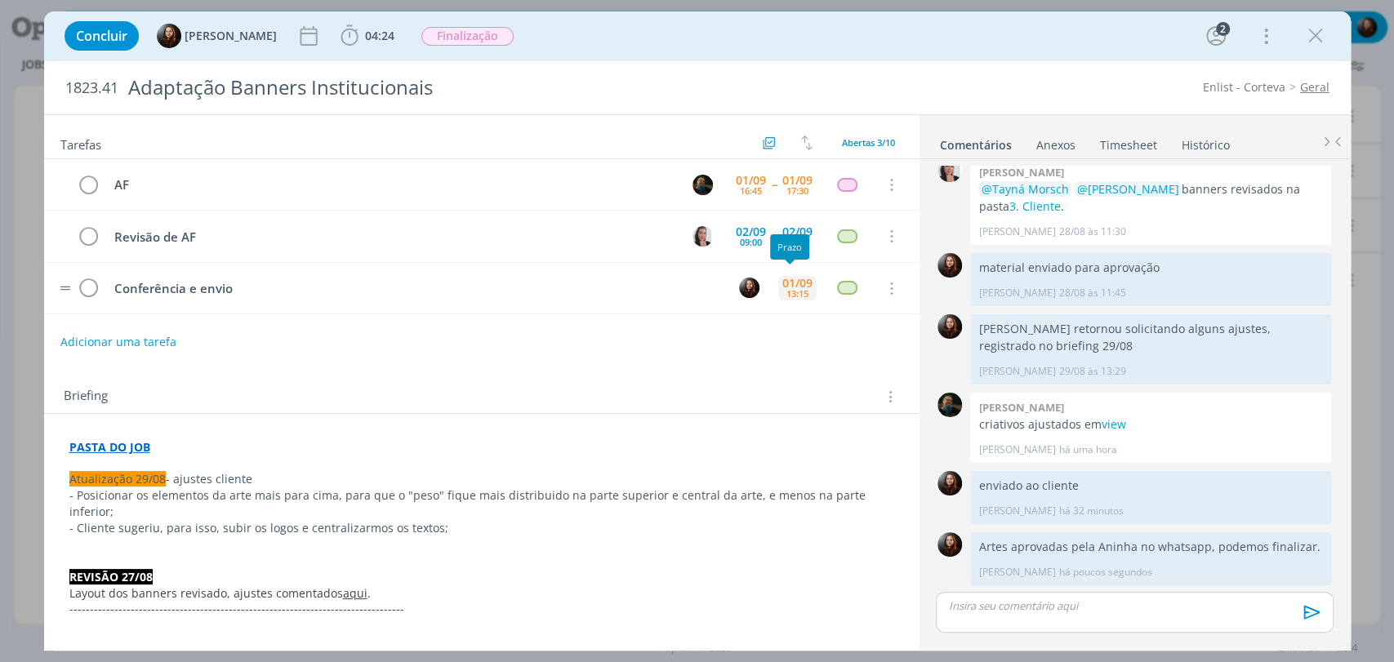
click at [795, 289] on div "13:15" at bounding box center [797, 293] width 22 height 9
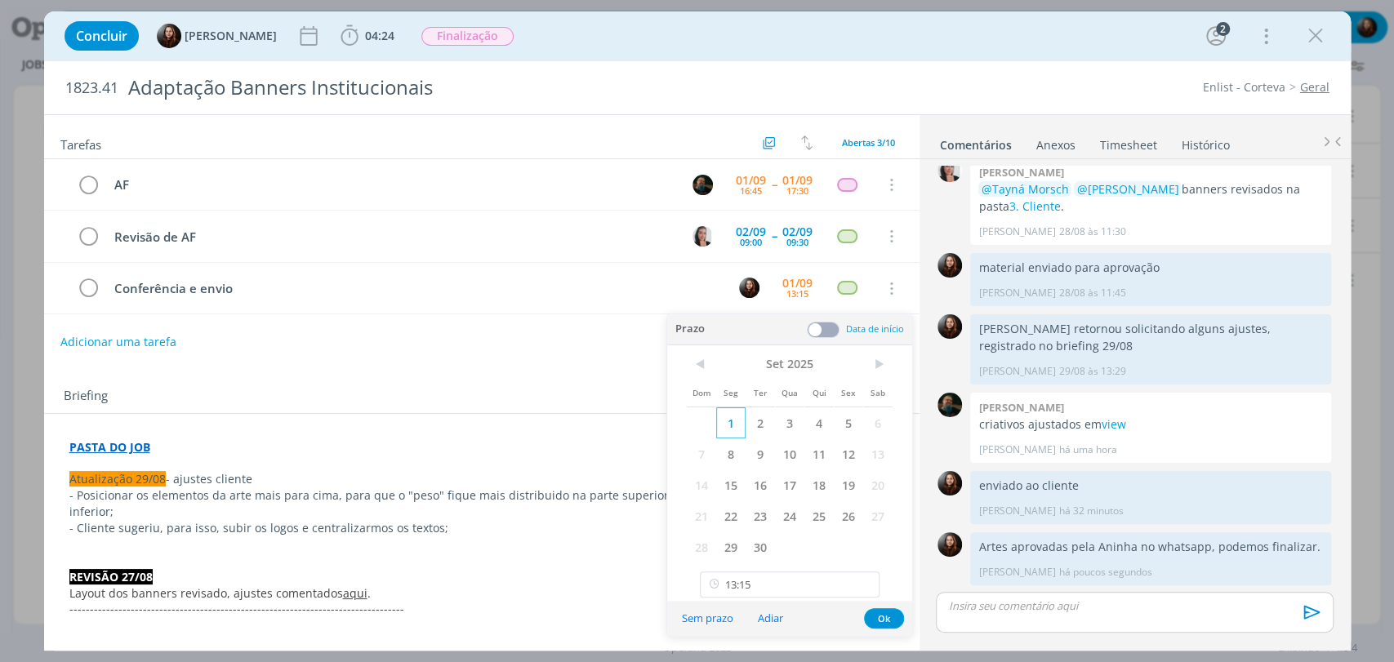
click at [739, 425] on span "1" at bounding box center [730, 422] width 29 height 31
click at [866, 586] on icon at bounding box center [865, 585] width 20 height 26
click at [789, 586] on input "12:00" at bounding box center [790, 585] width 180 height 26
click at [742, 491] on div "17:45" at bounding box center [792, 491] width 182 height 29
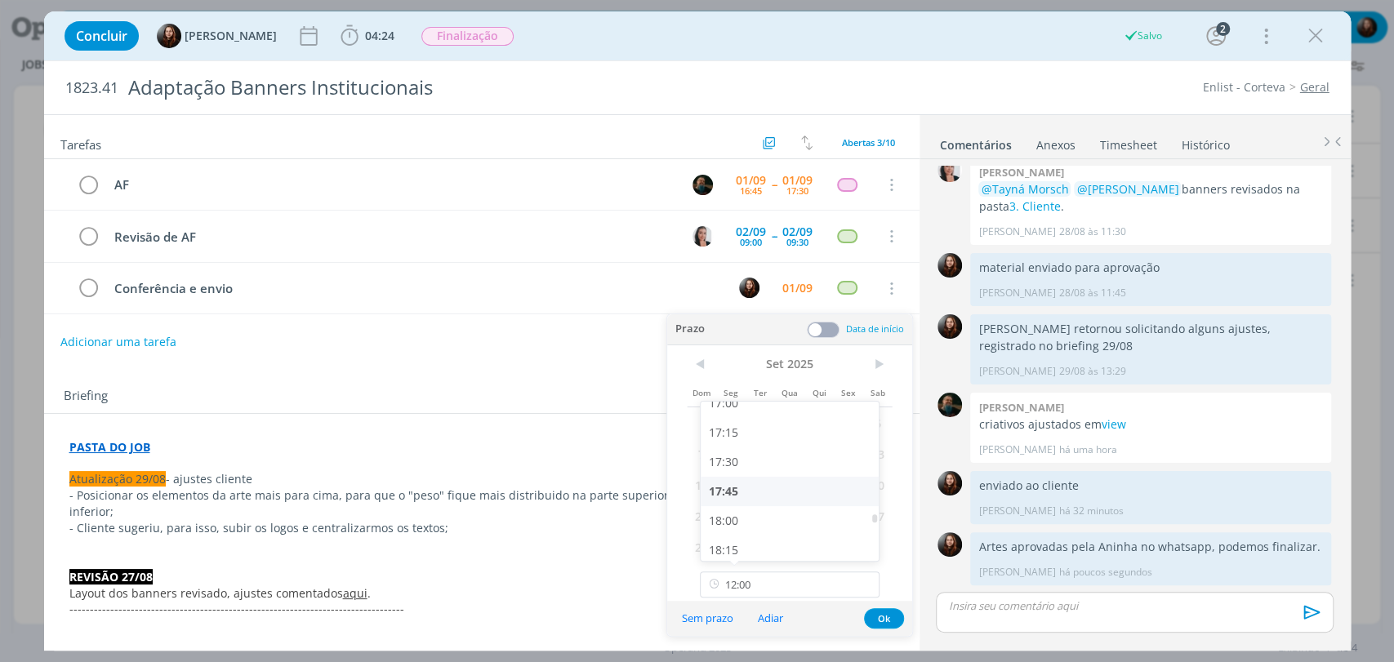
type input "17:45"
click at [876, 613] on button "Ok" at bounding box center [884, 618] width 40 height 20
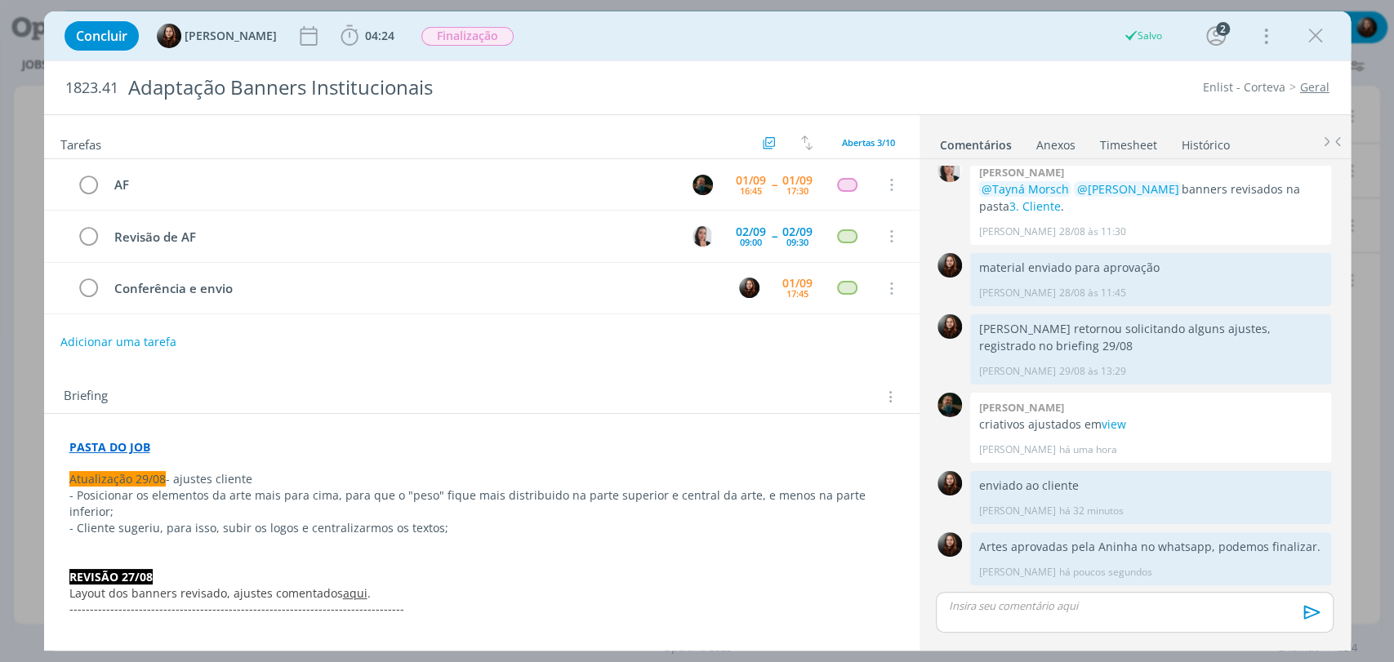
click at [790, 336] on div "Adicionar uma tarefa" at bounding box center [481, 341] width 875 height 29
click at [954, 91] on div "Enlist - Corteva Geral" at bounding box center [1069, 87] width 533 height 16
click at [772, 182] on span "--" at bounding box center [774, 184] width 5 height 11
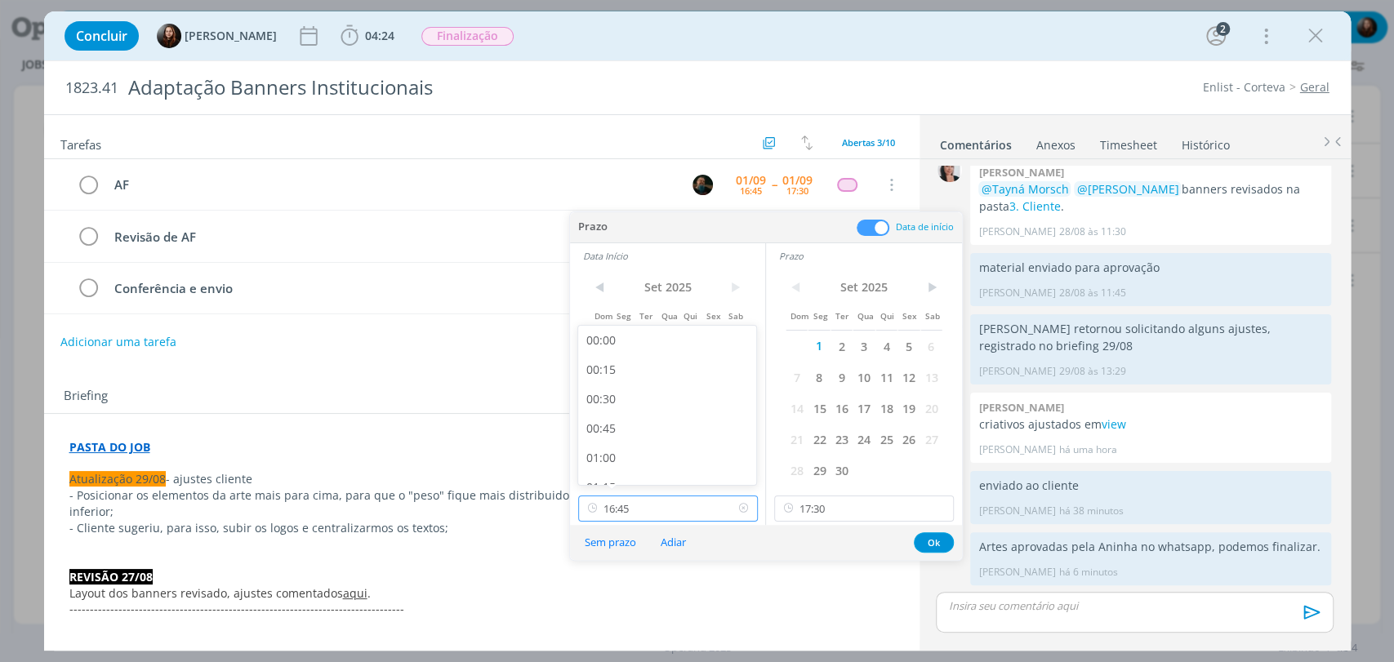
click at [665, 505] on input "16:45" at bounding box center [668, 509] width 180 height 26
click at [618, 401] on div "15:30" at bounding box center [669, 408] width 182 height 29
type input "15:30"
click at [835, 508] on input "17:30" at bounding box center [864, 509] width 180 height 26
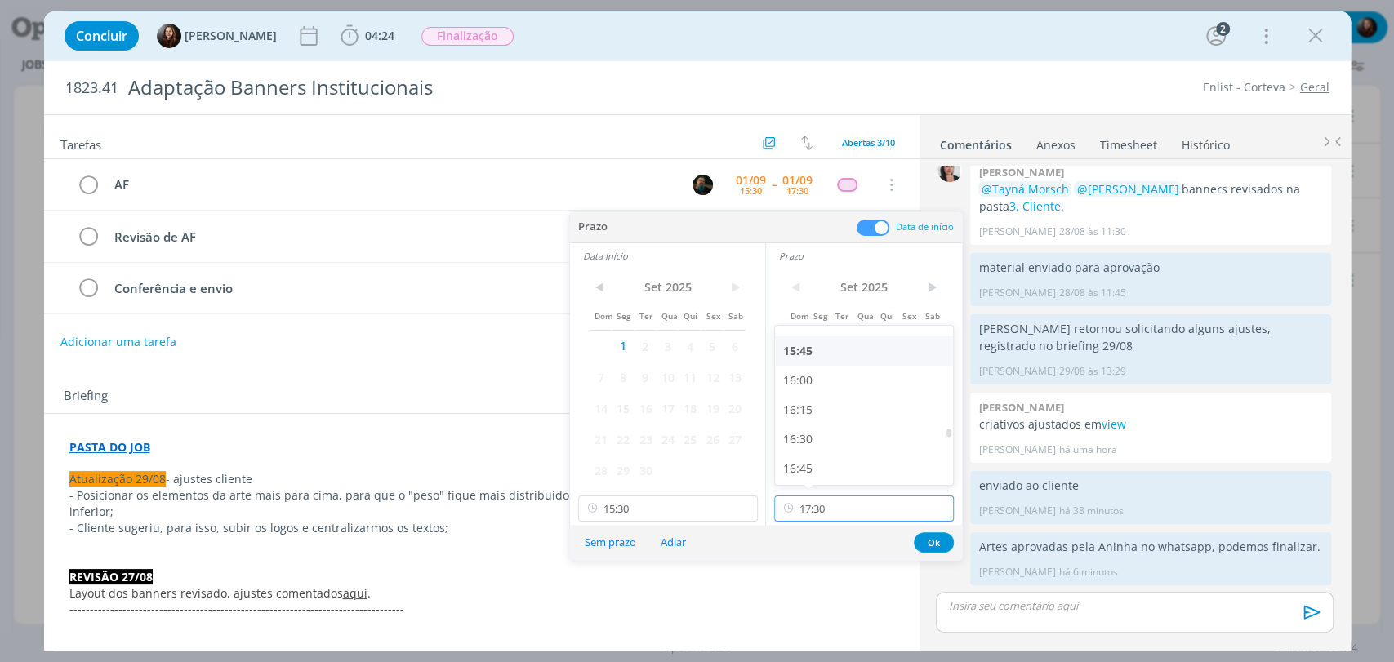
scroll to position [1842, 0]
click at [817, 407] on div "16:15" at bounding box center [866, 408] width 182 height 29
type input "16:15"
click at [934, 544] on button "Ok" at bounding box center [934, 542] width 40 height 20
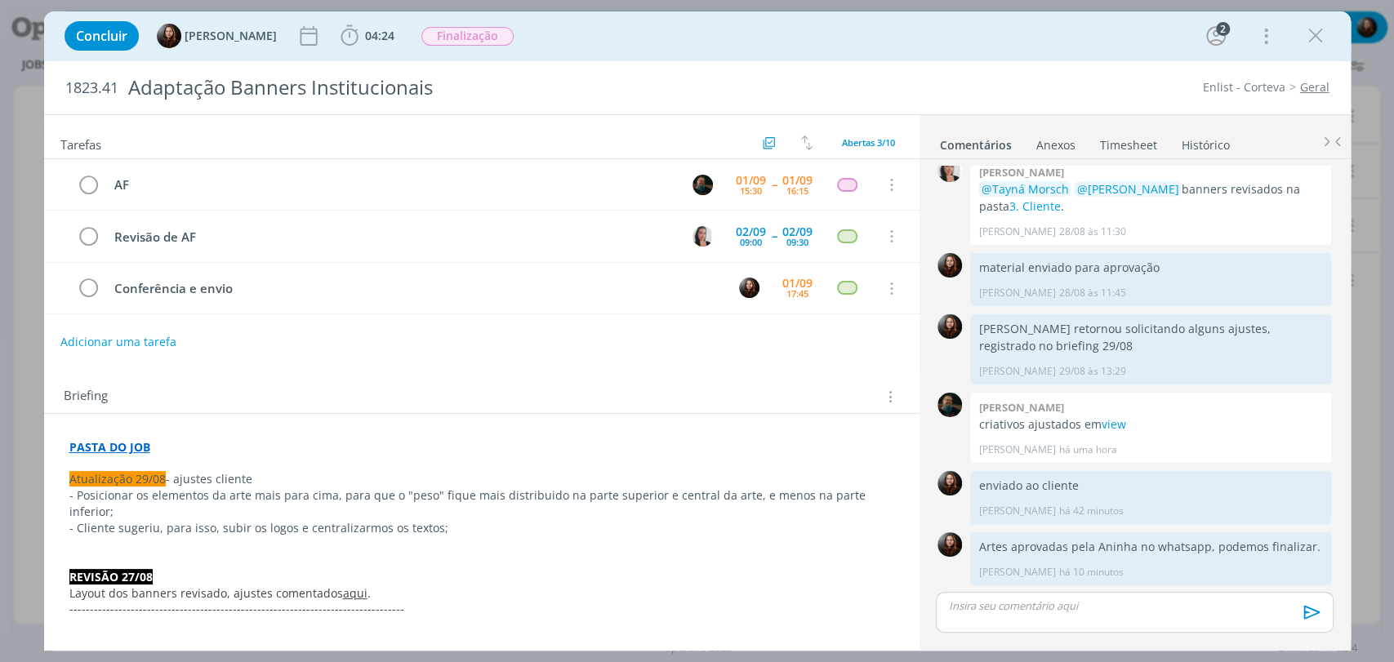
click at [1084, 41] on div "Concluir [PERSON_NAME] 04:24 Iniciar Apontar Data * [DATE] Horas * 00:00 Tarefa…" at bounding box center [697, 35] width 1282 height 39
click at [910, 51] on div "Concluir [PERSON_NAME] 04:24 Iniciar Apontar Data * [DATE] Horas * 00:00 Tarefa…" at bounding box center [697, 35] width 1282 height 39
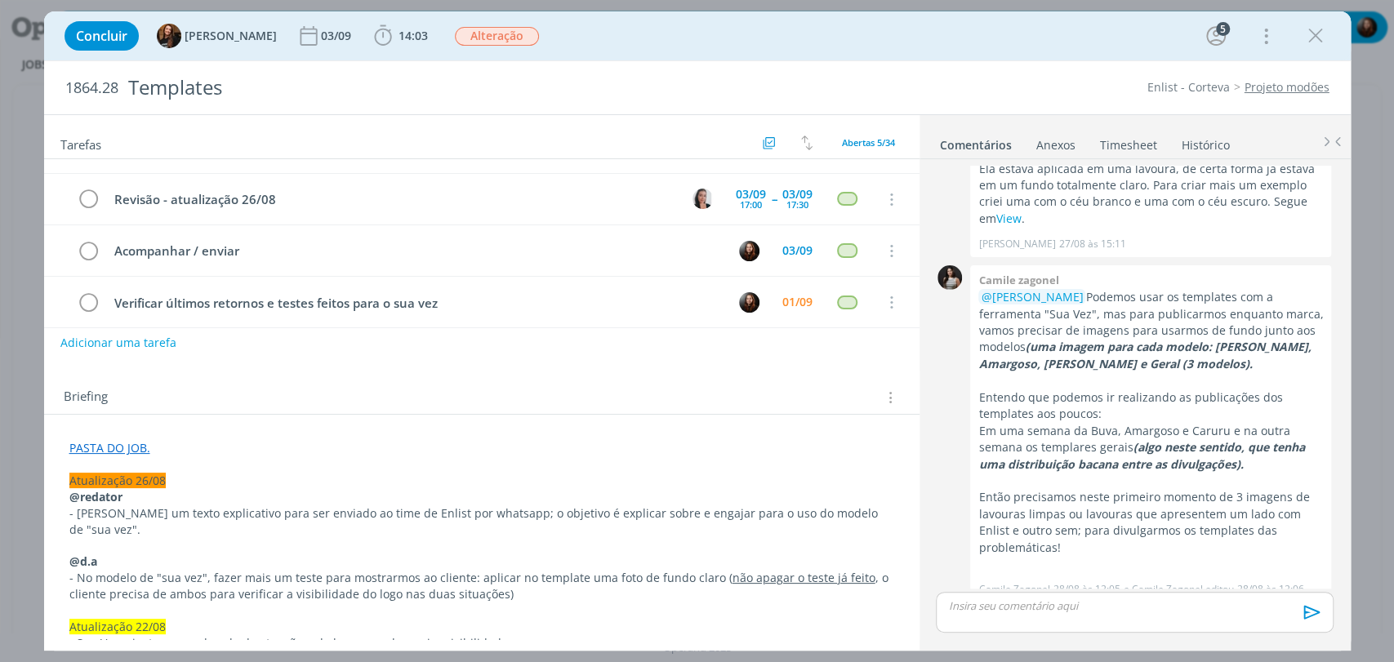
scroll to position [91, 0]
click at [767, 362] on div "Tarefas Usar Job de template Criar template a partir deste job Visualizar Templ…" at bounding box center [481, 377] width 875 height 524
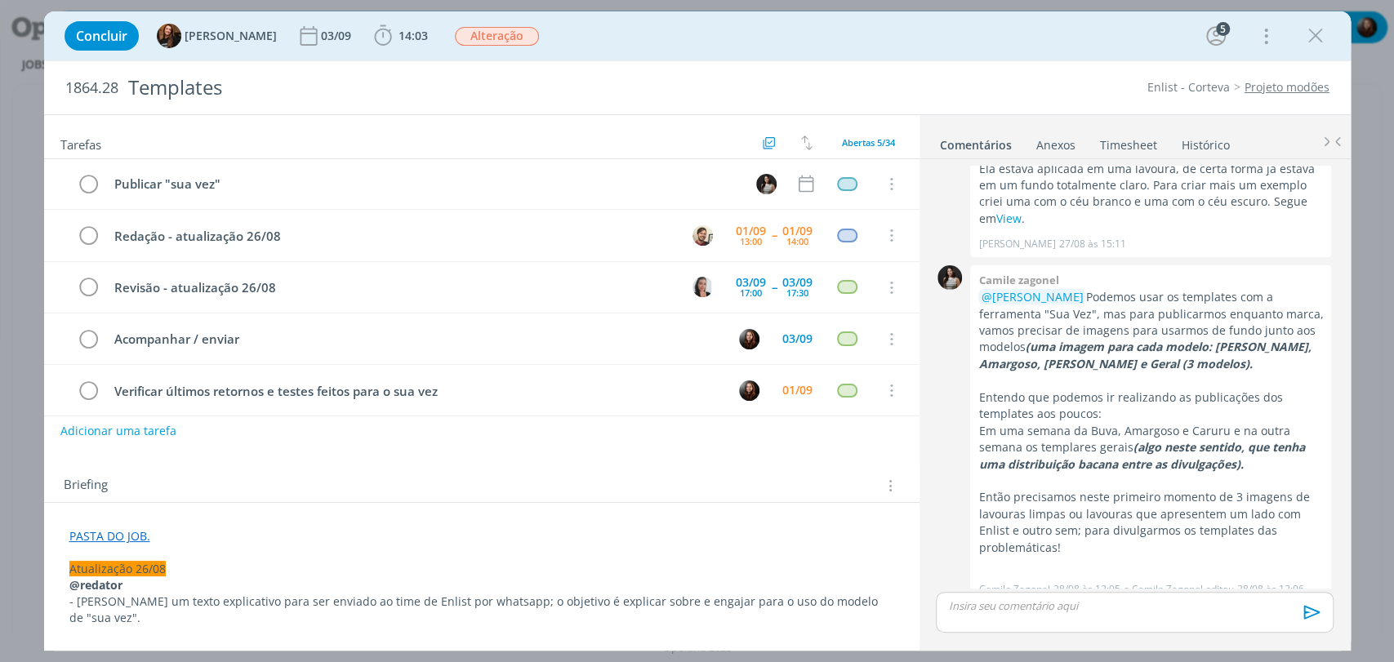
scroll to position [0, 0]
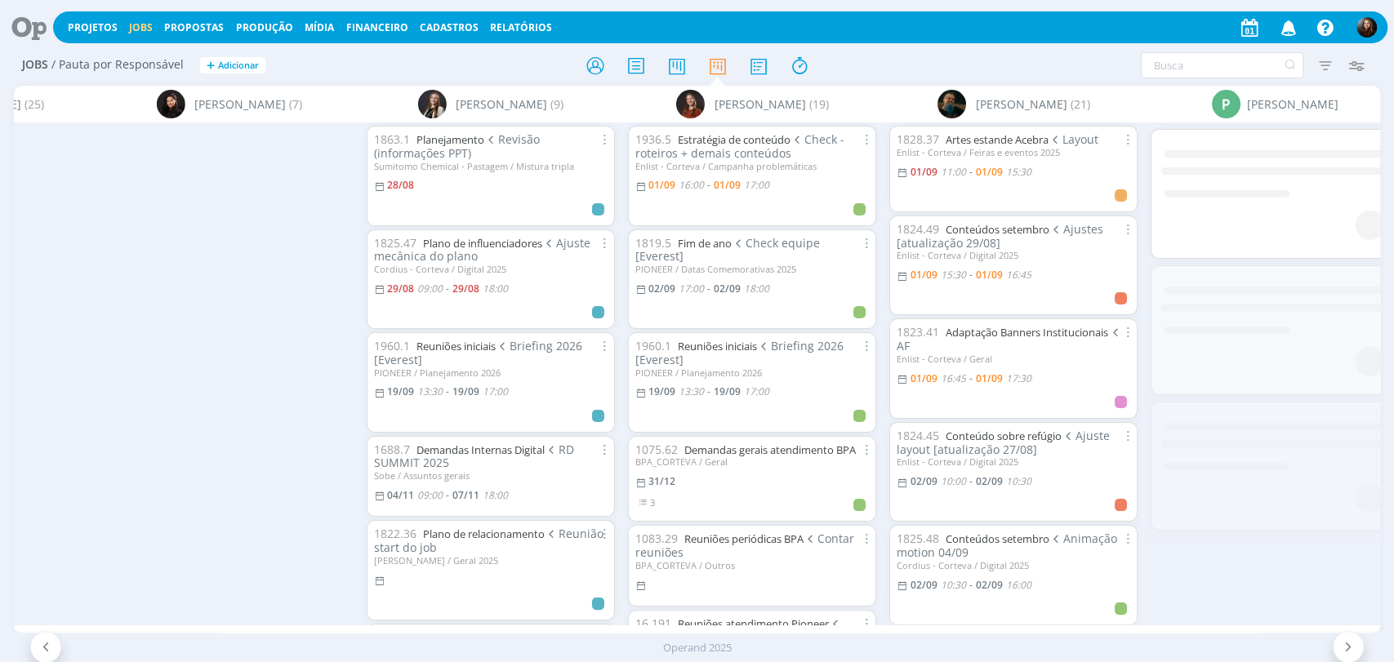
scroll to position [0, 3703]
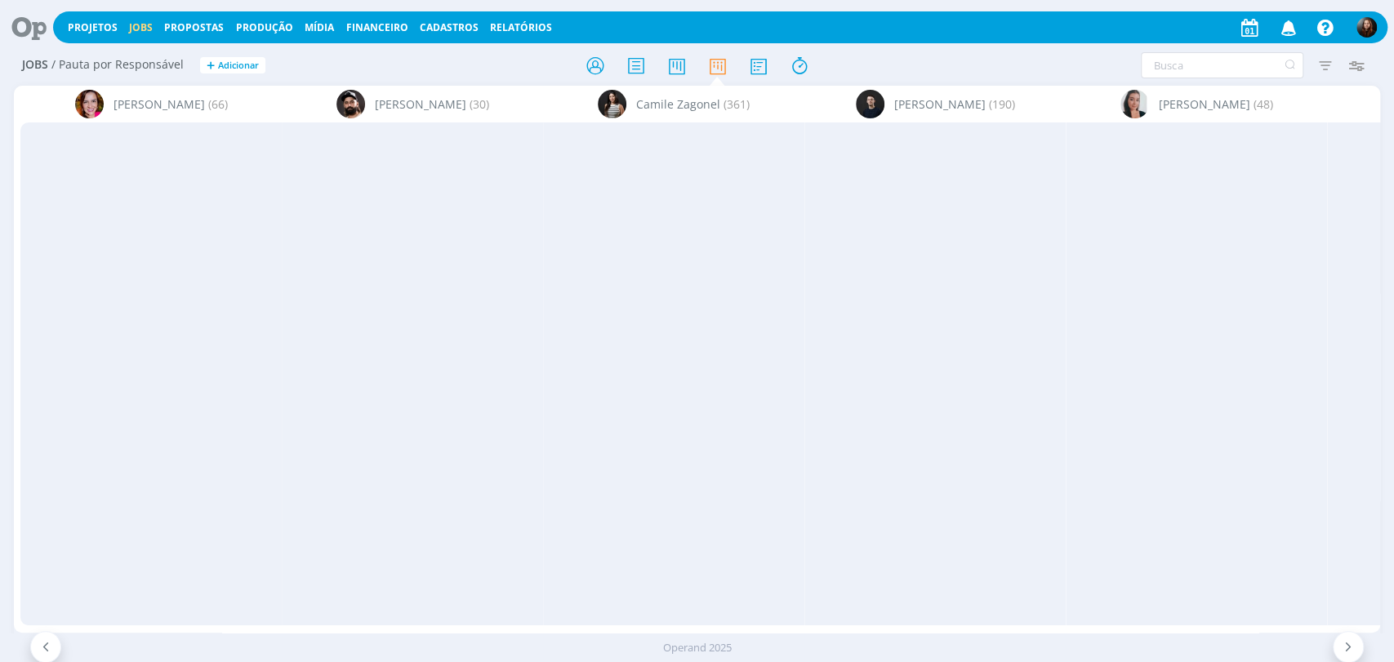
scroll to position [0, 3703]
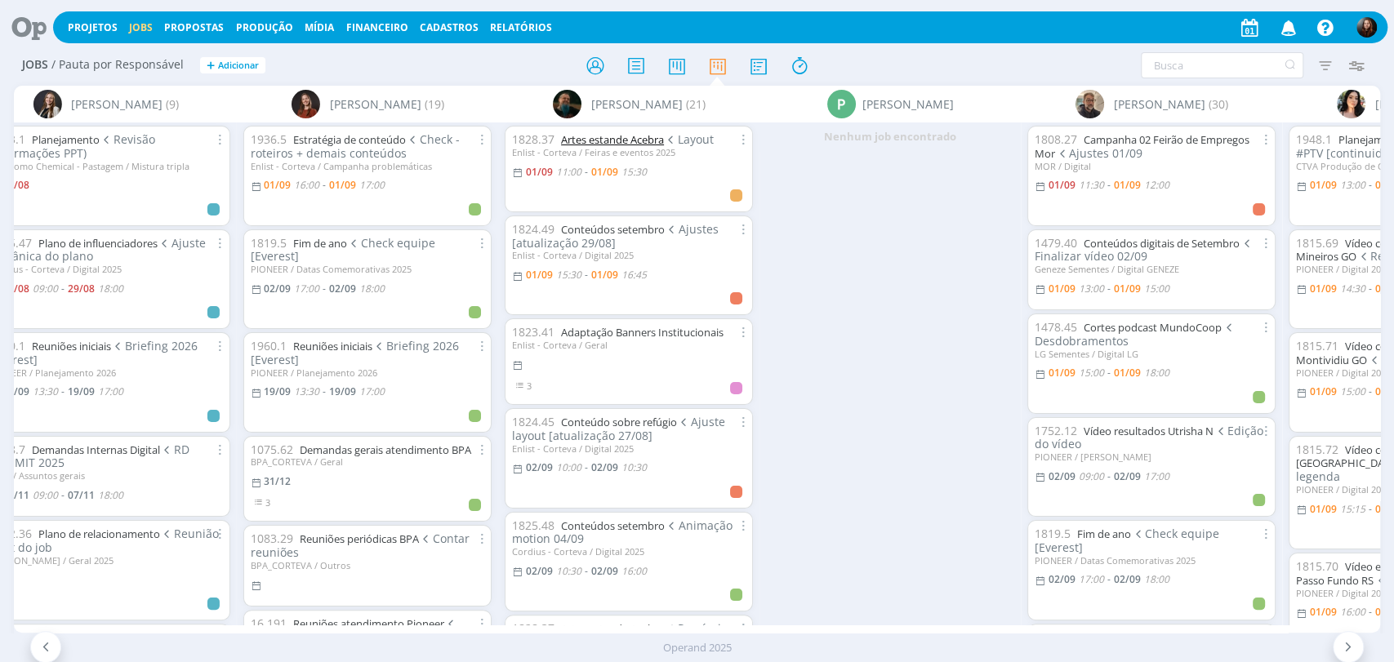
click at [644, 144] on link "Artes estande Acebra" at bounding box center [612, 139] width 103 height 15
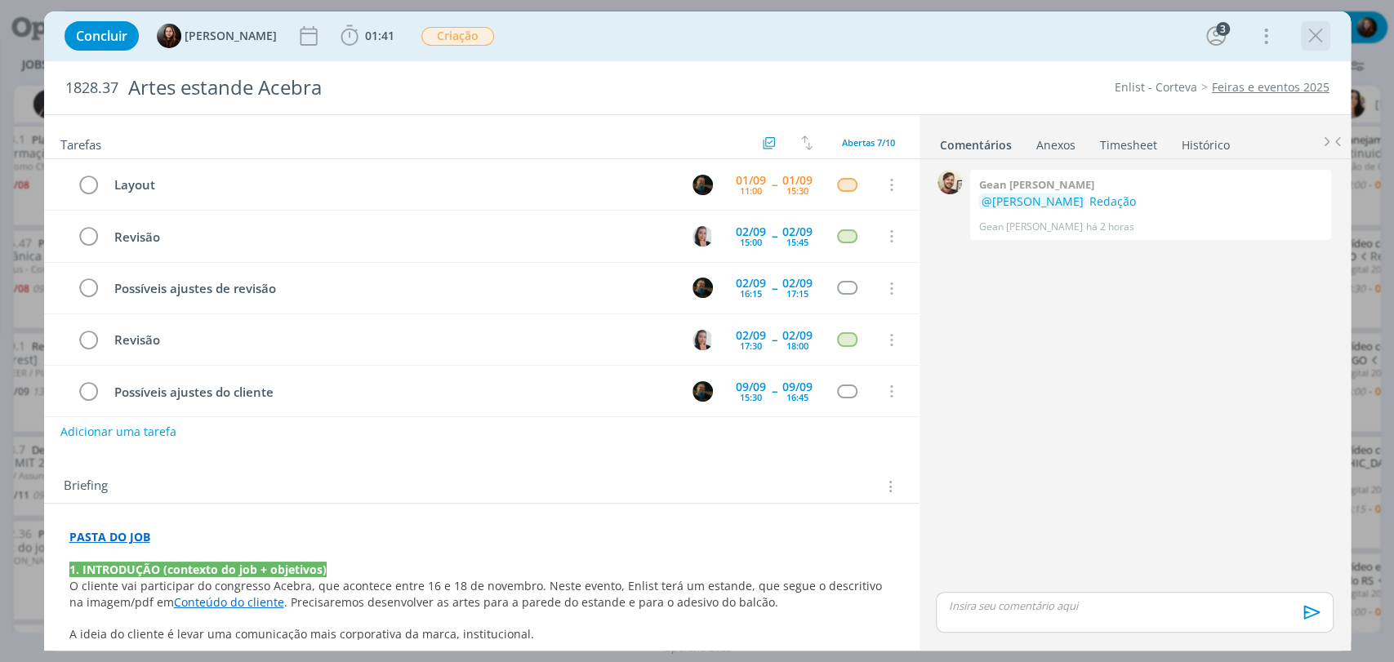
click at [1313, 35] on icon "dialog" at bounding box center [1315, 36] width 24 height 24
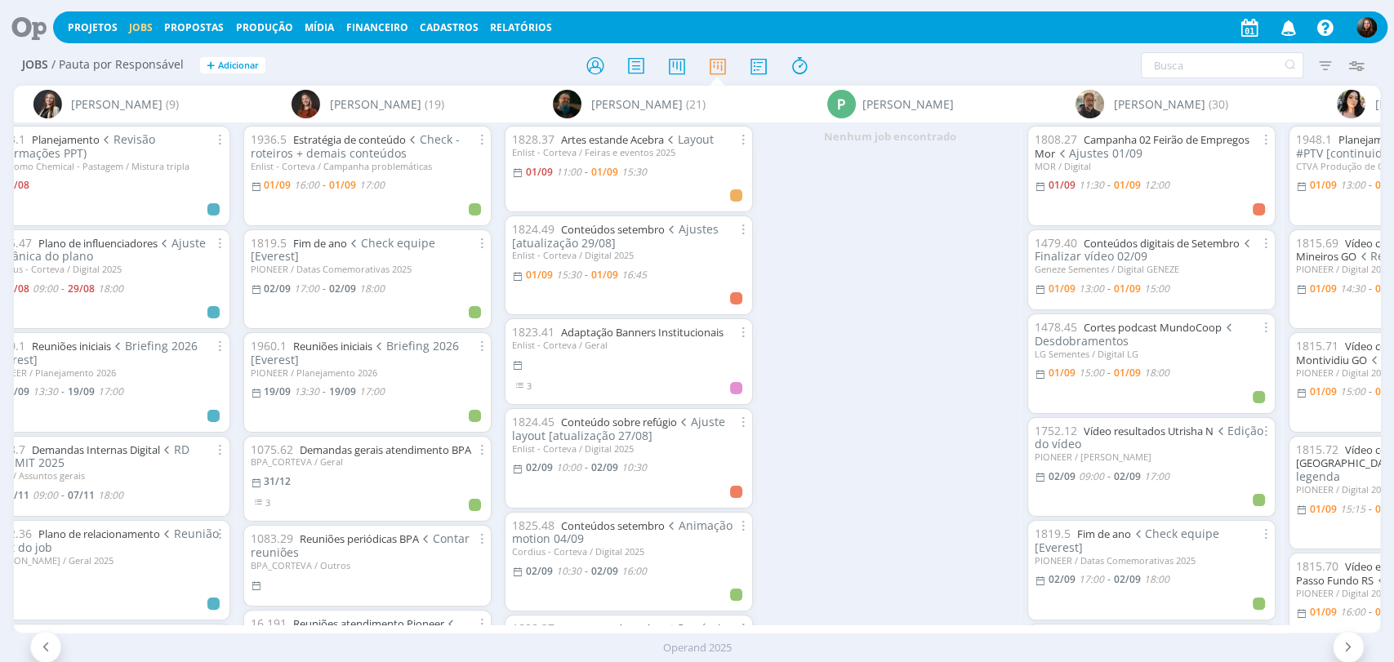
click at [964, 60] on div "Filtrar Filtrar Limpar Tipo Jobs e Tarefas Data Personalizado a Situação dos jo…" at bounding box center [1151, 65] width 439 height 26
click at [653, 332] on link "Adaptação Banners Institucionais" at bounding box center [642, 332] width 162 height 15
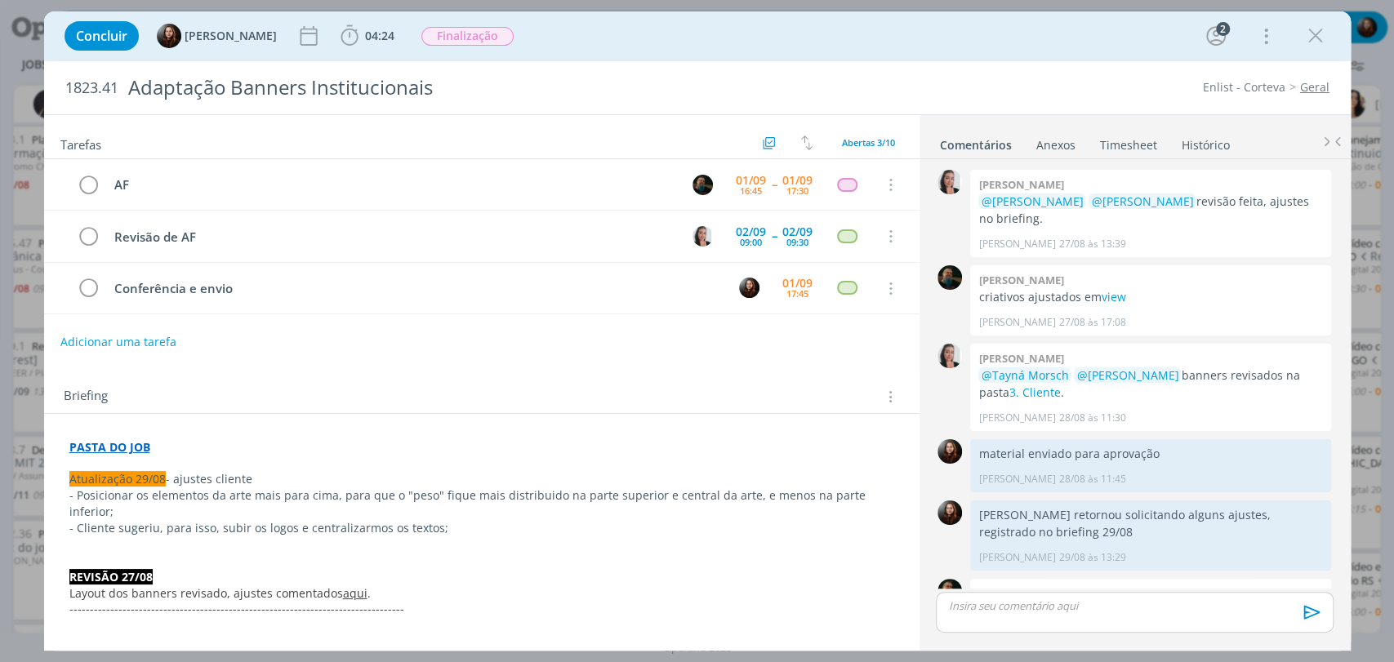
scroll to position [186, 0]
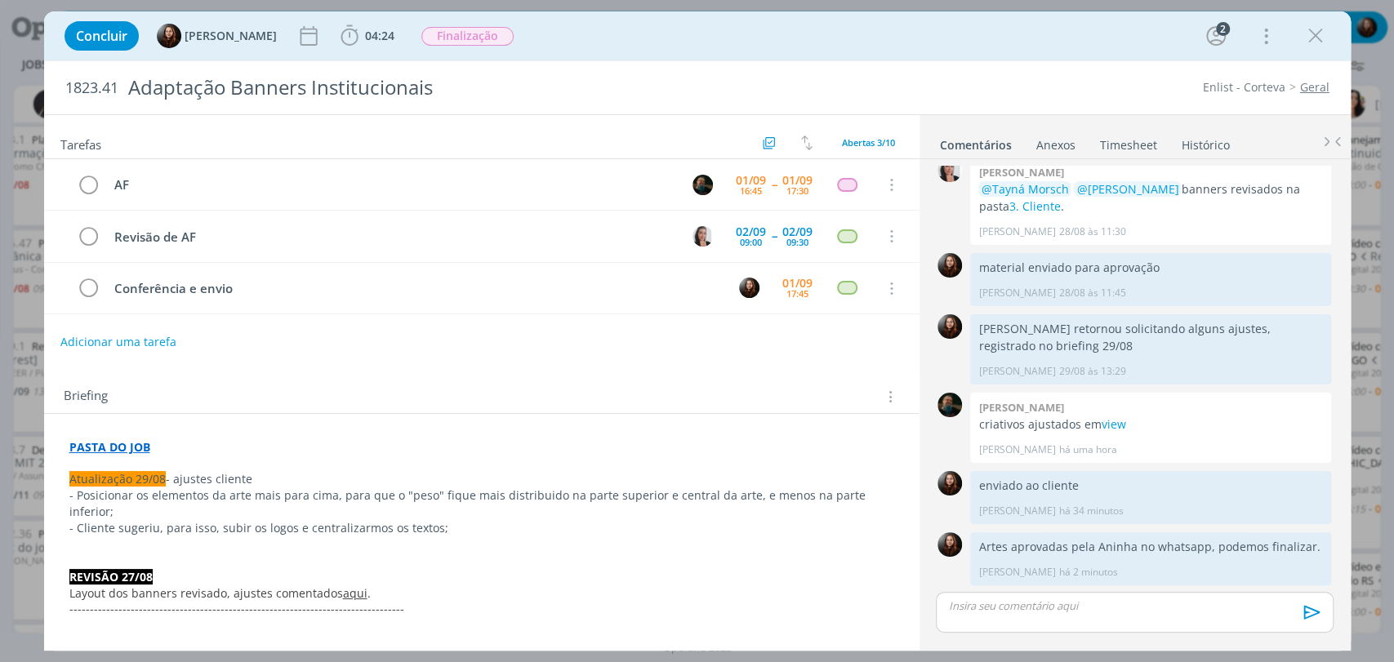
click at [960, 37] on div "Concluir Eduarda Pereira 04:24 Iniciar Apontar Data * 01/09/2025 Horas * 00:00 …" at bounding box center [697, 35] width 1282 height 39
click at [1320, 43] on icon "dialog" at bounding box center [1315, 36] width 24 height 24
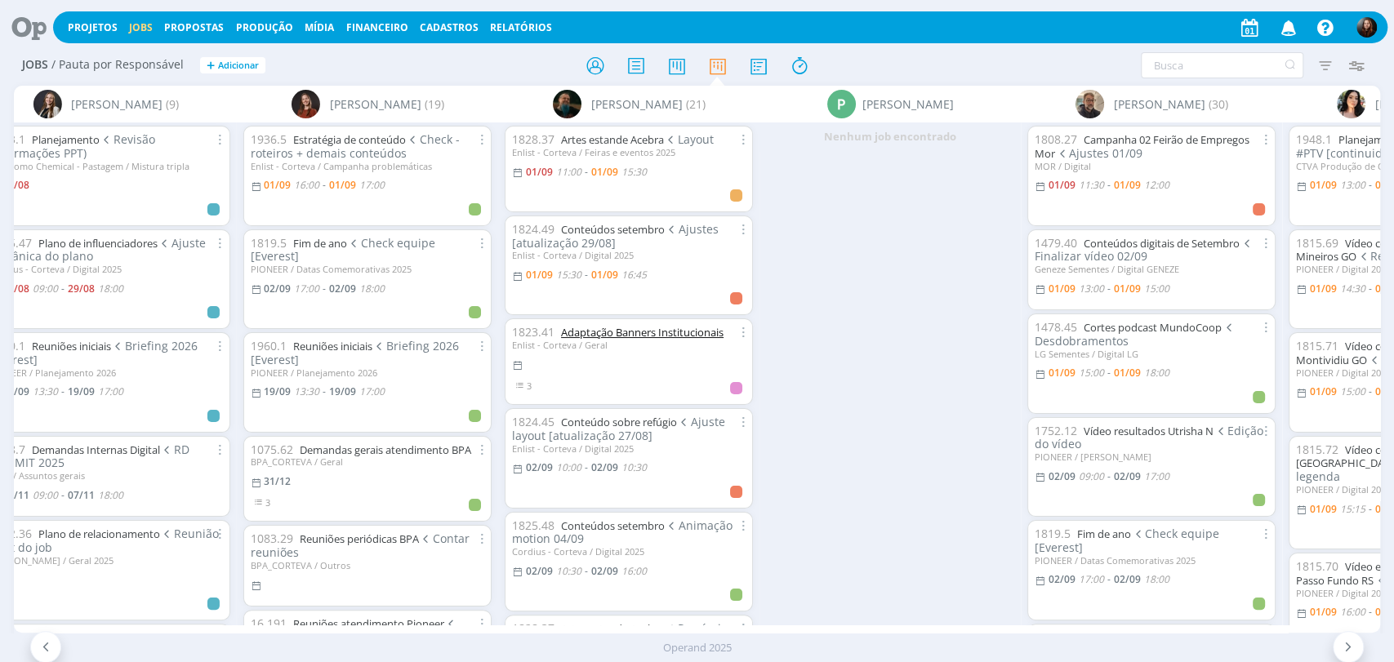
click at [648, 334] on link "Adaptação Banners Institucionais" at bounding box center [642, 332] width 162 height 15
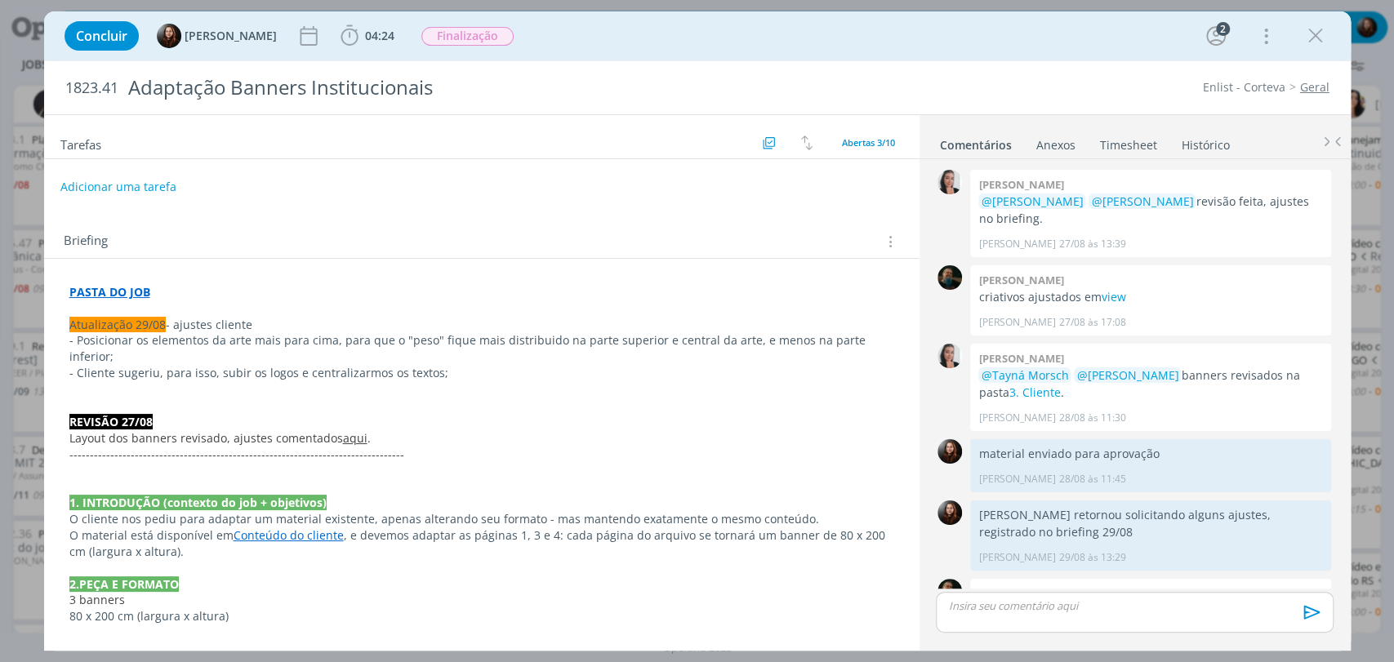
scroll to position [186, 0]
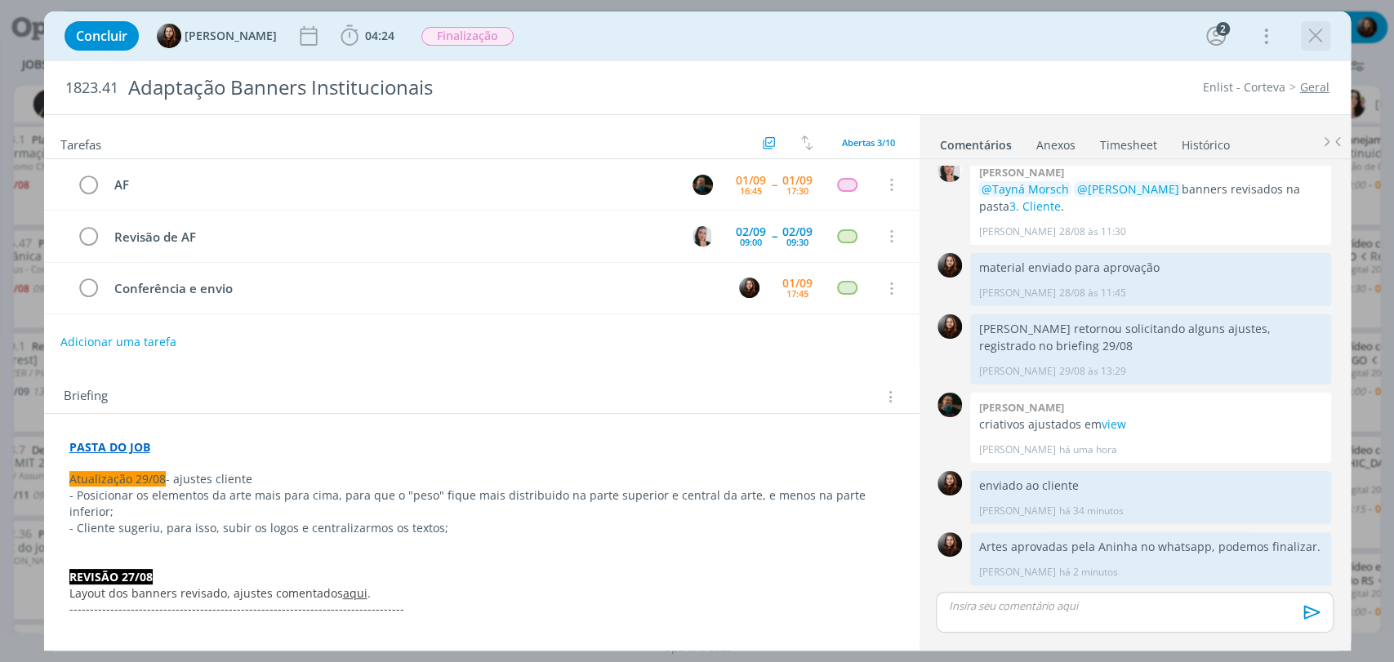
click at [1320, 32] on icon "dialog" at bounding box center [1315, 36] width 24 height 24
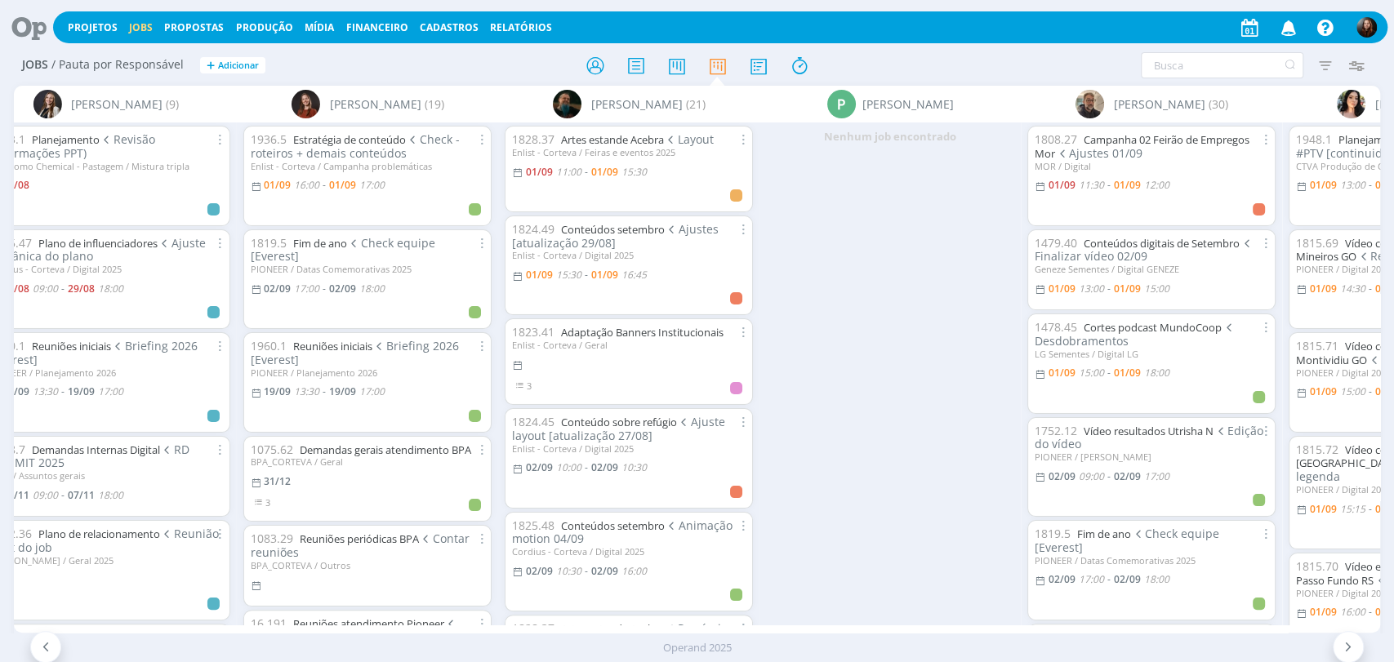
drag, startPoint x: 14, startPoint y: 32, endPoint x: 56, endPoint y: 32, distance: 42.5
click at [15, 32] on icon at bounding box center [23, 27] width 33 height 32
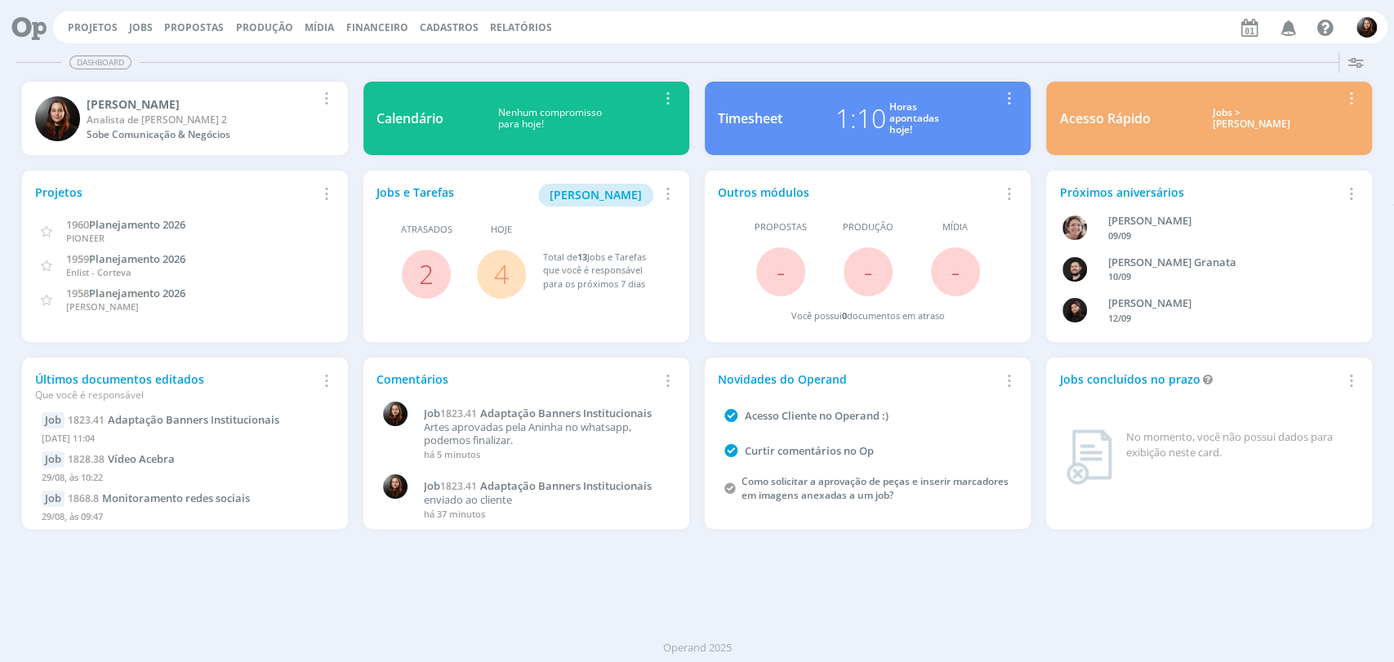
click at [947, 47] on div "Dashboard Salvar Selecione abaixo os cards desejados: Meus Meu Perfil Agenda Ti…" at bounding box center [697, 354] width 1394 height 616
click at [1124, 24] on div "Projetos Jobs Propostas Produção [GEOGRAPHIC_DATA] Financeiro Cadastros Relatór…" at bounding box center [720, 27] width 1334 height 32
drag, startPoint x: 136, startPoint y: 23, endPoint x: 149, endPoint y: 23, distance: 13.1
click at [136, 22] on link "Jobs" at bounding box center [141, 27] width 24 height 14
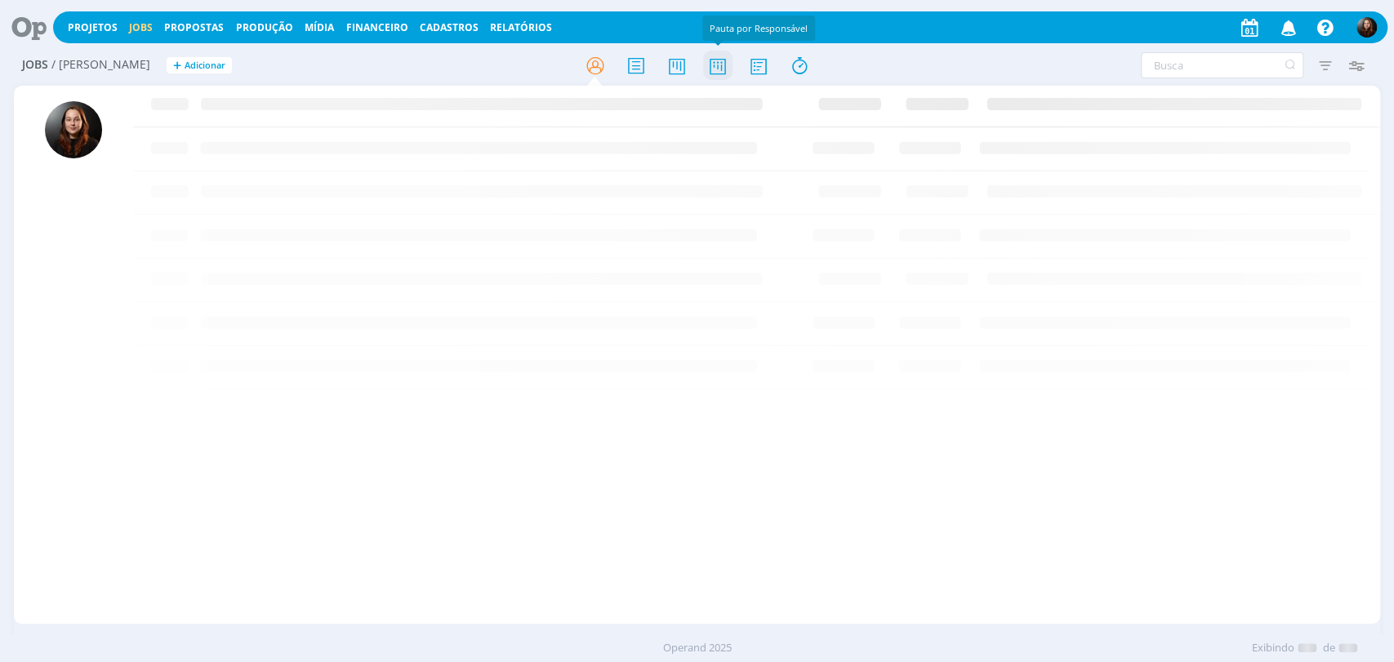
click at [714, 67] on icon at bounding box center [716, 66] width 29 height 32
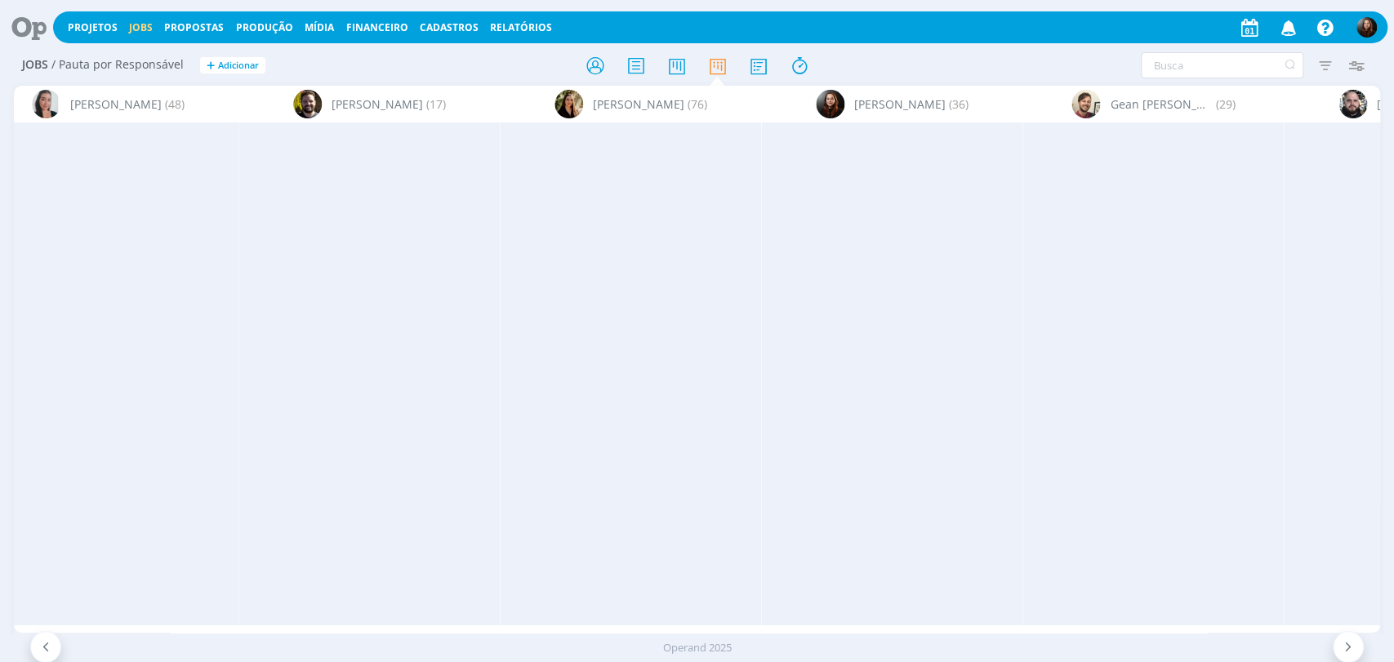
scroll to position [0, 3569]
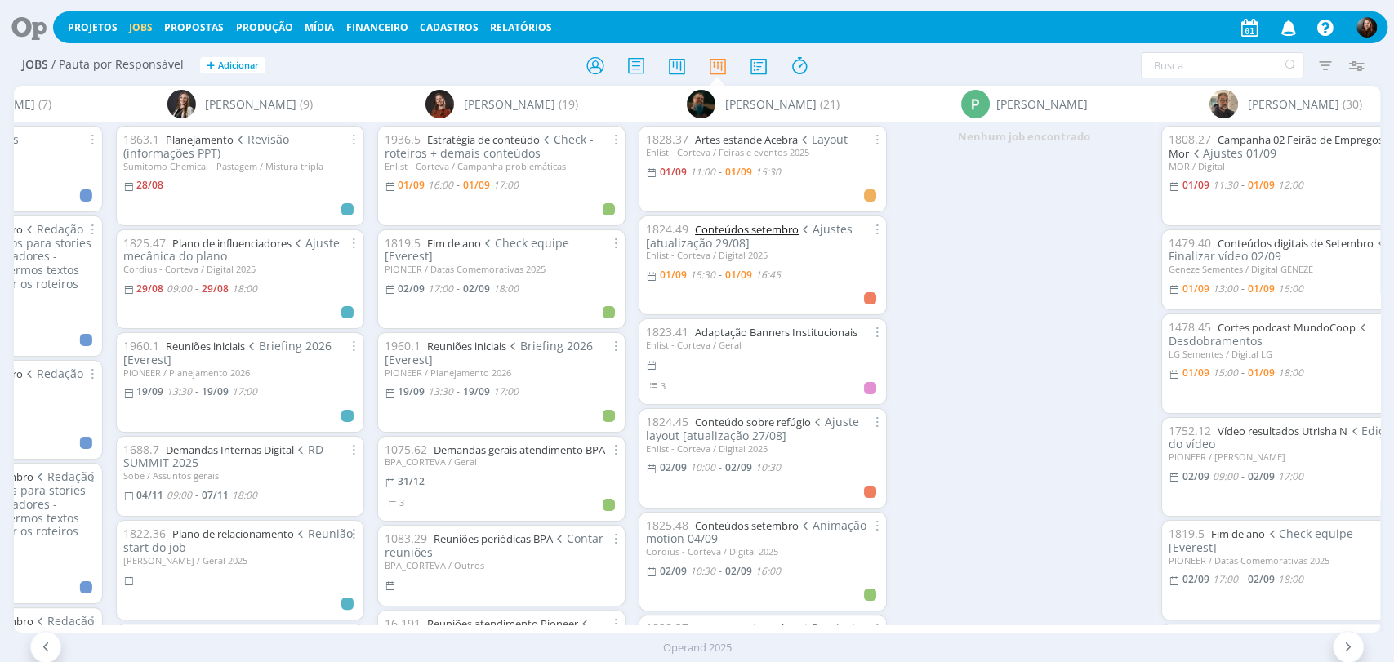
click at [741, 227] on link "Conteúdos setembro" at bounding box center [747, 229] width 104 height 15
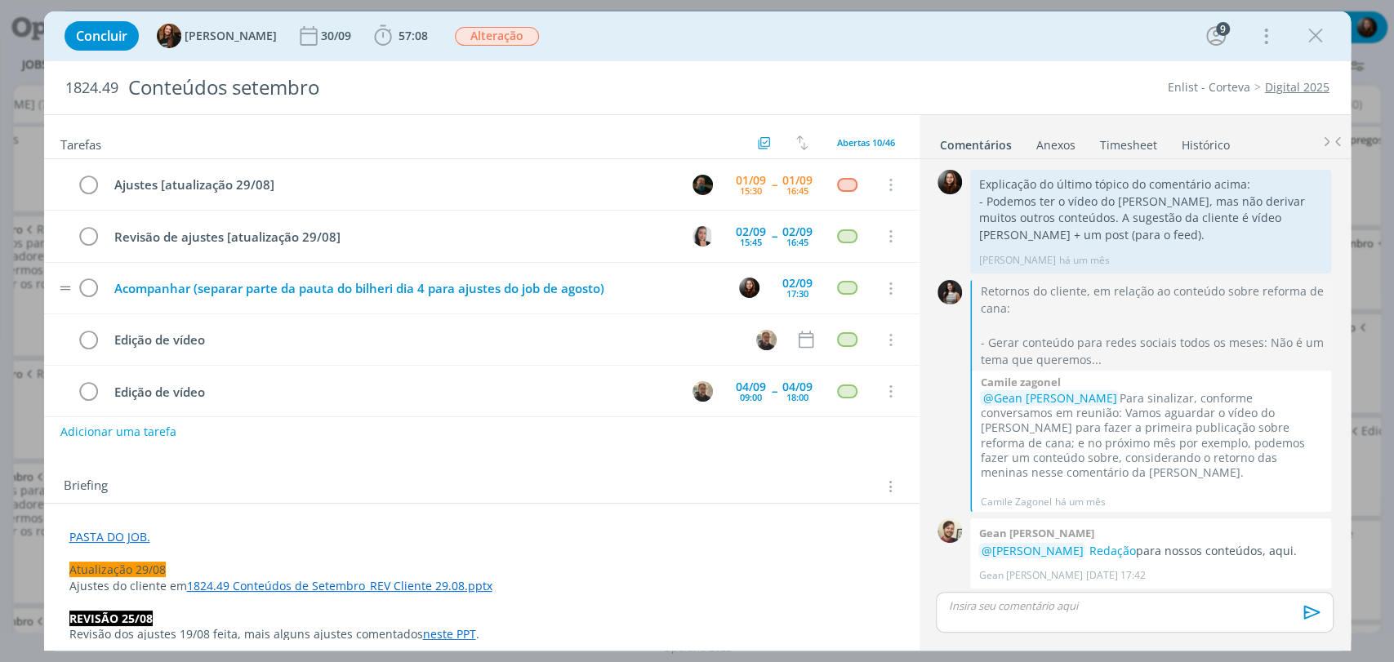
scroll to position [2340, 0]
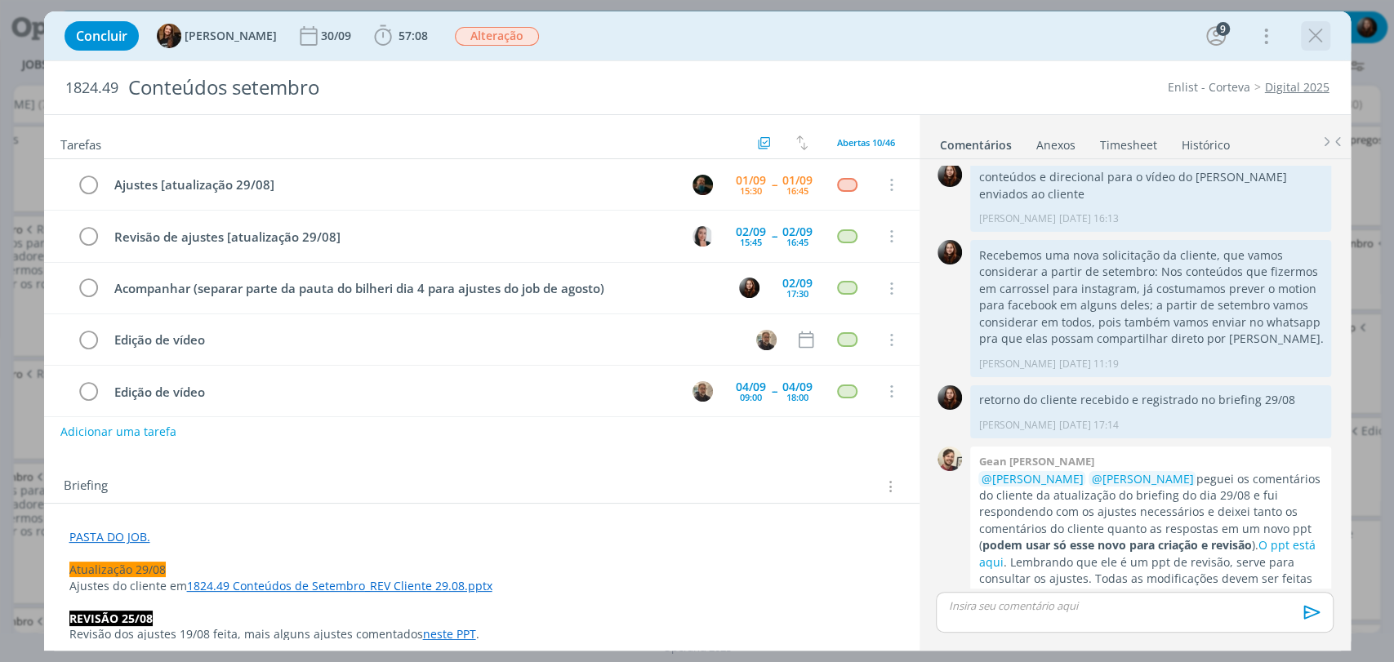
click at [1316, 34] on icon "dialog" at bounding box center [1315, 36] width 24 height 24
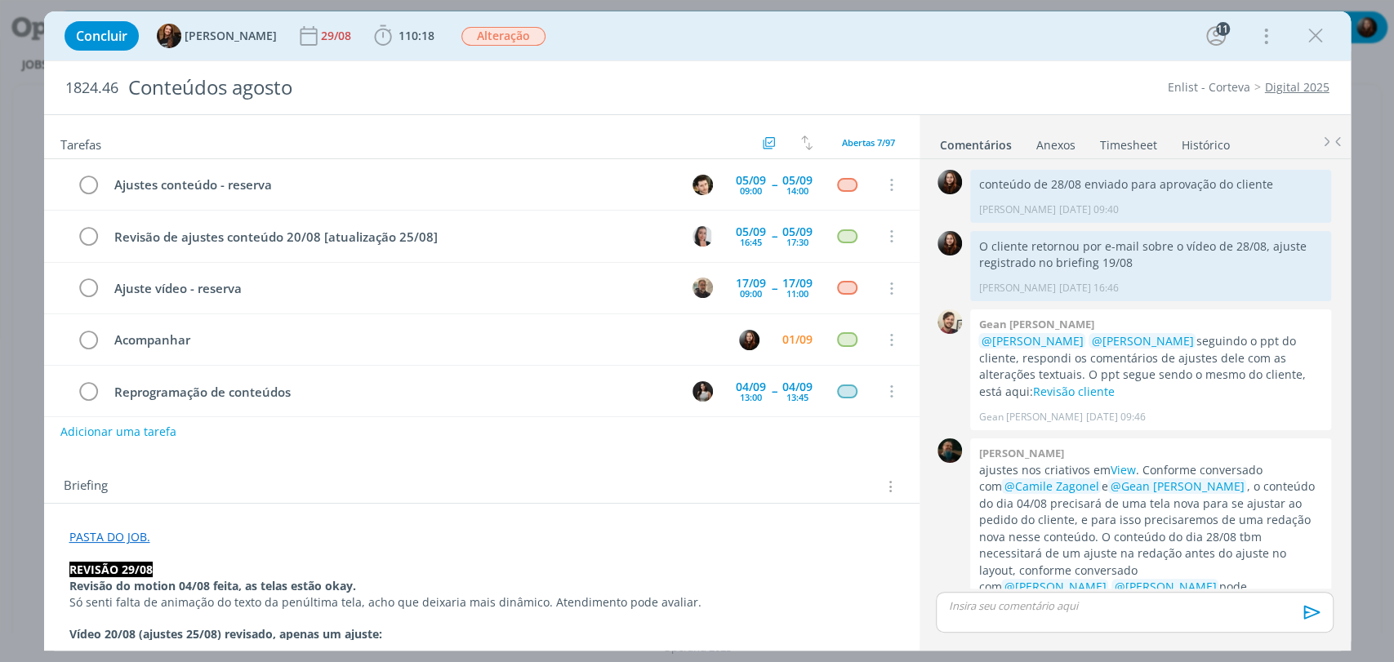
click at [897, 43] on div "Concluir Tayná Morsch 29/08 110:18 Iniciar Apontar Data * [DATE] Horas * 00:00 …" at bounding box center [697, 35] width 1282 height 39
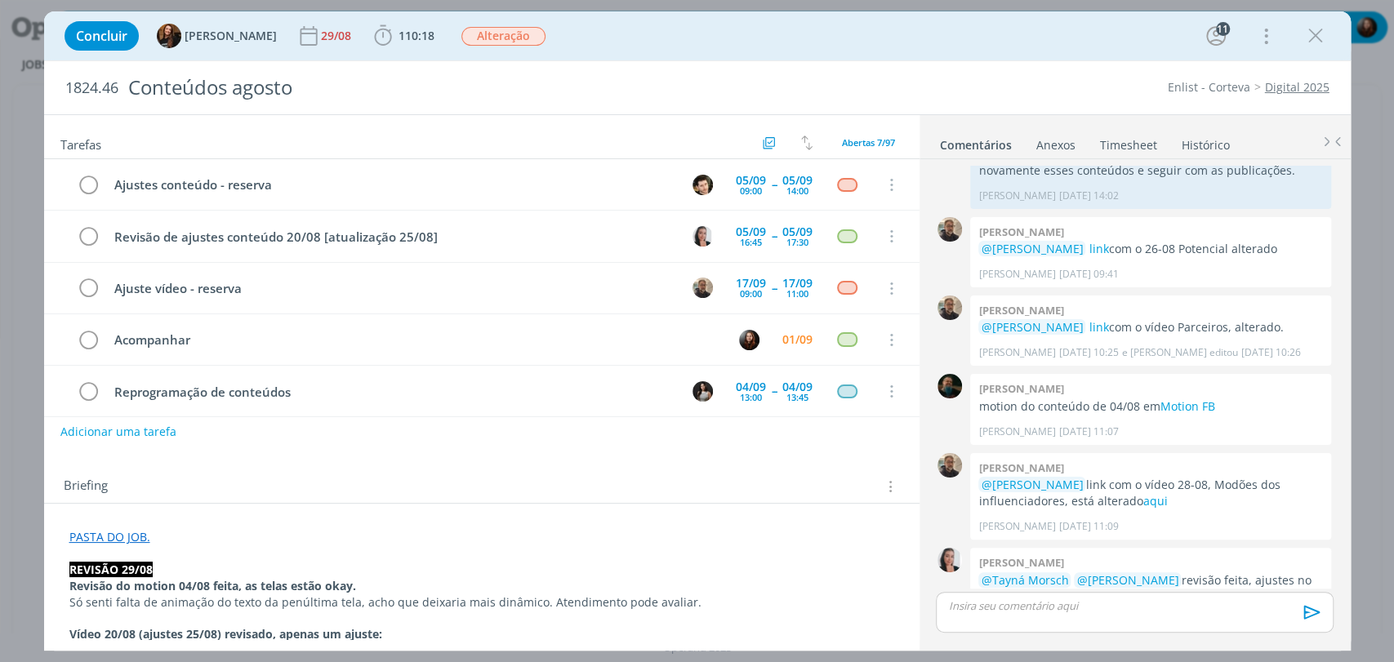
click at [876, 38] on div "Concluir Tayná Morsch 29/08 110:18 Iniciar Apontar Data * [DATE] Horas * 00:00 …" at bounding box center [697, 35] width 1282 height 39
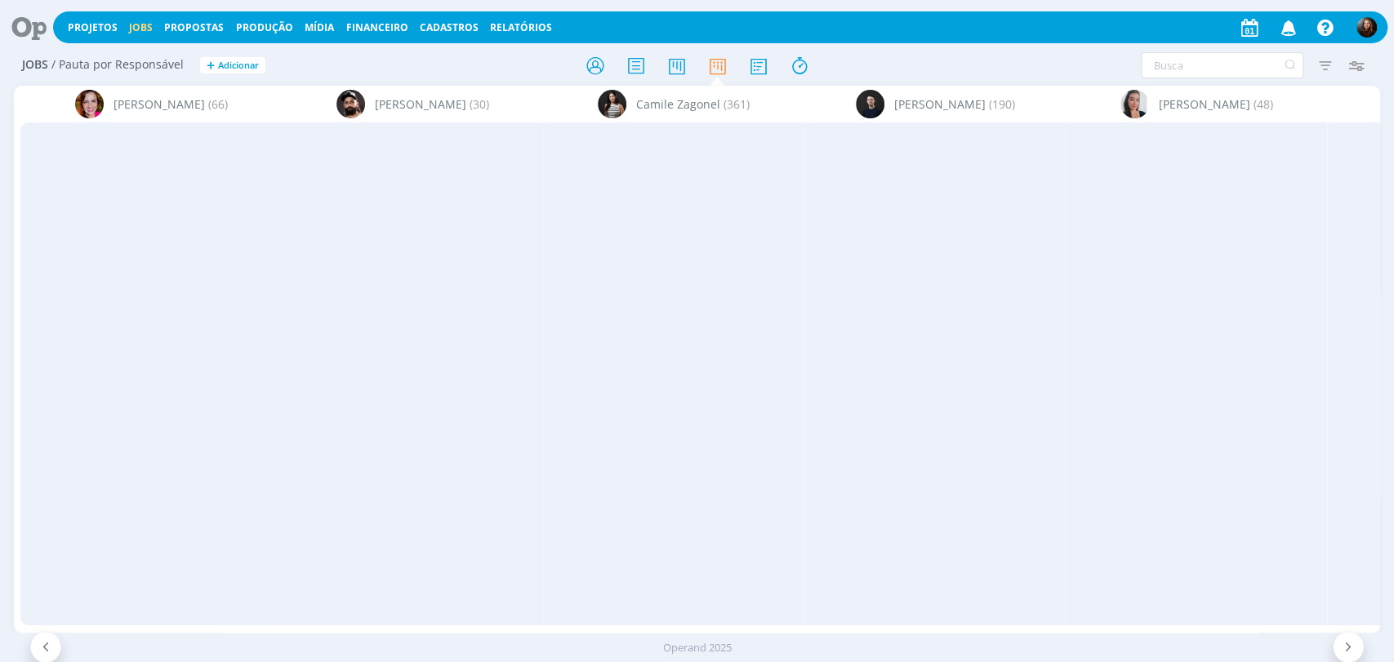
scroll to position [0, 3569]
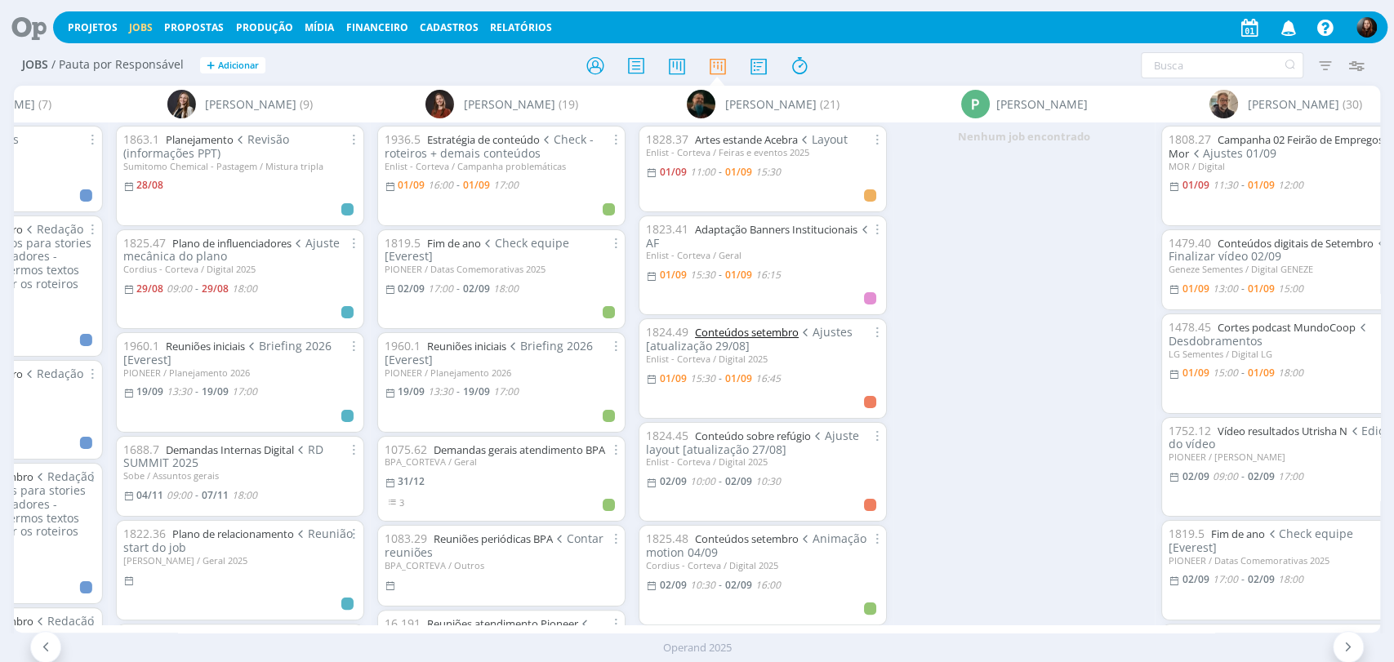
click at [774, 330] on link "Conteúdos setembro" at bounding box center [747, 332] width 104 height 15
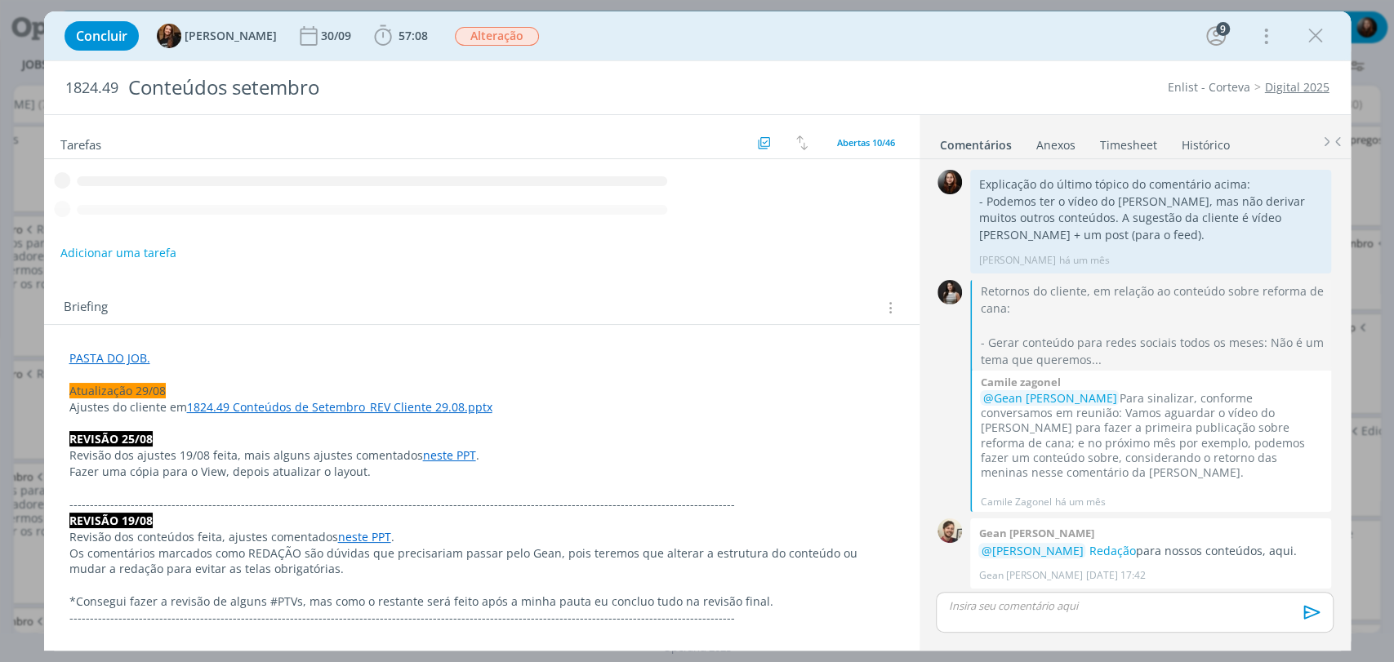
scroll to position [2340, 0]
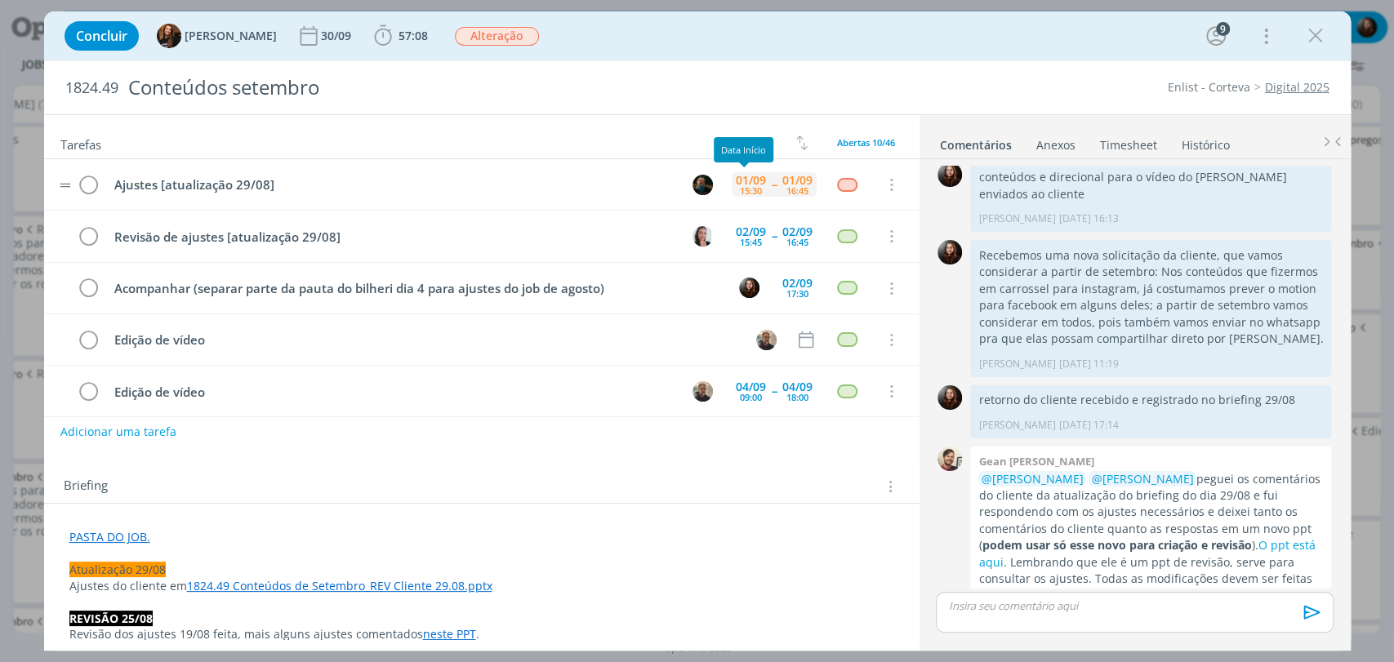
click at [747, 179] on div "01/09" at bounding box center [751, 180] width 30 height 11
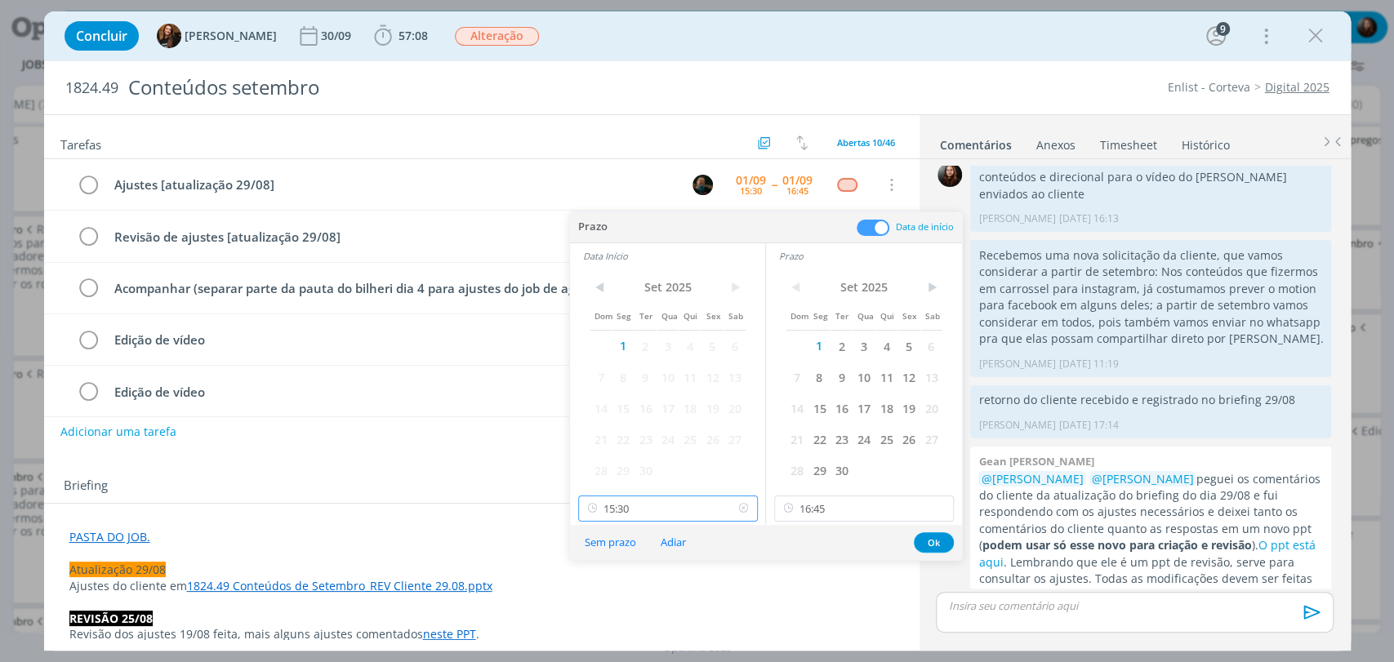
click at [708, 507] on input "15:30" at bounding box center [668, 509] width 180 height 26
click at [611, 463] on div "16:15" at bounding box center [669, 461] width 182 height 29
type input "16:15"
click at [855, 510] on input "16:45" at bounding box center [864, 509] width 180 height 26
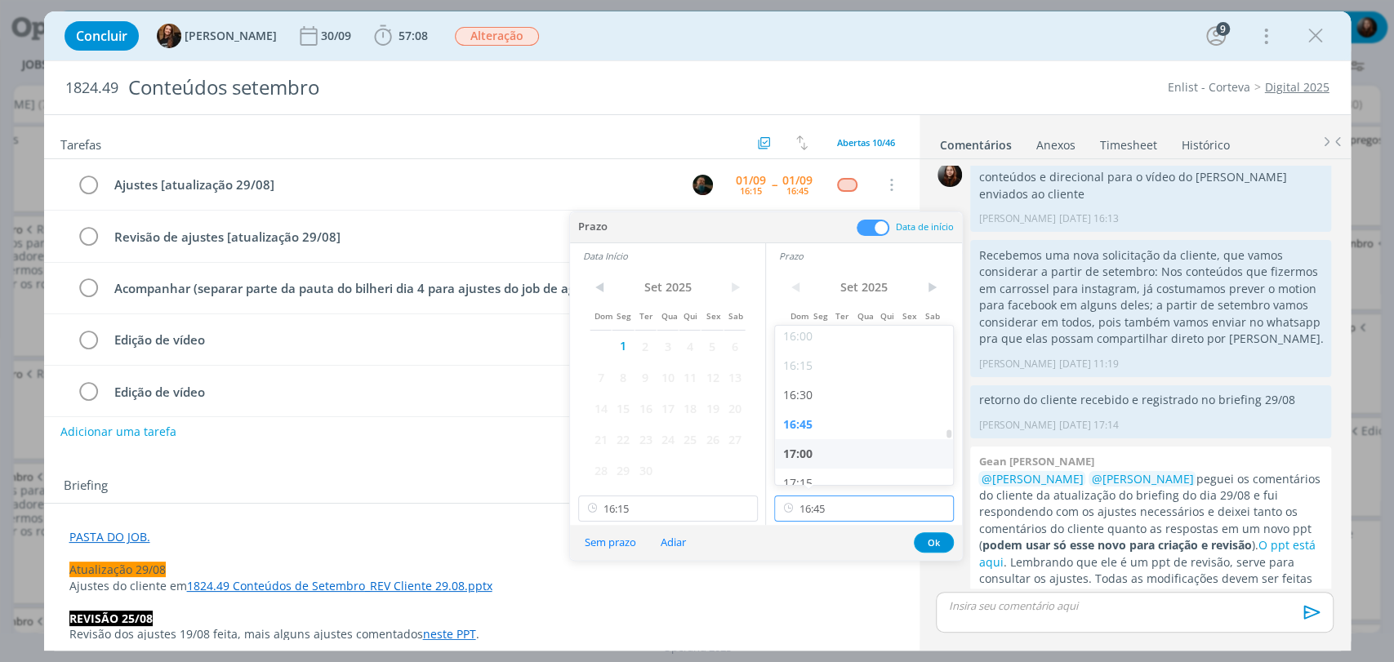
scroll to position [1936, 0]
drag, startPoint x: 810, startPoint y: 463, endPoint x: 910, endPoint y: 519, distance: 114.4
click at [810, 461] on div "17:30" at bounding box center [866, 461] width 182 height 29
type input "17:30"
click at [931, 541] on button "Ok" at bounding box center [934, 542] width 40 height 20
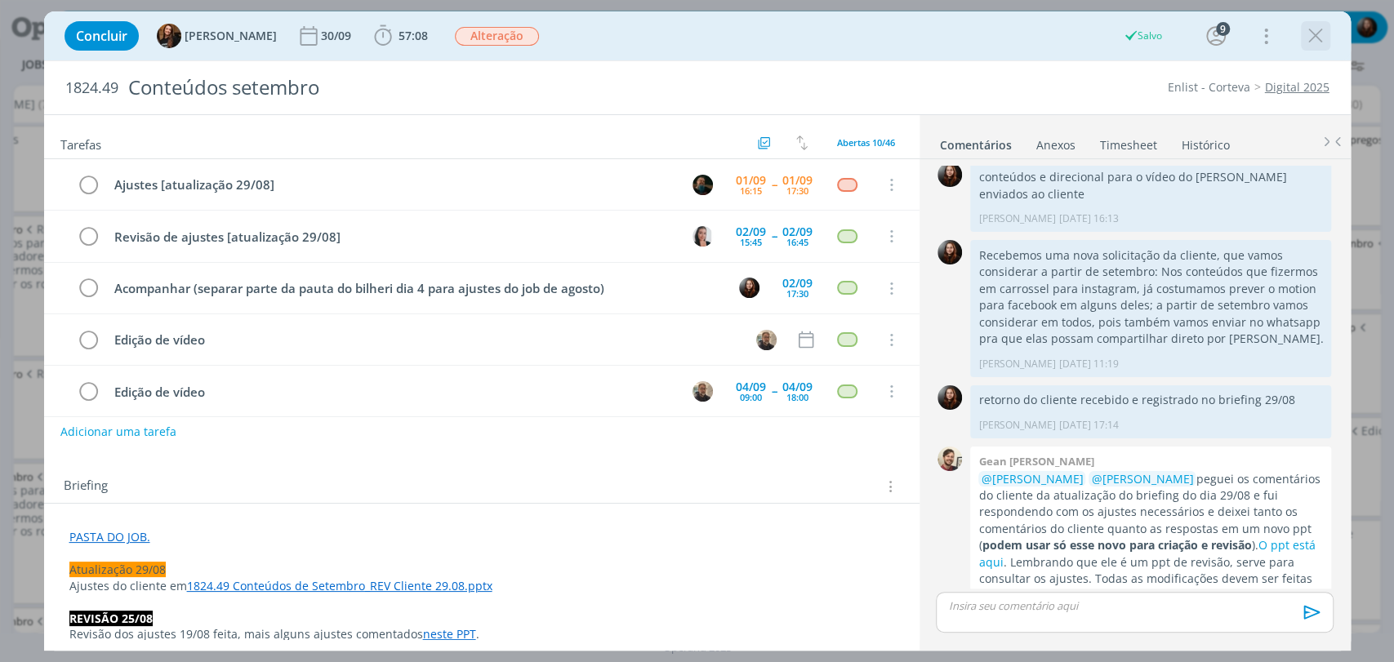
click at [1313, 29] on icon "dialog" at bounding box center [1315, 36] width 24 height 24
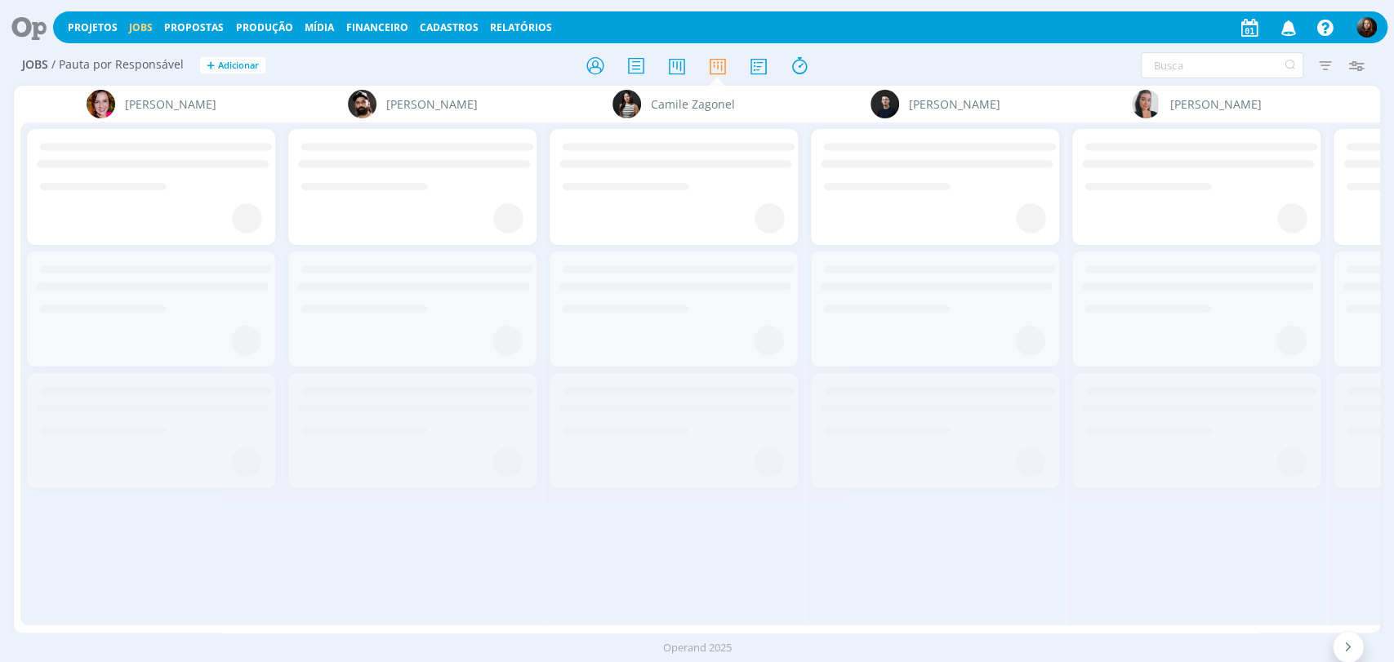
click at [248, 622] on div "[PERSON_NAME] [PERSON_NAME] [PERSON_NAME] [PERSON_NAME] [PERSON_NAME] Gean [PER…" at bounding box center [697, 359] width 1366 height 547
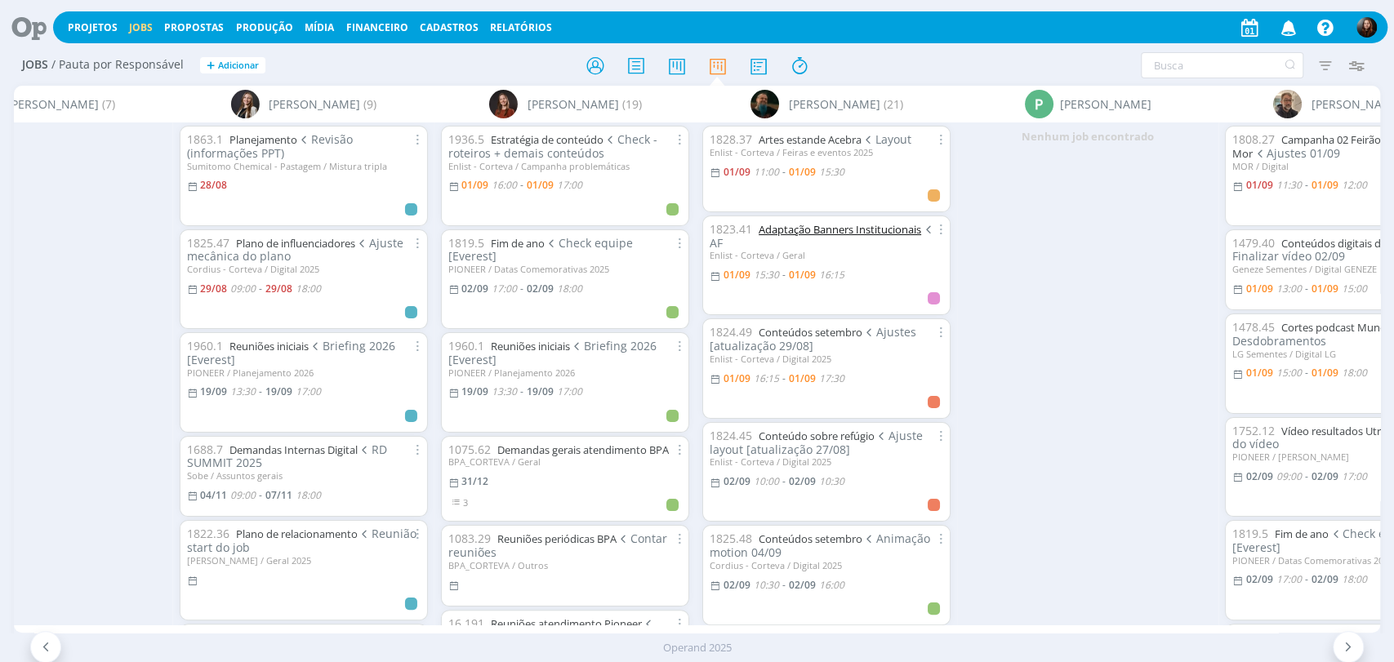
scroll to position [0, 3699]
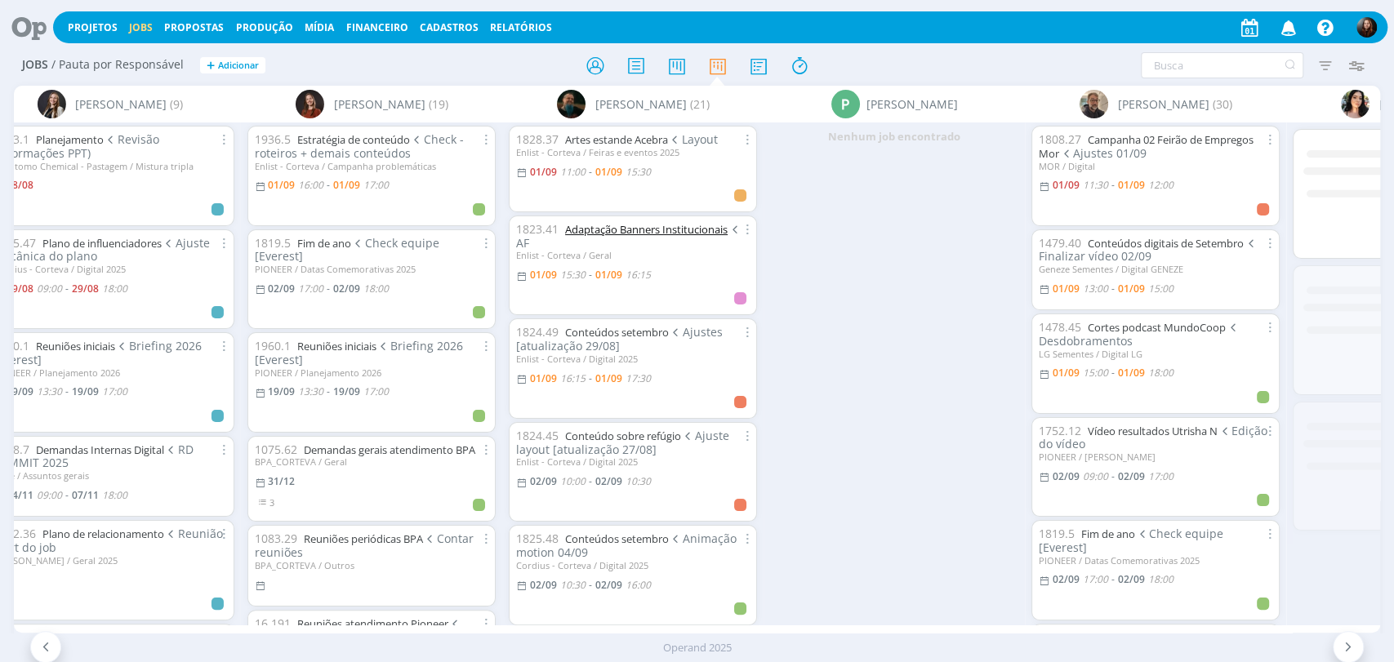
click at [674, 232] on link "Adaptação Banners Institucionais" at bounding box center [646, 229] width 162 height 15
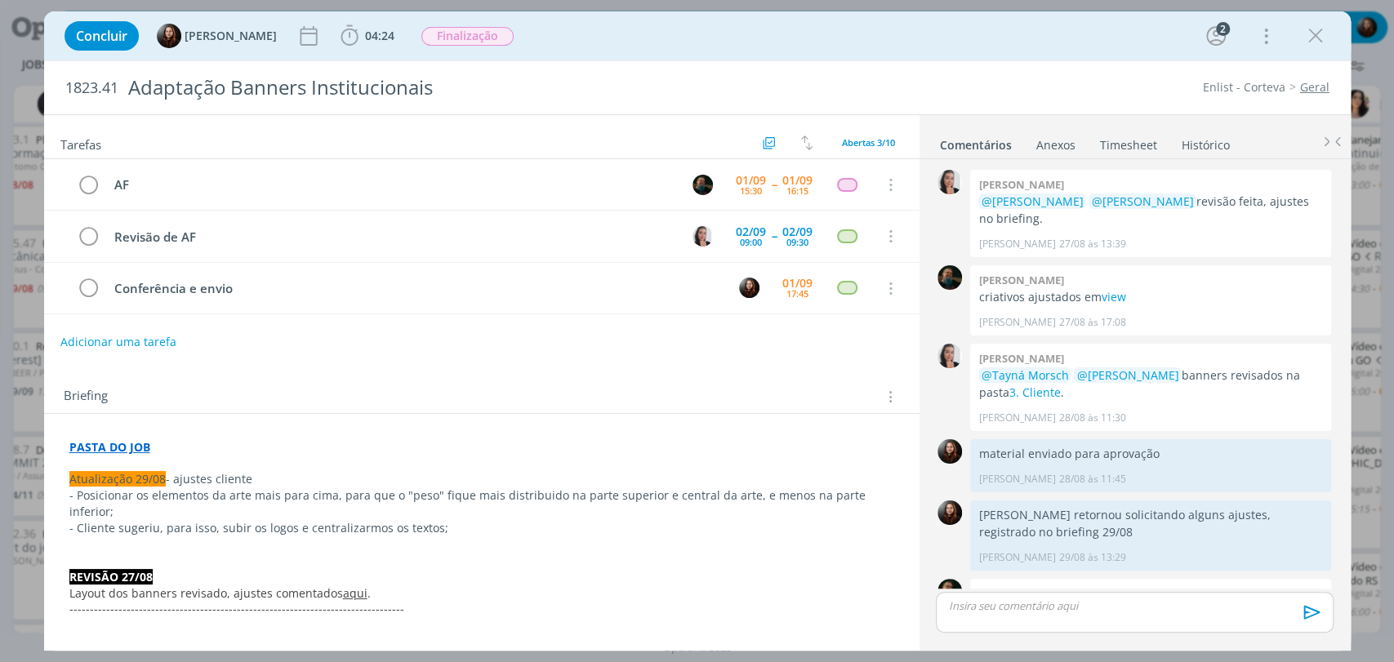
scroll to position [186, 0]
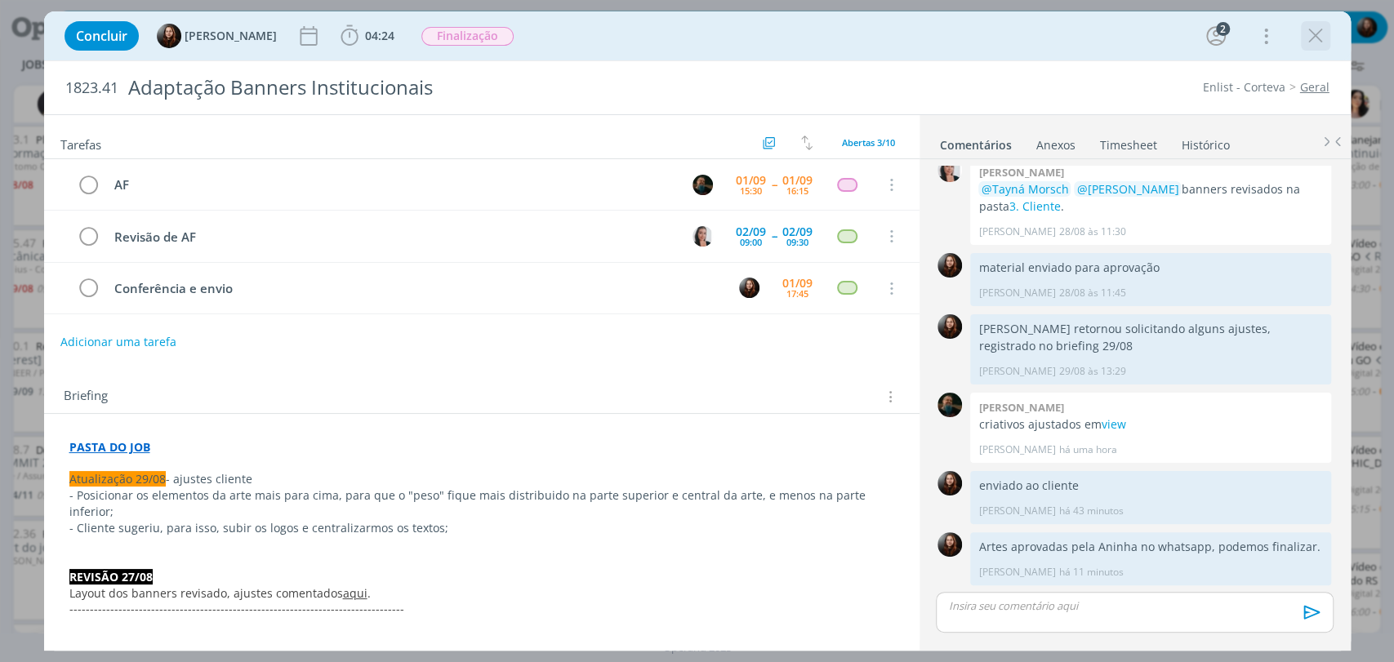
click at [1318, 30] on icon "dialog" at bounding box center [1315, 36] width 24 height 24
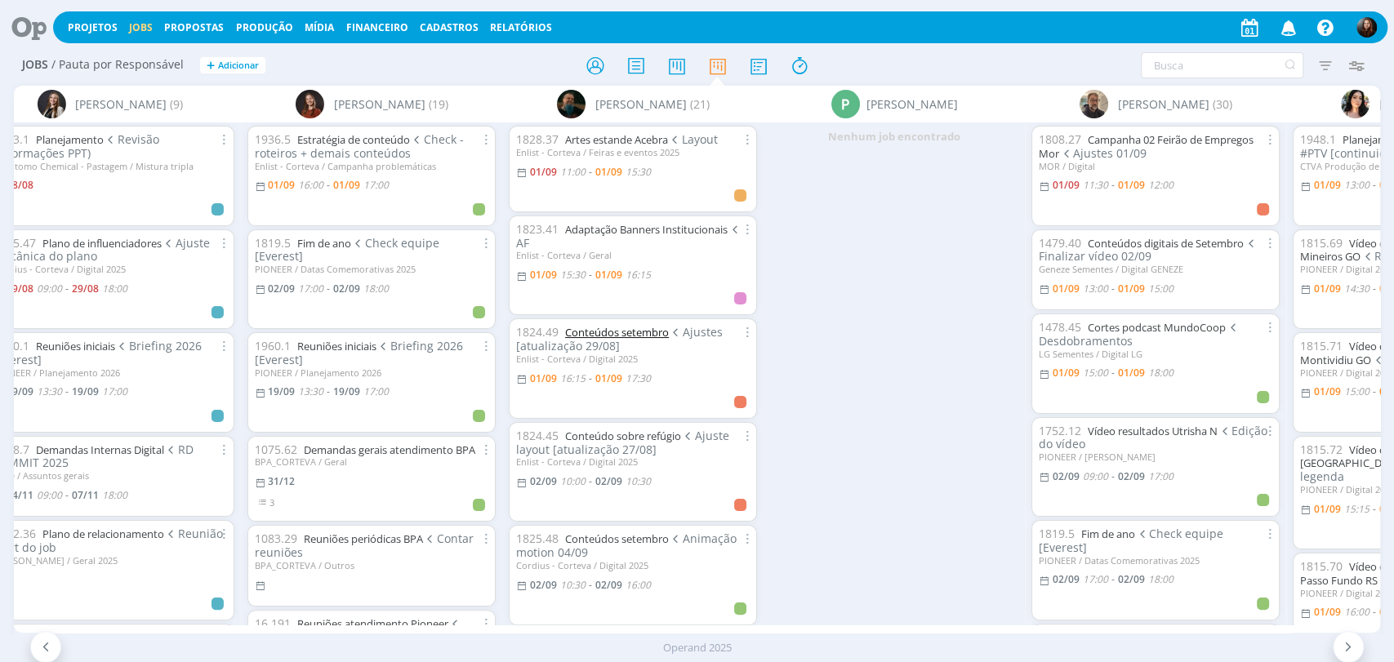
click at [648, 333] on link "Conteúdos setembro" at bounding box center [617, 332] width 104 height 15
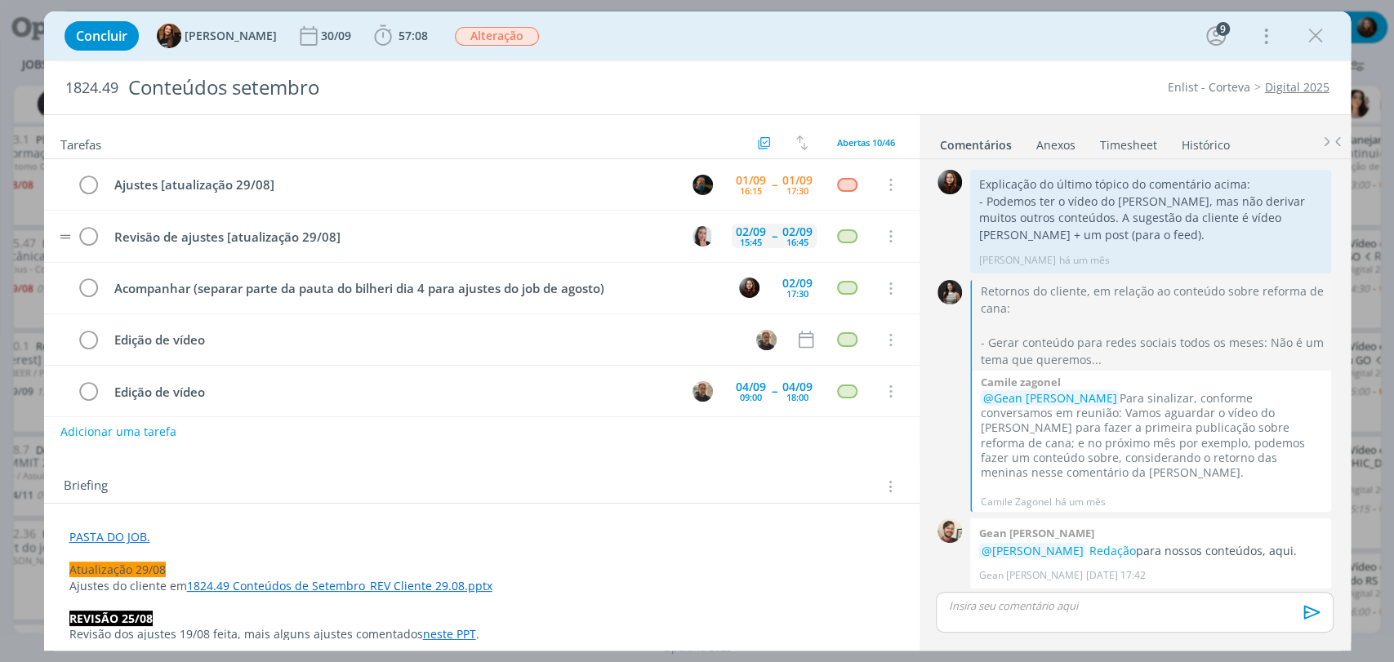
scroll to position [2340, 0]
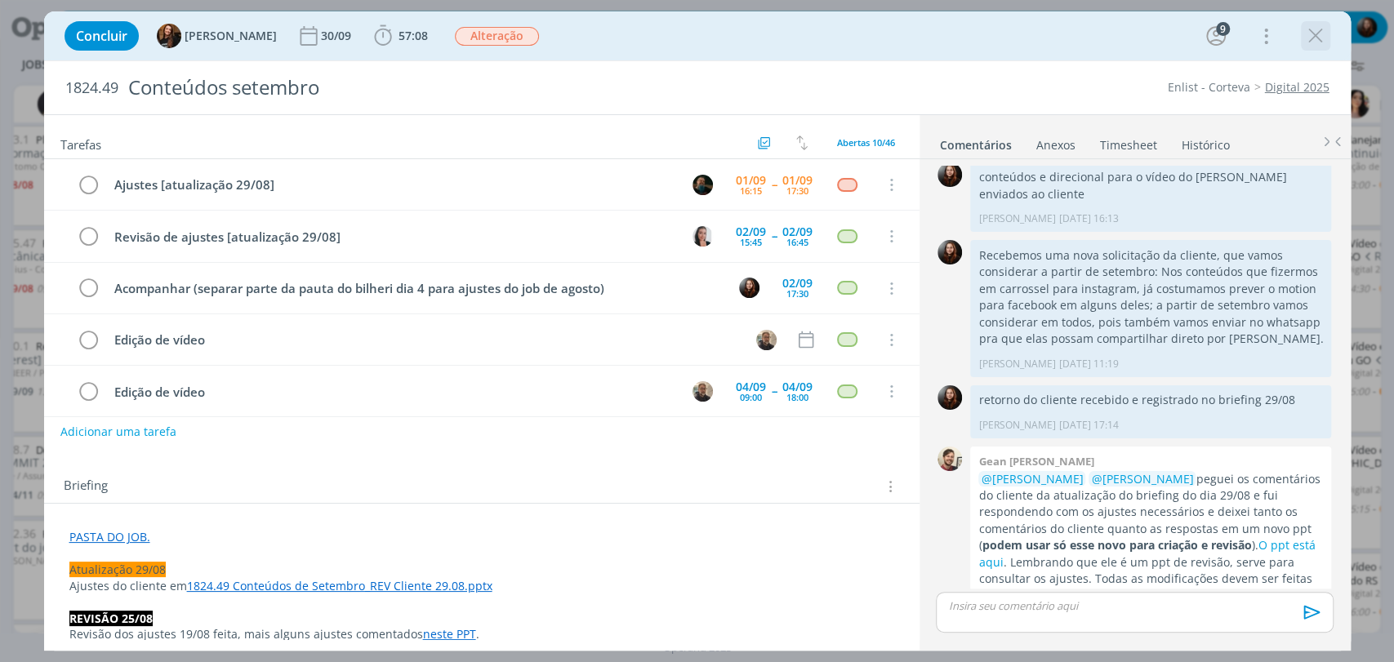
click at [1320, 41] on icon "dialog" at bounding box center [1315, 36] width 24 height 24
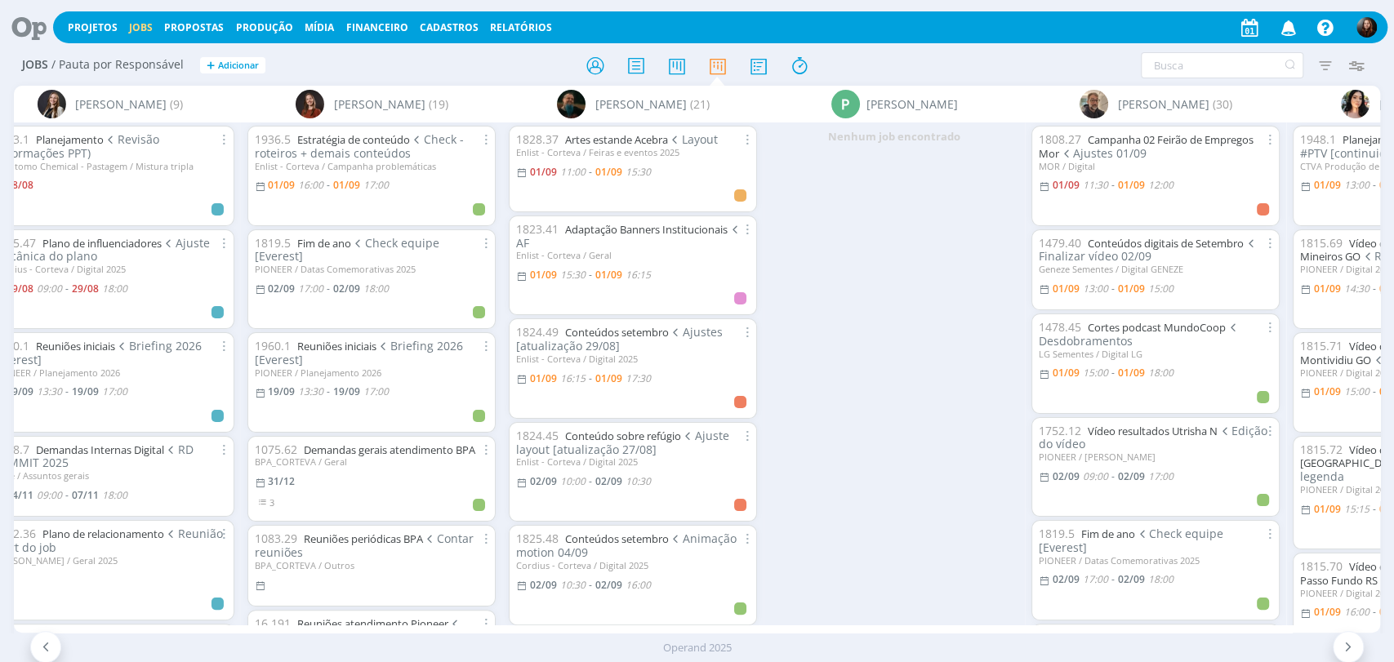
drag, startPoint x: 860, startPoint y: 70, endPoint x: 842, endPoint y: 69, distance: 18.0
click at [860, 69] on div at bounding box center [698, 65] width 456 height 29
click at [21, 28] on icon at bounding box center [23, 27] width 33 height 32
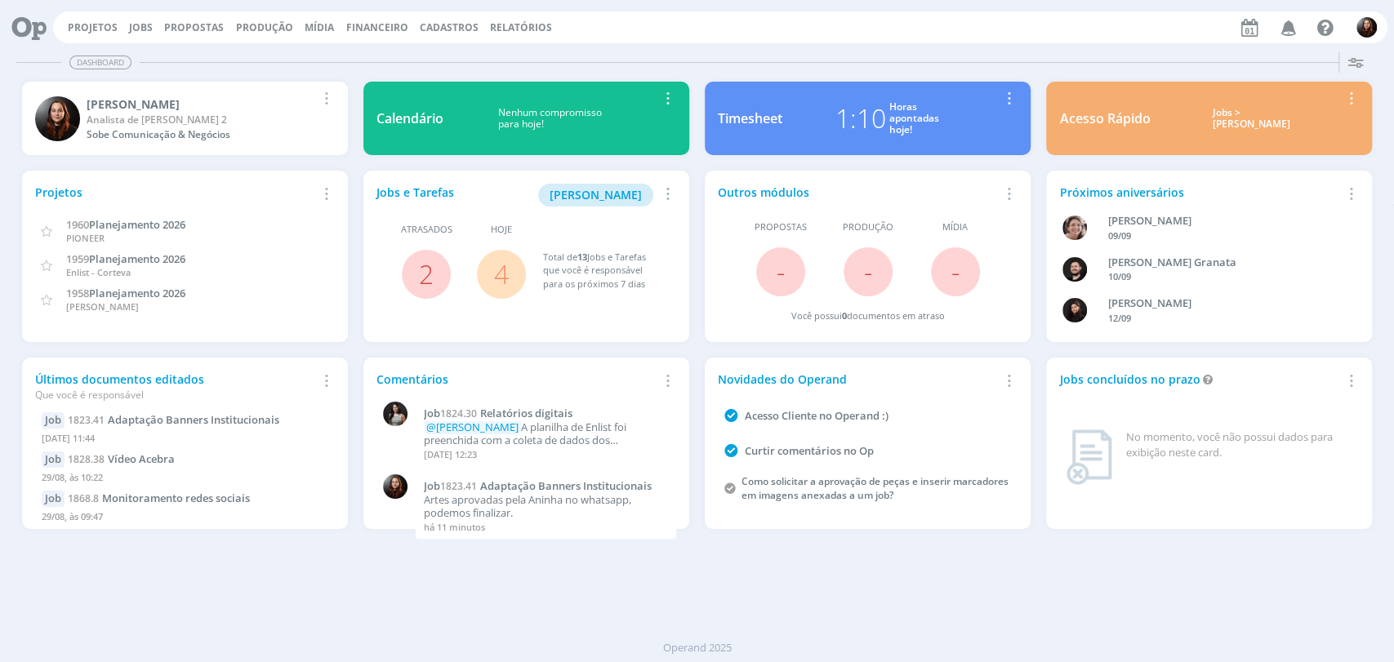
click at [1084, 51] on div "Dashboard" at bounding box center [696, 63] width 1361 height 24
drag, startPoint x: 911, startPoint y: 33, endPoint x: 934, endPoint y: 9, distance: 33.5
click at [912, 34] on div "Projetos Jobs Propostas Produção [GEOGRAPHIC_DATA] Financeiro Cadastros Relatór…" at bounding box center [720, 27] width 1334 height 32
click at [941, 32] on div "Projetos Jobs Propostas Produção [GEOGRAPHIC_DATA] Financeiro Cadastros Relatór…" at bounding box center [720, 27] width 1334 height 32
click at [1112, 42] on div "Projetos Jobs Propostas Produção [GEOGRAPHIC_DATA] Financeiro Cadastros Relatór…" at bounding box center [720, 27] width 1334 height 32
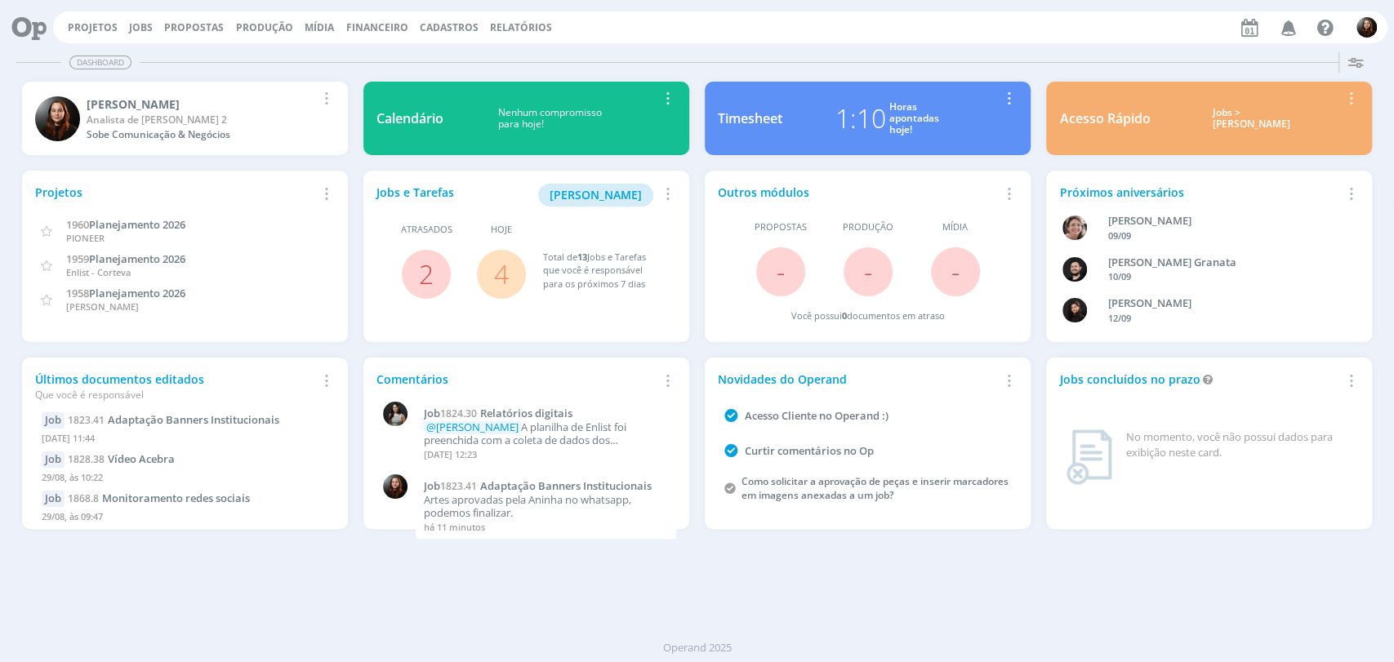
click at [800, 42] on div "Projetos Jobs Propostas Produção [GEOGRAPHIC_DATA] Financeiro Cadastros Relatór…" at bounding box center [720, 27] width 1334 height 32
click at [926, 68] on div "Dashboard" at bounding box center [696, 63] width 1361 height 24
click at [875, 48] on div "Dashboard Salvar Selecione abaixo os cards desejados: Meus Meu Perfil [GEOGRAPH…" at bounding box center [697, 354] width 1394 height 616
click at [682, 60] on div "Dashboard" at bounding box center [696, 63] width 1361 height 24
click at [781, 53] on div "Dashboard" at bounding box center [696, 63] width 1361 height 24
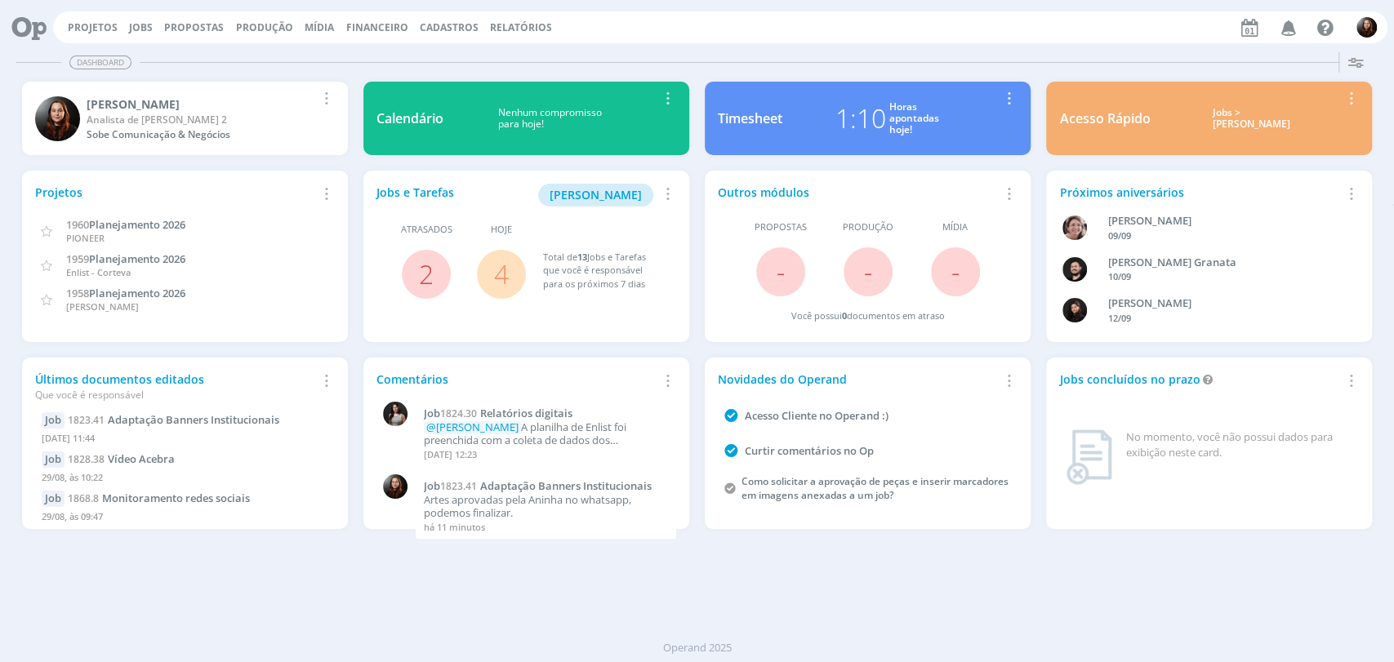
click at [788, 39] on div "Projetos Jobs Propostas Produção [GEOGRAPHIC_DATA] Financeiro Cadastros Relatór…" at bounding box center [720, 27] width 1334 height 32
click at [958, 29] on div "Projetos Jobs Propostas Produção [GEOGRAPHIC_DATA] Financeiro Cadastros Relatór…" at bounding box center [720, 27] width 1334 height 32
click at [892, 51] on div "Dashboard" at bounding box center [696, 63] width 1361 height 24
click at [981, 47] on div "Dashboard Salvar Selecione abaixo os cards desejados: Meus Meu Perfil [GEOGRAPH…" at bounding box center [697, 354] width 1394 height 616
click at [1007, 593] on div "Dashboard Salvar Selecione abaixo os cards desejados: Meus Meu Perfil [GEOGRAPH…" at bounding box center [697, 354] width 1394 height 616
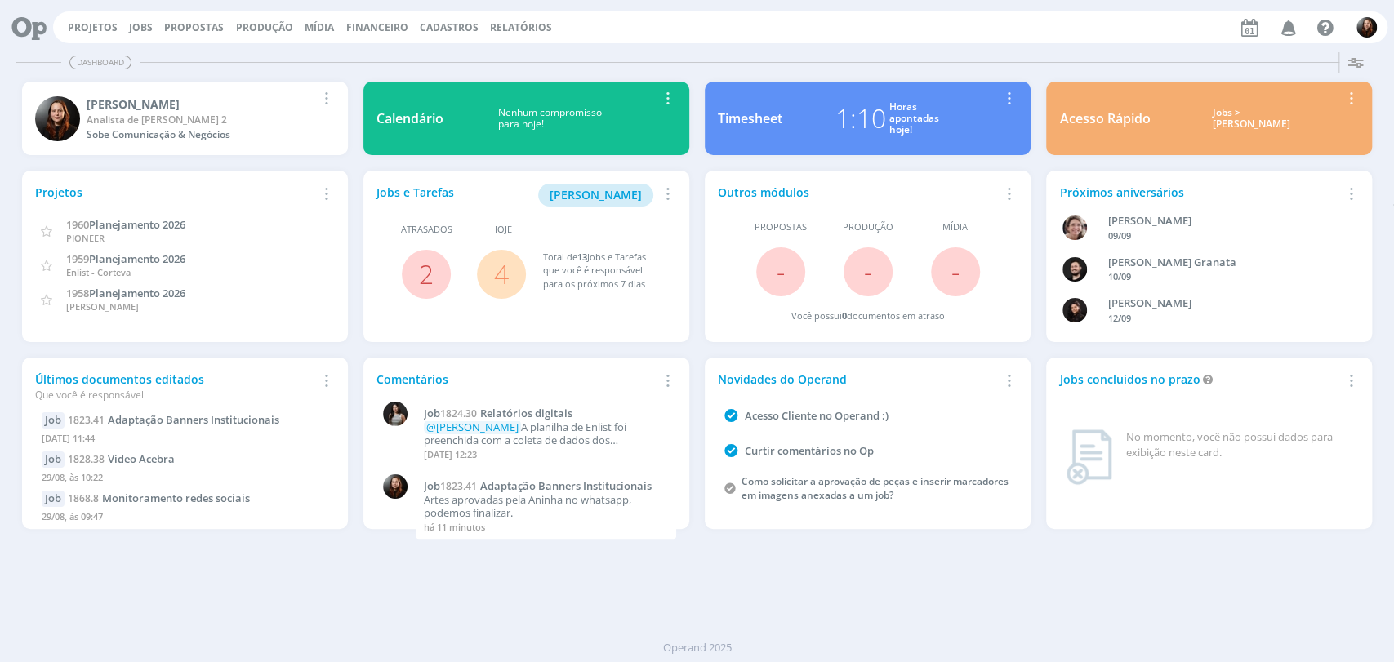
click at [982, 15] on div "Projetos Jobs Propostas Produção [GEOGRAPHIC_DATA] Financeiro Cadastros Relatór…" at bounding box center [720, 27] width 1334 height 32
click at [961, 38] on div "Projetos Jobs Propostas Produção [GEOGRAPHIC_DATA] Financeiro Cadastros Relatór…" at bounding box center [720, 27] width 1334 height 32
click at [928, 24] on div "Projetos Jobs Propostas Produção [GEOGRAPHIC_DATA] Financeiro Cadastros Relatór…" at bounding box center [720, 27] width 1334 height 32
click at [970, 29] on div "Projetos Jobs Propostas Produção [GEOGRAPHIC_DATA] Financeiro Cadastros Relatór…" at bounding box center [720, 27] width 1334 height 32
click at [764, 51] on div "Dashboard" at bounding box center [696, 63] width 1361 height 24
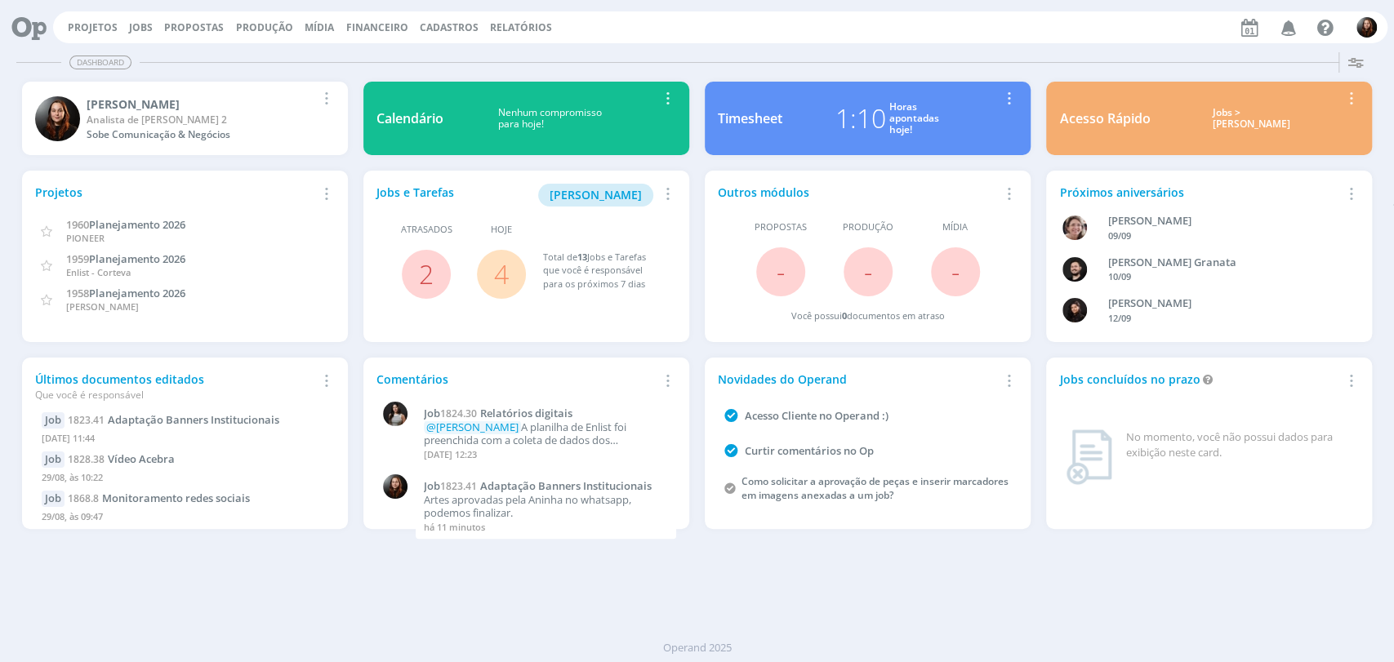
click at [1026, 59] on div "Dashboard" at bounding box center [696, 63] width 1361 height 24
click at [990, 46] on div "Dashboard Salvar Selecione abaixo os cards desejados: Meus Meu Perfil [GEOGRAPH…" at bounding box center [697, 354] width 1394 height 616
click at [911, 33] on div "Projetos Jobs Propostas Produção [GEOGRAPHIC_DATA] Financeiro Cadastros Relatór…" at bounding box center [720, 27] width 1334 height 32
click at [980, 19] on div "Projetos Jobs Propostas Produção [GEOGRAPHIC_DATA] Financeiro Cadastros Relatór…" at bounding box center [720, 27] width 1334 height 32
click at [964, 40] on div "Projetos Jobs Propostas Produção Mídia Financeiro Cadastros Relatórios Notifica…" at bounding box center [720, 27] width 1334 height 32
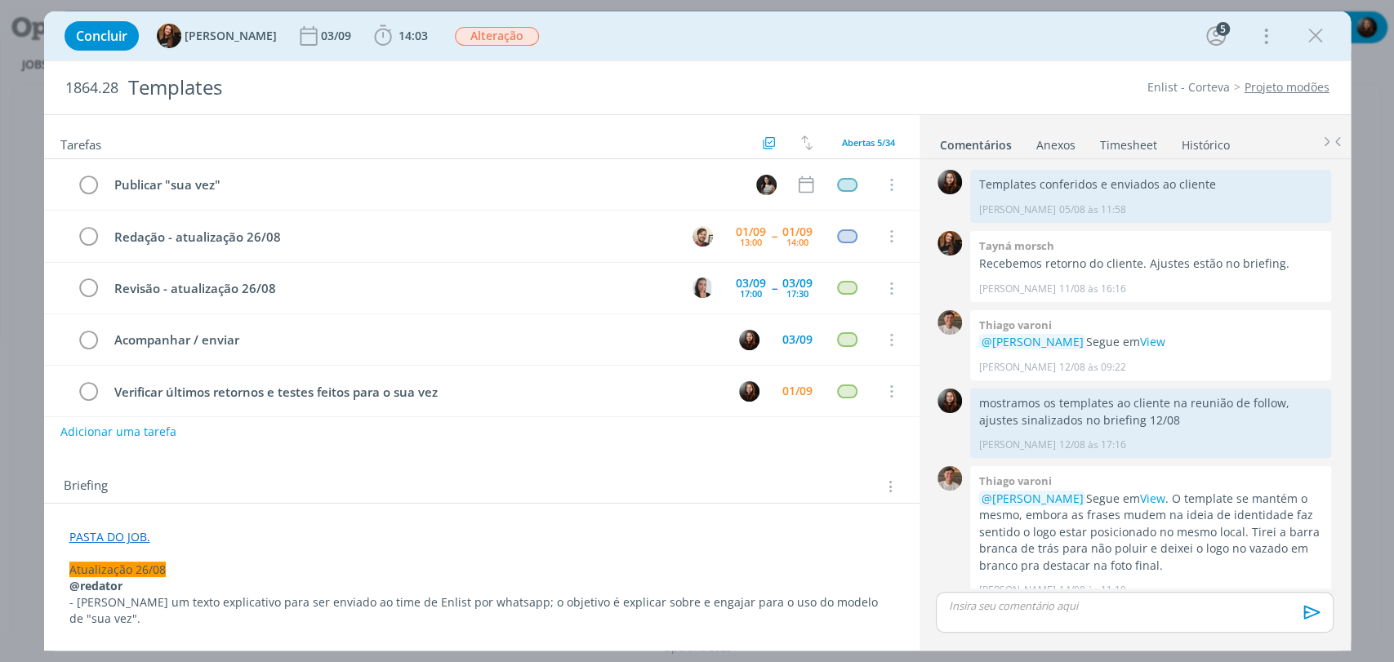
scroll to position [1876, 0]
